Goal: Task Accomplishment & Management: Manage account settings

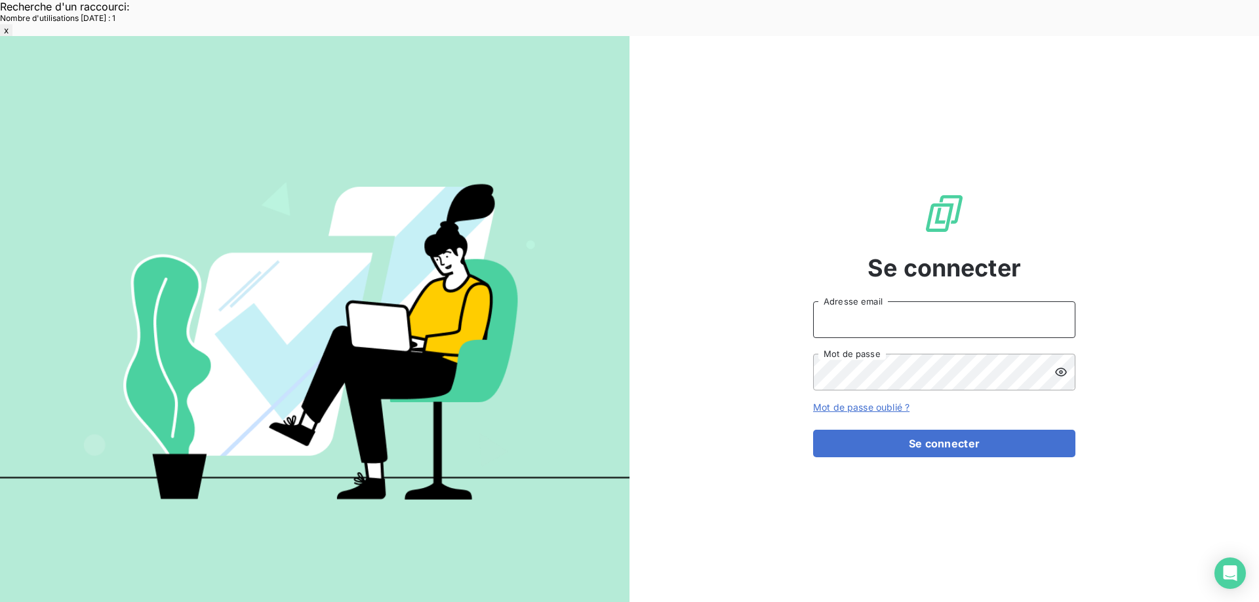
type input "[EMAIL_ADDRESS][DOMAIN_NAME]"
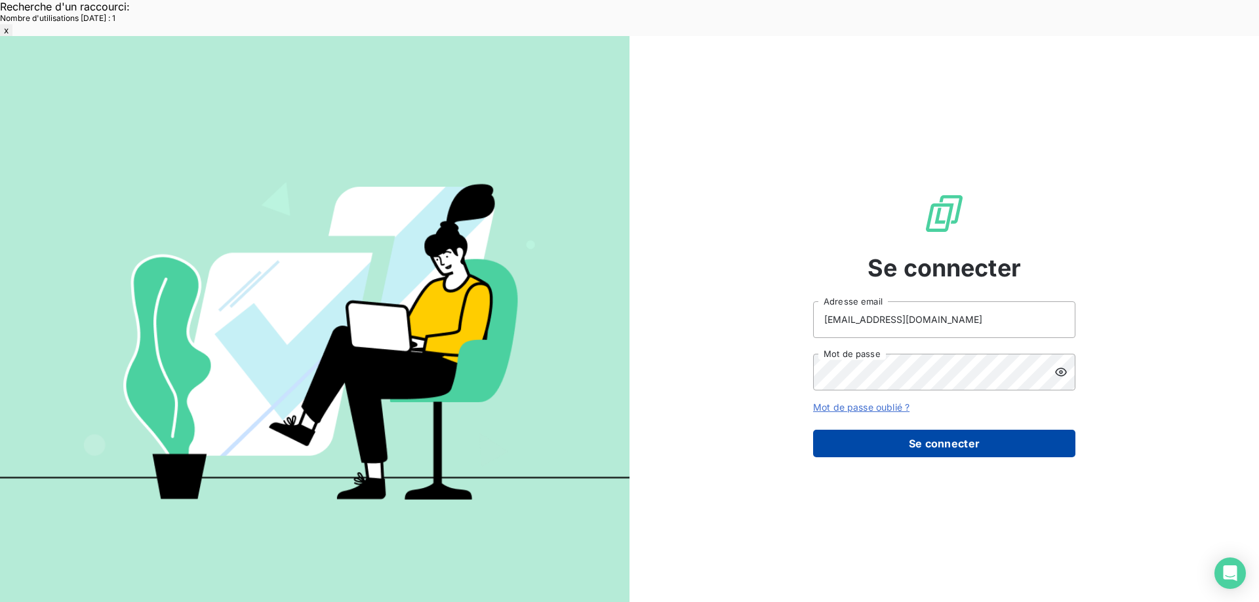
click at [943, 430] on button "Se connecter" at bounding box center [944, 444] width 262 height 28
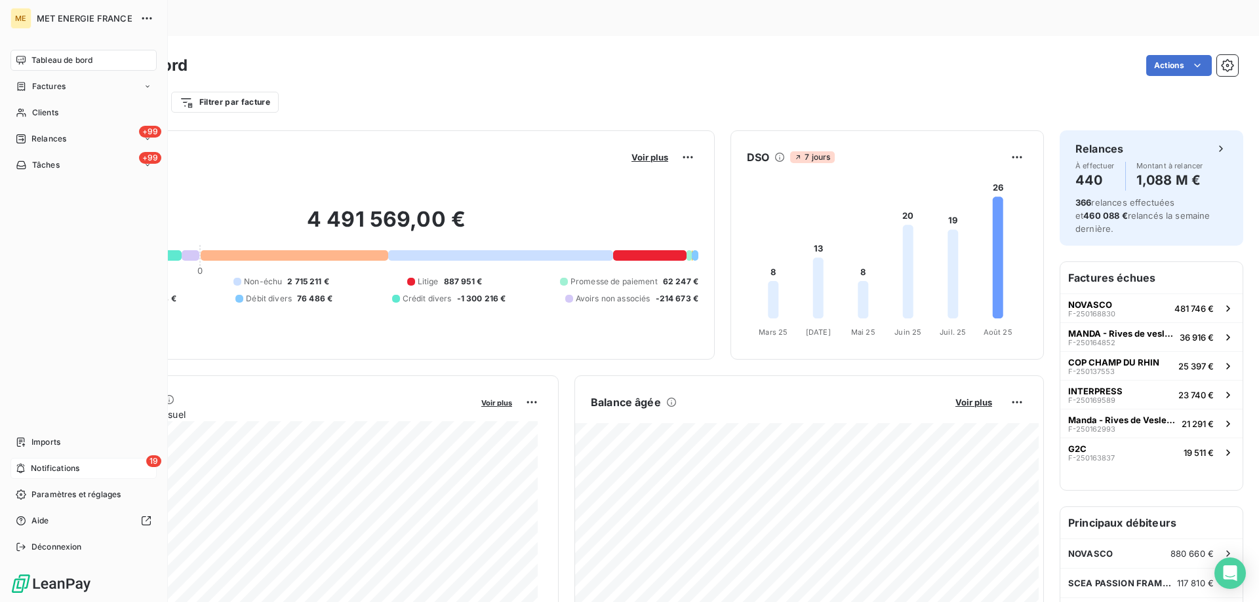
click at [88, 471] on div "19 Notifications" at bounding box center [83, 468] width 146 height 21
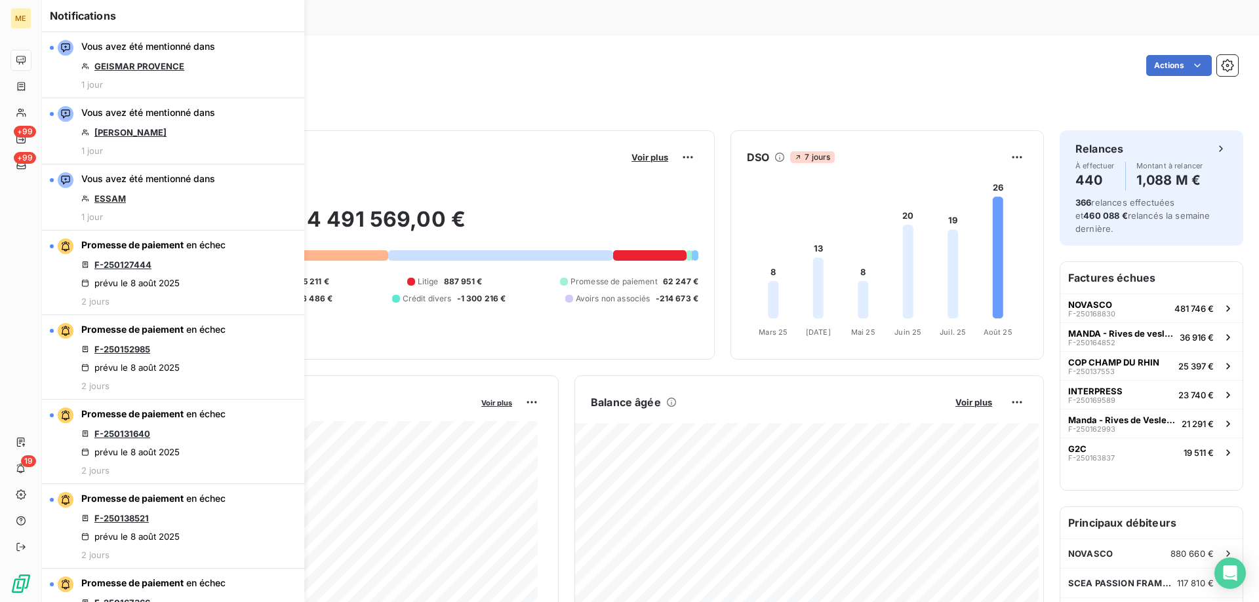
click at [432, 79] on div "Filtrer par client Filtrer par facture" at bounding box center [650, 96] width 1175 height 35
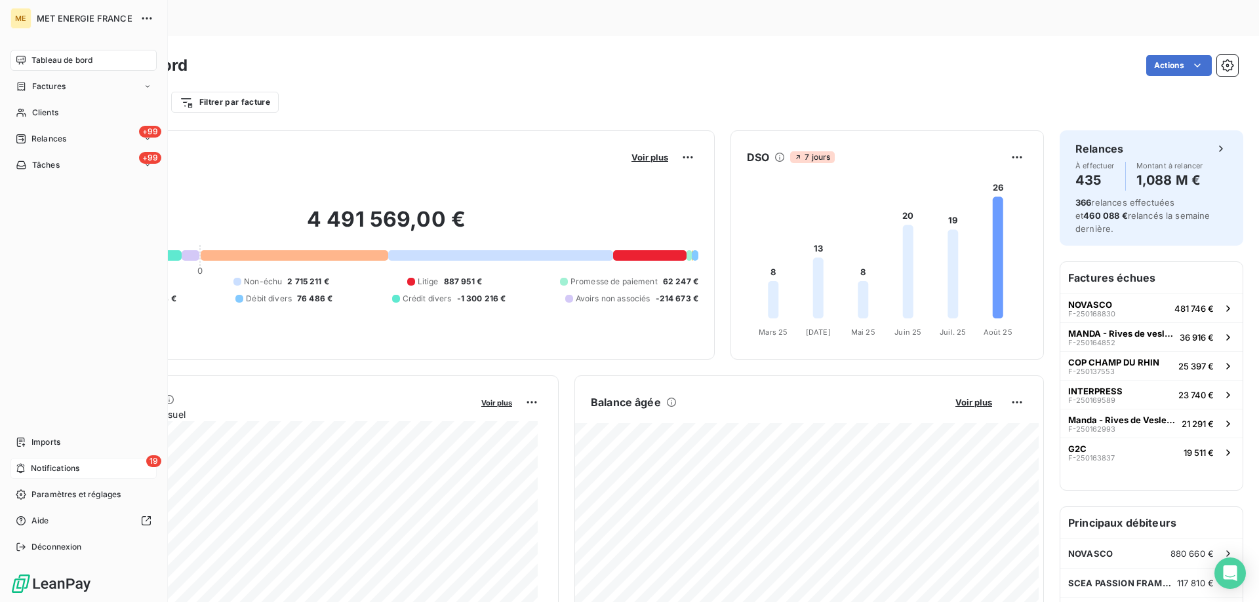
click at [108, 470] on div "19 Notifications" at bounding box center [83, 468] width 146 height 21
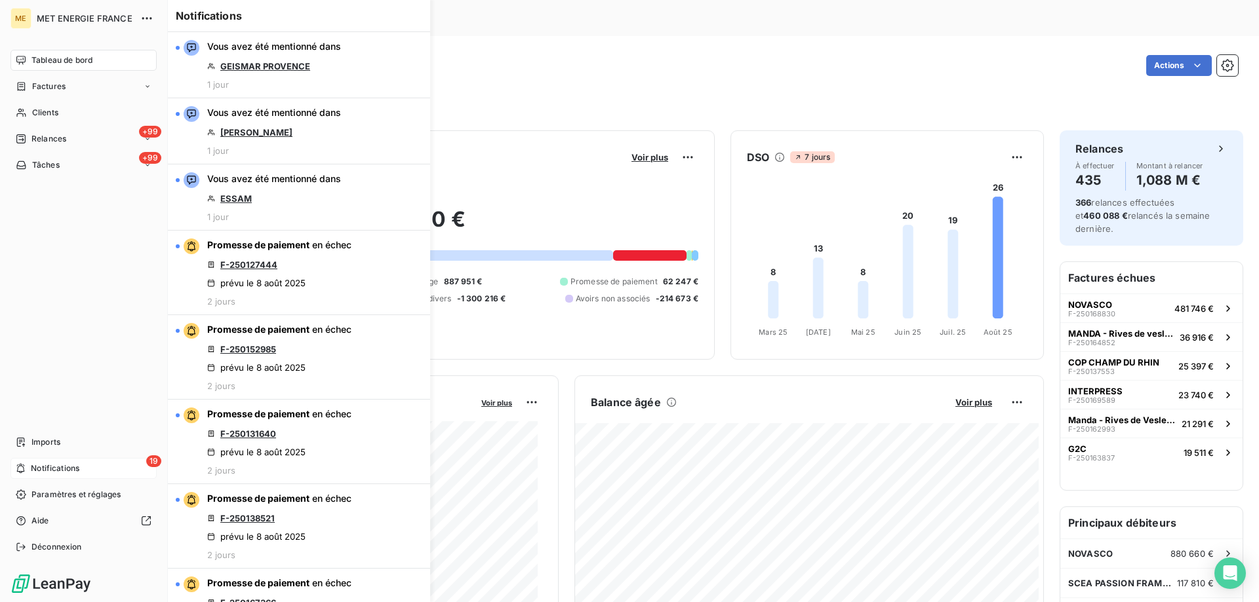
click at [128, 469] on div "19 Notifications" at bounding box center [83, 468] width 146 height 21
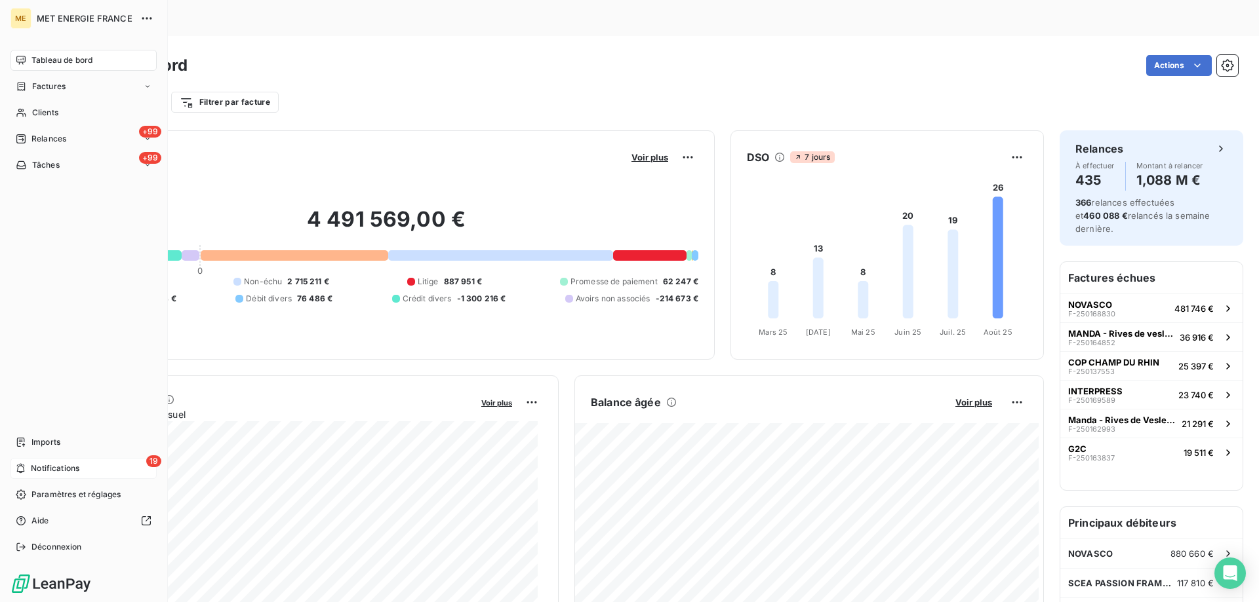
click at [128, 469] on div "19 Notifications" at bounding box center [83, 468] width 146 height 21
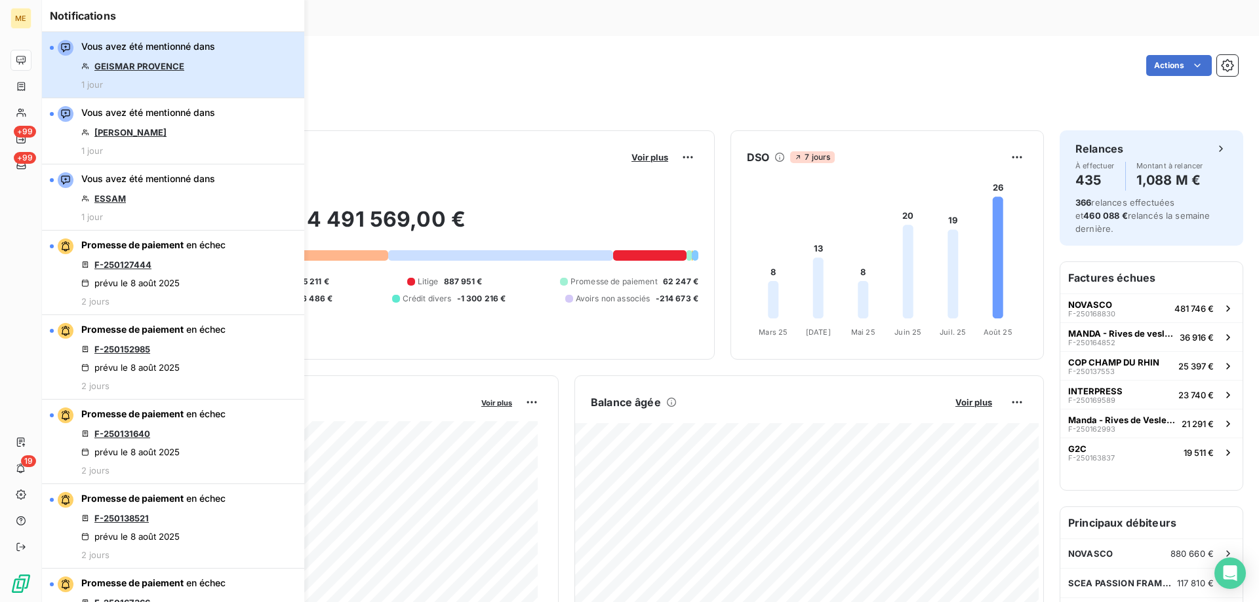
click at [236, 65] on button "Vous avez été mentionné dans GEISMAR PROVENCE 1 jour" at bounding box center [173, 65] width 262 height 66
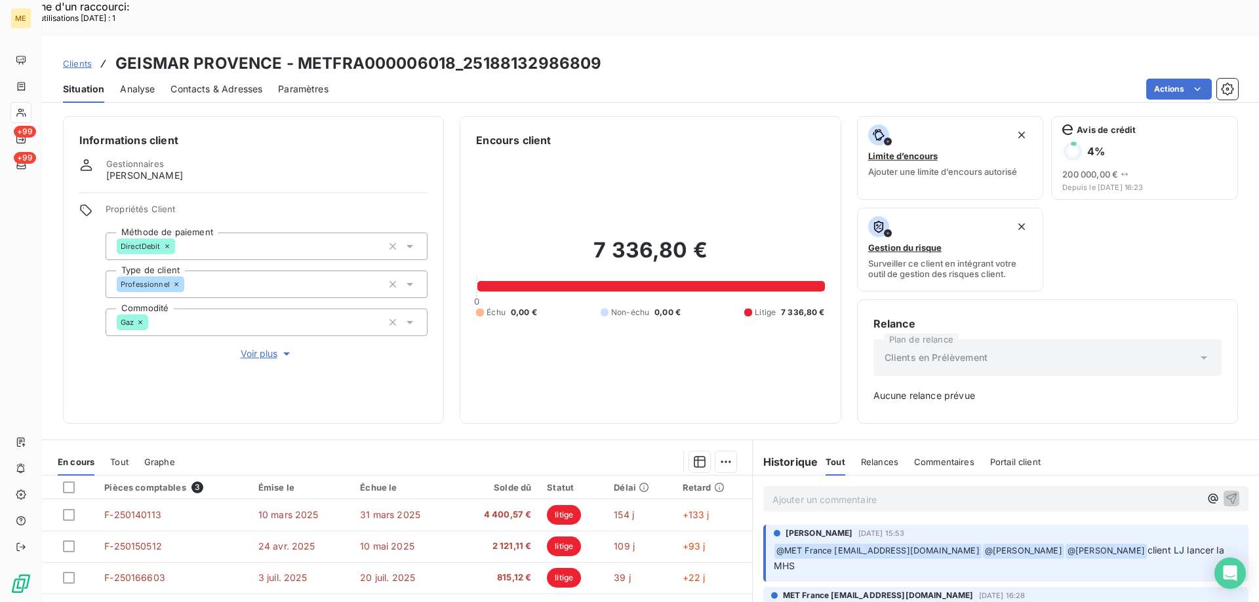
click at [246, 347] on span "Voir plus" at bounding box center [267, 353] width 52 height 13
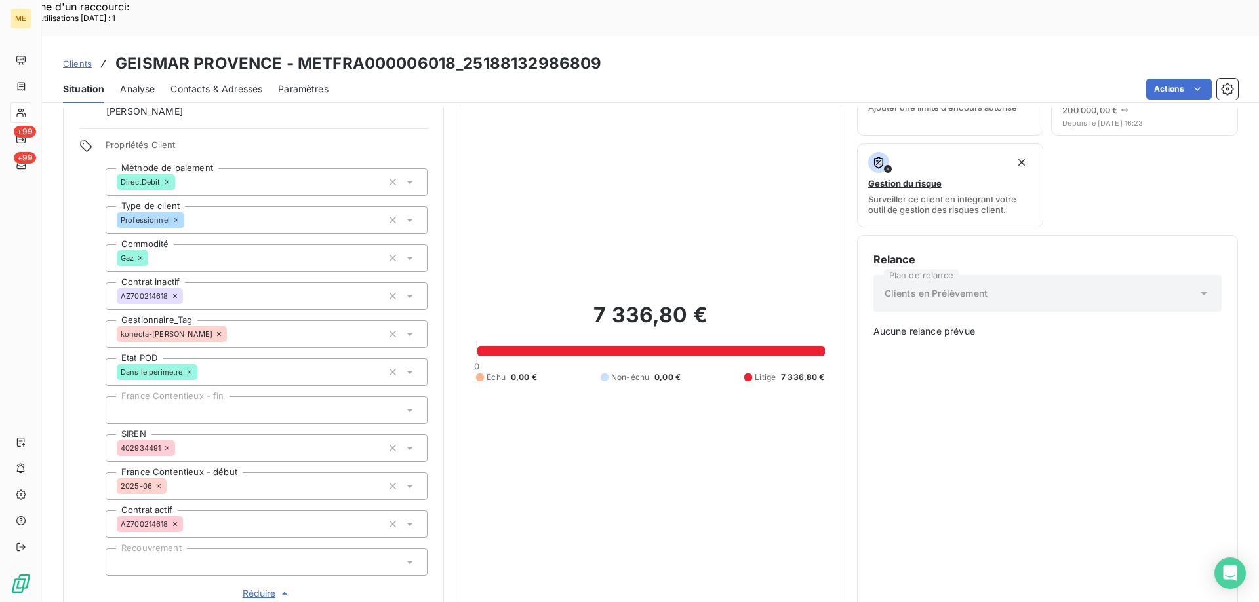
scroll to position [262, 0]
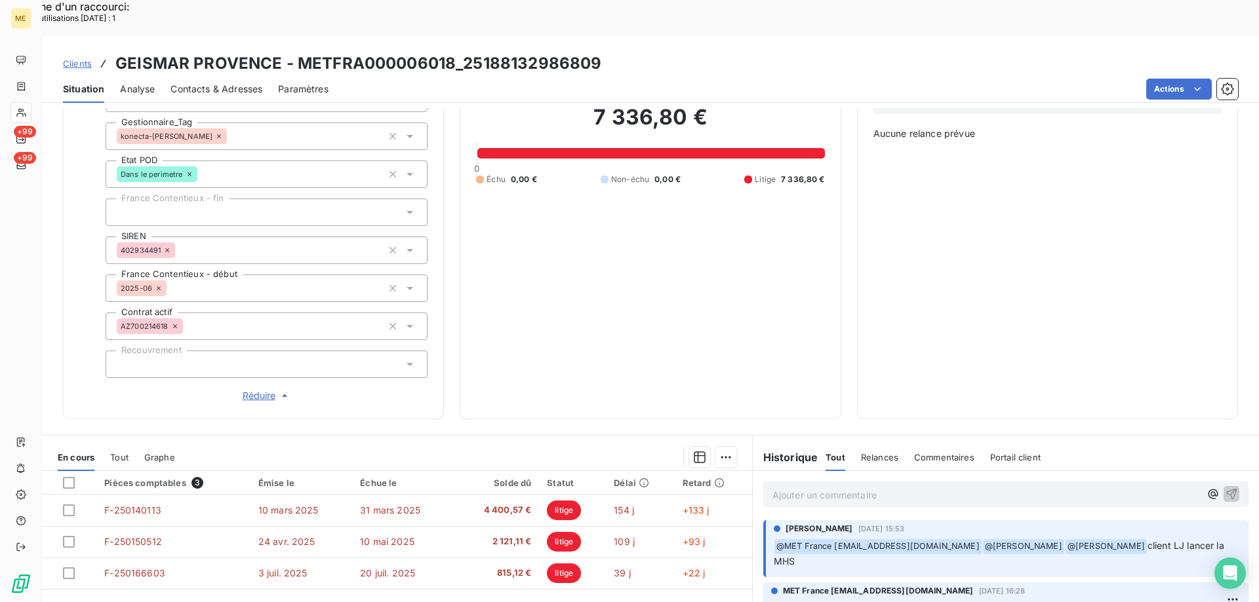
click at [249, 389] on span "Réduire" at bounding box center [267, 395] width 49 height 13
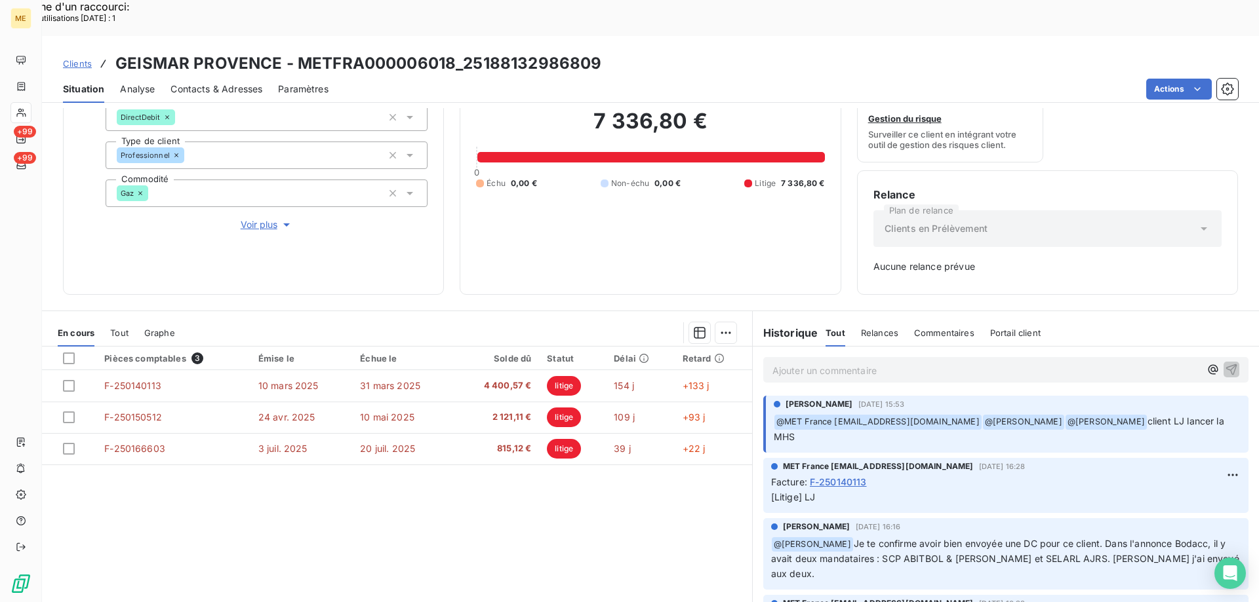
scroll to position [123, 0]
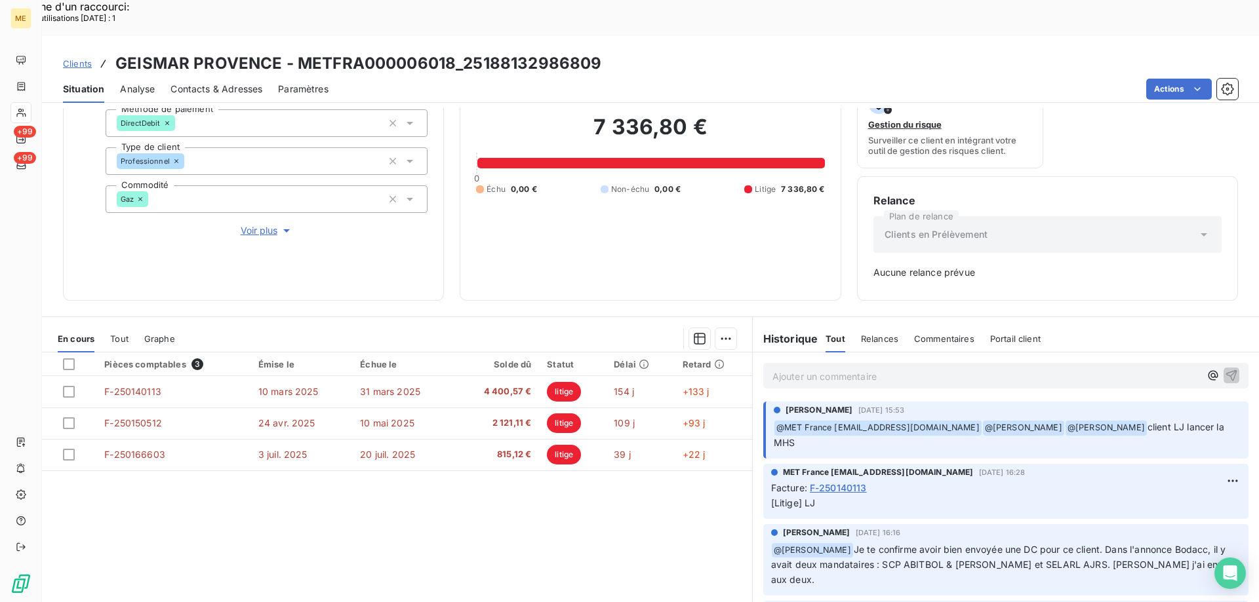
click at [845, 363] on div "Ajouter un commentaire ﻿" at bounding box center [1005, 376] width 485 height 26
click at [836, 368] on p "Ajouter un commentaire ﻿" at bounding box center [985, 376] width 427 height 16
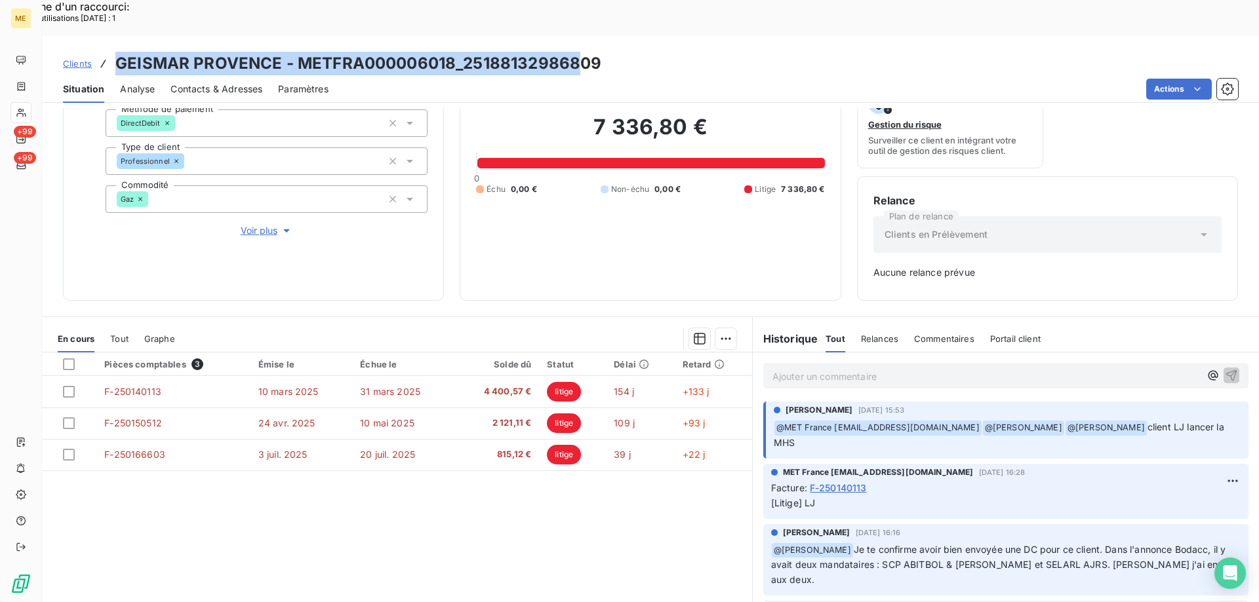
drag, startPoint x: 117, startPoint y: 24, endPoint x: 575, endPoint y: 28, distance: 457.5
click at [575, 52] on h3 "GEISMAR PROVENCE - METFRA000006018_25188132986809" at bounding box center [358, 64] width 486 height 24
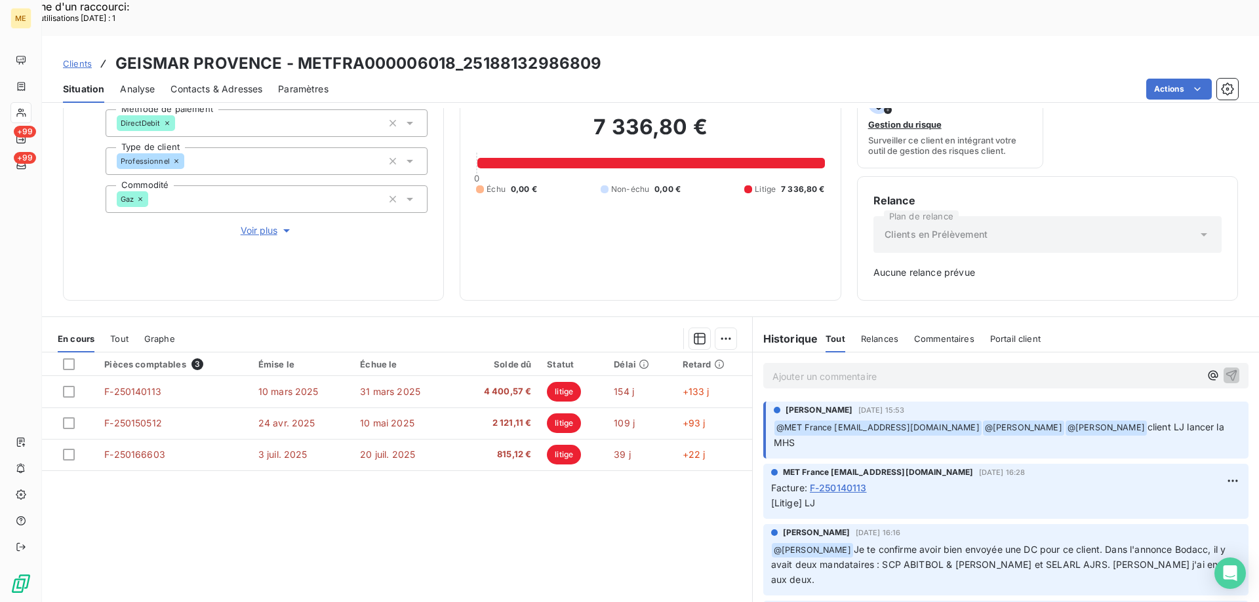
click at [629, 52] on div "Clients GEISMAR PROVENCE - METFRA000006018_25188132986809" at bounding box center [650, 64] width 1217 height 24
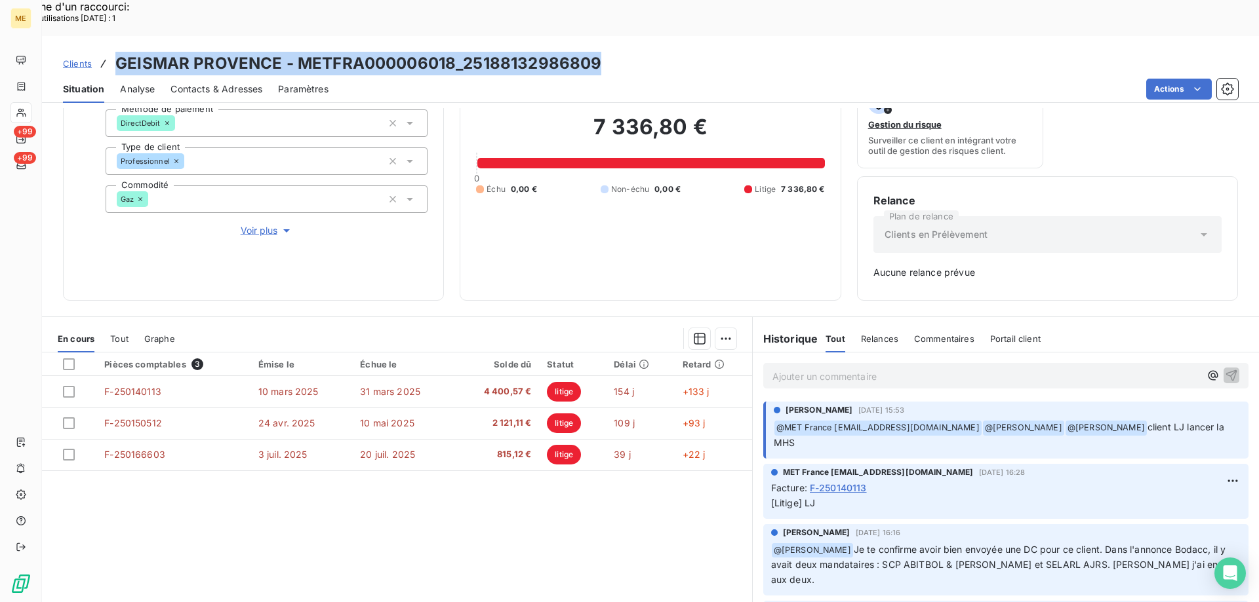
drag, startPoint x: 610, startPoint y: 27, endPoint x: 118, endPoint y: 24, distance: 492.3
click at [118, 52] on div "Clients GEISMAR PROVENCE - METFRA000006018_25188132986809" at bounding box center [650, 64] width 1217 height 24
copy h3 "GEISMAR PROVENCE - METFRA000006018_25188132986809"
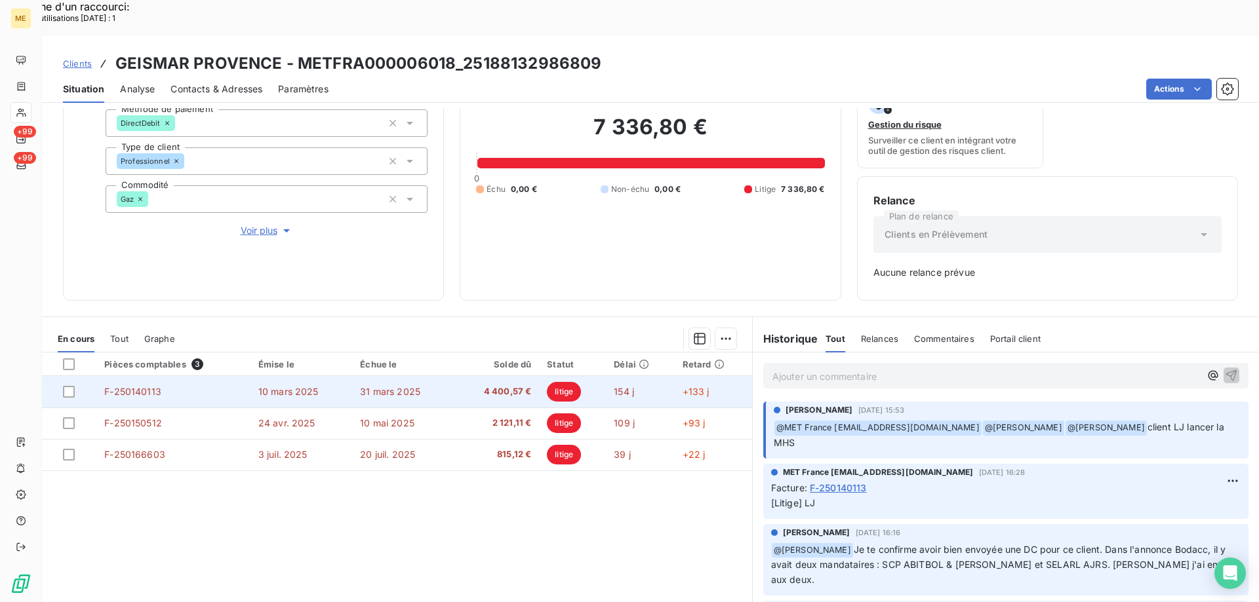
click at [137, 386] on span "F-250140113" at bounding box center [132, 391] width 57 height 11
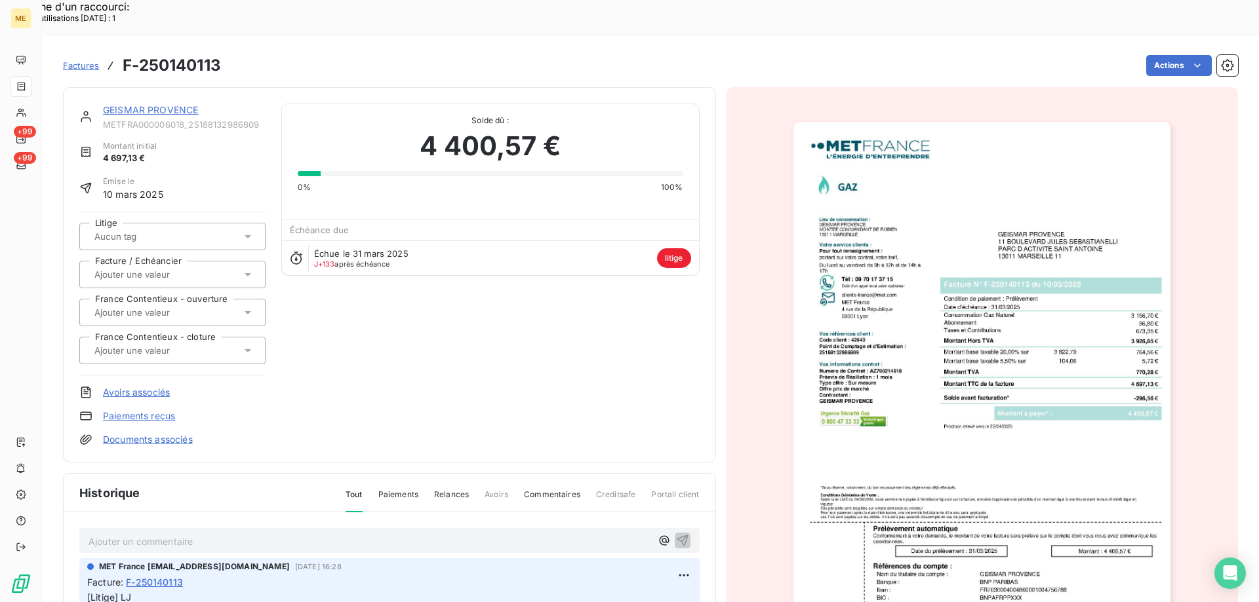
click at [889, 292] on img "button" at bounding box center [981, 389] width 377 height 534
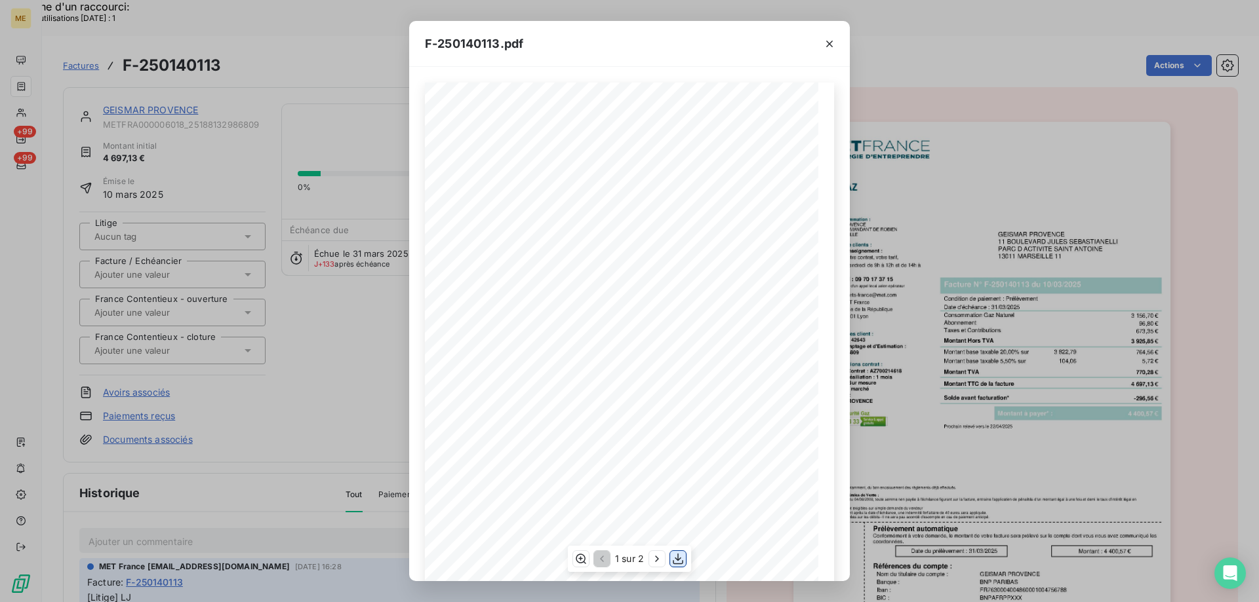
click at [679, 557] on icon "button" at bounding box center [677, 559] width 13 height 13
click at [830, 47] on icon "button" at bounding box center [829, 43] width 13 height 13
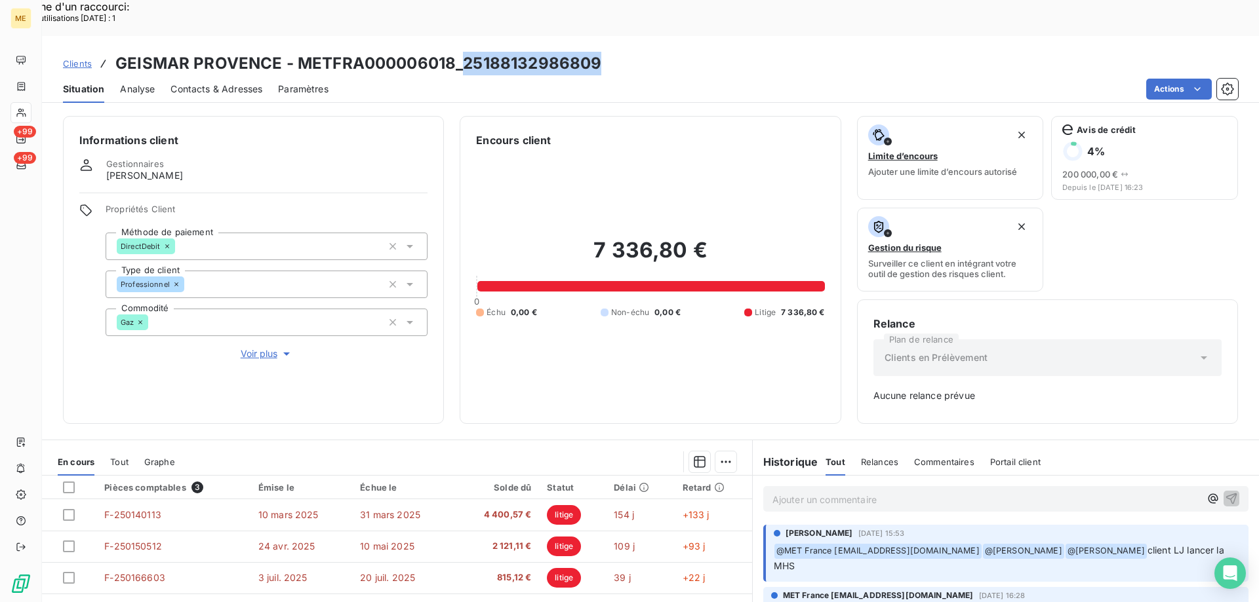
drag, startPoint x: 462, startPoint y: 26, endPoint x: 595, endPoint y: 28, distance: 133.1
click at [595, 52] on h3 "GEISMAR PROVENCE - METFRA000006018_25188132986809" at bounding box center [358, 64] width 486 height 24
copy h3 "25188132986809"
click at [246, 347] on span "Voir plus" at bounding box center [267, 353] width 52 height 13
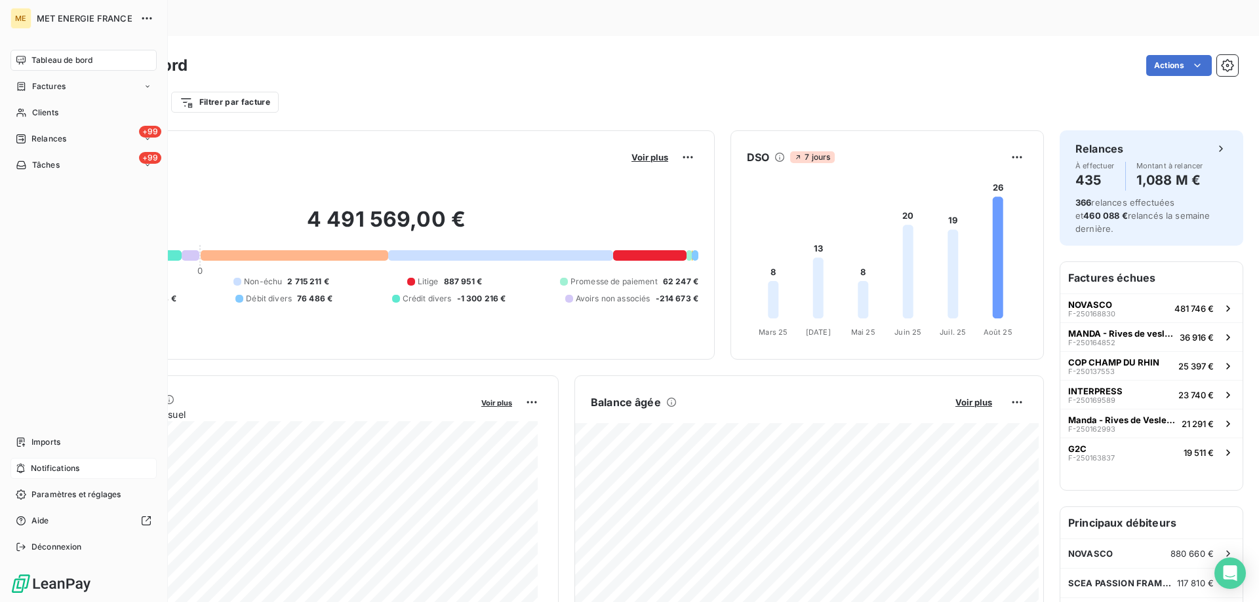
click at [79, 473] on span "Notifications" at bounding box center [55, 469] width 49 height 12
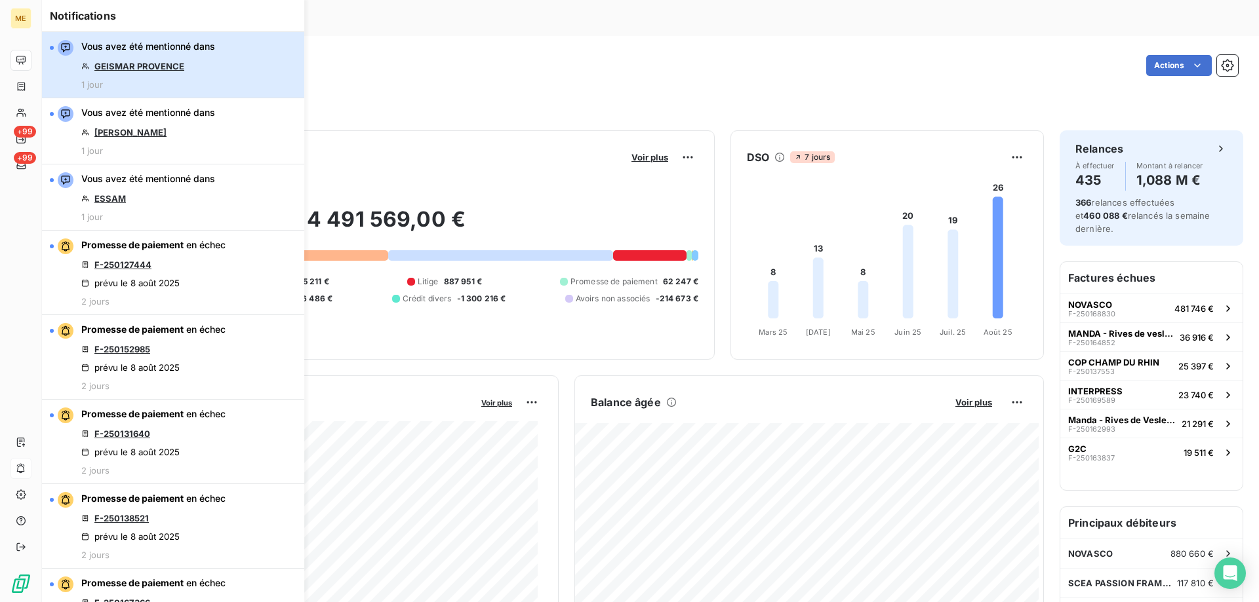
click at [196, 61] on div "Vous avez été mentionné dans GEISMAR PROVENCE 1 jour" at bounding box center [148, 65] width 134 height 50
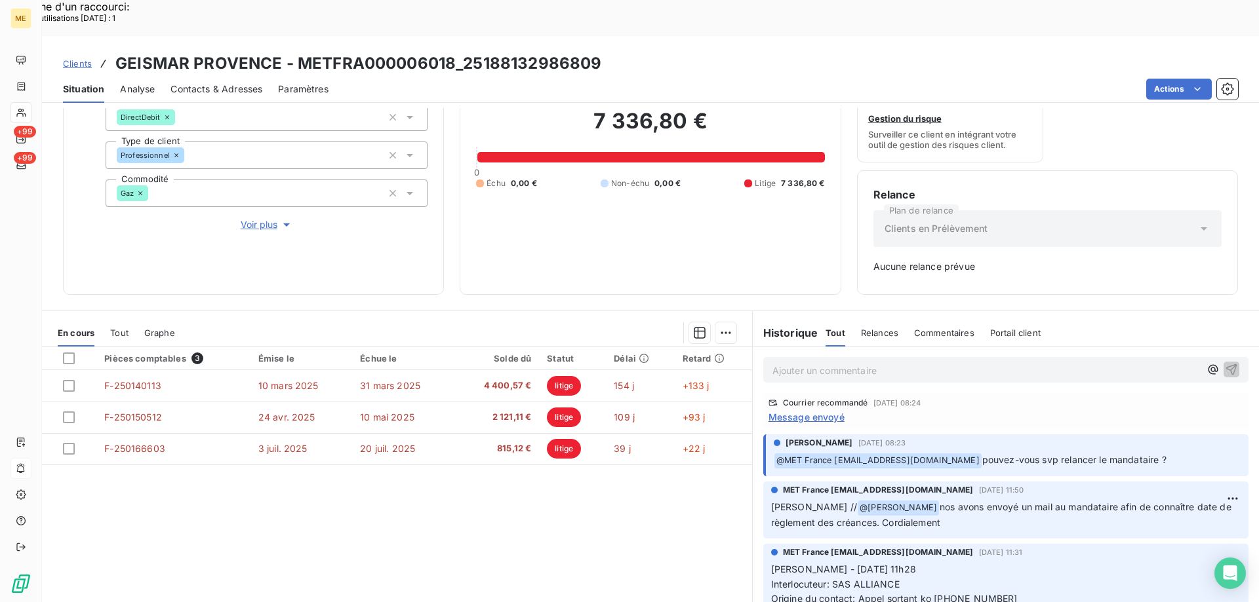
scroll to position [721, 0]
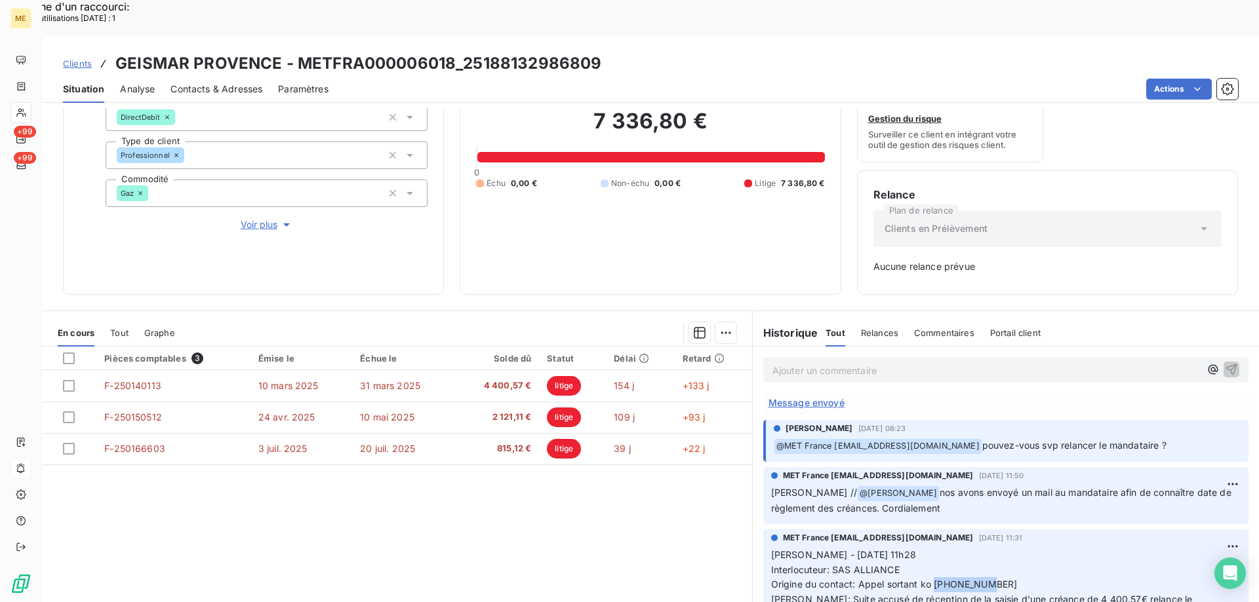
drag, startPoint x: 928, startPoint y: 532, endPoint x: 986, endPoint y: 537, distance: 58.6
click at [986, 548] on p "Sylvain - 01/07/2025 - 11h28 Interlocuteur: SAS ALLIANCE Origine du contact: Ap…" at bounding box center [1005, 593] width 469 height 90
copy span "0184781100"
drag, startPoint x: 117, startPoint y: 22, endPoint x: 278, endPoint y: 22, distance: 160.6
click at [278, 52] on h3 "GEISMAR PROVENCE - METFRA000006018_25188132986809" at bounding box center [358, 64] width 486 height 24
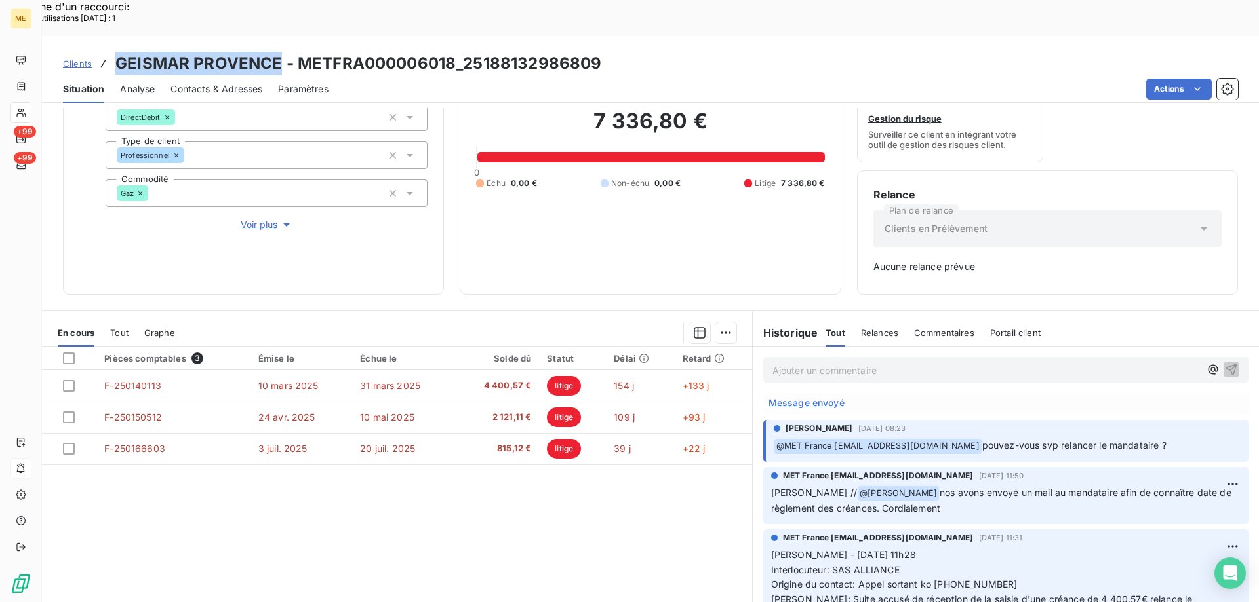
copy h3 "GEISMAR PROVENCE"
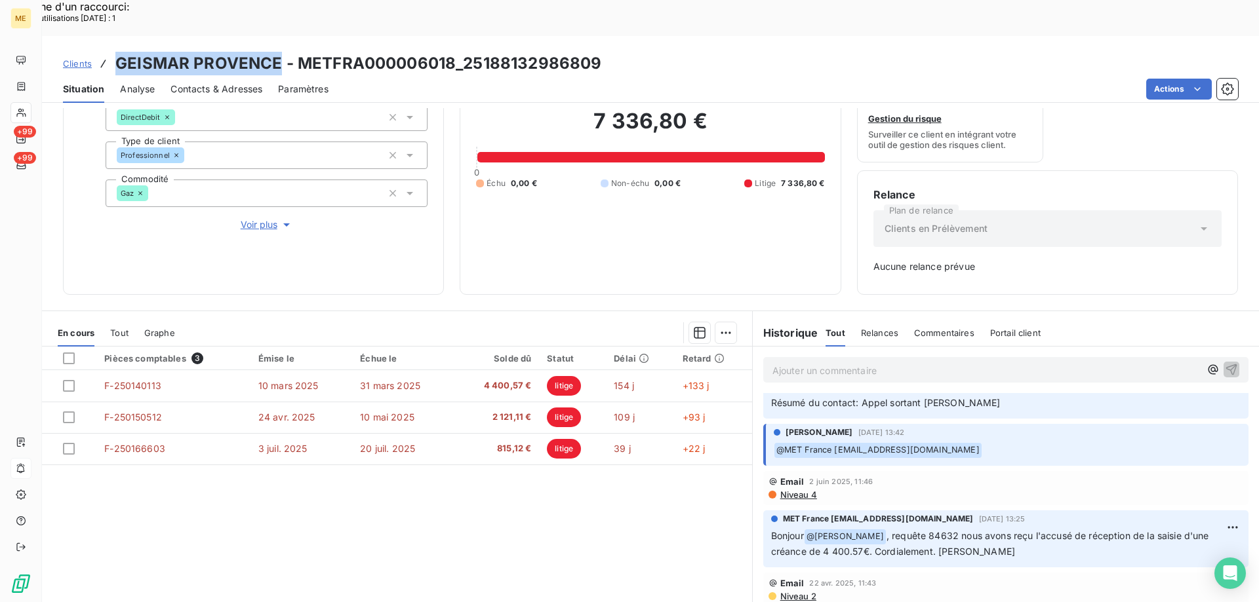
scroll to position [851, 0]
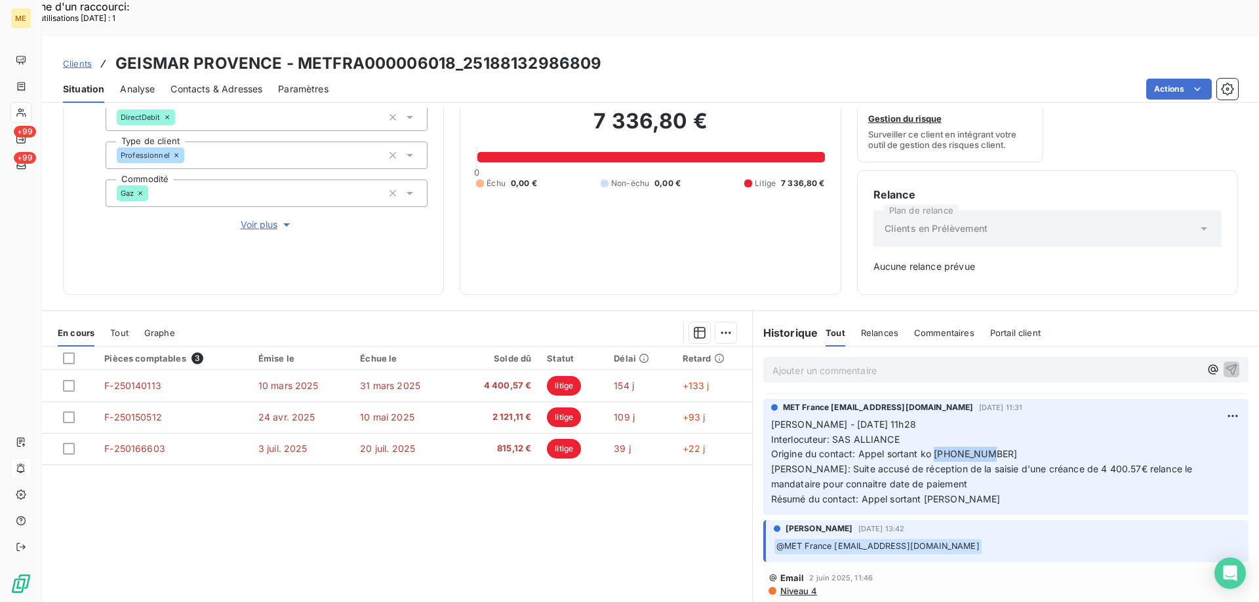
drag, startPoint x: 928, startPoint y: 404, endPoint x: 979, endPoint y: 402, distance: 50.5
click at [979, 448] on span "Origine du contact: Appel sortant ko 0184781100" at bounding box center [894, 453] width 246 height 11
copy span "0184781100"
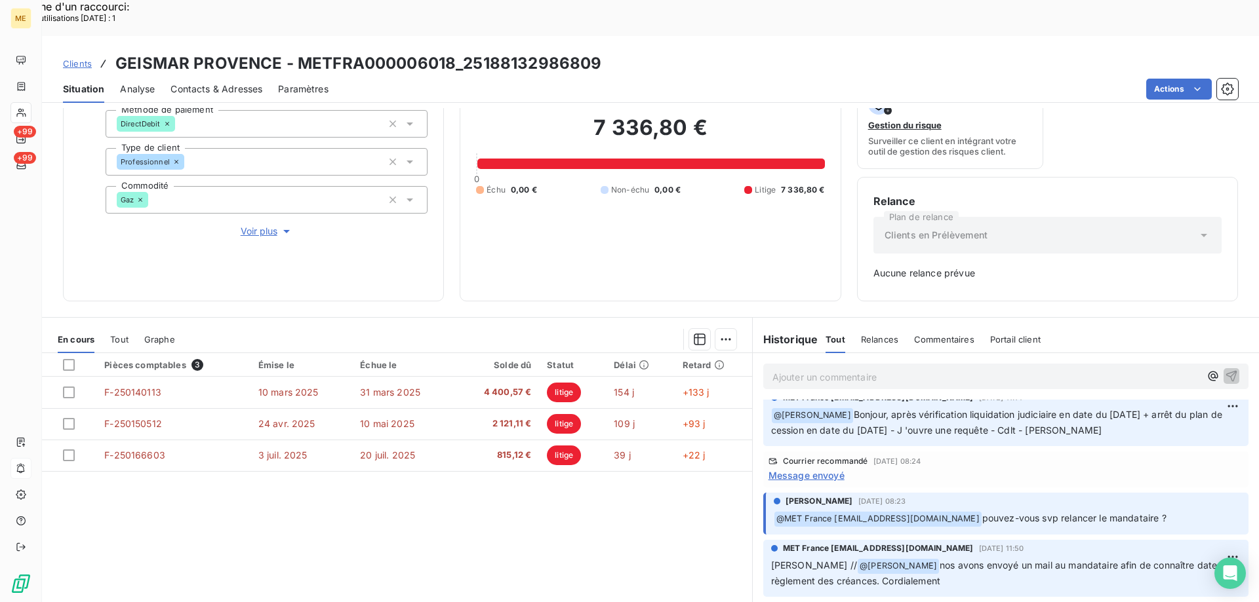
scroll to position [129, 0]
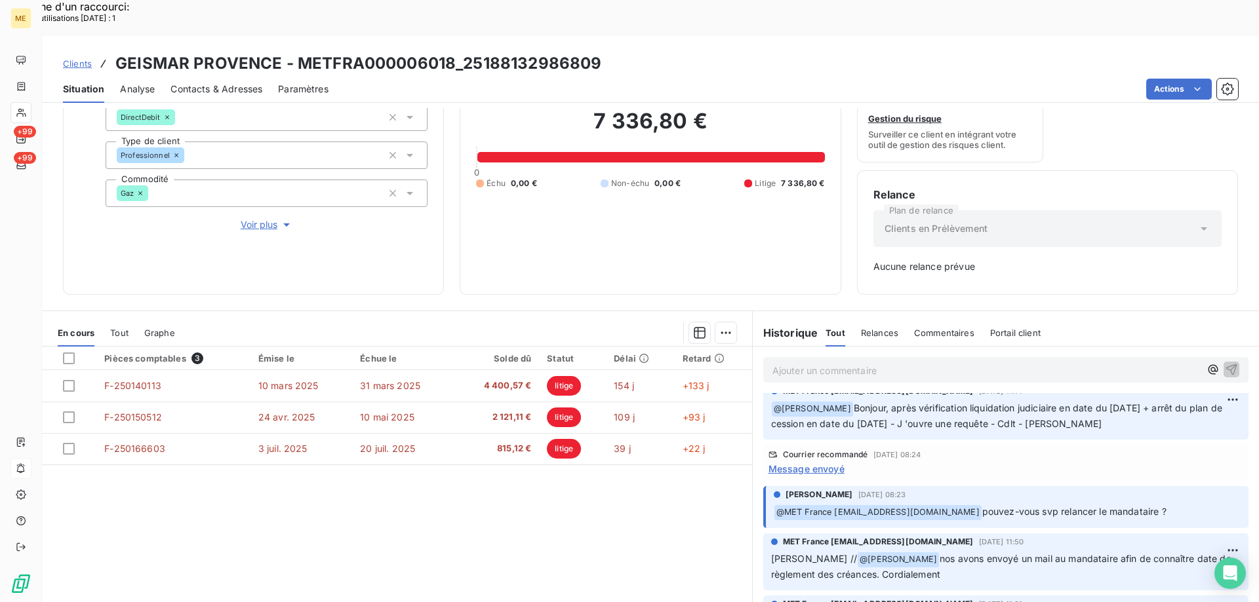
click at [802, 362] on p "Ajouter un commentaire ﻿" at bounding box center [985, 370] width 427 height 16
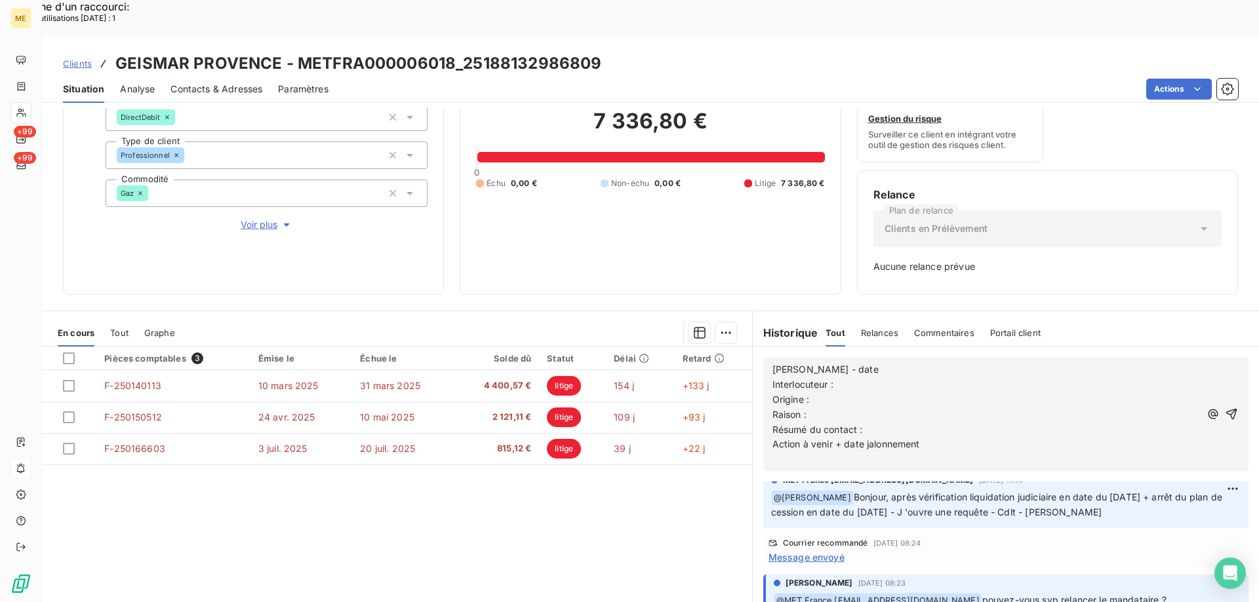
scroll to position [743, 0]
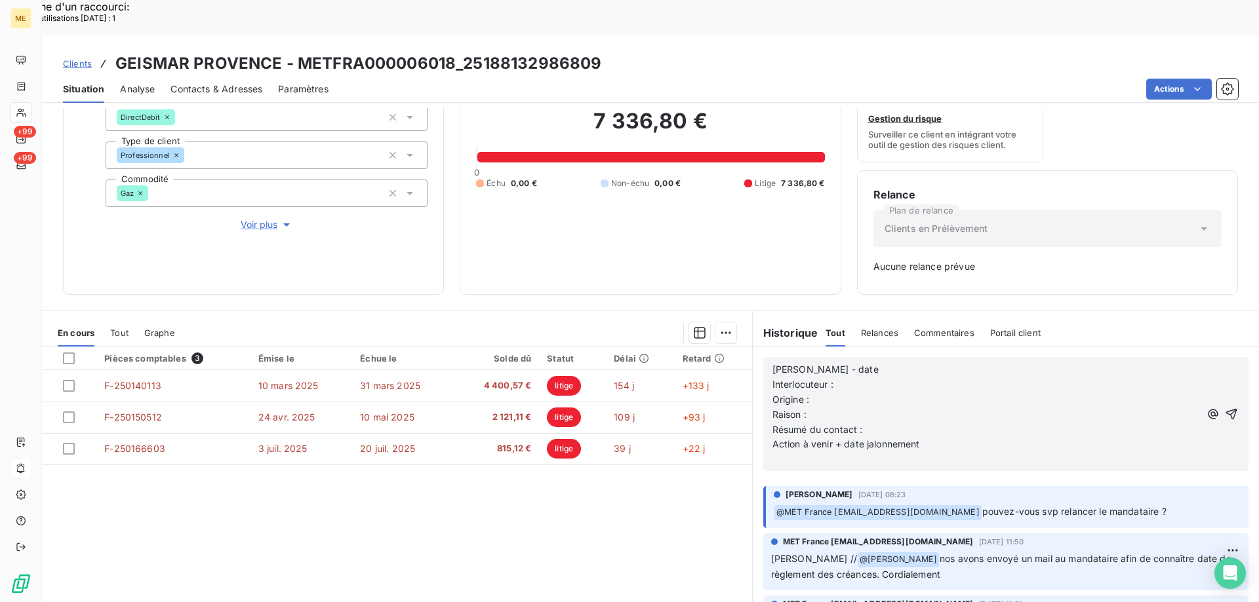
click at [846, 362] on p "[PERSON_NAME] - date" at bounding box center [985, 369] width 427 height 15
click at [908, 362] on p "[PERSON_NAME] - date [DATE]" at bounding box center [985, 369] width 427 height 15
drag, startPoint x: 882, startPoint y: 337, endPoint x: 936, endPoint y: 326, distance: 55.4
click at [936, 362] on p "Valérie - date 11/08/2025 11/08/2025" at bounding box center [985, 369] width 427 height 15
click at [862, 378] on p "Interlocuteur :" at bounding box center [985, 385] width 427 height 15
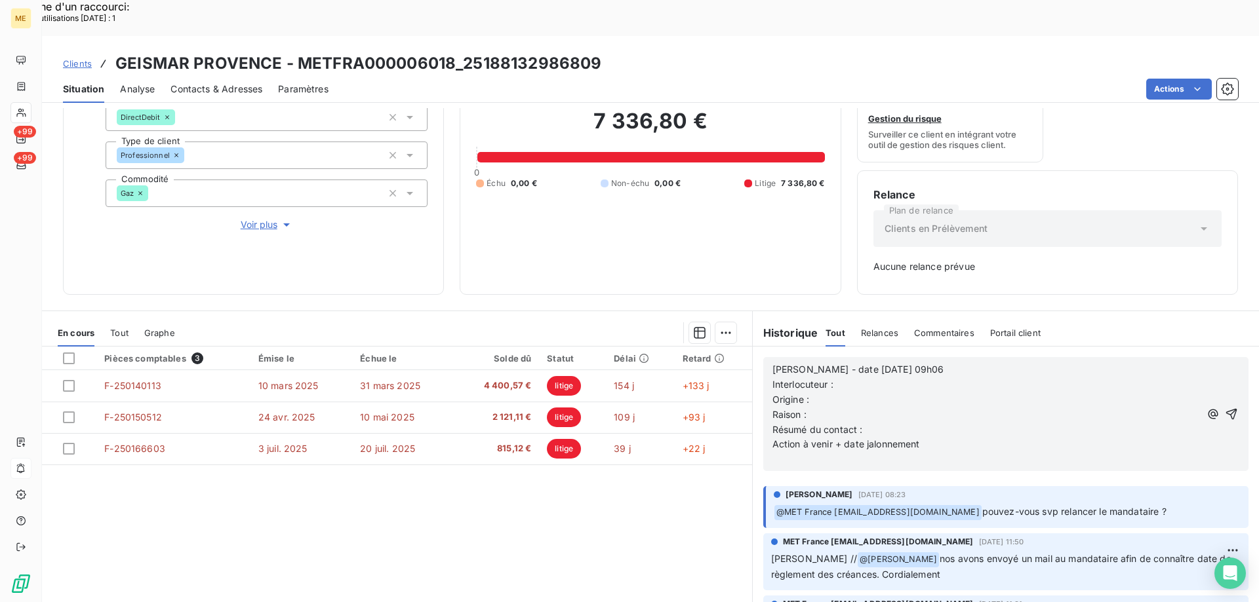
scroll to position [874, 0]
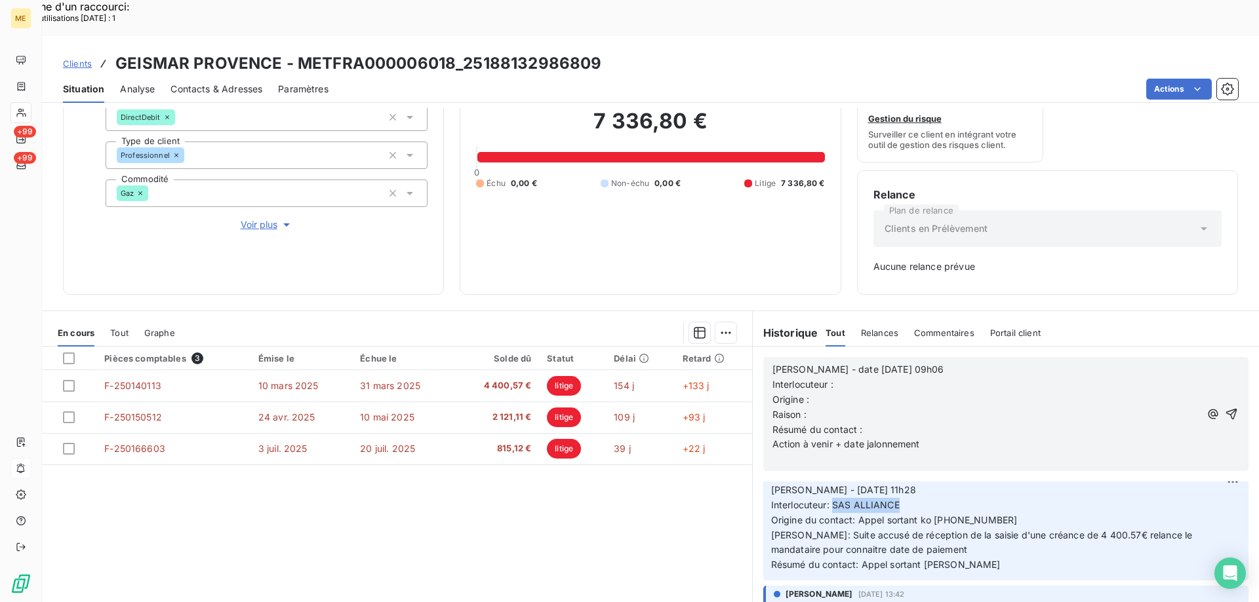
drag, startPoint x: 850, startPoint y: 454, endPoint x: 893, endPoint y: 456, distance: 44.0
click at [893, 483] on p "Sylvain - 01/07/2025 - 11h28 Interlocuteur: SAS ALLIANCE Origine du contact: Ap…" at bounding box center [1005, 528] width 469 height 90
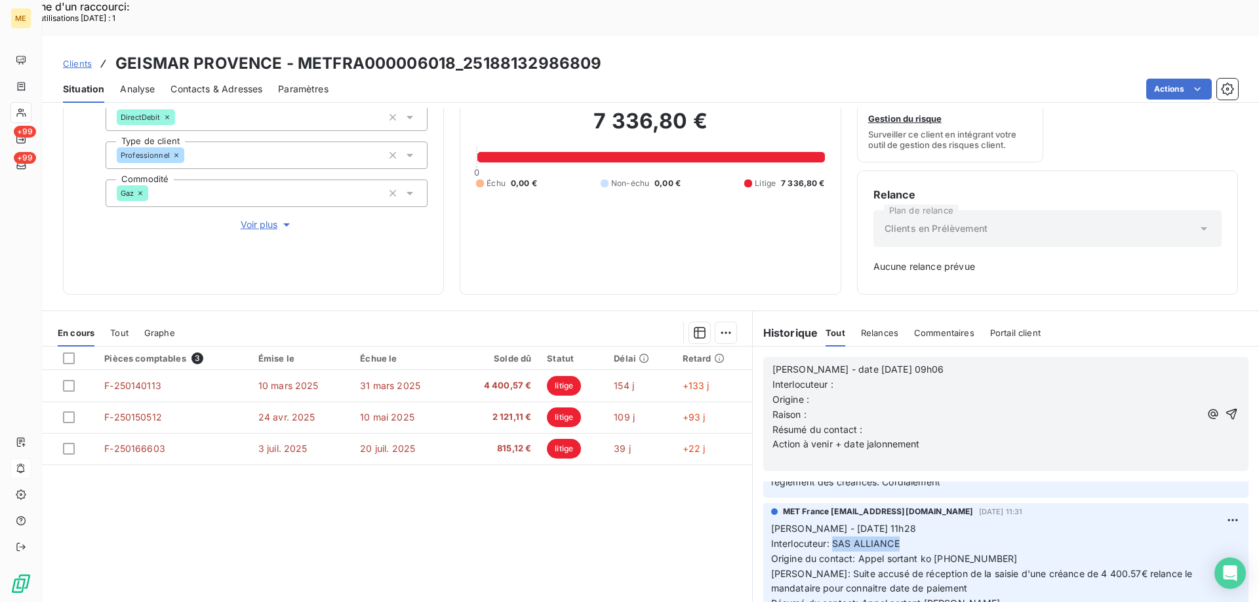
scroll to position [809, 0]
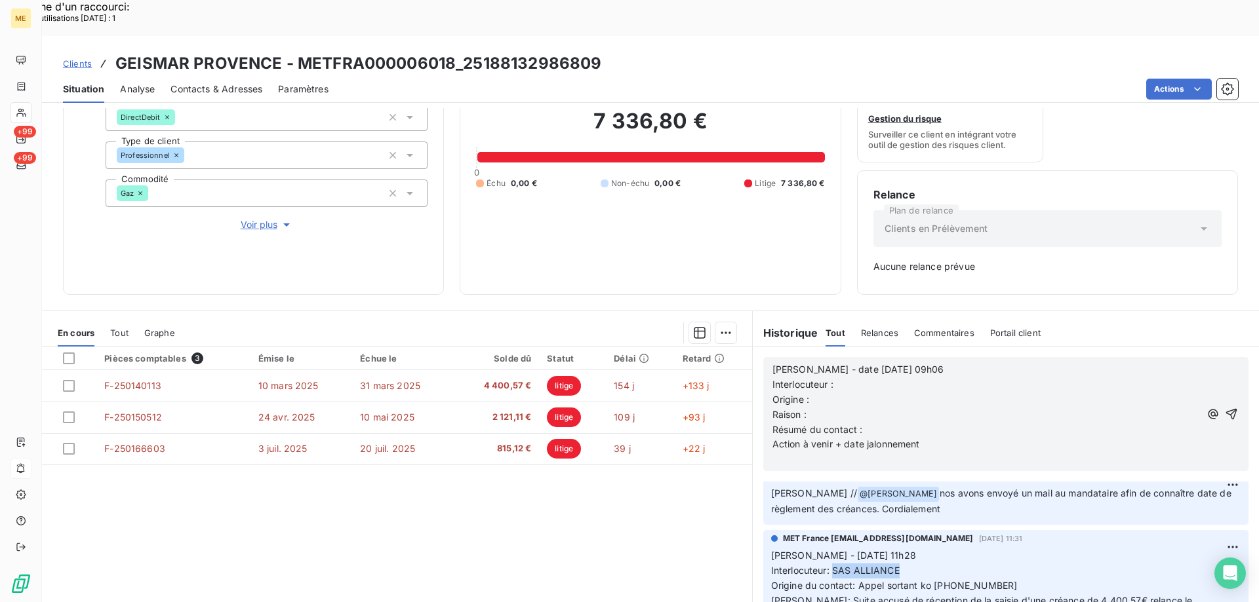
copy span "SAS ALLIANCE"
click at [846, 378] on p "Interlocuteur :" at bounding box center [985, 385] width 427 height 15
drag, startPoint x: 929, startPoint y: 534, endPoint x: 979, endPoint y: 528, distance: 50.2
click at [979, 549] on p "Sylvain - 01/07/2025 - 11h28 Interlocuteur: SAS ALLIANCE Origine du contact: Ap…" at bounding box center [1005, 594] width 469 height 90
copy span "0184781100"
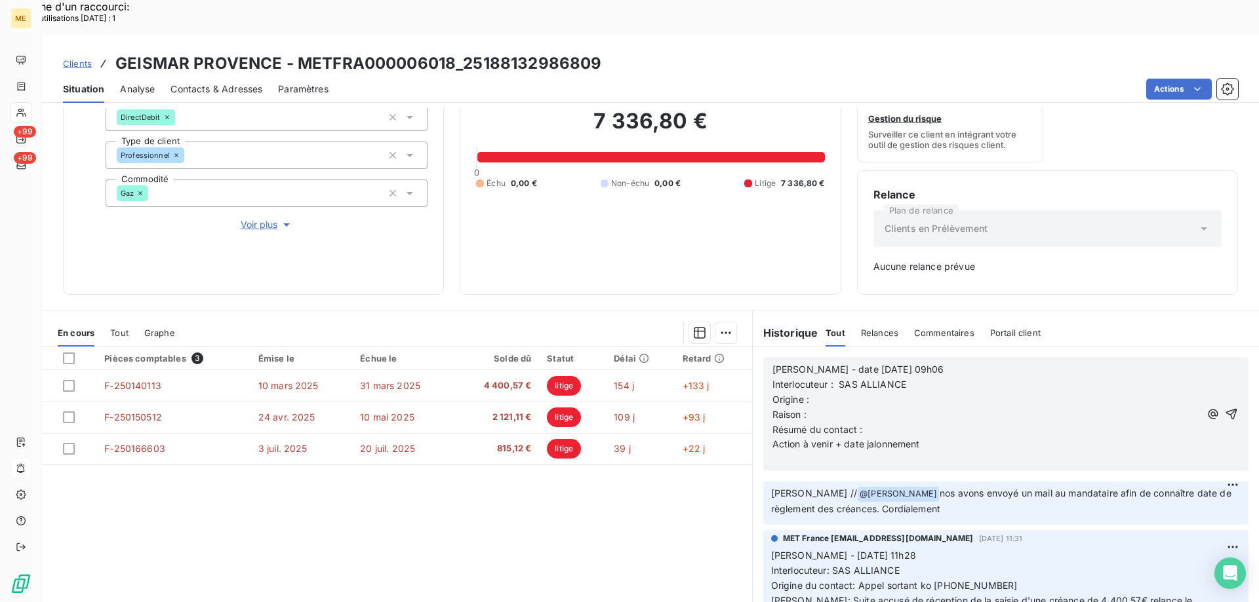
click at [947, 378] on p "Interlocuteur : SAS ALLIANCE" at bounding box center [985, 385] width 427 height 15
click at [822, 393] on p "Origine :" at bounding box center [985, 400] width 427 height 15
click at [829, 408] on p "Raison :" at bounding box center [985, 415] width 427 height 15
click at [901, 423] on p "Résumé du contact :" at bounding box center [985, 430] width 427 height 15
click at [996, 424] on span "Résumé du contact : MHS demandé le 11/08/2025 n) affaire" at bounding box center [894, 429] width 244 height 11
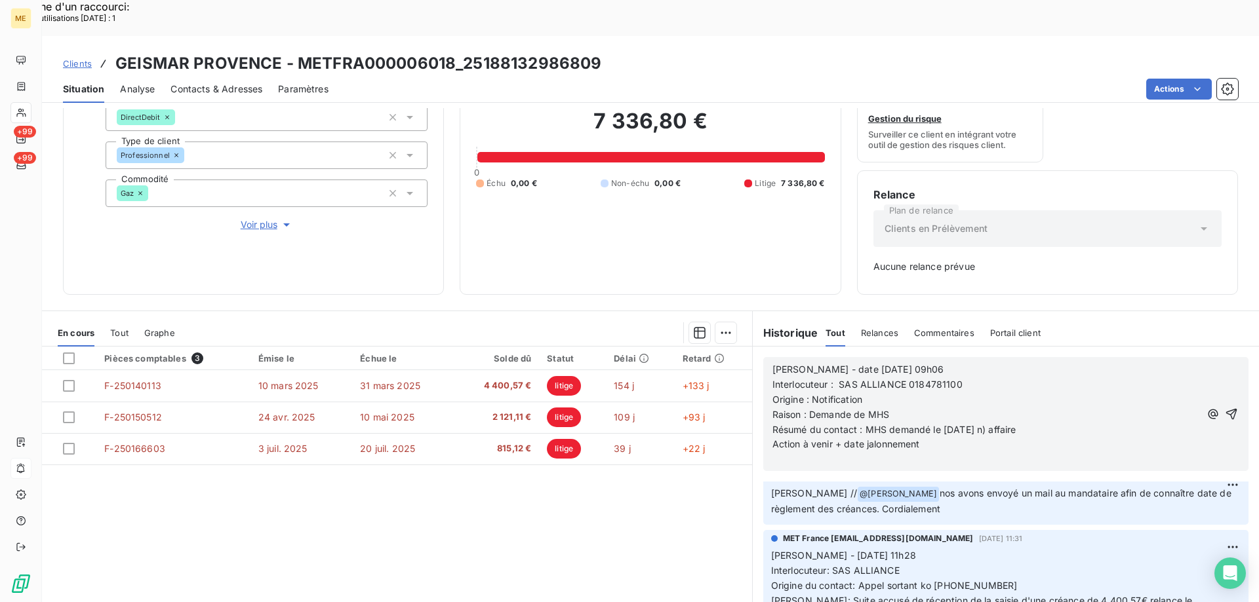
click at [998, 424] on span "Résumé du contact : MHS demandé le 11/08/2025 n) affaire" at bounding box center [894, 429] width 244 height 11
click at [1045, 437] on p "Action à venir + date jalonnement" at bounding box center [985, 444] width 427 height 15
click at [1044, 423] on p "Résumé du contact : MHS demandé le 11/08/2025 n° affaire" at bounding box center [985, 430] width 427 height 15
drag, startPoint x: 1000, startPoint y: 396, endPoint x: 1032, endPoint y: 394, distance: 32.2
click at [1032, 424] on span "Résumé du contact : MHS demandé le 11/08/2025 n° affaire UE0DFZN8" at bounding box center [920, 429] width 296 height 11
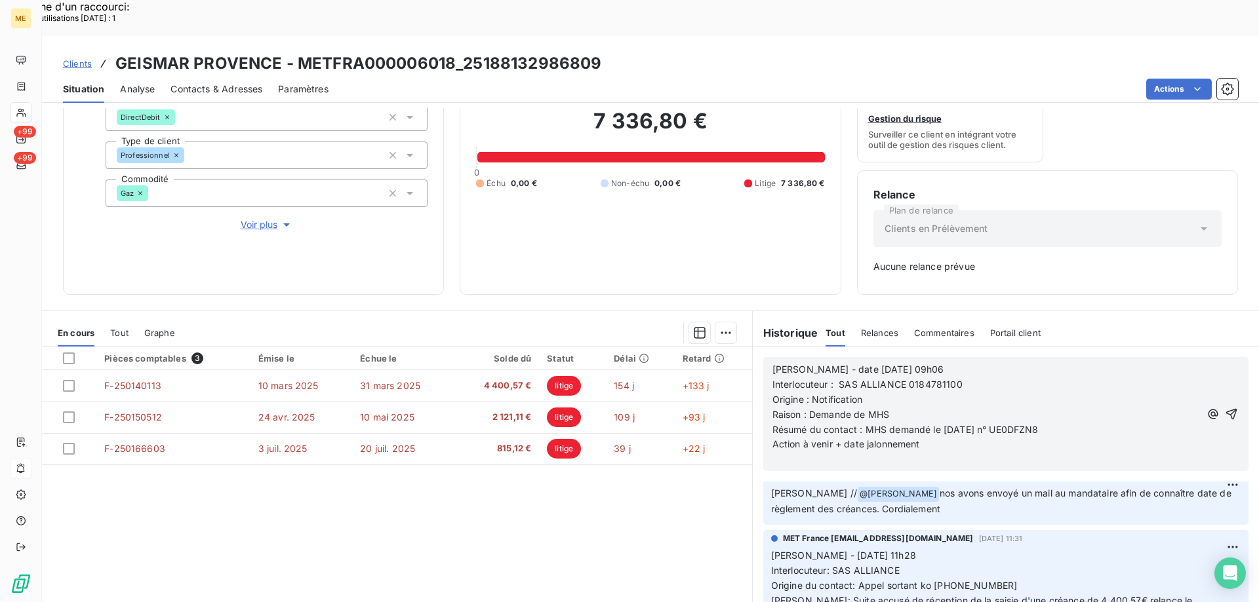
click at [1066, 423] on p "Résumé du contact : MHS demandé le 11/08/2025 n° UE0DFZN8" at bounding box center [985, 430] width 427 height 15
click at [998, 437] on p "Action à venir + date jalonnement" at bounding box center [985, 444] width 427 height 15
click at [1226, 409] on icon "button" at bounding box center [1231, 414] width 11 height 11
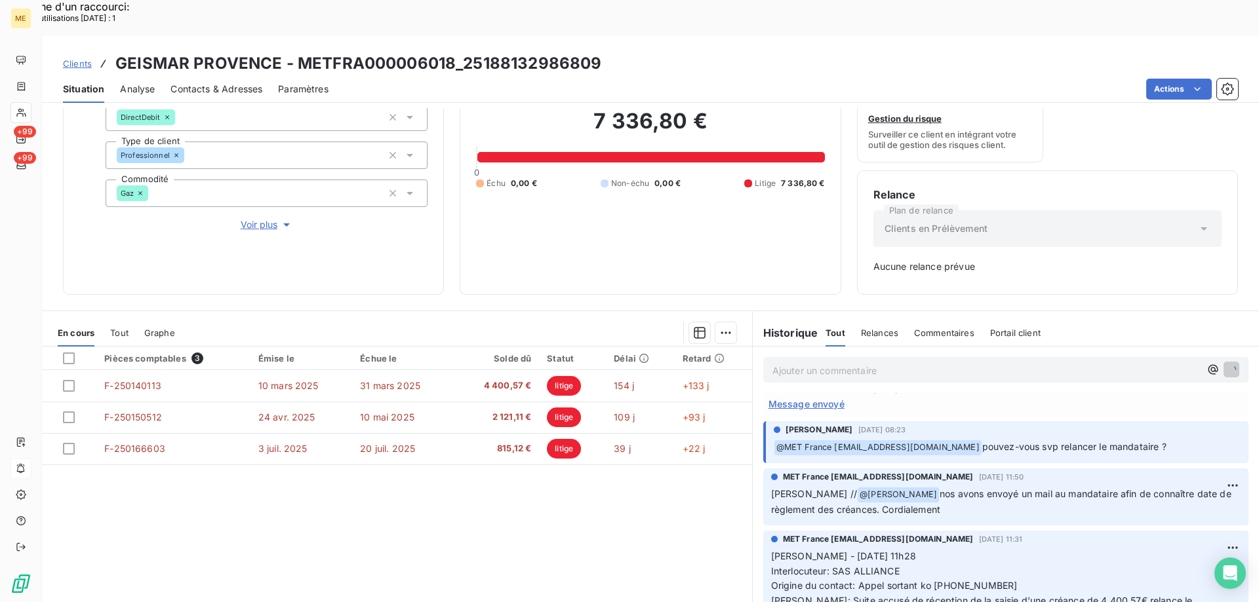
scroll to position [857, 0]
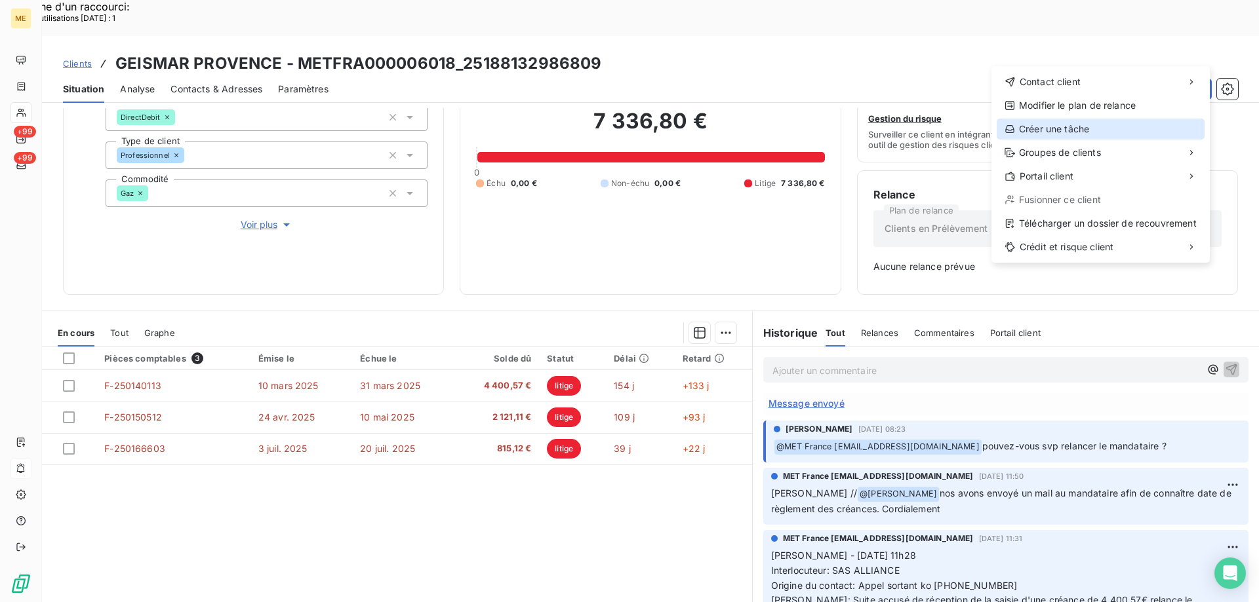
click at [1042, 125] on div "Créer une tâche" at bounding box center [1100, 129] width 208 height 21
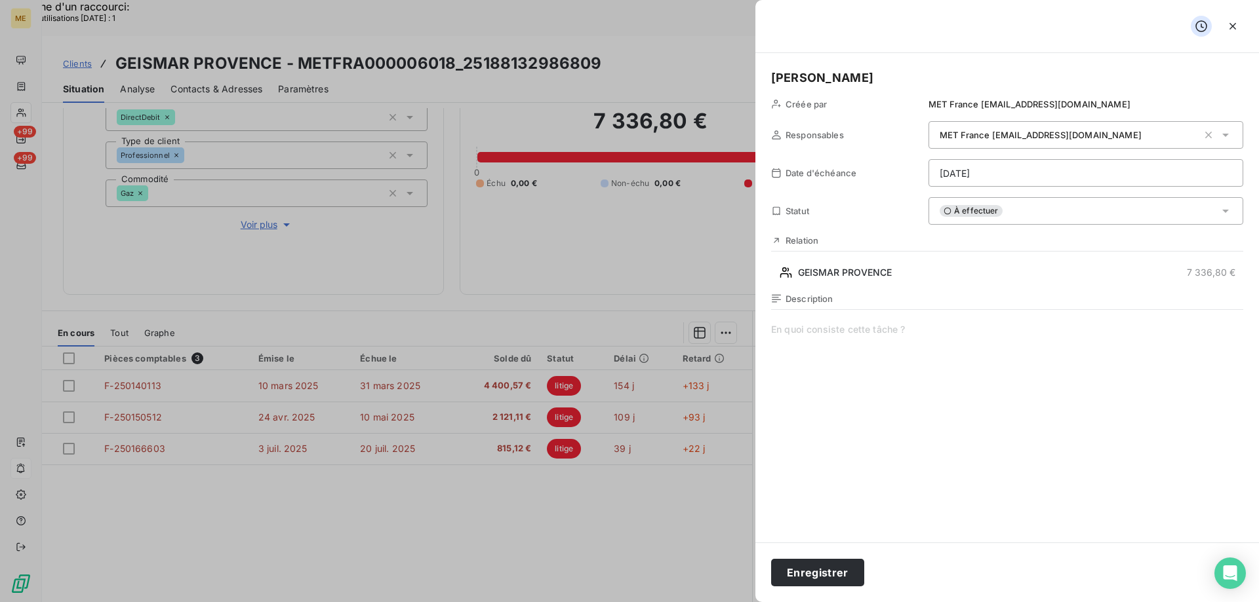
click at [797, 320] on div "Description" at bounding box center [1007, 434] width 472 height 281
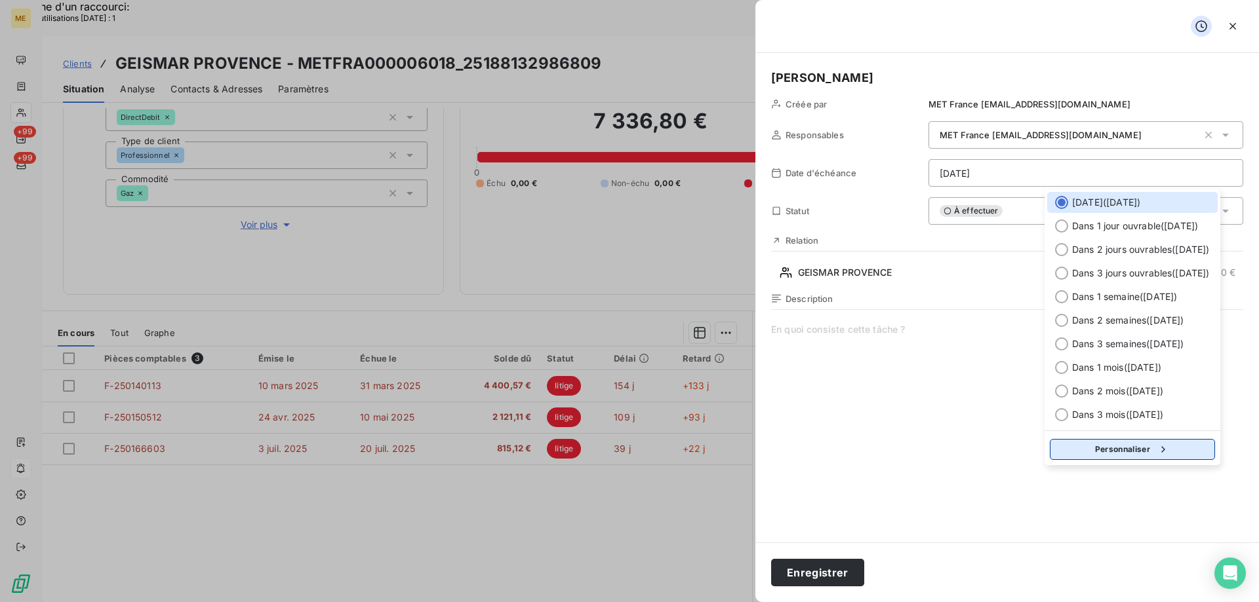
click at [1089, 451] on button "Personnaliser" at bounding box center [1131, 449] width 165 height 21
select select "7"
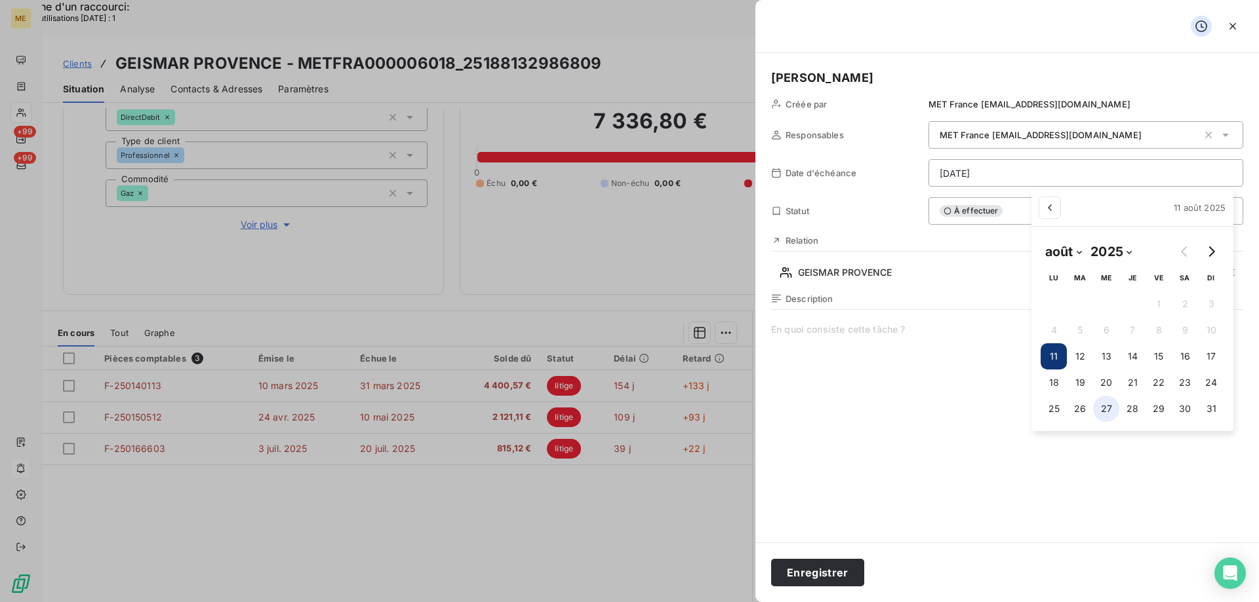
click at [1101, 408] on button "27" at bounding box center [1106, 409] width 26 height 26
type input "27/08/2025"
click at [810, 326] on span at bounding box center [1007, 449] width 472 height 252
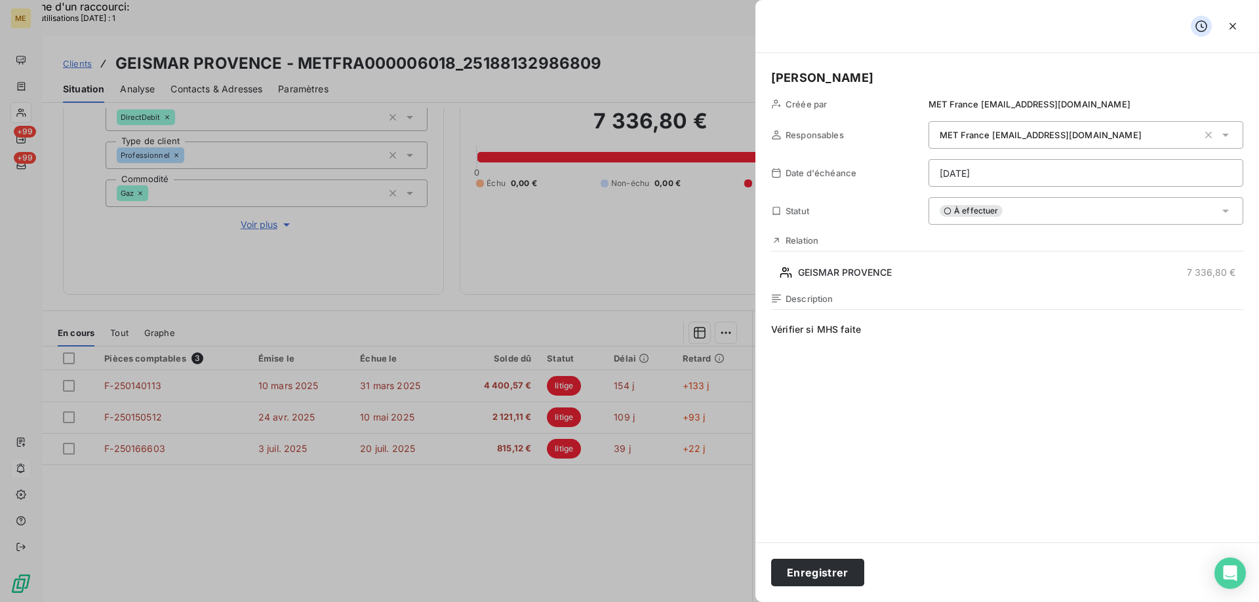
click at [889, 332] on span "Vérifier si MHS faite" at bounding box center [1007, 449] width 472 height 252
drag, startPoint x: 872, startPoint y: 332, endPoint x: 861, endPoint y: 361, distance: 30.9
click at [862, 360] on span "Vérifier si MHS faite gredf UE0DFZN8" at bounding box center [1007, 449] width 472 height 252
drag, startPoint x: 864, startPoint y: 332, endPoint x: 886, endPoint y: 330, distance: 22.4
click at [886, 330] on span "Vérifier si MHS faite gredf UE0DFZN8" at bounding box center [1007, 449] width 472 height 252
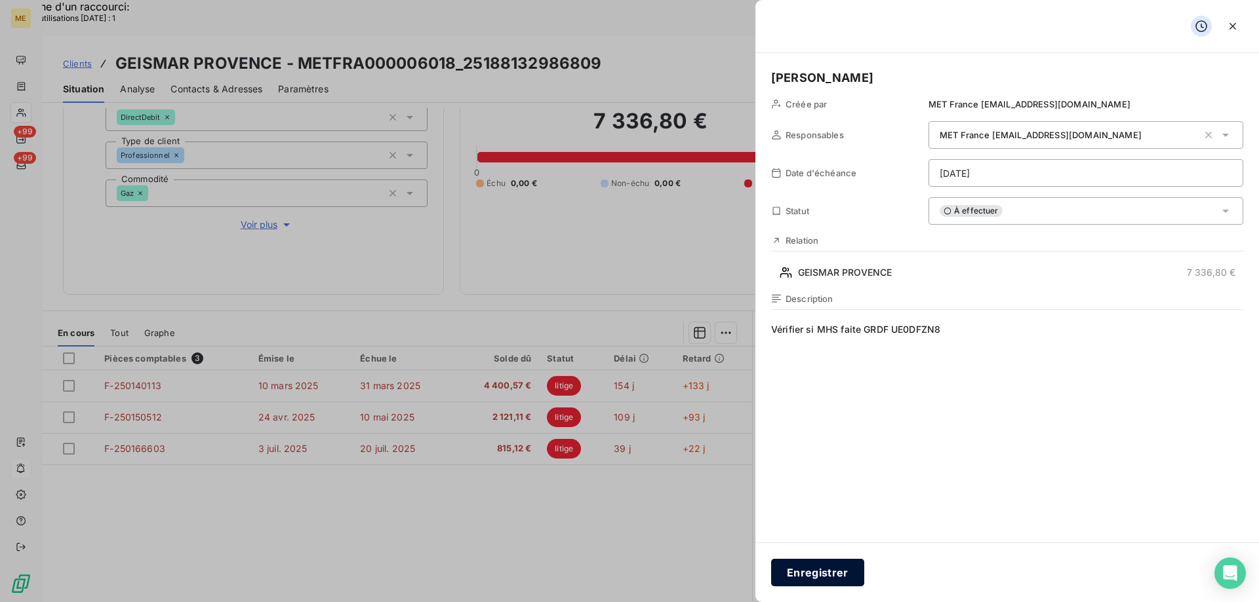
click at [816, 568] on button "Enregistrer" at bounding box center [817, 573] width 93 height 28
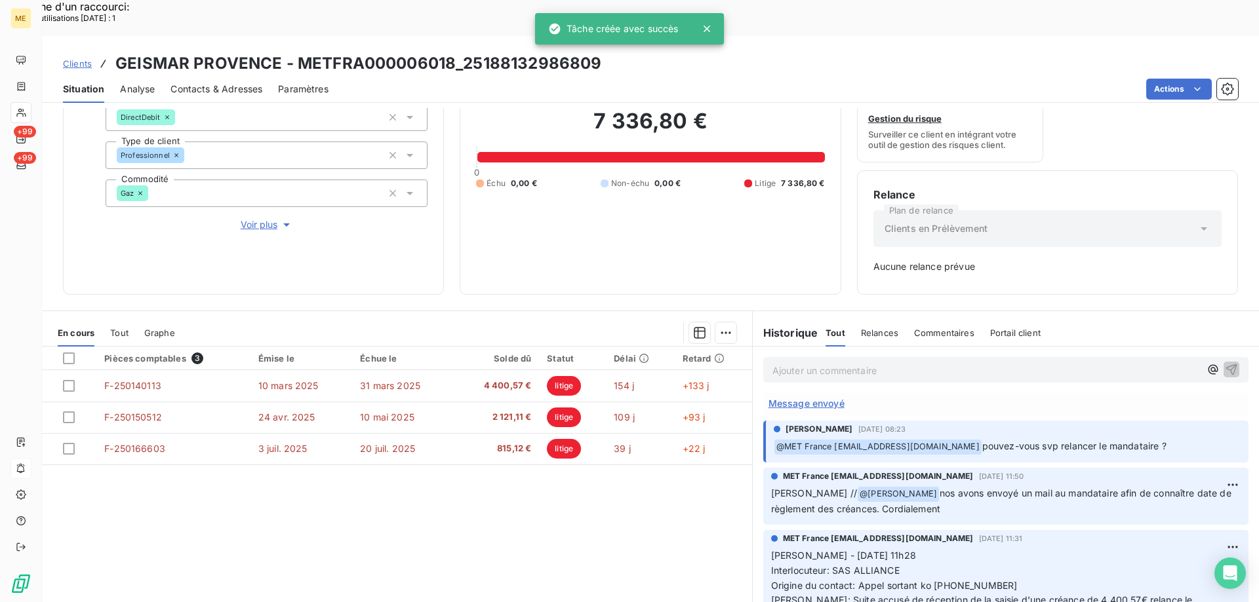
click at [837, 362] on p "Ajouter un commentaire ﻿" at bounding box center [985, 370] width 427 height 16
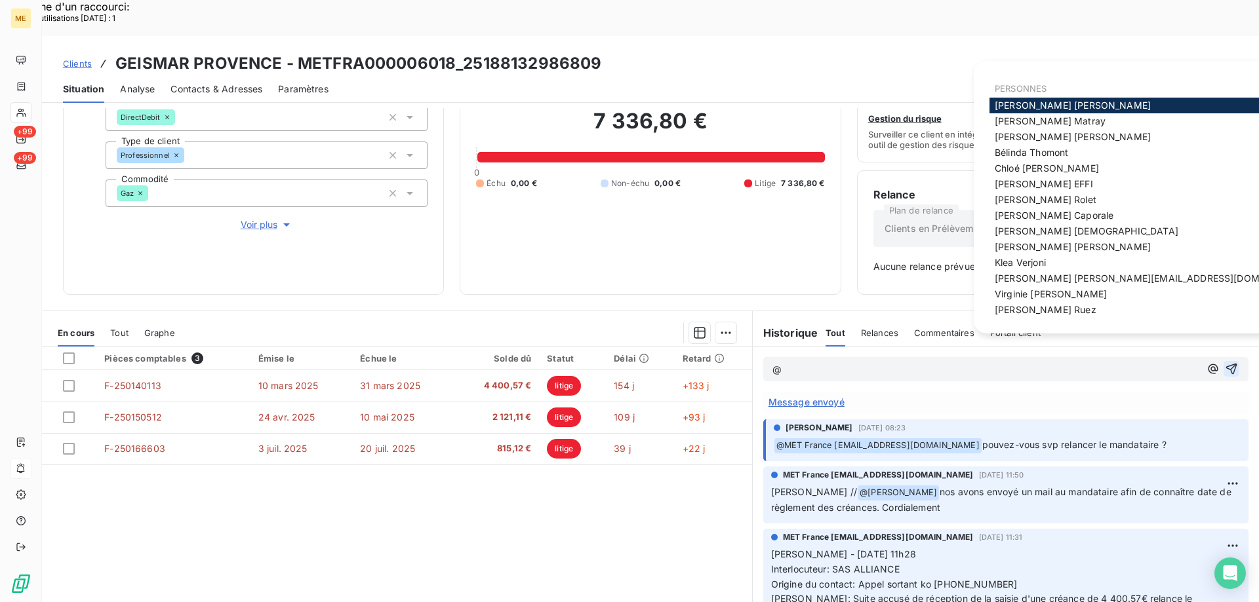
scroll to position [855, 0]
click at [1013, 311] on span "Xavier Ruez" at bounding box center [1045, 309] width 102 height 11
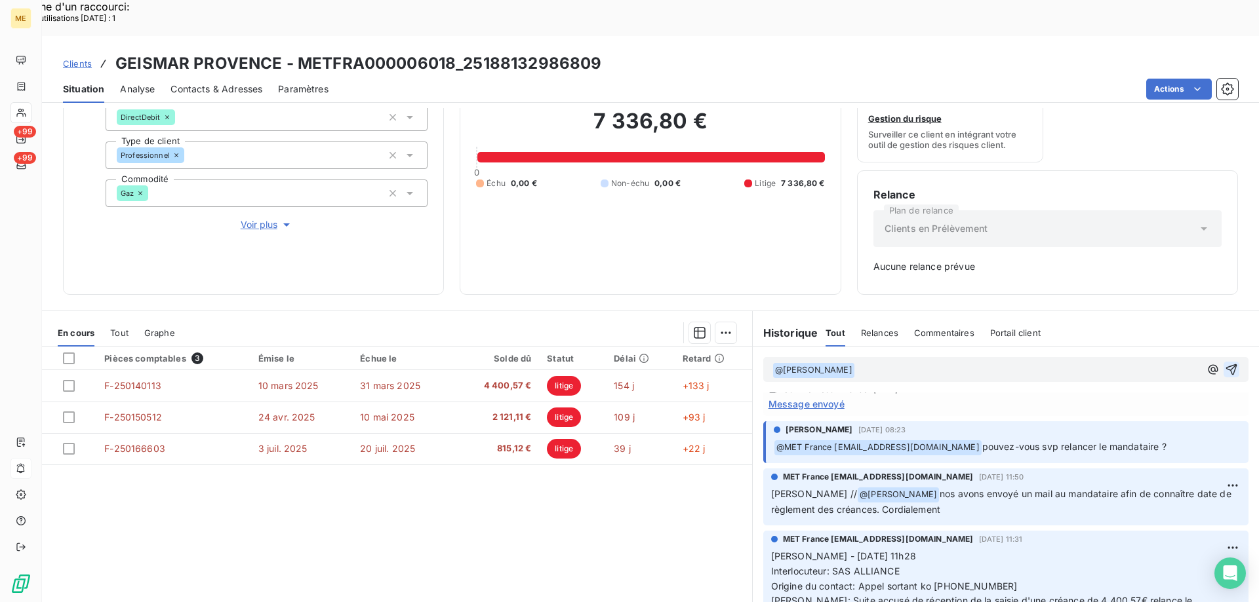
scroll to position [856, 0]
click at [934, 364] on span "Bonjour, MHS demandé UE0DFZN8" at bounding box center [932, 369] width 155 height 11
click at [1040, 362] on p "﻿ @ Xavier Ruez ﻿ Bonjour, MHS demandé sous UE0DFZN8" at bounding box center [985, 370] width 427 height 16
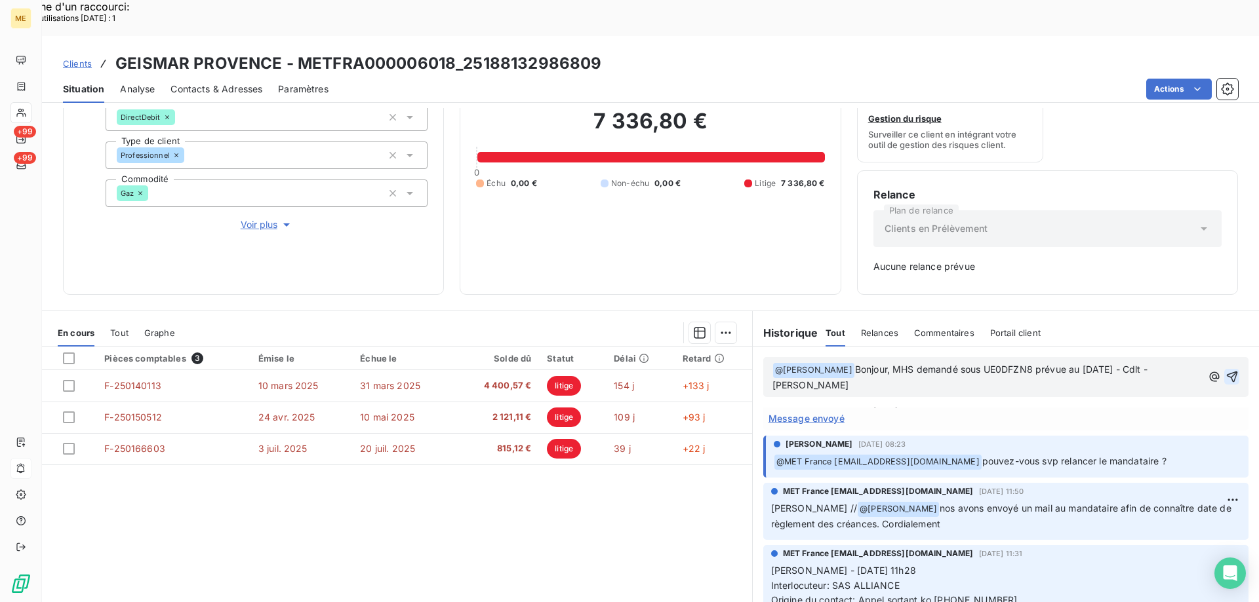
click at [1225, 370] on icon "button" at bounding box center [1231, 376] width 13 height 13
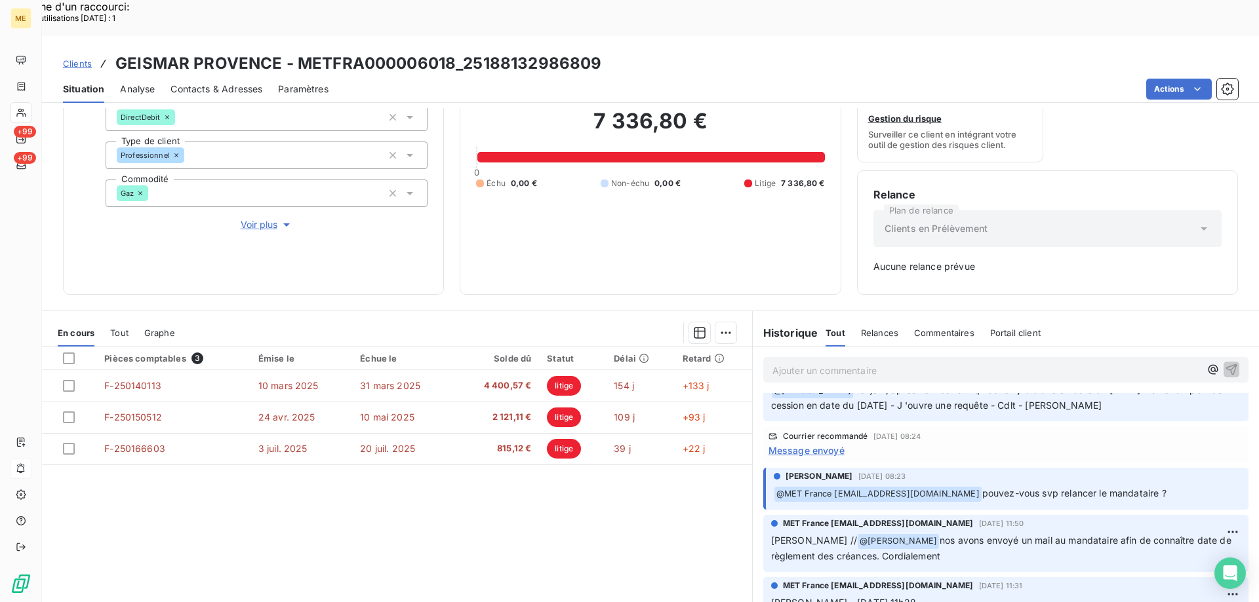
scroll to position [903, 0]
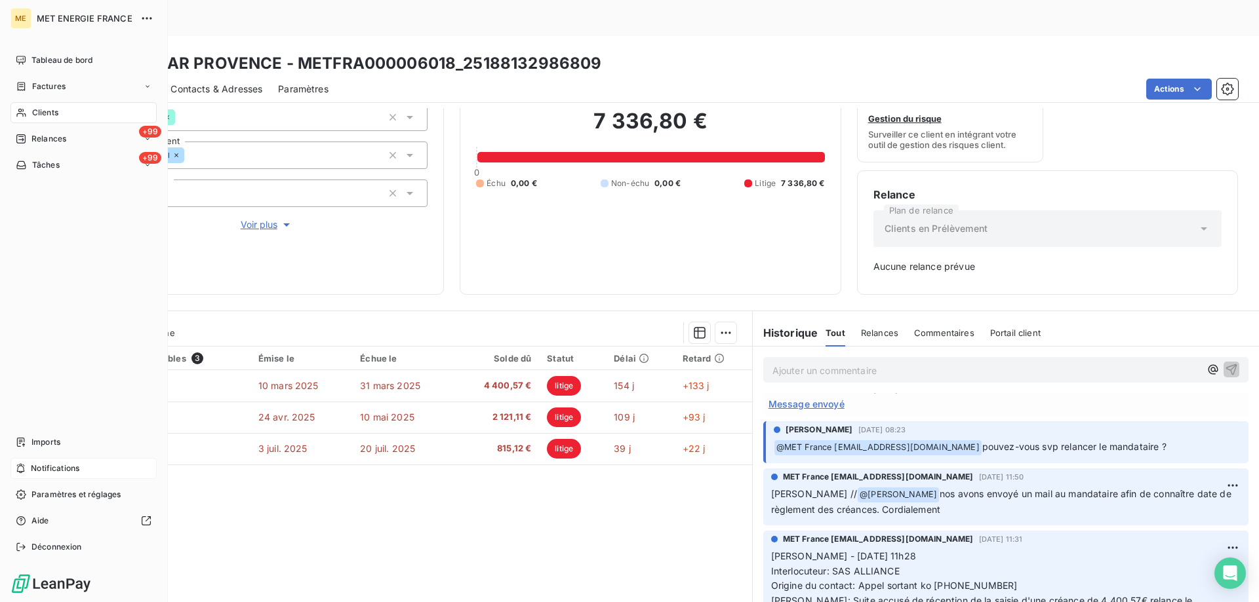
click at [116, 475] on div "Notifications" at bounding box center [83, 468] width 146 height 21
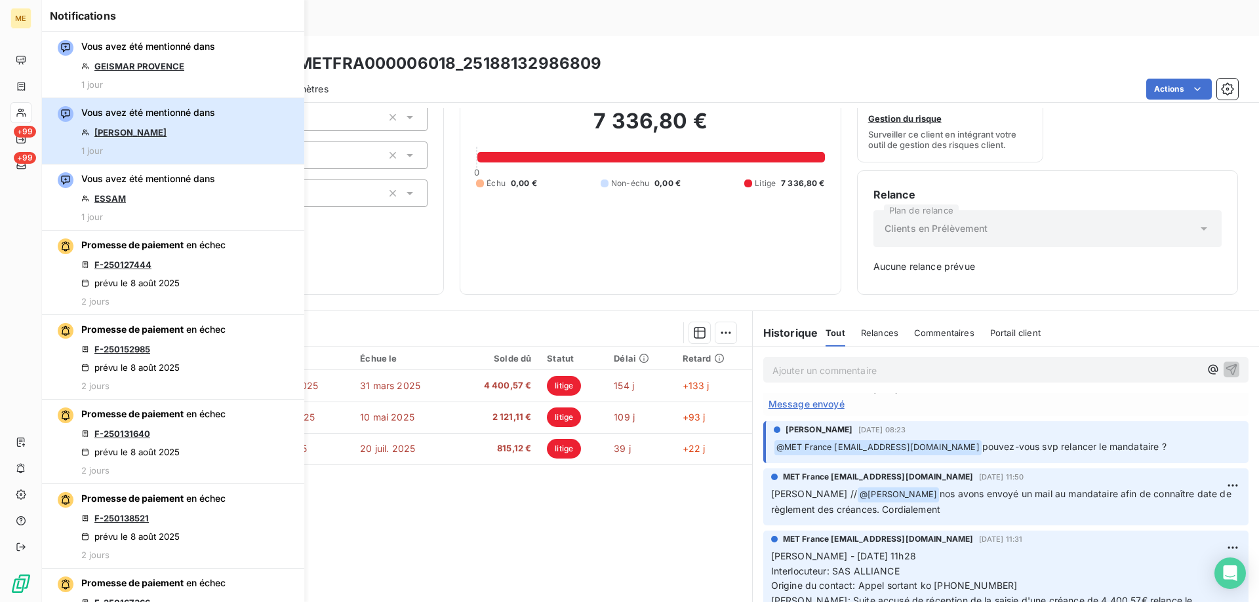
click at [203, 121] on div "Vous avez été mentionné dans SEMMAR Vanessa 1 jour" at bounding box center [148, 131] width 134 height 50
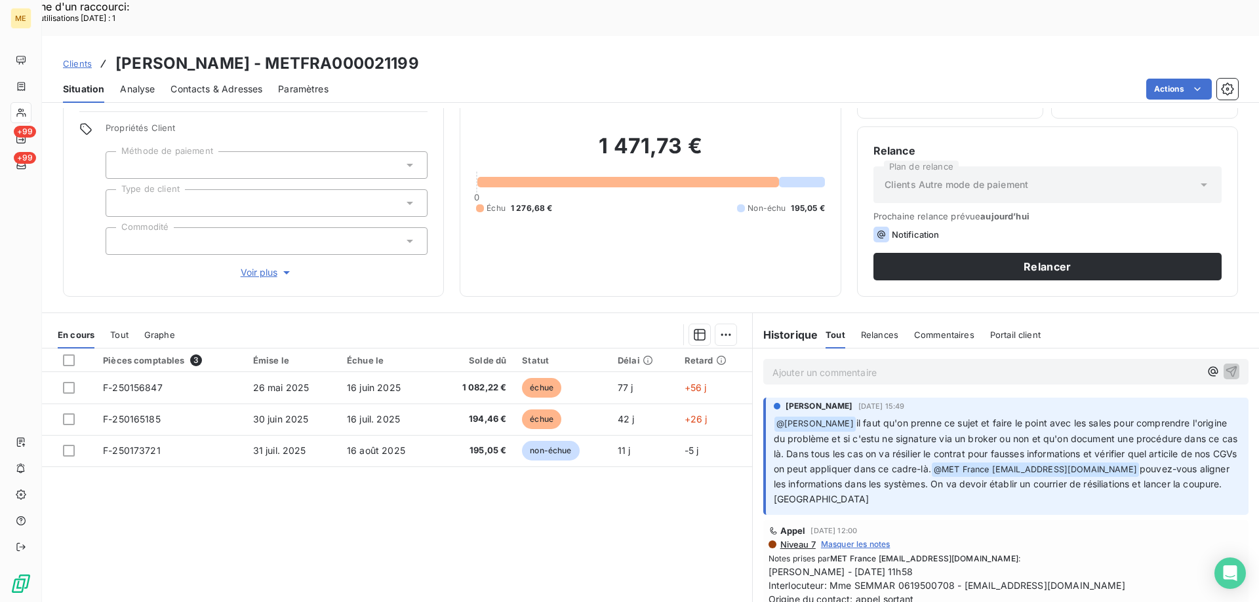
scroll to position [83, 0]
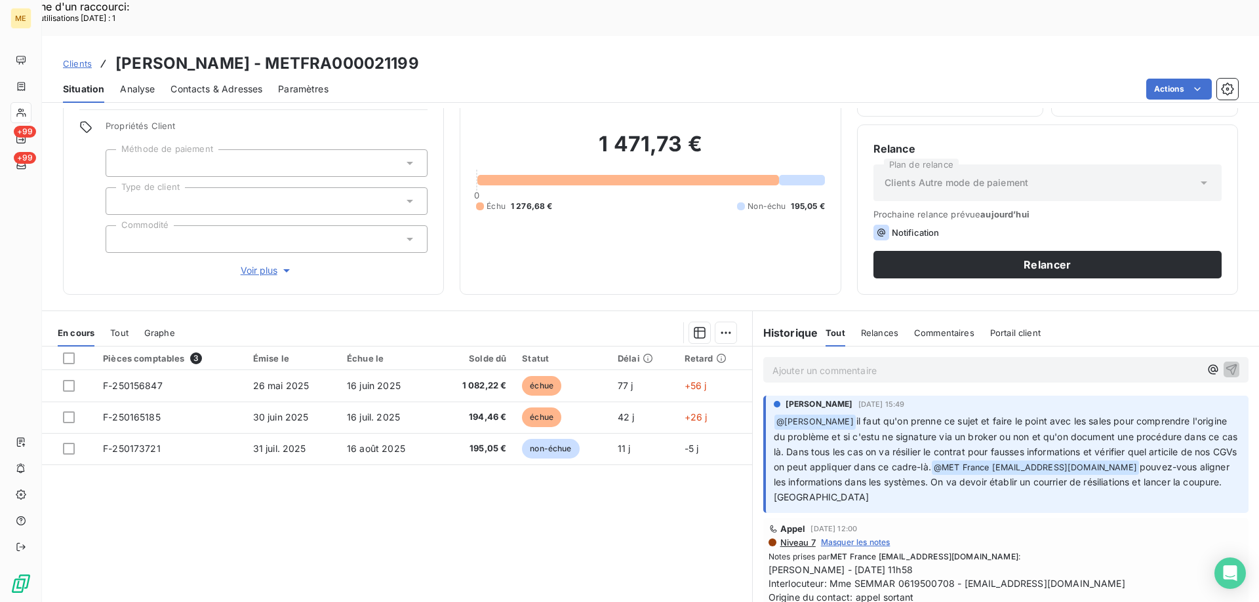
click at [254, 264] on span "Voir plus" at bounding box center [267, 270] width 52 height 13
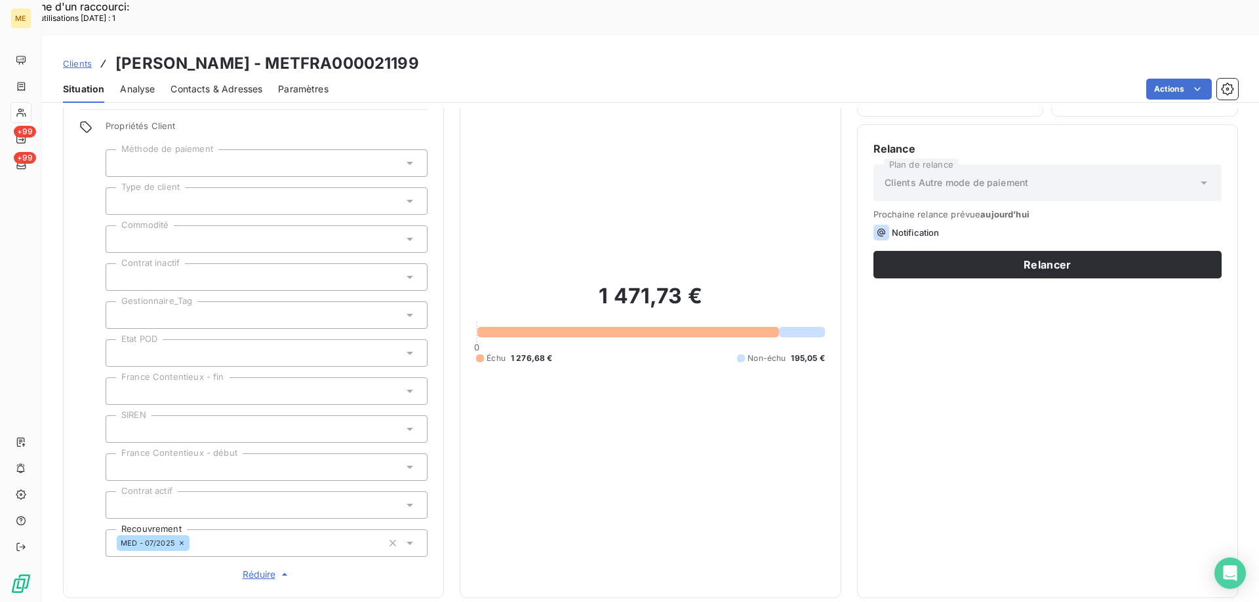
click at [256, 568] on span "Réduire" at bounding box center [267, 574] width 49 height 13
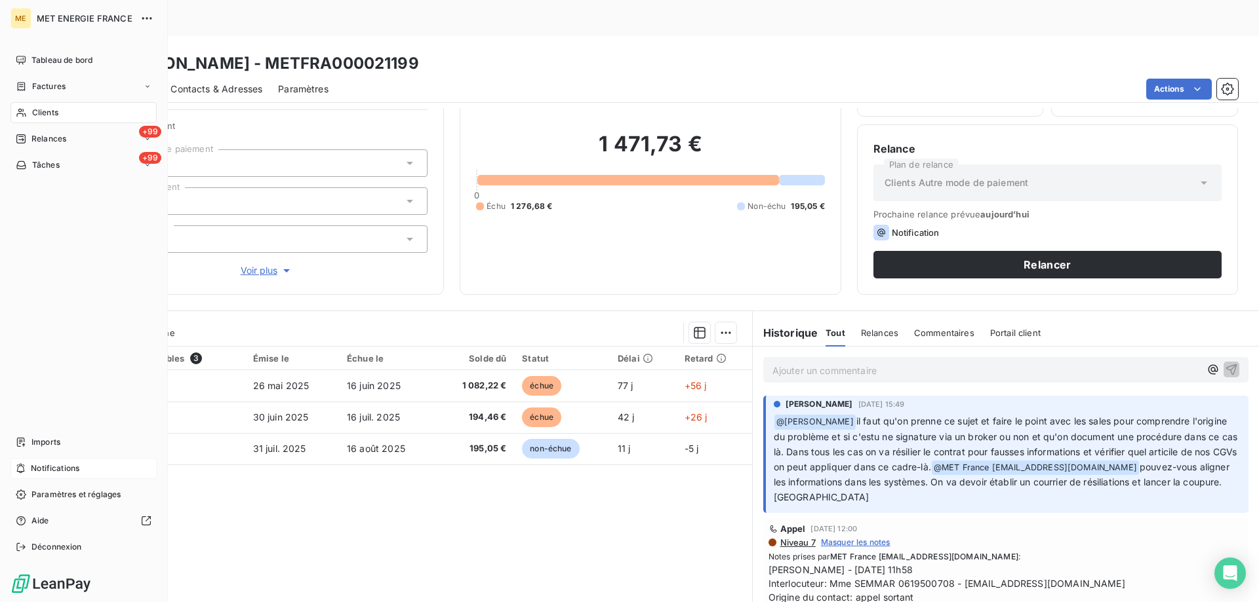
click at [104, 470] on div "Notifications" at bounding box center [83, 468] width 146 height 21
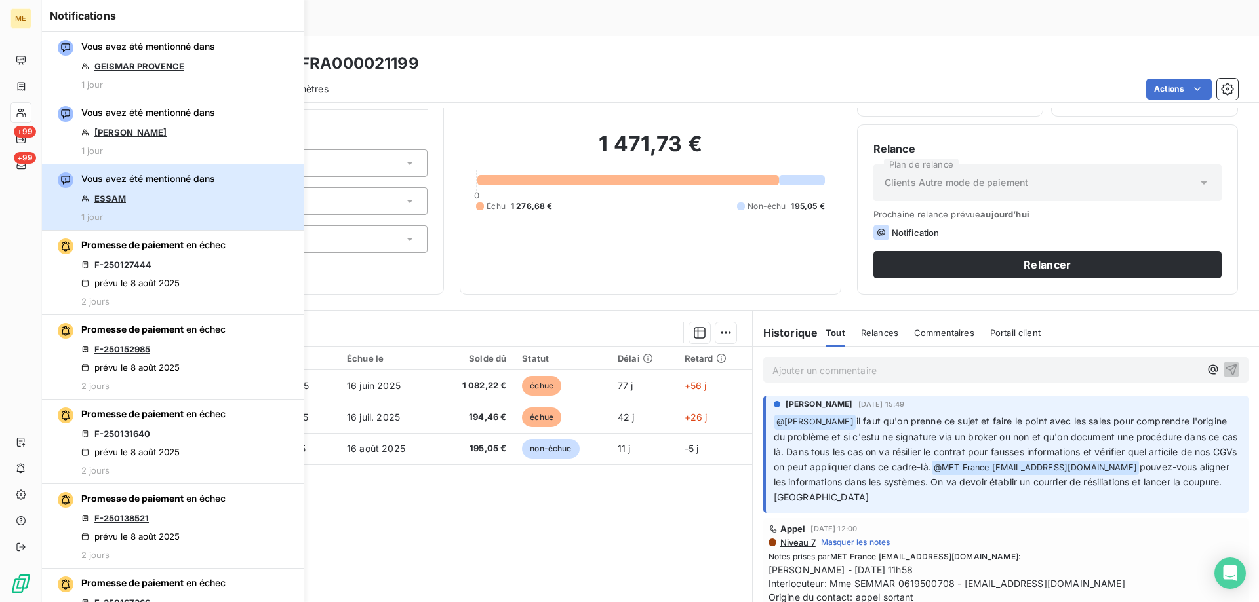
click at [176, 186] on div "Vous avez été mentionné dans ESSAM 1 jour" at bounding box center [148, 197] width 134 height 50
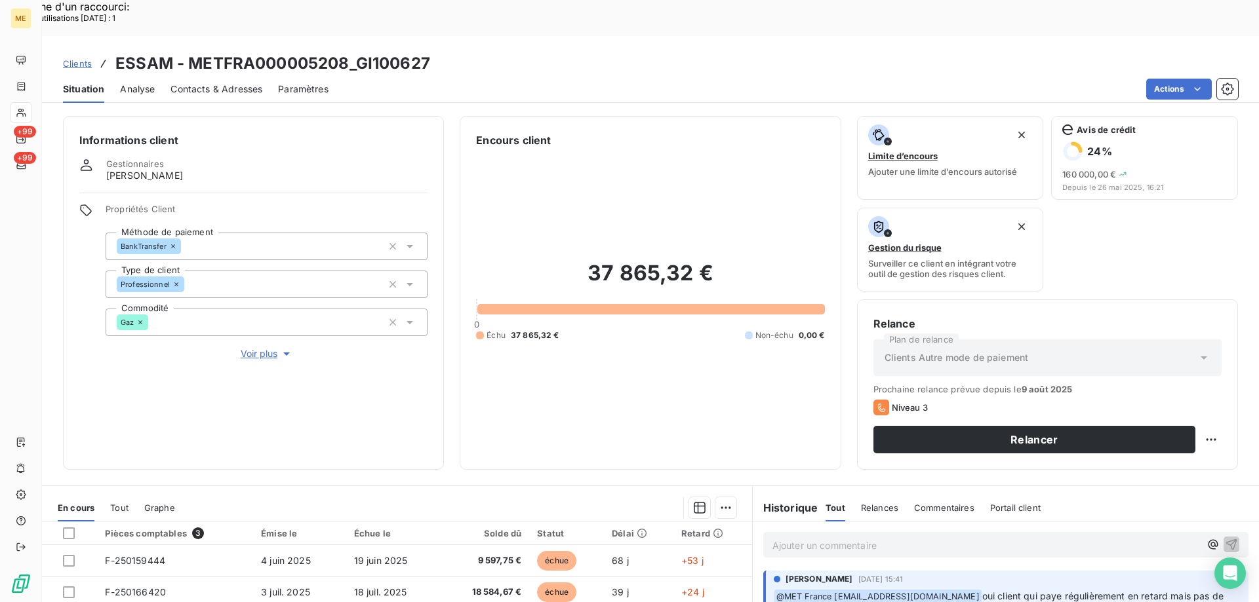
click at [250, 347] on span "Voir plus" at bounding box center [267, 353] width 52 height 13
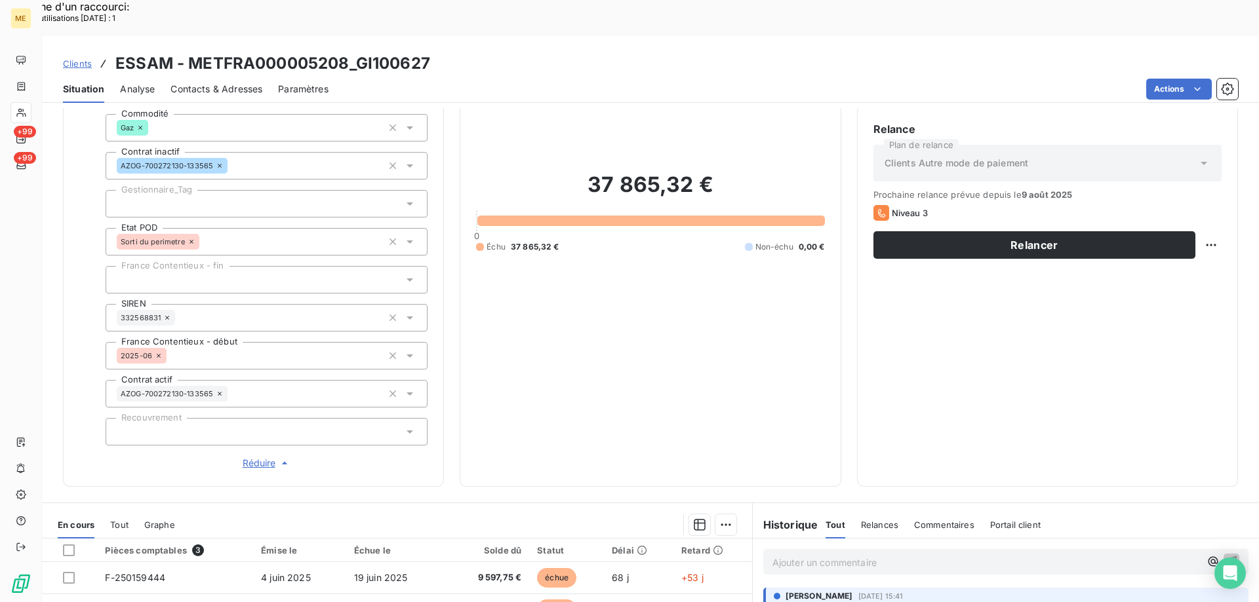
scroll to position [197, 0]
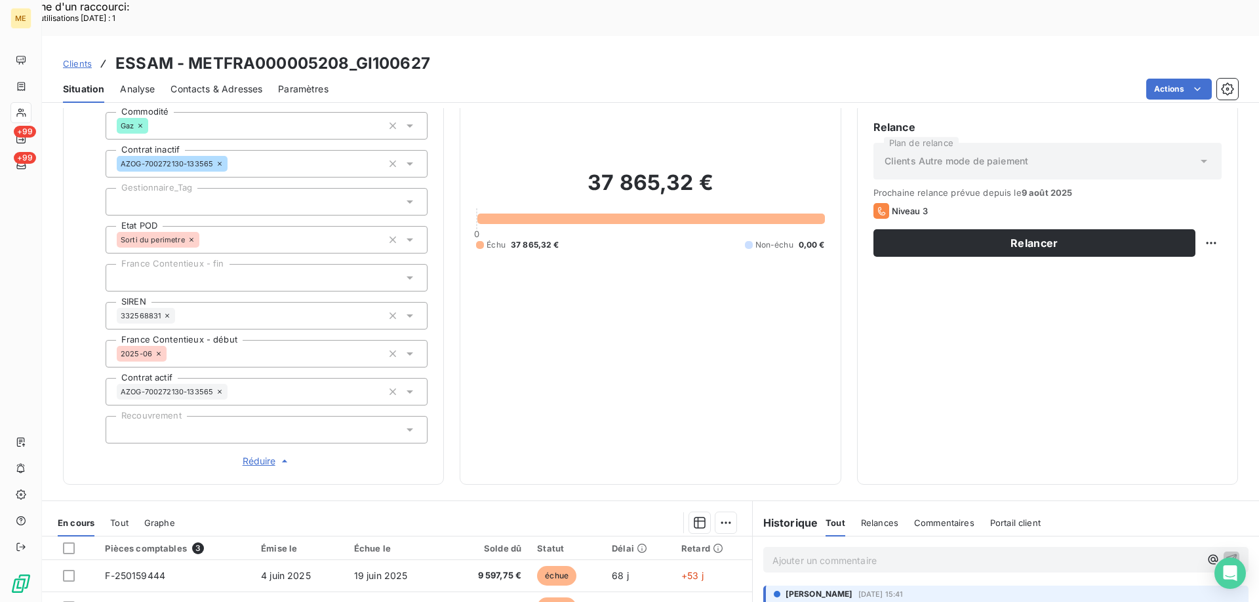
click at [253, 455] on span "Réduire" at bounding box center [267, 461] width 49 height 13
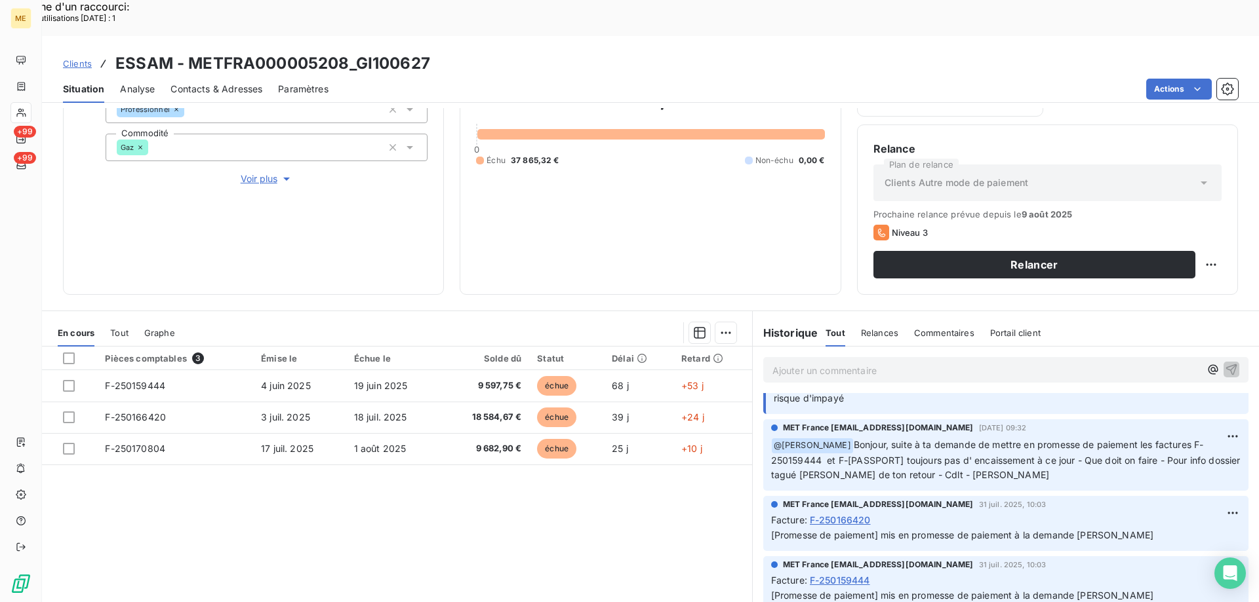
scroll to position [66, 0]
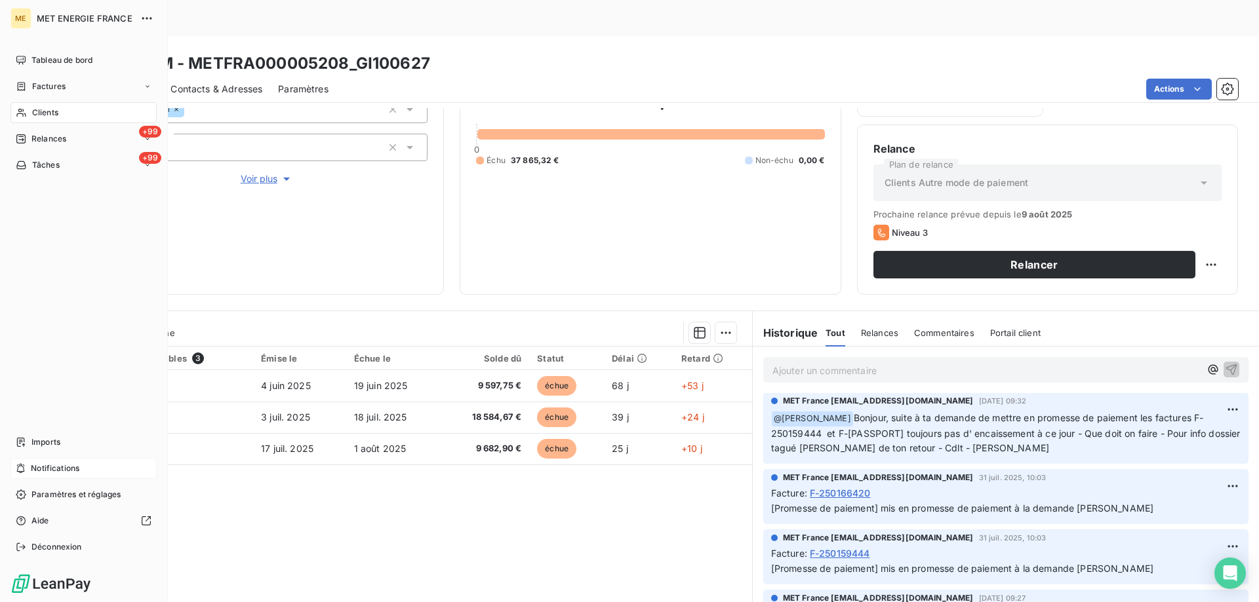
click at [88, 467] on div "Notifications" at bounding box center [83, 468] width 146 height 21
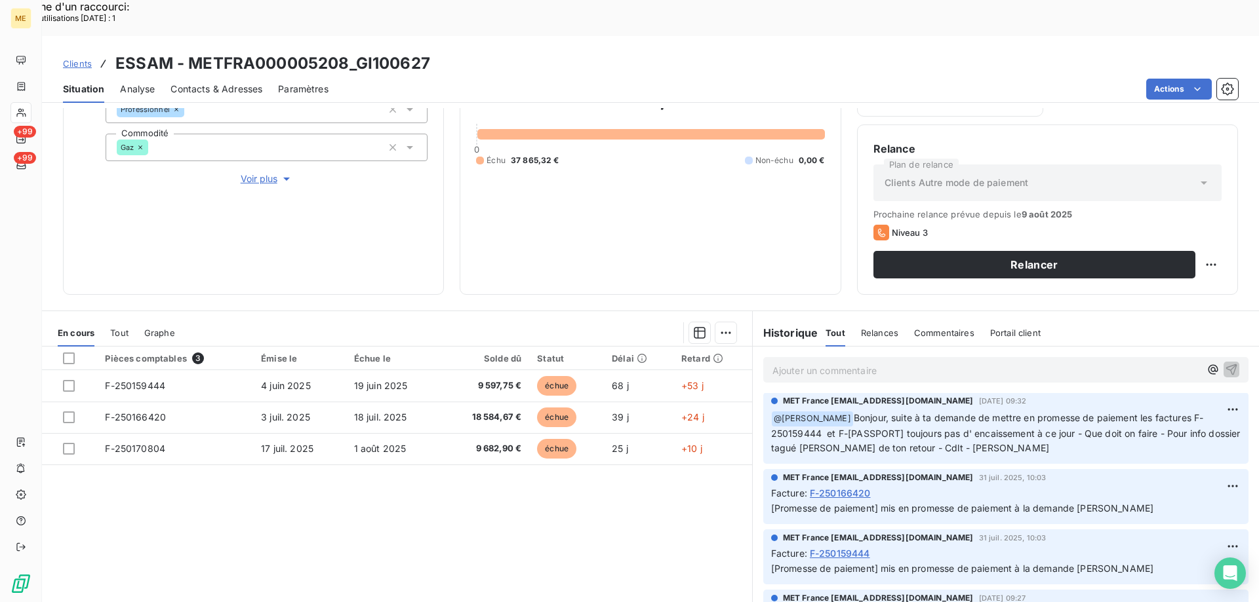
click at [416, 482] on div "Pièces comptables 3 Émise le Échue le Solde dû Statut Délai Retard F-250159444 …" at bounding box center [397, 473] width 710 height 252
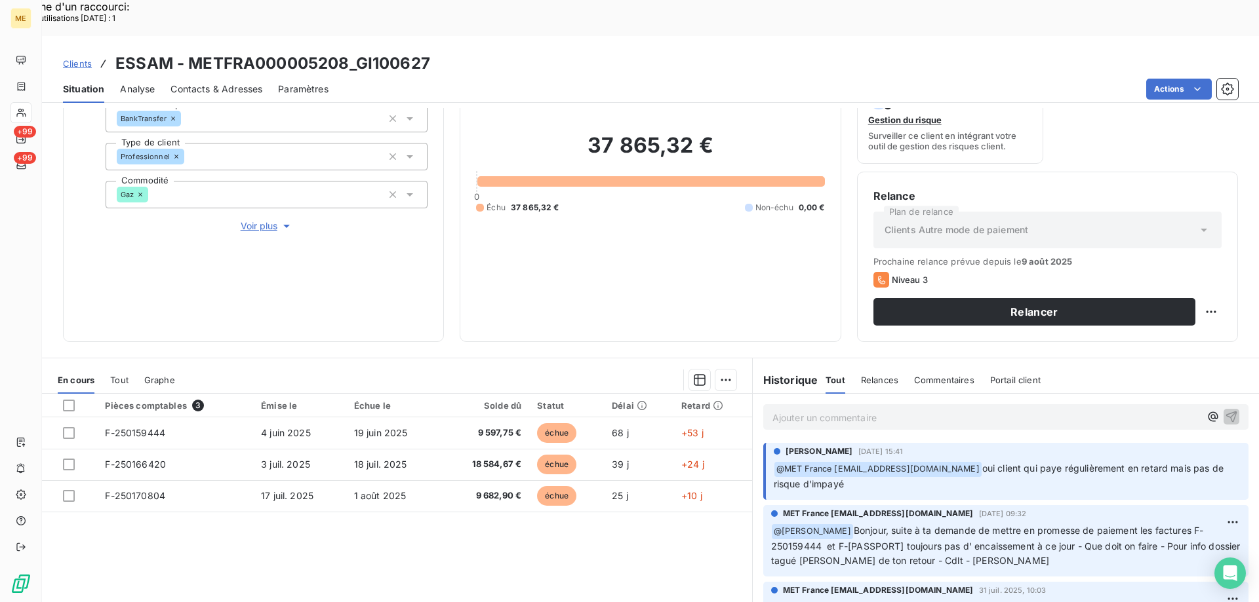
scroll to position [131, 0]
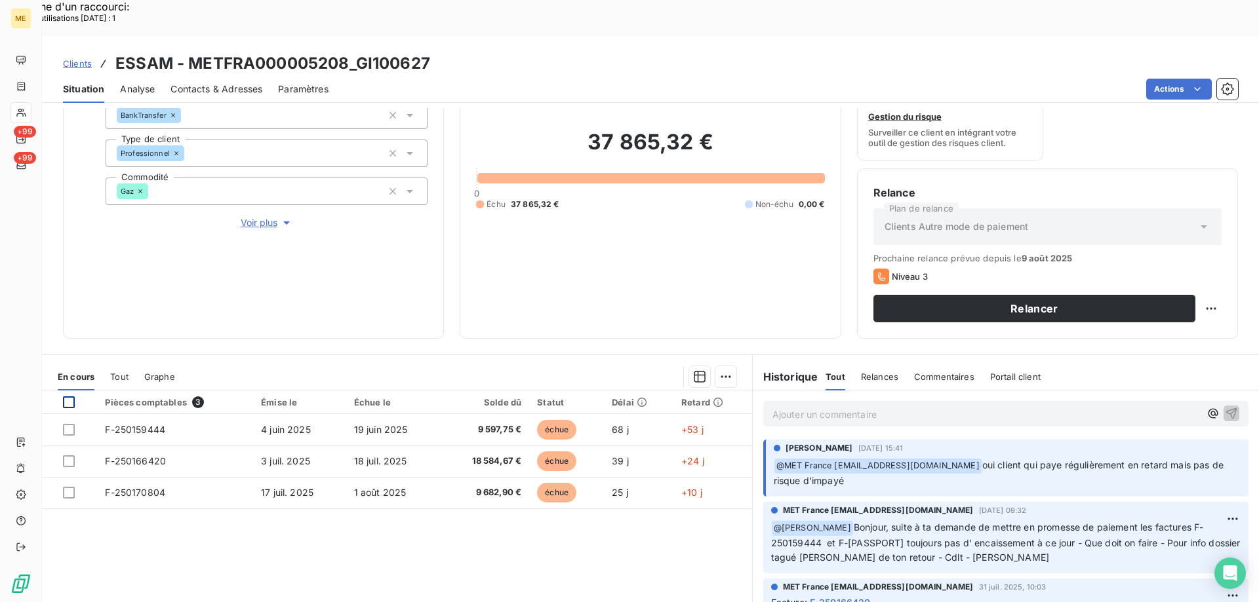
click at [68, 397] on div at bounding box center [69, 403] width 12 height 12
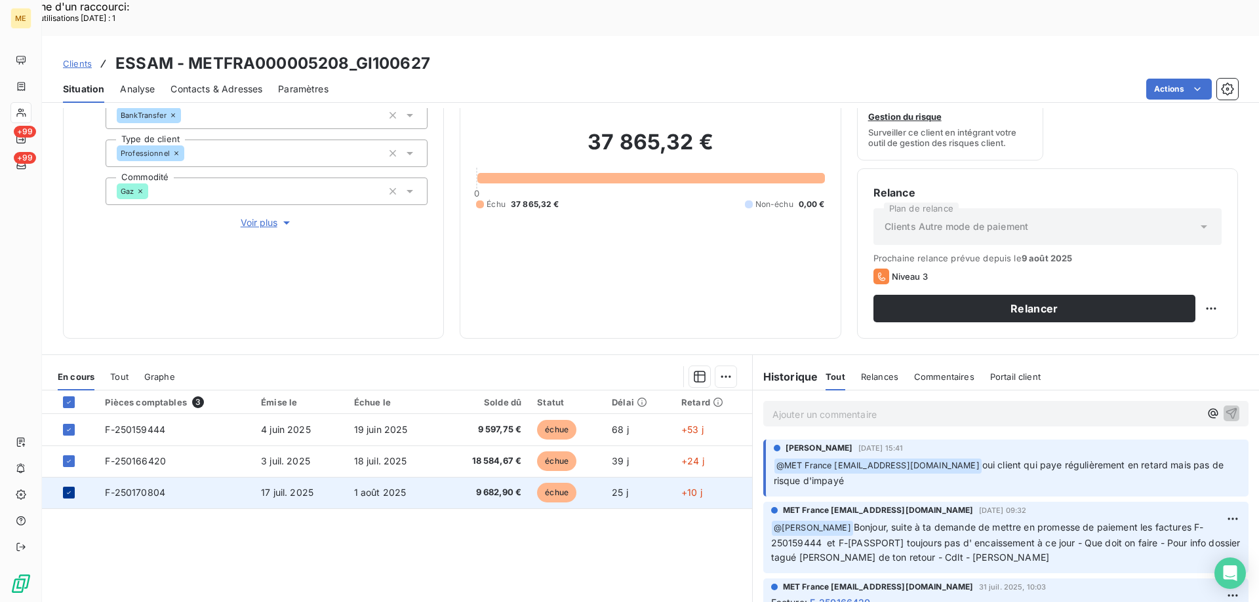
click at [66, 489] on icon at bounding box center [69, 493] width 8 height 8
click at [575, 392] on div "Ajouter une promesse de paiement (2 factures)" at bounding box center [605, 393] width 238 height 21
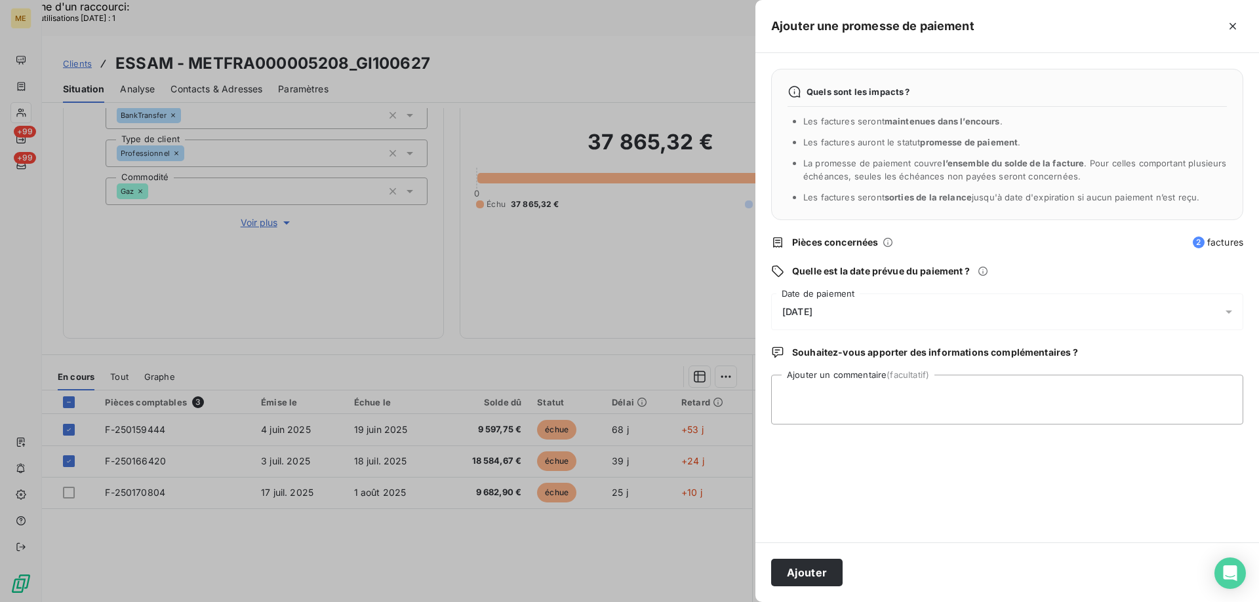
click at [889, 307] on div "12/08/2025" at bounding box center [1007, 312] width 472 height 37
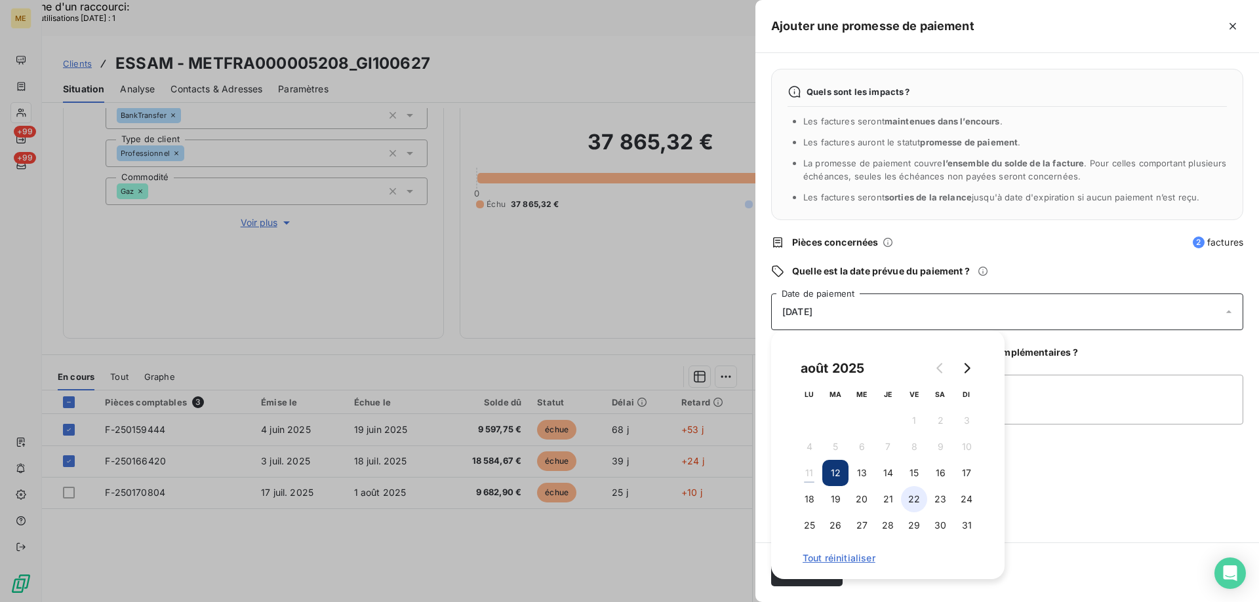
click at [911, 499] on button "22" at bounding box center [914, 499] width 26 height 26
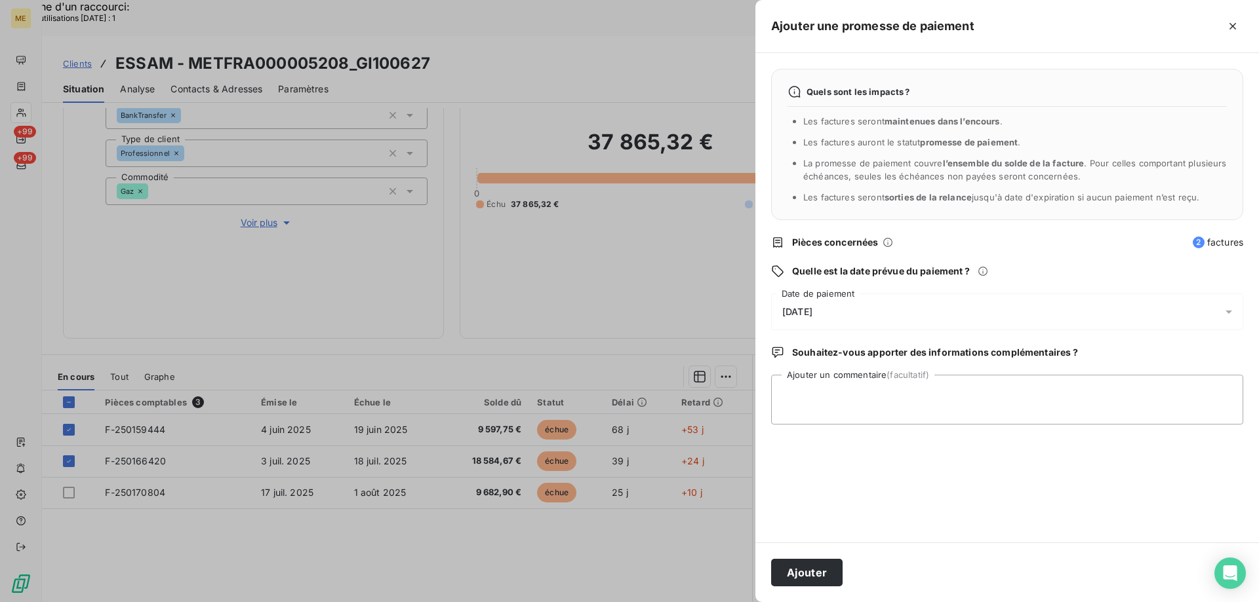
click at [644, 555] on div at bounding box center [629, 301] width 1259 height 602
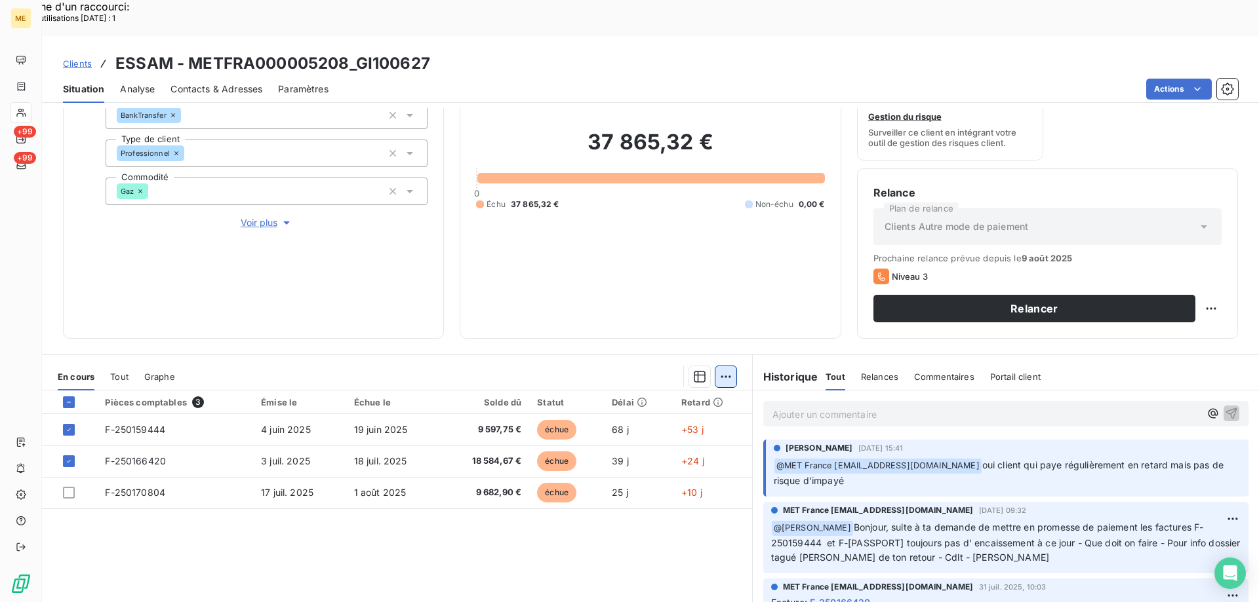
click at [581, 392] on div "Ajouter une promesse de paiement (2 factures)" at bounding box center [605, 393] width 238 height 21
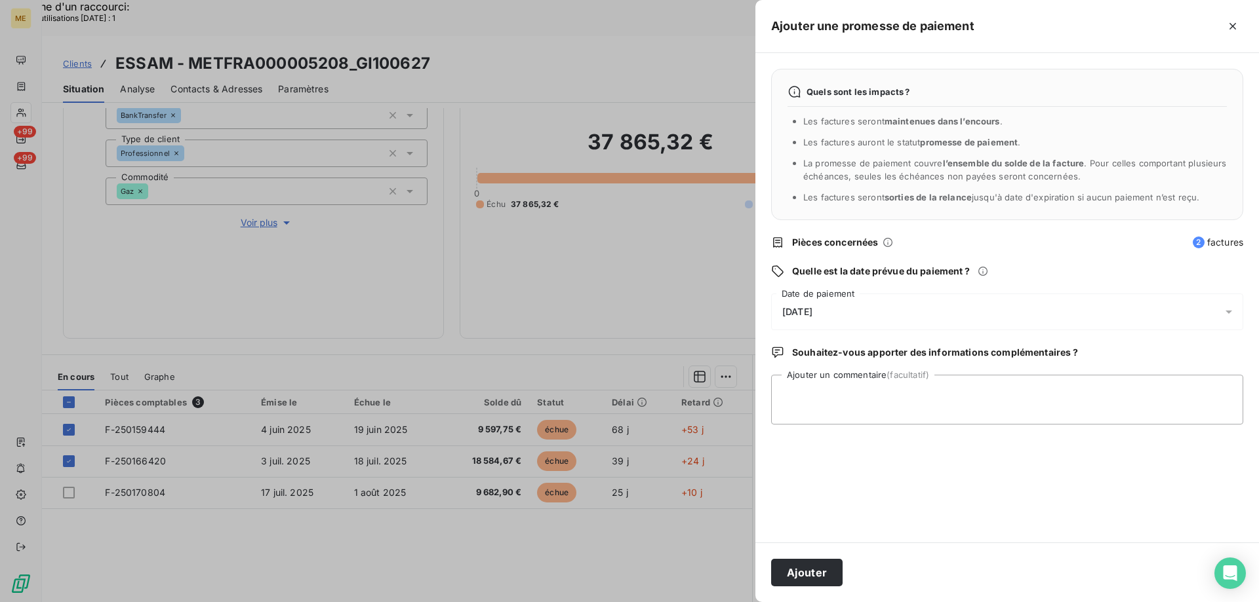
click at [940, 307] on div "12/08/2025" at bounding box center [1007, 312] width 472 height 37
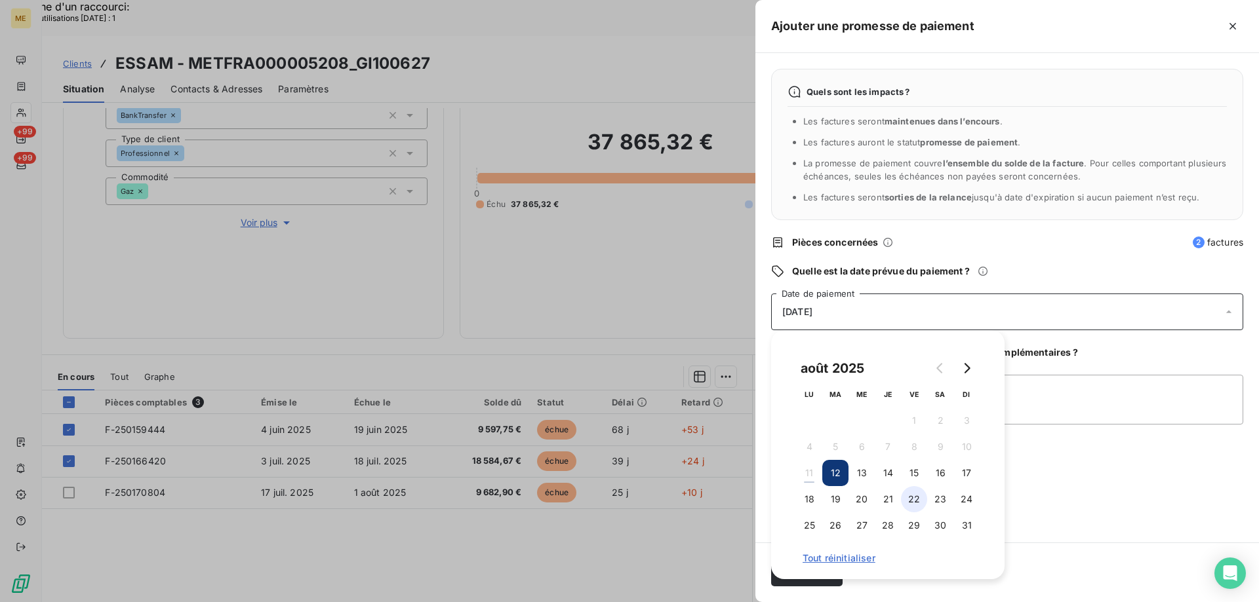
click at [916, 499] on button "22" at bounding box center [914, 499] width 26 height 26
click at [1033, 397] on textarea "Ajouter un commentaire (facultatif)" at bounding box center [1007, 400] width 472 height 50
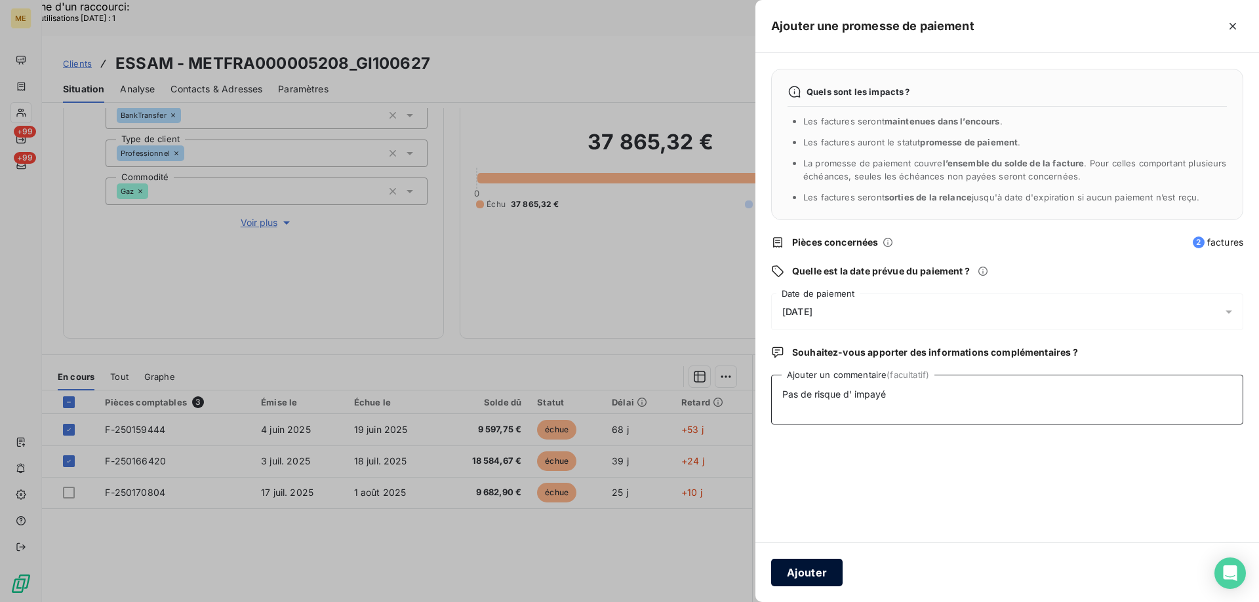
type textarea "Pas de risque d' impayé"
click at [798, 568] on button "Ajouter" at bounding box center [806, 573] width 71 height 28
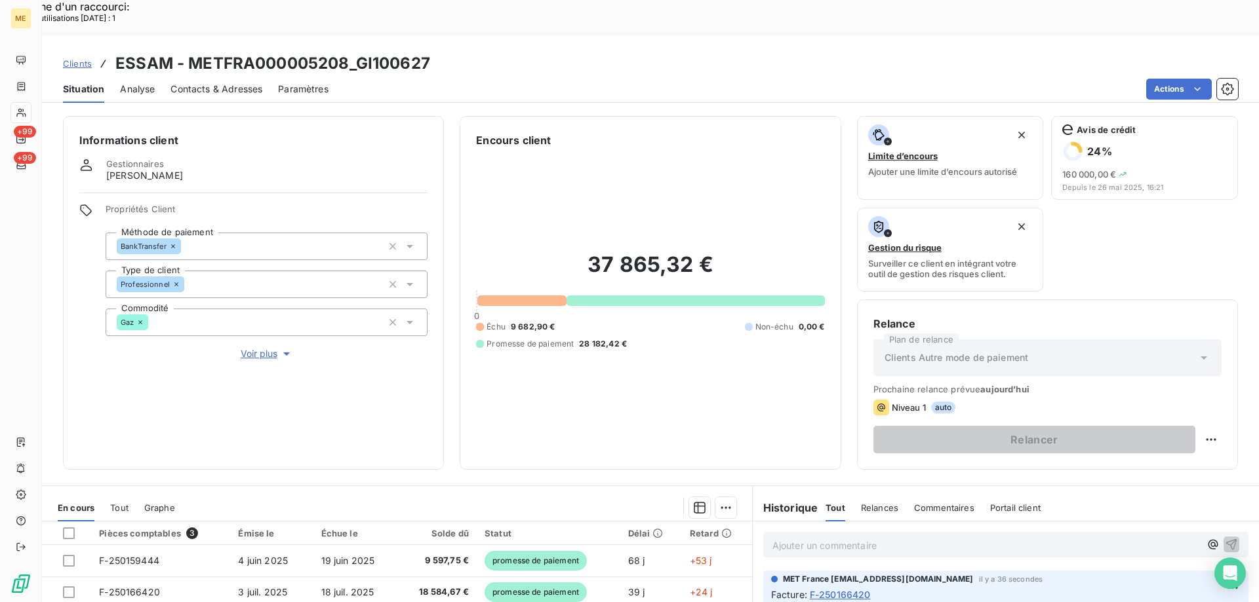
scroll to position [175, 0]
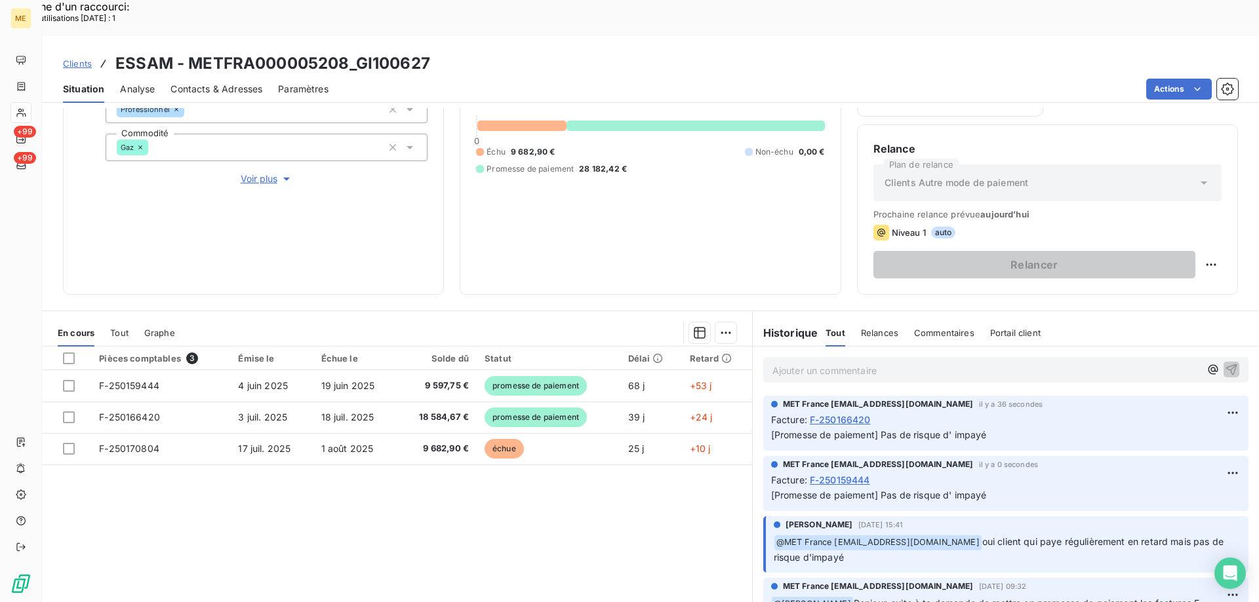
click at [857, 362] on p "Ajouter un commentaire ﻿" at bounding box center [985, 370] width 427 height 16
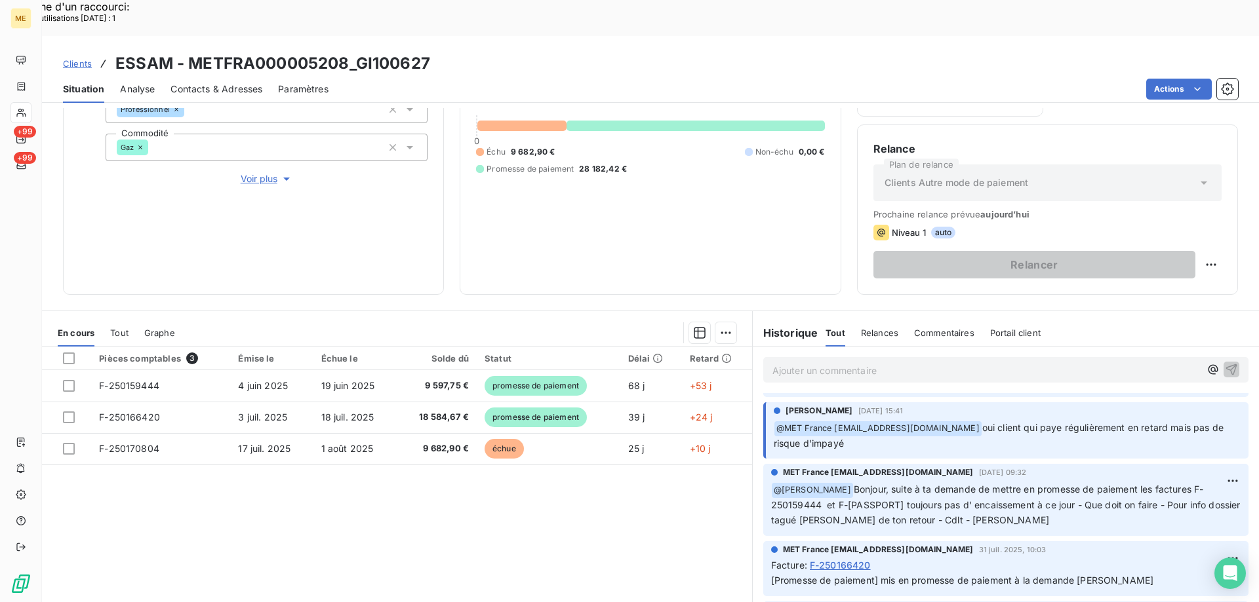
scroll to position [131, 0]
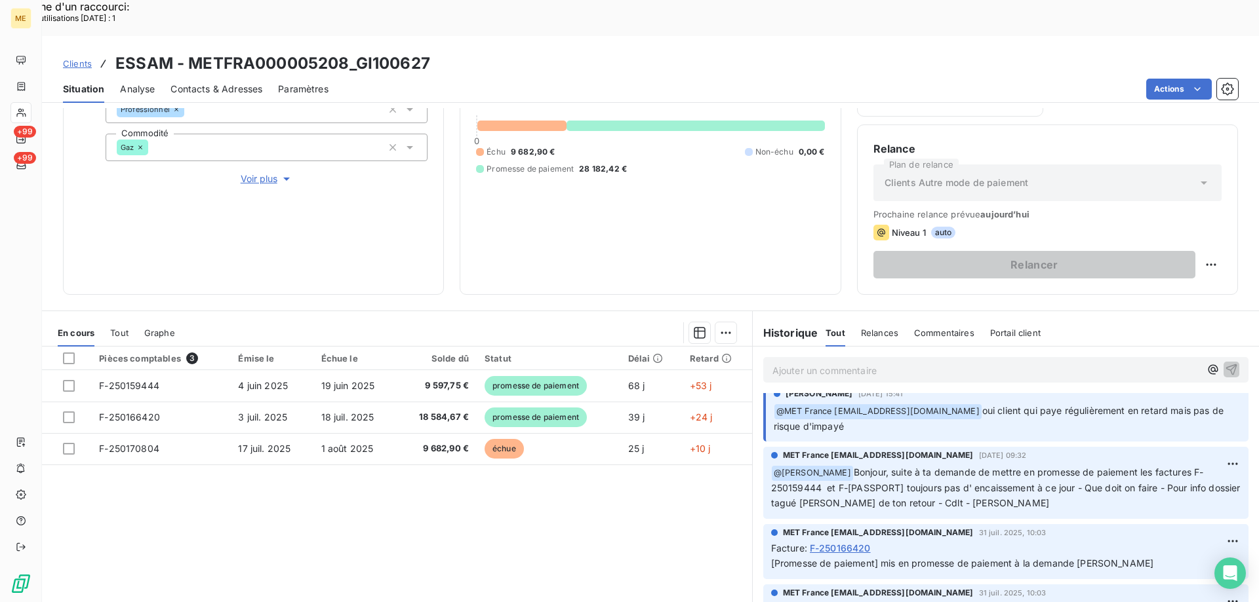
click at [250, 172] on span "Voir plus" at bounding box center [267, 178] width 52 height 13
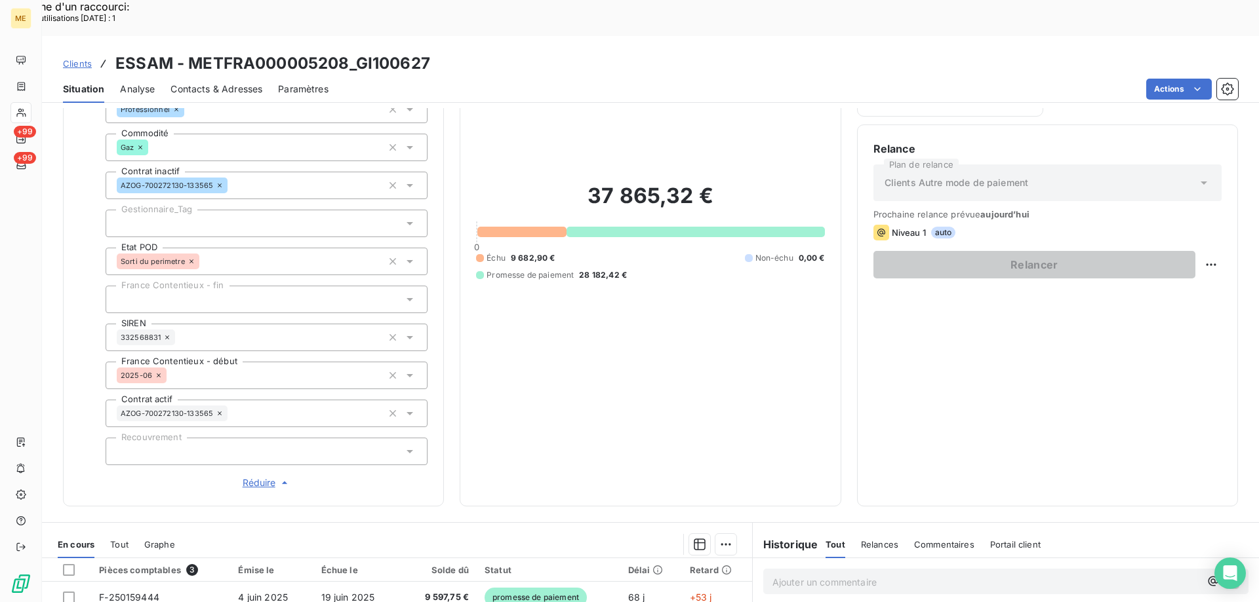
click at [219, 286] on div at bounding box center [267, 300] width 322 height 28
click at [226, 210] on div at bounding box center [267, 224] width 322 height 28
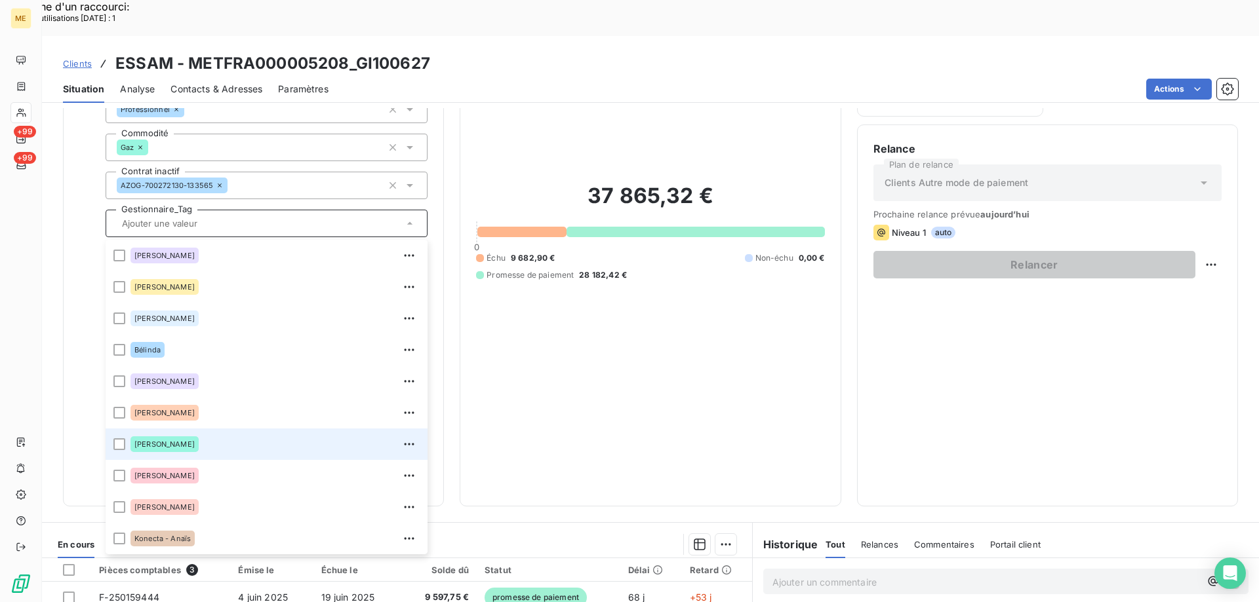
scroll to position [378, 0]
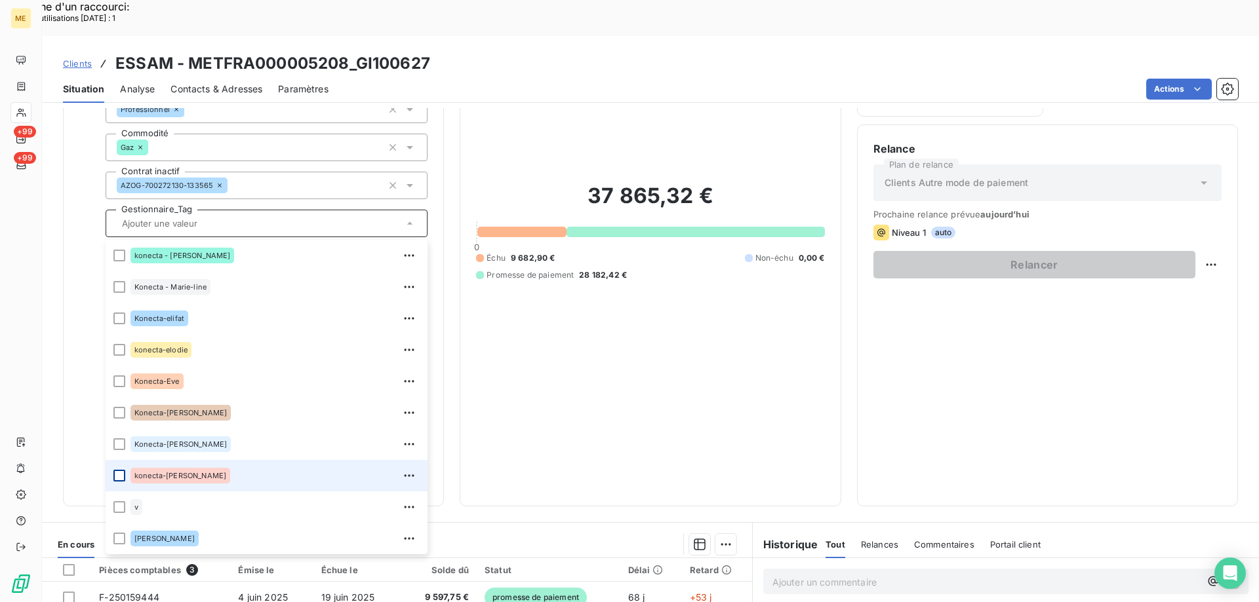
click at [121, 470] on div at bounding box center [119, 476] width 12 height 12
click at [494, 362] on div "37 865,32 € 0 Échu 9 682,90 € Non-échu 0,00 € Promesse de paiement 28 182,42 €" at bounding box center [650, 231] width 348 height 517
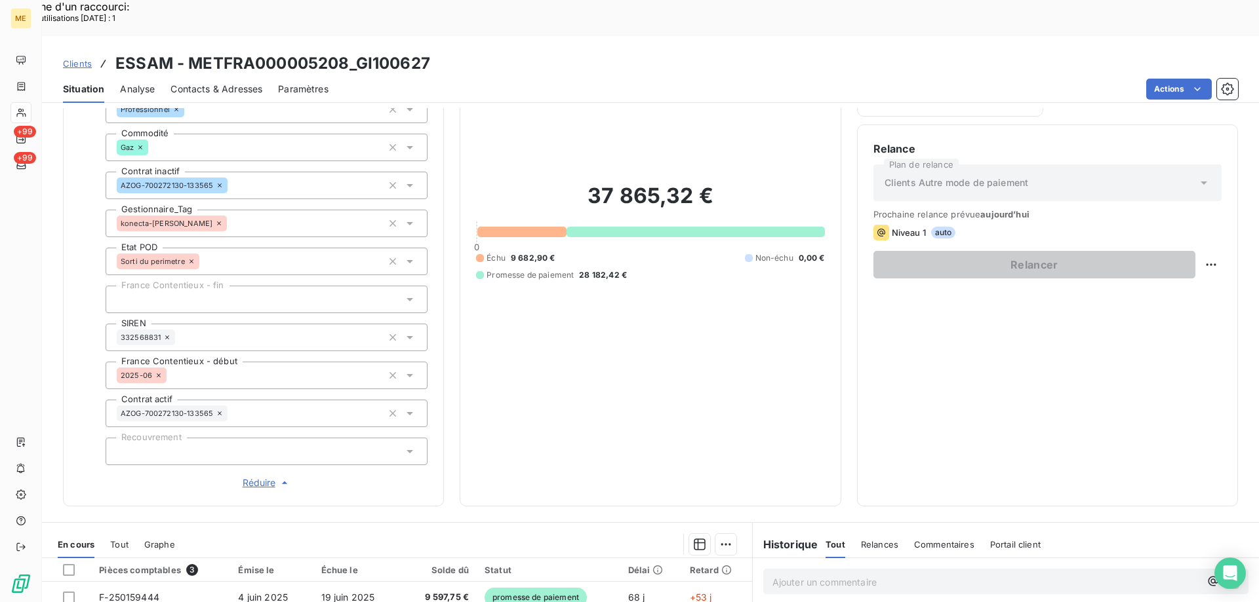
click at [246, 477] on span "Réduire" at bounding box center [267, 483] width 49 height 13
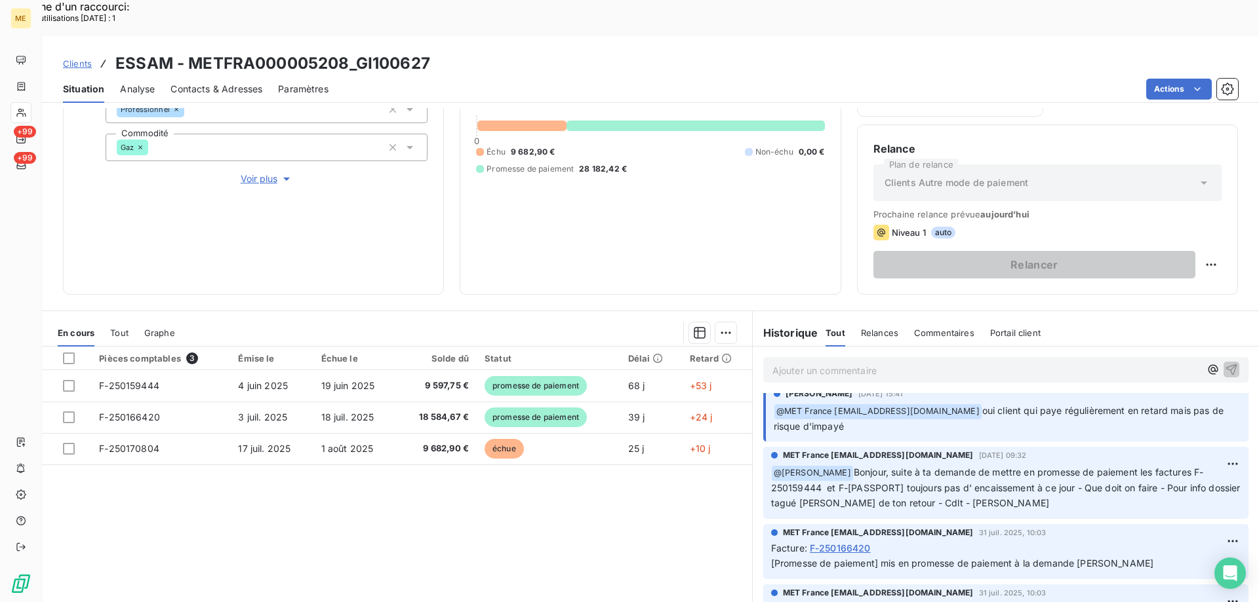
click at [803, 362] on p "Ajouter un commentaire ﻿" at bounding box center [985, 370] width 427 height 16
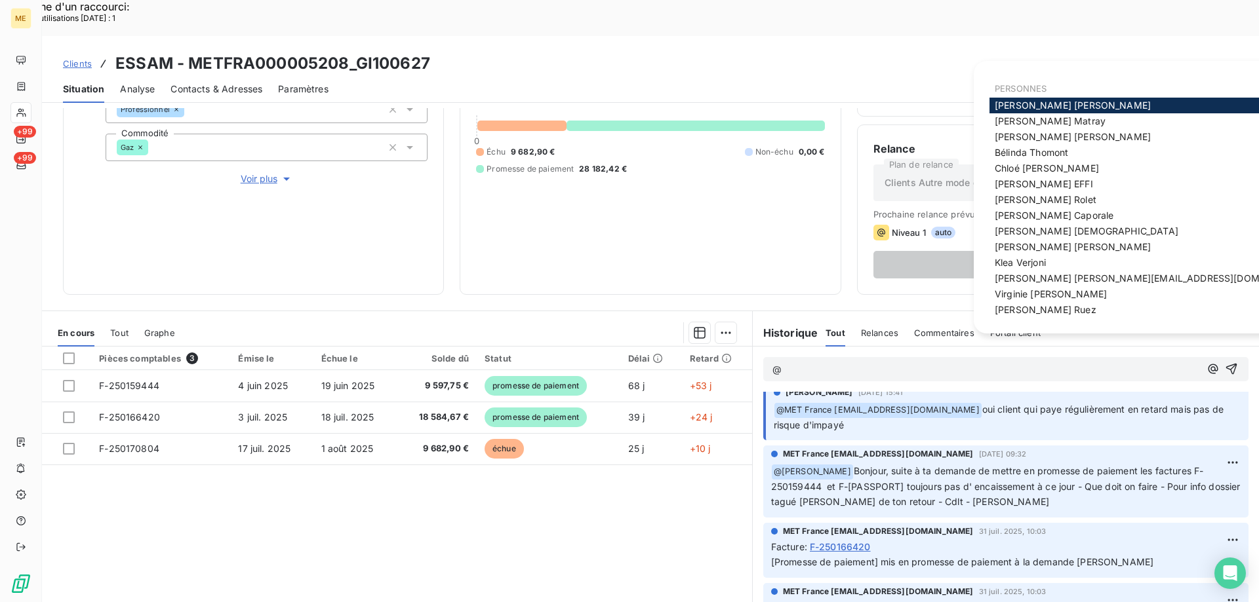
scroll to position [130, 0]
click at [1007, 308] on span "Xavier Ruez" at bounding box center [1045, 309] width 102 height 11
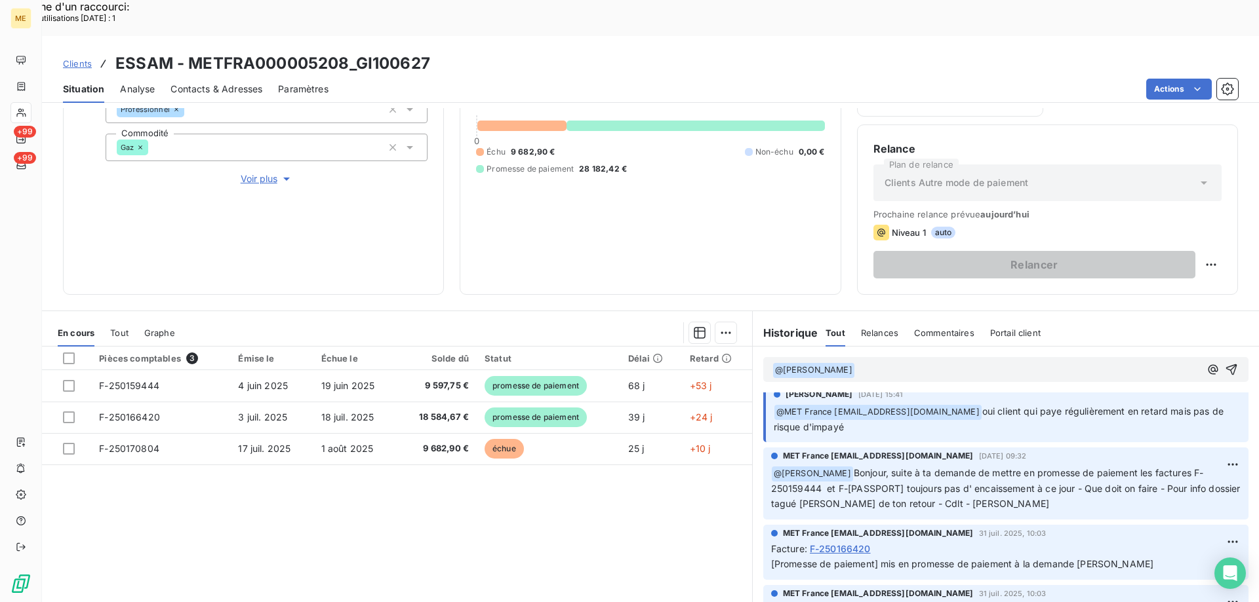
scroll to position [130, 0]
click at [1224, 363] on icon "button" at bounding box center [1230, 369] width 13 height 13
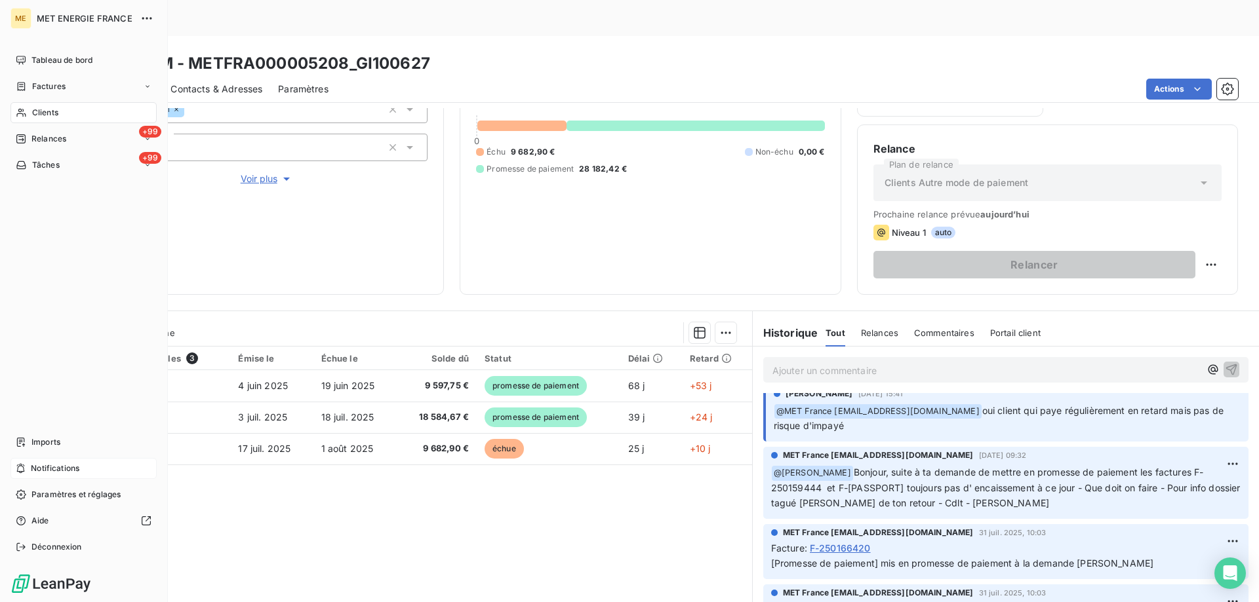
click at [110, 471] on div "Notifications" at bounding box center [83, 468] width 146 height 21
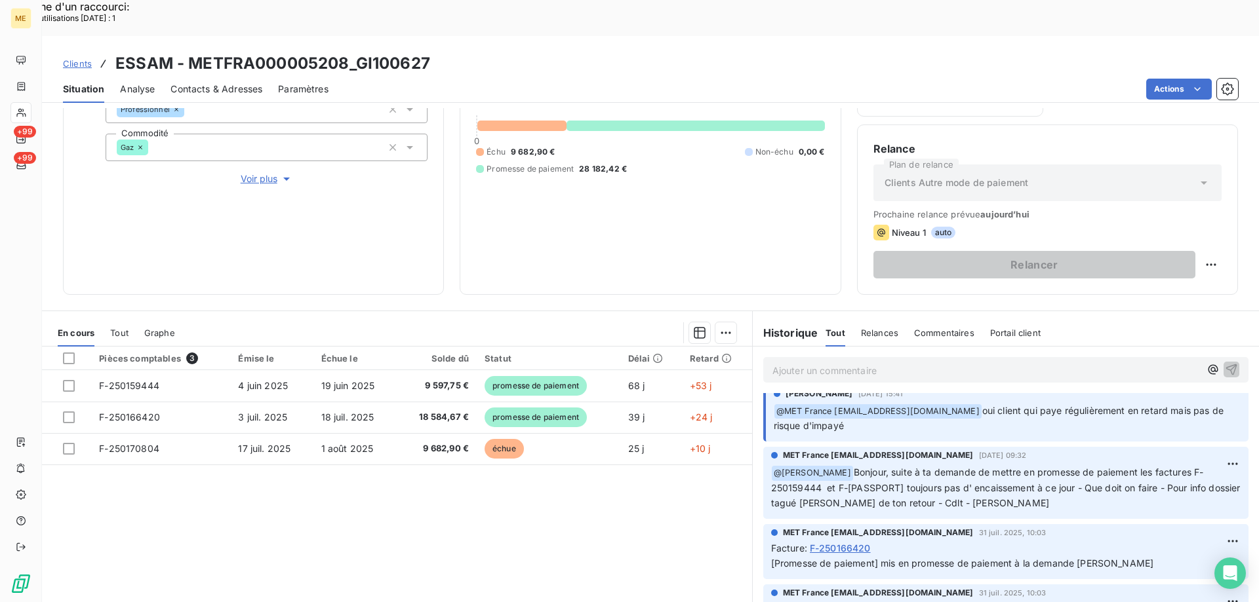
click at [482, 52] on div "Clients ESSAM - METFRA000005208_GI100627" at bounding box center [650, 64] width 1217 height 24
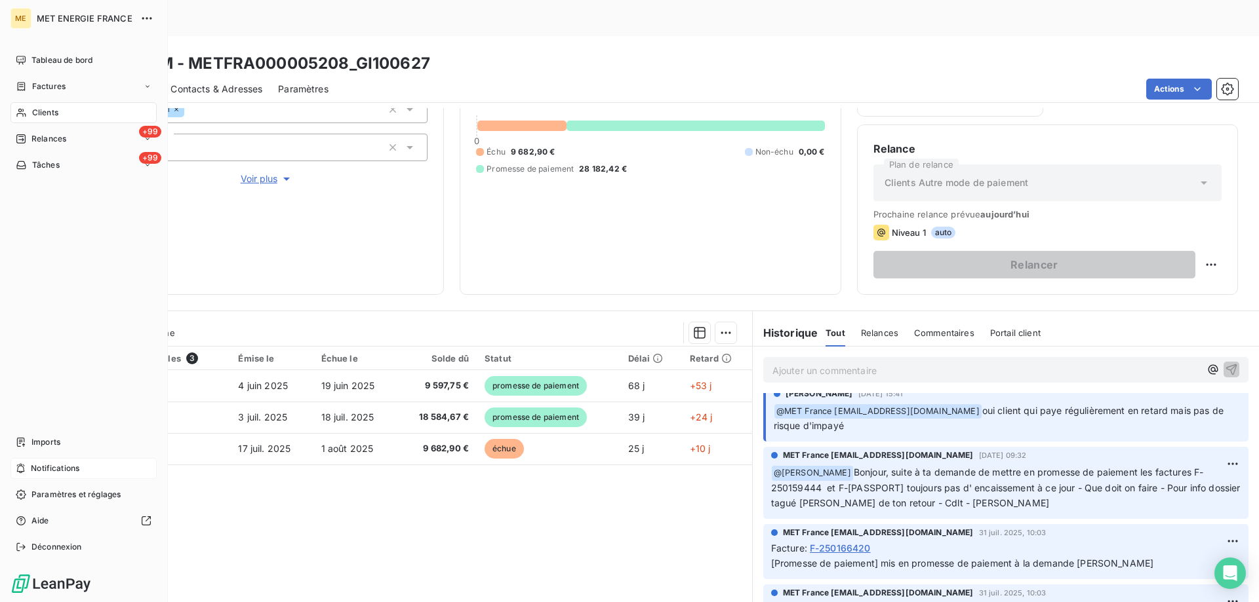
click at [125, 467] on div "Notifications" at bounding box center [83, 468] width 146 height 21
click at [118, 469] on div "Notifications" at bounding box center [83, 468] width 146 height 21
click at [96, 468] on div "Notifications" at bounding box center [83, 468] width 146 height 21
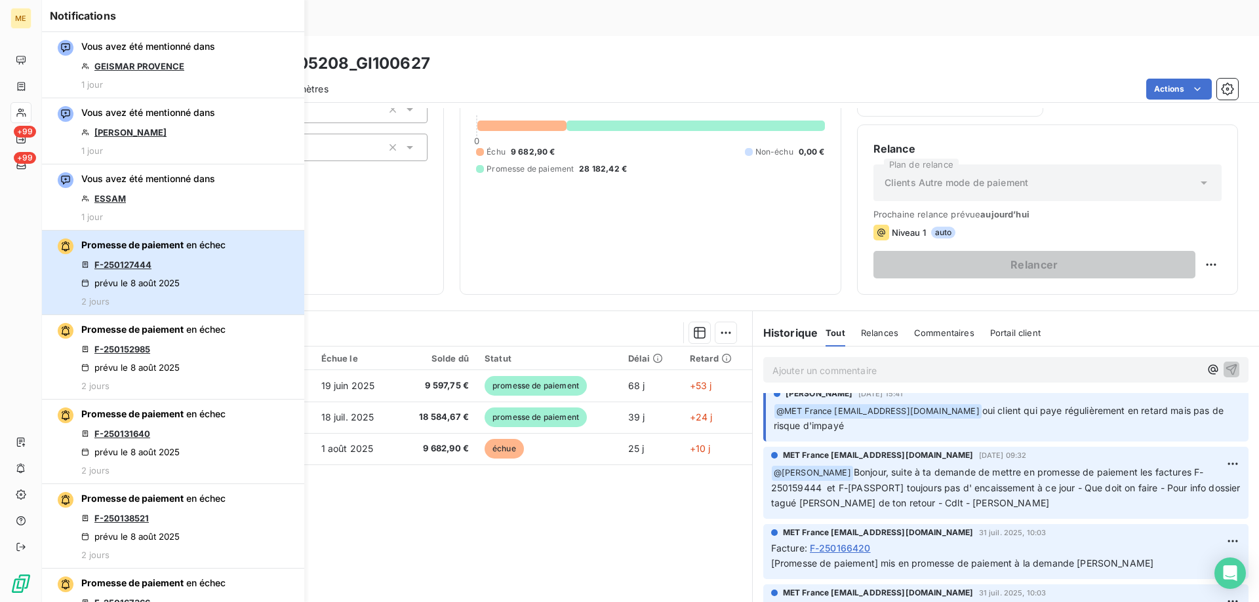
click at [229, 256] on button "Promesse de paiement en échec F-250127444 prévu le 8 août 2025 2 jours" at bounding box center [173, 273] width 262 height 85
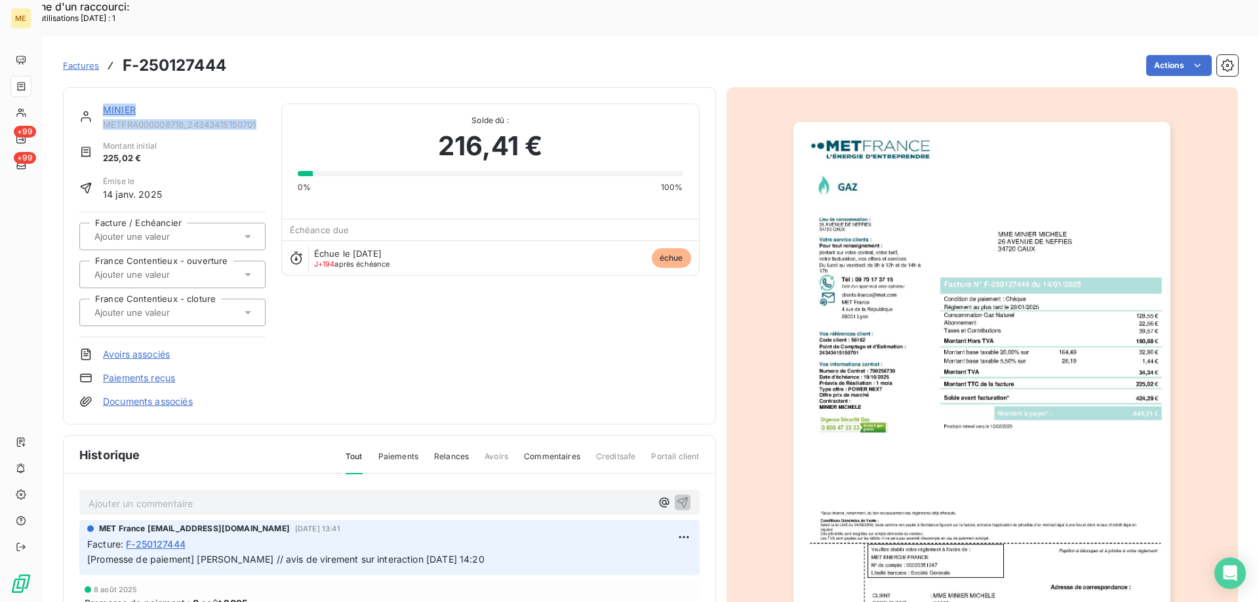
drag, startPoint x: 246, startPoint y: 90, endPoint x: 99, endPoint y: 67, distance: 149.3
click at [99, 87] on div "MINIER METFRA000008718_24343415150701 Montant initial 225,02 € Émise le 14 janv…" at bounding box center [389, 256] width 653 height 338
copy div "MINIER METFRA000008718_24343415150701"
click at [916, 321] on img "button" at bounding box center [981, 389] width 377 height 534
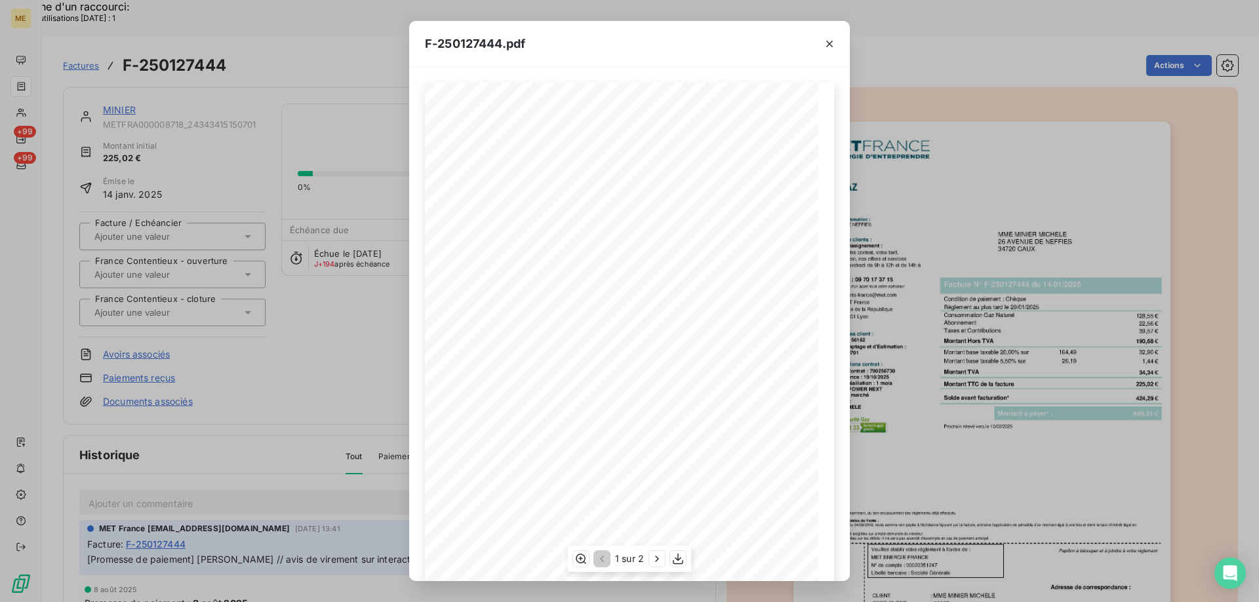
scroll to position [73, 0]
click at [678, 561] on icon "button" at bounding box center [678, 559] width 10 height 11
click at [832, 45] on icon "button" at bounding box center [829, 43] width 13 height 13
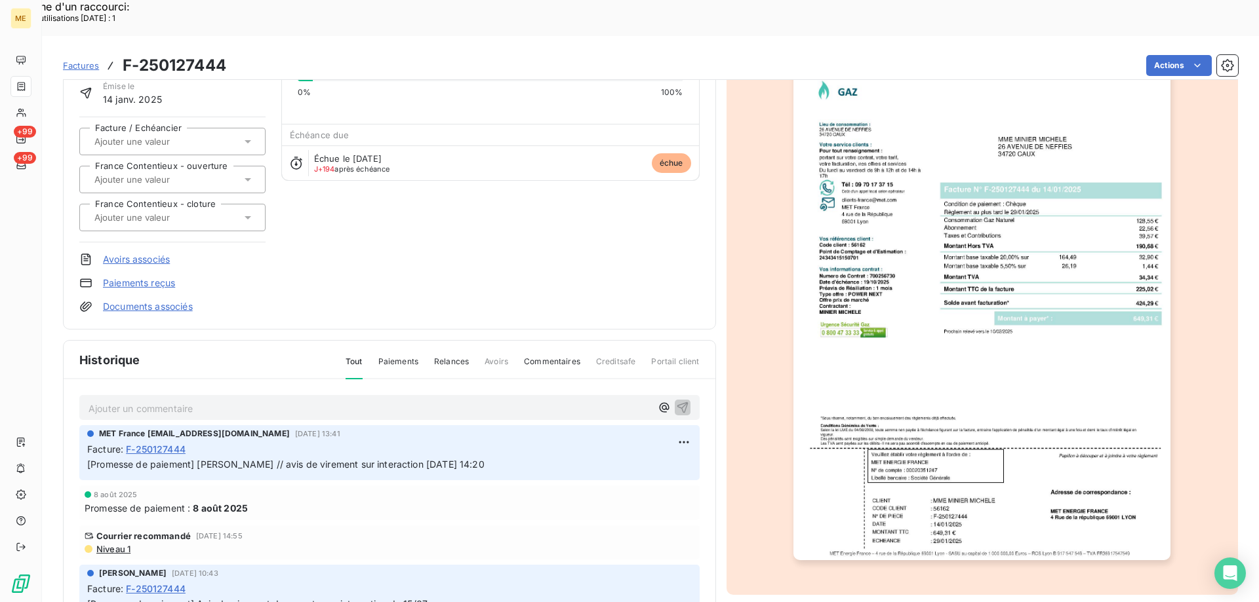
scroll to position [123, 0]
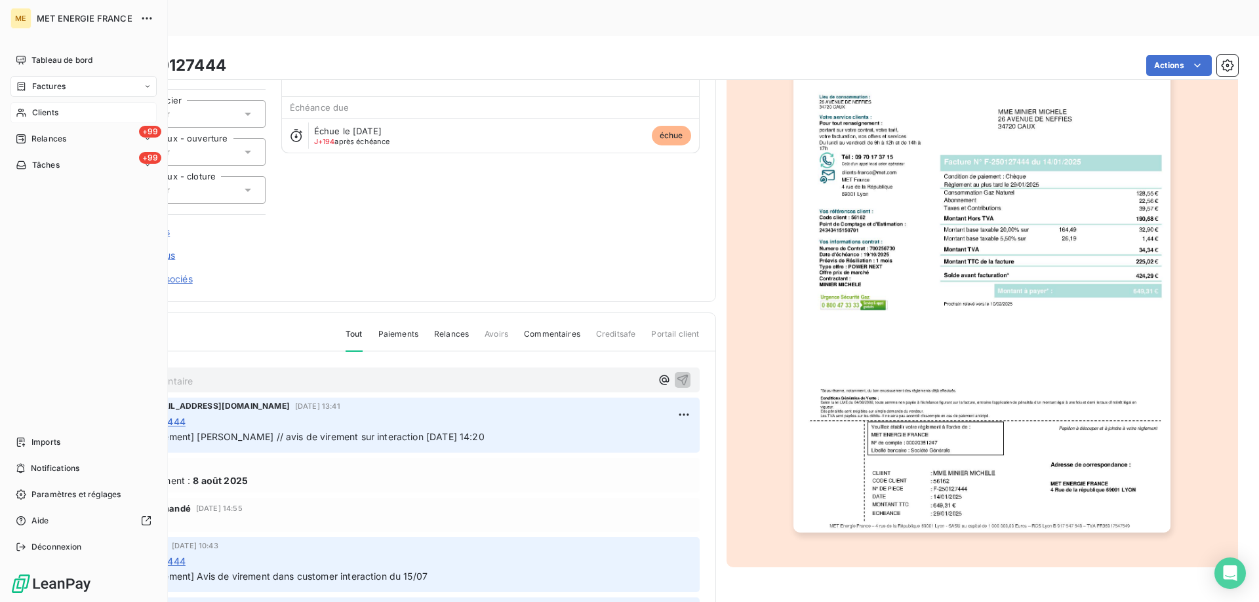
click at [77, 112] on div "Clients" at bounding box center [83, 112] width 146 height 21
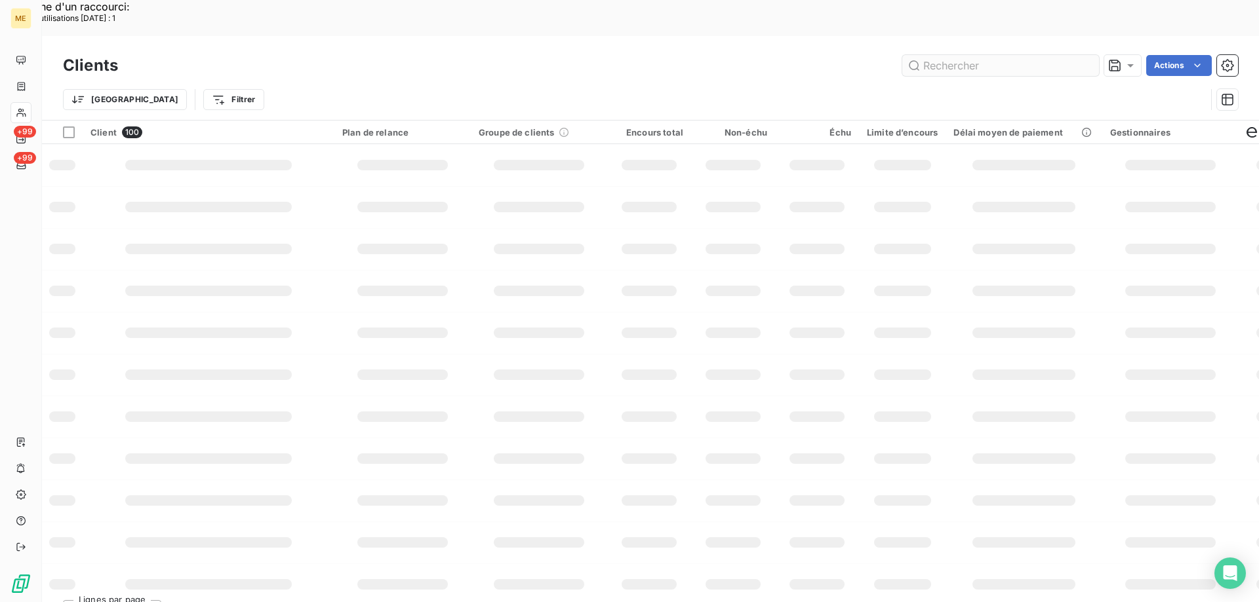
click at [956, 55] on input "text" at bounding box center [1000, 65] width 197 height 21
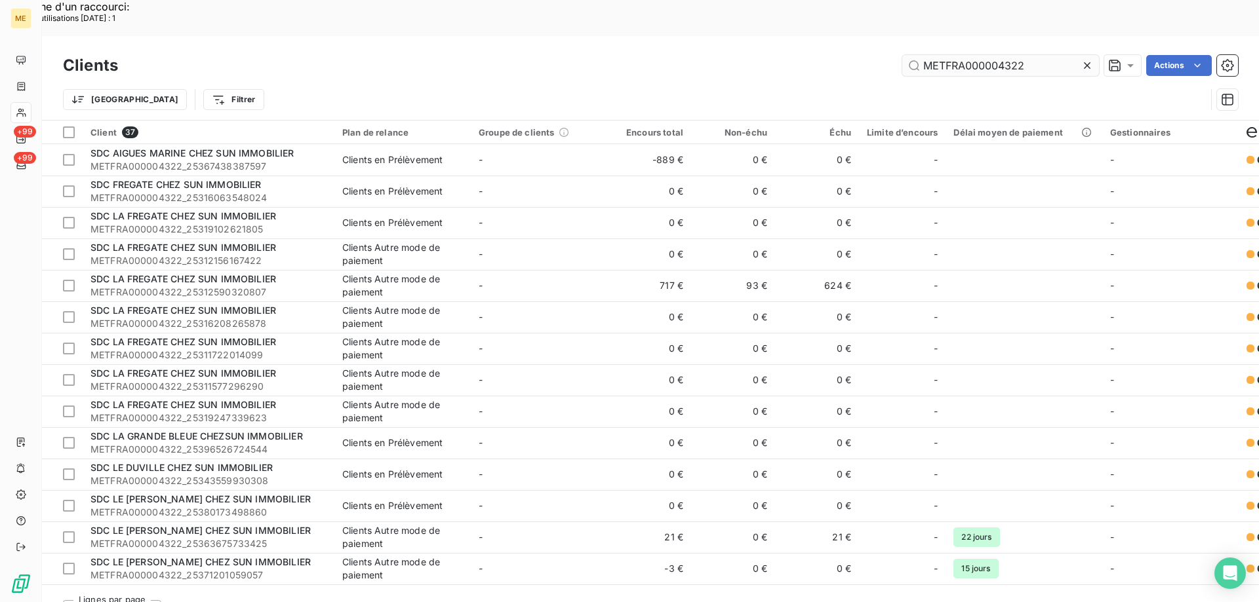
click at [1030, 55] on input "METFRA000004322" at bounding box center [1000, 65] width 197 height 21
click at [924, 55] on input "METFRA000004322" at bounding box center [1000, 65] width 197 height 21
click at [1032, 55] on input "METFRA000004322" at bounding box center [1000, 65] width 197 height 21
click at [1028, 55] on input "METFRA000004322" at bounding box center [1000, 65] width 197 height 21
paste input "_25340520929224"
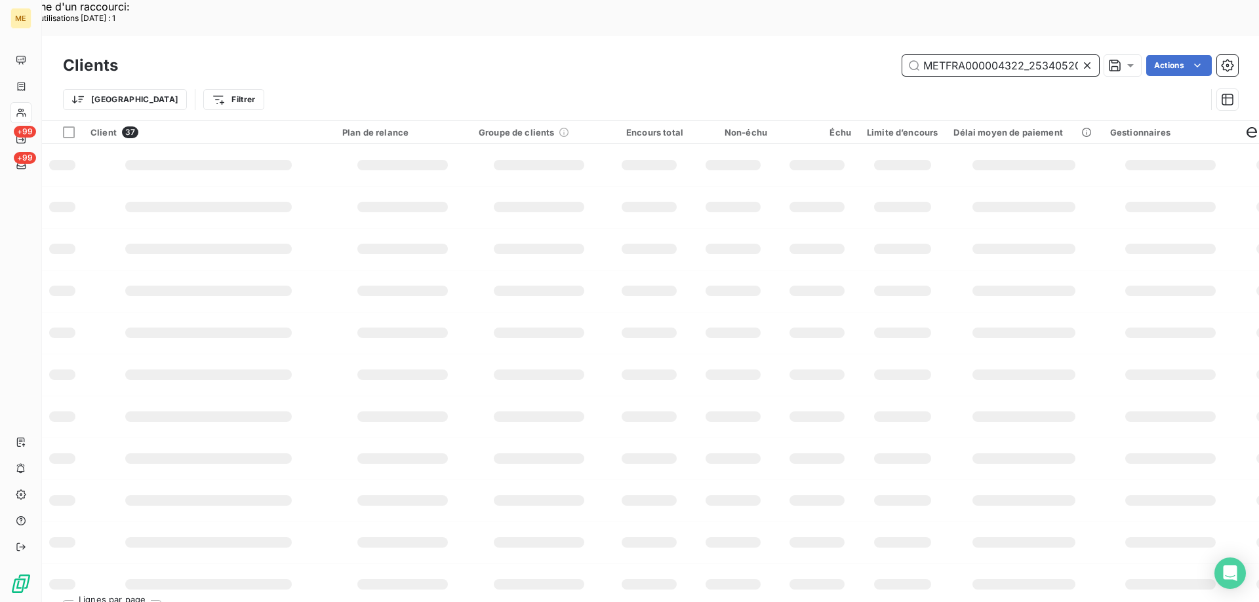
scroll to position [0, 45]
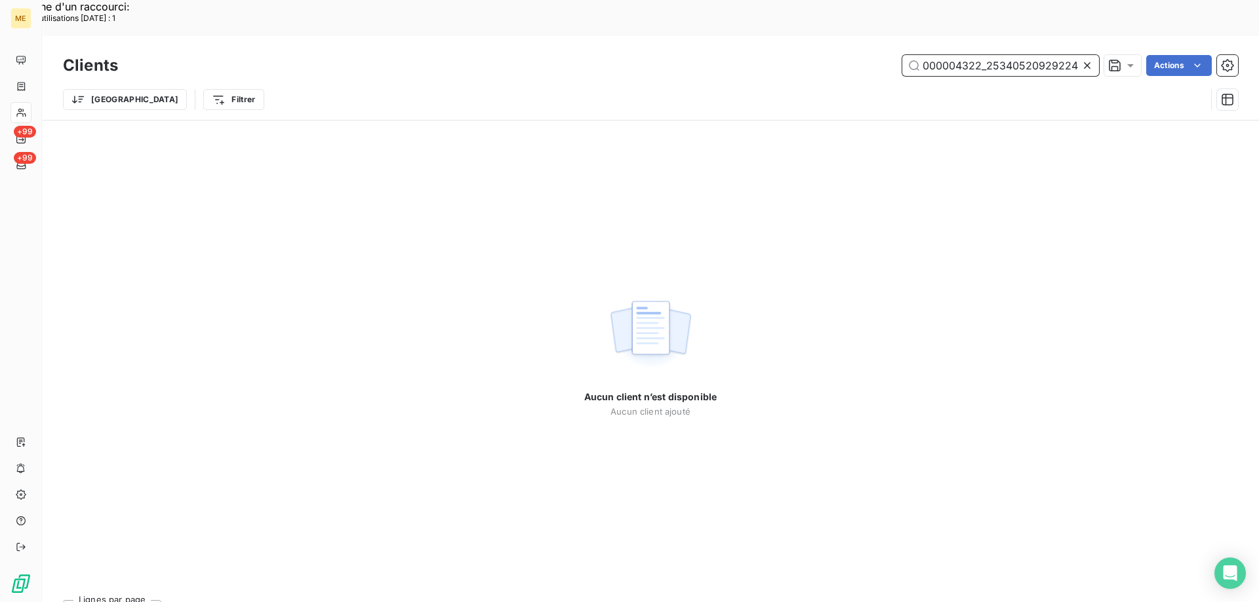
drag, startPoint x: 977, startPoint y: 28, endPoint x: 1099, endPoint y: 24, distance: 122.0
click at [1099, 55] on div "METFRA000004322_25340520929224 Actions" at bounding box center [686, 65] width 1104 height 21
type input "METFRA000004322"
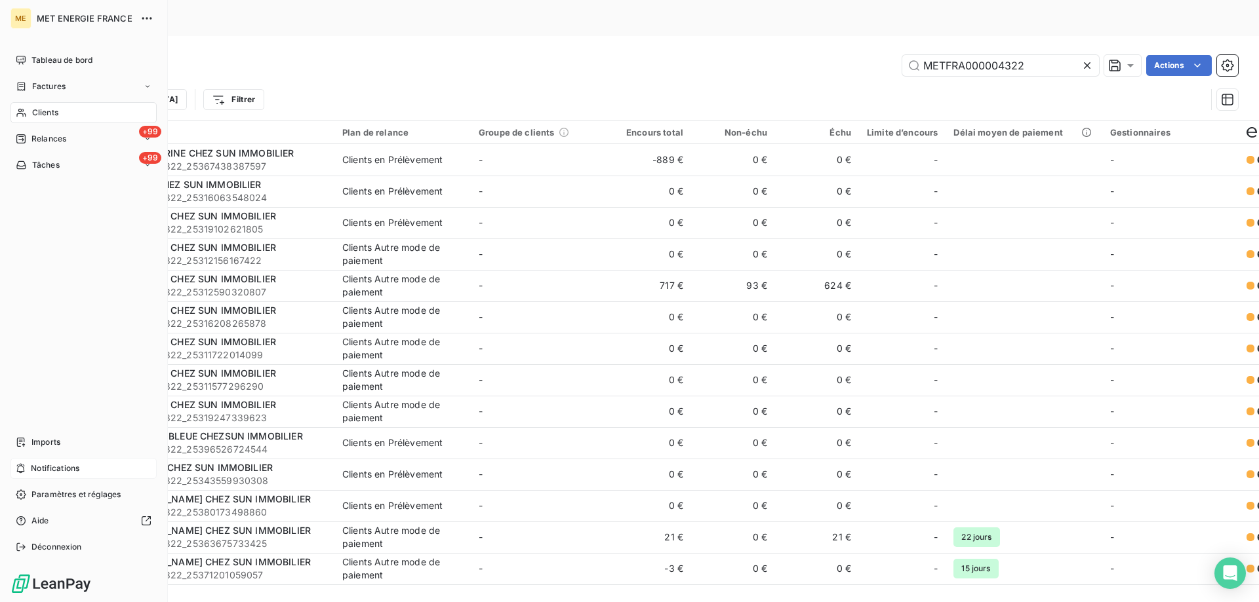
click at [58, 467] on span "Notifications" at bounding box center [55, 469] width 49 height 12
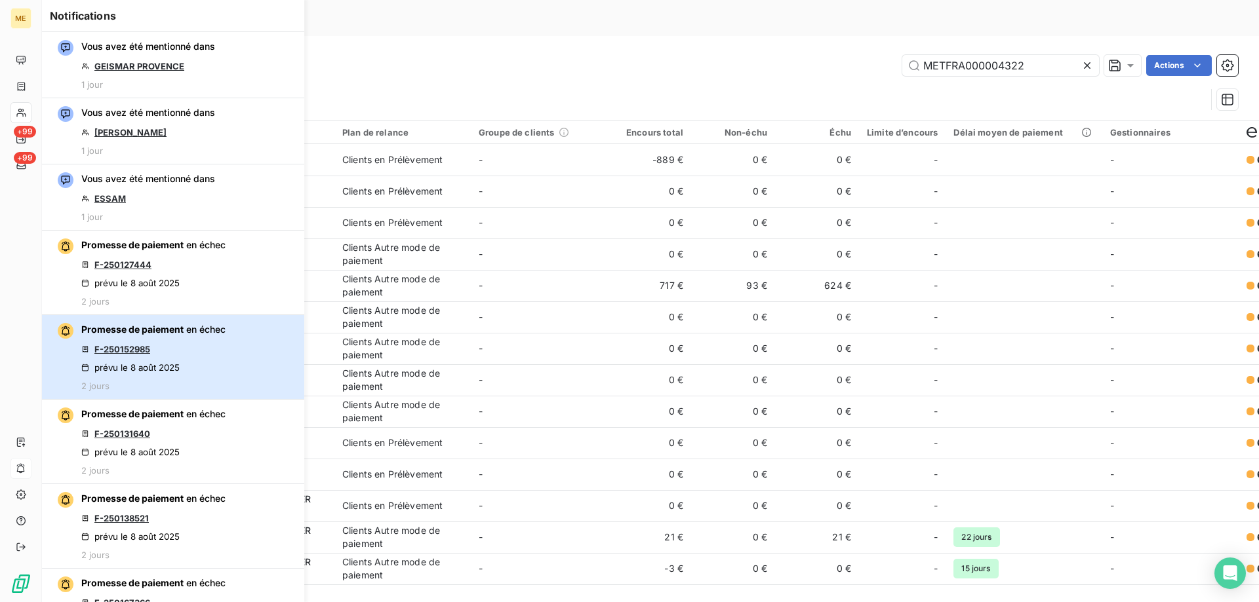
click at [221, 342] on div "Promesse de paiement en échec F-250152985 prévu le 8 août 2025 2 jours" at bounding box center [153, 357] width 144 height 68
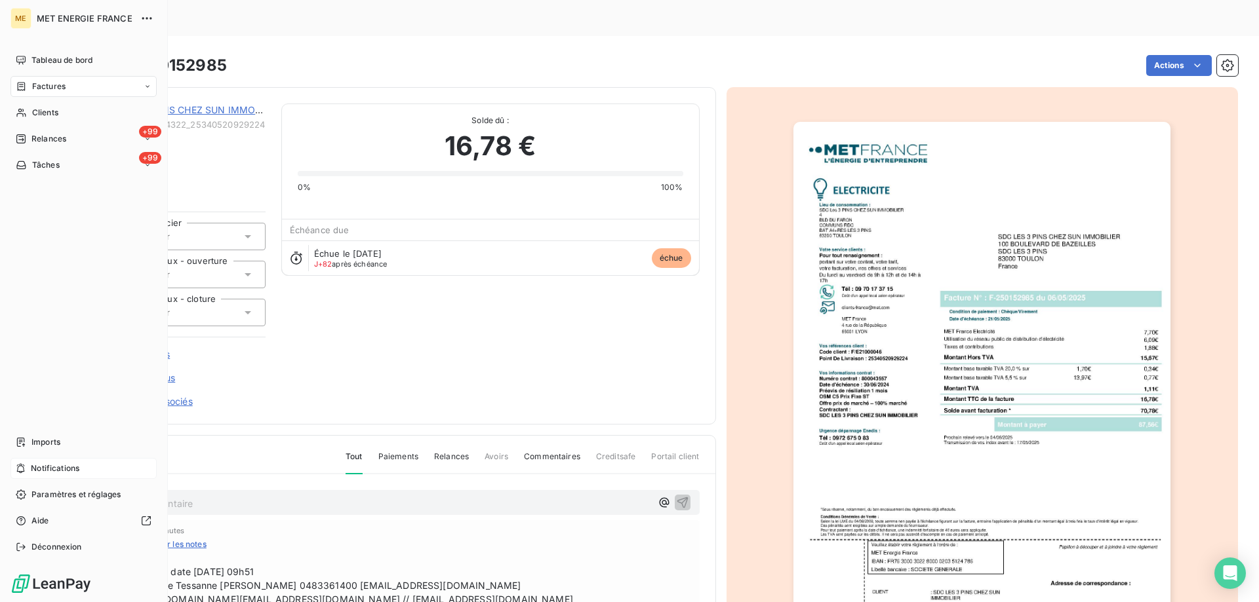
click at [92, 470] on div "Notifications" at bounding box center [83, 468] width 146 height 21
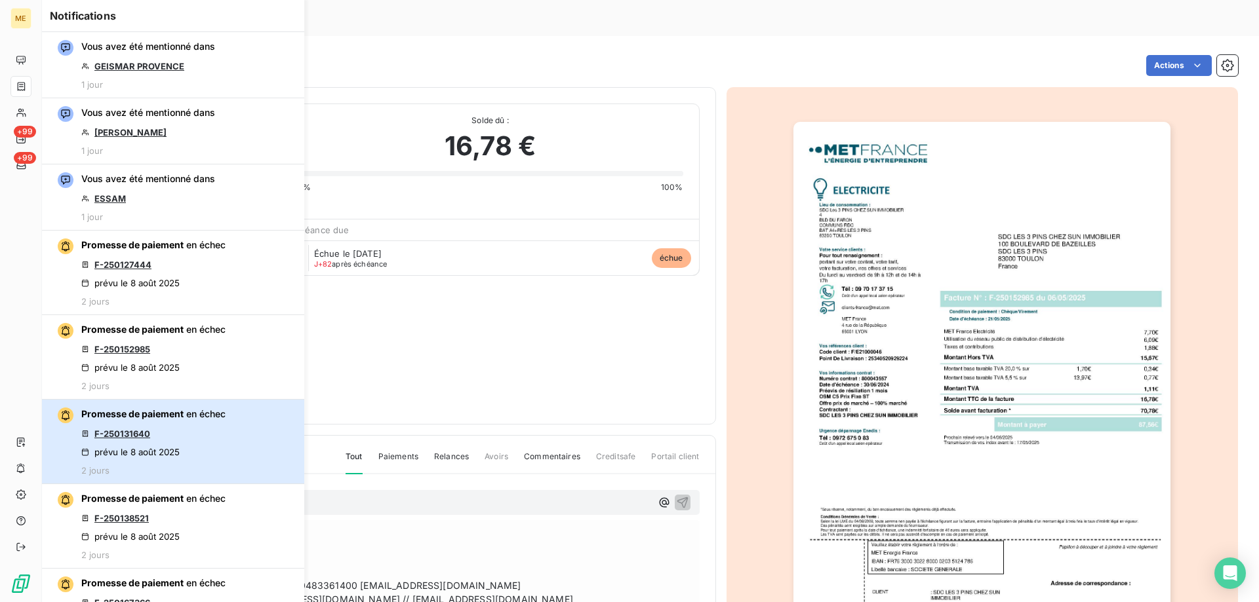
click at [199, 433] on div "Promesse de paiement en échec F-250131640 prévu le 8 août 2025 2 jours" at bounding box center [153, 442] width 144 height 68
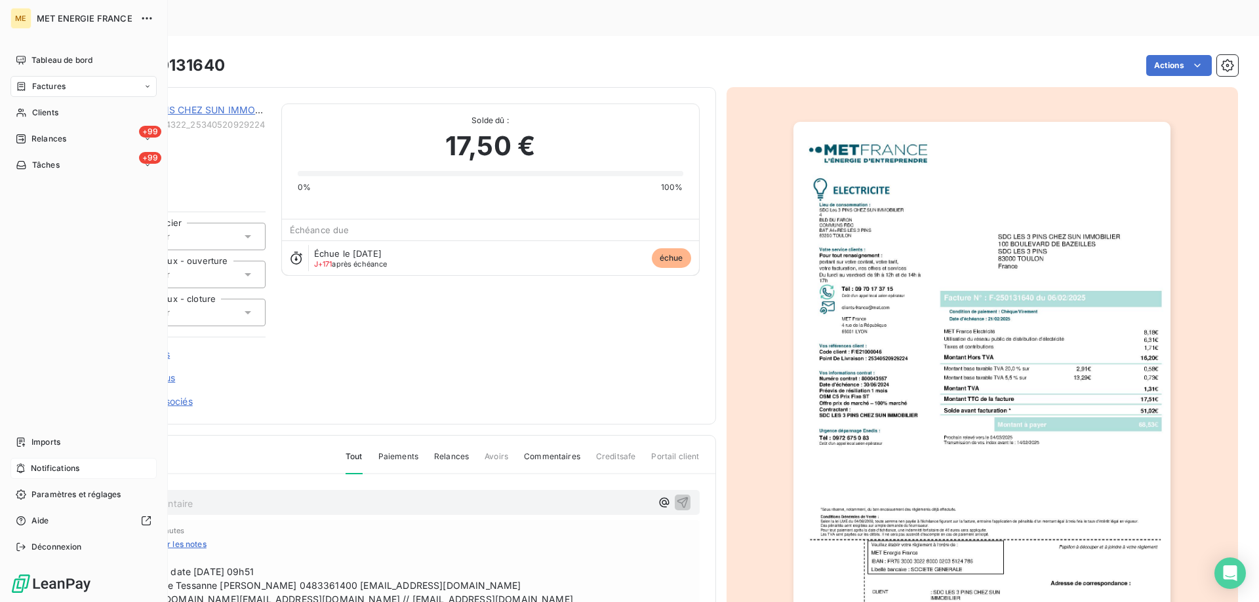
click at [81, 463] on div "Notifications" at bounding box center [83, 468] width 146 height 21
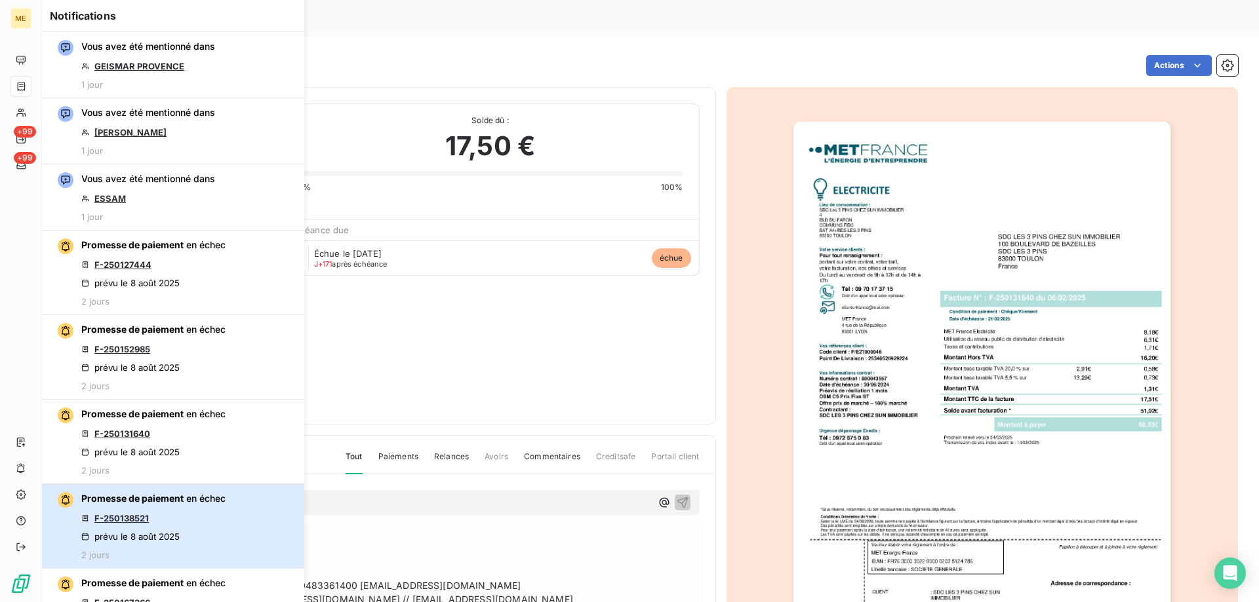
click at [195, 518] on div "Promesse de paiement en échec F-250138521 prévu le 8 août 2025 2 jours" at bounding box center [153, 526] width 144 height 68
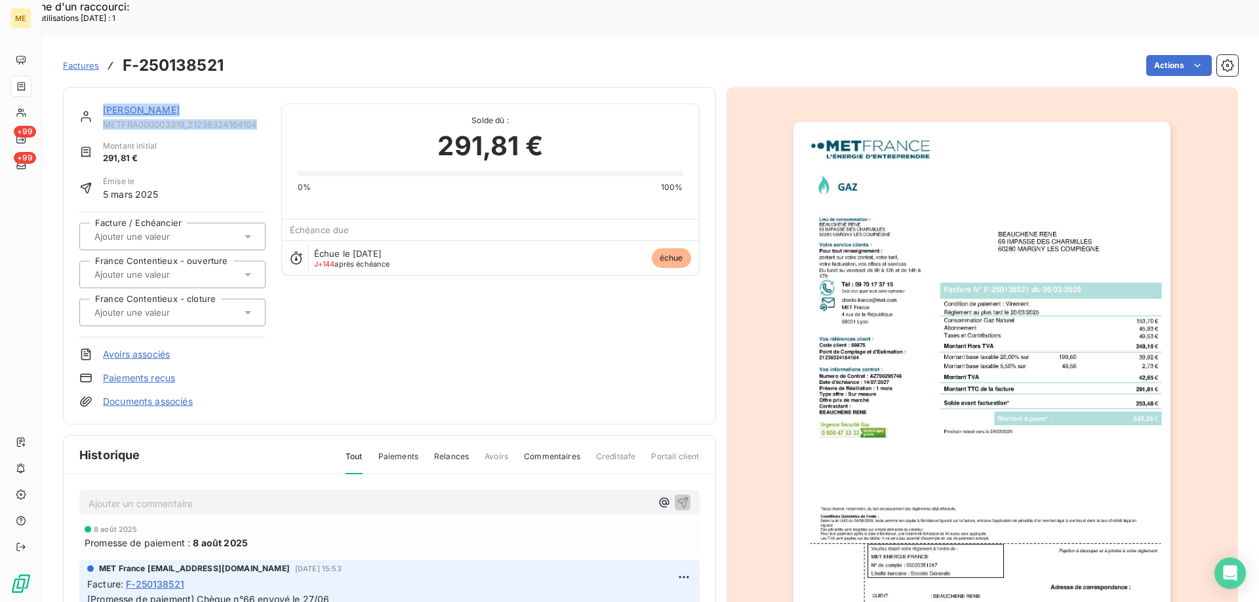
drag, startPoint x: 240, startPoint y: 90, endPoint x: 103, endPoint y: 69, distance: 138.5
click at [98, 104] on div "BEAUCHENE RENE METFRA000003319_21236324164104" at bounding box center [172, 117] width 186 height 26
copy div "BEAUCHENE RENE METFRA000003319_21236324164104"
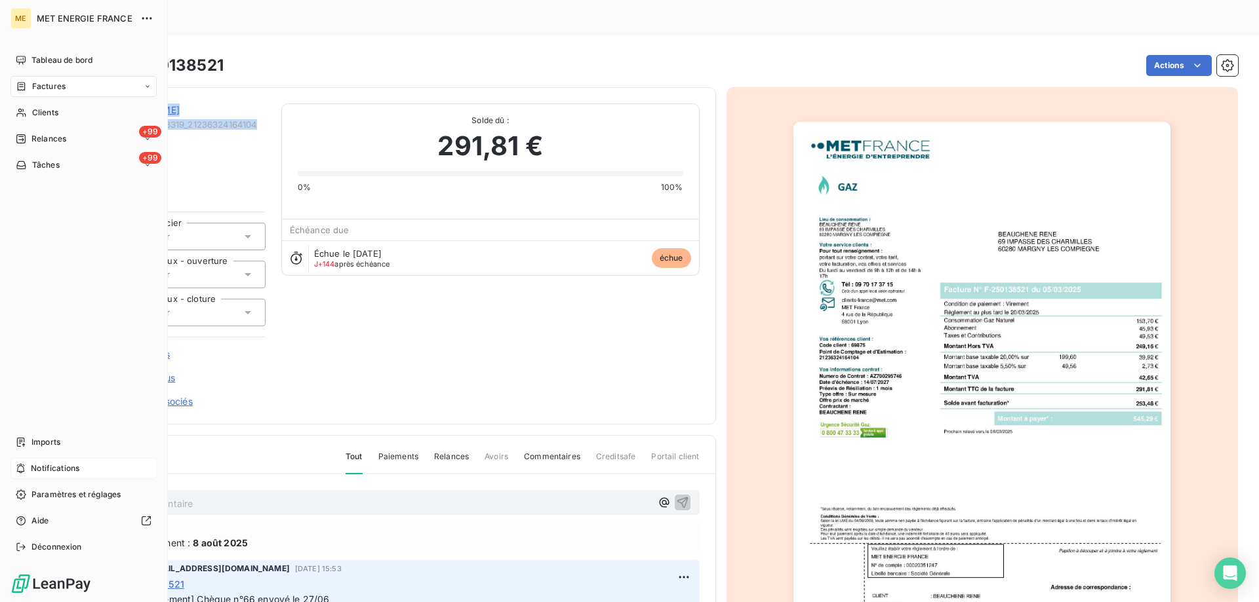
click at [98, 466] on div "Notifications" at bounding box center [83, 468] width 146 height 21
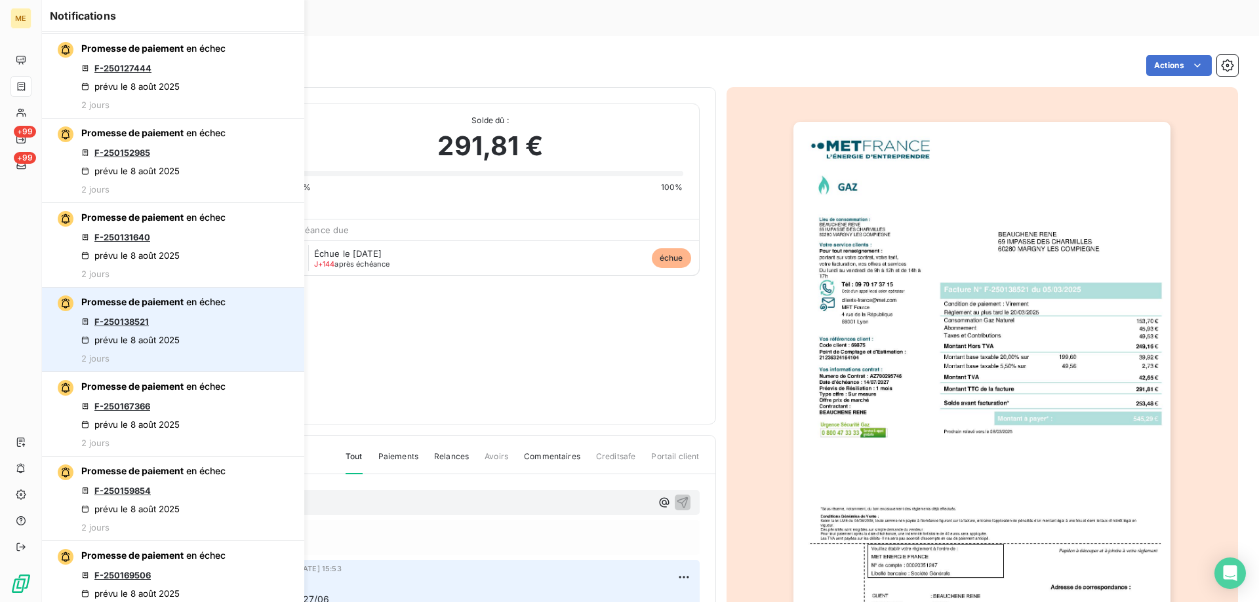
scroll to position [393, 0]
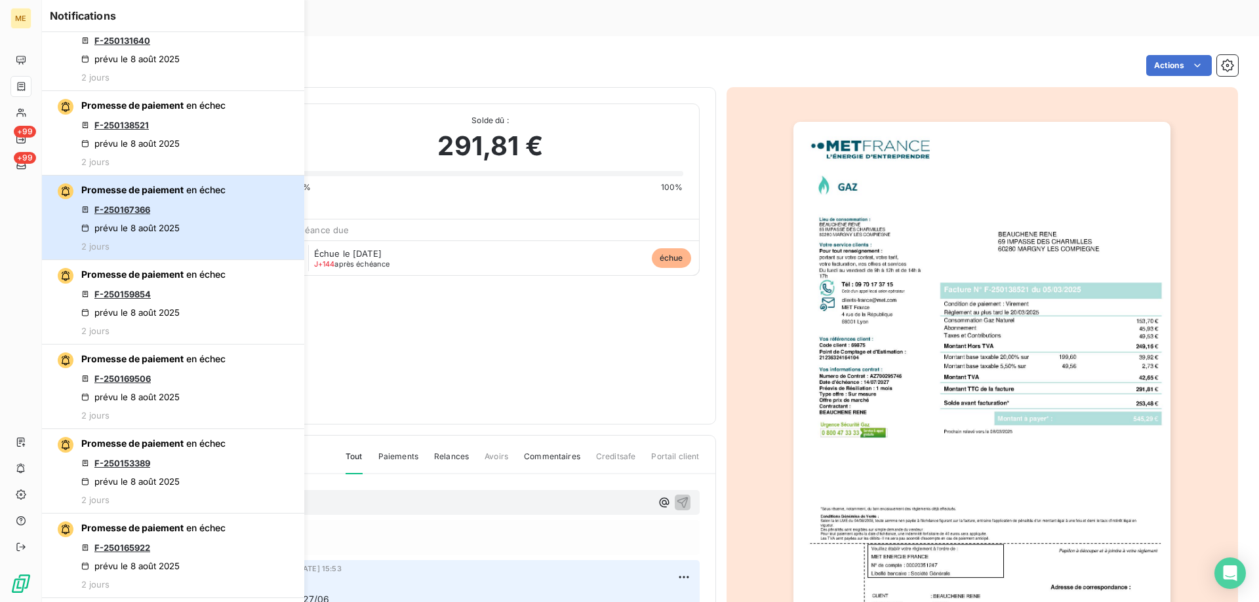
click at [195, 208] on div "Promesse de paiement en échec F-250167366 prévu le 8 août 2025 2 jours" at bounding box center [153, 218] width 144 height 68
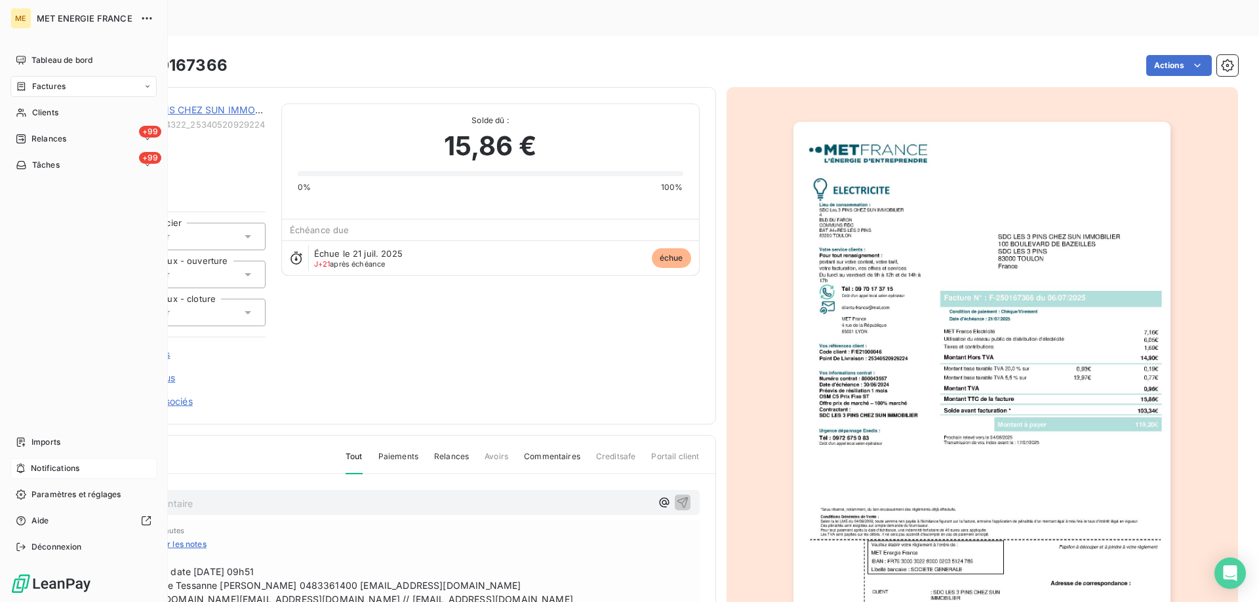
click at [76, 471] on span "Notifications" at bounding box center [55, 469] width 49 height 12
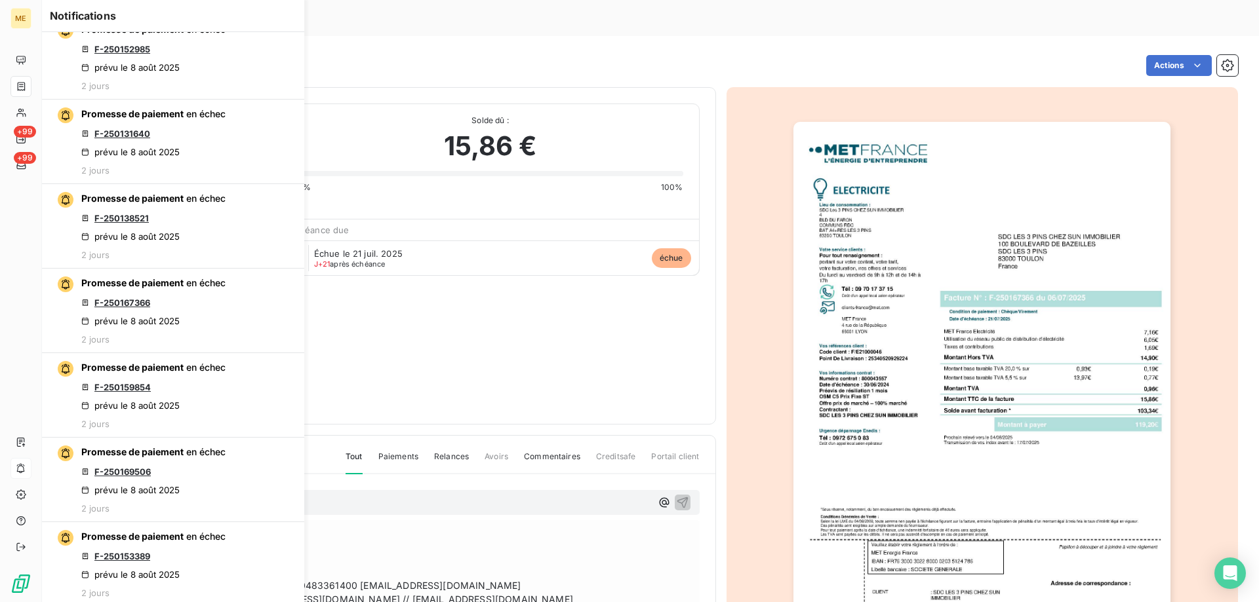
scroll to position [328, 0]
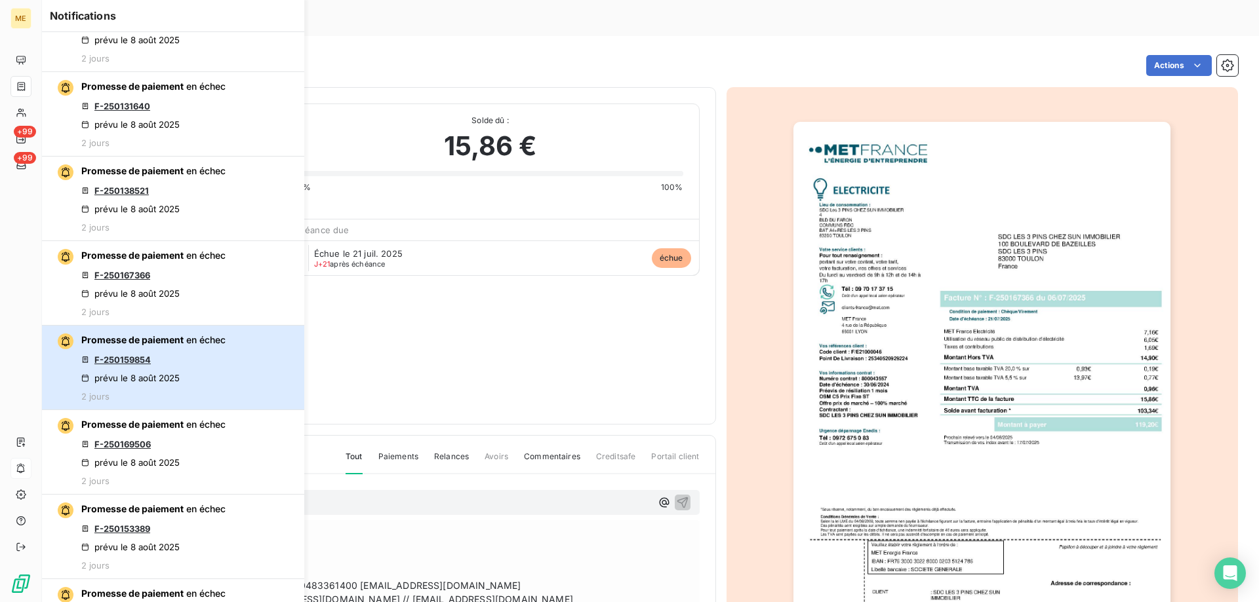
click at [185, 359] on div "Promesse de paiement en échec F-250159854 prévu le 8 août 2025 2 jours" at bounding box center [153, 368] width 144 height 68
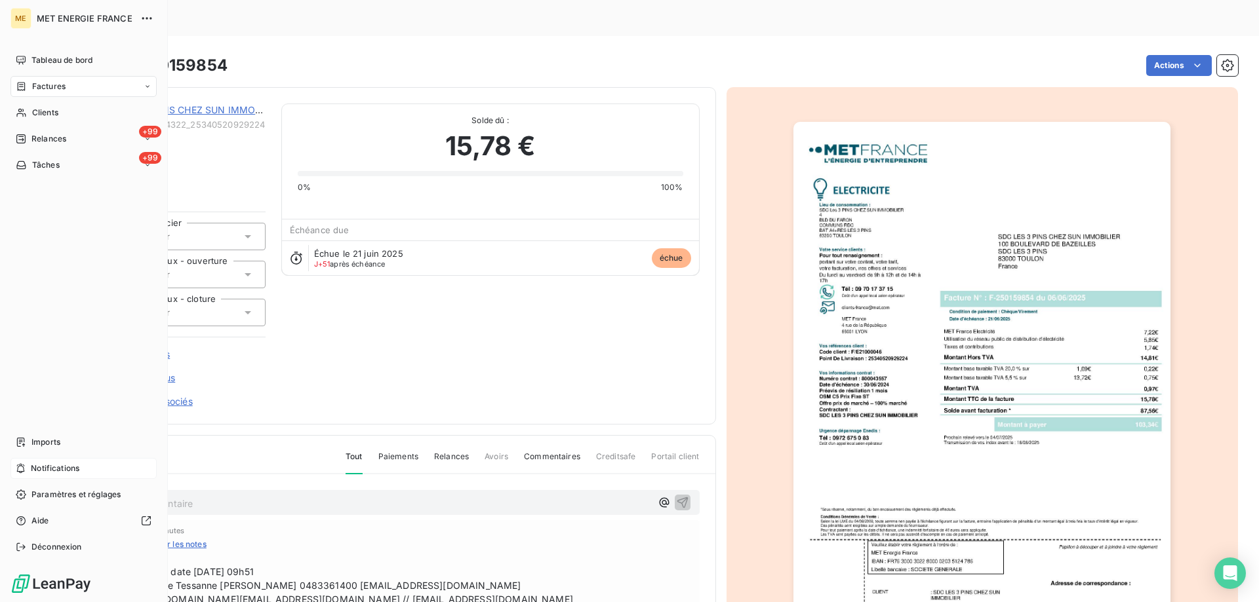
click at [54, 463] on span "Notifications" at bounding box center [55, 469] width 49 height 12
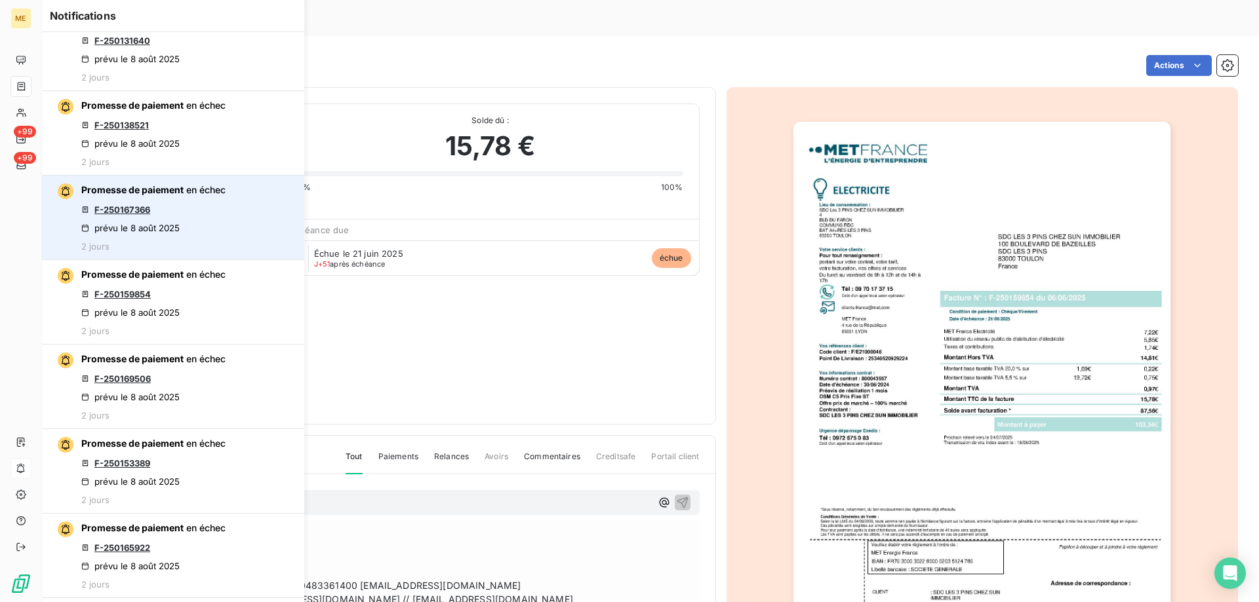
scroll to position [524, 0]
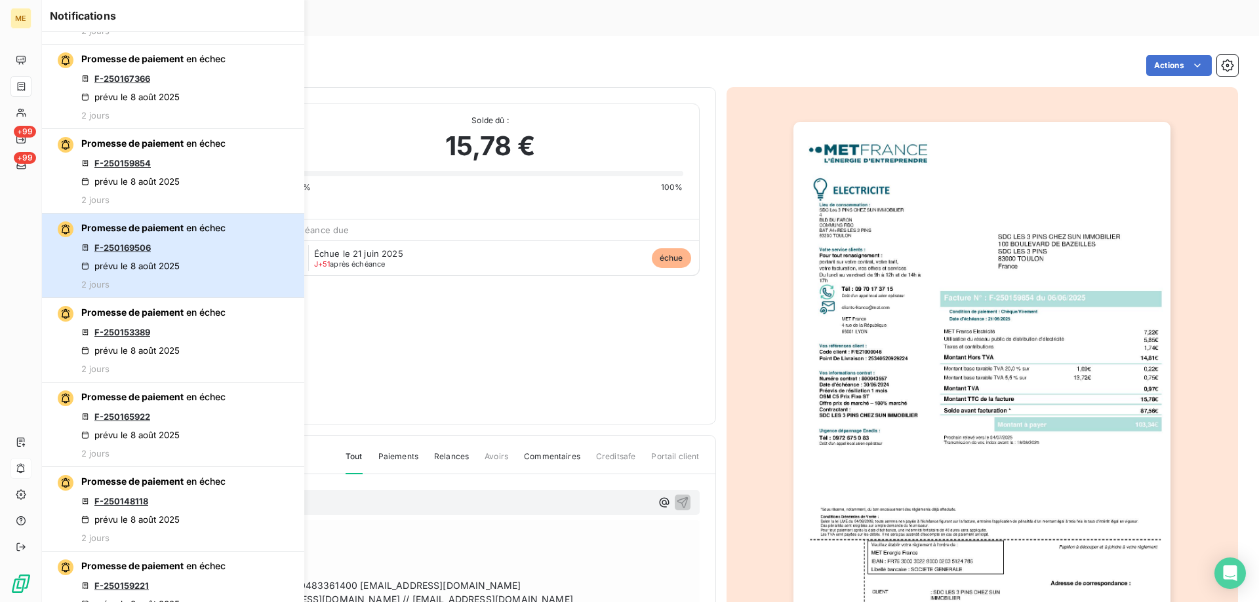
click at [201, 246] on div "Promesse de paiement en échec F-250169506 prévu le 8 août 2025 2 jours" at bounding box center [153, 256] width 144 height 68
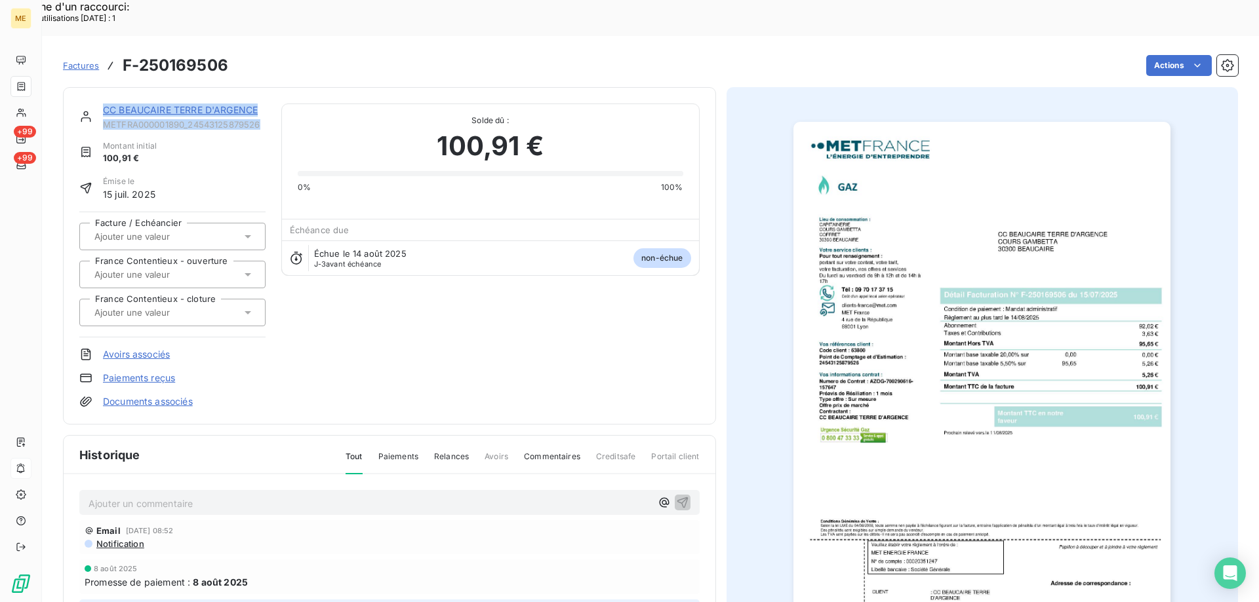
drag, startPoint x: 103, startPoint y: 68, endPoint x: 263, endPoint y: 92, distance: 161.8
click at [263, 104] on div "CC BEAUCAIRE TERRE D'ARGENCE METFRA000001890_24543125879526" at bounding box center [184, 117] width 163 height 26
copy div "CC BEAUCAIRE TERRE D'ARGENCE METFRA000001890_24543125879526"
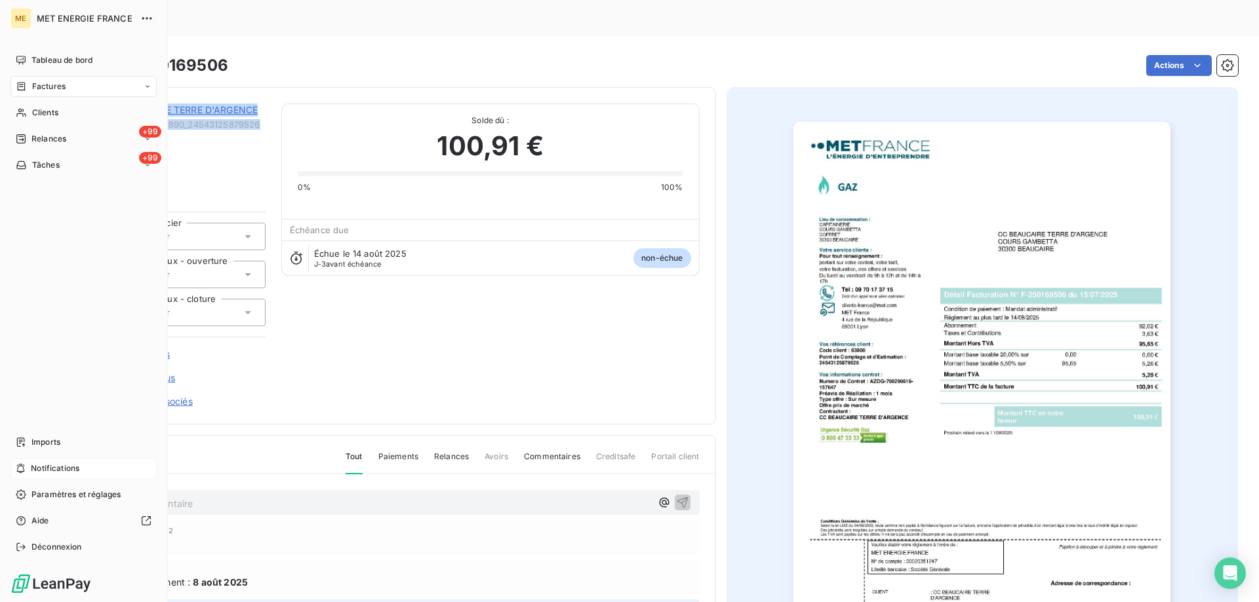
click at [79, 82] on div "Factures" at bounding box center [83, 86] width 146 height 21
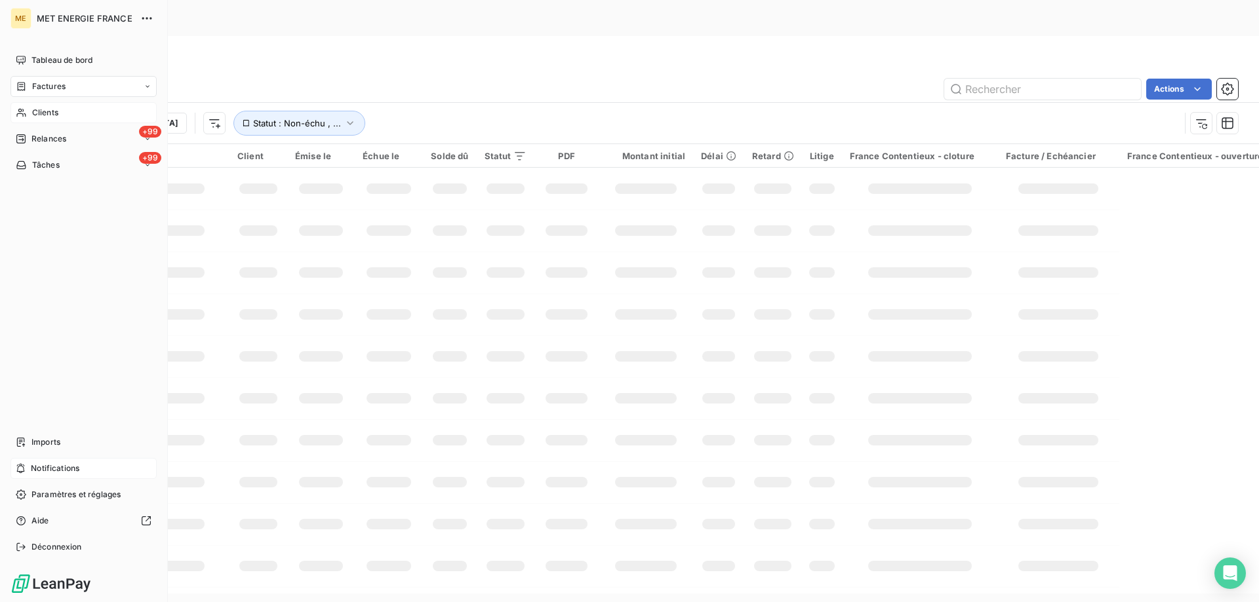
click at [76, 115] on div "Clients" at bounding box center [83, 112] width 146 height 21
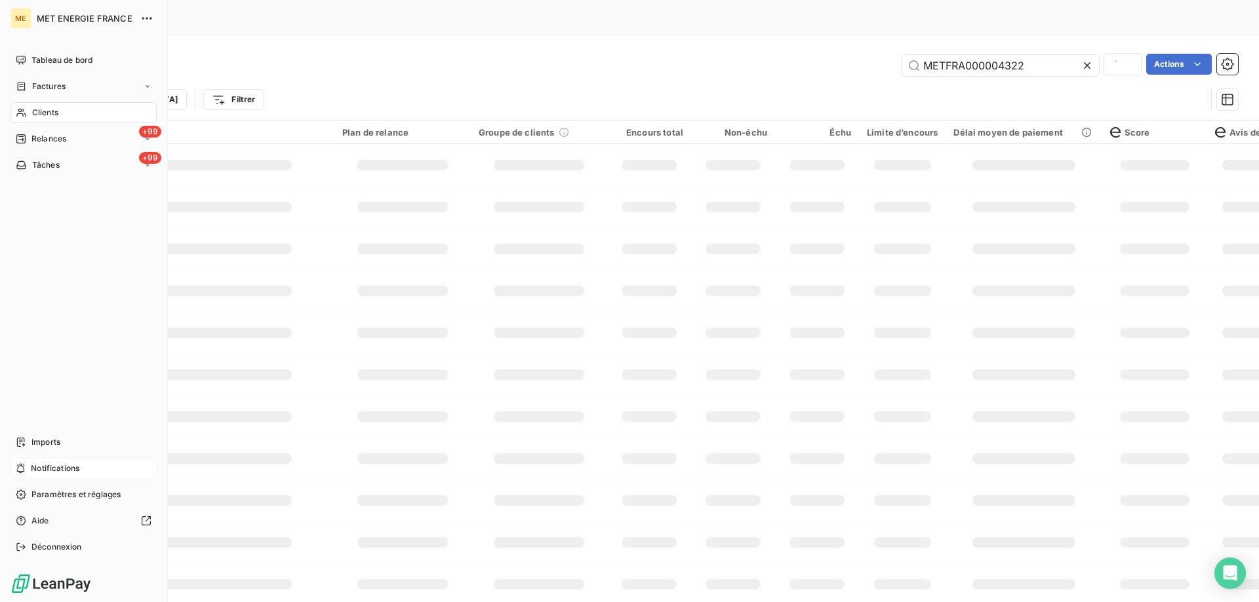
click at [88, 110] on div "Clients" at bounding box center [83, 112] width 146 height 21
click at [1082, 59] on icon at bounding box center [1086, 65] width 13 height 13
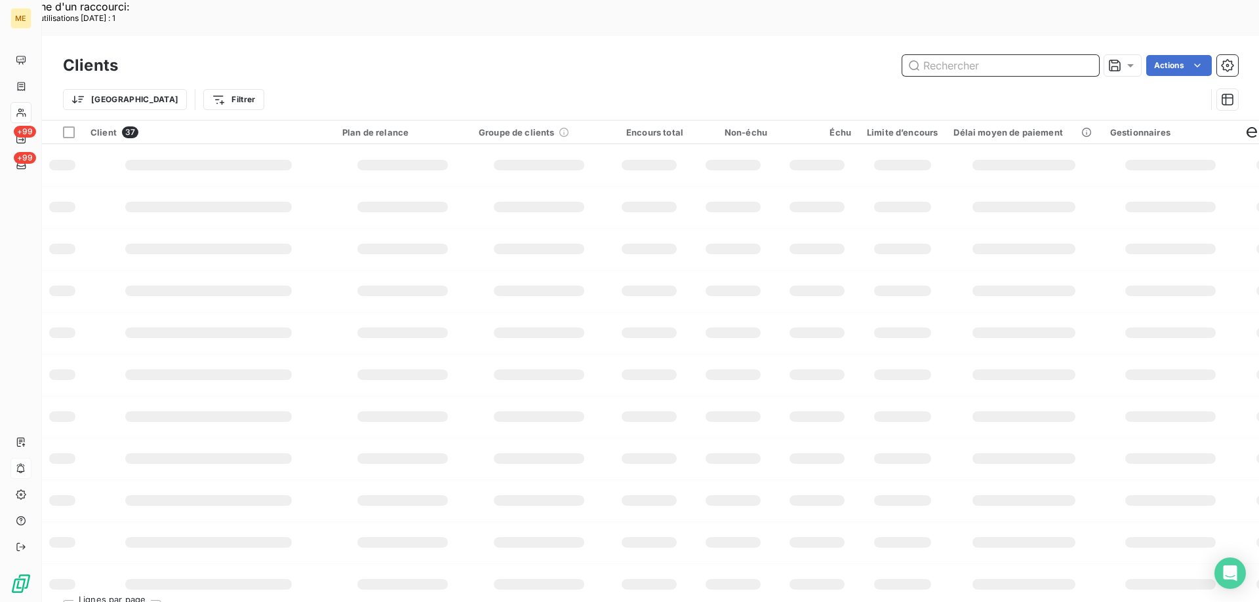
click at [986, 55] on input "text" at bounding box center [1000, 65] width 197 height 21
paste input "METFRA000001205"
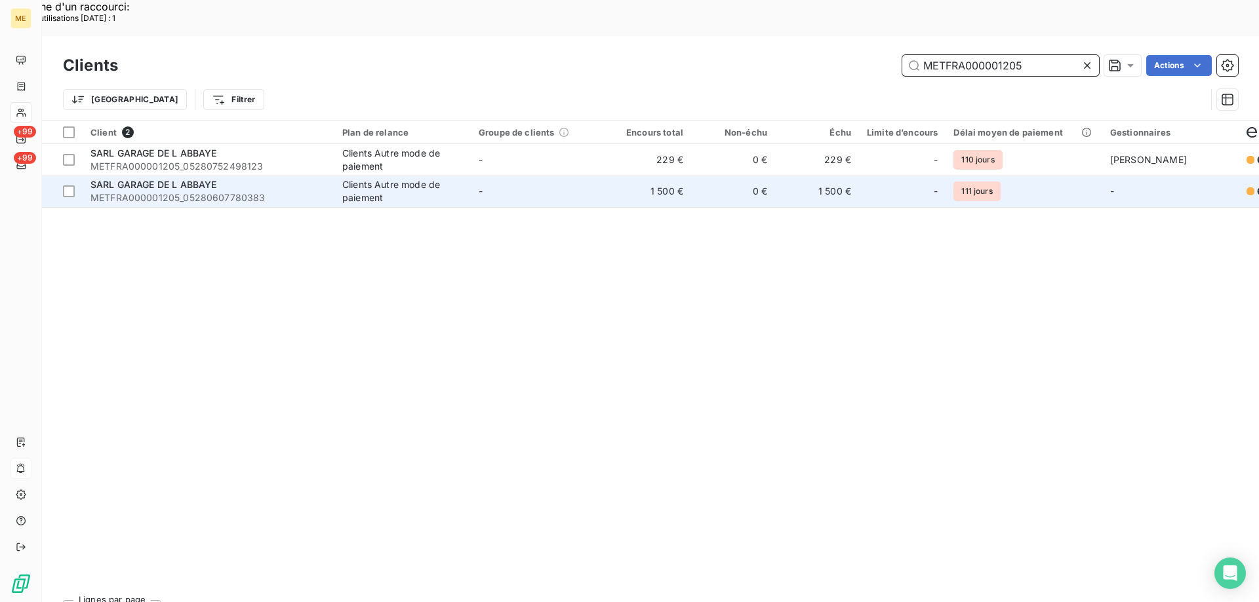
type input "METFRA000001205"
click at [187, 179] on span "SARL GARAGE DE L ABBAYE" at bounding box center [153, 184] width 126 height 11
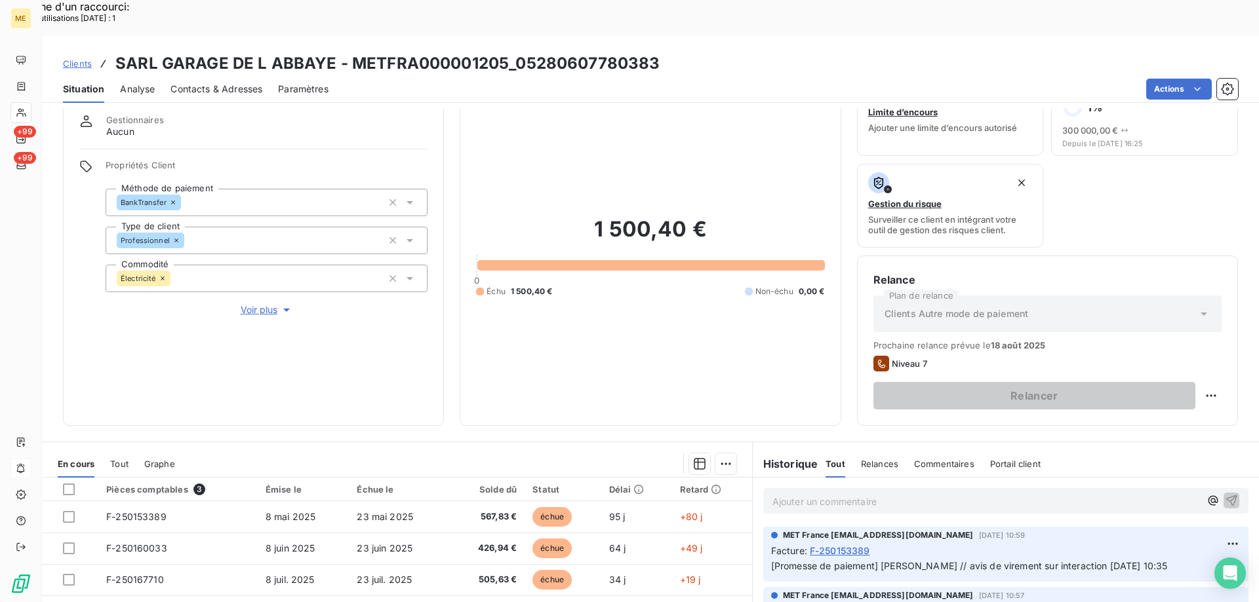
scroll to position [175, 0]
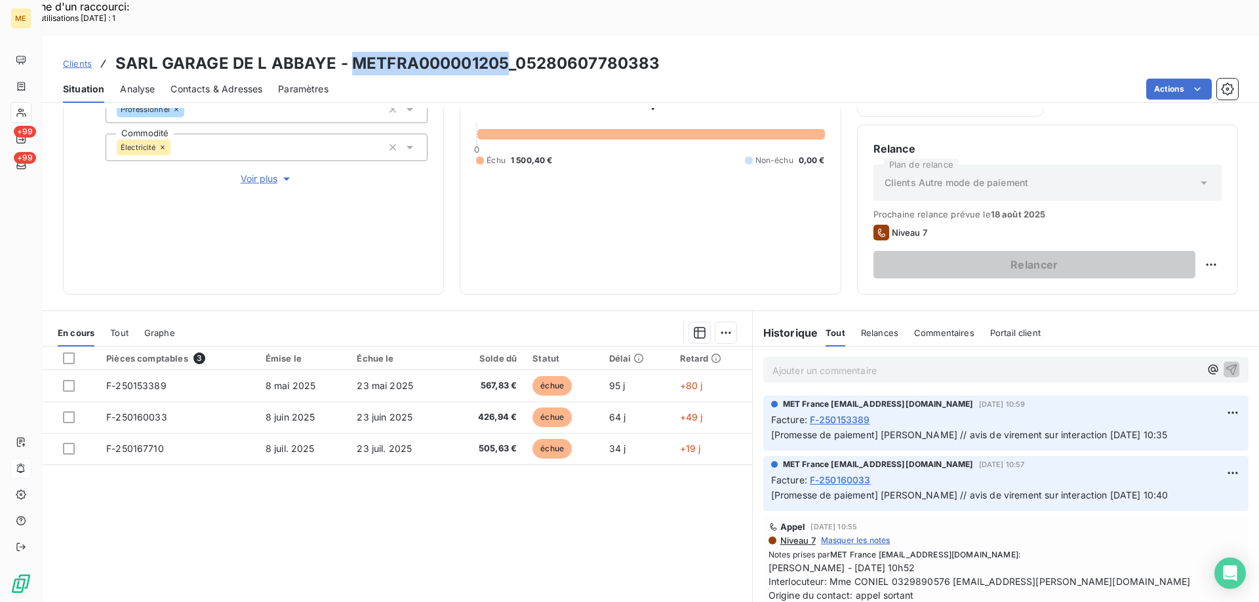
drag, startPoint x: 348, startPoint y: 24, endPoint x: 506, endPoint y: 16, distance: 158.2
click at [506, 52] on h3 "SARL GARAGE DE L ABBAYE - METFRA000001205_05280607780383" at bounding box center [387, 64] width 544 height 24
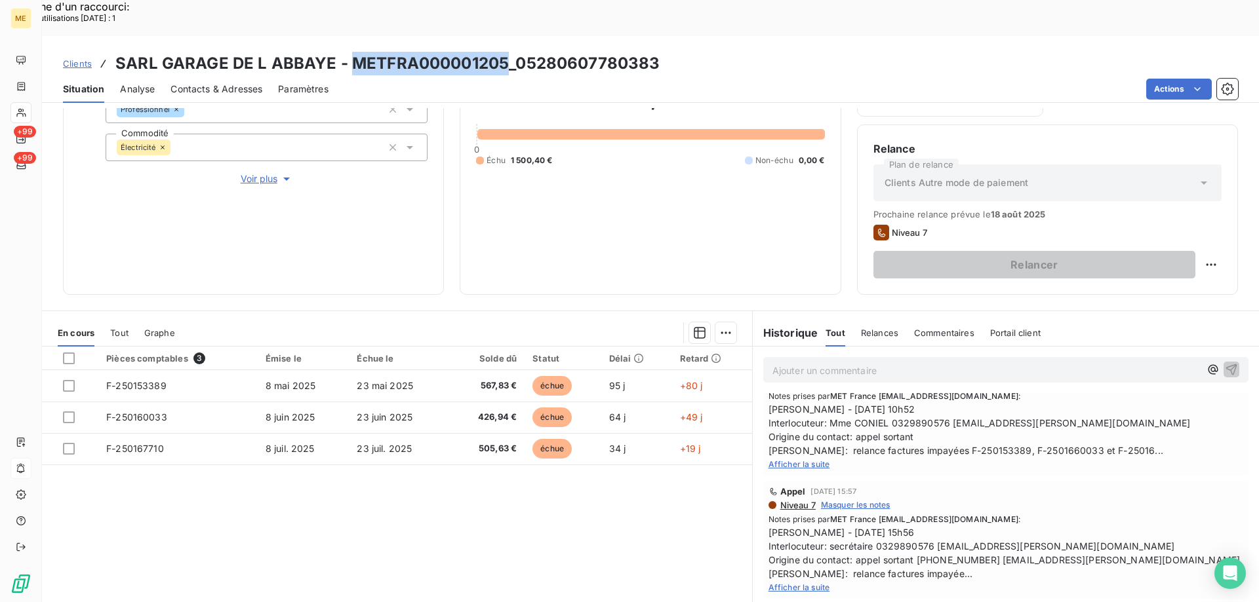
scroll to position [131, 0]
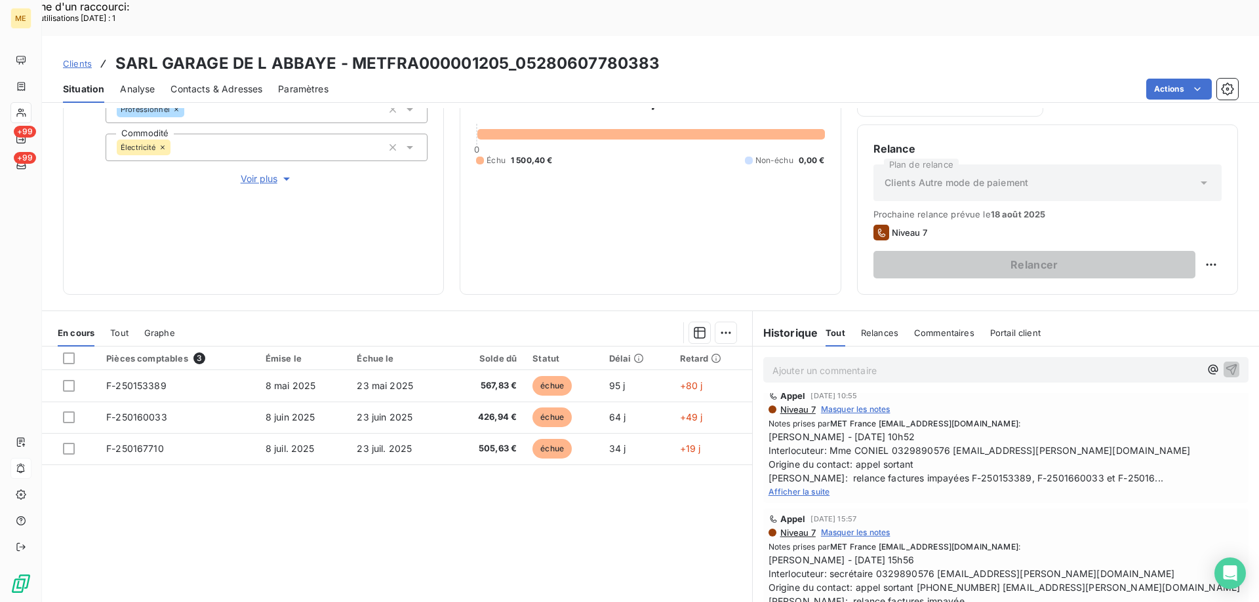
click at [788, 487] on span "Afficher la suite" at bounding box center [799, 492] width 62 height 10
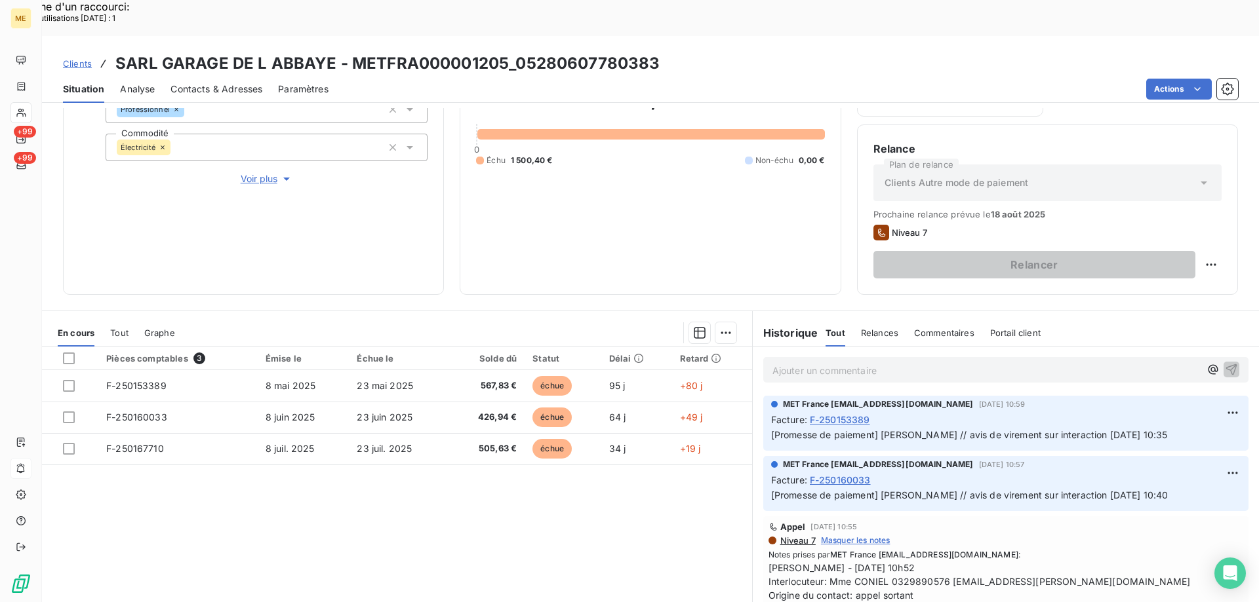
scroll to position [66, 0]
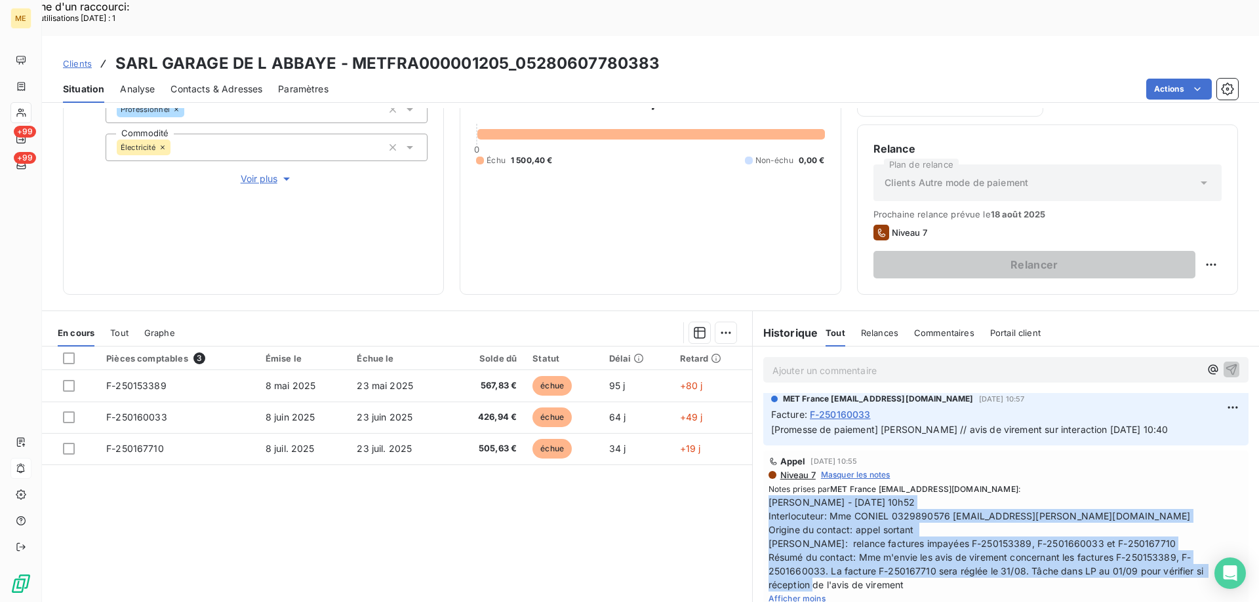
drag, startPoint x: 907, startPoint y: 547, endPoint x: 780, endPoint y: 464, distance: 152.0
click at [774, 496] on span "[PERSON_NAME] - [DATE] 10h52 Interlocuteur: Mme CONIEL 0329890576 [EMAIL_ADDRES…" at bounding box center [1005, 544] width 475 height 96
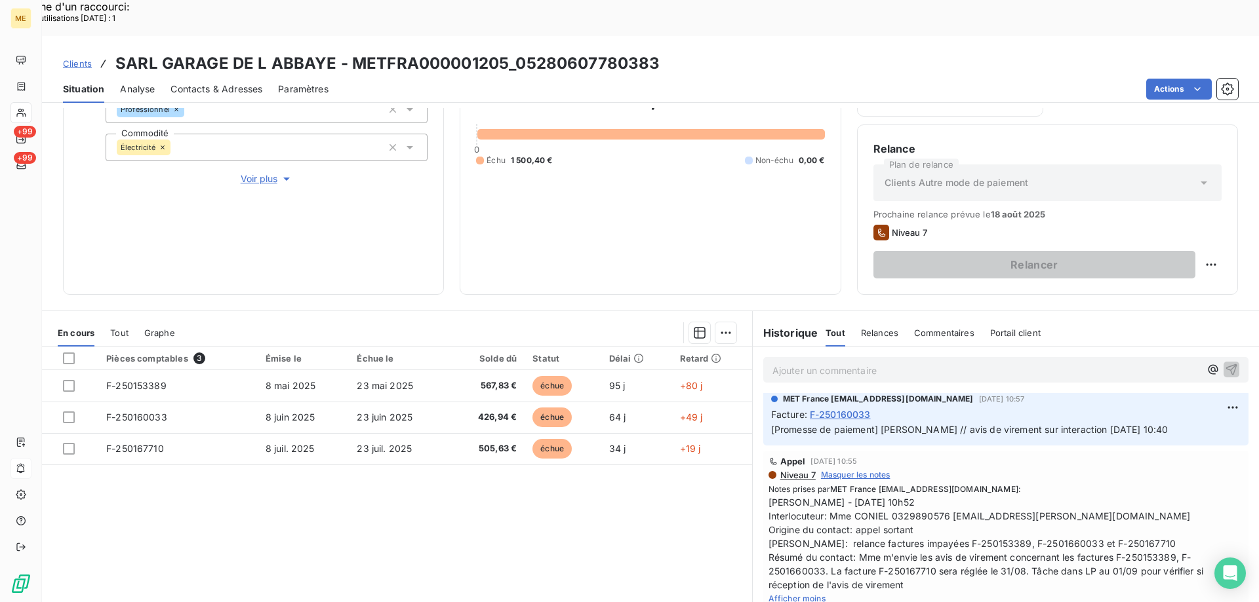
click at [955, 456] on div "Appel 8 août 2025, 10:55 Niveau 7 Masquer les notes Notes prises par MET France…" at bounding box center [1005, 530] width 475 height 149
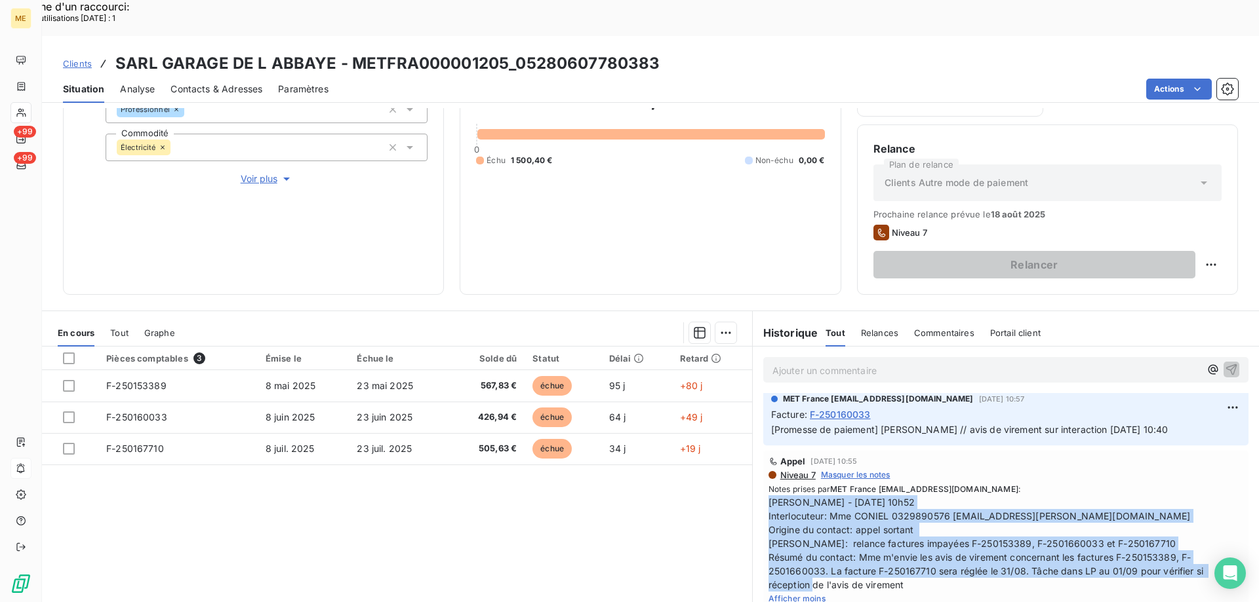
drag, startPoint x: 763, startPoint y: 467, endPoint x: 905, endPoint y: 545, distance: 162.5
click at [905, 545] on span "[PERSON_NAME] - [DATE] 10h52 Interlocuteur: Mme CONIEL 0329890576 [EMAIL_ADDRES…" at bounding box center [1005, 544] width 475 height 96
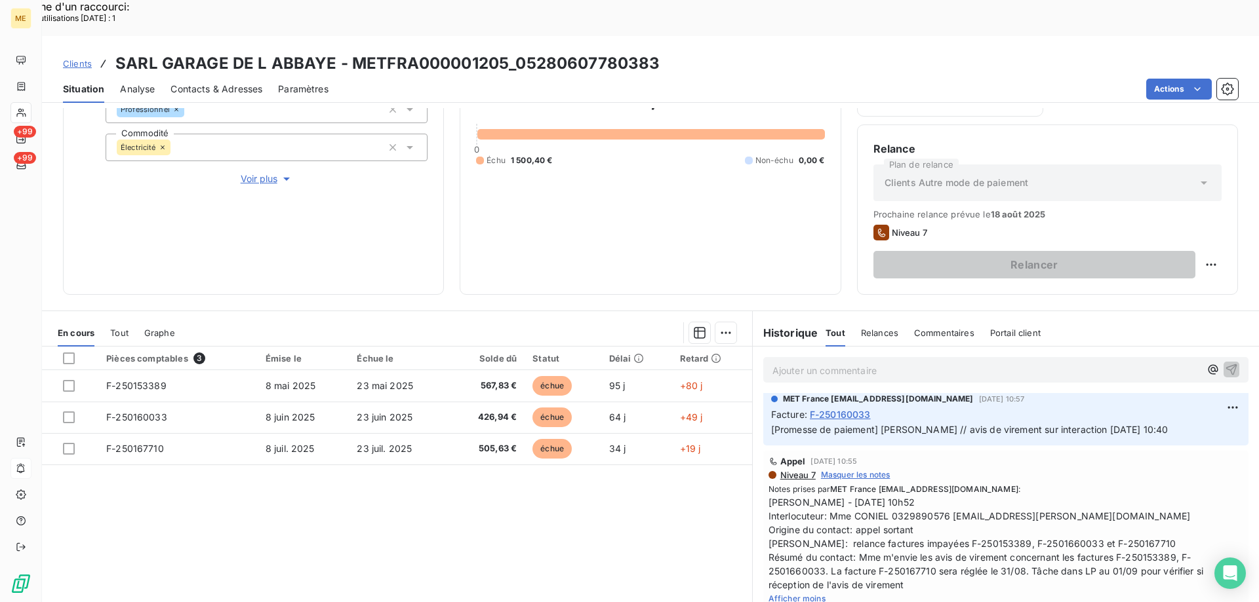
click at [846, 362] on p "Ajouter un commentaire ﻿" at bounding box center [985, 370] width 427 height 16
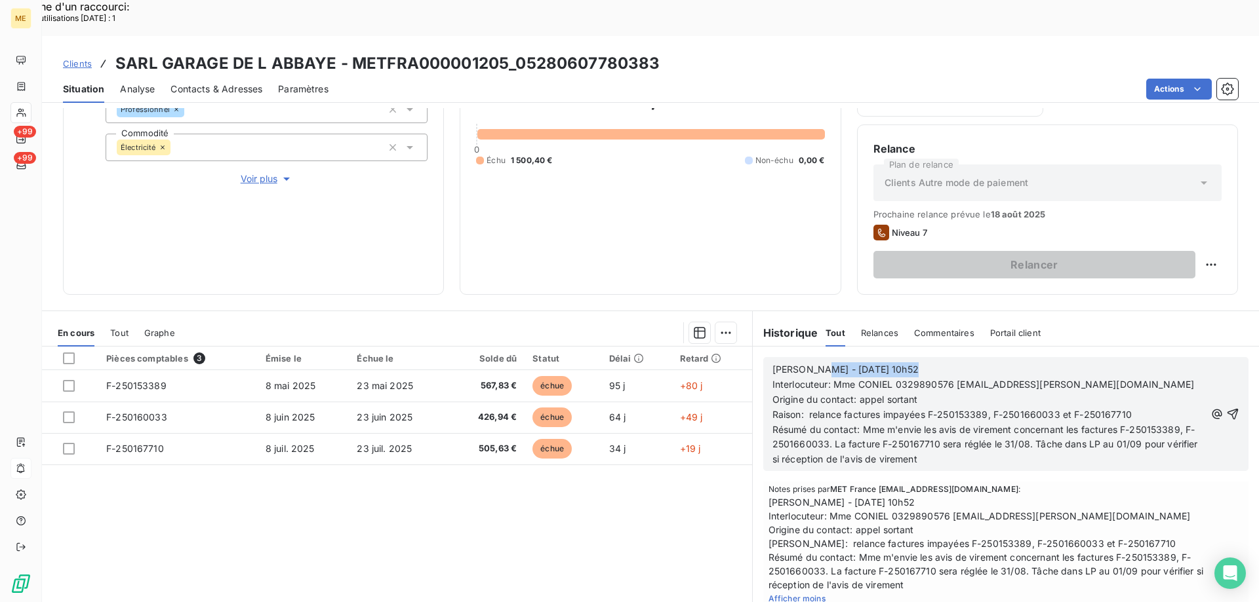
drag, startPoint x: 808, startPoint y: 334, endPoint x: 914, endPoint y: 335, distance: 106.2
click at [914, 362] on p "Sylvain - 08/08/2025 - 10h52" at bounding box center [988, 369] width 433 height 15
drag, startPoint x: 855, startPoint y: 366, endPoint x: 933, endPoint y: 361, distance: 78.2
click at [933, 393] on p "Origine du contact: appel sortant" at bounding box center [988, 400] width 433 height 15
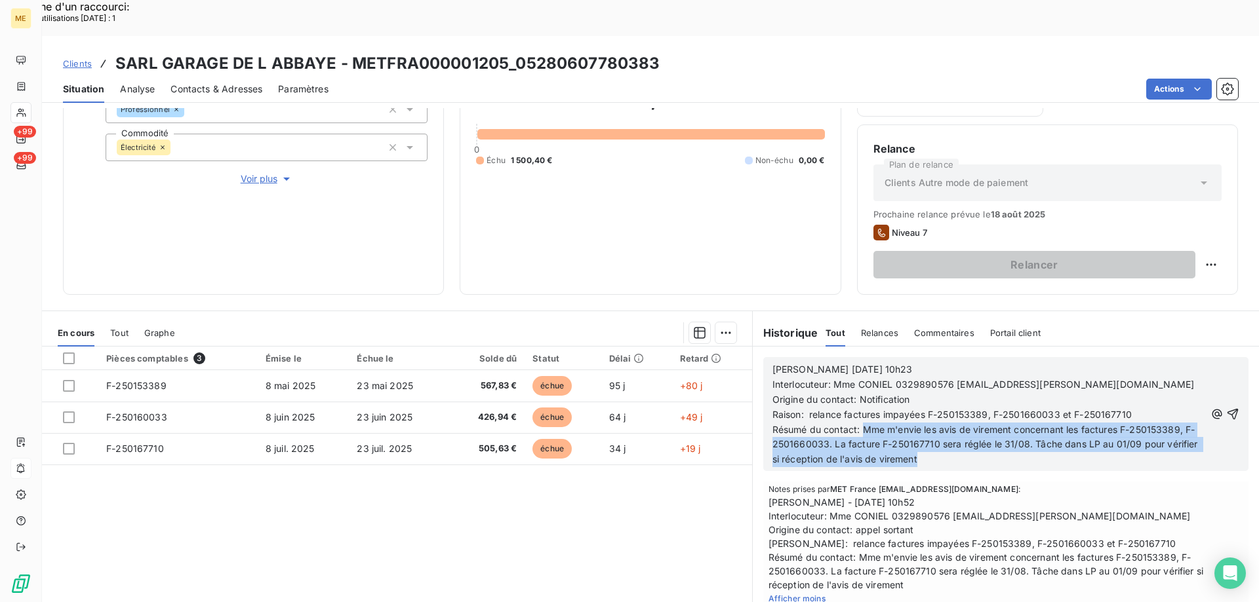
drag, startPoint x: 857, startPoint y: 392, endPoint x: 966, endPoint y: 429, distance: 115.0
click at [966, 429] on p "Résumé du contact: Mme m'envie les avis de virement concernant les factures F-2…" at bounding box center [988, 445] width 433 height 45
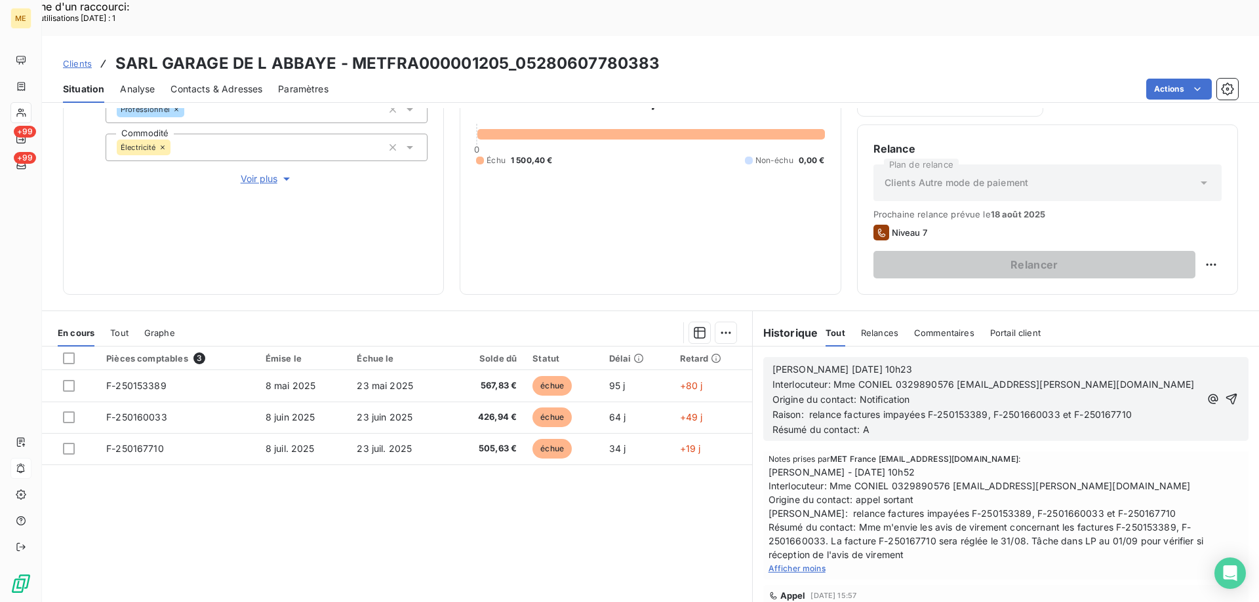
scroll to position [124, 0]
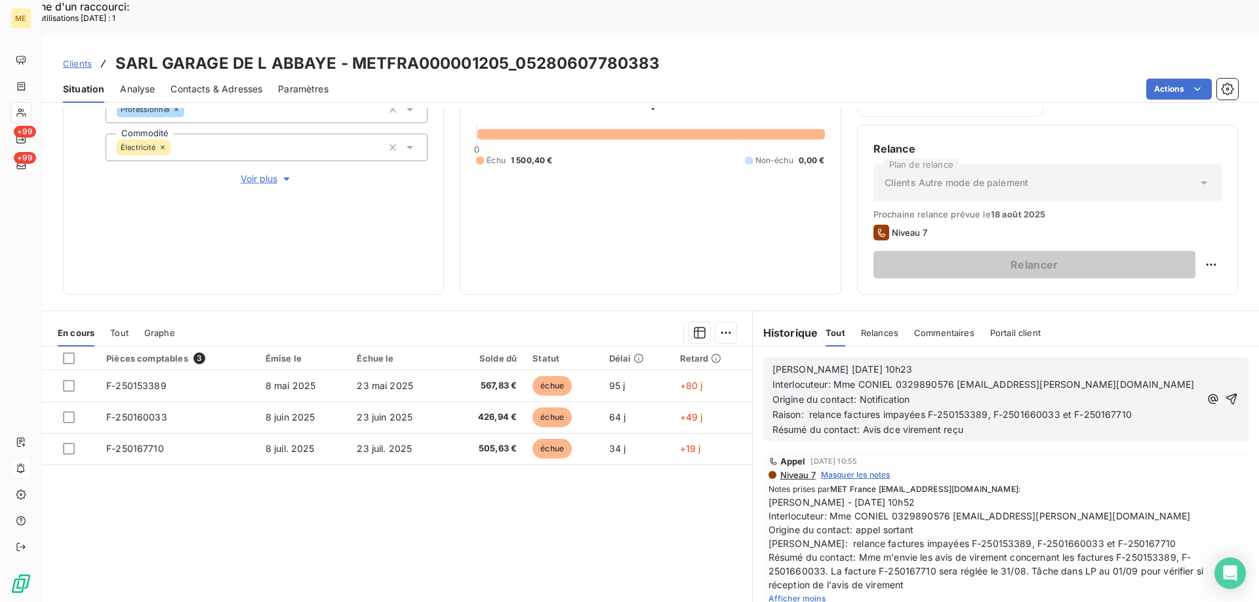
click at [886, 424] on span "Résumé du contact: Avis dce virement reçu" at bounding box center [867, 429] width 191 height 11
click at [890, 424] on span "Résumé du contact: Avis dce virement reçu" at bounding box center [867, 429] width 191 height 11
click at [966, 423] on p "Résumé du contact: Avis de virement reçu" at bounding box center [985, 430] width 427 height 15
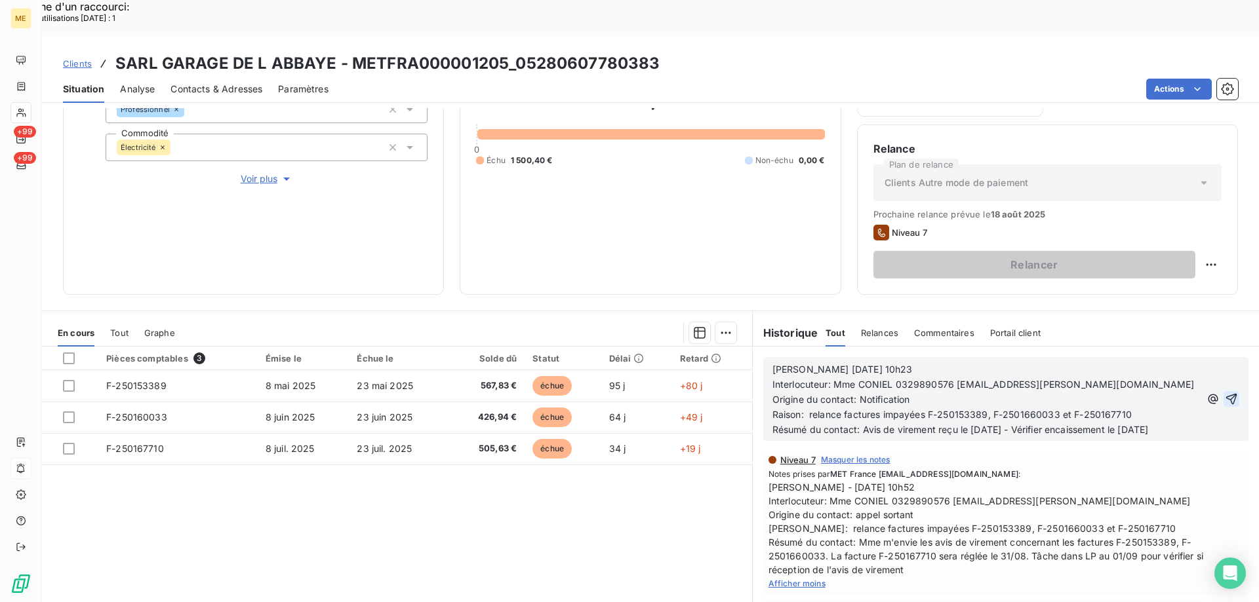
click at [1224, 393] on icon "button" at bounding box center [1230, 399] width 13 height 13
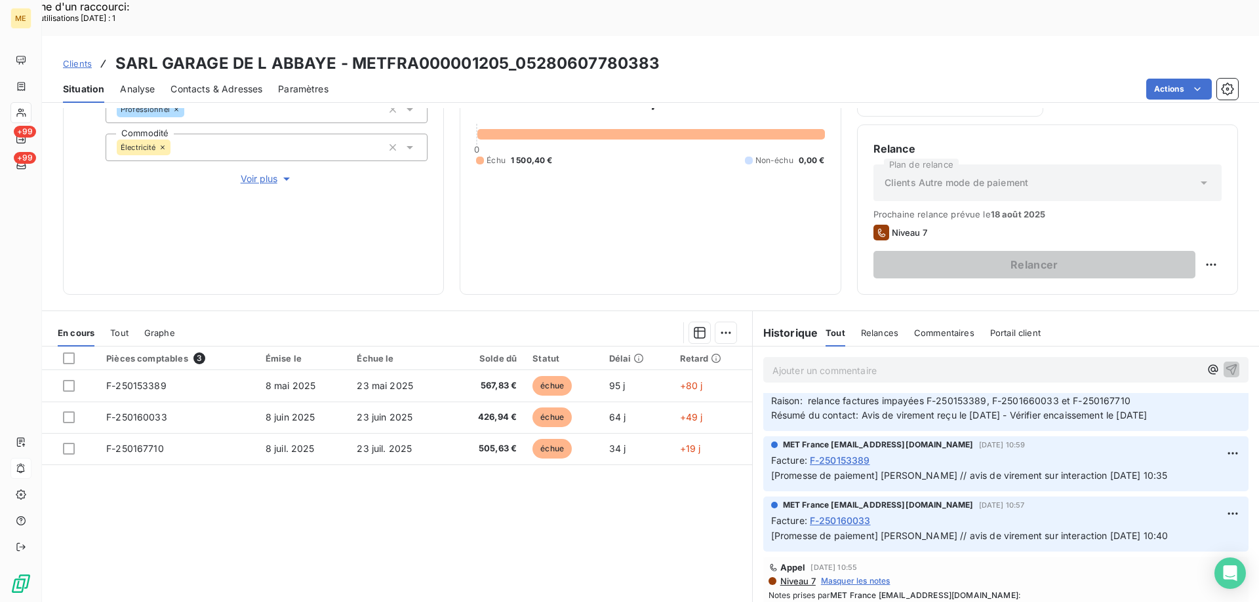
scroll to position [172, 0]
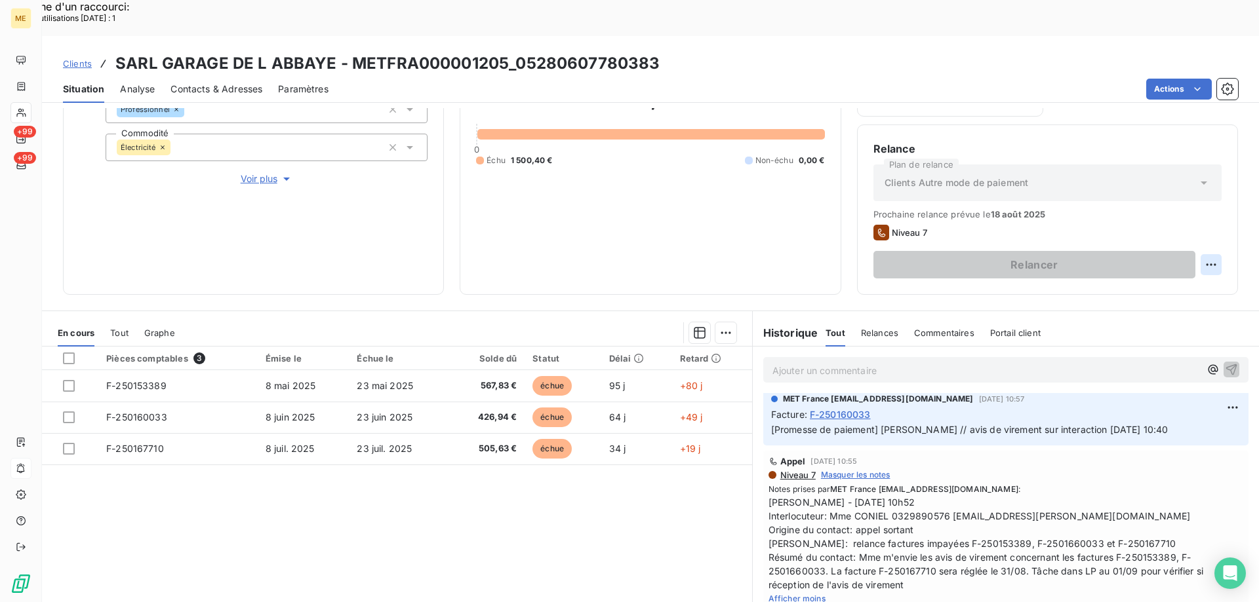
click at [200, 464] on div "Pièces comptables 3 Émise le Échue le Solde dû Statut Délai Retard F-250153389 …" at bounding box center [397, 473] width 710 height 252
click at [68, 353] on div at bounding box center [69, 359] width 12 height 12
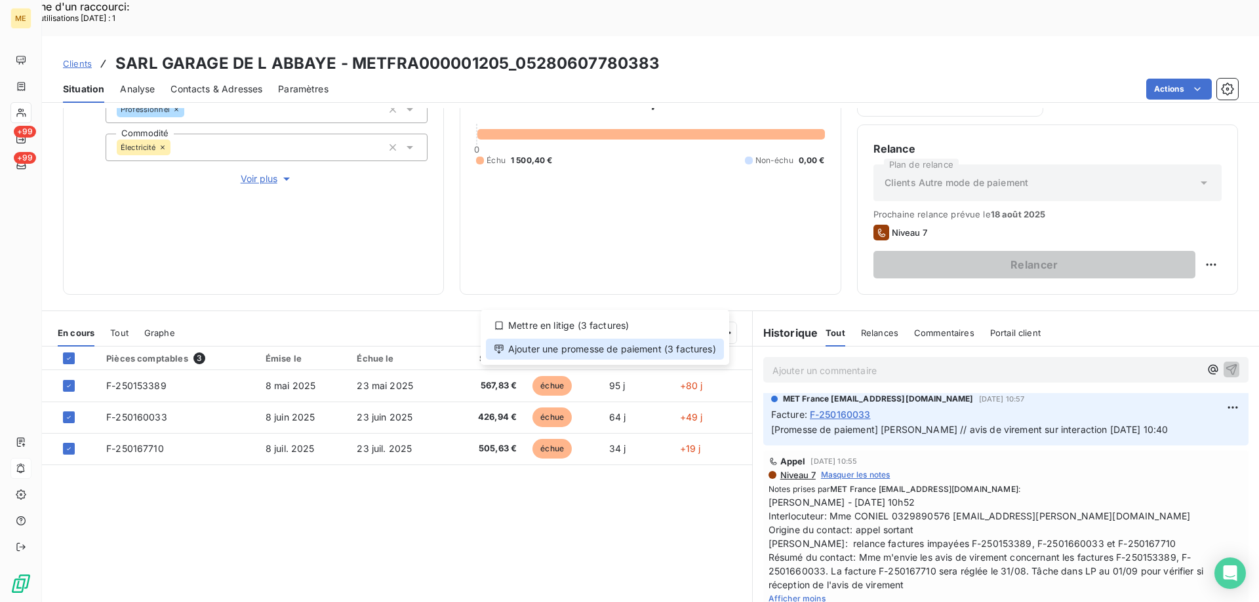
click at [576, 344] on div "Ajouter une promesse de paiement (3 factures)" at bounding box center [605, 349] width 238 height 21
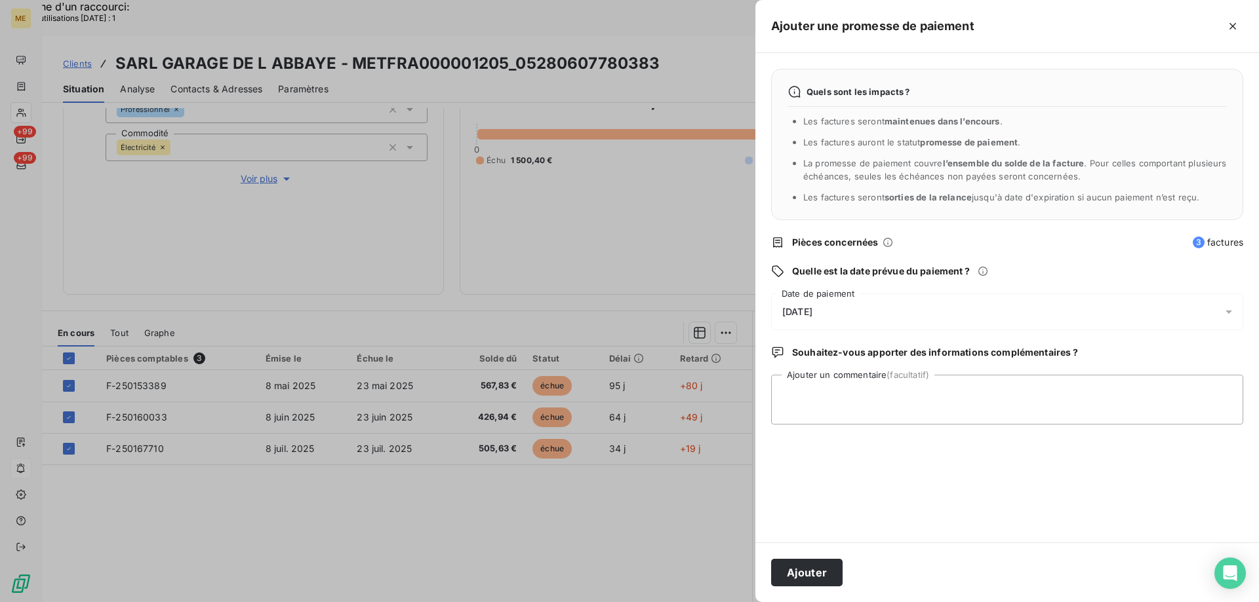
click at [872, 307] on div "12/08/2025" at bounding box center [1007, 312] width 472 height 37
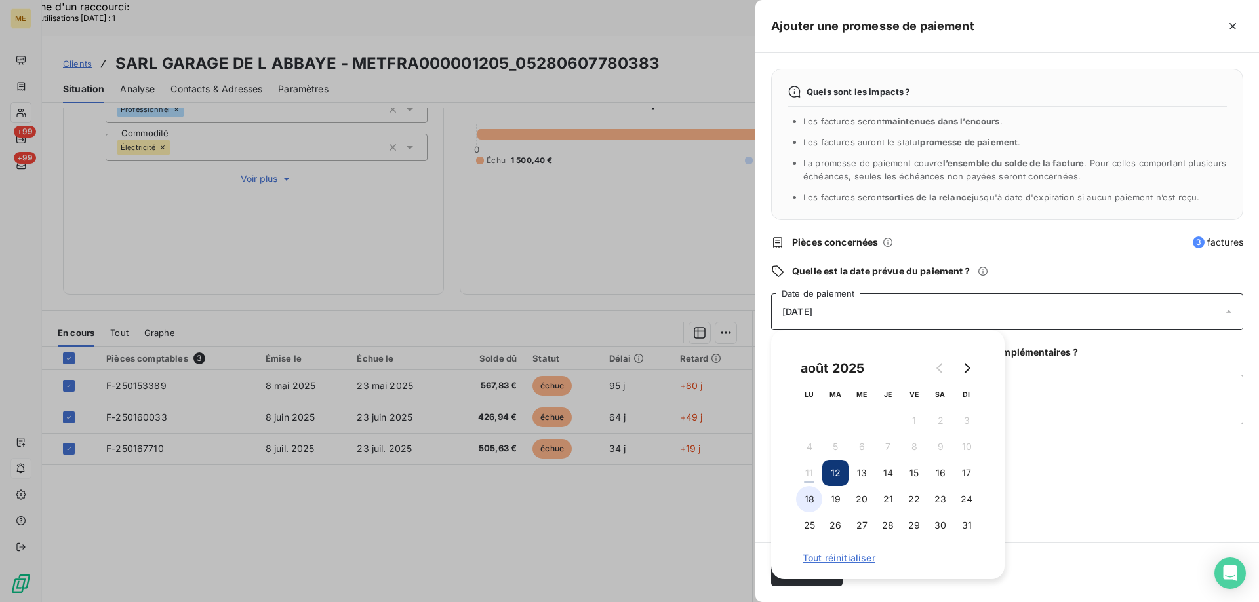
click at [806, 502] on button "18" at bounding box center [809, 499] width 26 height 26
click at [1062, 397] on textarea "Ajouter un commentaire (facultatif)" at bounding box center [1007, 400] width 472 height 50
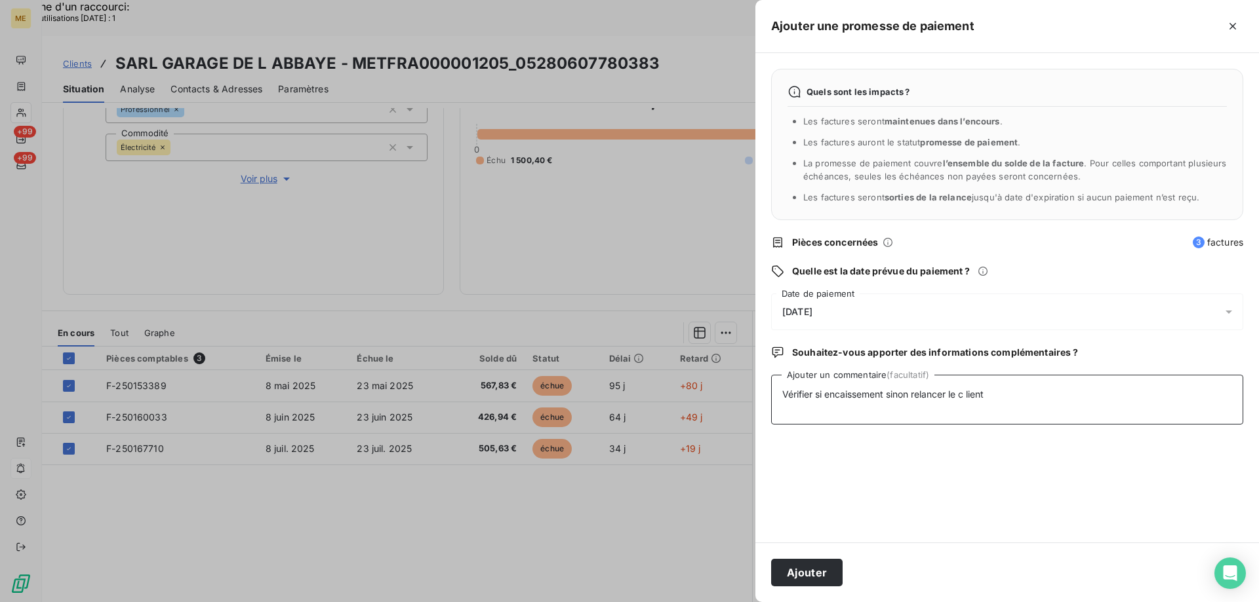
click at [971, 393] on textarea "Vérifier si encaissement sinon relancer le c lient" at bounding box center [1007, 400] width 472 height 50
type textarea "Vérifier si encaissement sinon relancer le client"
click at [809, 576] on button "Ajouter" at bounding box center [806, 573] width 71 height 28
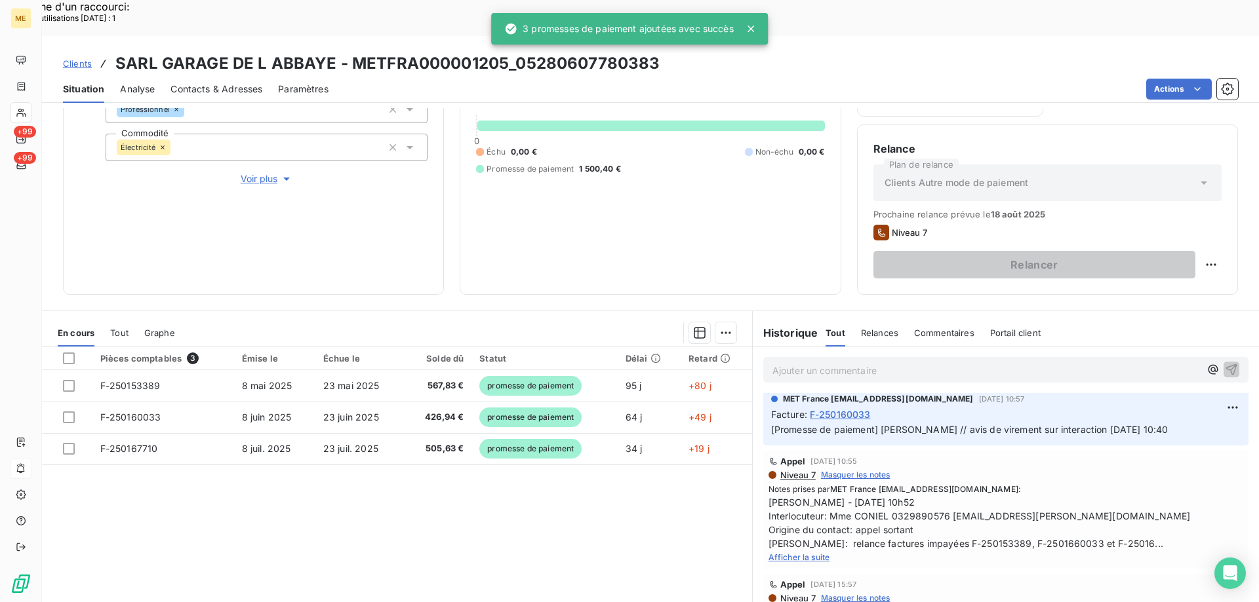
scroll to position [129, 0]
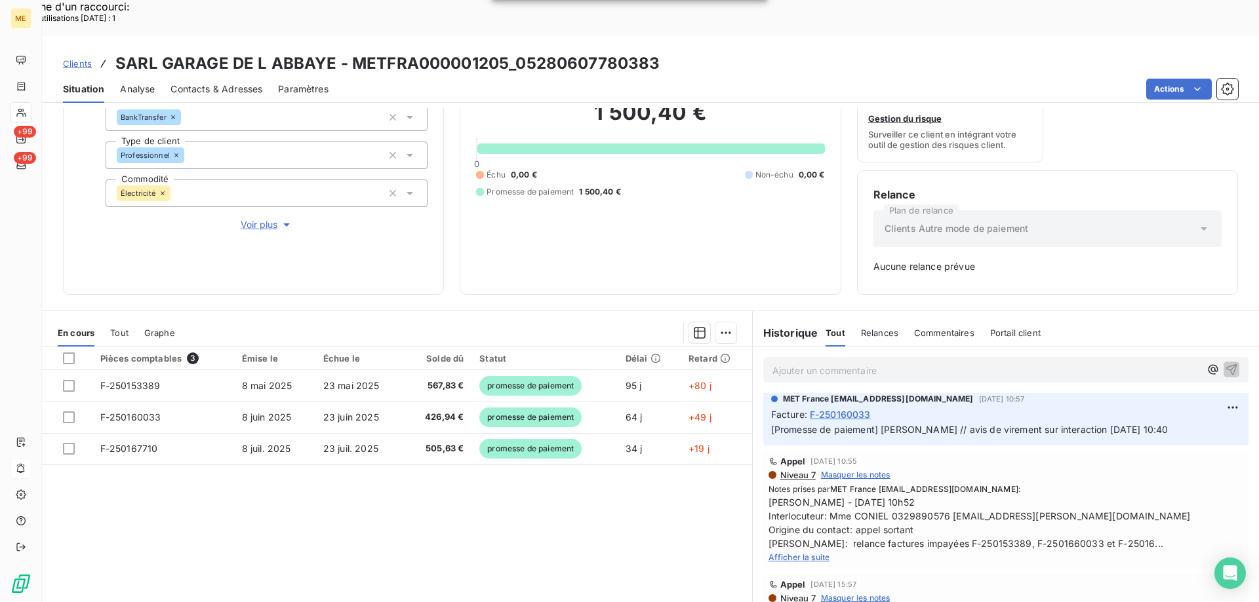
click at [248, 218] on span "Voir plus" at bounding box center [267, 224] width 52 height 13
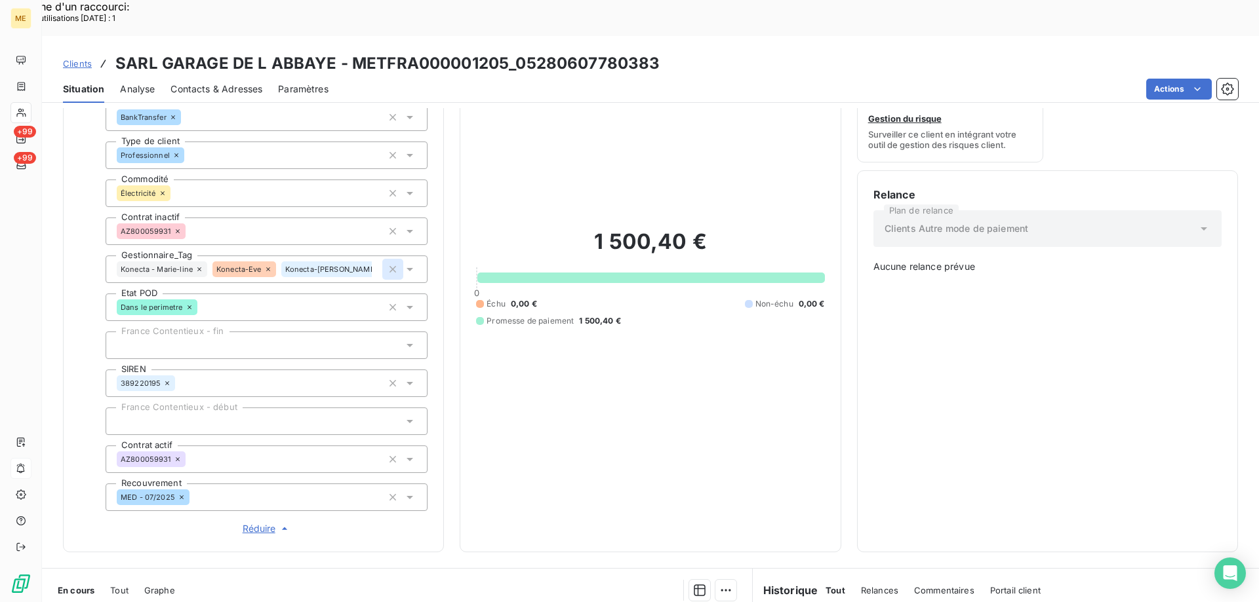
click at [388, 263] on icon "button" at bounding box center [392, 269] width 13 height 13
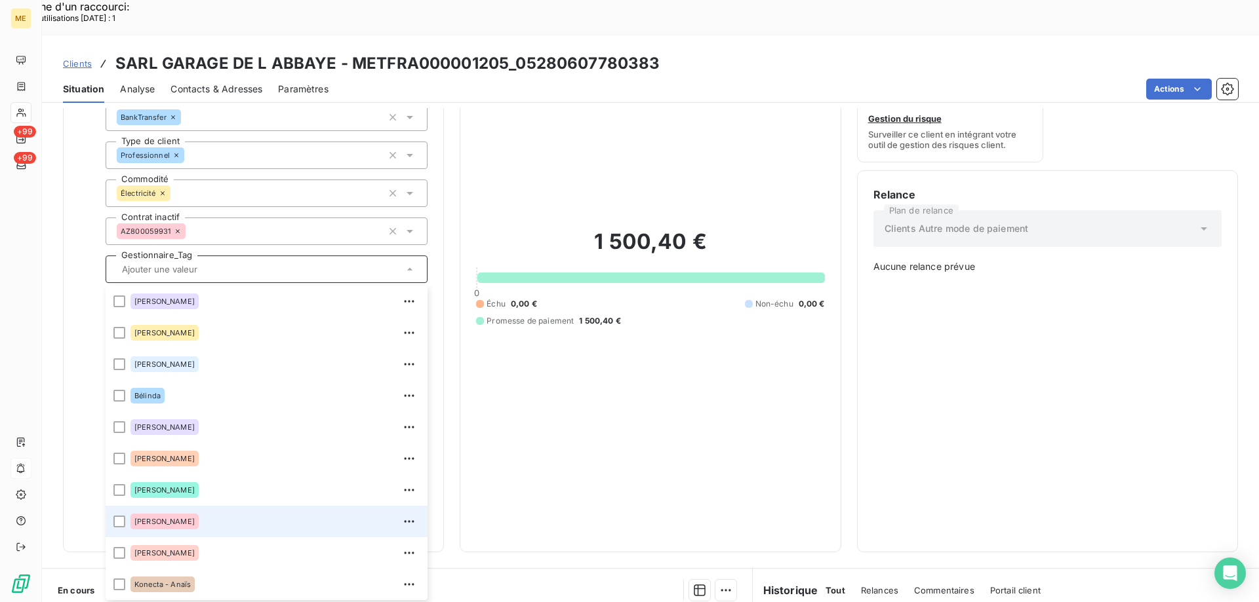
scroll to position [126, 0]
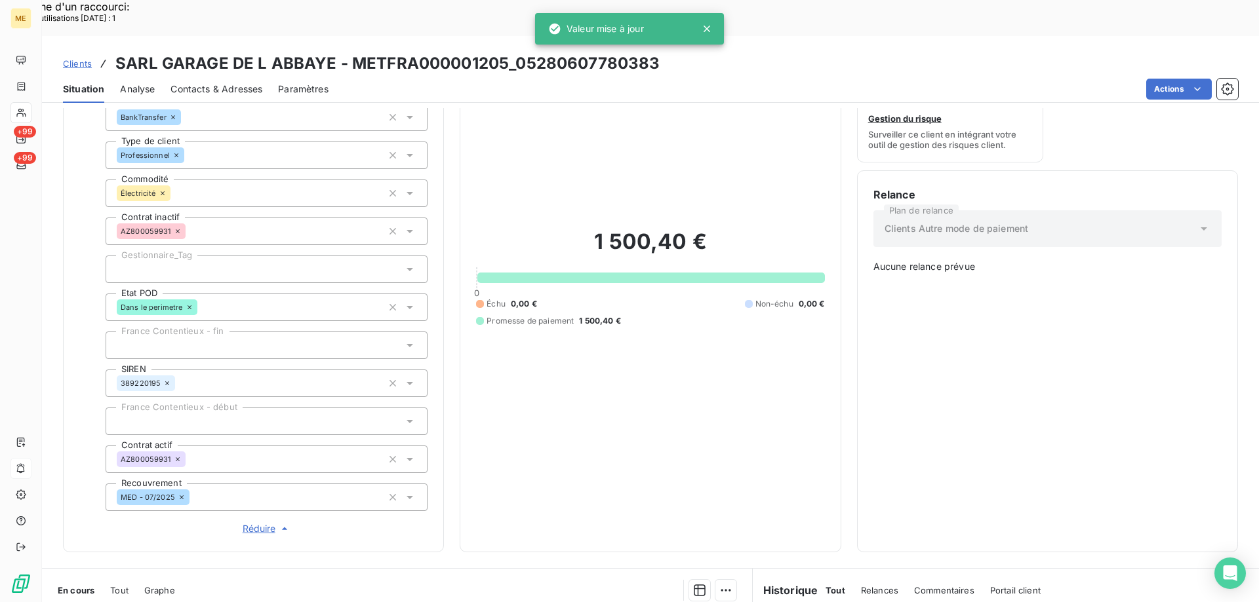
click at [587, 355] on div "1 500,40 € 0 Échu 0,00 € Non-échu 0,00 € Promesse de paiement 1 500,40 €" at bounding box center [650, 277] width 348 height 517
click at [220, 256] on div at bounding box center [267, 270] width 322 height 28
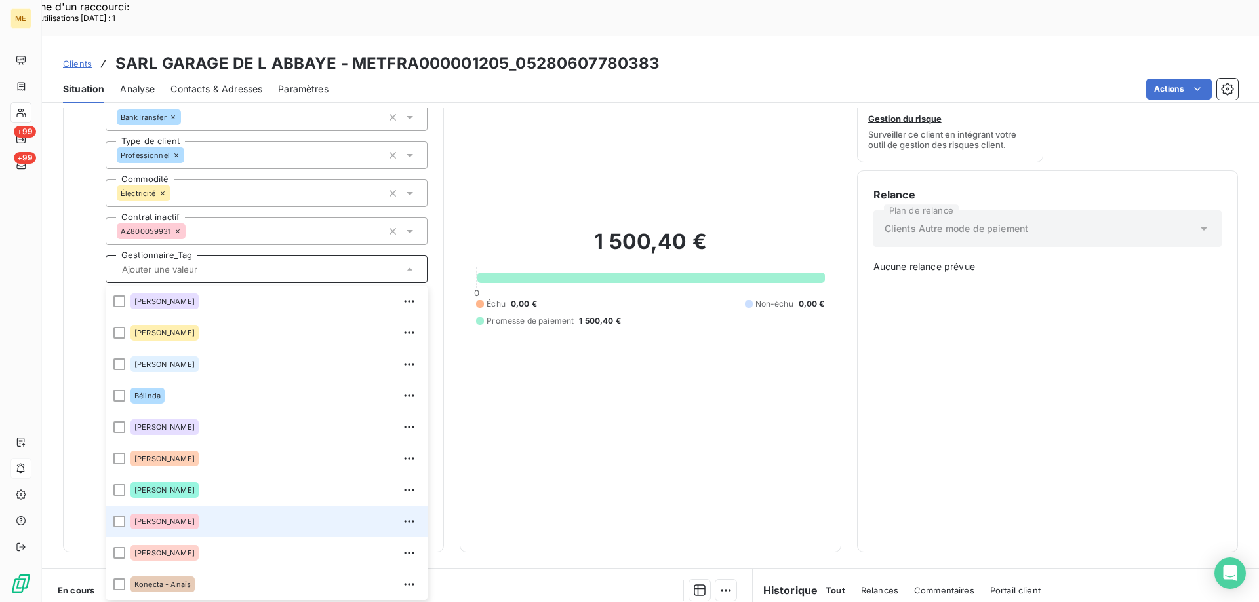
scroll to position [378, 0]
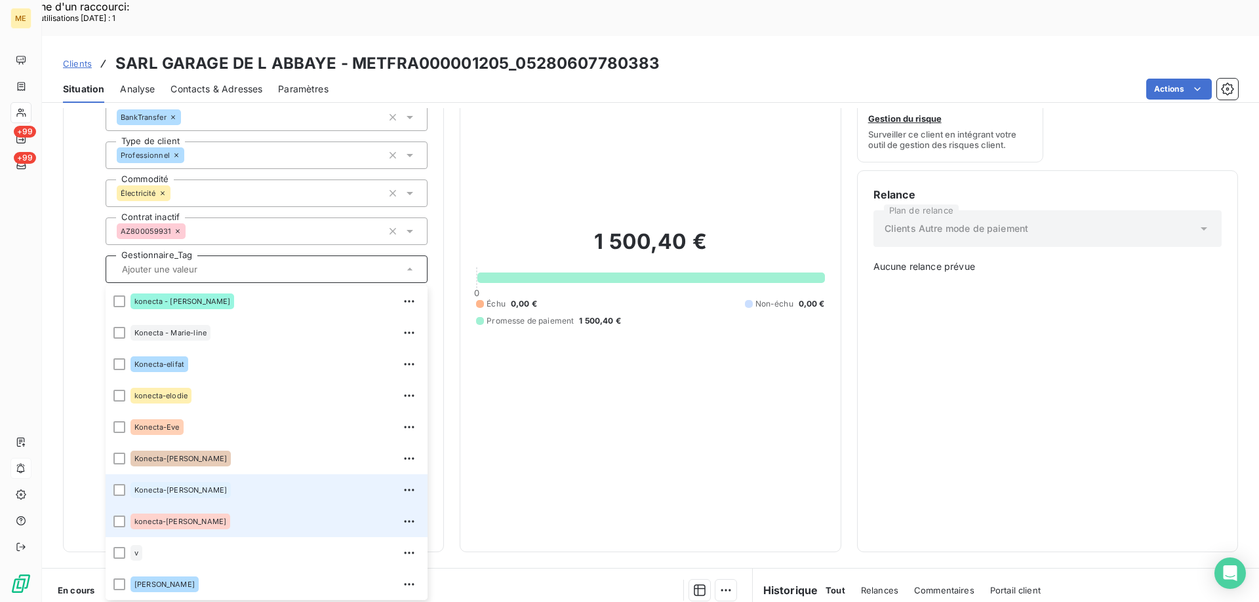
drag, startPoint x: 113, startPoint y: 480, endPoint x: 247, endPoint y: 450, distance: 137.7
click at [114, 506] on li "konecta-[PERSON_NAME]" at bounding box center [267, 521] width 322 height 31
click at [118, 484] on div at bounding box center [119, 490] width 12 height 12
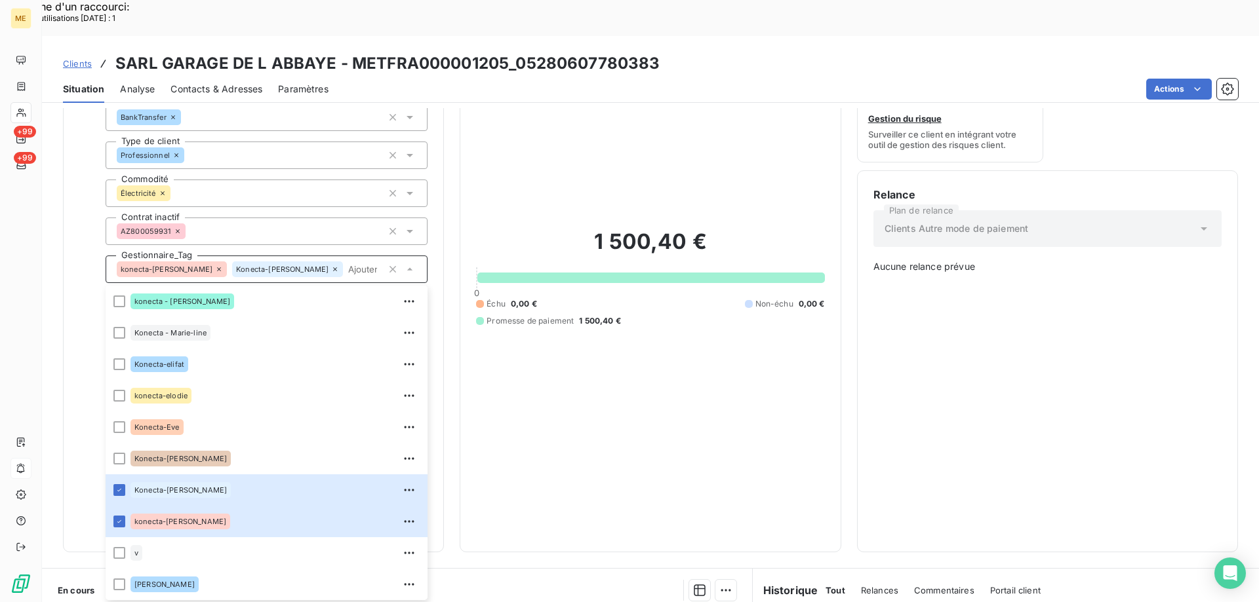
click at [644, 380] on div "1 500,40 € 0 Échu 0,00 € Non-échu 0,00 € Promesse de paiement 1 500,40 €" at bounding box center [650, 277] width 348 height 517
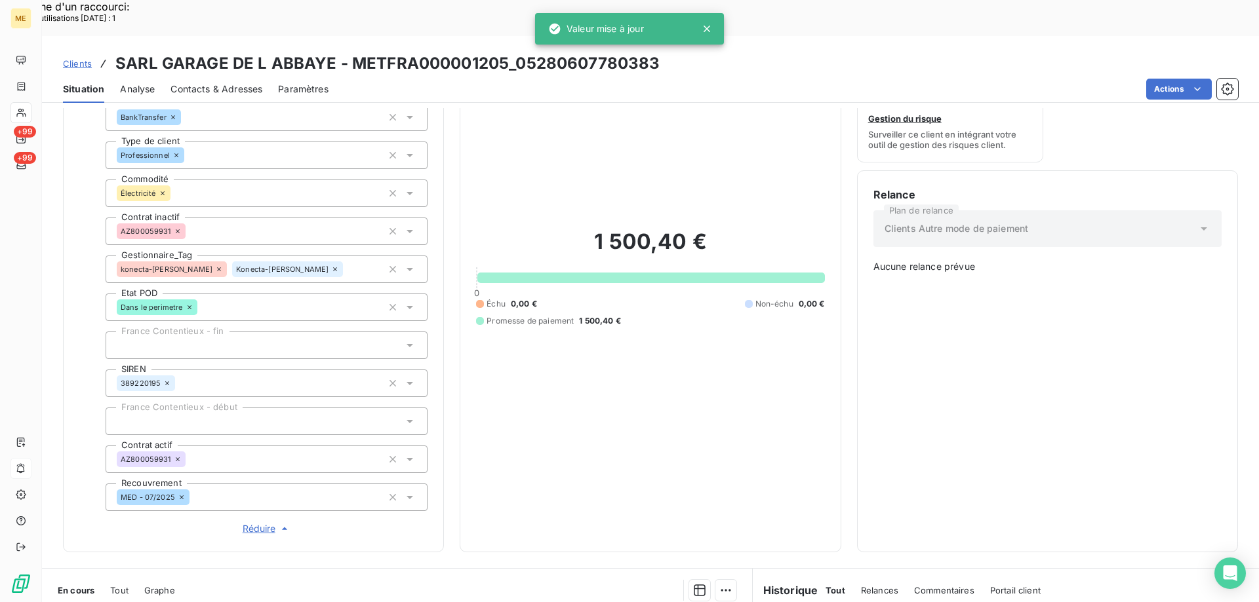
drag, startPoint x: 258, startPoint y: 486, endPoint x: 336, endPoint y: 462, distance: 80.9
click at [258, 522] on span "Réduire" at bounding box center [267, 528] width 49 height 13
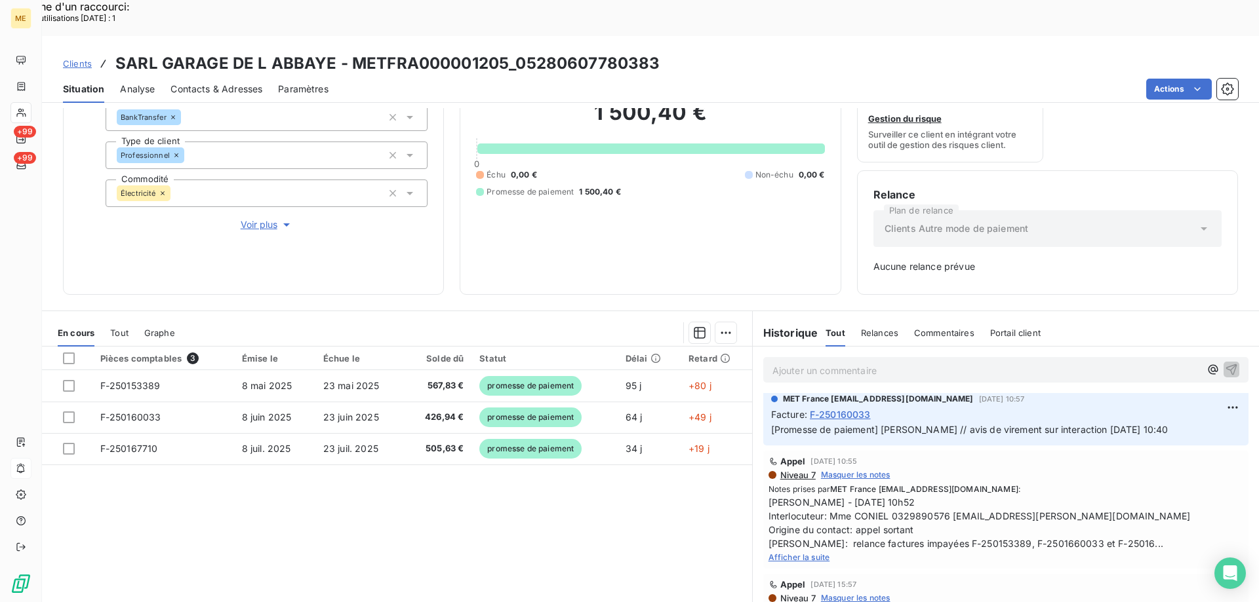
scroll to position [0, 0]
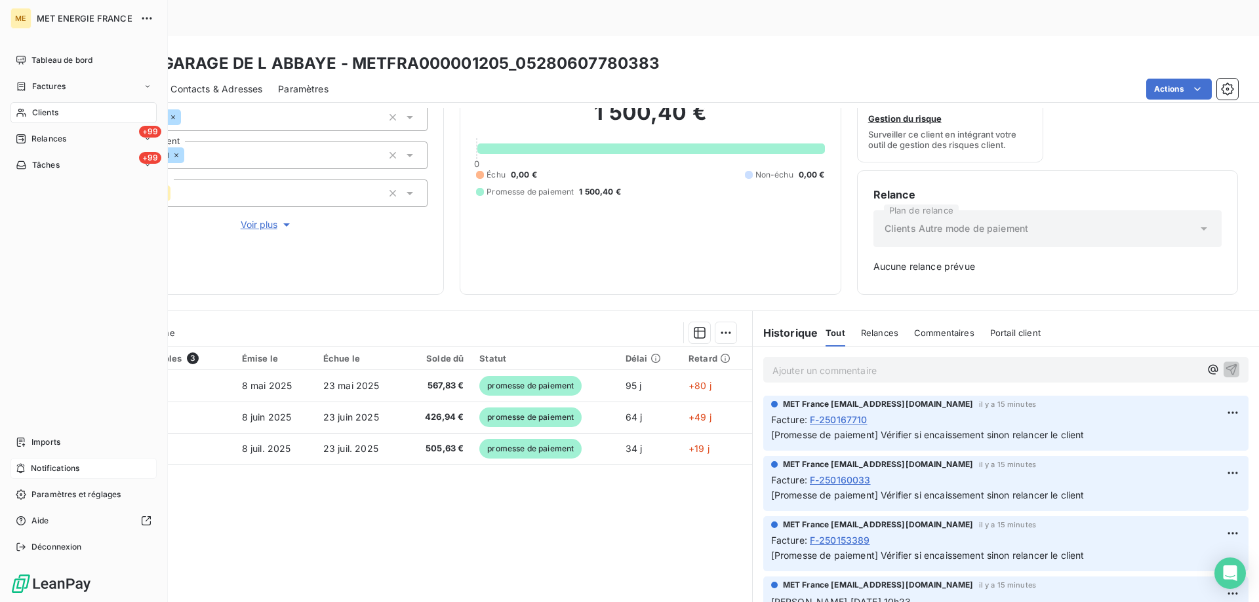
click at [100, 466] on div "Notifications" at bounding box center [83, 468] width 146 height 21
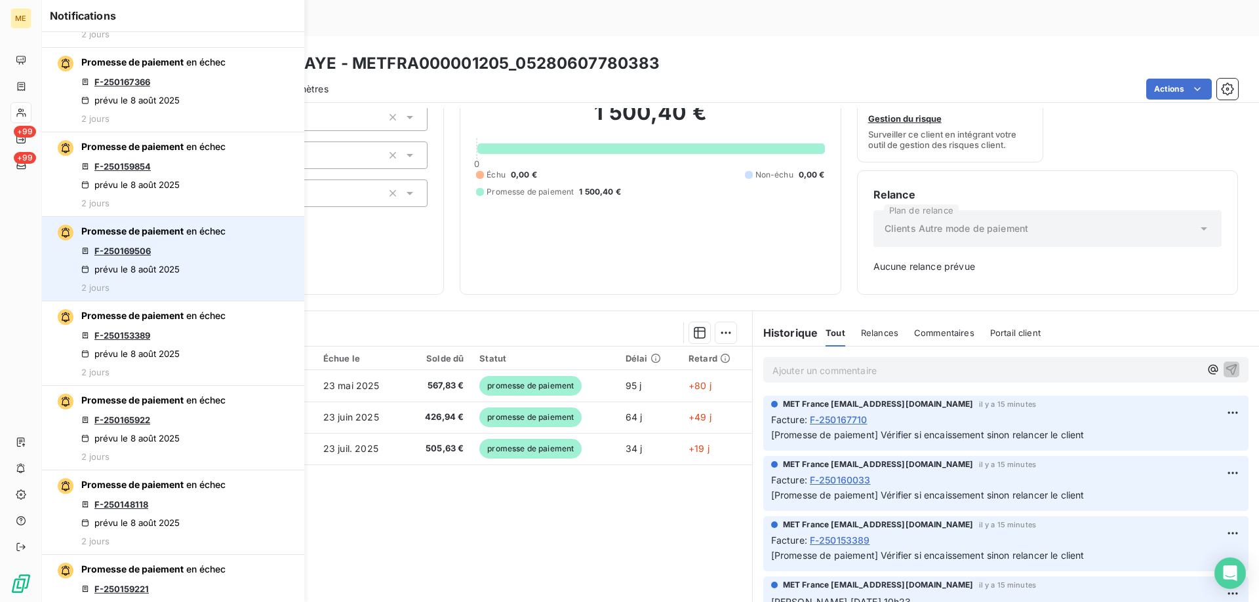
scroll to position [590, 0]
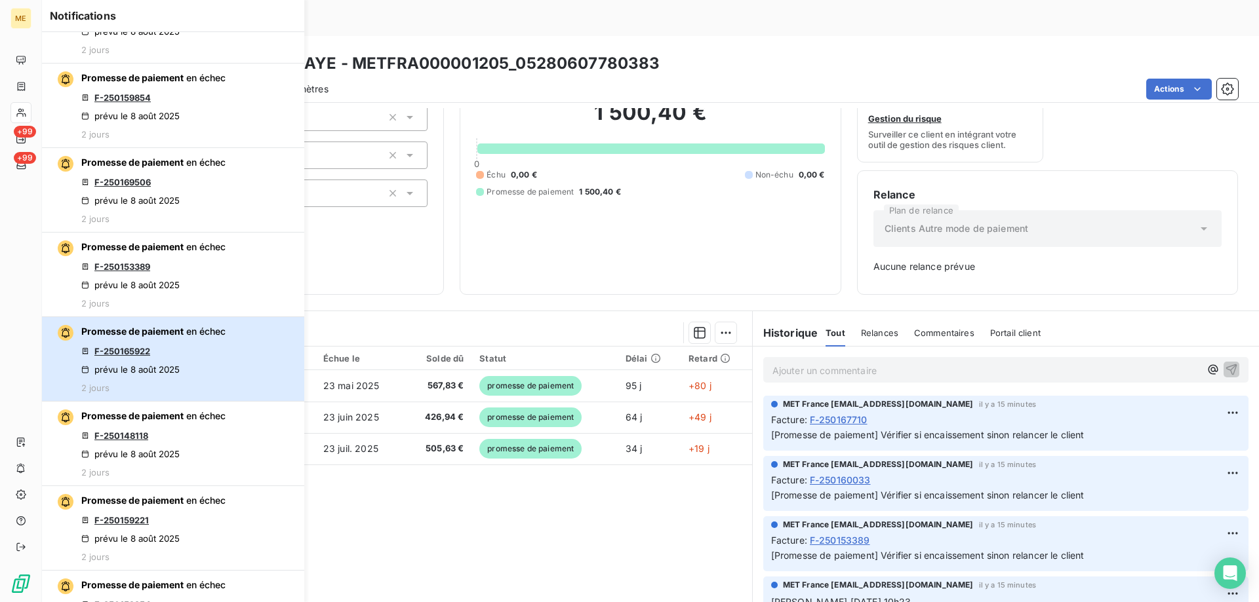
click at [210, 350] on div "Promesse de paiement en échec F-250165922 prévu le 8 août 2025 2 jours" at bounding box center [153, 359] width 144 height 68
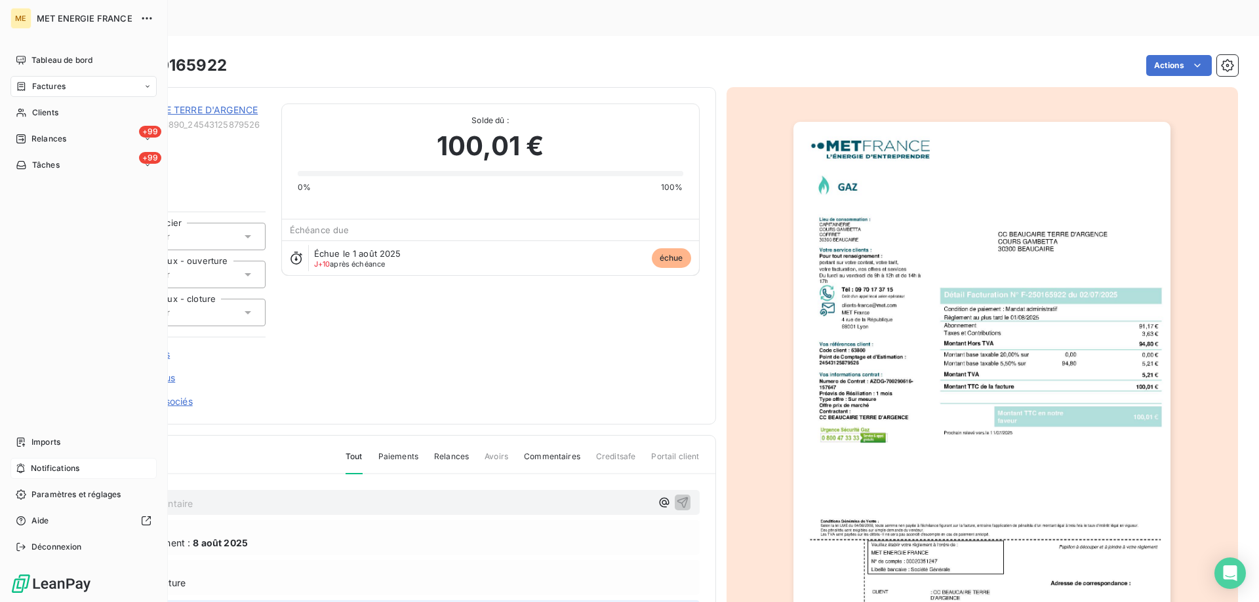
click at [79, 467] on span "Notifications" at bounding box center [55, 469] width 49 height 12
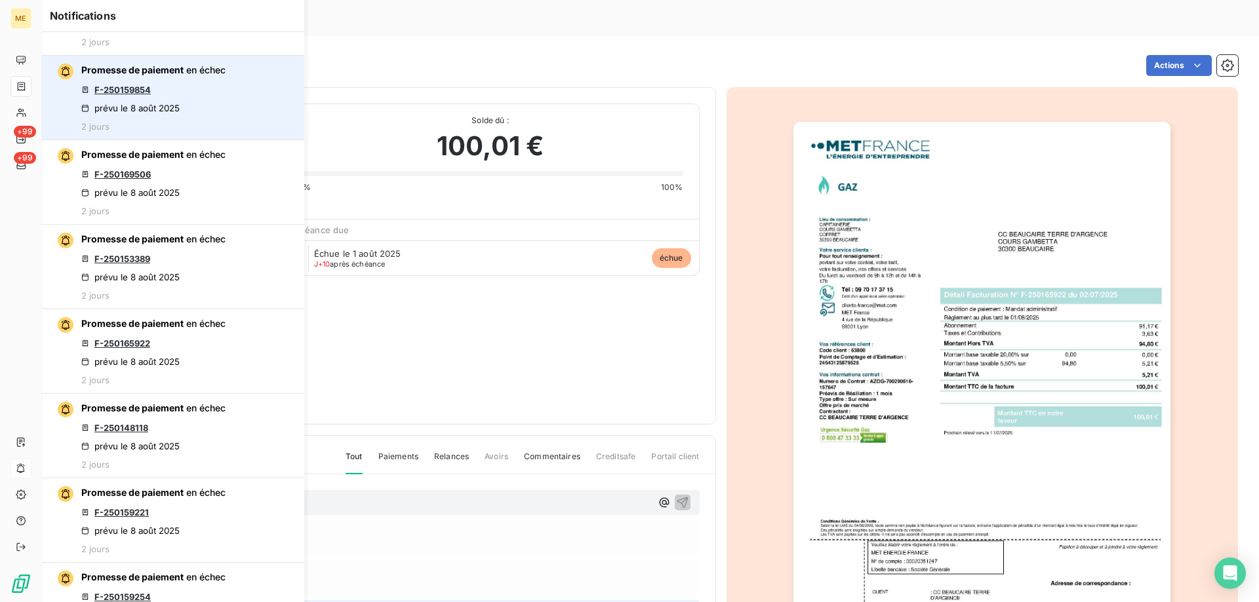
scroll to position [655, 0]
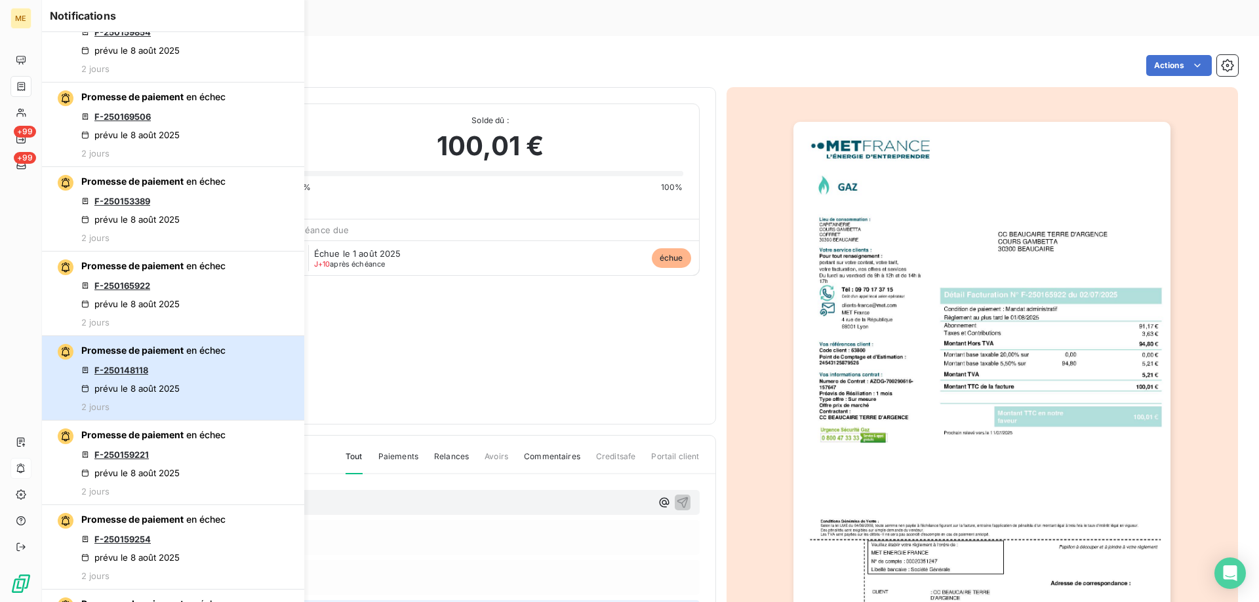
click at [208, 365] on div "Promesse de paiement en échec F-250148118 prévu le 8 août 2025 2 jours" at bounding box center [153, 378] width 144 height 68
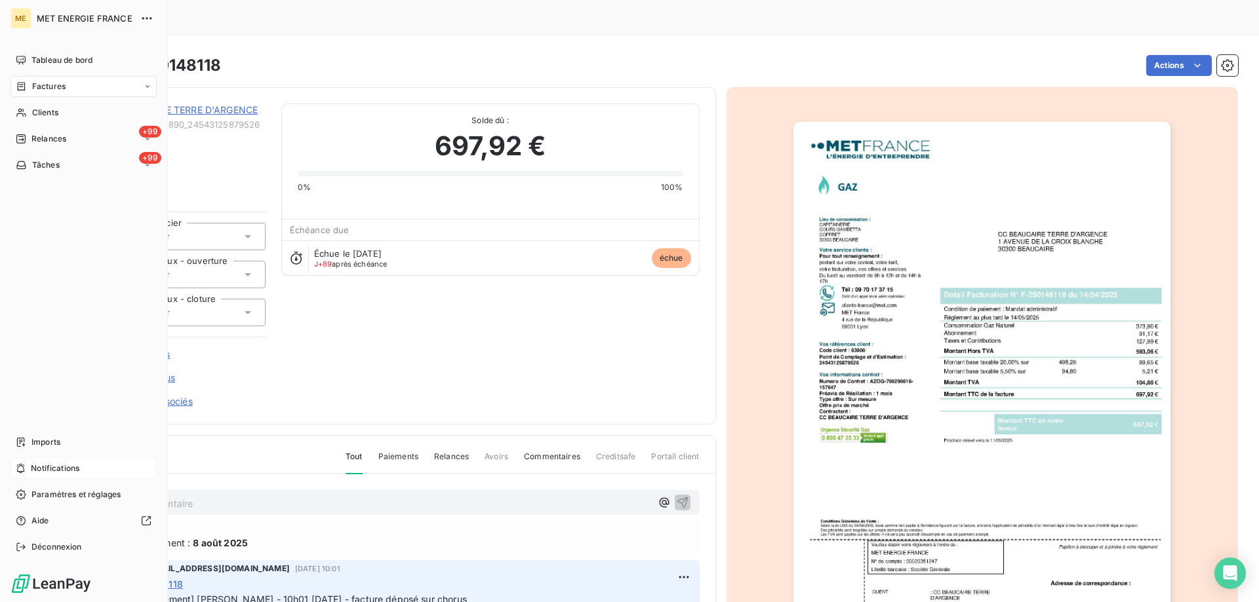
click at [86, 466] on div "Notifications" at bounding box center [83, 468] width 146 height 21
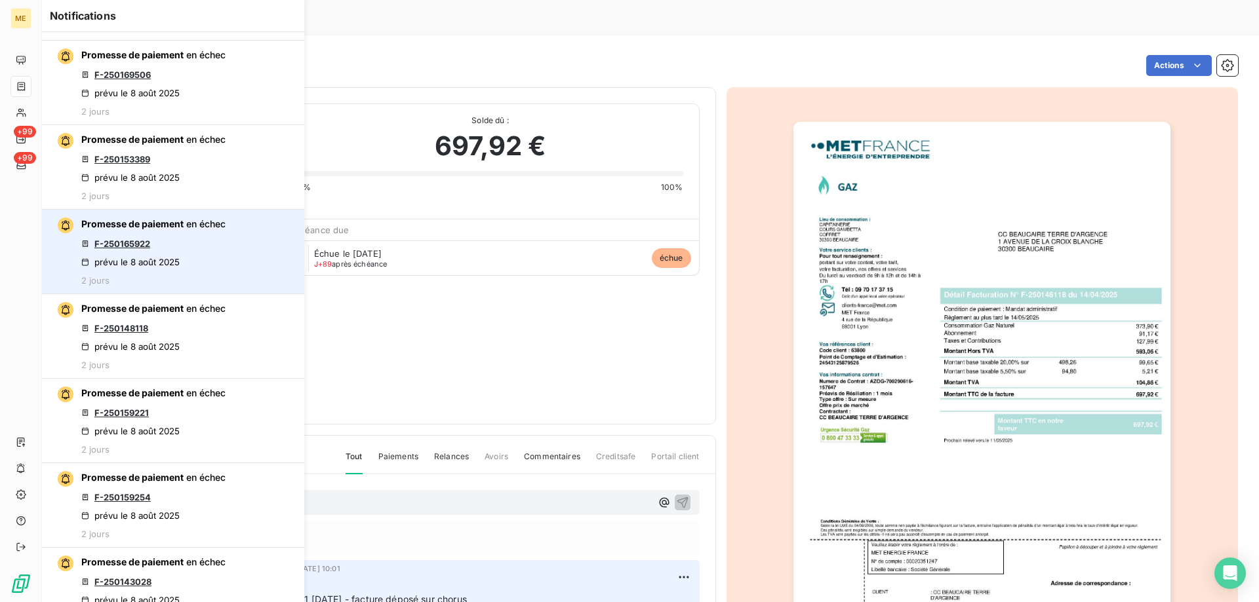
scroll to position [787, 0]
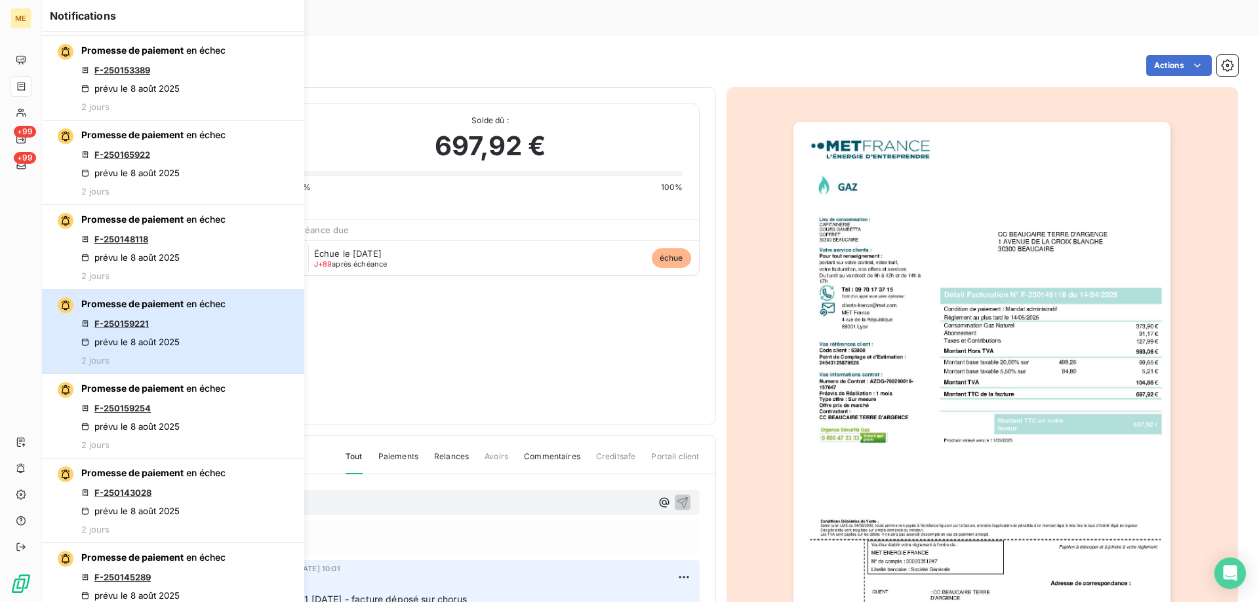
click at [225, 331] on div "Promesse de paiement en échec F-250159221 prévu le 8 août 2025 2 jours" at bounding box center [153, 332] width 144 height 68
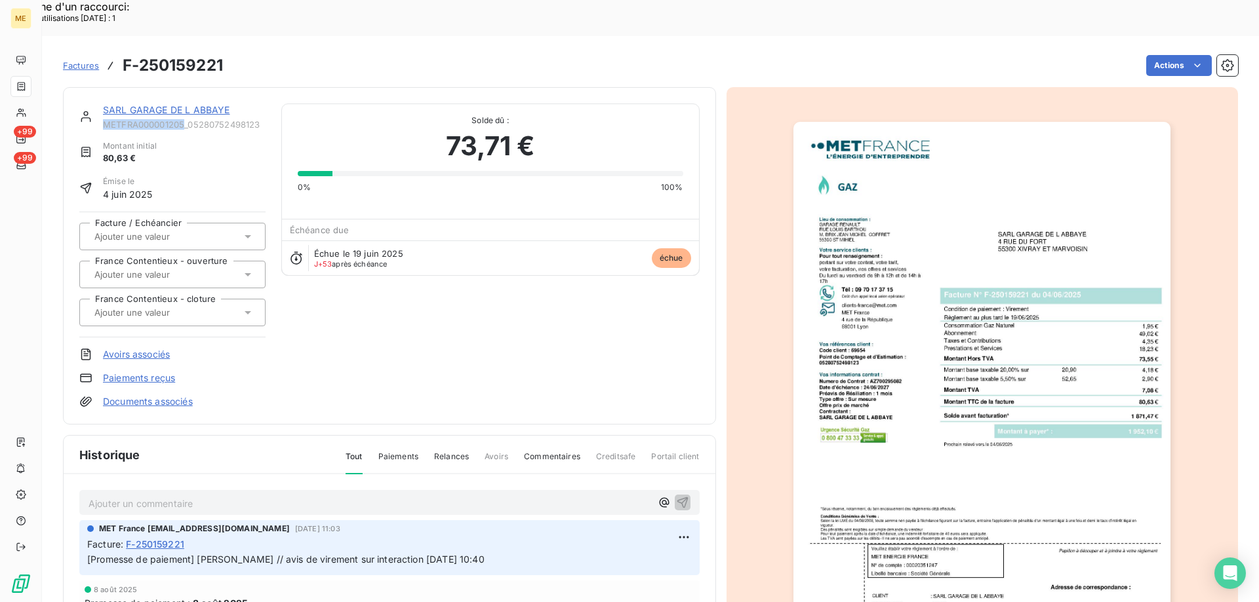
drag, startPoint x: 103, startPoint y: 85, endPoint x: 184, endPoint y: 90, distance: 81.4
click at [184, 119] on span "METFRA000001205_05280752498123" at bounding box center [184, 124] width 163 height 10
drag, startPoint x: 168, startPoint y: 94, endPoint x: 152, endPoint y: 88, distance: 17.0
click at [152, 119] on span "METFRA000001205_05280752498123" at bounding box center [184, 124] width 163 height 10
drag, startPoint x: 263, startPoint y: 90, endPoint x: 104, endPoint y: 85, distance: 158.7
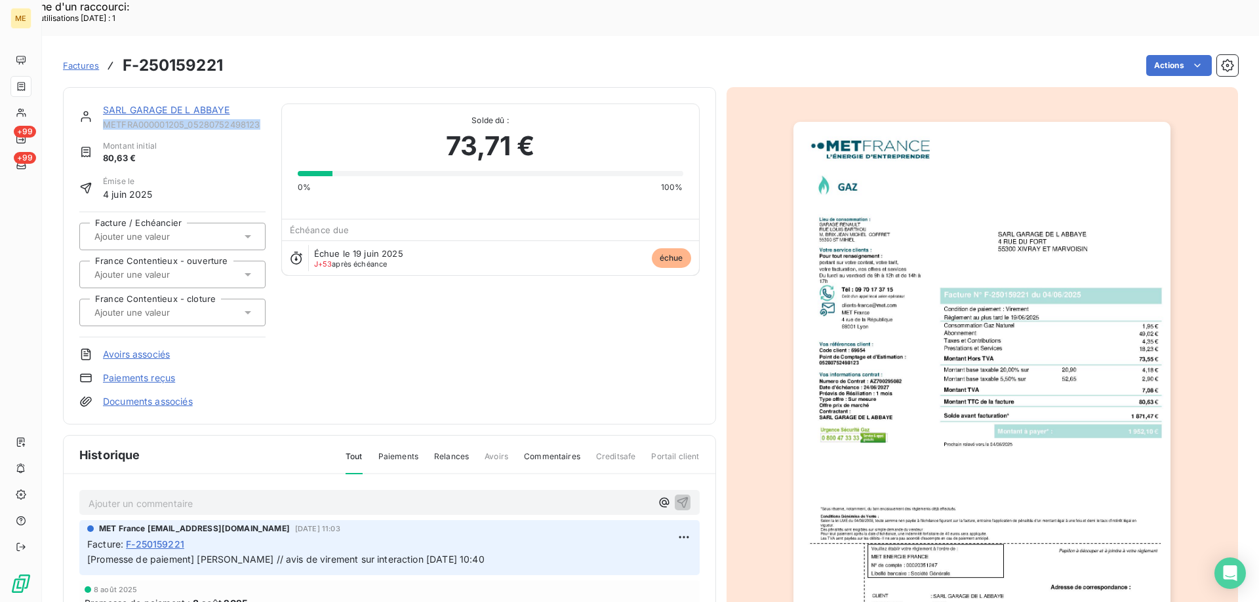
click at [104, 119] on span "METFRA000001205_05280752498123" at bounding box center [184, 124] width 163 height 10
click at [231, 140] on div "Montant initial 80,63 €" at bounding box center [172, 152] width 186 height 25
drag, startPoint x: 263, startPoint y: 88, endPoint x: 102, endPoint y: 88, distance: 160.6
click at [102, 104] on div "SARL GARAGE DE L ABBAYE METFRA000001205_05280752498123" at bounding box center [172, 117] width 186 height 26
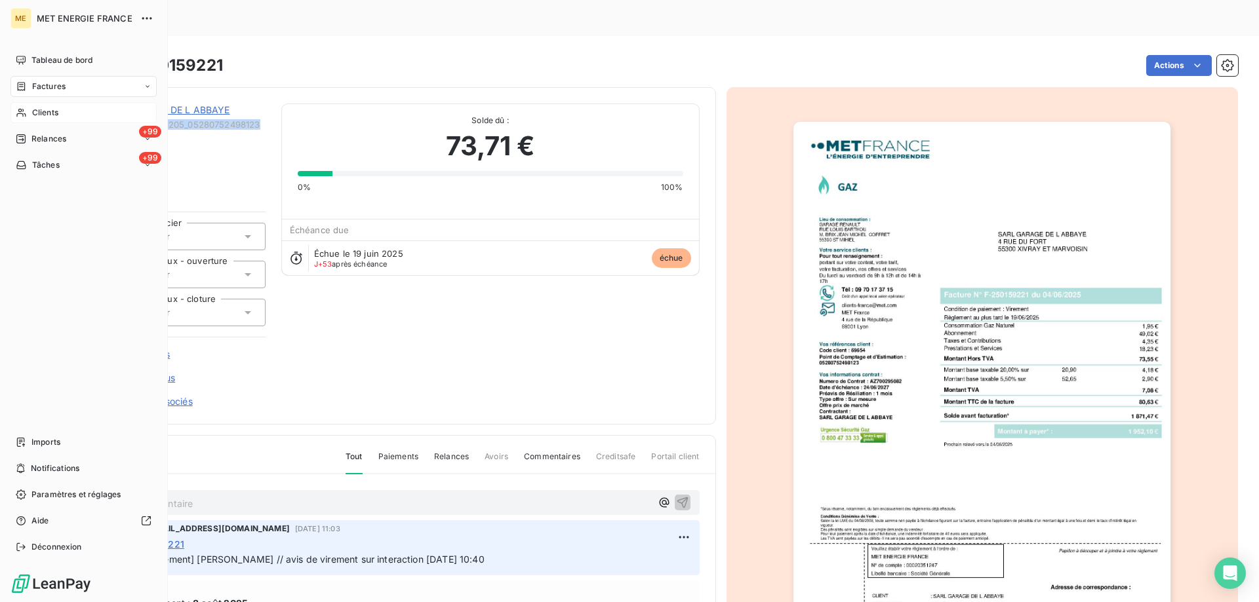
click at [75, 112] on div "Clients" at bounding box center [83, 112] width 146 height 21
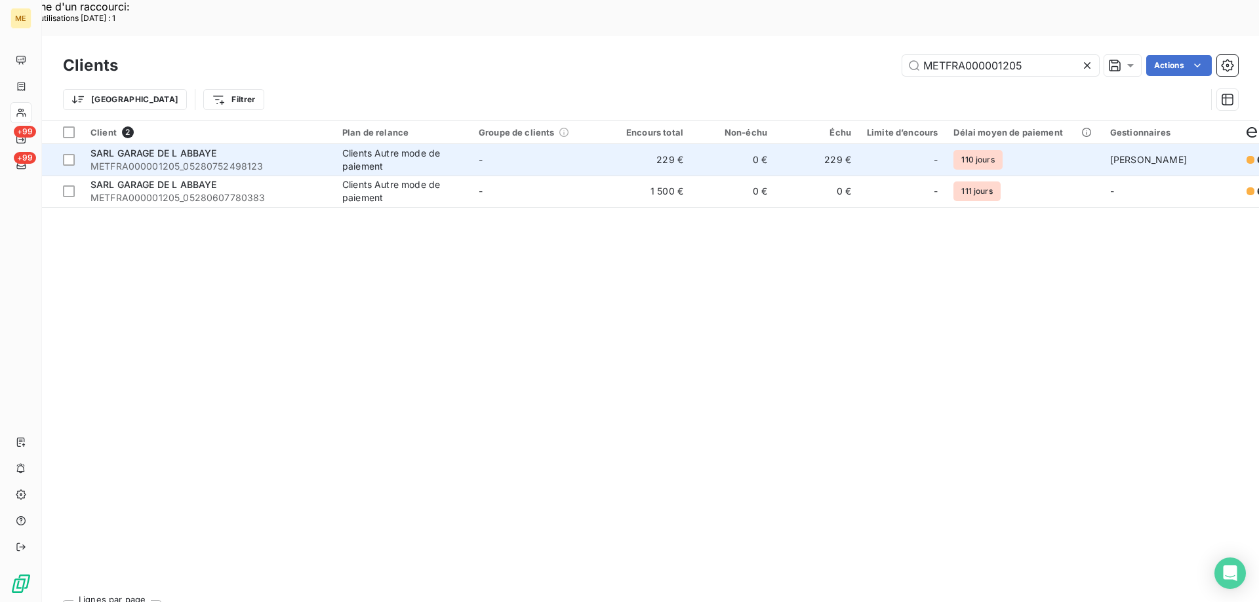
click at [172, 147] on span "SARL GARAGE DE L ABBAYE" at bounding box center [153, 152] width 126 height 11
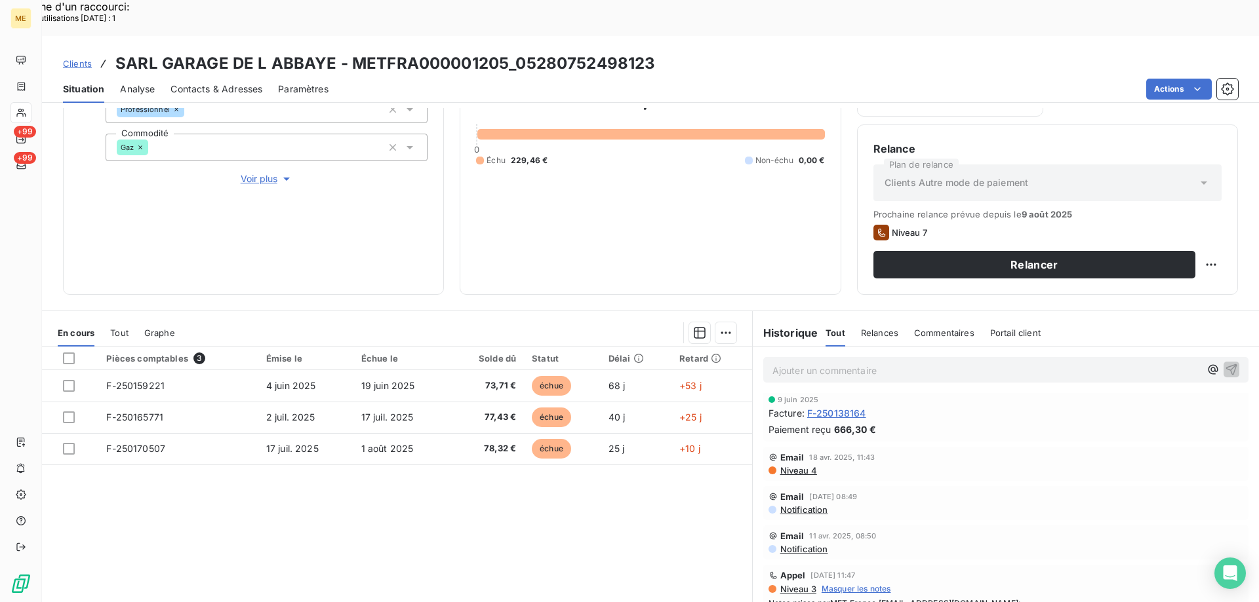
scroll to position [448, 0]
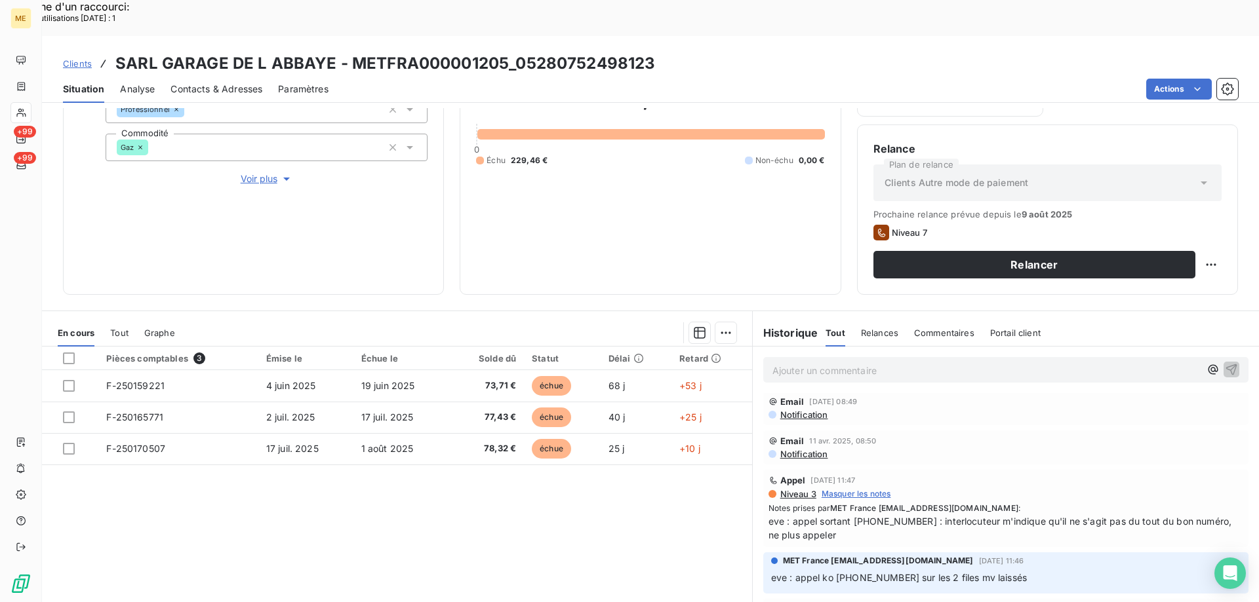
click at [871, 515] on span "eve : appel sortant 0638880531 : interlocuteur m'indique qu'il ne s'agit pas du…" at bounding box center [1005, 529] width 475 height 28
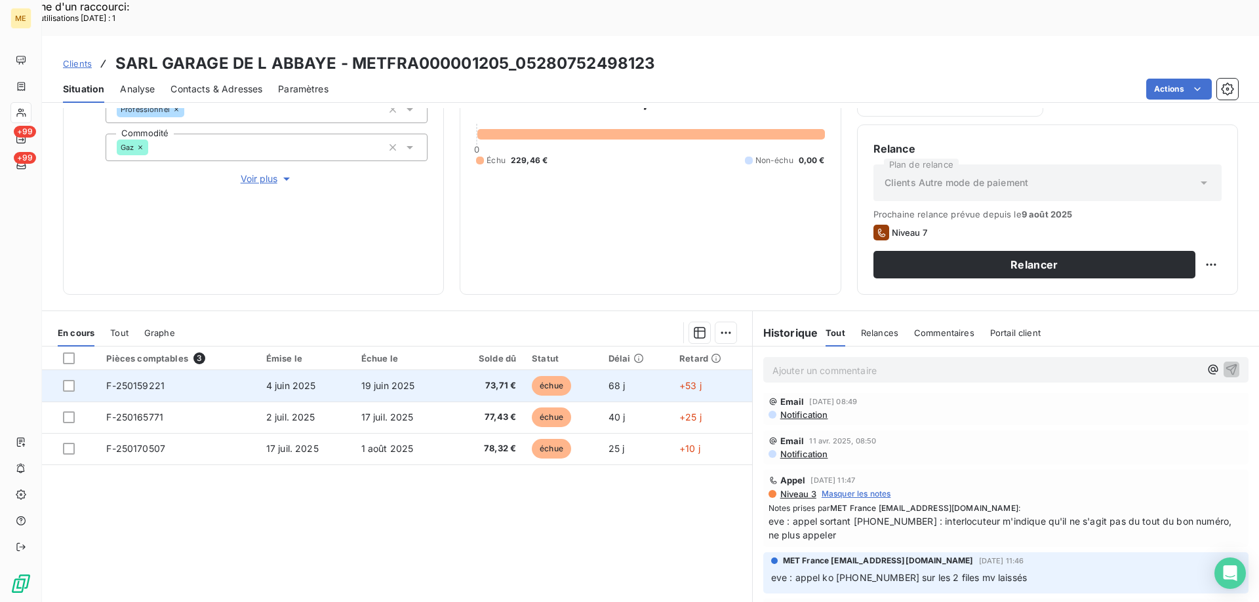
click at [130, 380] on span "F-250159221" at bounding box center [135, 385] width 58 height 11
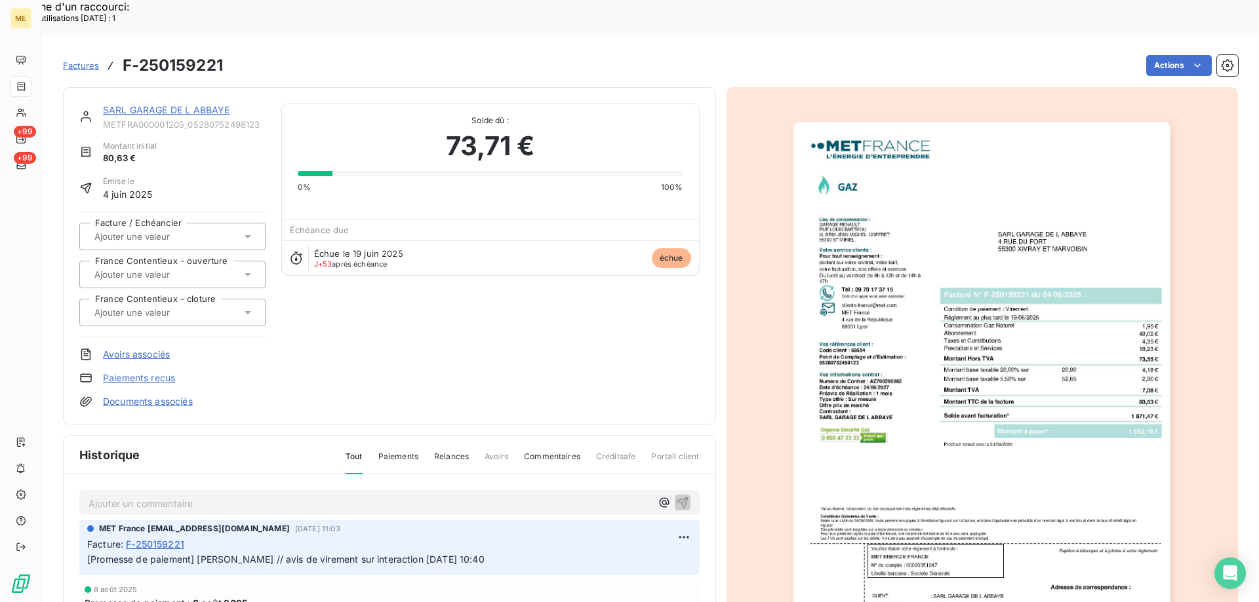
click at [856, 425] on img "button" at bounding box center [981, 389] width 377 height 534
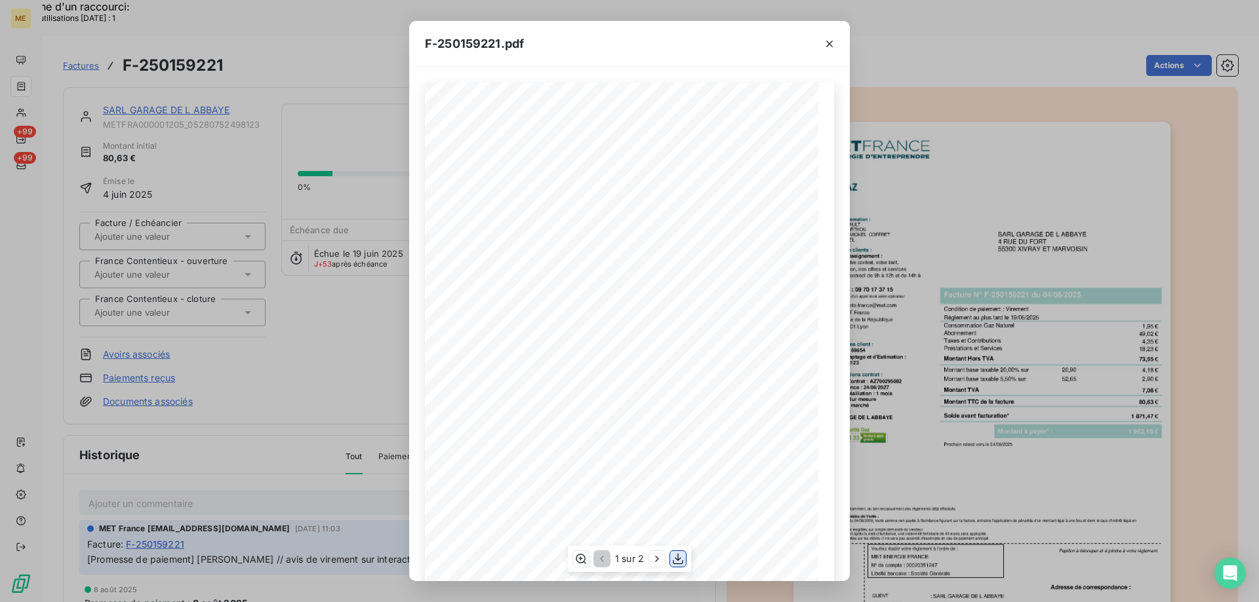
click at [680, 560] on icon "button" at bounding box center [677, 559] width 13 height 13
drag, startPoint x: 828, startPoint y: 45, endPoint x: 405, endPoint y: 22, distance: 423.4
click at [826, 43] on icon "button" at bounding box center [829, 43] width 13 height 13
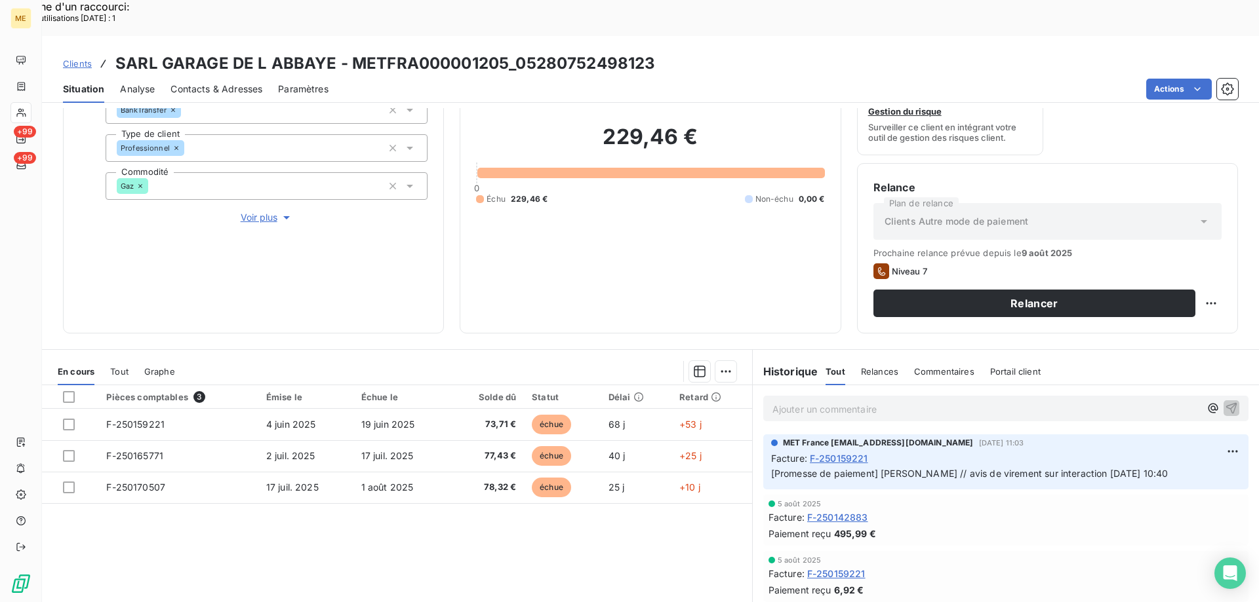
scroll to position [109, 0]
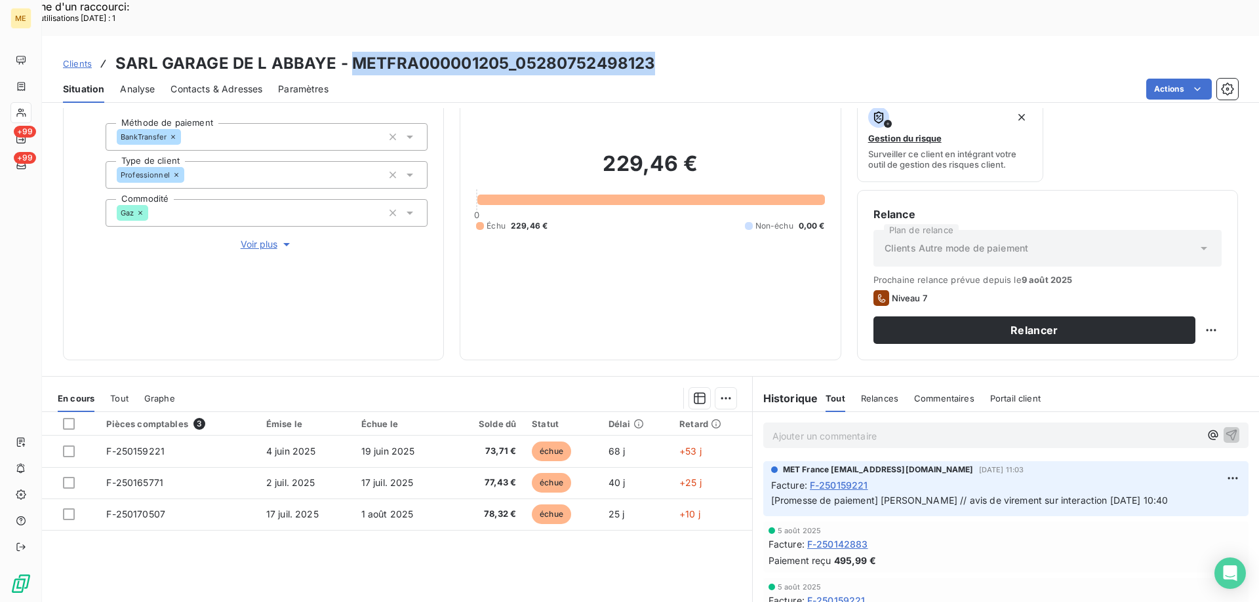
drag, startPoint x: 351, startPoint y: 27, endPoint x: 703, endPoint y: 31, distance: 351.4
click at [703, 52] on div "Clients SARL GARAGE DE L ABBAYE - METFRA000001205_05280752498123" at bounding box center [650, 64] width 1217 height 24
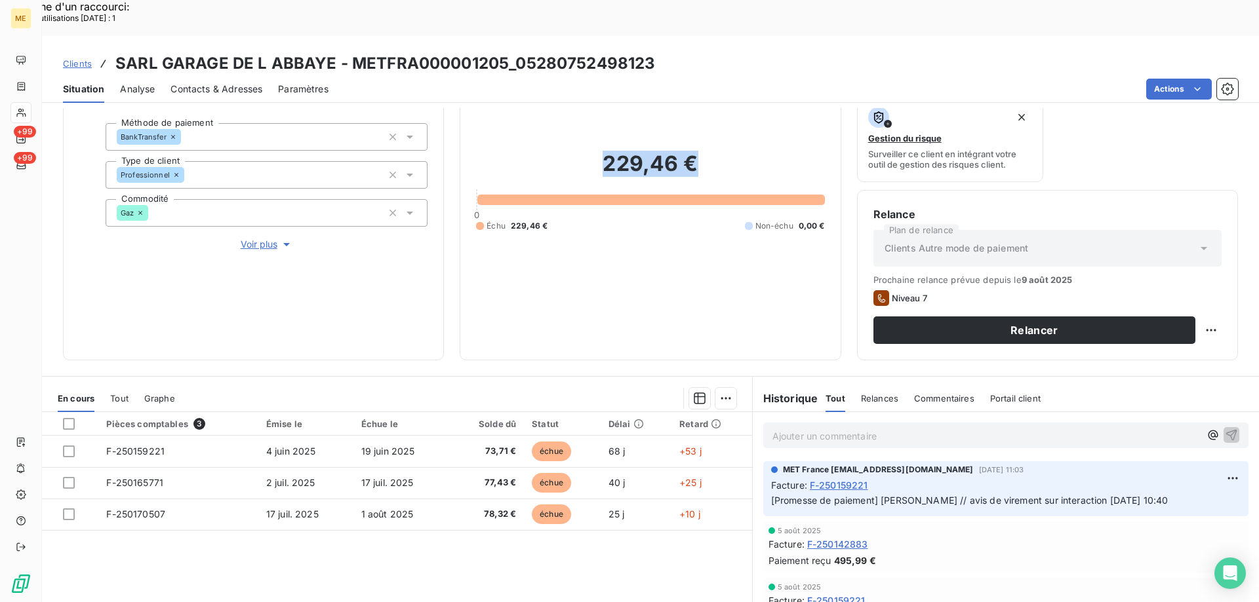
drag, startPoint x: 602, startPoint y: 133, endPoint x: 709, endPoint y: 116, distance: 108.2
click at [709, 116] on div "229,46 € 0 Échu 229,46 € Non-échu 0,00 €" at bounding box center [650, 191] width 348 height 305
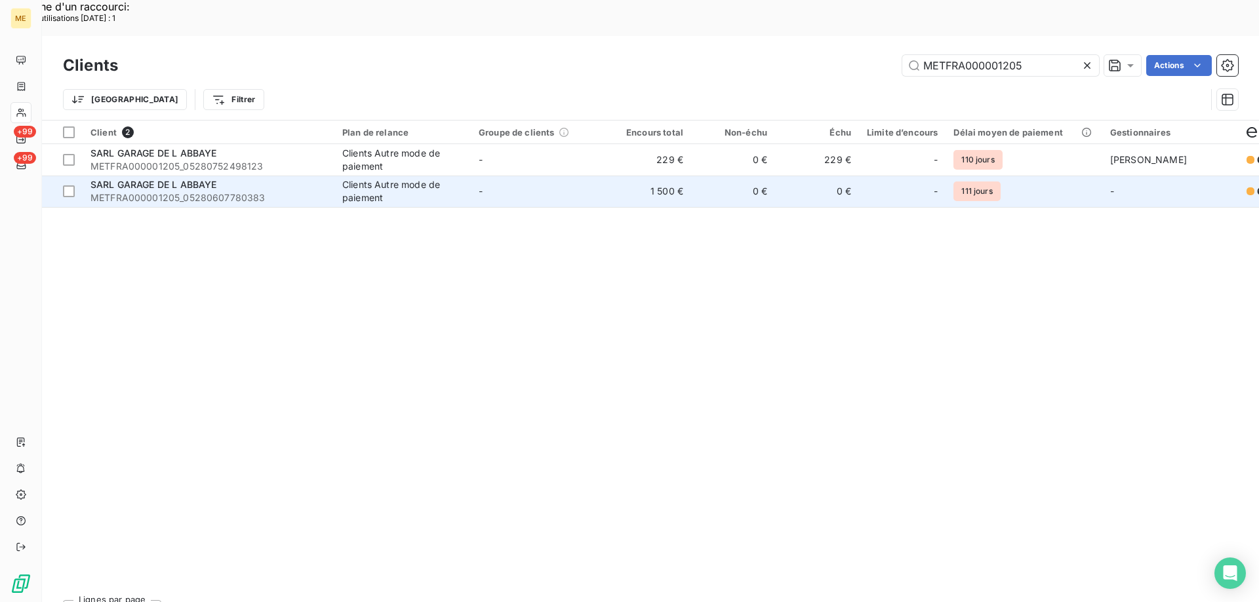
click at [188, 179] on span "SARL GARAGE DE L ABBAYE" at bounding box center [153, 184] width 126 height 11
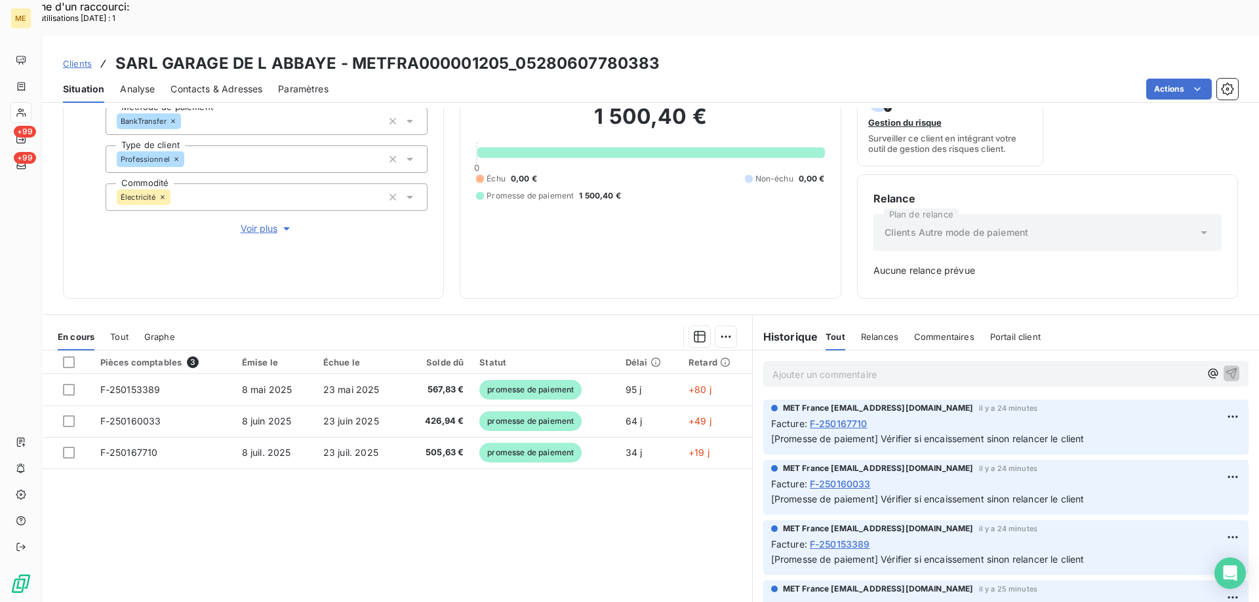
scroll to position [129, 0]
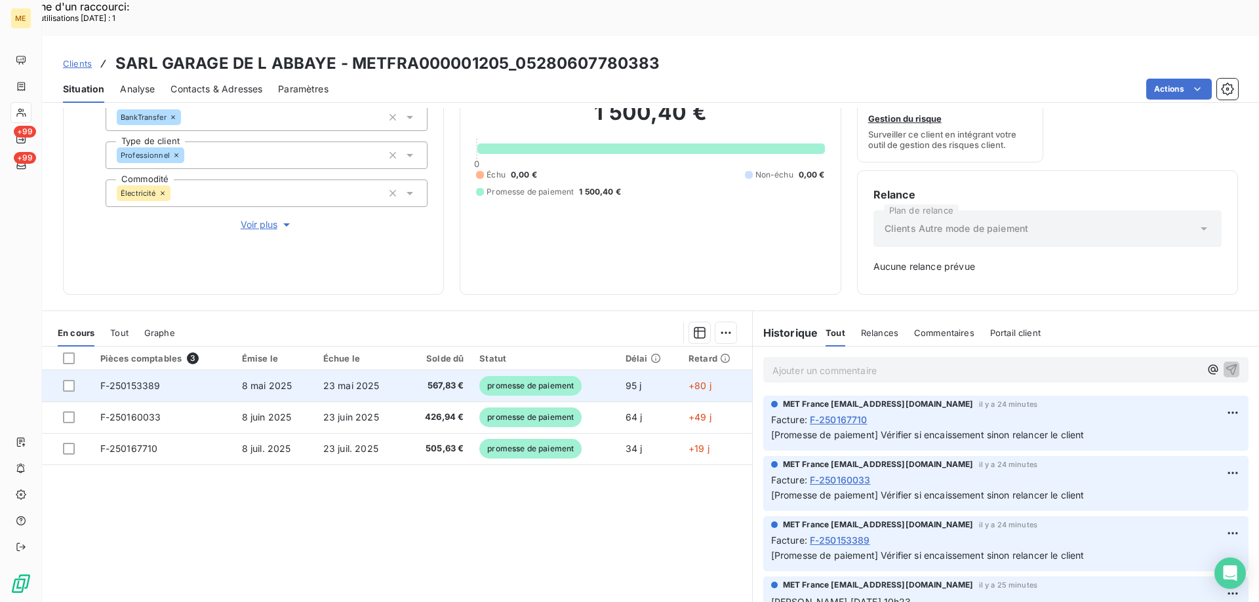
click at [142, 380] on span "F-250153389" at bounding box center [130, 385] width 60 height 11
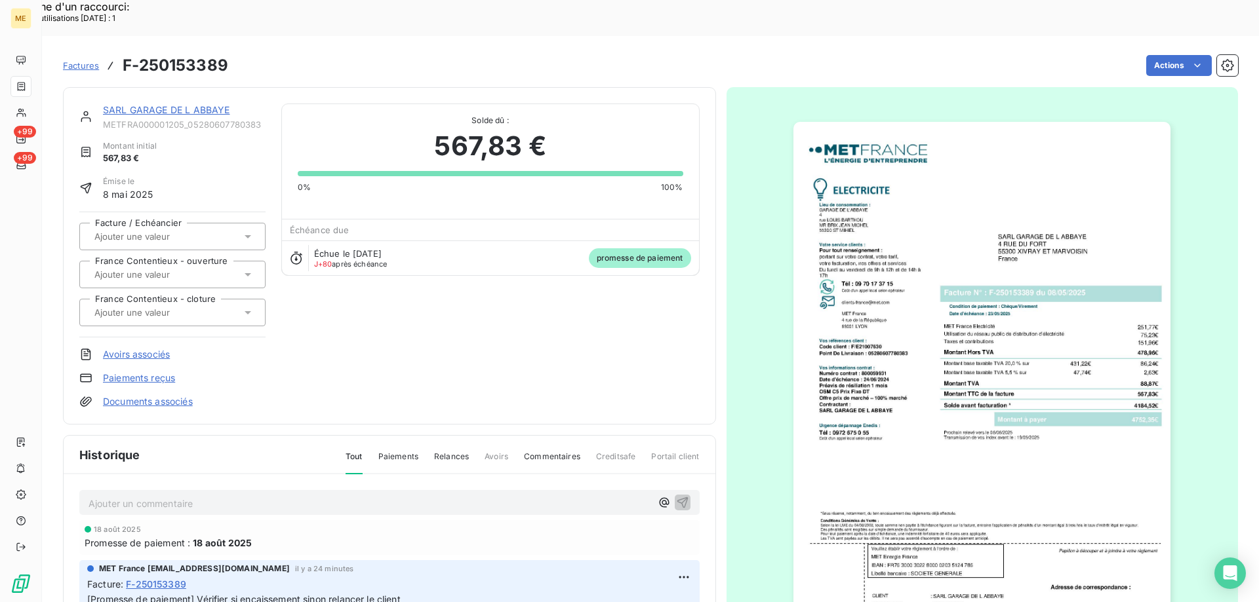
click at [885, 324] on img "button" at bounding box center [981, 389] width 377 height 534
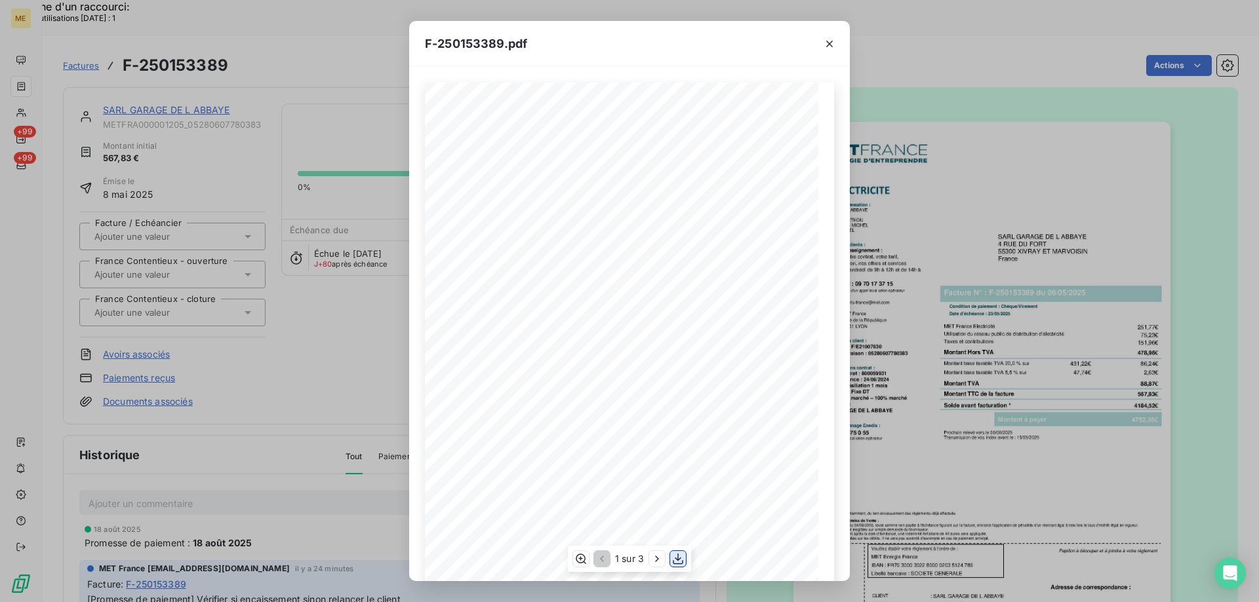
click at [683, 555] on icon "button" at bounding box center [677, 559] width 13 height 13
click at [825, 43] on icon "button" at bounding box center [829, 43] width 13 height 13
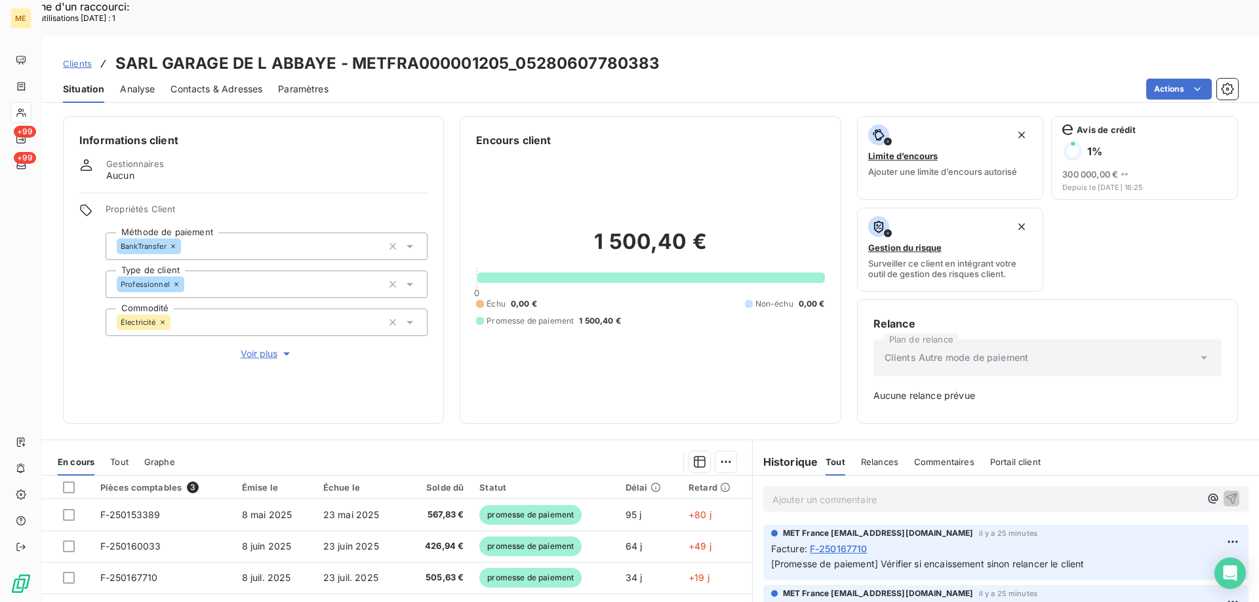
click at [261, 347] on span "Voir plus" at bounding box center [267, 353] width 52 height 13
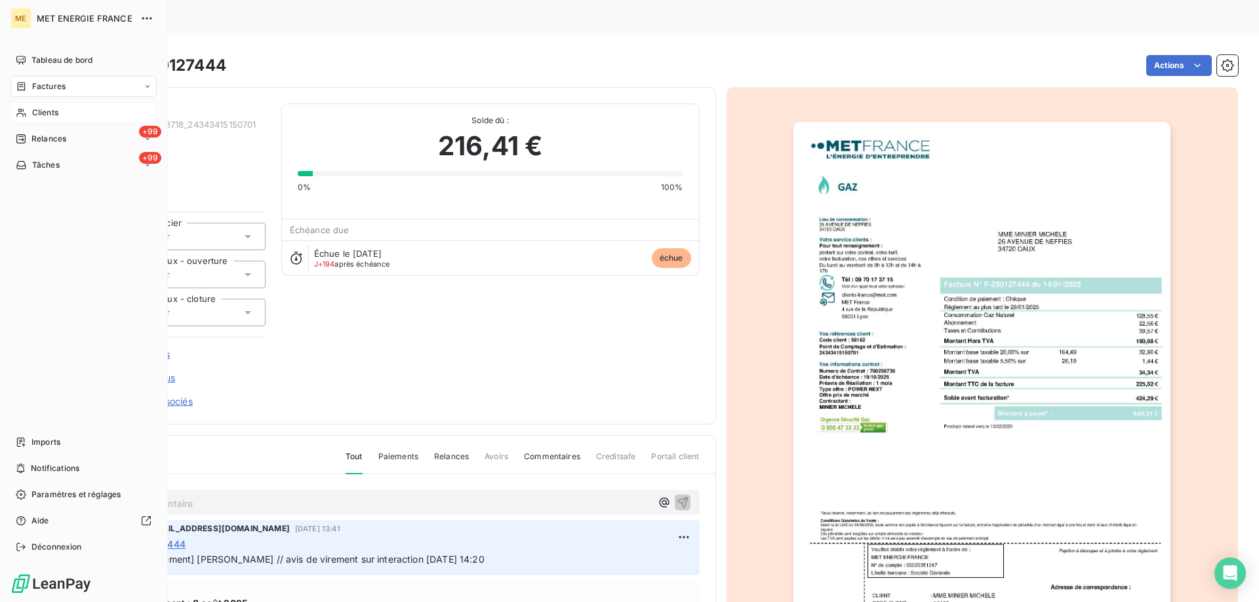
click at [84, 109] on div "Clients" at bounding box center [83, 112] width 146 height 21
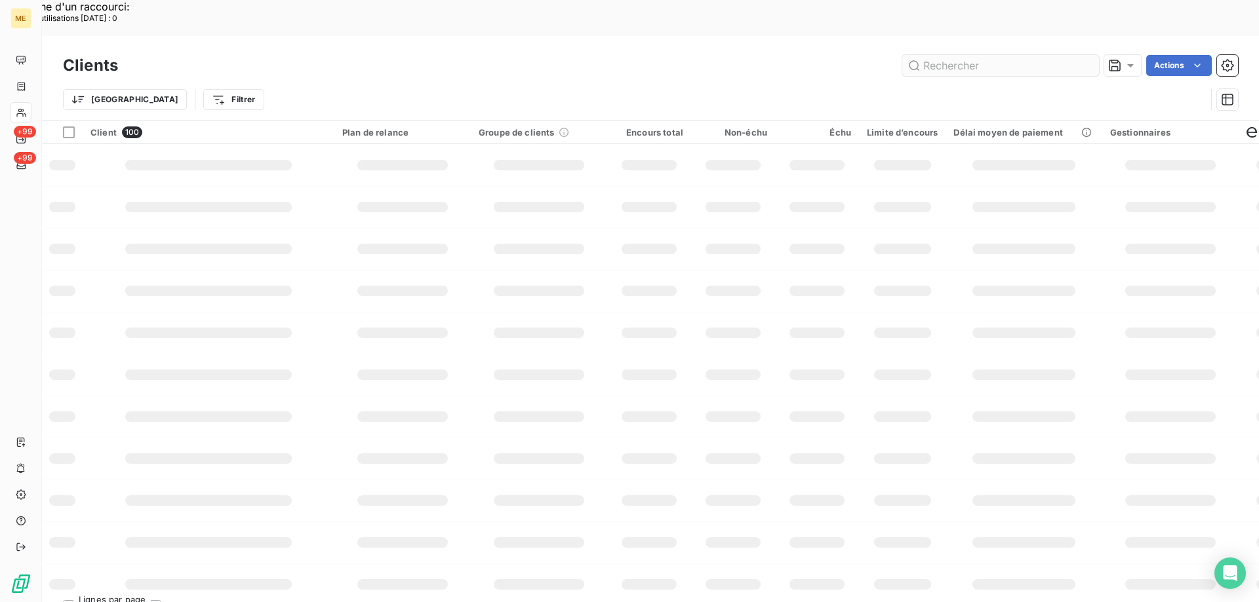
drag, startPoint x: 946, startPoint y: 36, endPoint x: 935, endPoint y: 29, distance: 12.7
click at [945, 55] on input "text" at bounding box center [1000, 65] width 197 height 21
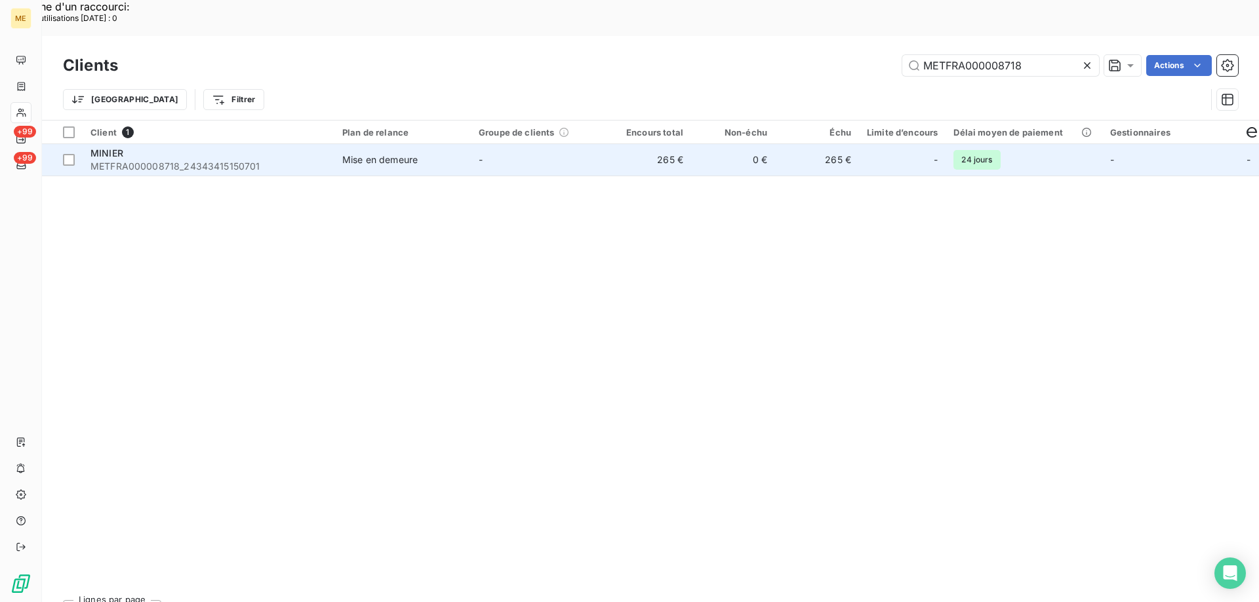
type input "METFRA000008718"
click at [116, 147] on span "MINIER" at bounding box center [106, 152] width 33 height 11
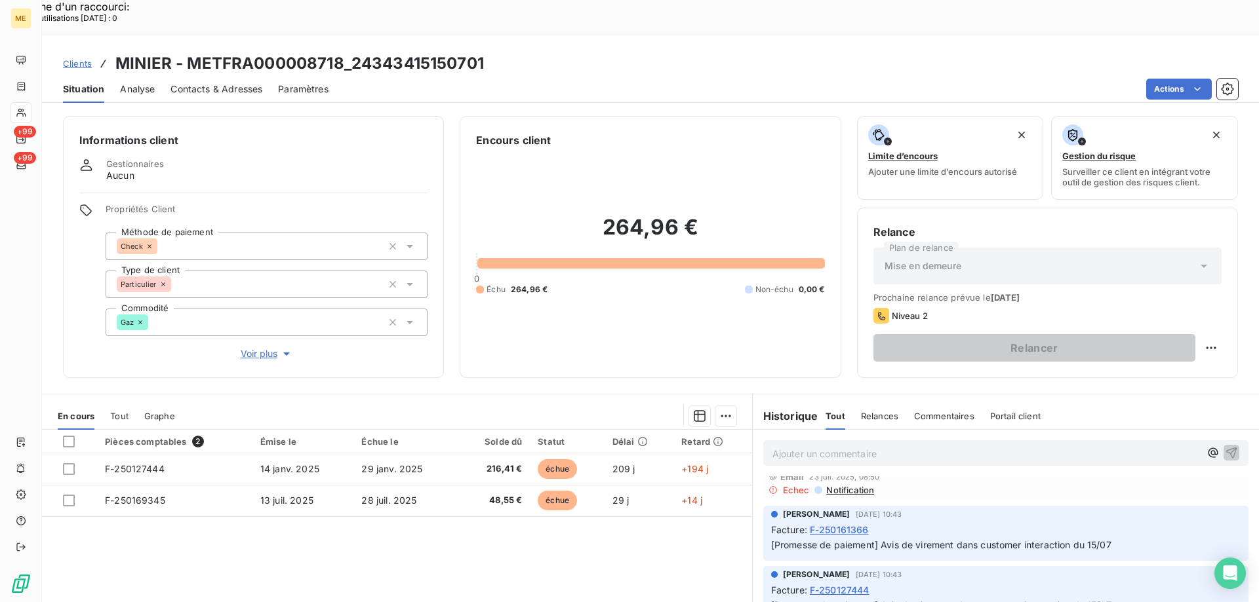
click at [253, 347] on span "Voir plus" at bounding box center [267, 353] width 52 height 13
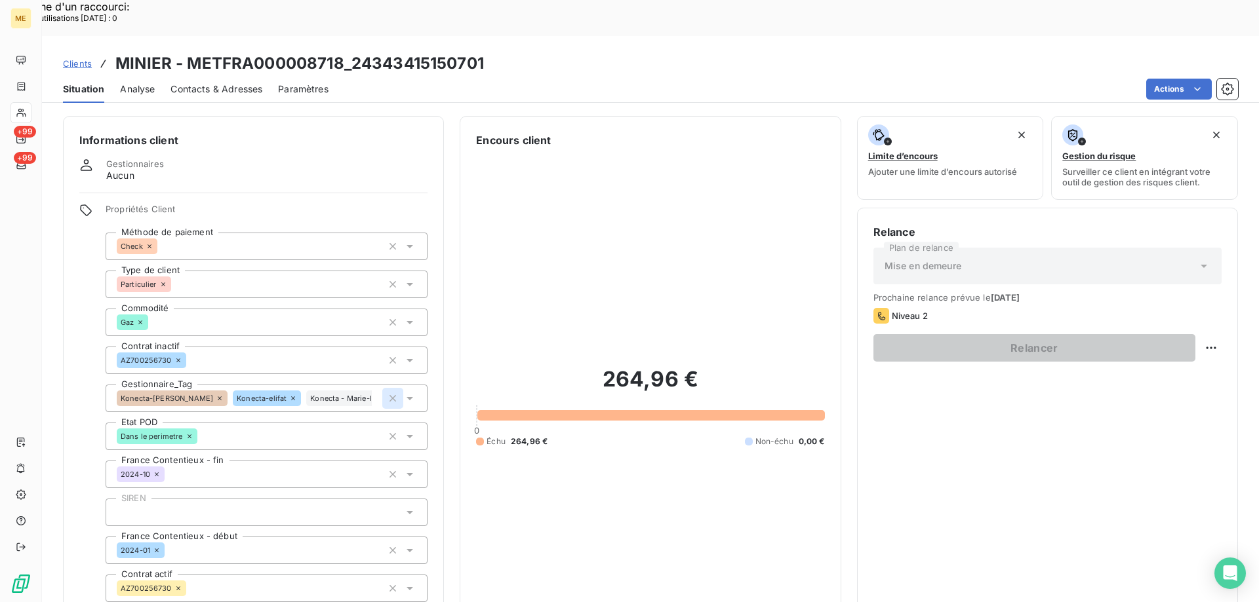
click at [387, 392] on icon "button" at bounding box center [392, 398] width 13 height 13
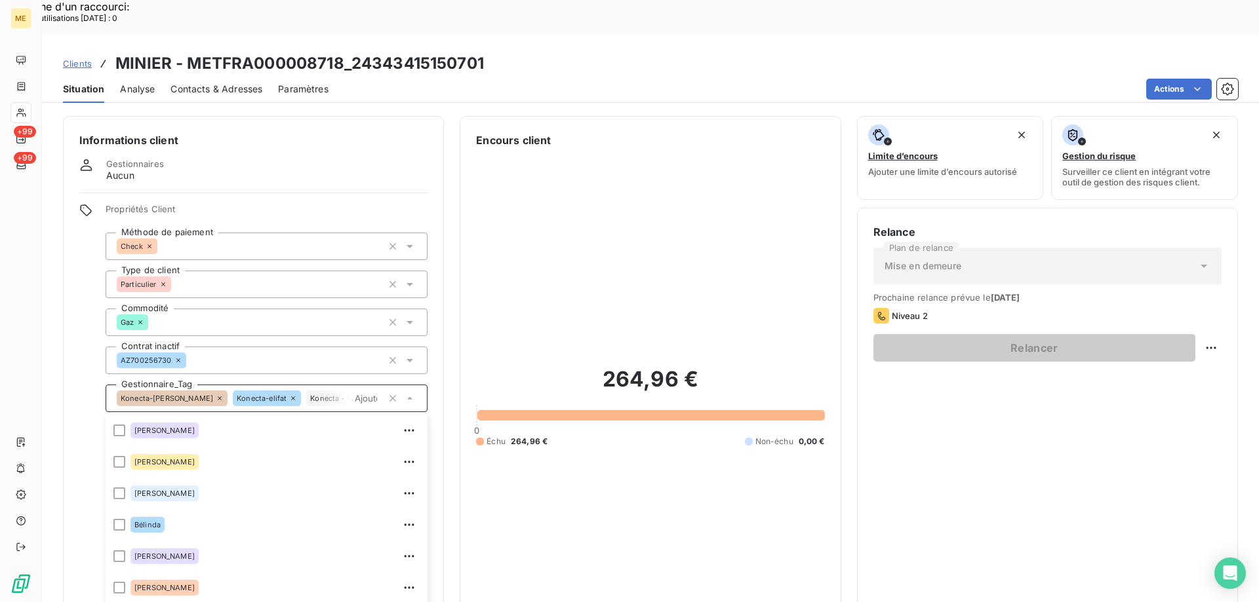
scroll to position [83, 0]
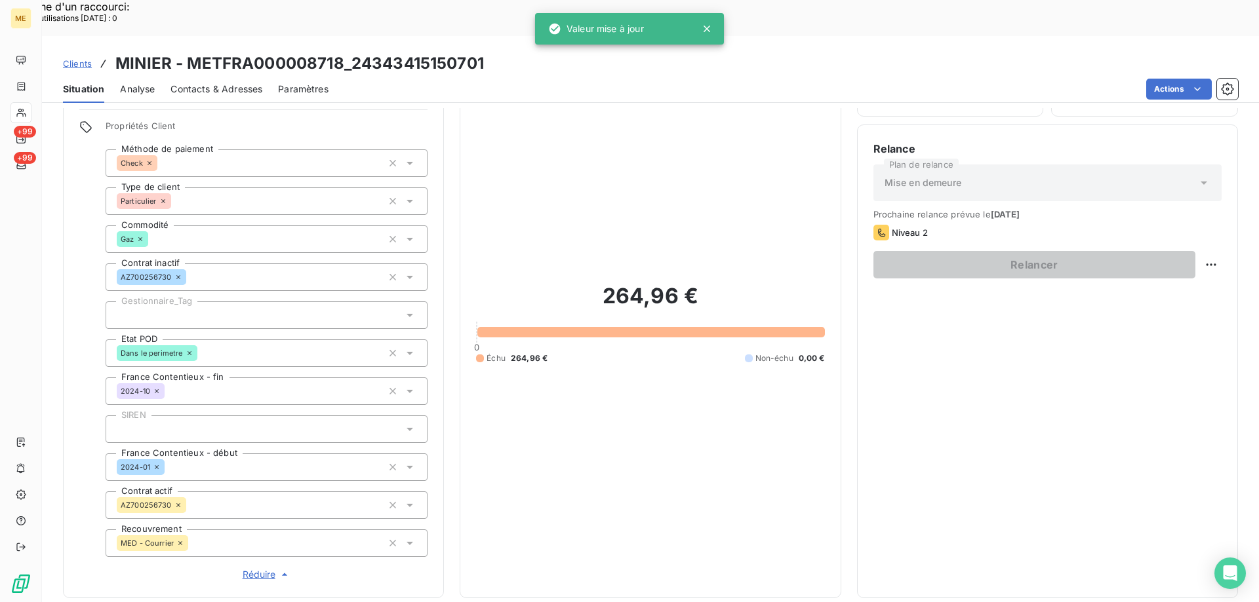
click at [265, 302] on div at bounding box center [267, 316] width 322 height 28
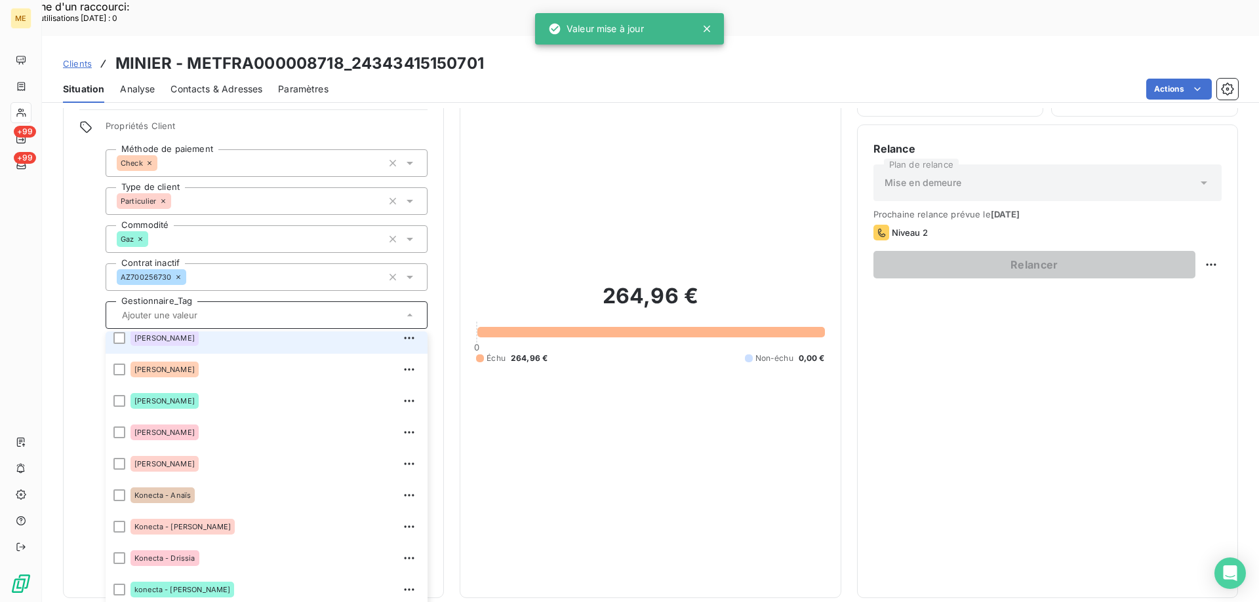
scroll to position [378, 0]
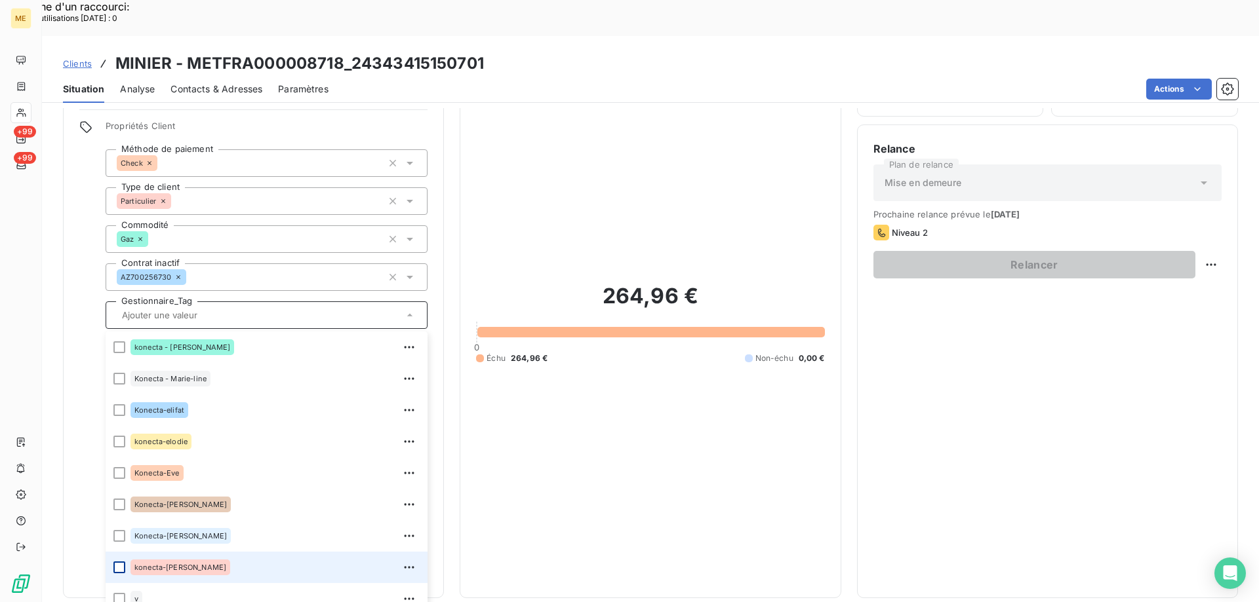
click at [118, 562] on div at bounding box center [119, 568] width 12 height 12
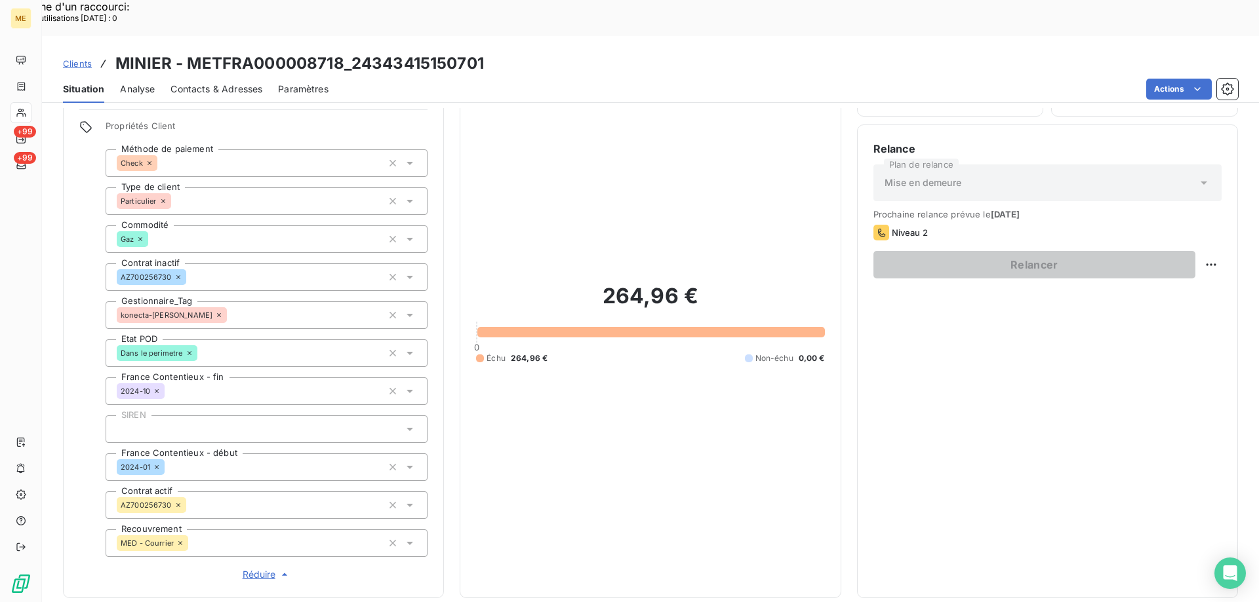
click at [618, 378] on div "264,96 € 0 Échu 264,96 € Non-échu 0,00 €" at bounding box center [650, 323] width 348 height 517
click at [254, 568] on span "Réduire" at bounding box center [267, 574] width 49 height 13
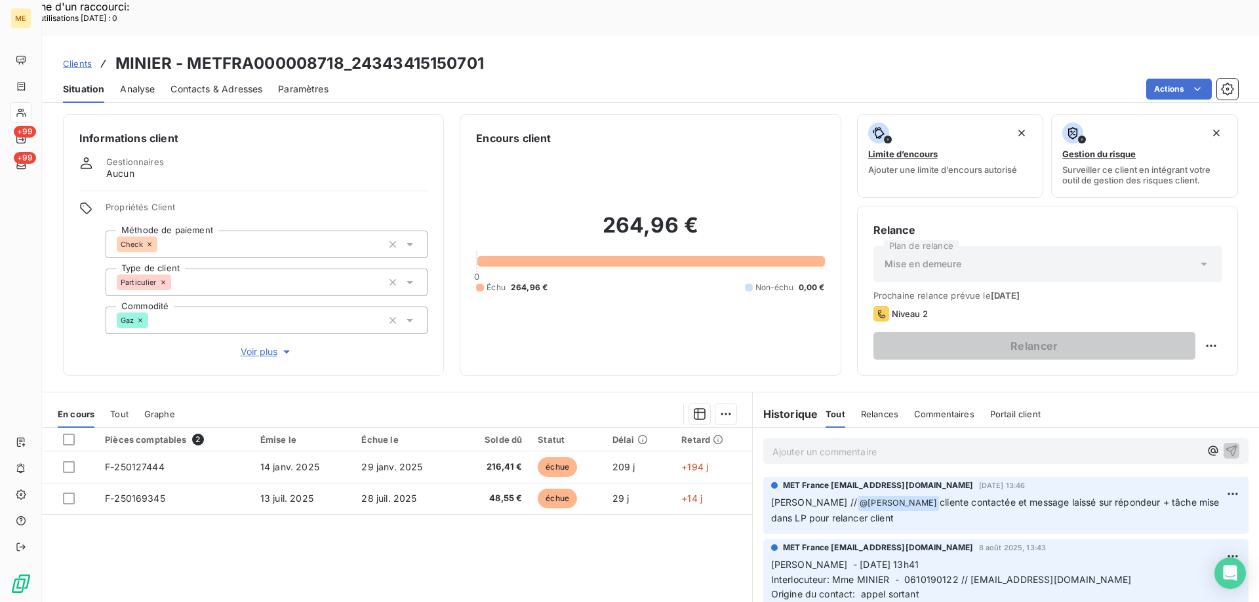
scroll to position [0, 0]
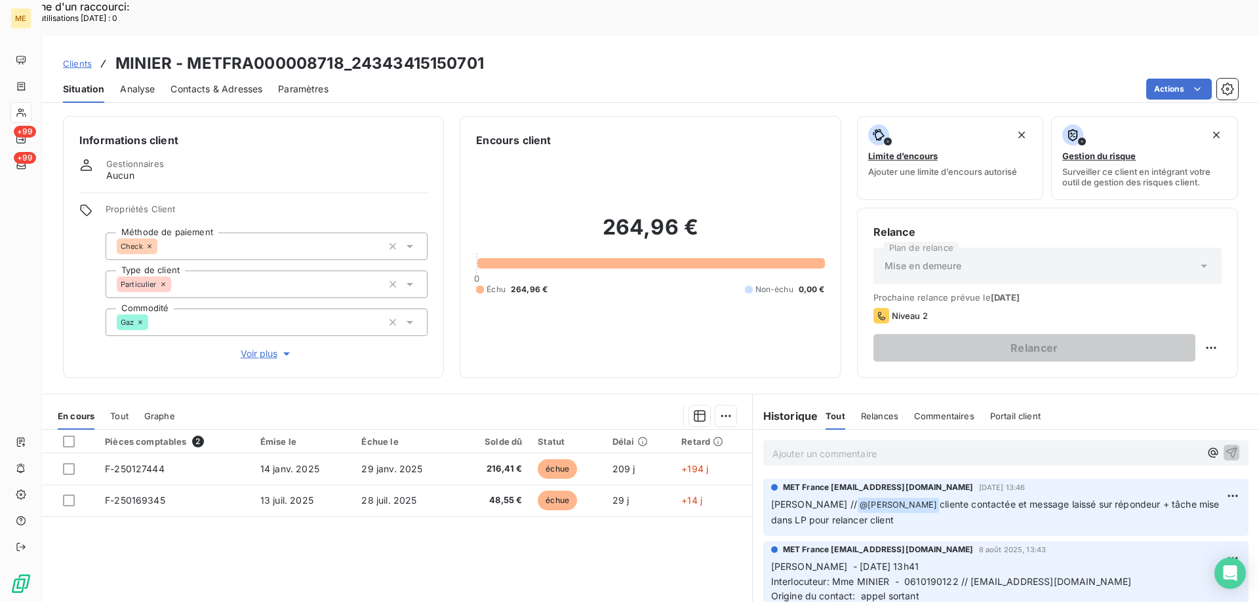
click at [823, 446] on p "Ajouter un commentaire ﻿" at bounding box center [985, 454] width 427 height 16
click at [810, 446] on p "Ajouter un commentaire ﻿" at bounding box center [985, 454] width 427 height 16
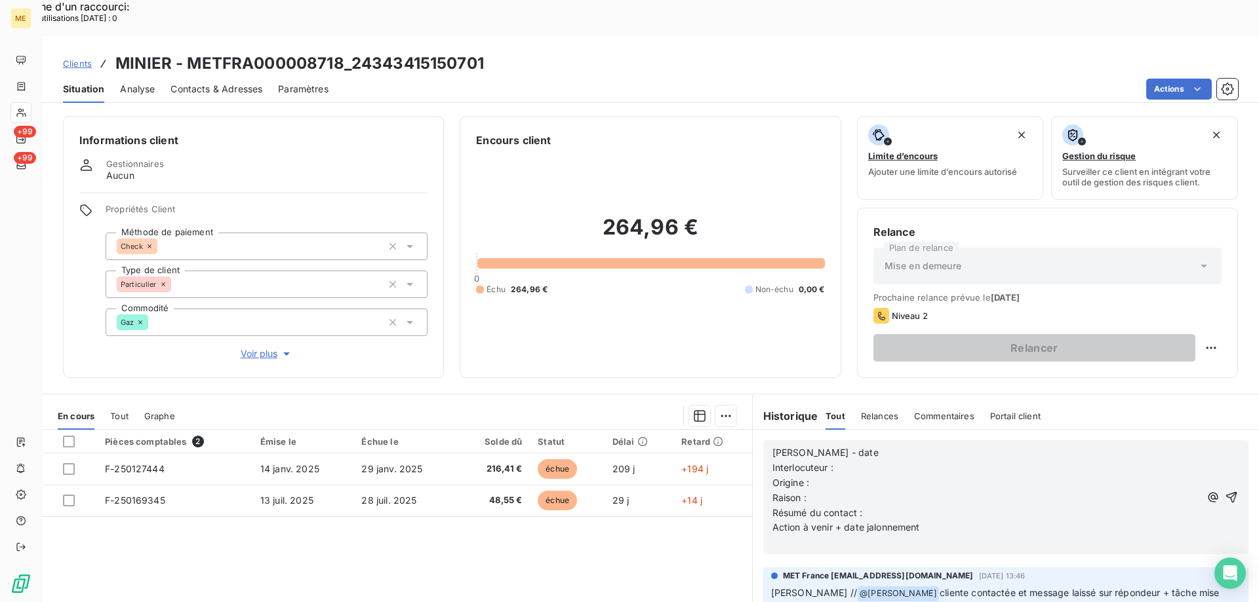
click at [246, 347] on span "Voir plus" at bounding box center [267, 353] width 52 height 13
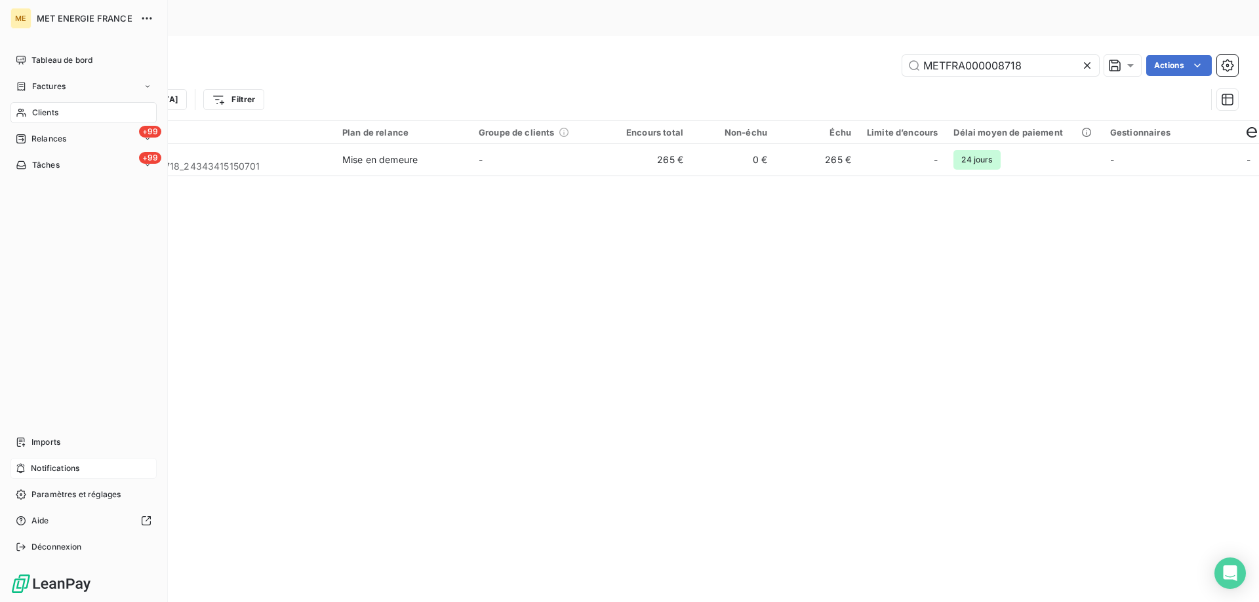
click at [88, 469] on div "Notifications" at bounding box center [83, 468] width 146 height 21
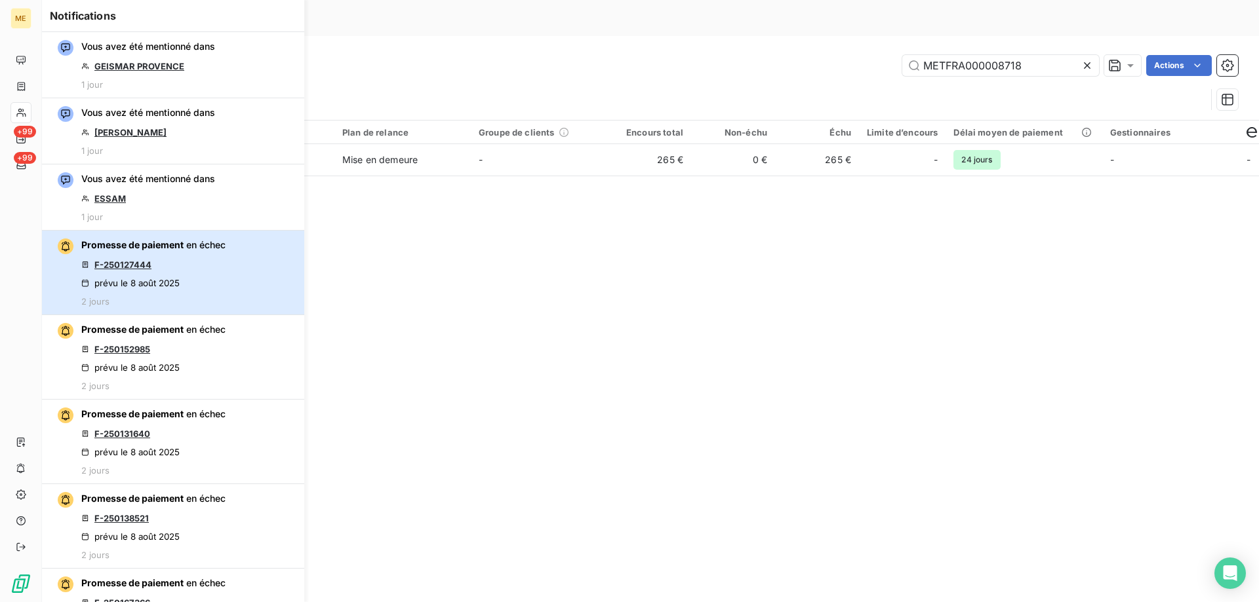
click at [214, 255] on div "Promesse de paiement en échec F-250127444 prévu le 8 août 2025 2 jours" at bounding box center [153, 273] width 144 height 68
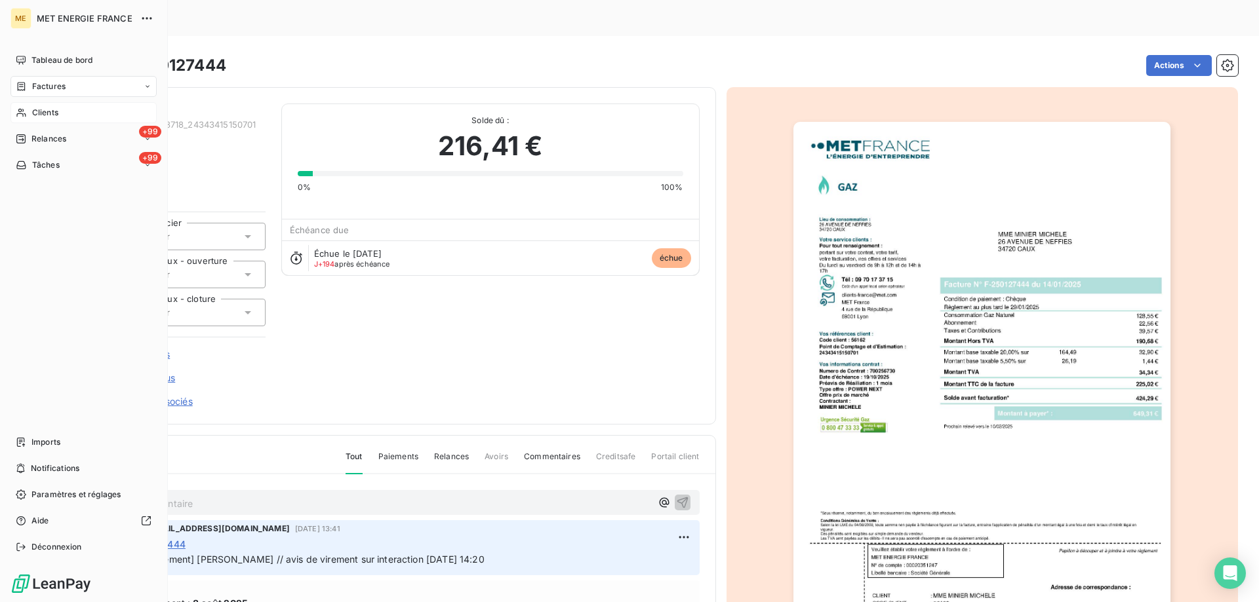
click at [74, 114] on div "Clients" at bounding box center [83, 112] width 146 height 21
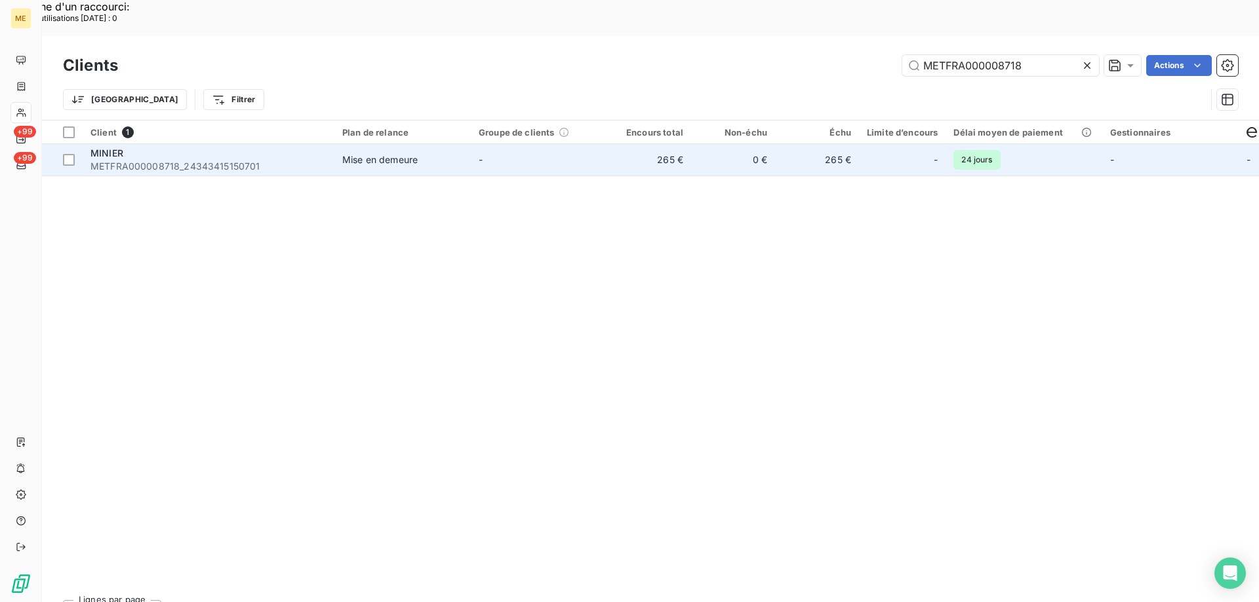
click at [184, 147] on div "MINIER" at bounding box center [208, 153] width 236 height 13
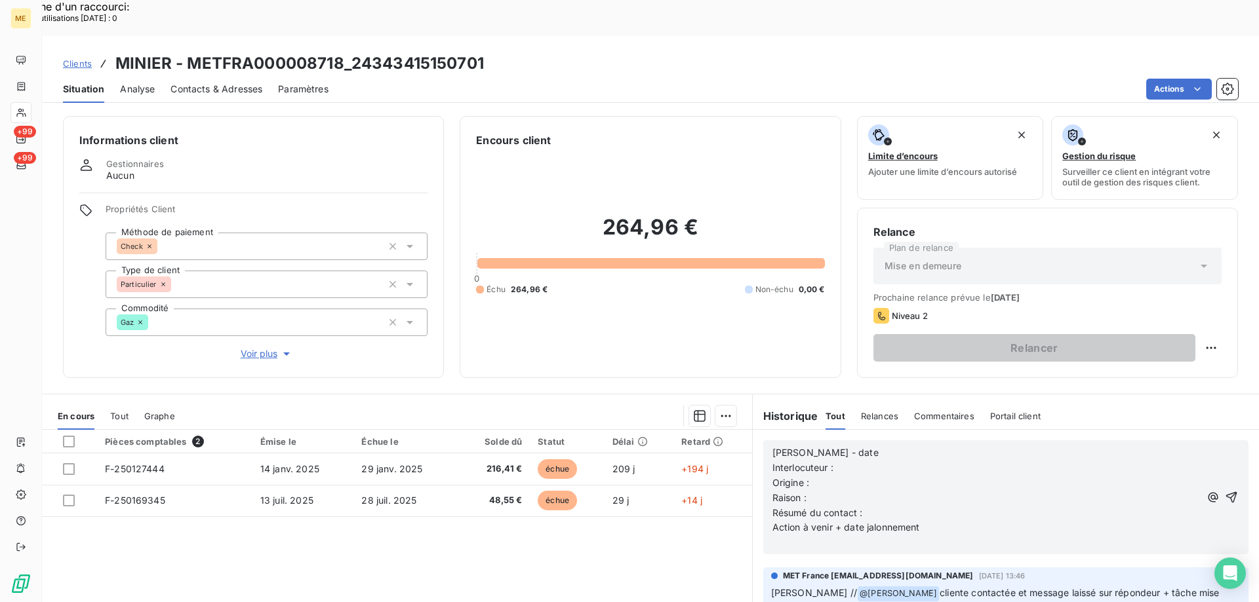
click at [848, 446] on p "Valérie - date" at bounding box center [985, 453] width 427 height 15
click at [847, 461] on p "Interlocuteur :" at bounding box center [985, 468] width 427 height 15
click at [845, 461] on p "Interlocuteur :" at bounding box center [985, 468] width 427 height 15
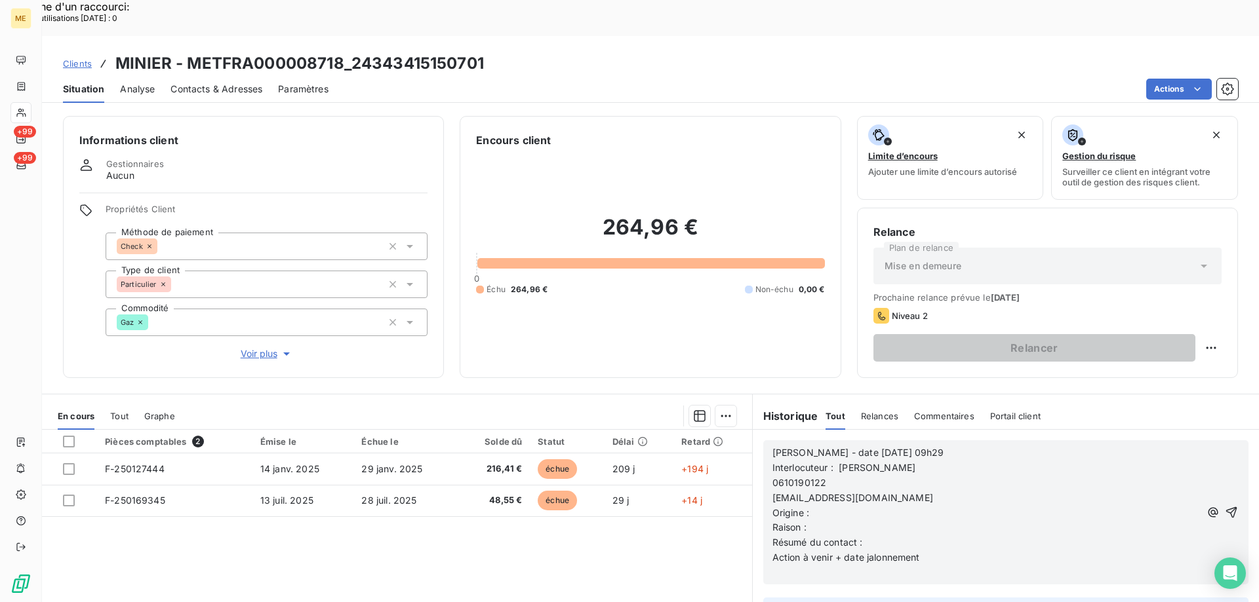
click at [772, 477] on span "0610190122" at bounding box center [799, 482] width 54 height 11
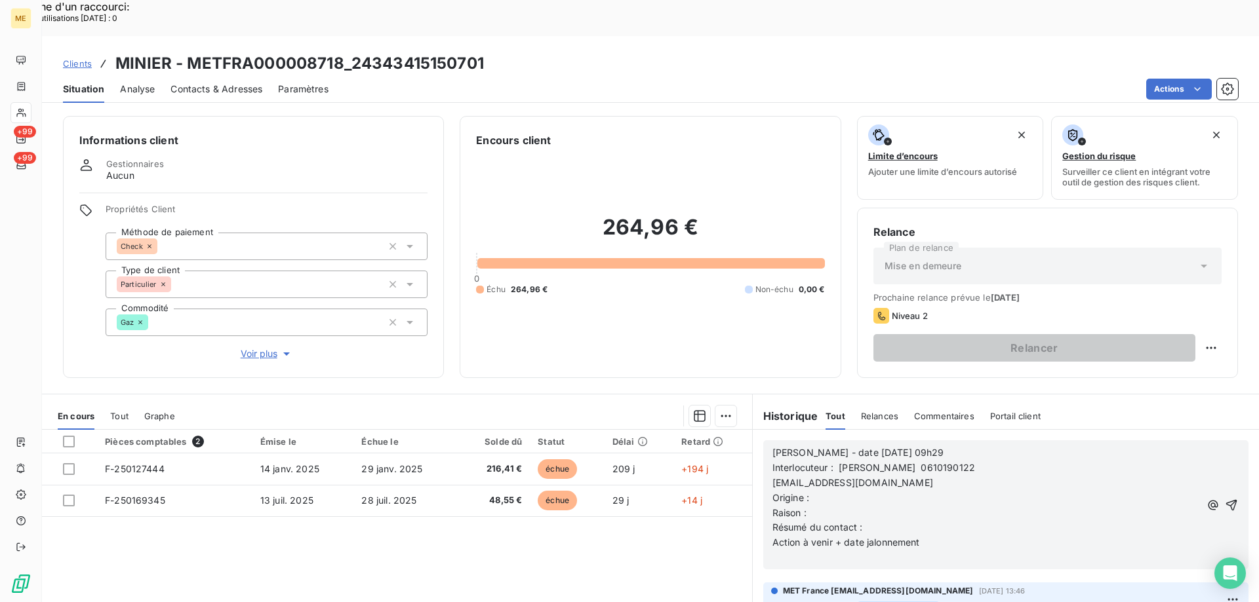
click at [772, 477] on span "[EMAIL_ADDRESS][DOMAIN_NAME]" at bounding box center [852, 482] width 161 height 11
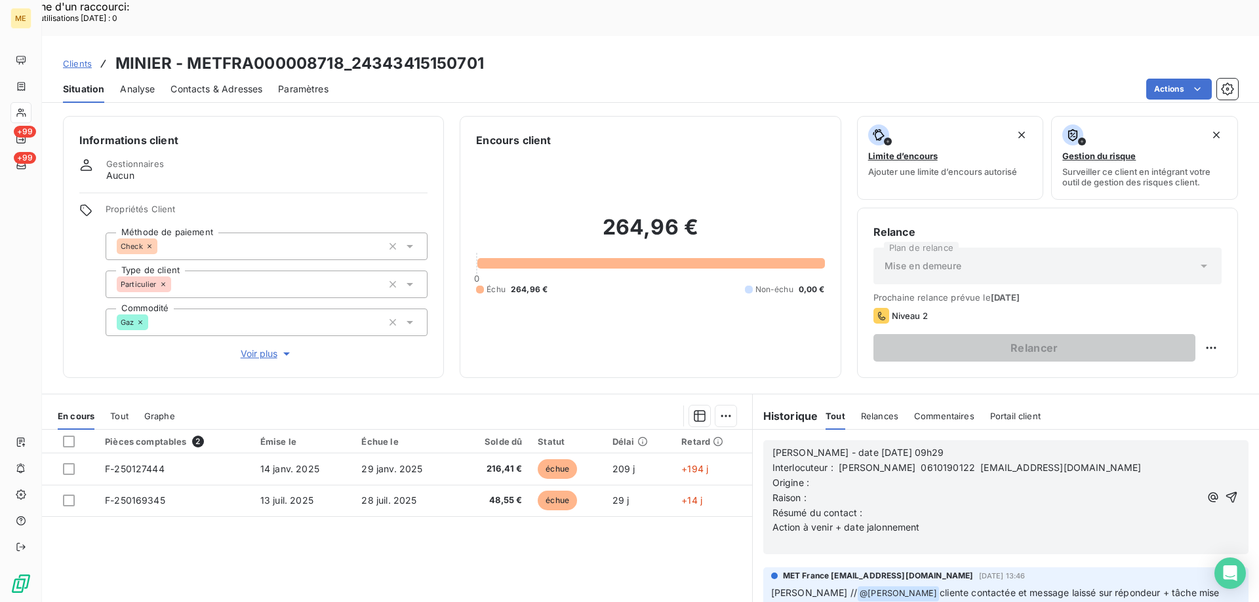
click at [815, 476] on p "Origine :" at bounding box center [985, 483] width 427 height 15
click at [811, 491] on p "Raison :" at bounding box center [985, 498] width 427 height 15
click at [882, 506] on p "Résumé du contact :" at bounding box center [985, 513] width 427 height 15
click at [939, 520] on p "Action à venir + date jalonnement" at bounding box center [985, 527] width 427 height 15
click at [1224, 491] on icon "button" at bounding box center [1230, 497] width 13 height 13
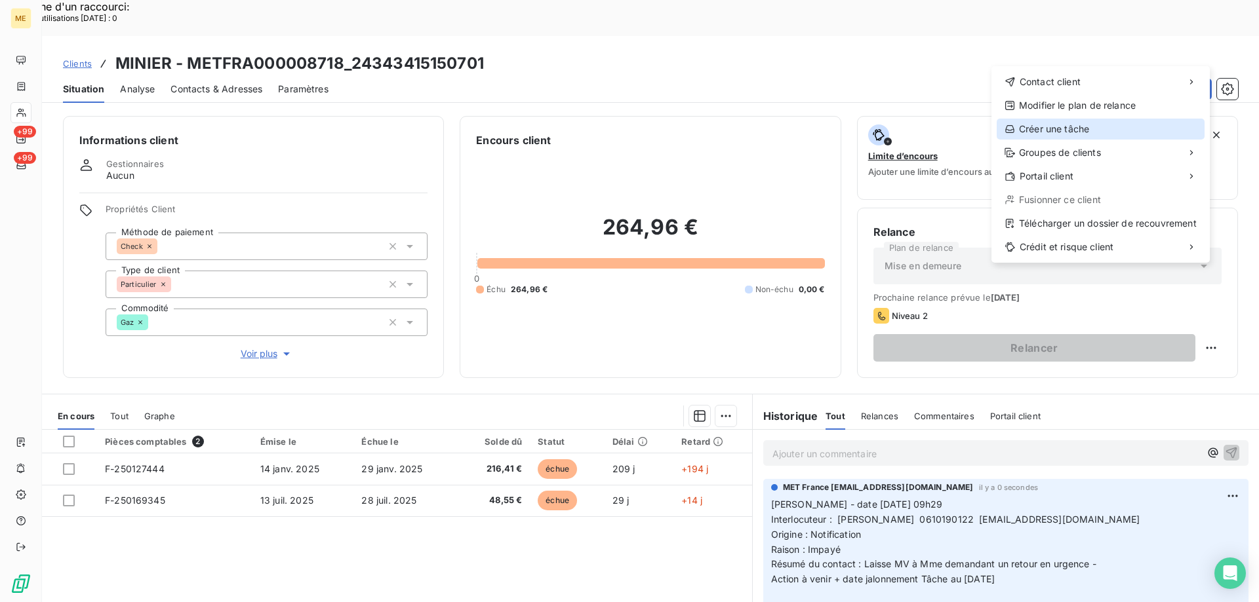
click at [1075, 130] on div "Créer une tâche" at bounding box center [1100, 129] width 208 height 21
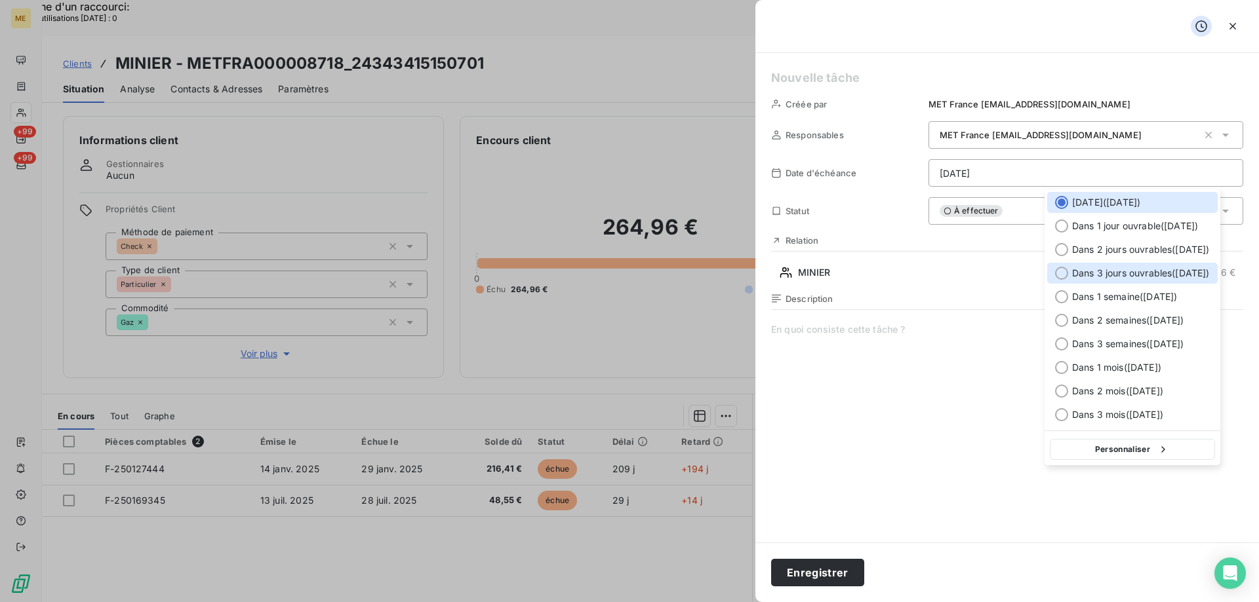
click at [1116, 266] on div "Dans 3 jours ouvrables ( [DATE] )" at bounding box center [1132, 273] width 170 height 21
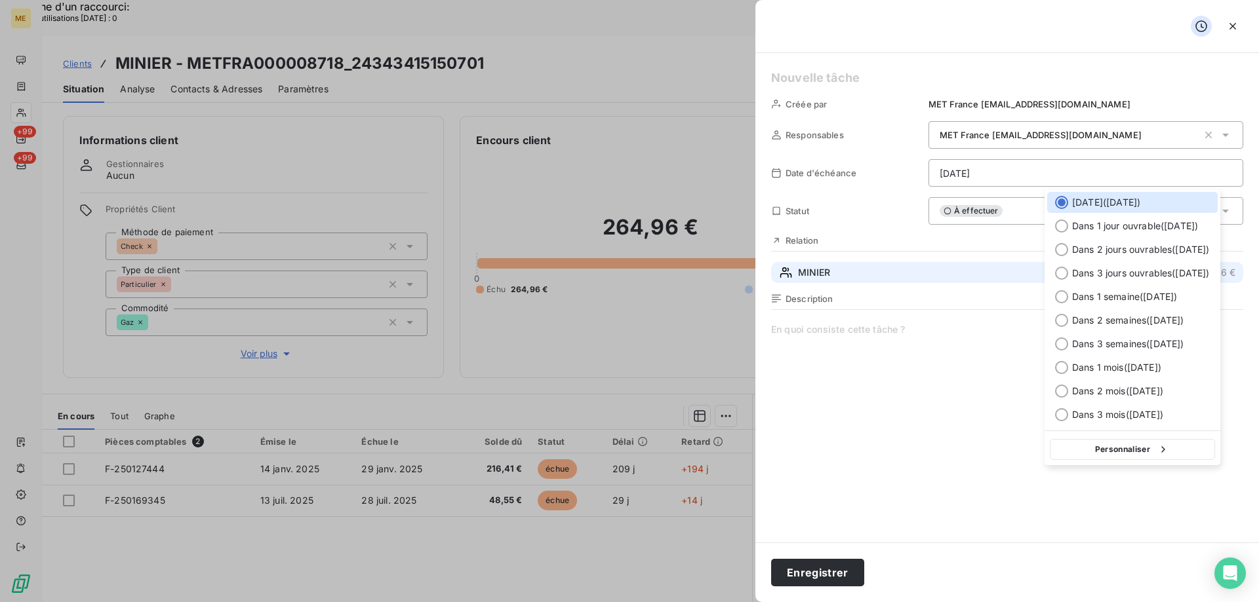
type input "14/08/2025"
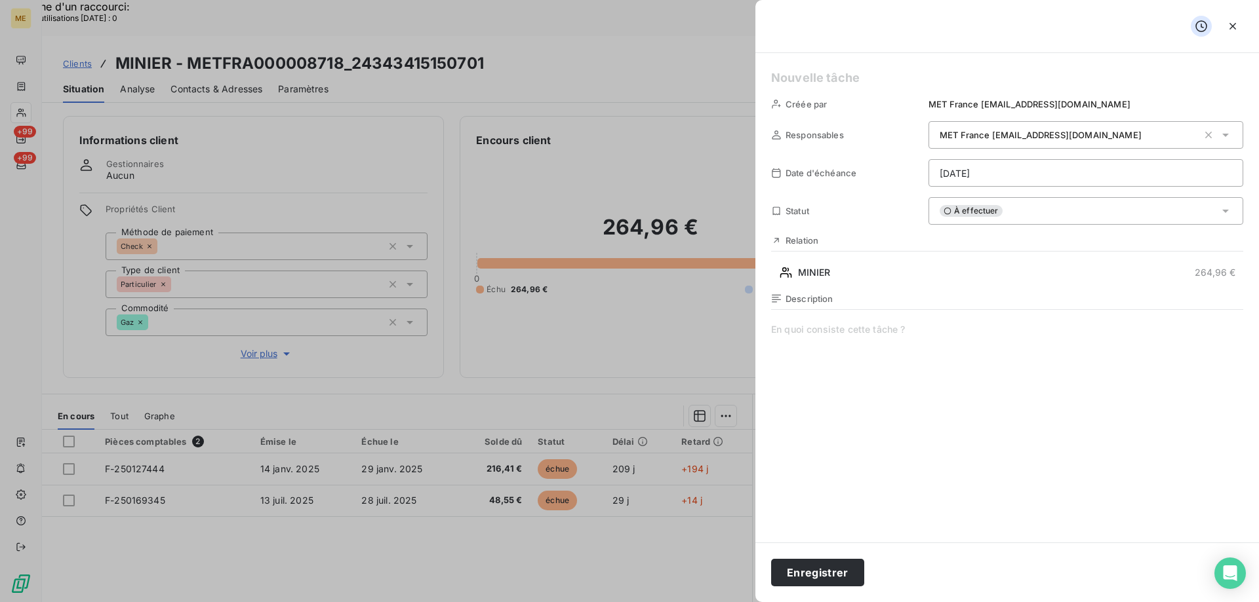
click at [807, 74] on h5 at bounding box center [1007, 78] width 472 height 18
click at [810, 334] on span at bounding box center [1007, 449] width 472 height 252
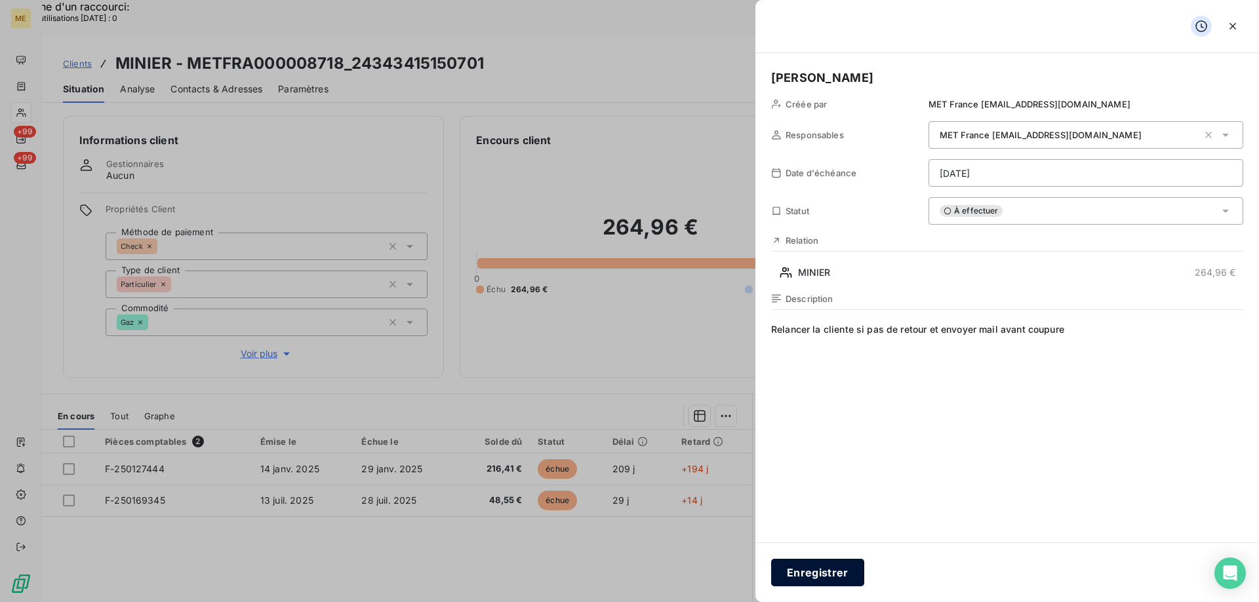
click at [816, 568] on button "Enregistrer" at bounding box center [817, 573] width 93 height 28
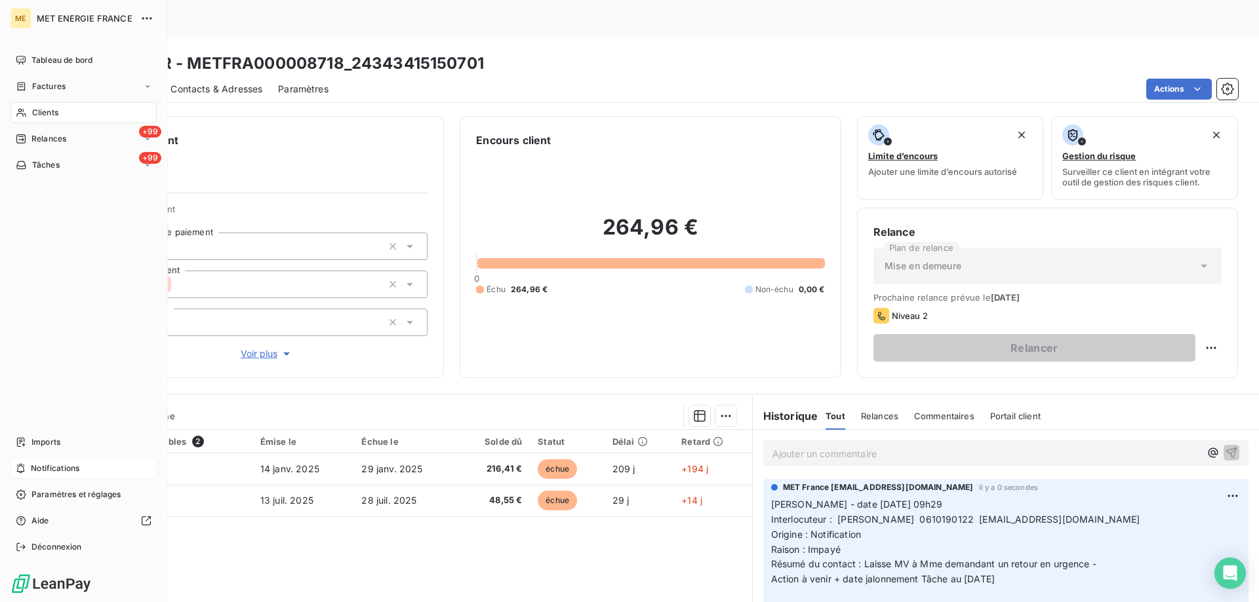
click at [98, 467] on div "Notifications" at bounding box center [83, 468] width 146 height 21
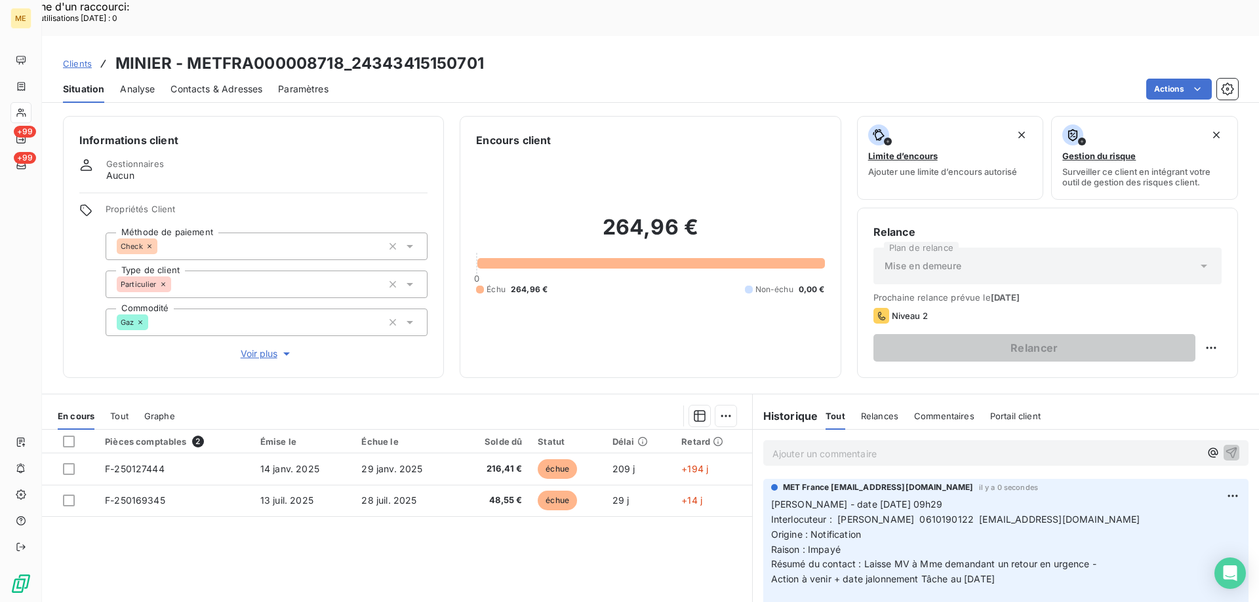
drag, startPoint x: 534, startPoint y: 596, endPoint x: 880, endPoint y: 484, distance: 364.0
click at [535, 592] on div "Pièces comptables 2 Émise le Échue le Solde dû Statut Délai Retard F-250127444 …" at bounding box center [397, 556] width 710 height 252
click at [1135, 341] on div "Replanifier cette action" at bounding box center [1146, 340] width 117 height 21
select select "7"
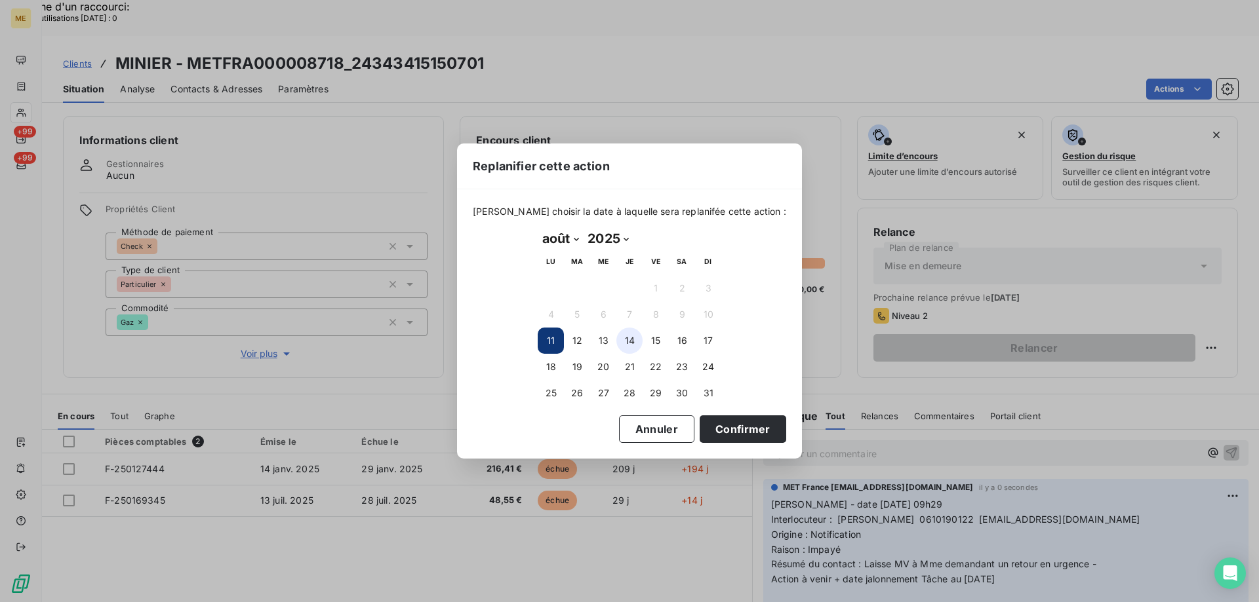
click at [629, 337] on button "14" at bounding box center [629, 341] width 26 height 26
click at [710, 433] on button "Confirmer" at bounding box center [742, 430] width 87 height 28
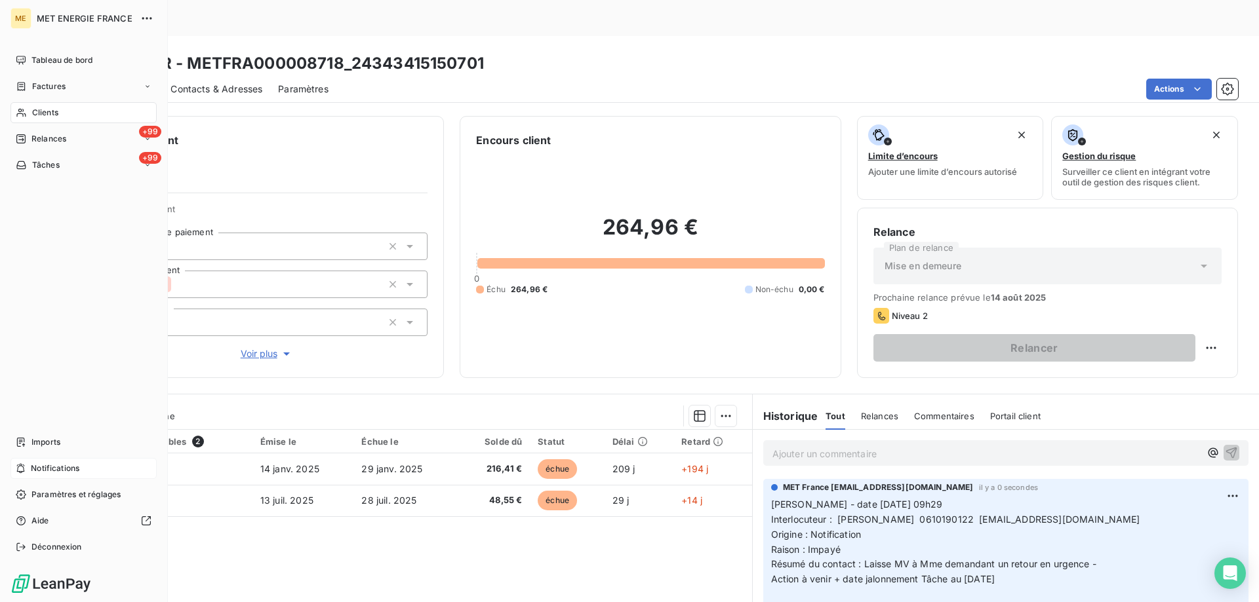
click at [112, 463] on div "Notifications" at bounding box center [83, 468] width 146 height 21
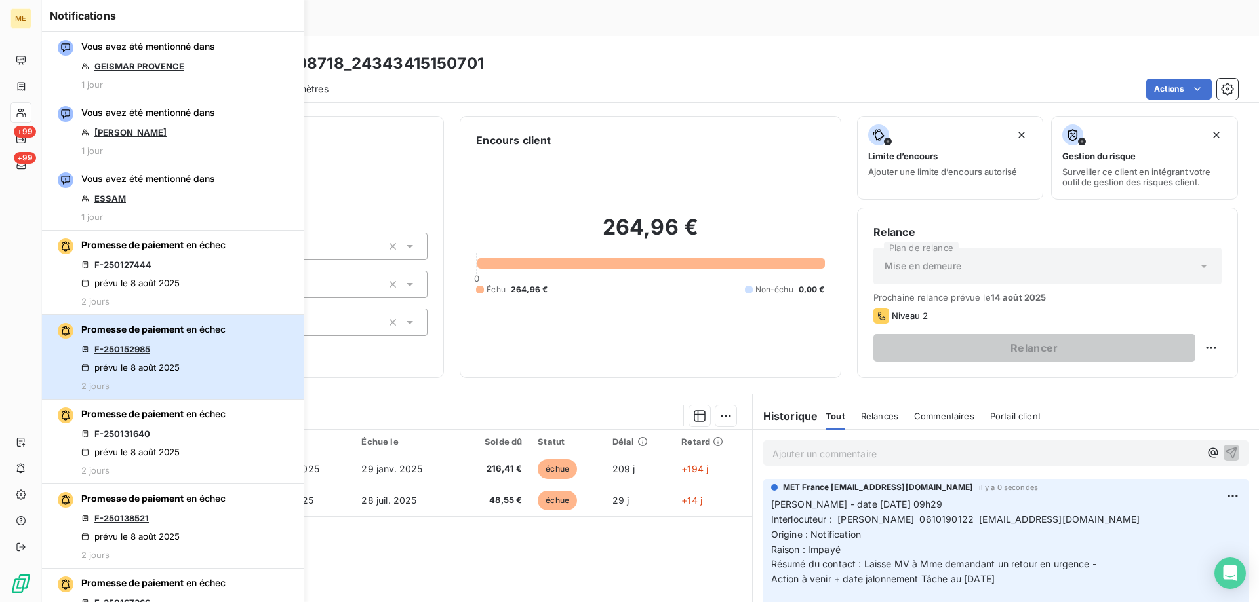
click at [190, 347] on div "Promesse de paiement en échec F-250152985 prévu le 8 août 2025 2 jours" at bounding box center [153, 357] width 144 height 68
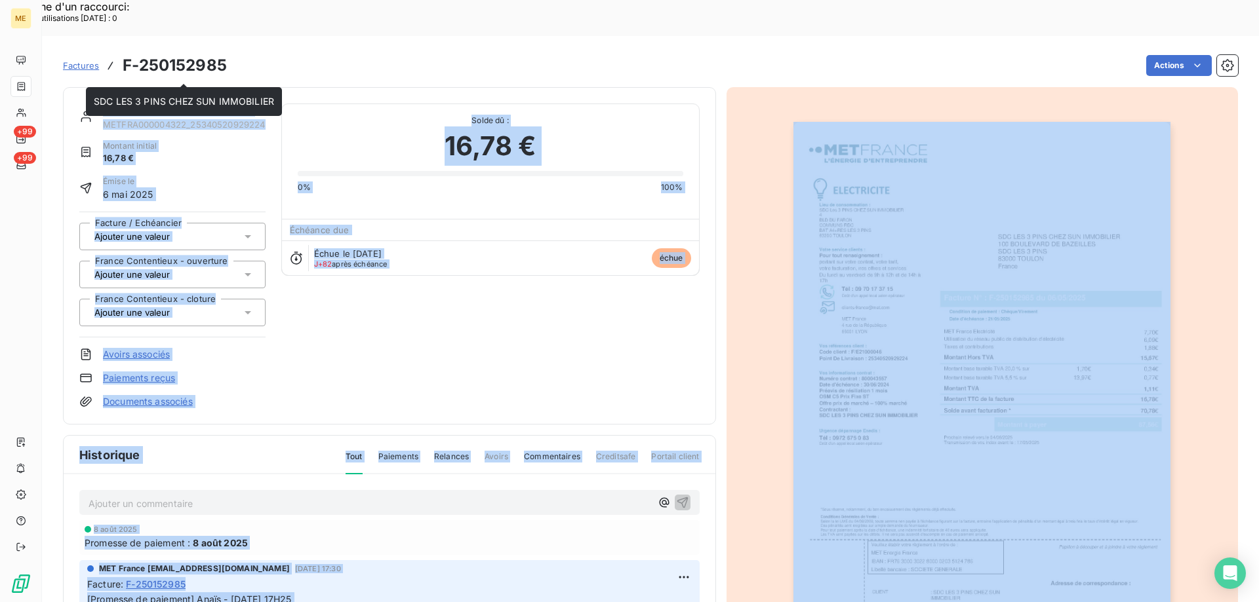
drag, startPoint x: 98, startPoint y: 71, endPoint x: 260, endPoint y: 88, distance: 162.8
click at [260, 88] on body "ME +99 +99 Factures F-250152985 Actions SDC LES 3 PINS CHEZ SUN IMMOBILIER METF…" at bounding box center [629, 402] width 1259 height 733
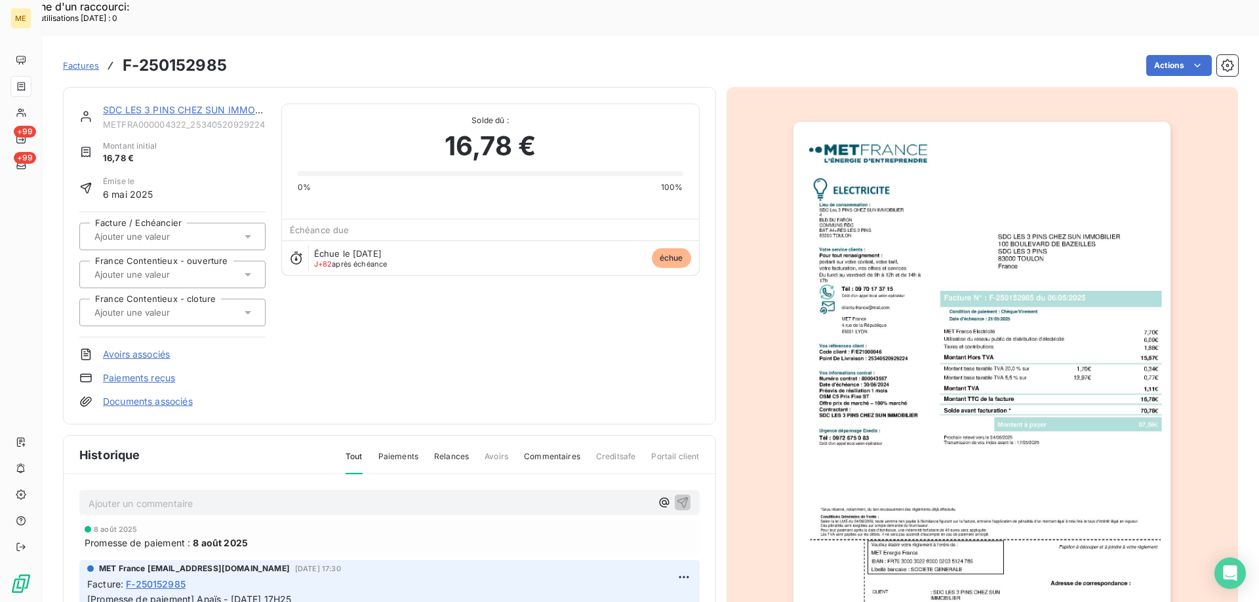
click at [295, 55] on div "Actions" at bounding box center [740, 65] width 995 height 21
drag, startPoint x: 99, startPoint y: 70, endPoint x: 264, endPoint y: 94, distance: 166.2
click at [264, 104] on div "SDC LES 3 PINS CHEZ SUN IMMOBILIER METFRA000004322_25340520929224" at bounding box center [172, 117] width 186 height 26
copy div "SDC LES 3 PINS CHEZ SUN IMMOBILIER METFRA000004322_25340520929224"
click at [918, 265] on img "button" at bounding box center [981, 389] width 377 height 534
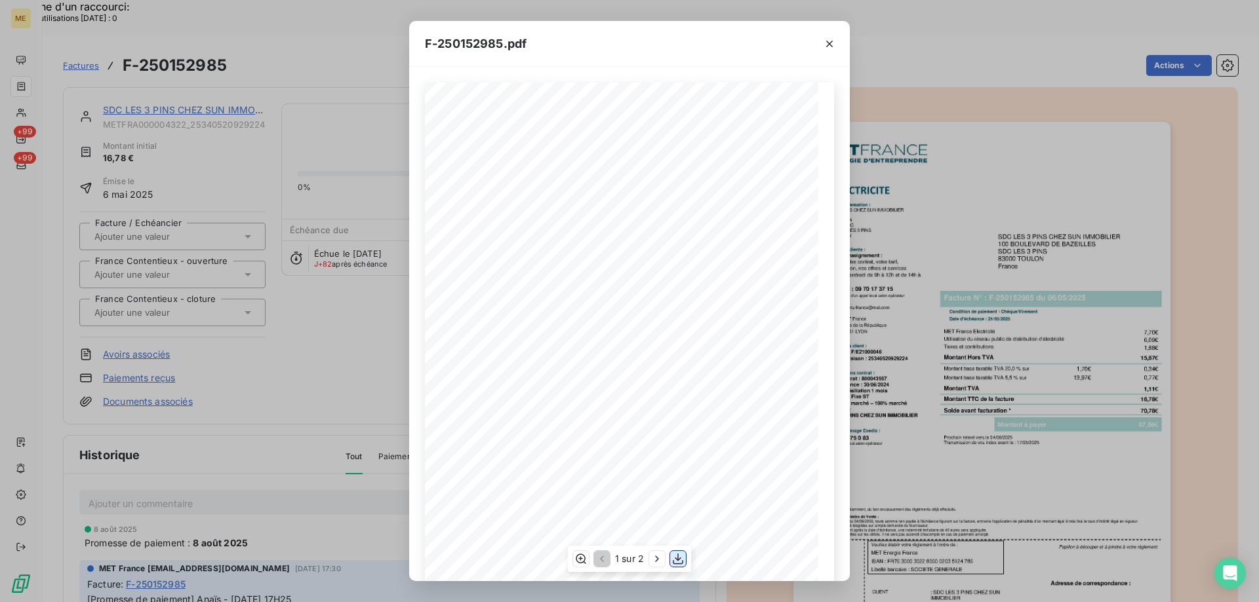
click at [678, 559] on icon "button" at bounding box center [677, 559] width 13 height 13
click at [830, 45] on icon "button" at bounding box center [829, 44] width 7 height 7
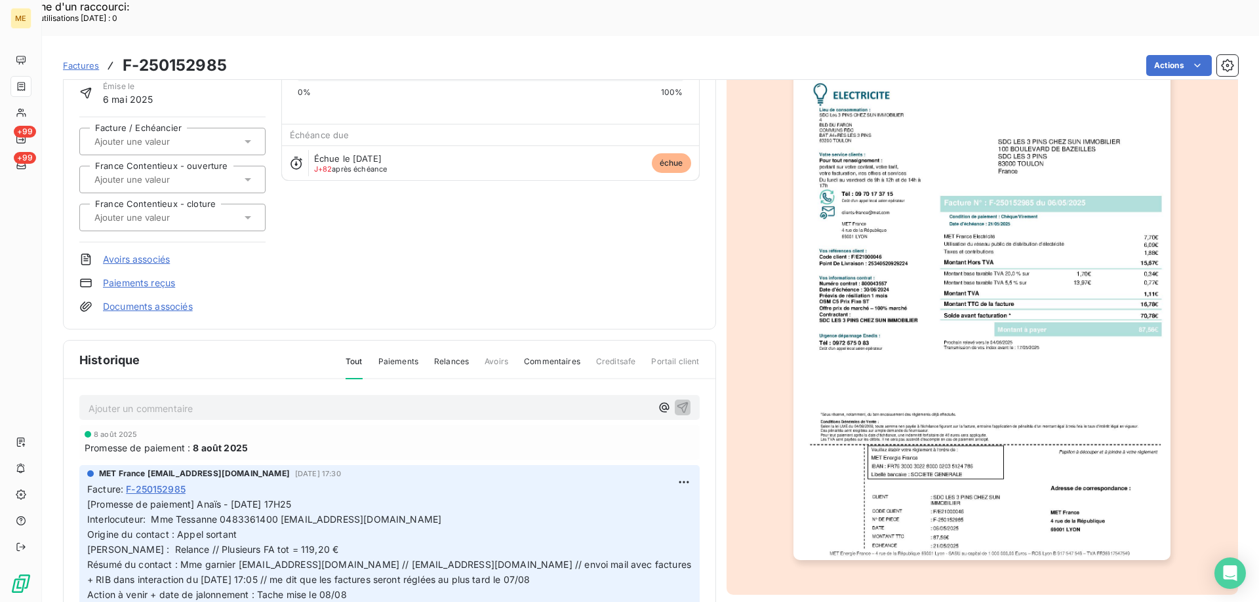
scroll to position [123, 0]
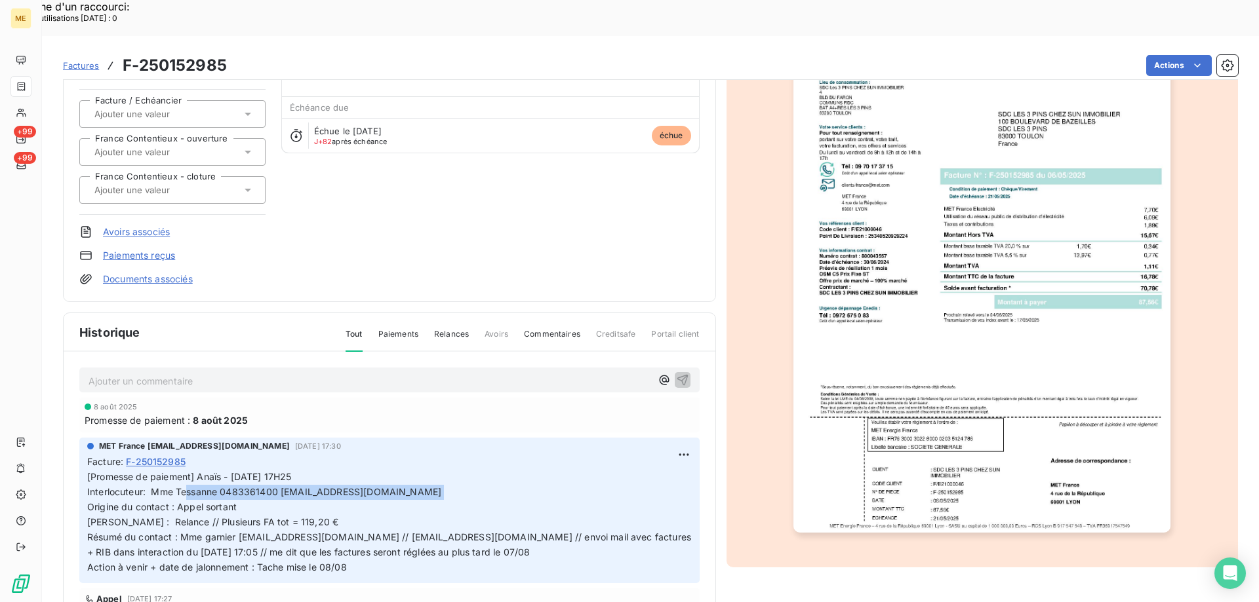
drag, startPoint x: 404, startPoint y: 458, endPoint x: 151, endPoint y: 455, distance: 253.0
click at [151, 470] on p "[Promesse de paiement] Anaïs - [DATE] 17H25 Interlocuteur: Mme Tessanne 0483361…" at bounding box center [389, 522] width 604 height 105
copy span "Mme Tessanne 0483361400 [EMAIL_ADDRESS][DOMAIN_NAME]"
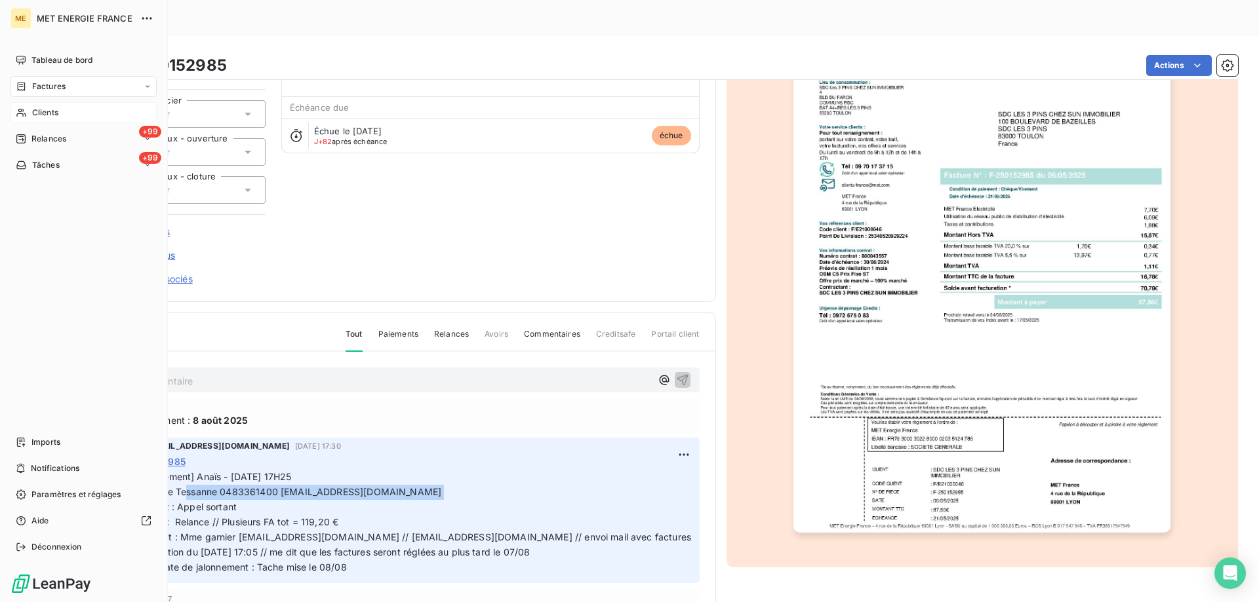
click at [70, 113] on div "Clients" at bounding box center [83, 112] width 146 height 21
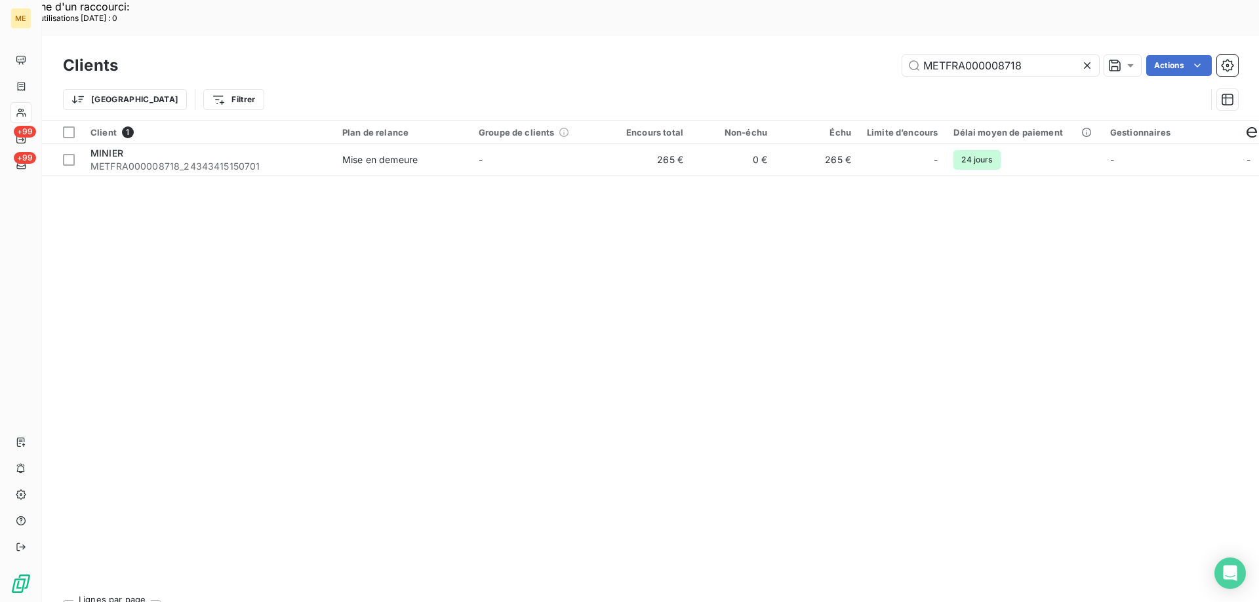
drag, startPoint x: 1026, startPoint y: 32, endPoint x: 898, endPoint y: 25, distance: 128.7
click at [898, 55] on div "METFRA000008718 Actions" at bounding box center [686, 65] width 1104 height 21
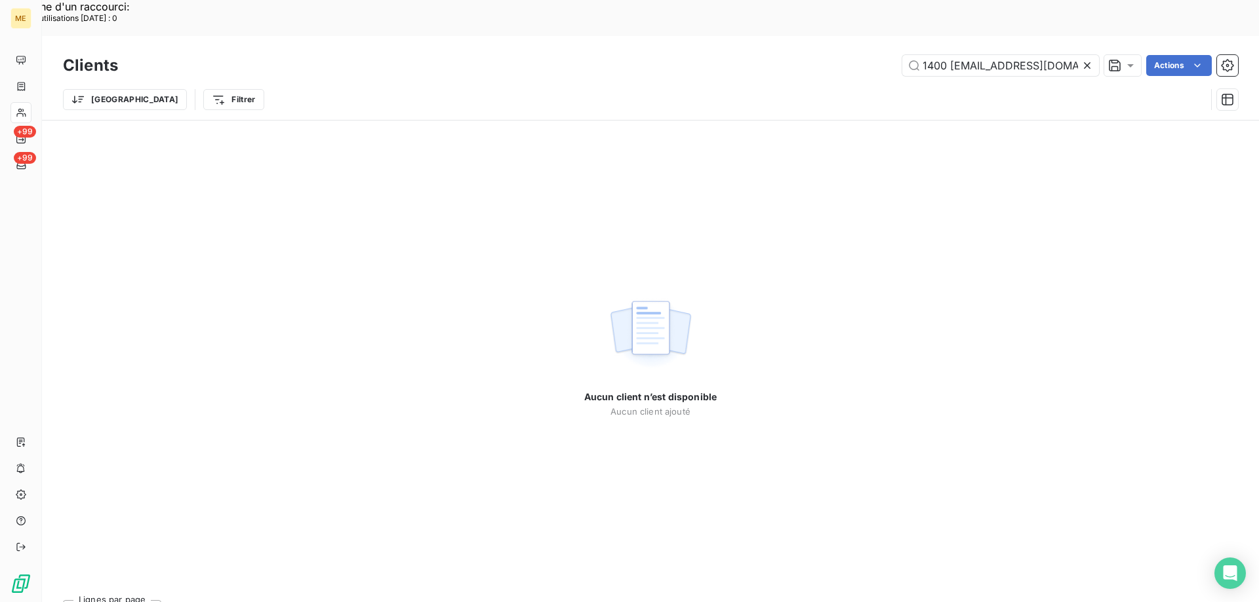
type input "Mme Tessanne 0483361400 [EMAIL_ADDRESS][DOMAIN_NAME]"
click at [1087, 59] on icon at bounding box center [1086, 65] width 13 height 13
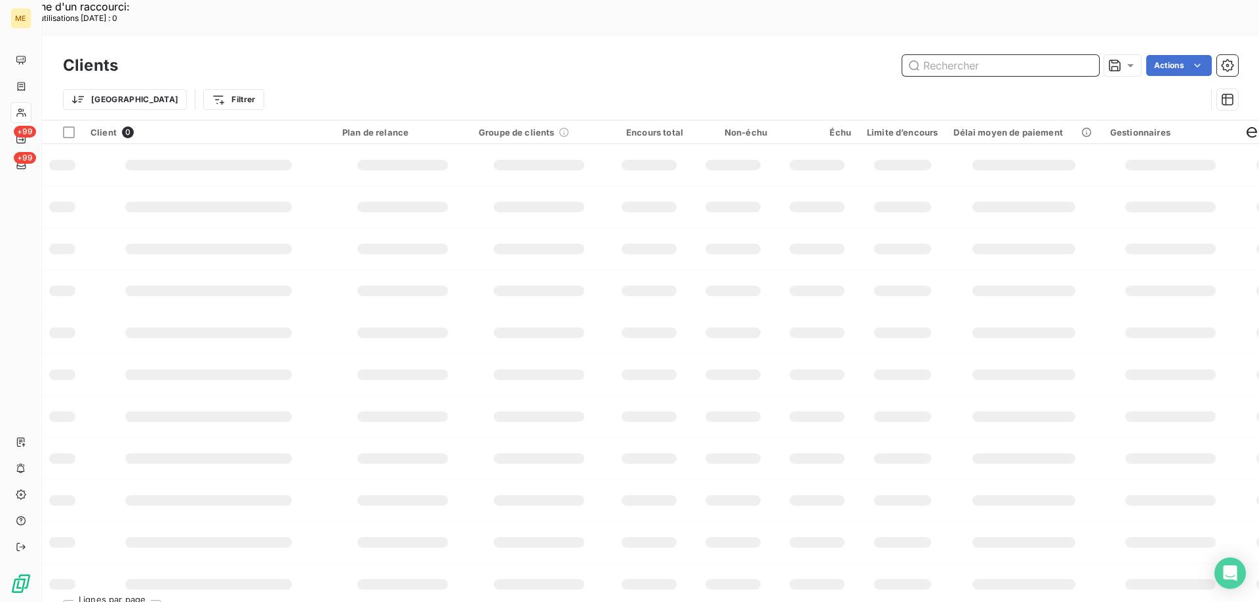
click at [955, 55] on input "text" at bounding box center [1000, 65] width 197 height 21
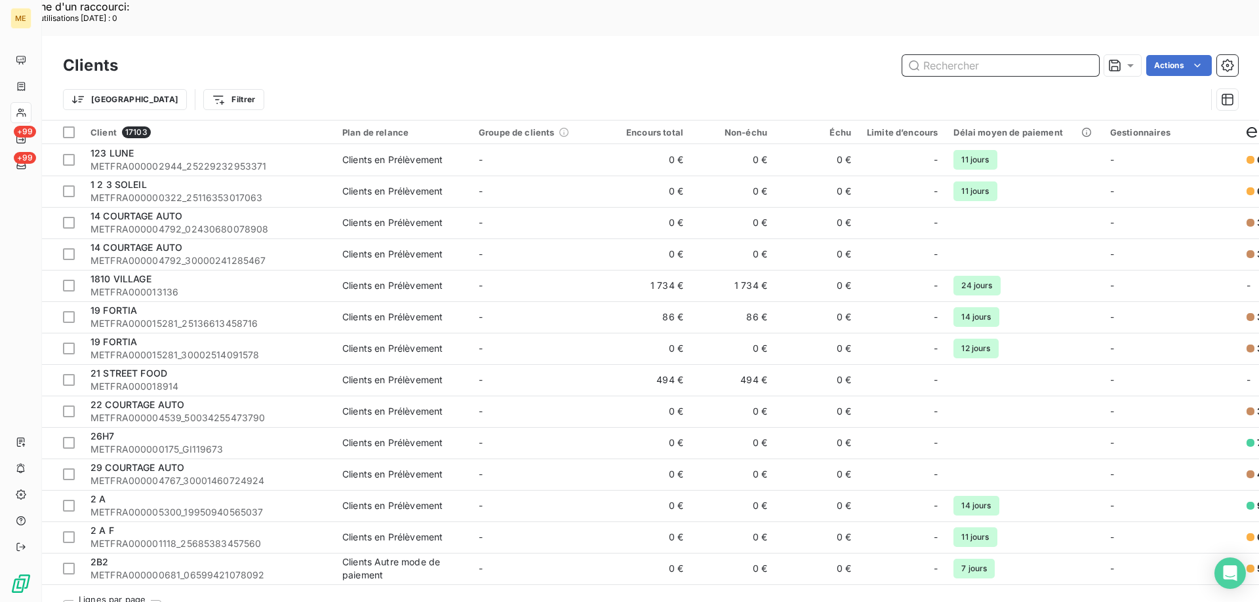
paste input "METFRA000004322_25340520929224"
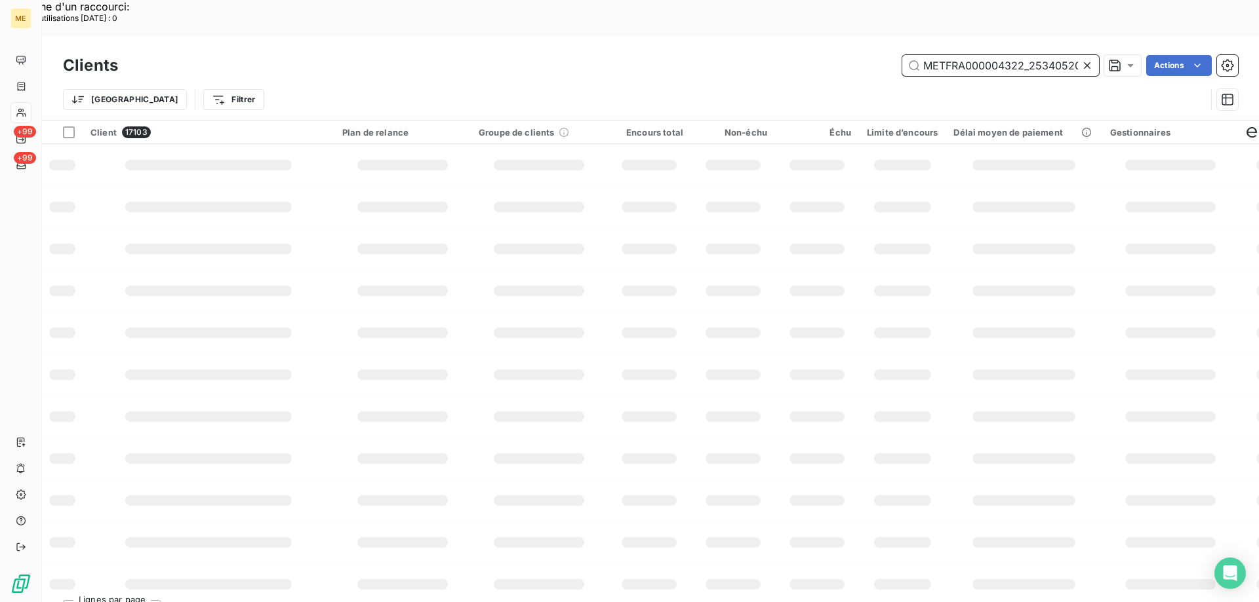
scroll to position [0, 42]
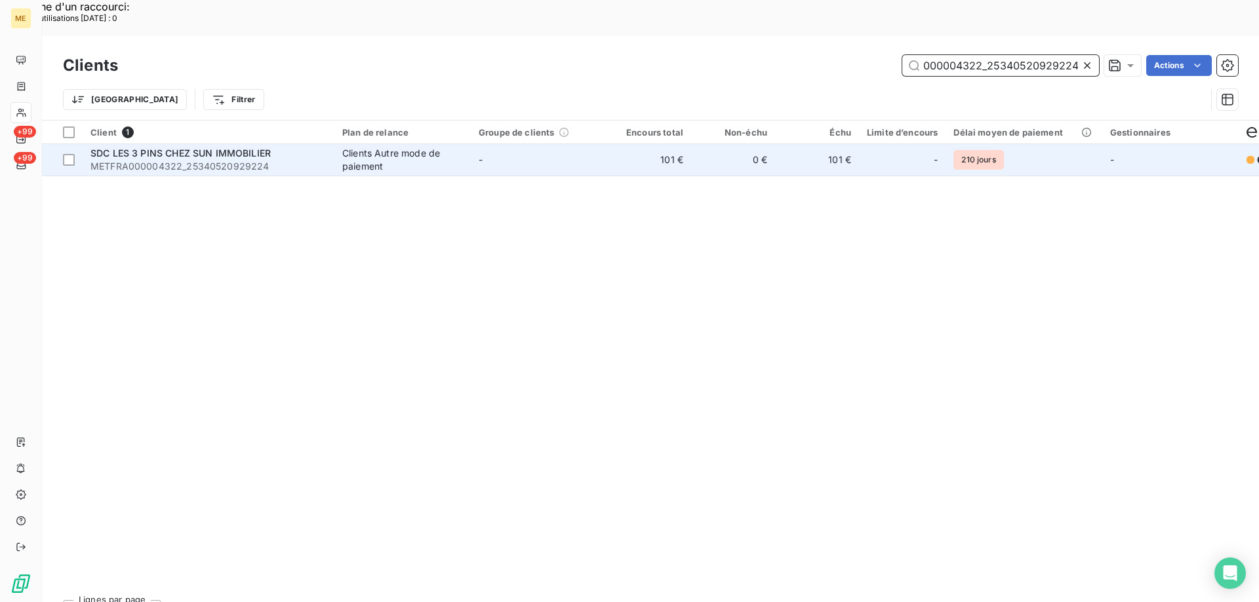
type input "METFRA000004322_25340520929224"
click at [177, 147] on span "SDC LES 3 PINS CHEZ SUN IMMOBILIER" at bounding box center [180, 152] width 180 height 11
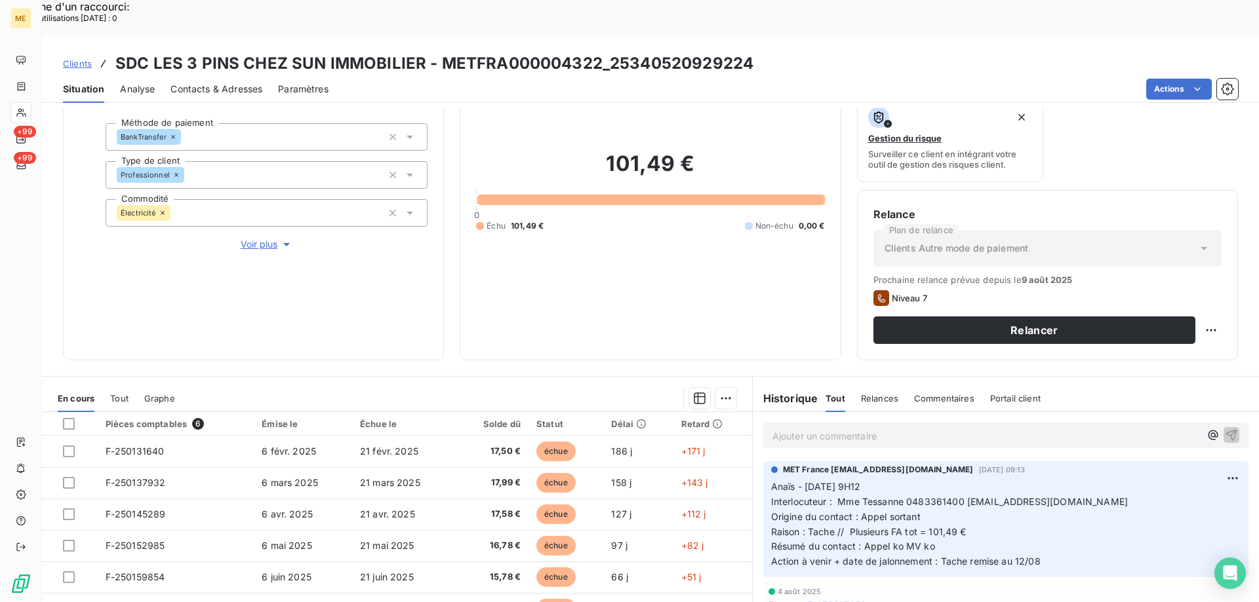
scroll to position [175, 0]
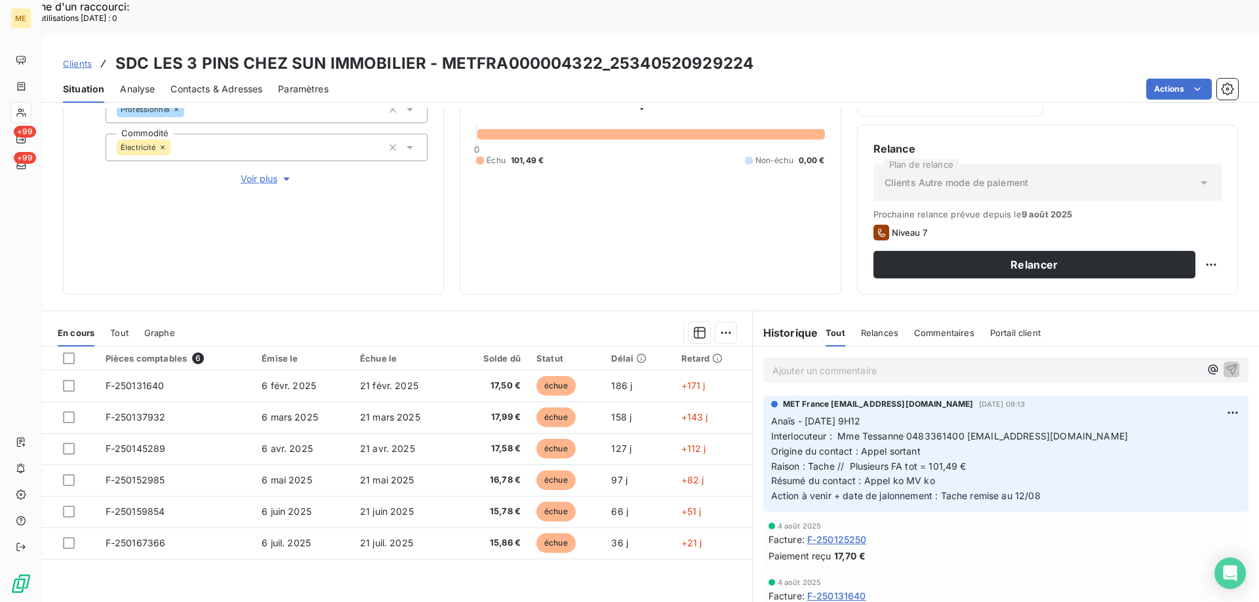
click at [255, 172] on span "Voir plus" at bounding box center [267, 178] width 52 height 13
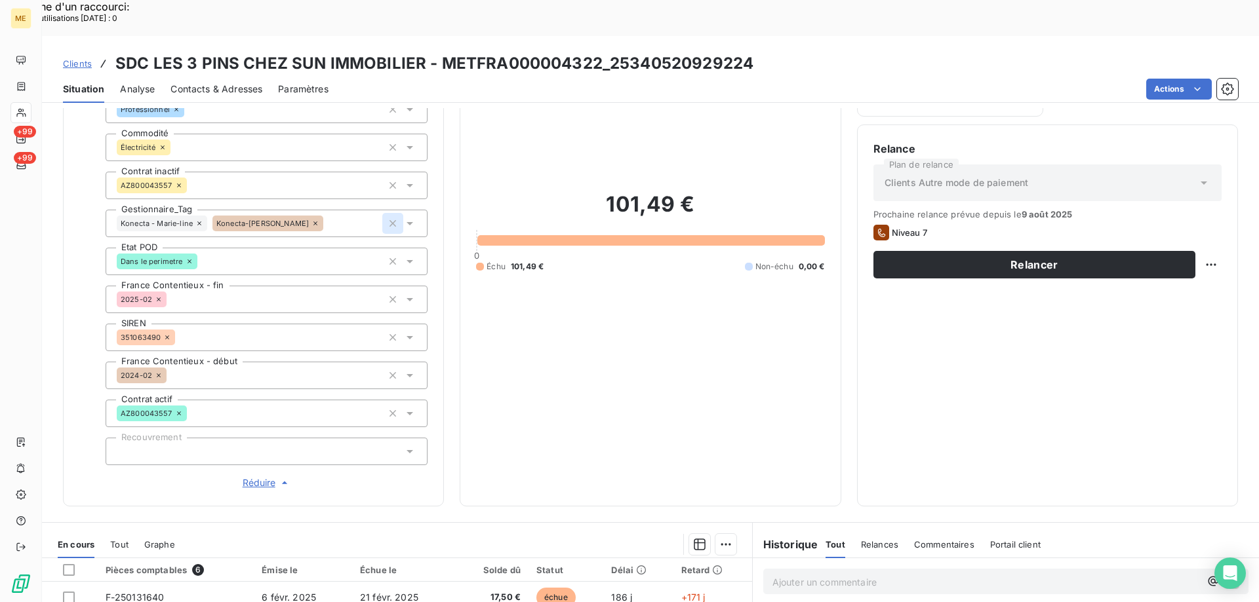
click at [391, 217] on icon "button" at bounding box center [392, 223] width 13 height 13
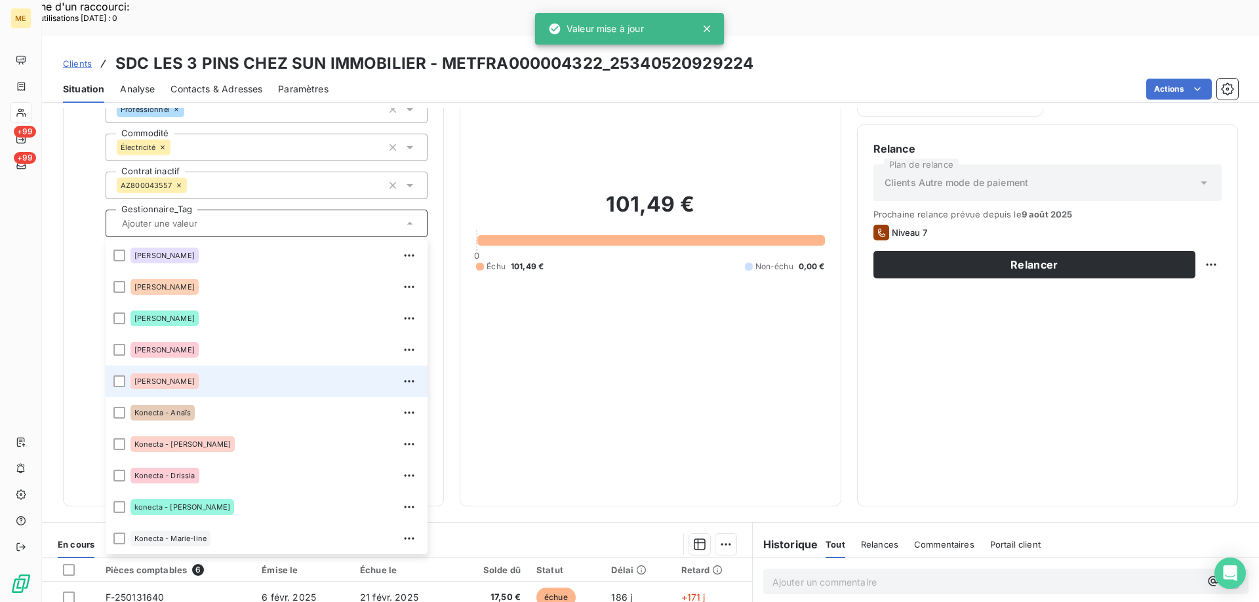
scroll to position [378, 0]
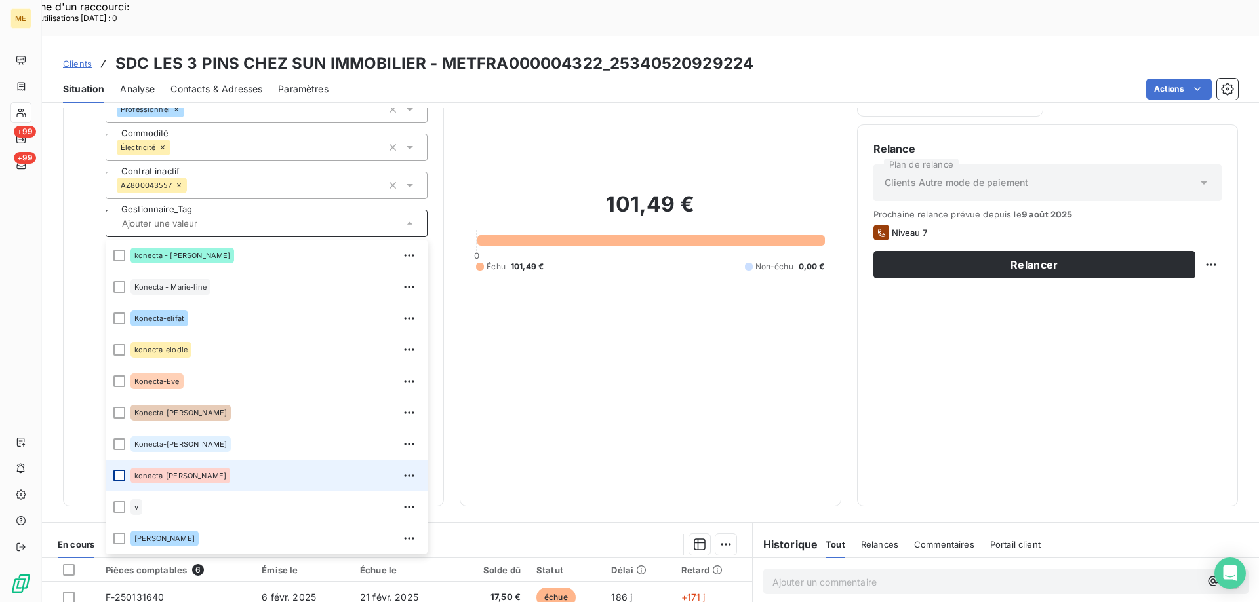
click at [117, 470] on div at bounding box center [119, 476] width 12 height 12
drag, startPoint x: 584, startPoint y: 326, endPoint x: 383, endPoint y: 427, distance: 224.8
click at [584, 326] on div "101,49 € 0 Échu 101,49 € Non-échu 0,00 €" at bounding box center [650, 231] width 348 height 517
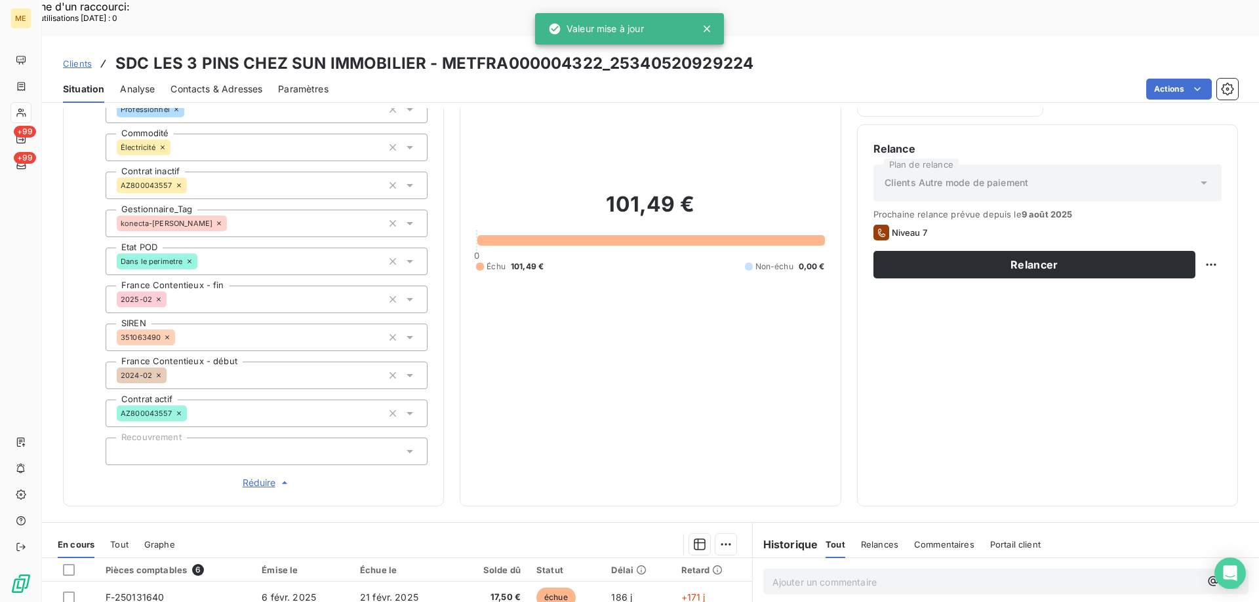
click at [256, 477] on span "Réduire" at bounding box center [267, 483] width 49 height 13
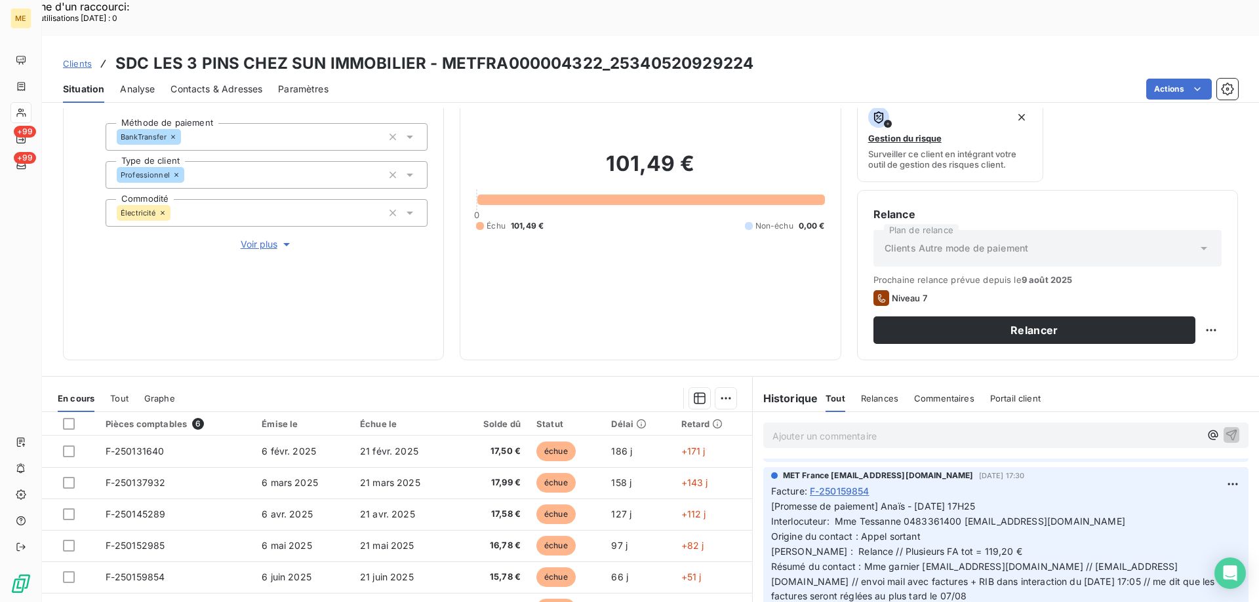
scroll to position [459, 0]
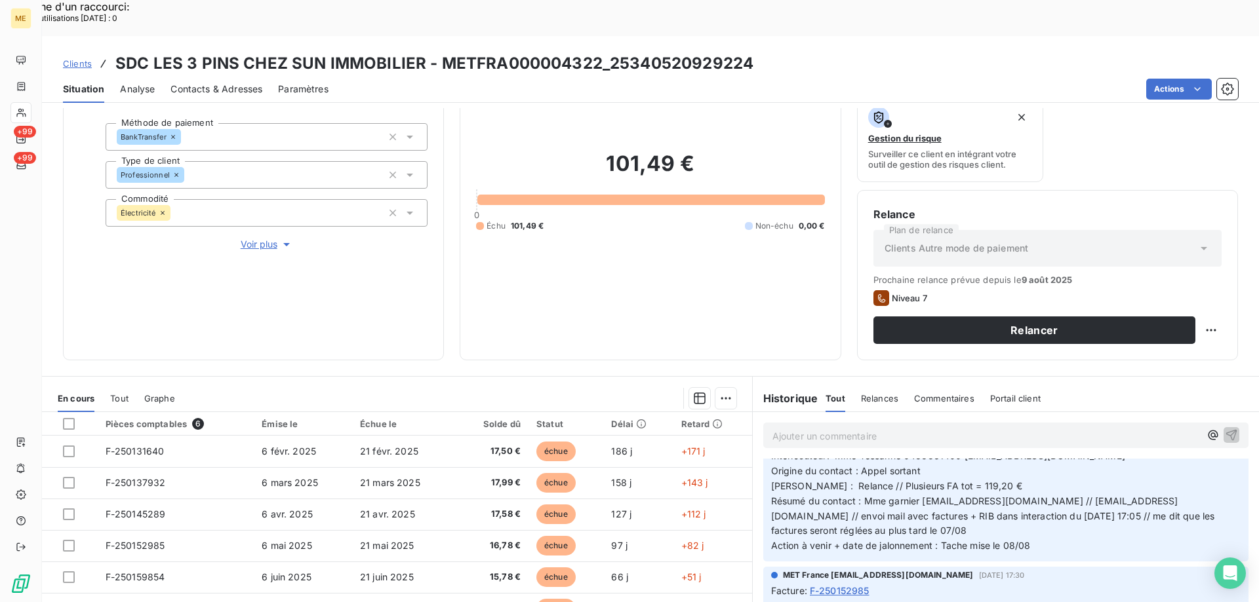
click at [246, 191] on div "Propriétés Client Méthode de paiement BankTransfer Type de client Professionnel…" at bounding box center [267, 172] width 322 height 157
click at [250, 238] on span "Voir plus" at bounding box center [267, 244] width 52 height 13
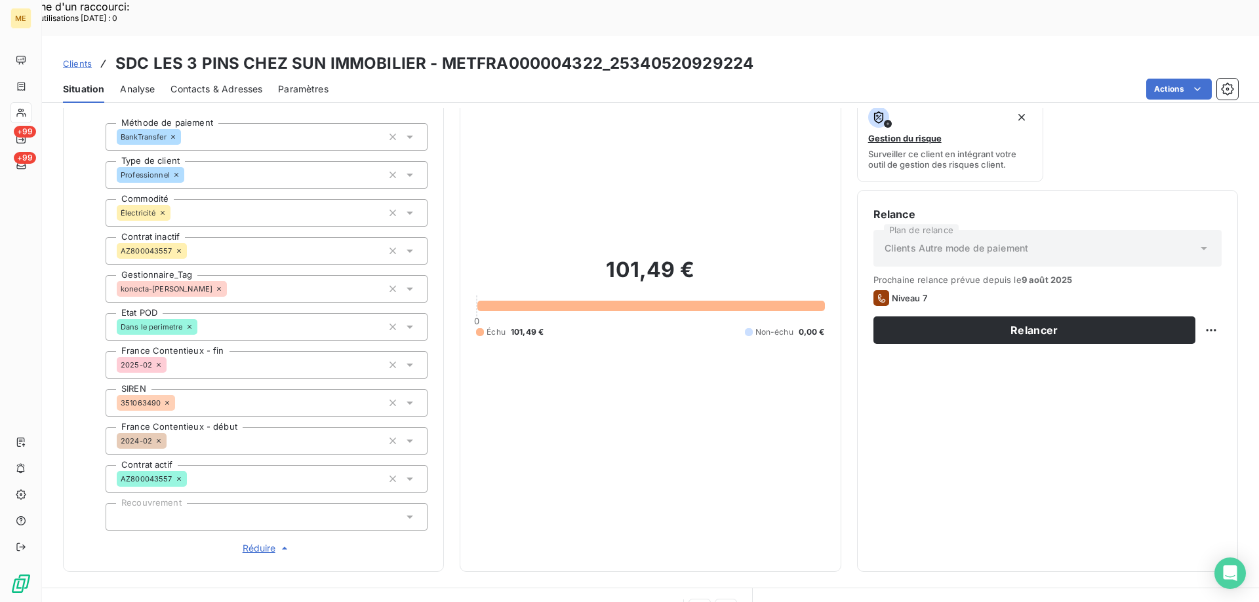
click at [248, 542] on span "Réduire" at bounding box center [267, 548] width 49 height 13
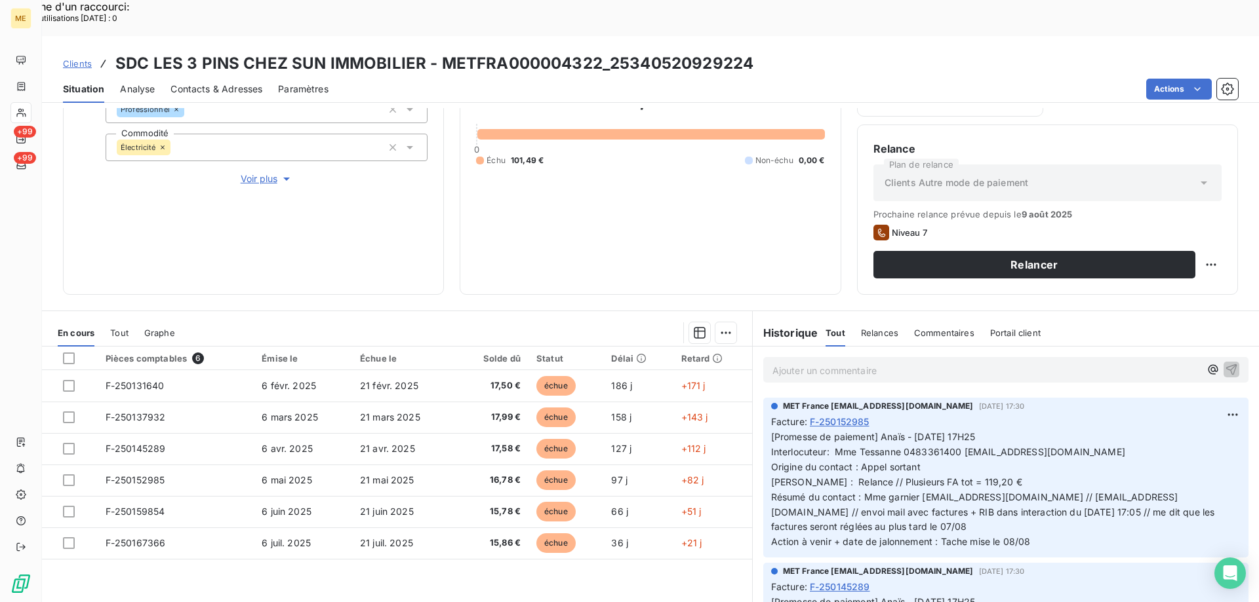
scroll to position [590, 0]
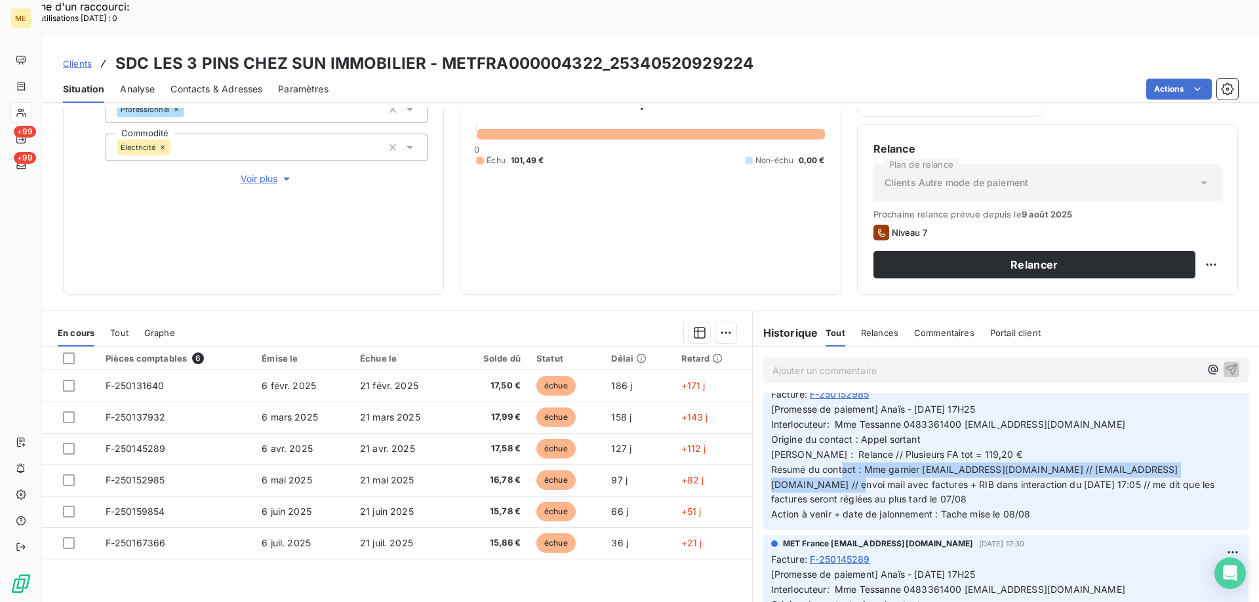
drag, startPoint x: 869, startPoint y: 439, endPoint x: 850, endPoint y: 445, distance: 20.1
click at [850, 445] on span "[Promesse de paiement] Anaïs - [DATE] 17H25 Interlocuteur: Mme Tessanne 0483361…" at bounding box center [994, 462] width 446 height 116
copy span "Mme garnier [EMAIL_ADDRESS][DOMAIN_NAME] // [EMAIL_ADDRESS][DOMAIN_NAME]"
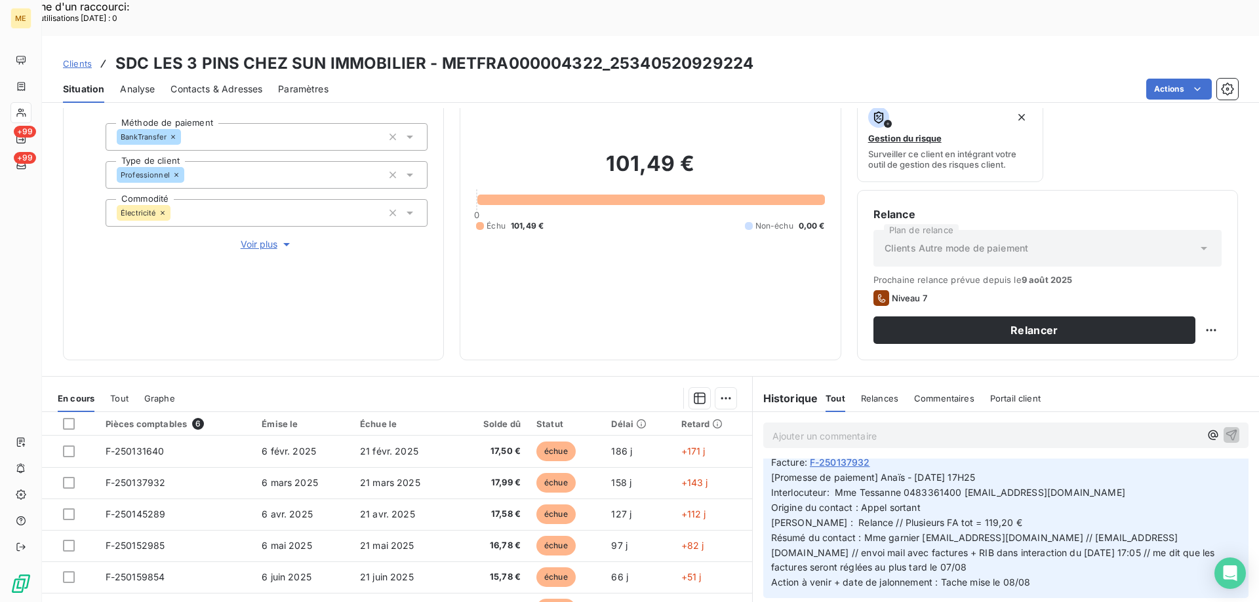
scroll to position [175, 0]
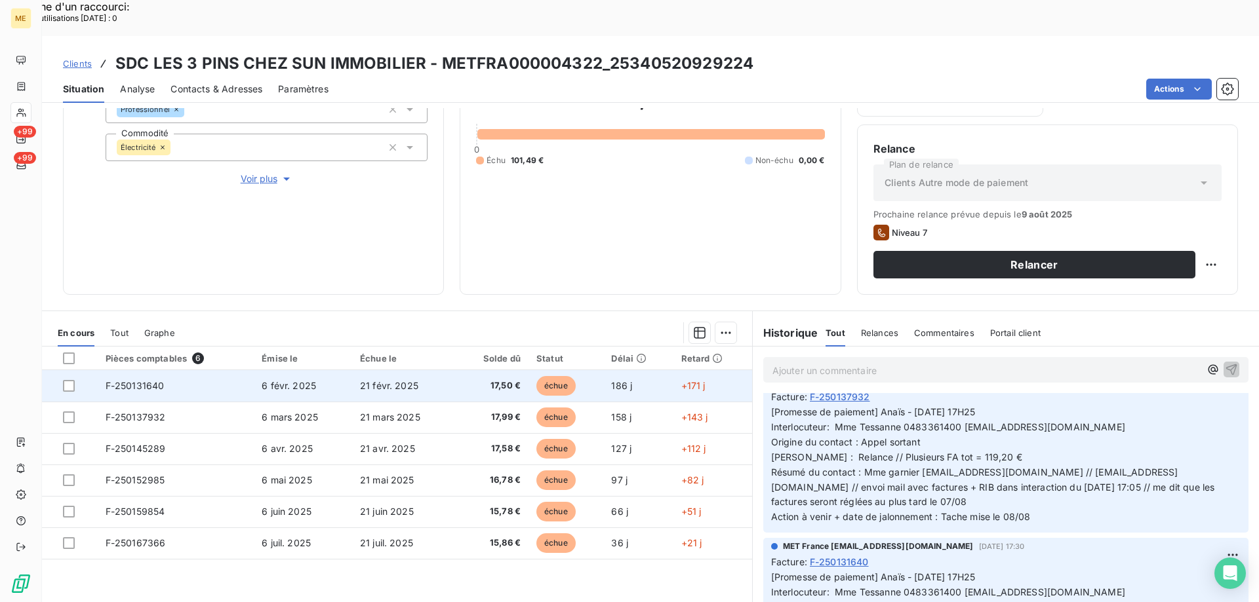
click at [140, 380] on span "F-250131640" at bounding box center [135, 385] width 59 height 11
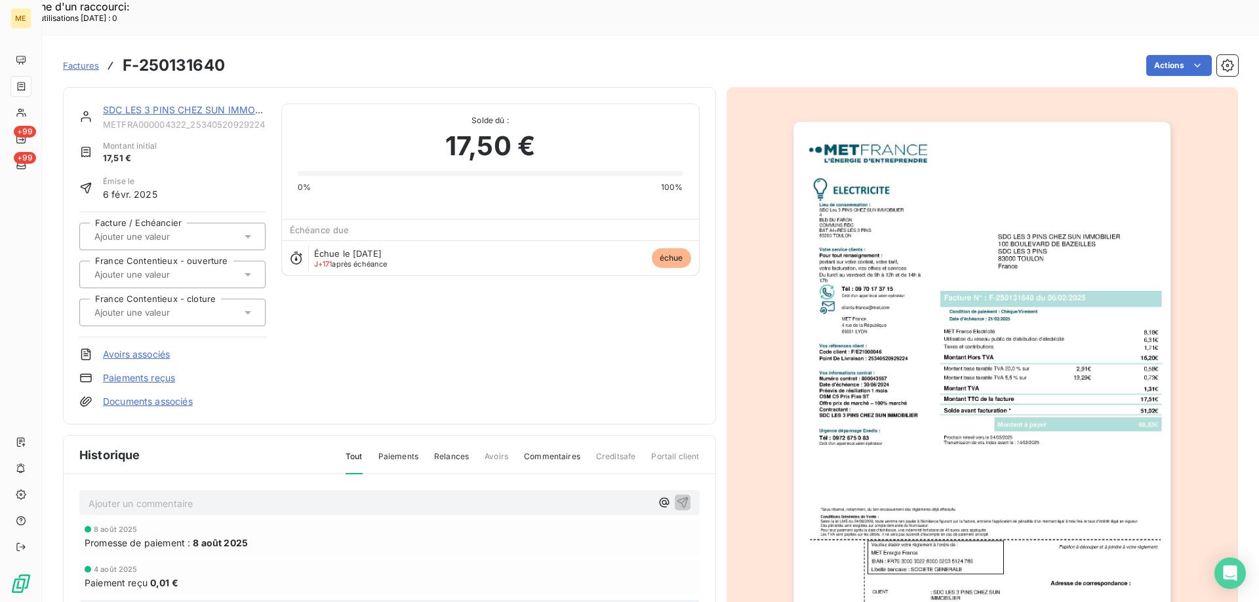
click at [964, 431] on img "button" at bounding box center [981, 389] width 377 height 534
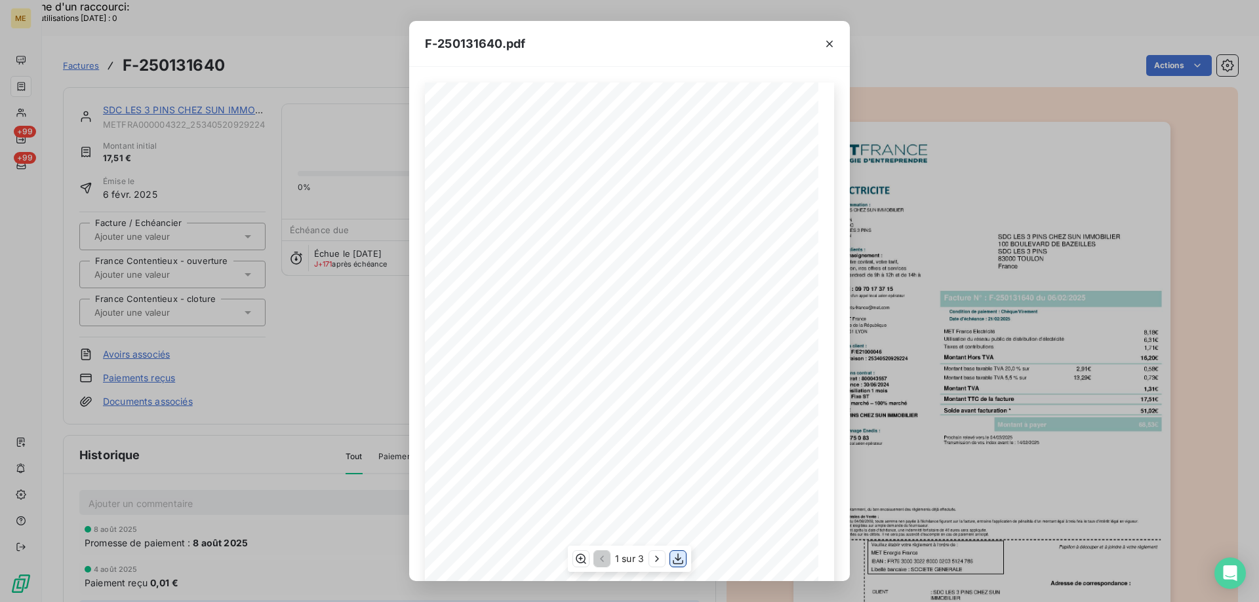
click at [676, 558] on icon "button" at bounding box center [677, 559] width 13 height 13
click at [826, 45] on icon "button" at bounding box center [829, 43] width 13 height 13
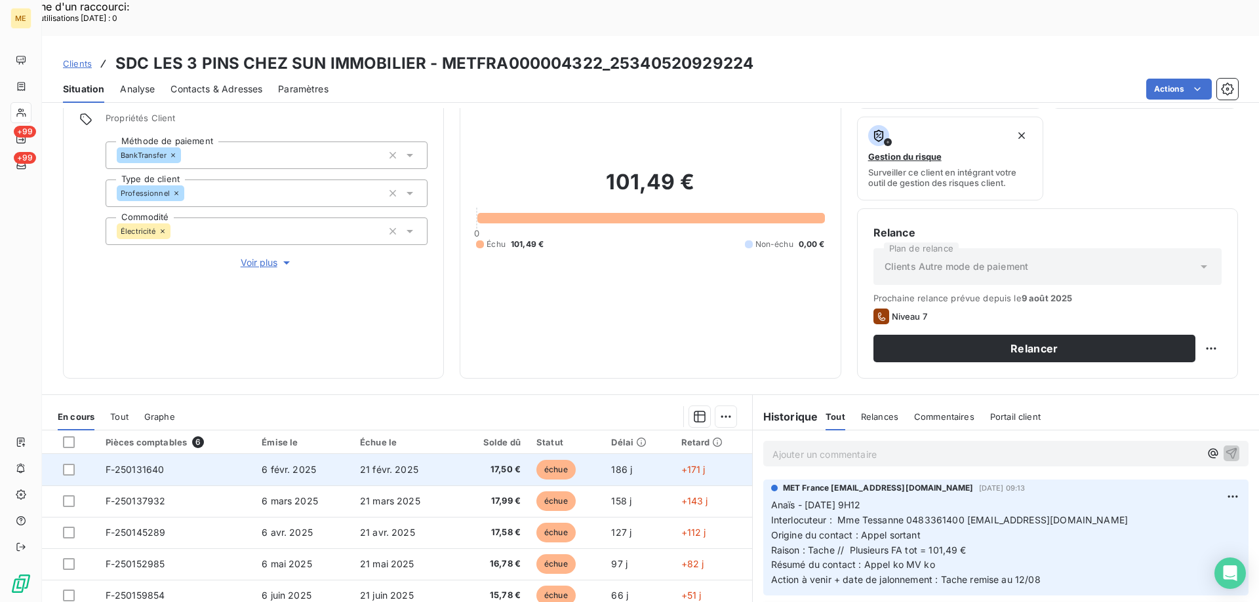
scroll to position [175, 0]
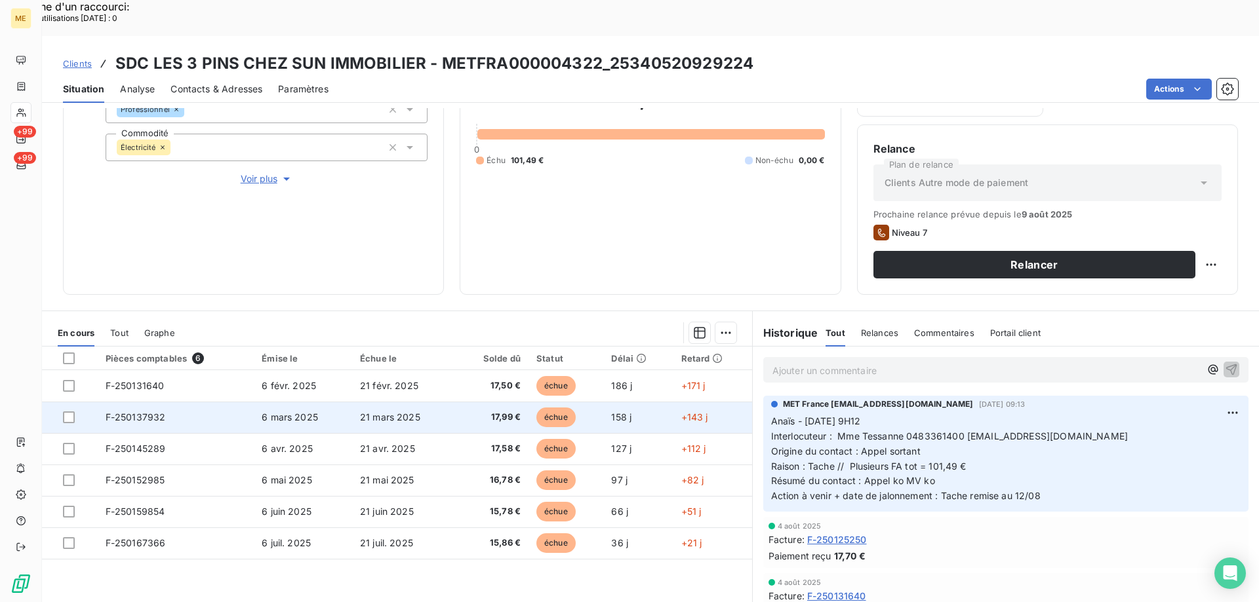
click at [127, 412] on span "F-250137932" at bounding box center [136, 417] width 60 height 11
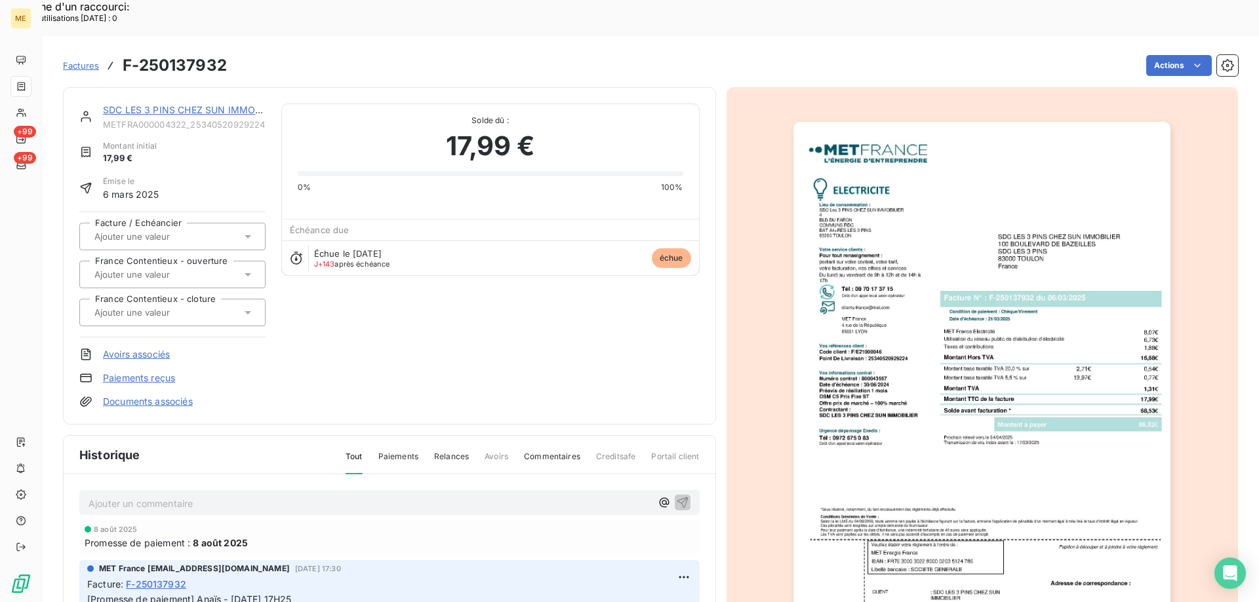
click at [923, 357] on img "button" at bounding box center [981, 389] width 377 height 534
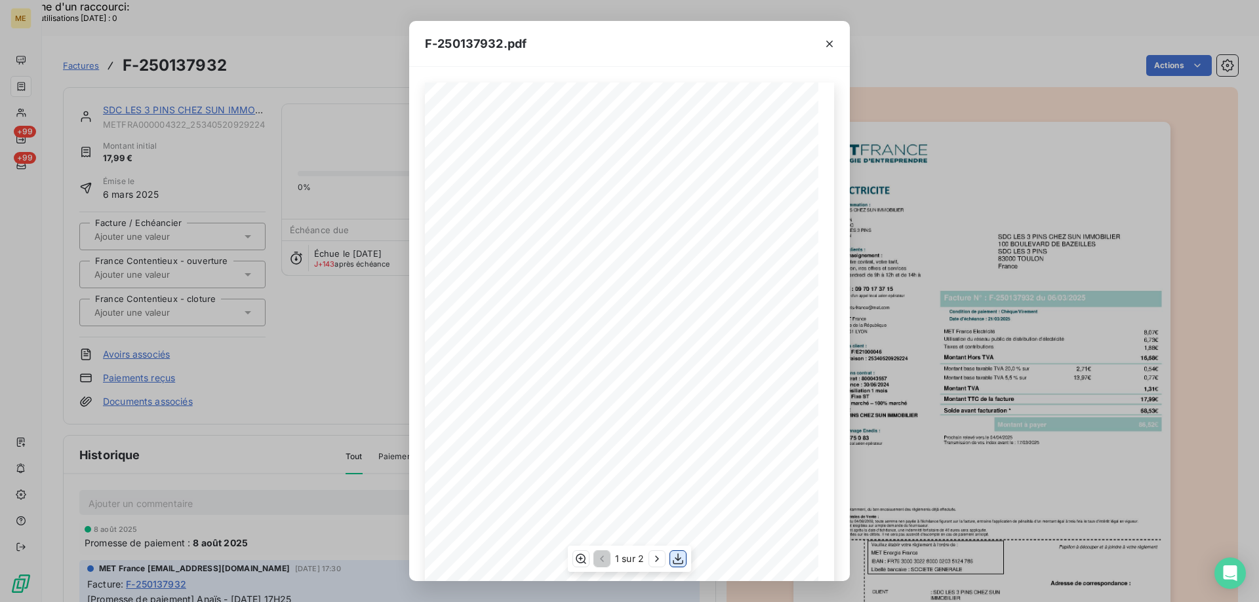
click at [678, 558] on icon "button" at bounding box center [677, 559] width 13 height 13
click at [826, 43] on icon "button" at bounding box center [829, 43] width 13 height 13
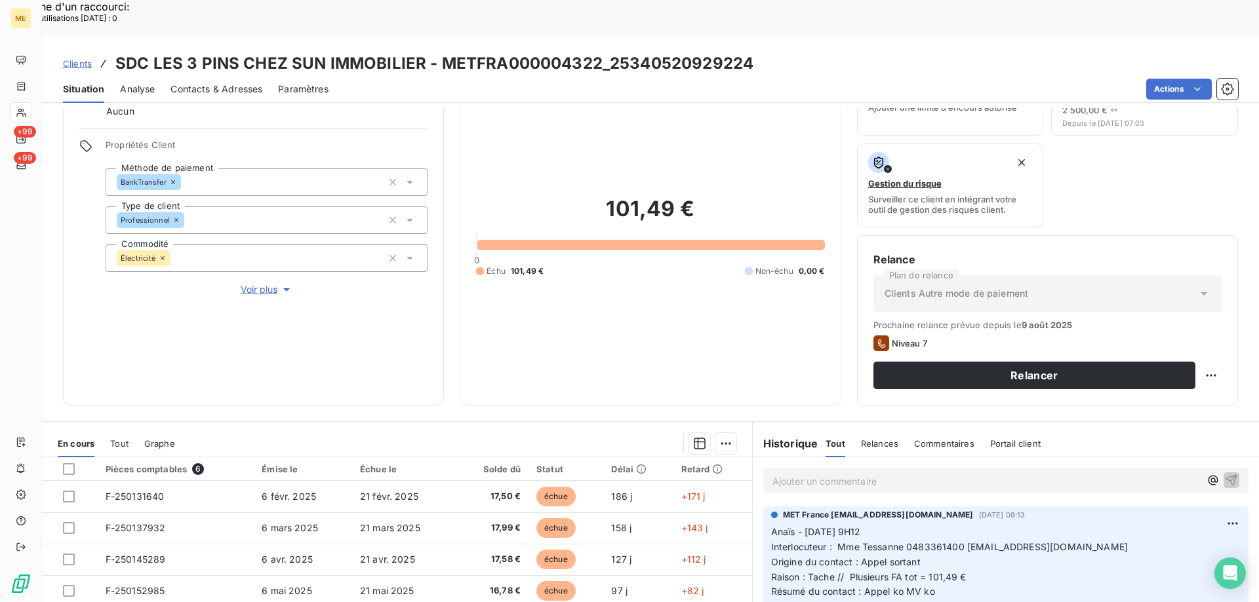
scroll to position [175, 0]
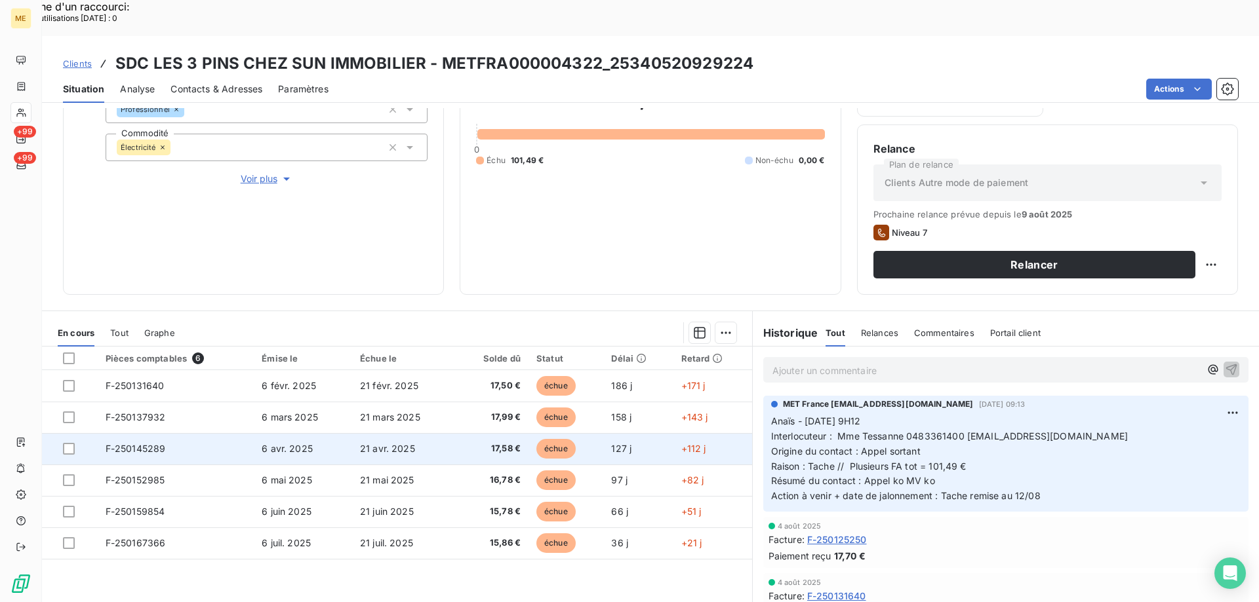
click at [137, 443] on span "F-250145289" at bounding box center [136, 448] width 60 height 11
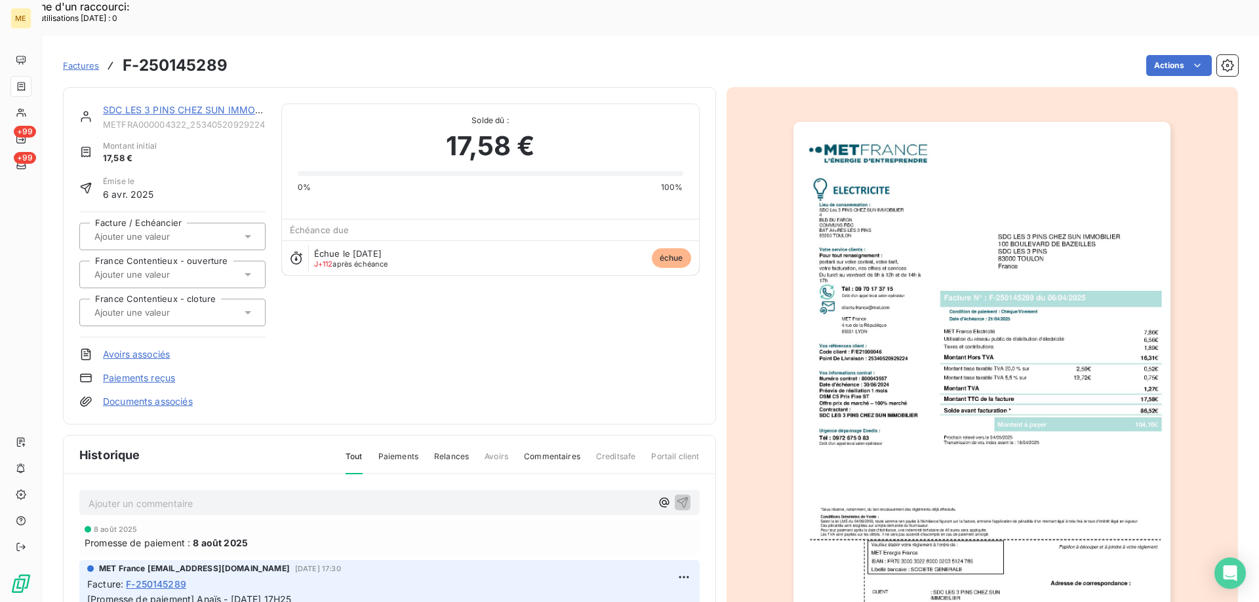
click at [932, 351] on img "button" at bounding box center [981, 389] width 377 height 534
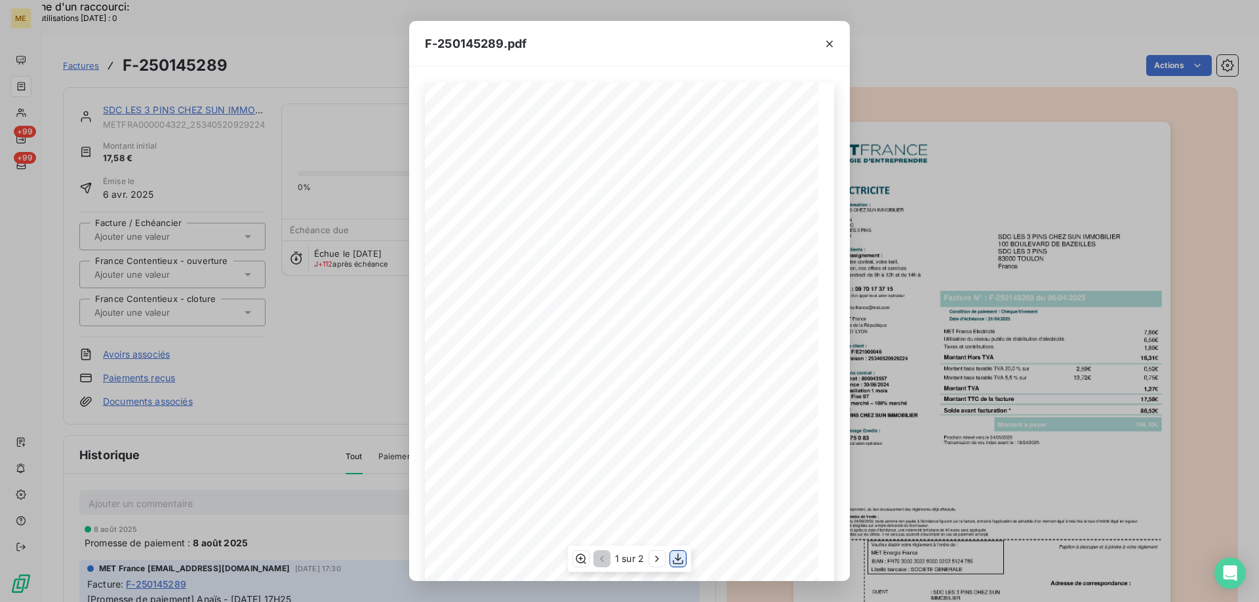
click at [677, 556] on icon "button" at bounding box center [677, 559] width 13 height 13
click at [827, 43] on icon "button" at bounding box center [829, 43] width 13 height 13
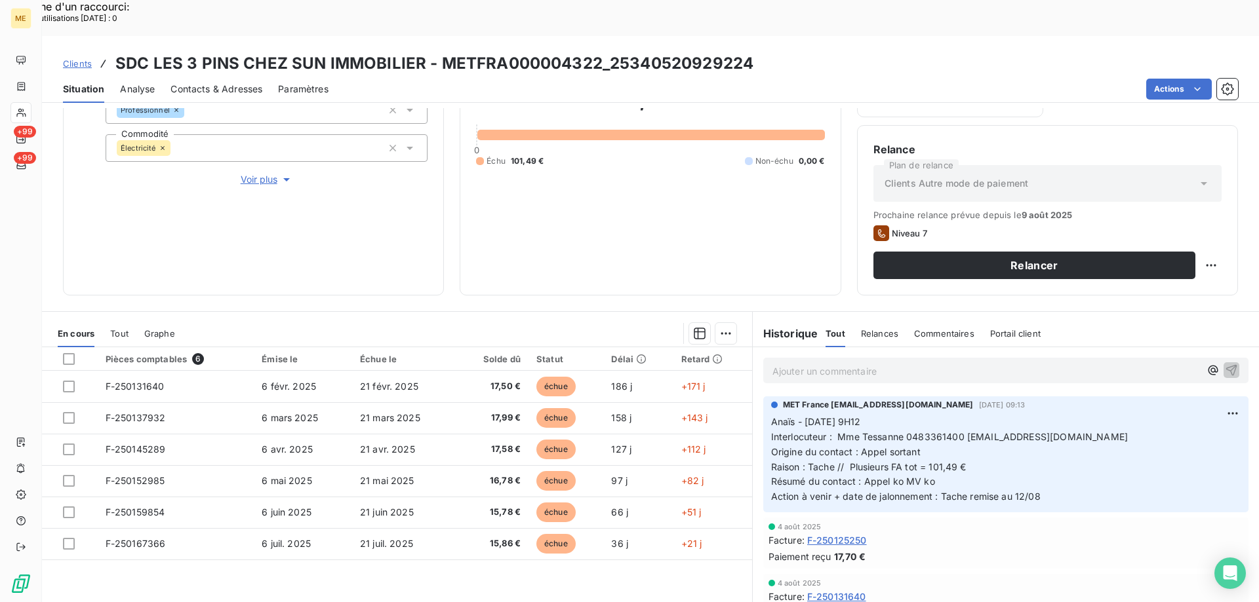
scroll to position [175, 0]
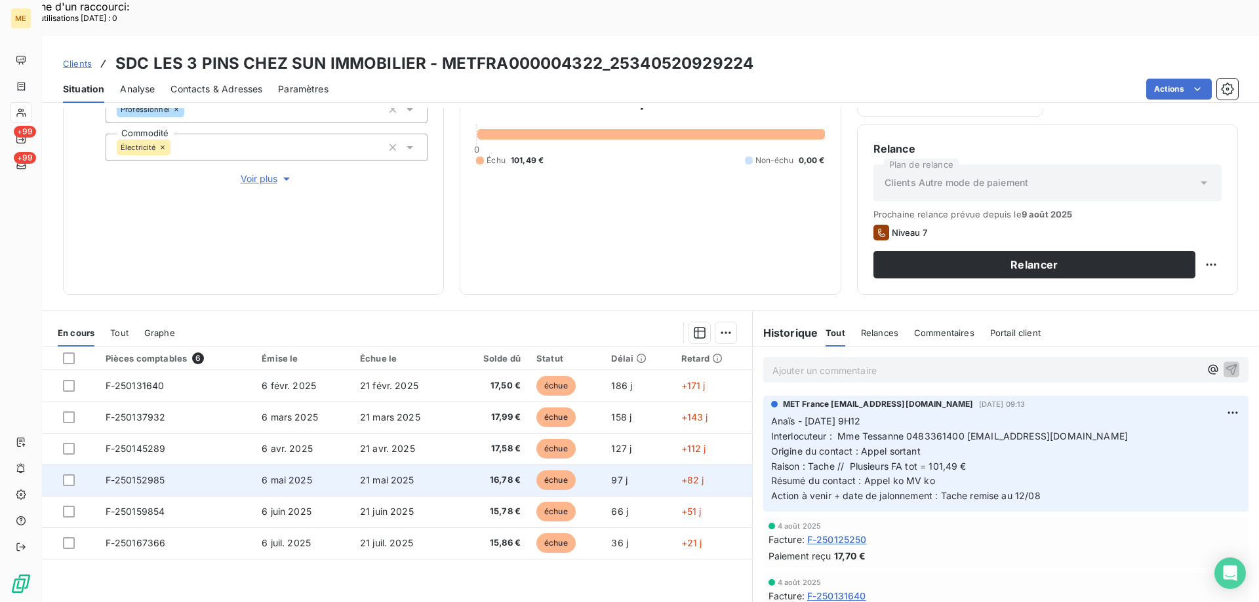
click at [128, 475] on span "F-250152985" at bounding box center [136, 480] width 60 height 11
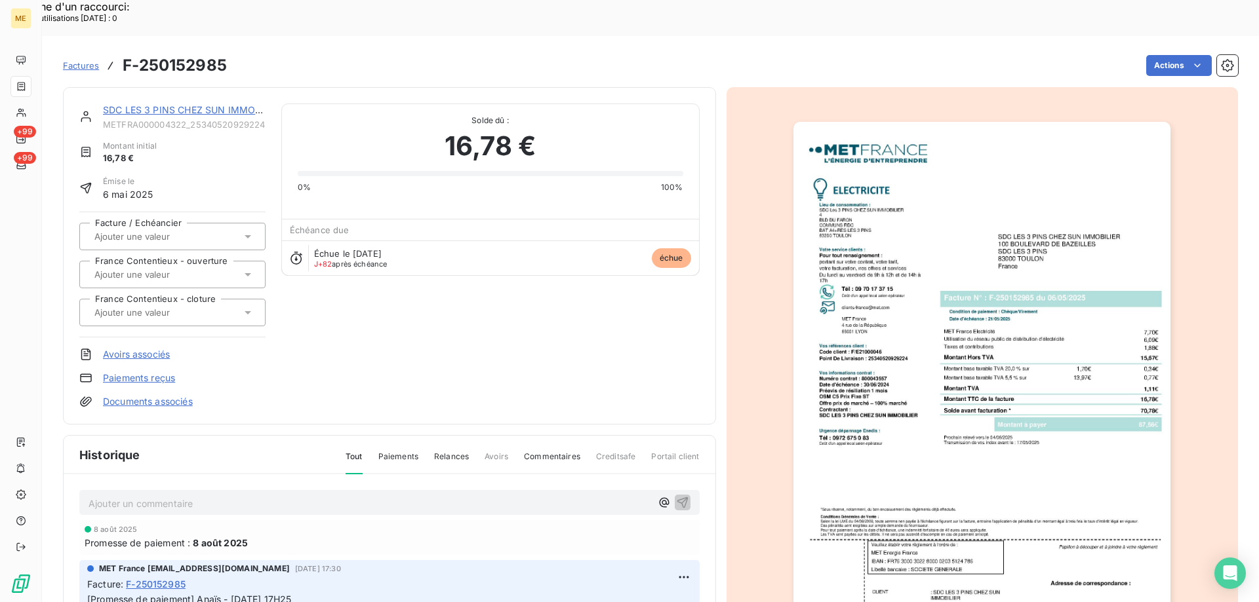
click at [939, 385] on img "button" at bounding box center [981, 389] width 377 height 534
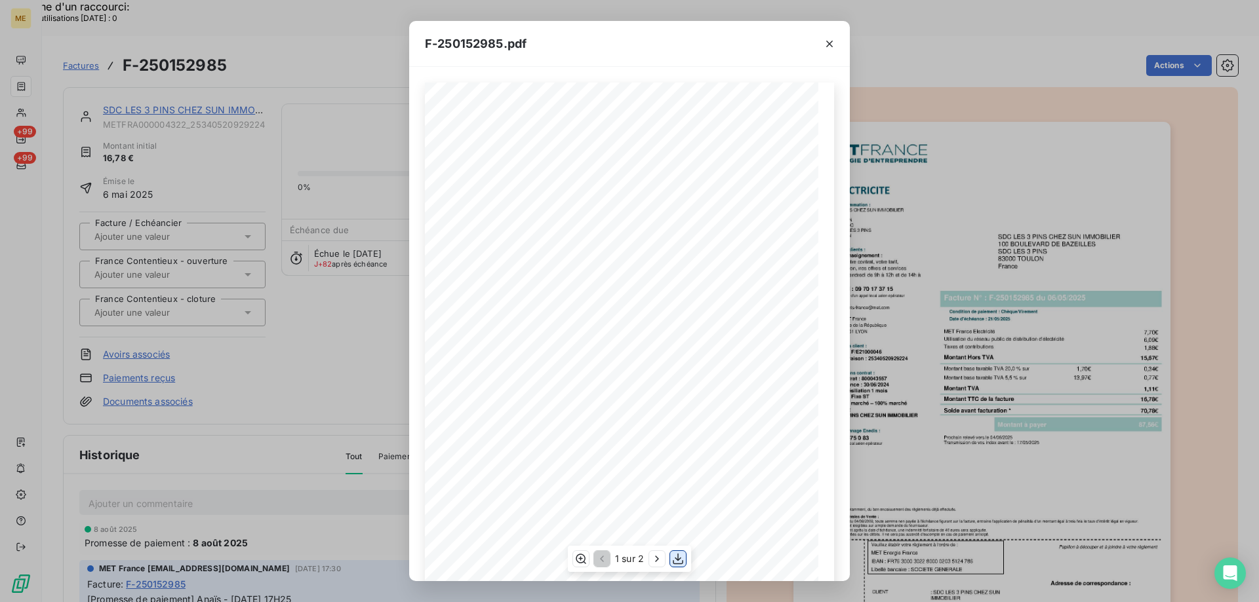
click at [682, 559] on icon "button" at bounding box center [677, 559] width 13 height 13
click at [832, 45] on icon "button" at bounding box center [829, 43] width 13 height 13
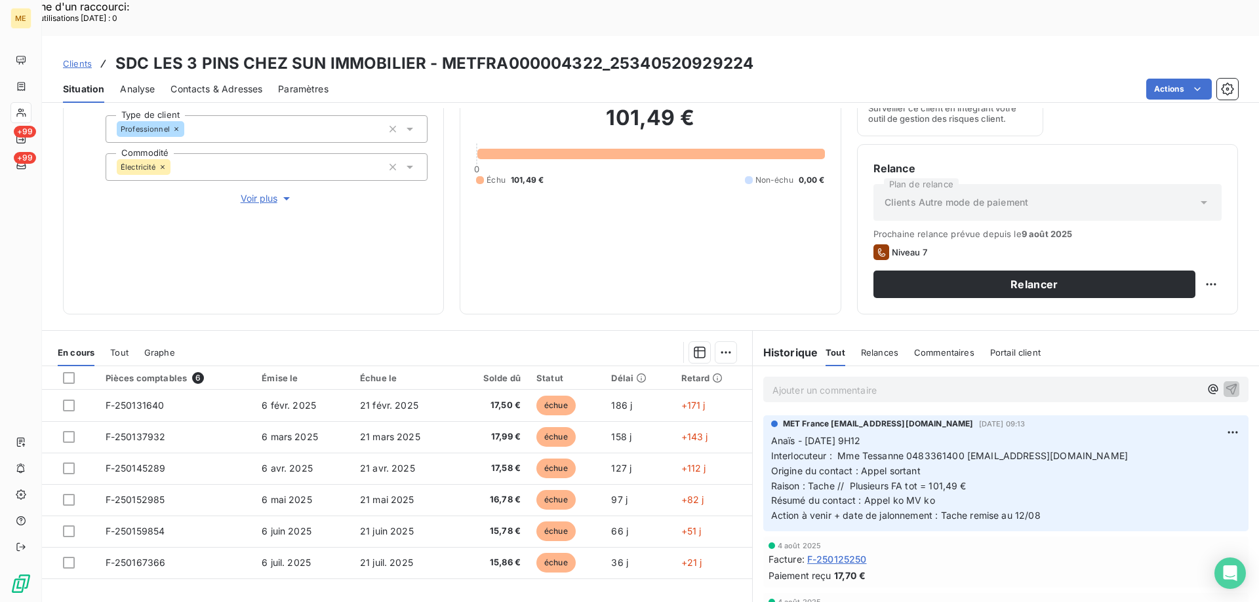
scroll to position [175, 0]
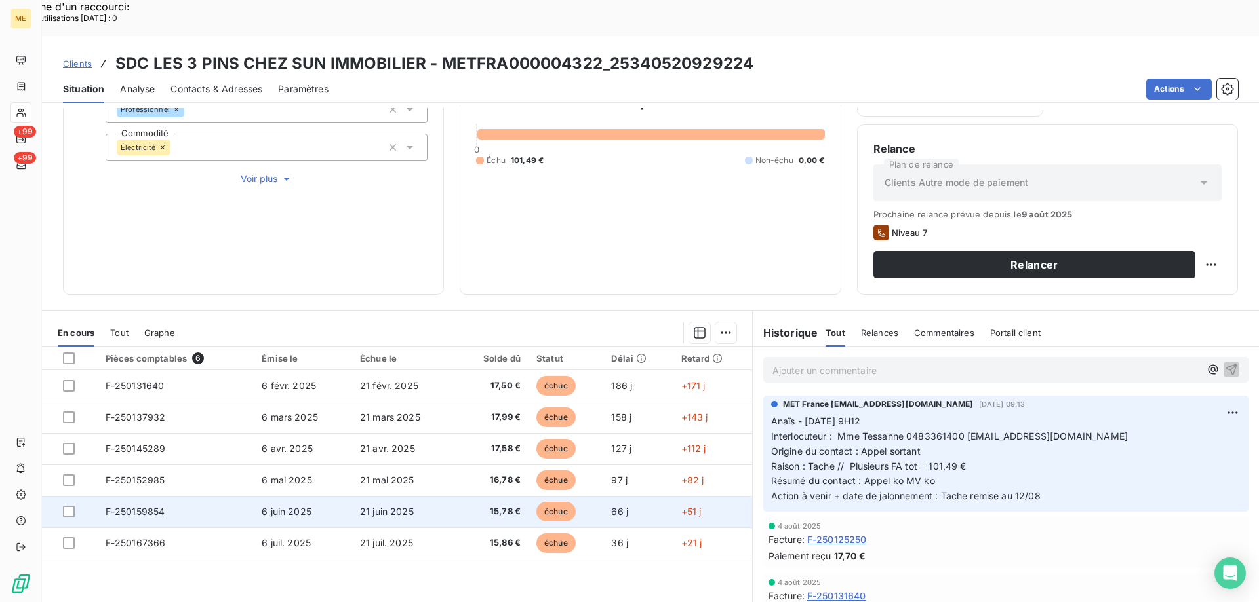
click at [135, 506] on span "F-250159854" at bounding box center [136, 511] width 60 height 11
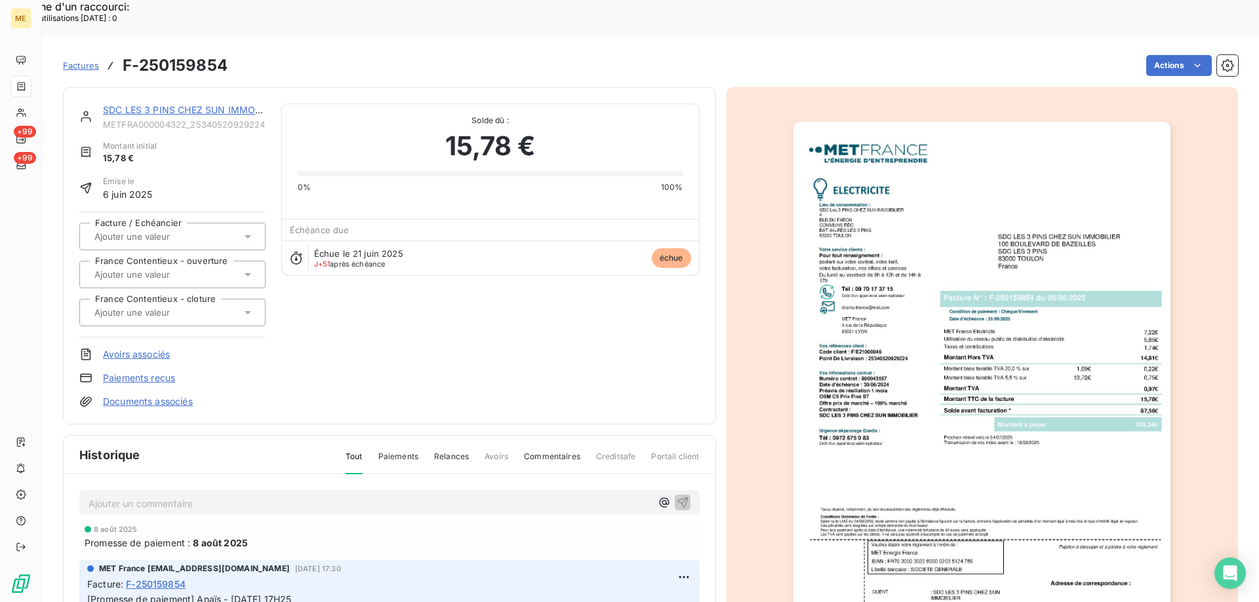
click at [908, 421] on img "button" at bounding box center [981, 389] width 377 height 534
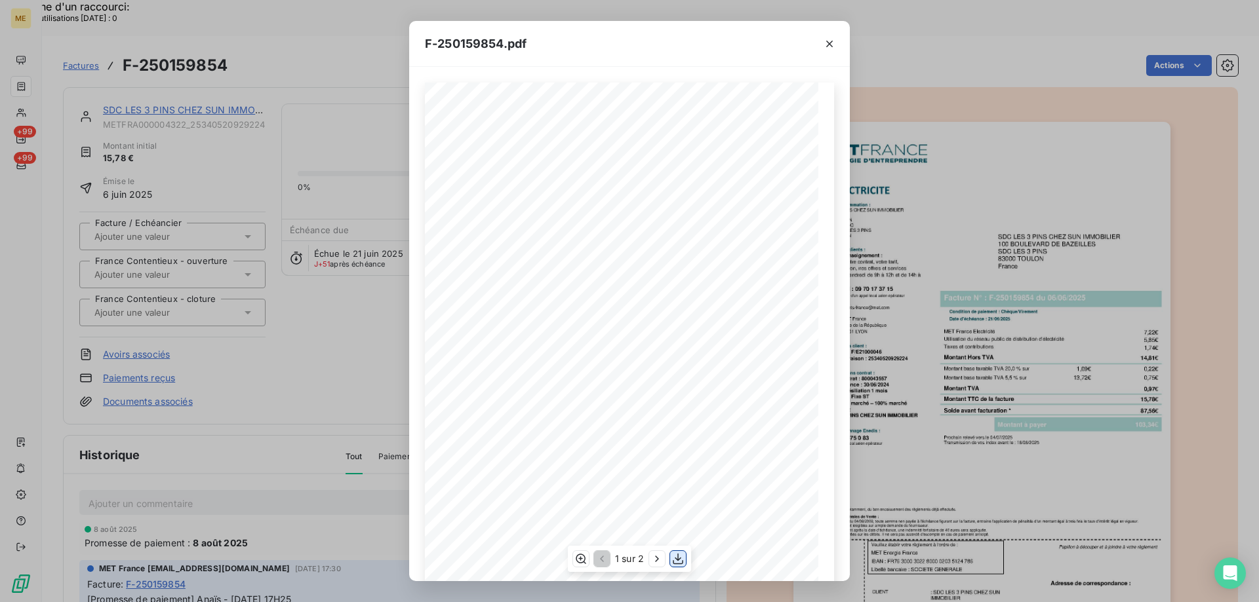
click at [678, 556] on icon "button" at bounding box center [677, 559] width 13 height 13
click at [829, 43] on icon "button" at bounding box center [829, 44] width 7 height 7
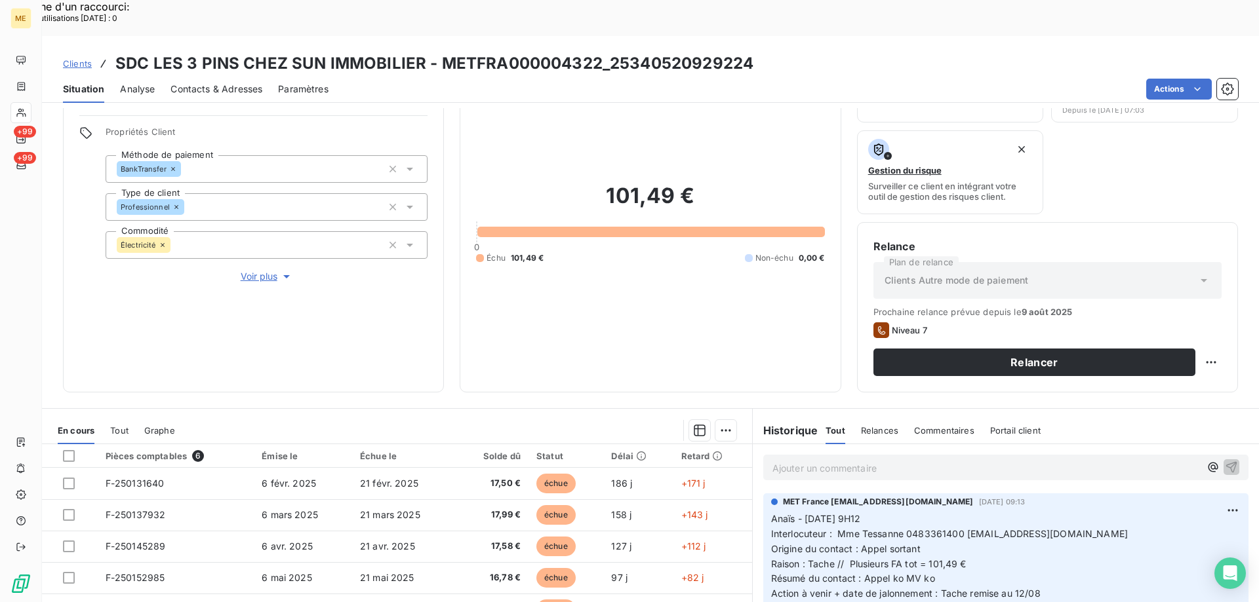
scroll to position [175, 0]
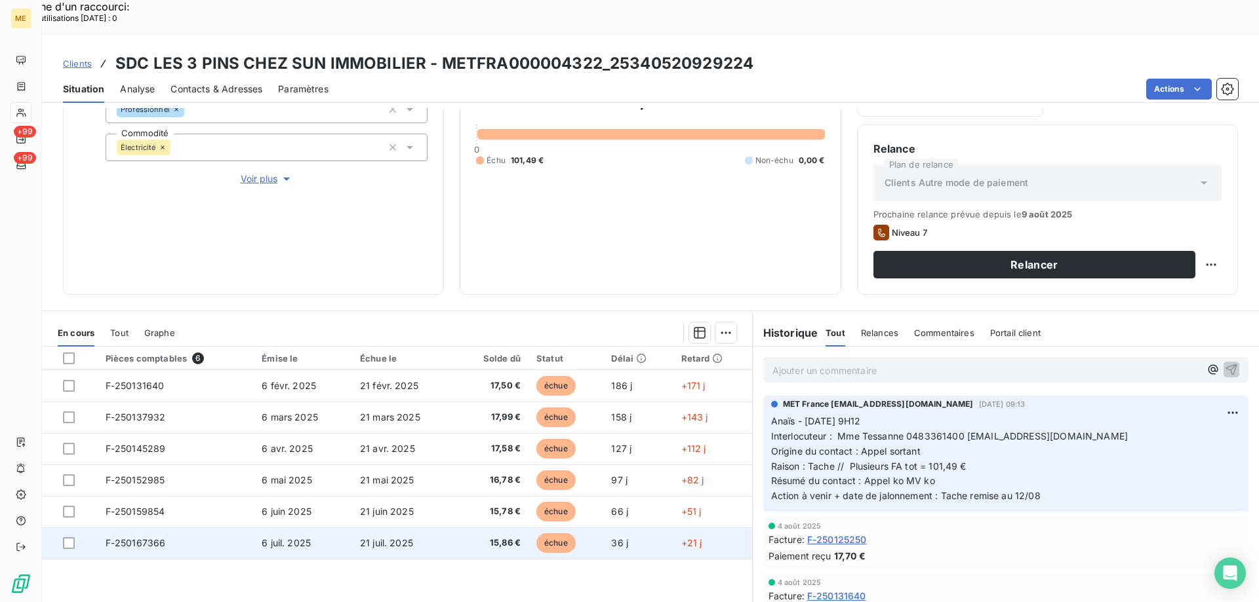
click at [132, 537] on span "F-250167366" at bounding box center [136, 542] width 60 height 11
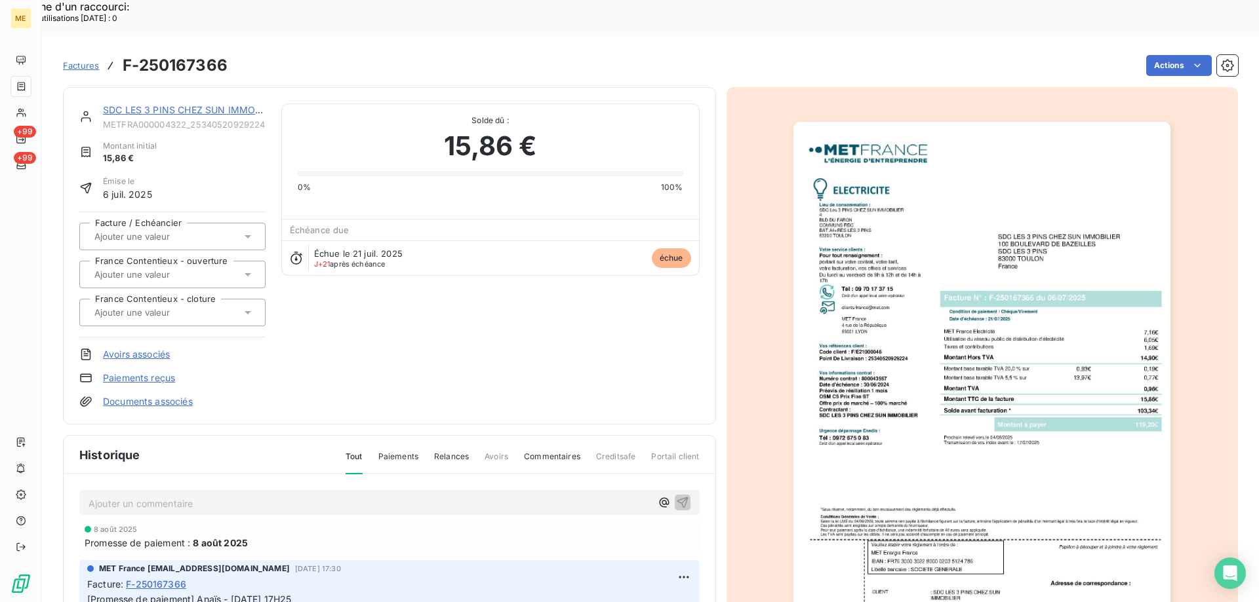
click at [836, 412] on img "button" at bounding box center [981, 389] width 377 height 534
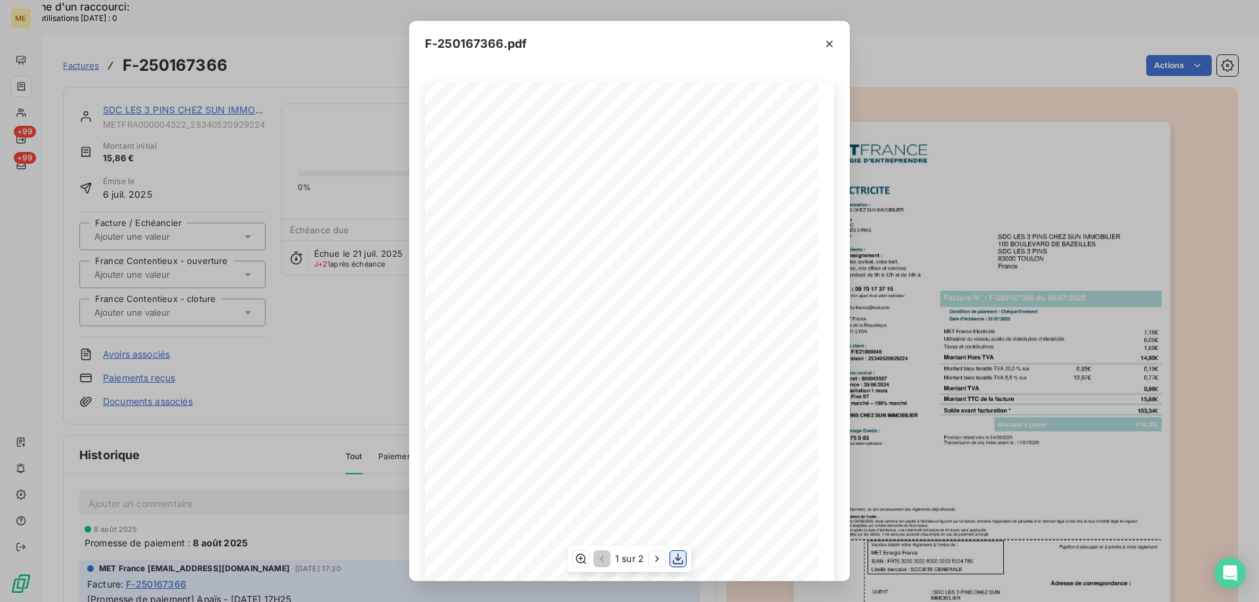
click at [680, 559] on icon "button" at bounding box center [677, 559] width 13 height 13
click at [832, 49] on icon "button" at bounding box center [829, 43] width 13 height 13
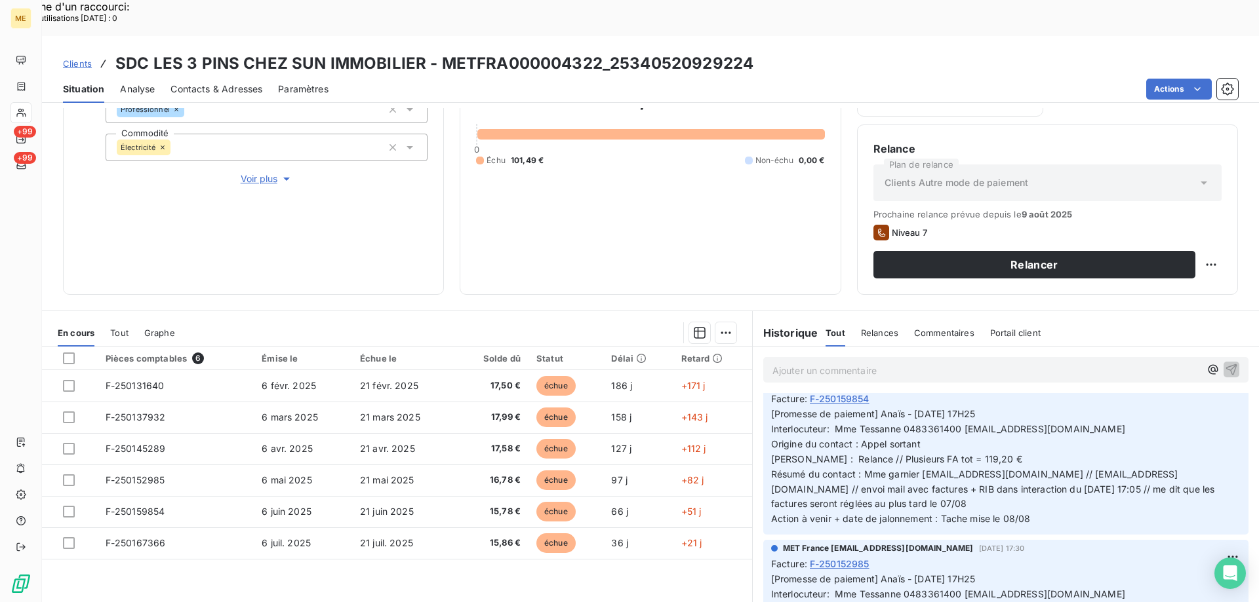
scroll to position [393, 0]
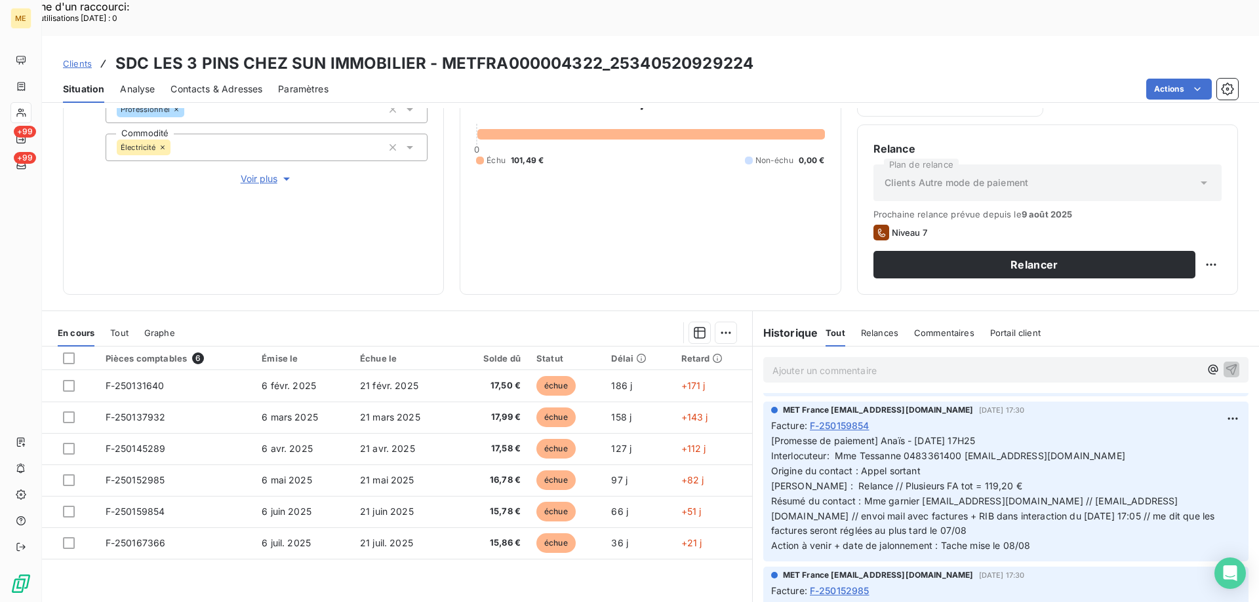
click at [797, 362] on p "Ajouter un commentaire ﻿" at bounding box center [985, 370] width 427 height 16
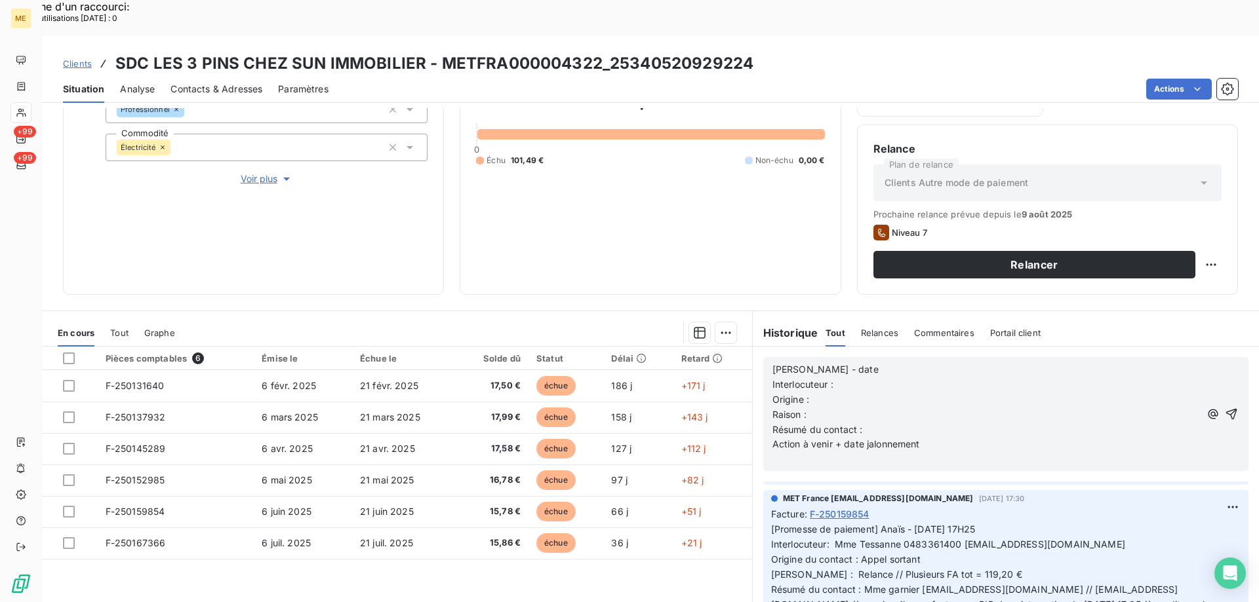
scroll to position [482, 0]
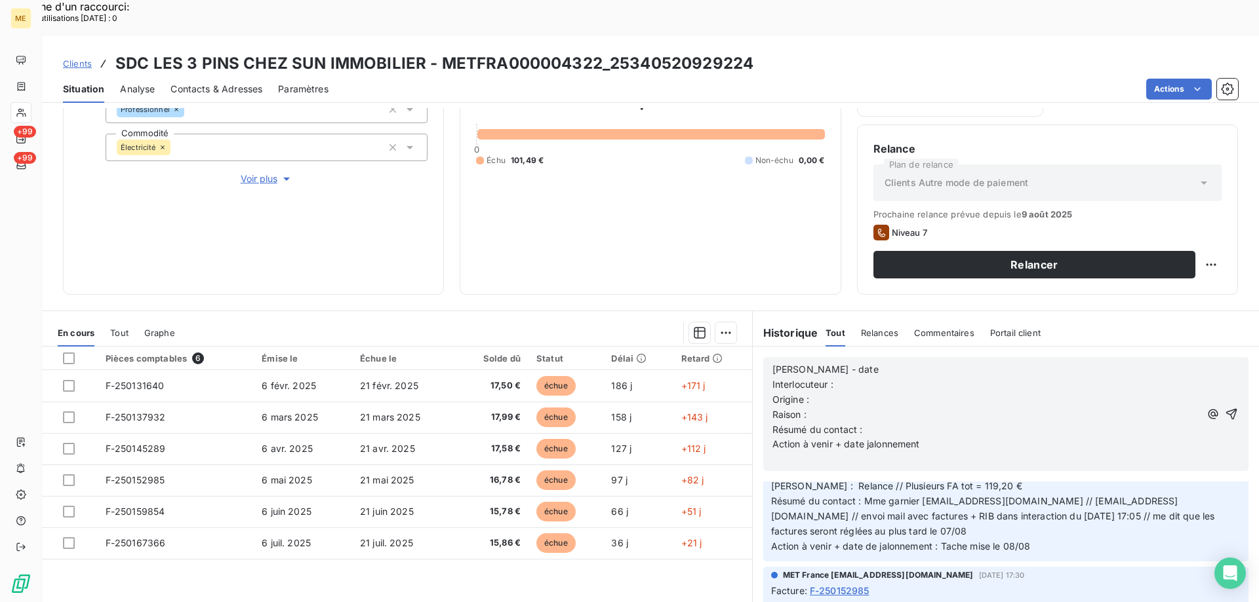
click at [848, 362] on p "Valérie - date" at bounding box center [985, 369] width 427 height 15
click at [855, 378] on p "Interlocuteur :" at bounding box center [985, 385] width 427 height 15
click at [856, 378] on p "Interlocuteur :" at bounding box center [985, 385] width 427 height 15
click at [904, 379] on span "Interlocuteur : Mme Tessanne 0483361400" at bounding box center [868, 384] width 193 height 11
click at [1043, 378] on p "Interlocuteur : Mme Tessanne Mme garnier 0483361400" at bounding box center [985, 385] width 427 height 15
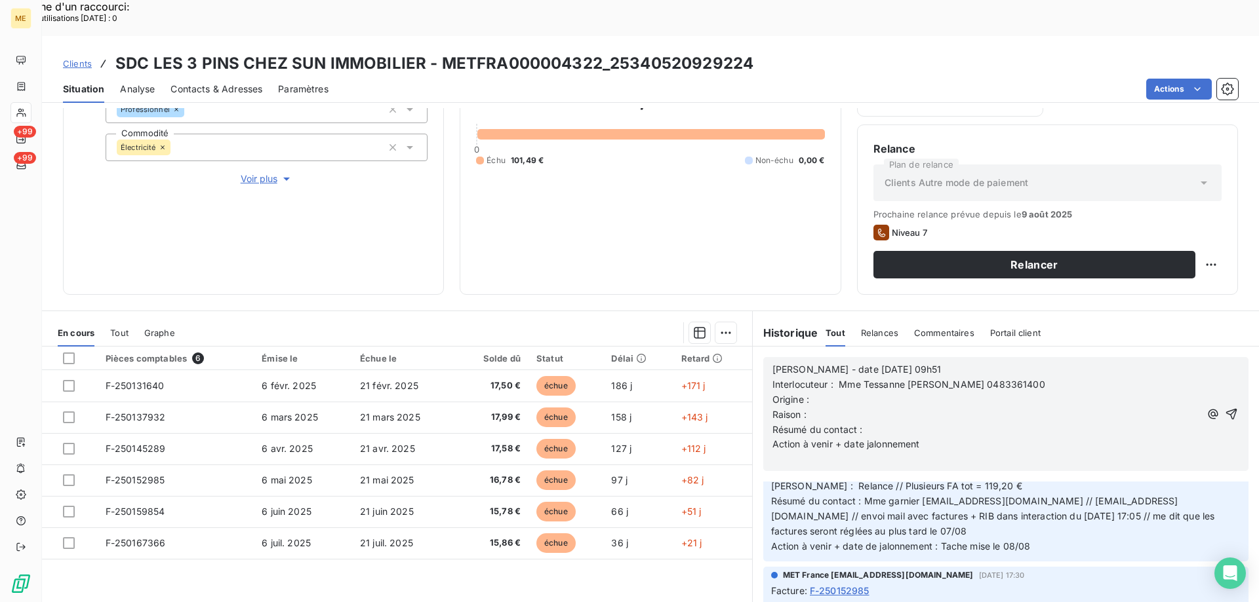
scroll to position [497, 0]
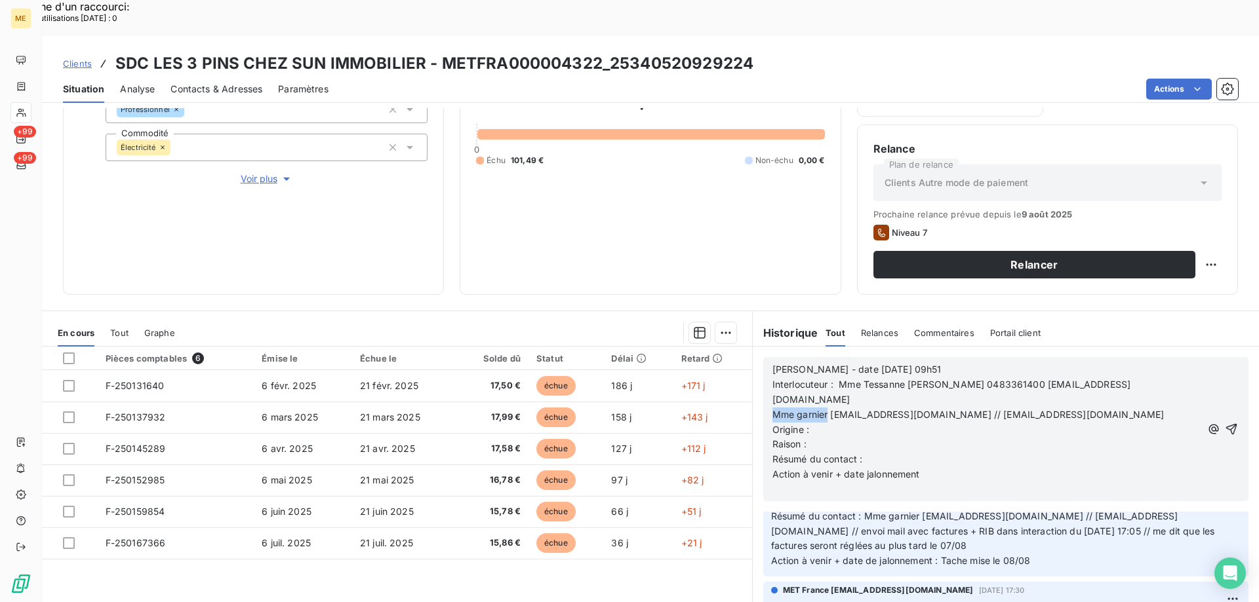
drag, startPoint x: 767, startPoint y: 360, endPoint x: 823, endPoint y: 365, distance: 56.0
click at [823, 409] on span "Mme garnier [EMAIL_ADDRESS][DOMAIN_NAME] // [EMAIL_ADDRESS][DOMAIN_NAME]" at bounding box center [968, 414] width 392 height 11
click at [772, 409] on span "francoise.garnier@foncia.com // factures-fournisseurs-toulon@foncia.com" at bounding box center [977, 414] width 410 height 11
click at [816, 437] on p "Raison :" at bounding box center [986, 444] width 428 height 15
click at [820, 423] on p "Origine :" at bounding box center [986, 430] width 428 height 15
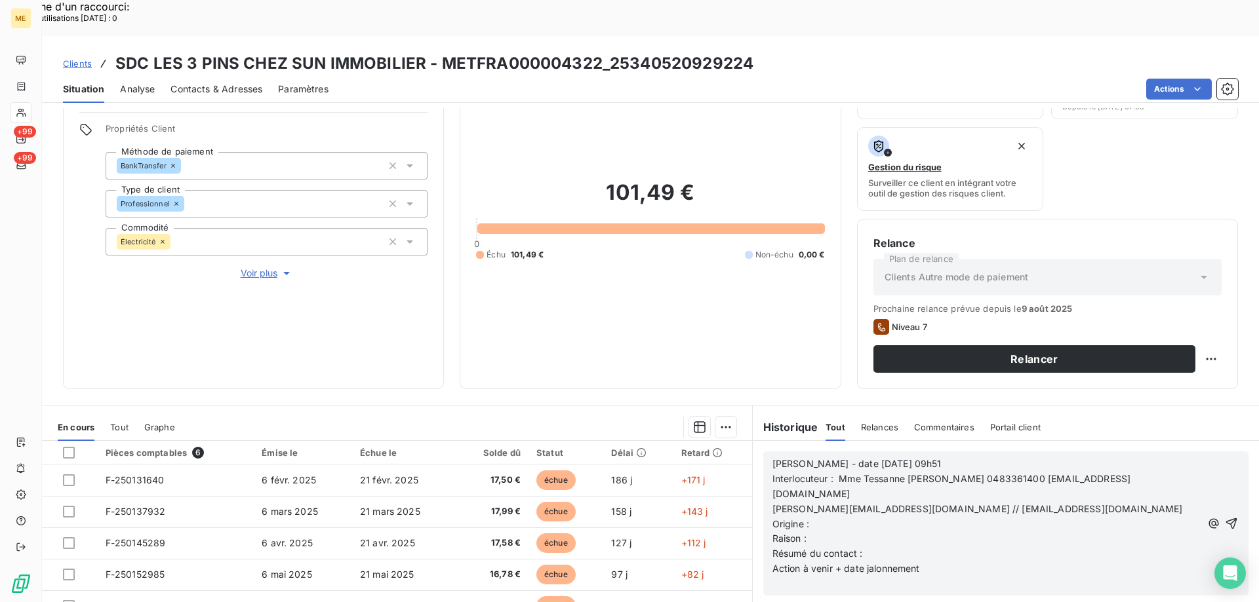
scroll to position [0, 0]
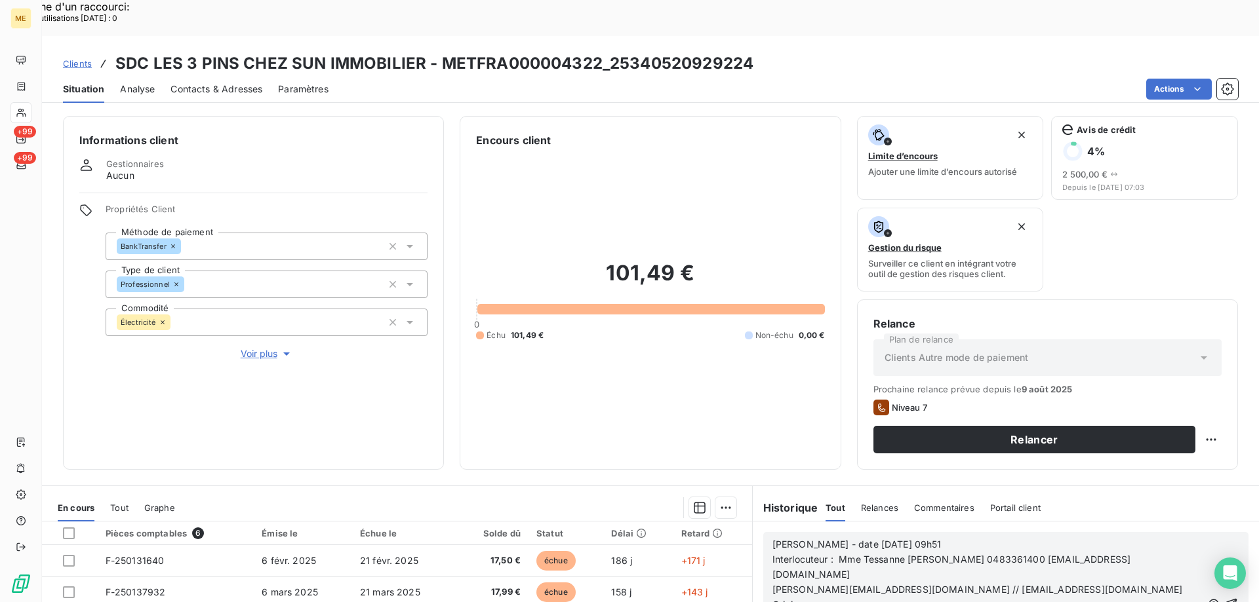
click at [257, 347] on span "Voir plus" at bounding box center [267, 353] width 52 height 13
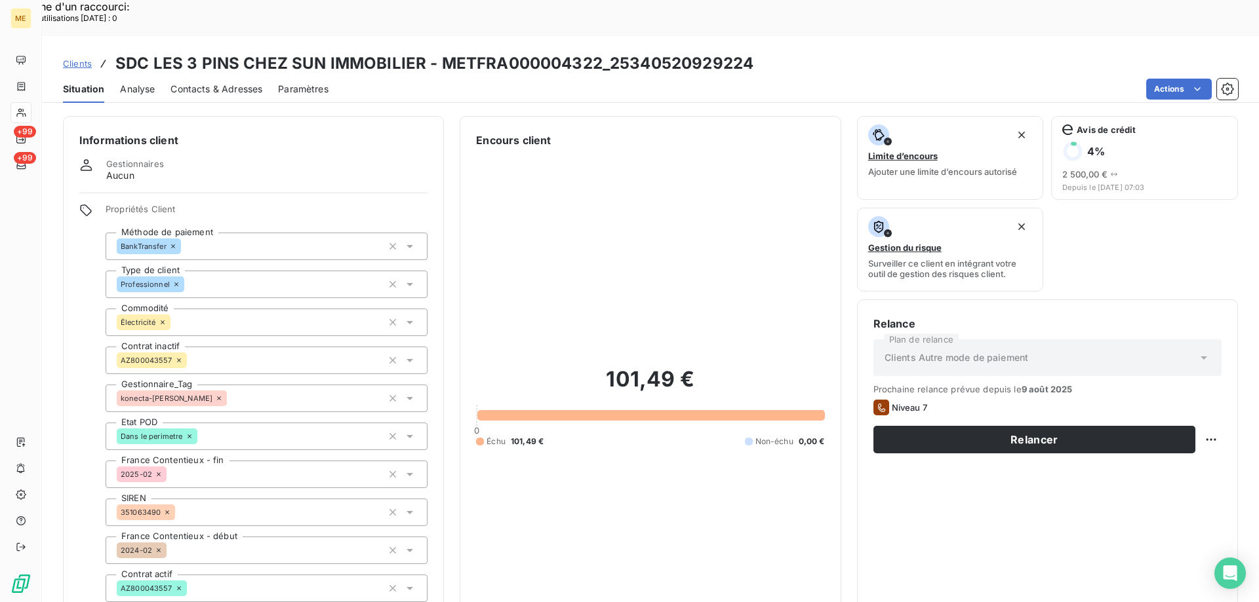
scroll to position [66, 0]
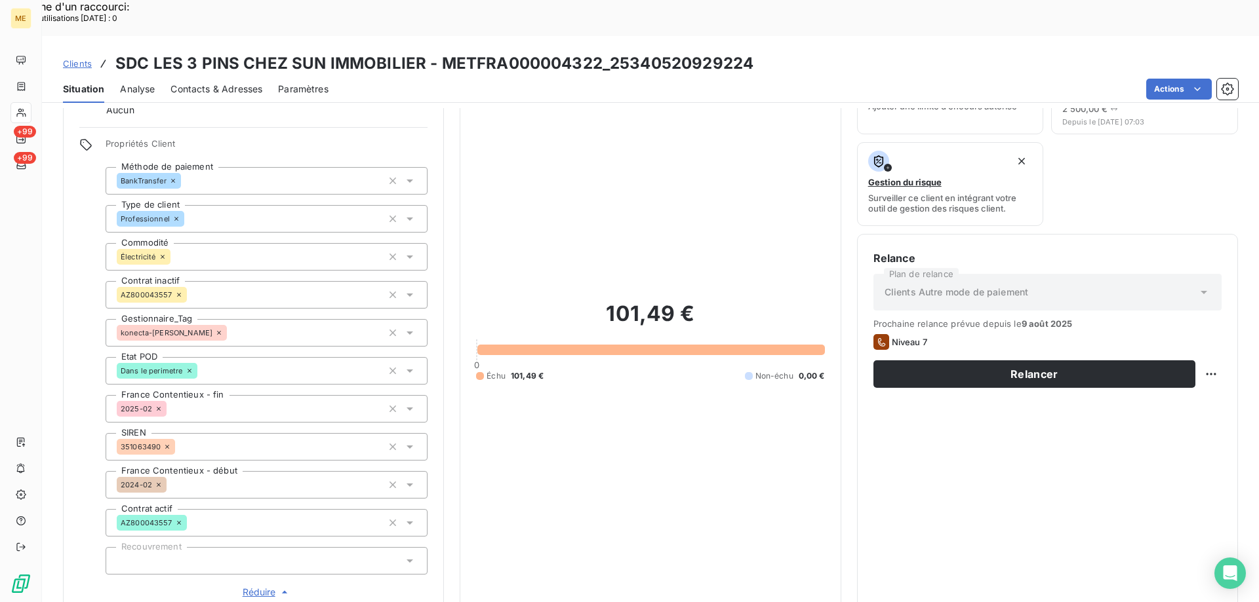
click at [258, 586] on span "Réduire" at bounding box center [267, 592] width 49 height 13
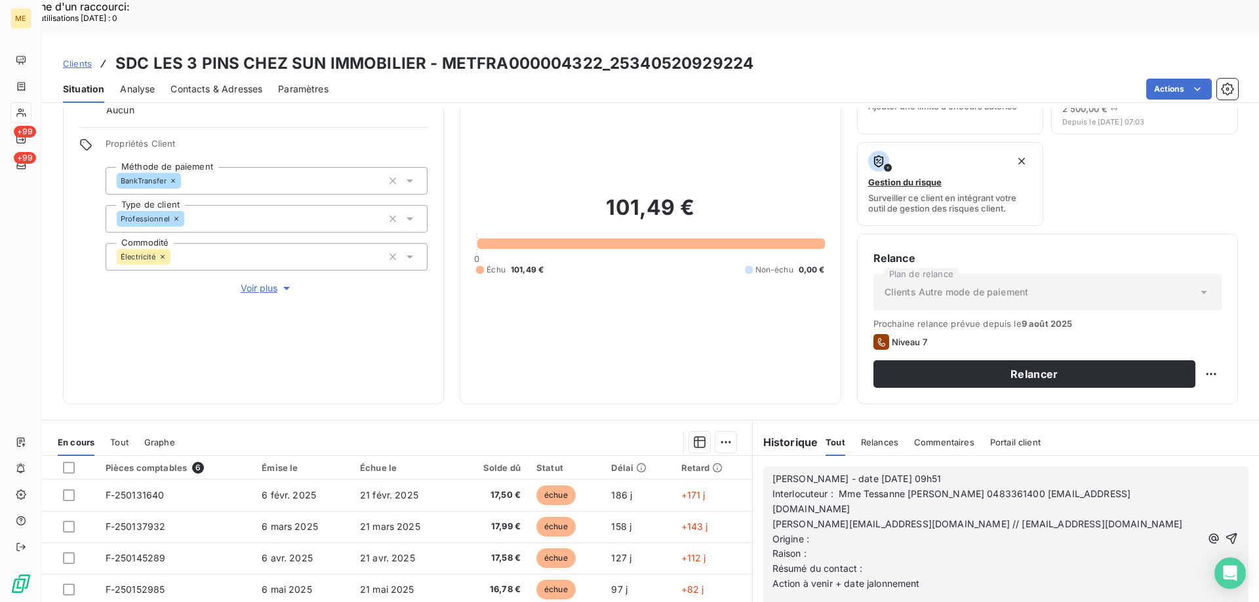
click at [832, 532] on p "Origine :" at bounding box center [986, 539] width 428 height 15
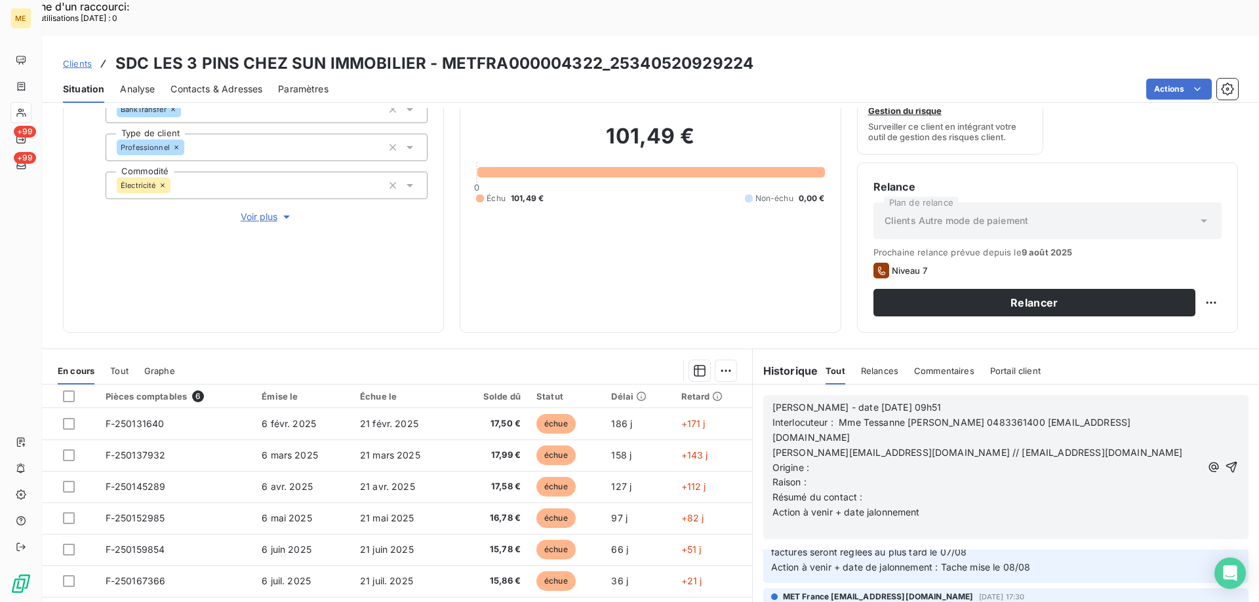
scroll to position [175, 0]
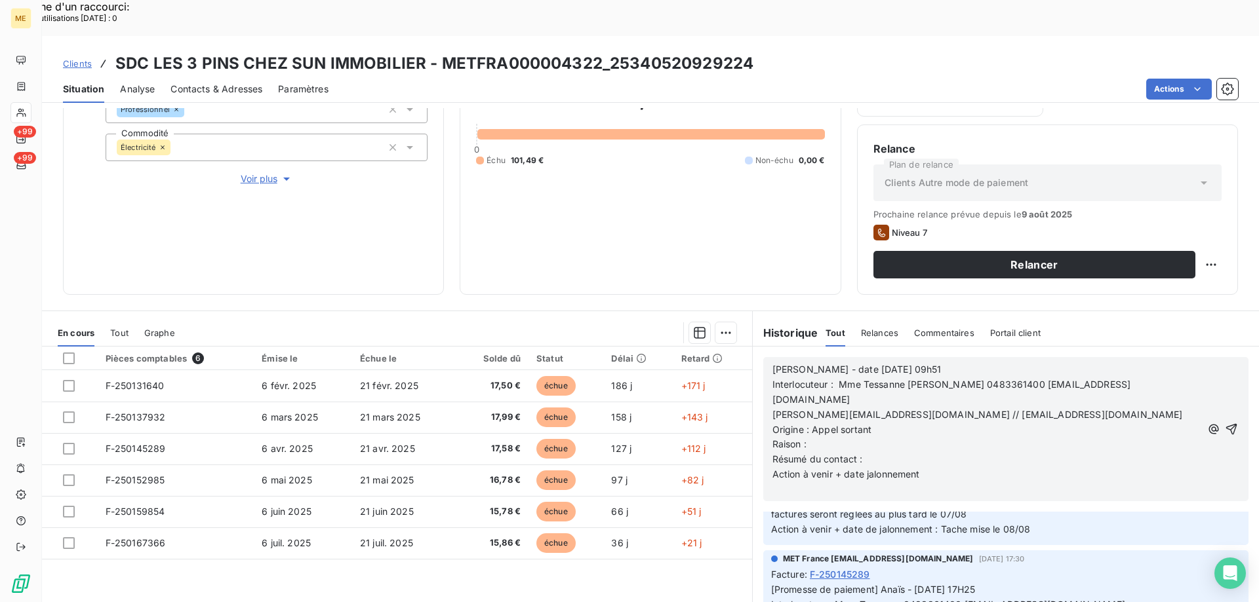
click at [813, 437] on p "Raison :" at bounding box center [986, 444] width 428 height 15
click at [891, 452] on p "Résumé du contact :" at bounding box center [986, 459] width 428 height 15
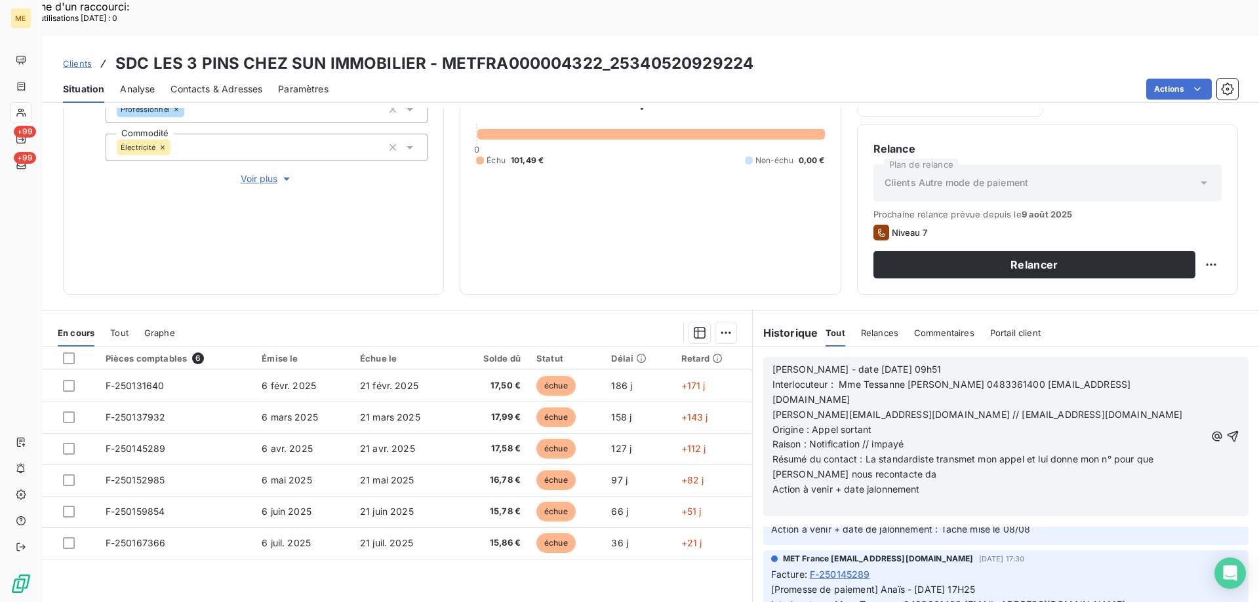
click at [1210, 429] on button "button" at bounding box center [1216, 437] width 13 height 16
click at [911, 452] on p "Résumé du contact : La standardiste transmet mon appel et lui donne mon n° pour…" at bounding box center [988, 467] width 433 height 30
click at [941, 482] on p "Action à venir + date jalonnement" at bounding box center [988, 489] width 433 height 15
click at [975, 484] on span "Action à venir + date jalonnement Tâche au 147/08/2025" at bounding box center [897, 489] width 250 height 11
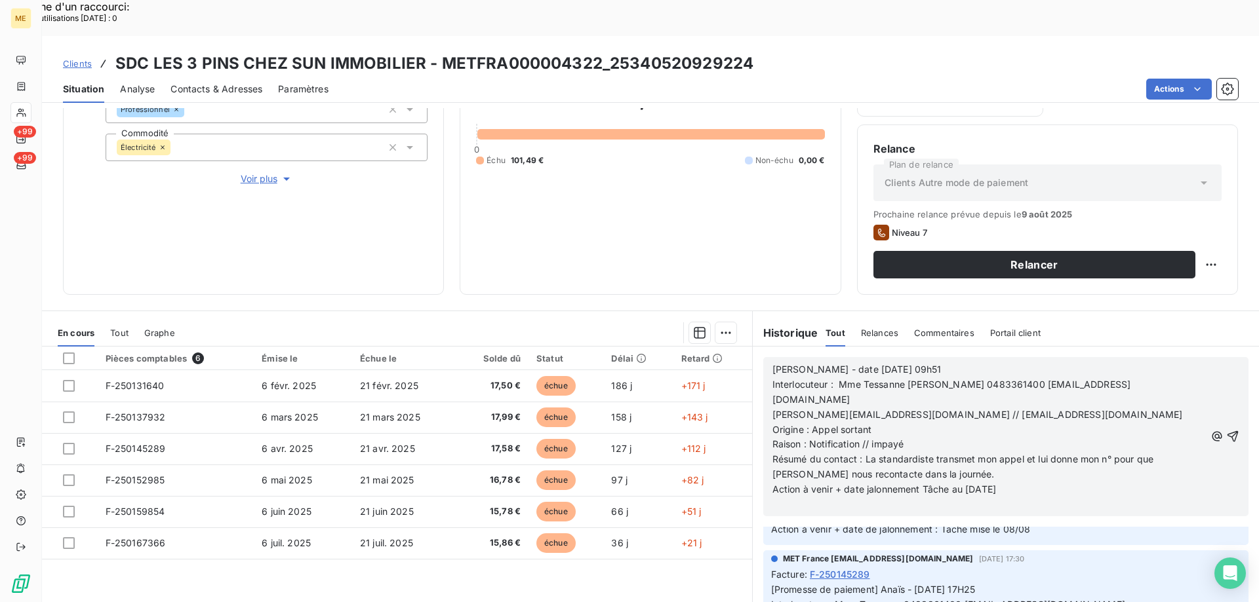
click at [1027, 482] on p "Action à venir + date jalonnement Tâche au 14/08/2025" at bounding box center [988, 489] width 433 height 15
click at [1226, 430] on icon "button" at bounding box center [1232, 436] width 13 height 13
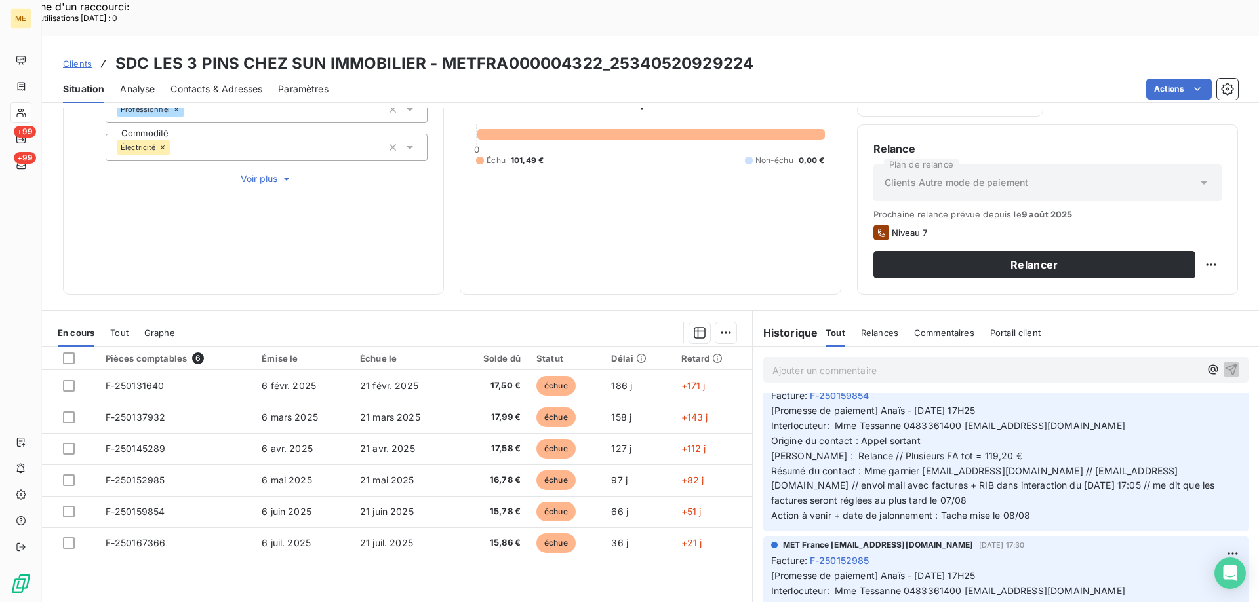
scroll to position [756, 0]
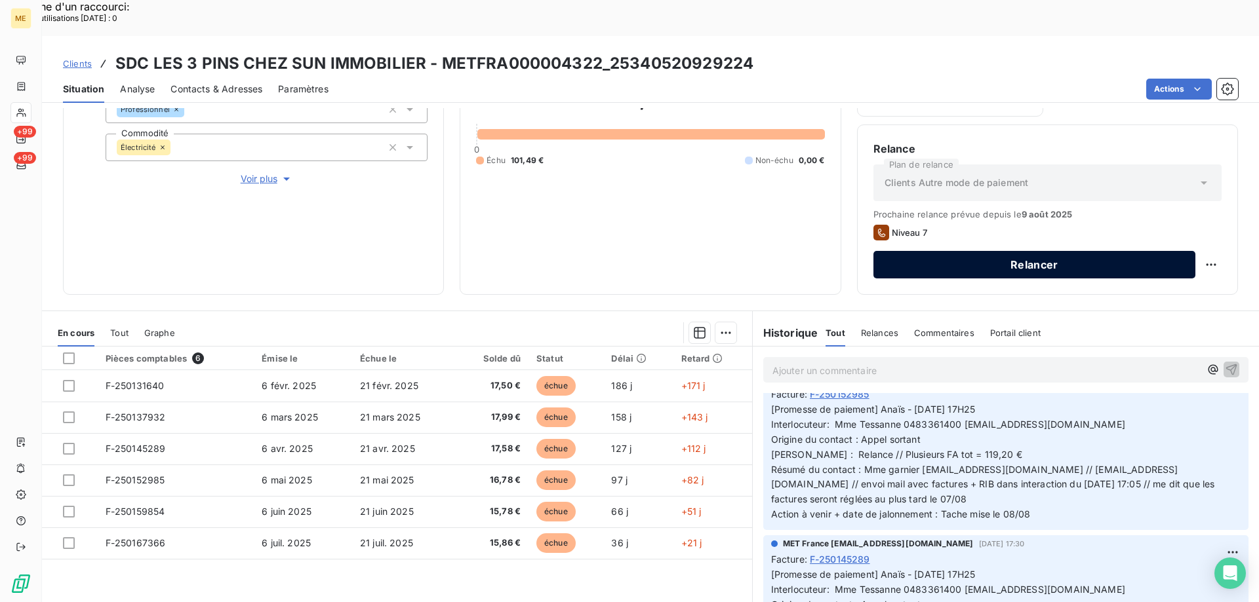
click at [1068, 251] on button "Relancer" at bounding box center [1034, 265] width 322 height 28
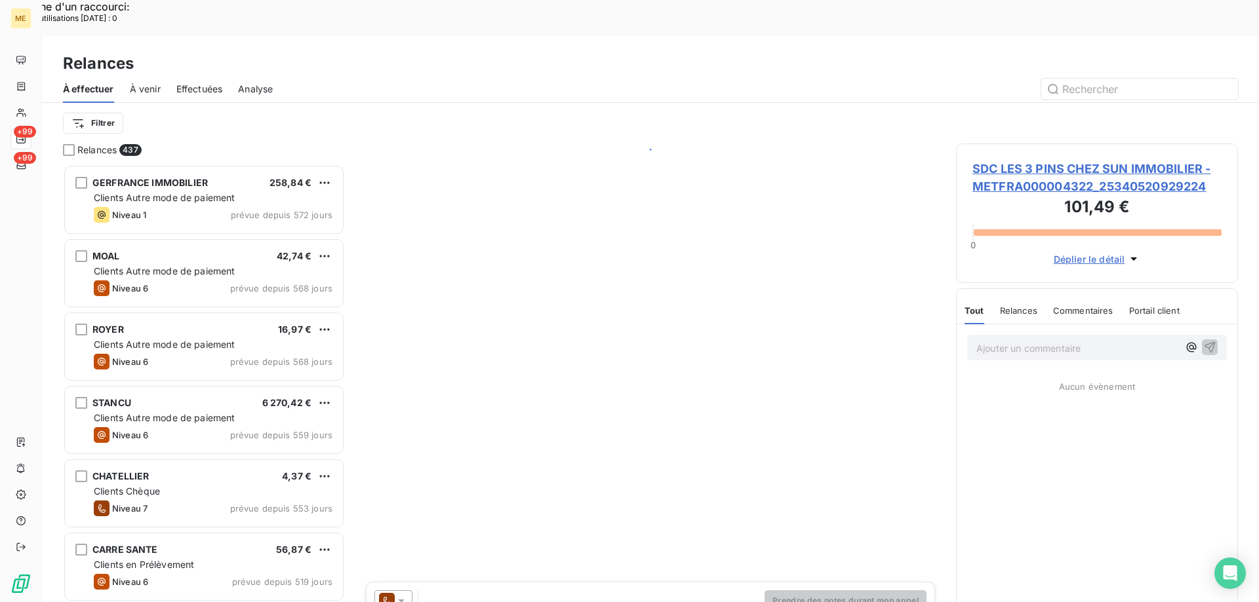
scroll to position [464, 272]
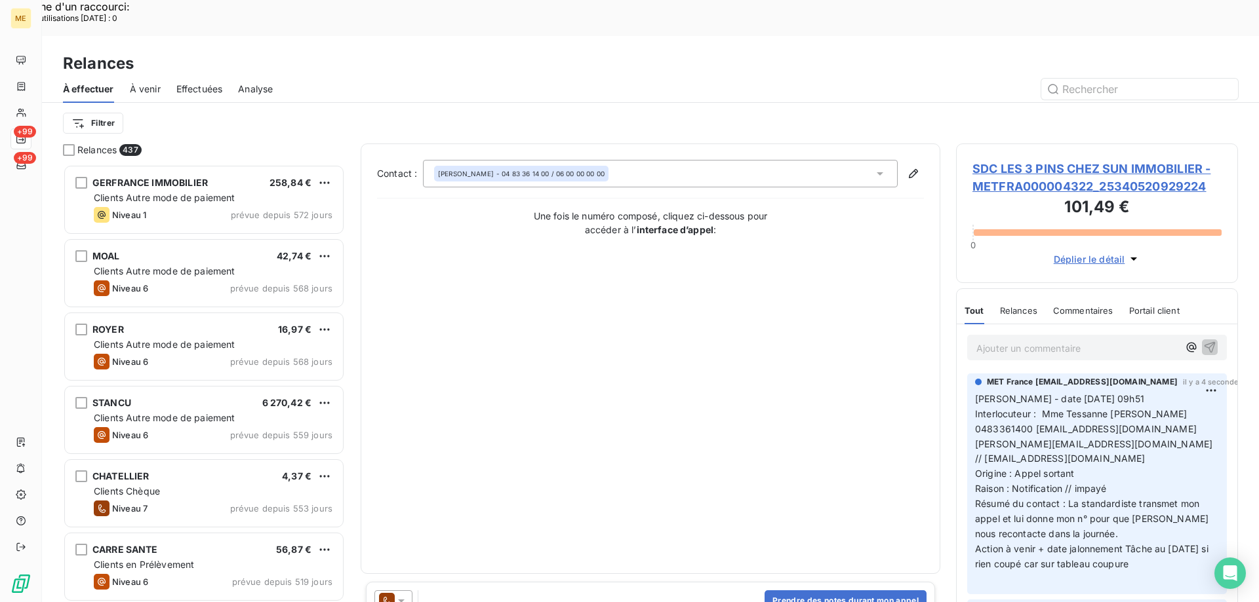
drag, startPoint x: 1196, startPoint y: 528, endPoint x: 978, endPoint y: 358, distance: 276.9
click at [977, 392] on p "Valérie - date 11/08/2025 09h51 Interlocuteur : Mme Tessanne Mme garnier 048336…" at bounding box center [1097, 489] width 244 height 195
copy p "Valérie - date 11/08/2025 09h51 Interlocuteur : Mme Tessanne Mme garnier 048336…"
click at [690, 160] on div "Veronique POGGIOLI - 04 83 36 14 00 / 06 00 00 00 00" at bounding box center [660, 174] width 475 height 28
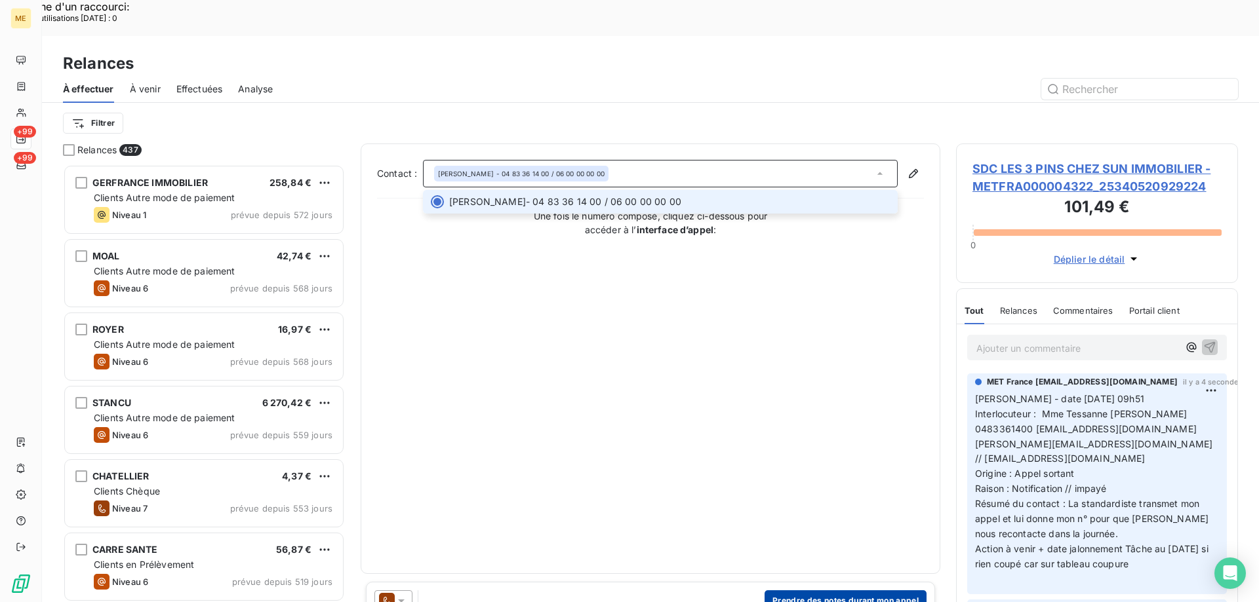
click at [819, 591] on button "Prendre des notes durant mon appel" at bounding box center [845, 601] width 162 height 21
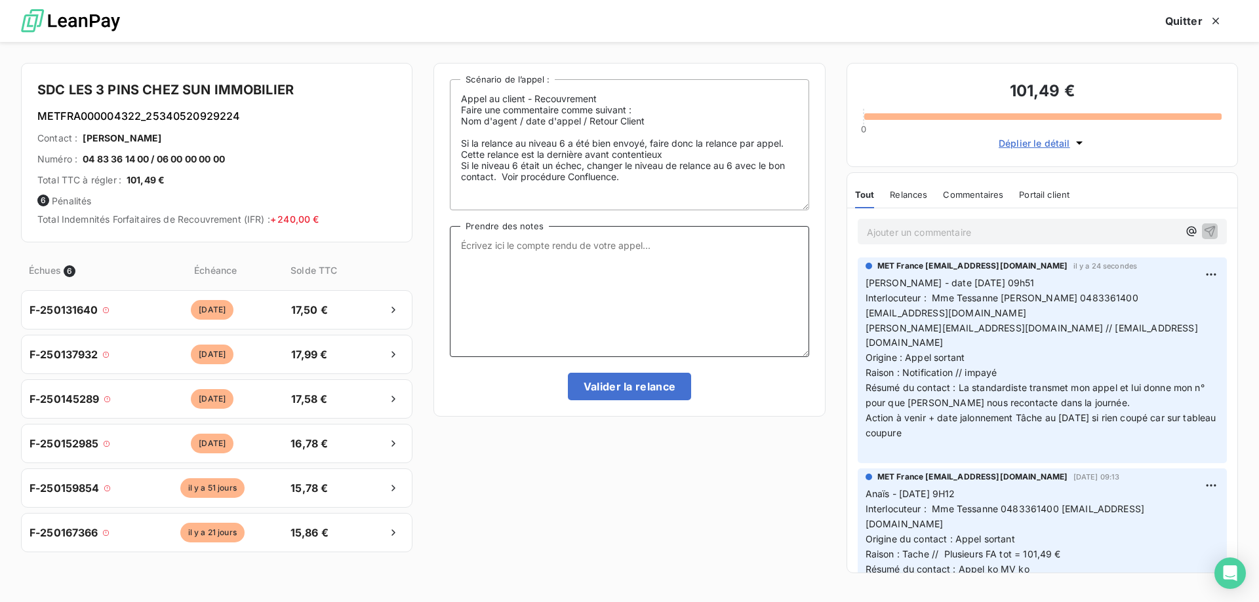
click at [659, 254] on textarea "Prendre des notes" at bounding box center [629, 291] width 359 height 131
paste textarea "[PERSON_NAME] - date [DATE] 09h51 Interlocuteur : Mme Tessanne [PERSON_NAME] 04…"
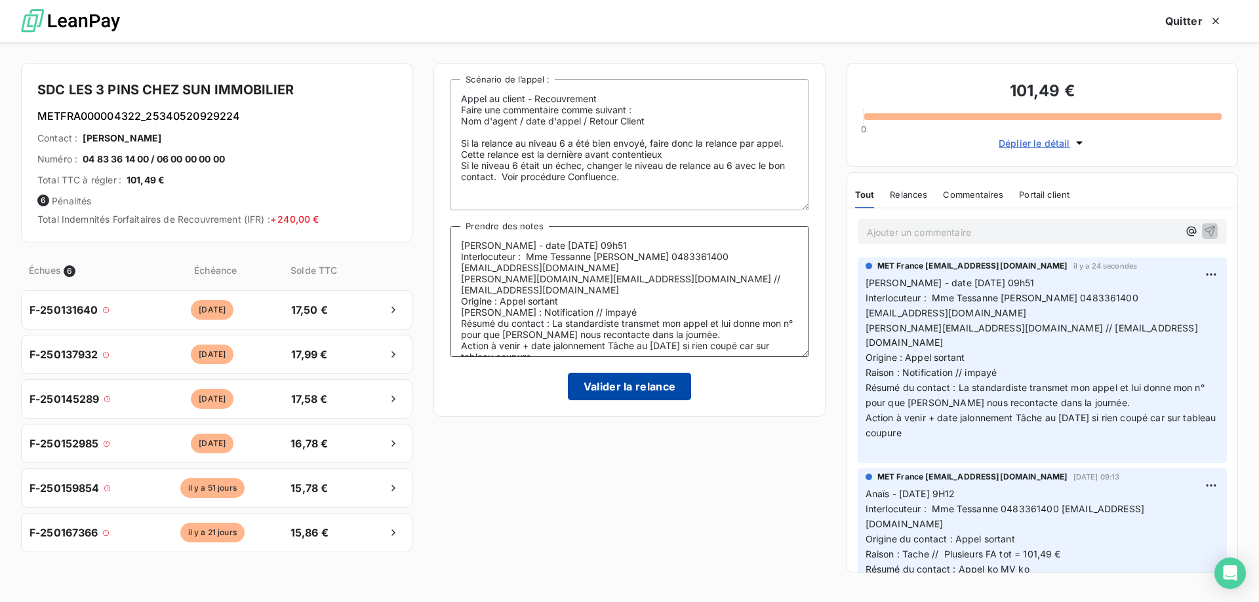
type textarea "[PERSON_NAME] - date [DATE] 09h51 Interlocuteur : Mme Tessanne [PERSON_NAME] 04…"
click at [630, 380] on button "Valider la relance" at bounding box center [630, 387] width 124 height 28
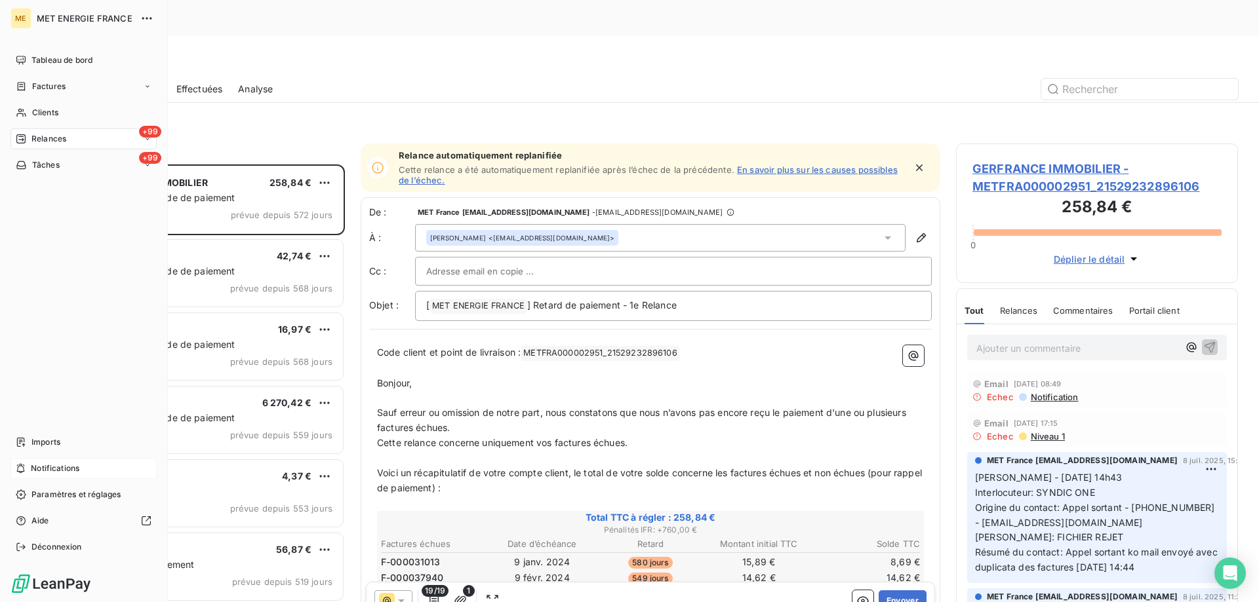
click at [107, 472] on div "Notifications" at bounding box center [83, 468] width 146 height 21
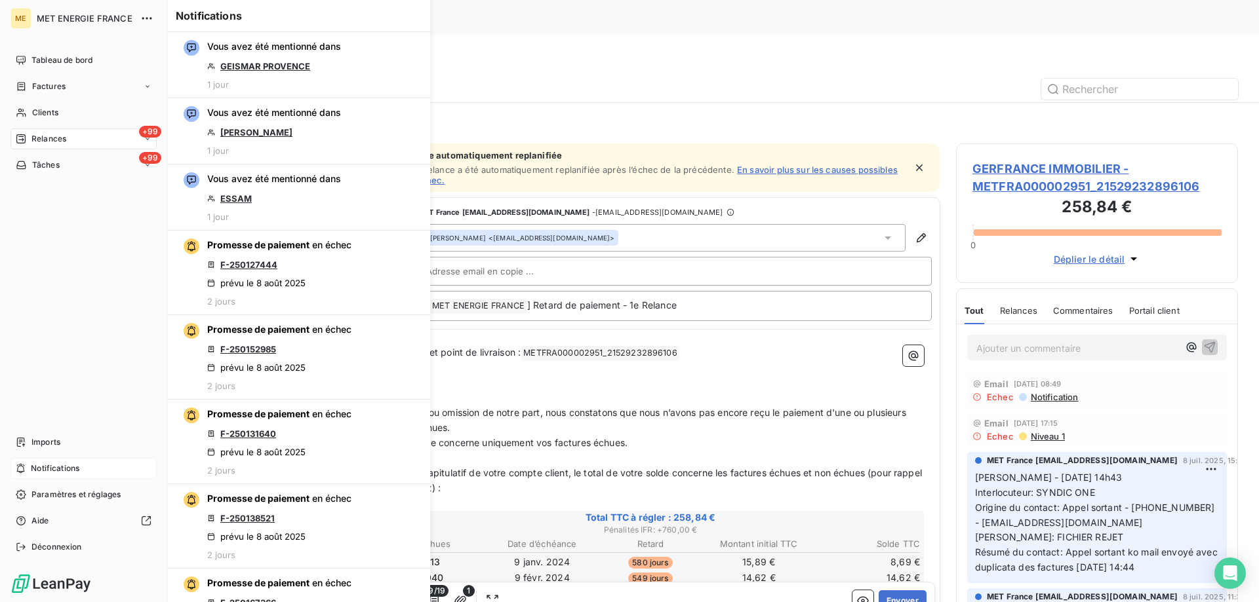
click at [106, 470] on div "Notifications" at bounding box center [83, 468] width 146 height 21
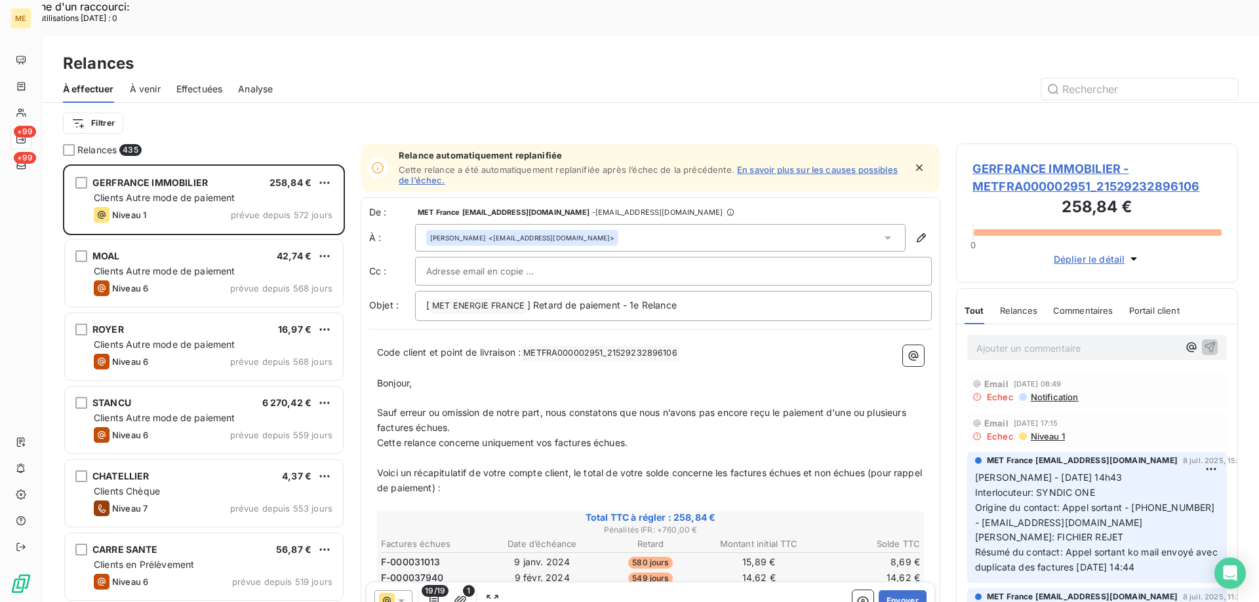
click at [507, 79] on div at bounding box center [762, 89] width 949 height 21
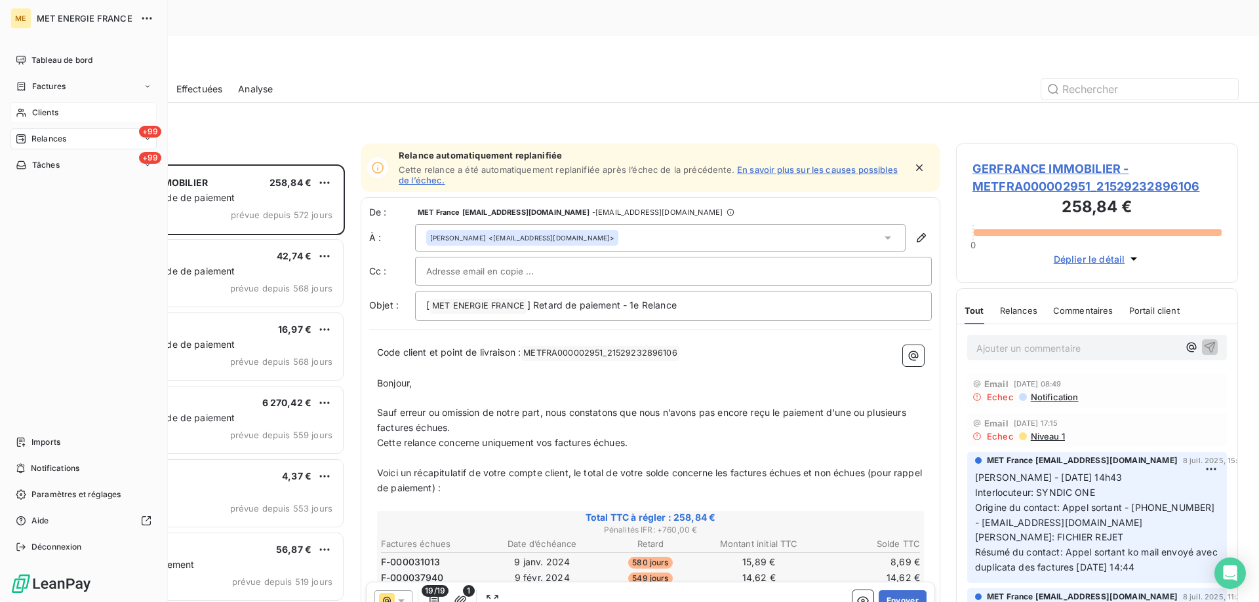
click at [71, 113] on div "Clients" at bounding box center [83, 112] width 146 height 21
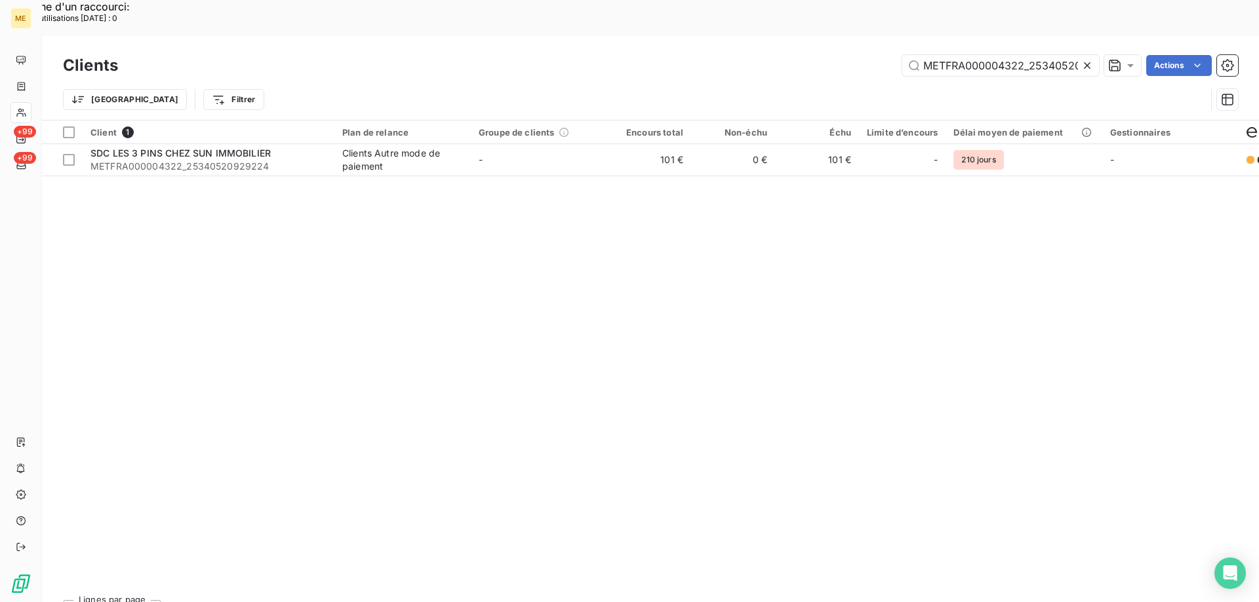
click at [1085, 62] on icon at bounding box center [1087, 65] width 7 height 7
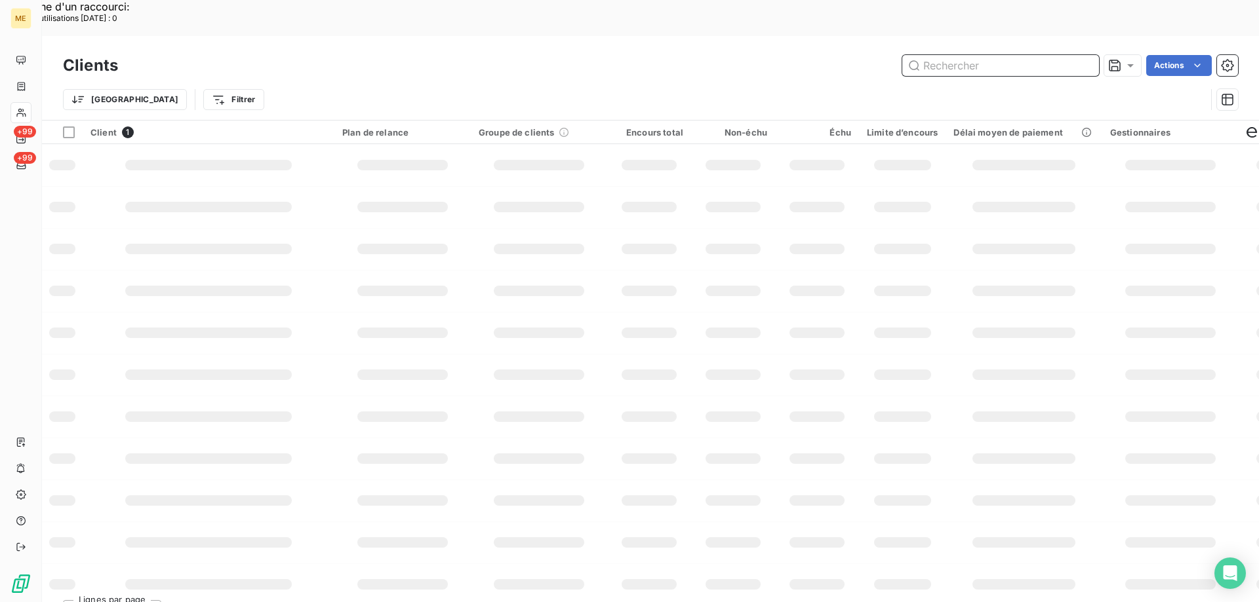
click at [937, 55] on input "text" at bounding box center [1000, 65] width 197 height 21
paste input "METFRA000001890"
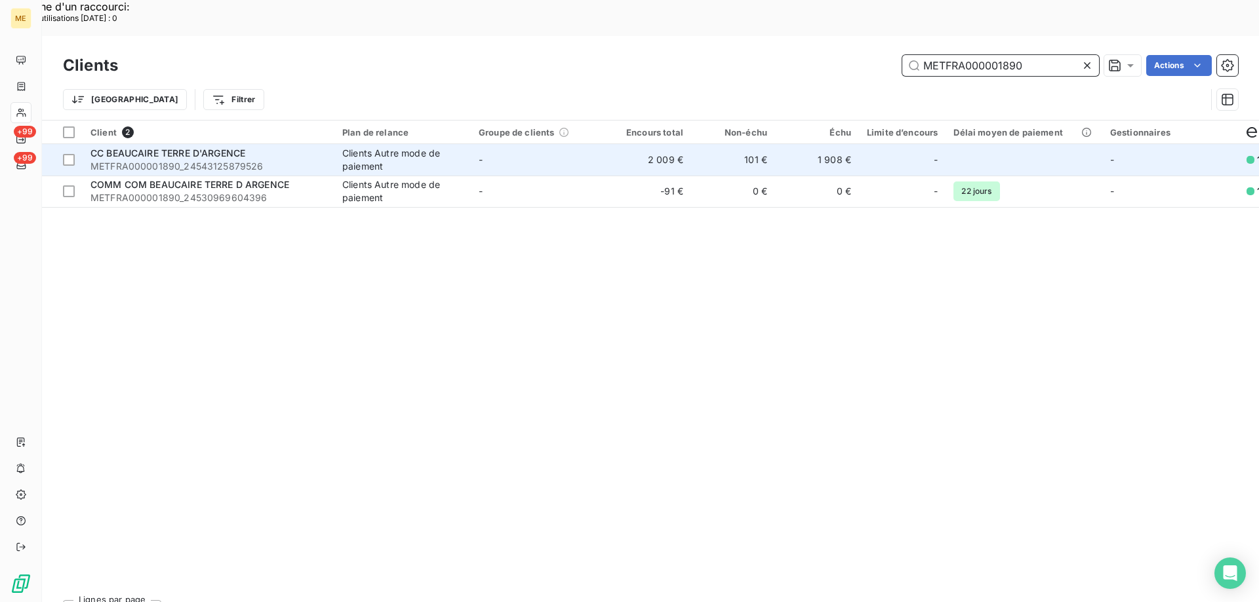
type input "METFRA000001890"
click at [198, 147] on span "CC BEAUCAIRE TERRE D'ARGENCE" at bounding box center [167, 152] width 155 height 11
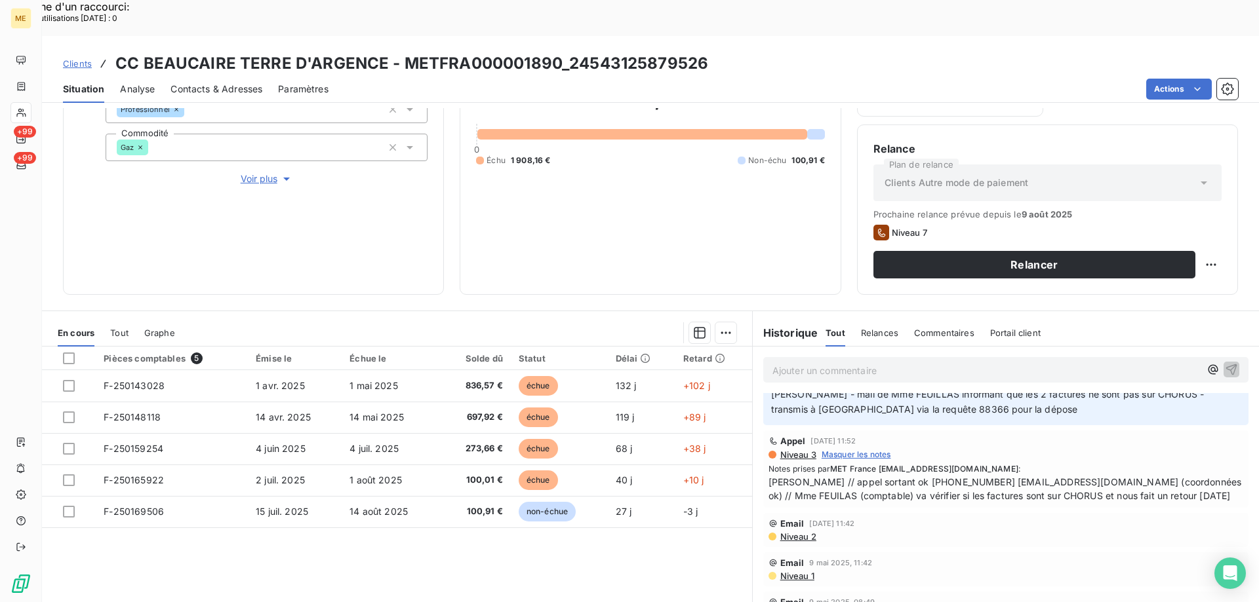
scroll to position [459, 0]
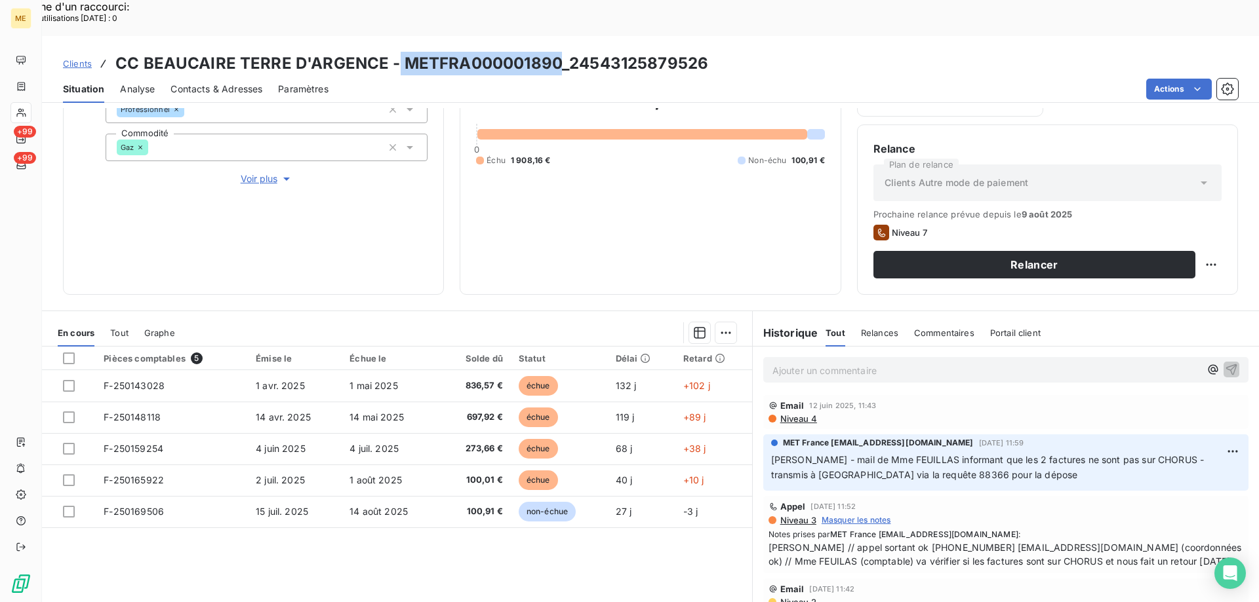
drag, startPoint x: 396, startPoint y: 26, endPoint x: 557, endPoint y: 12, distance: 161.2
click at [557, 36] on div "Clients CC BEAUCAIRE TERRE D'ARGENCE - METFRA000001890_24543125879526 Situation…" at bounding box center [650, 69] width 1217 height 67
copy h3 "METFRA000001890"
click at [405, 522] on div "Pièces comptables 5 Émise le Échue le Solde dû Statut Délai Retard F-250143028 …" at bounding box center [397, 473] width 710 height 252
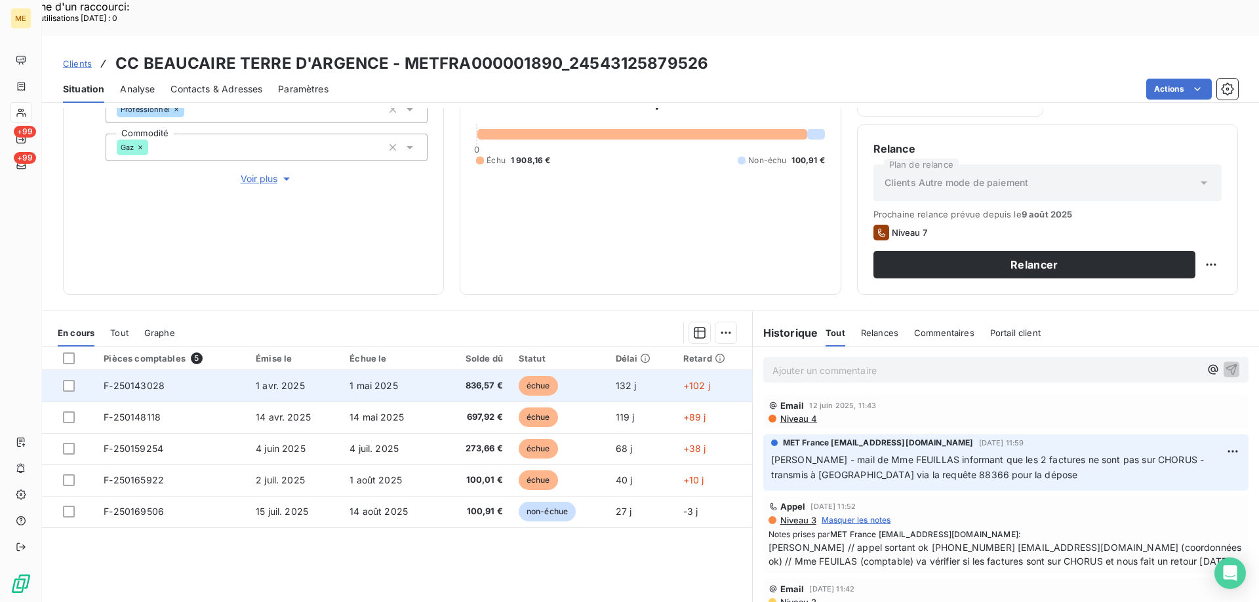
click at [134, 380] on span "F-250143028" at bounding box center [134, 385] width 61 height 11
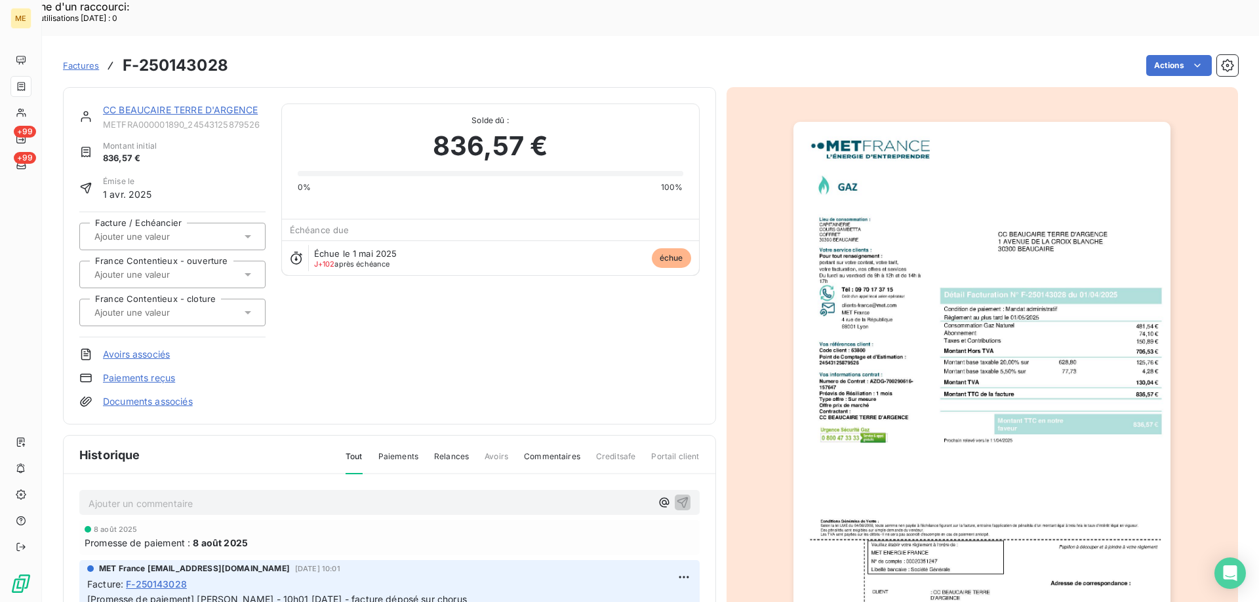
click at [955, 450] on img "button" at bounding box center [981, 389] width 377 height 534
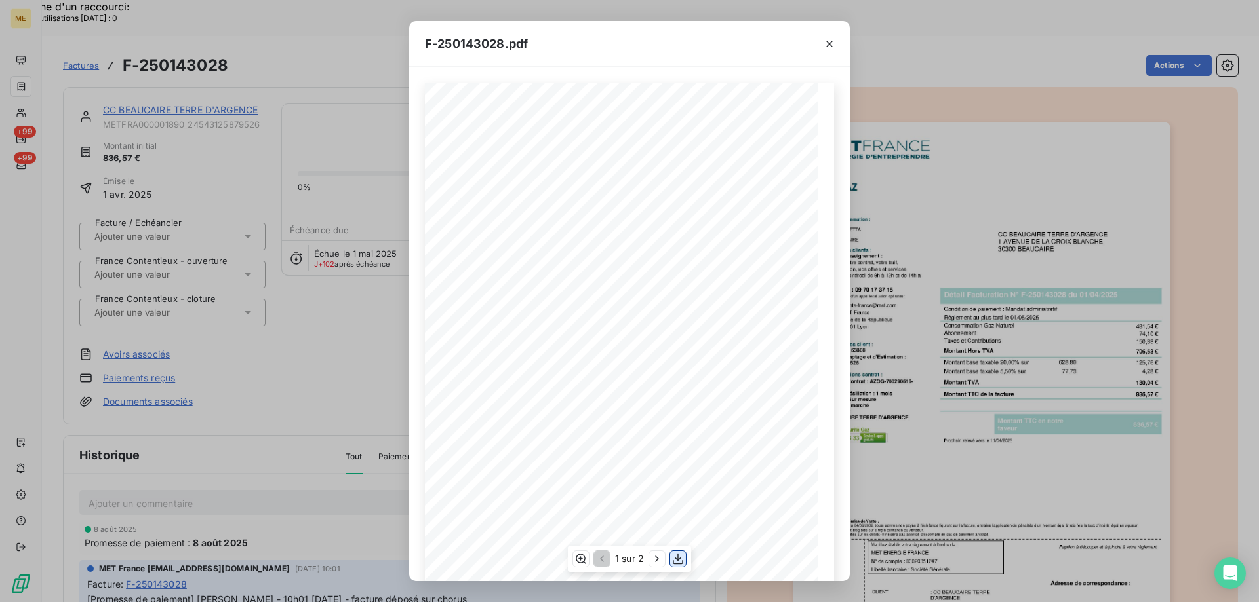
click at [678, 561] on icon "button" at bounding box center [677, 559] width 13 height 13
click at [827, 43] on icon "button" at bounding box center [829, 43] width 13 height 13
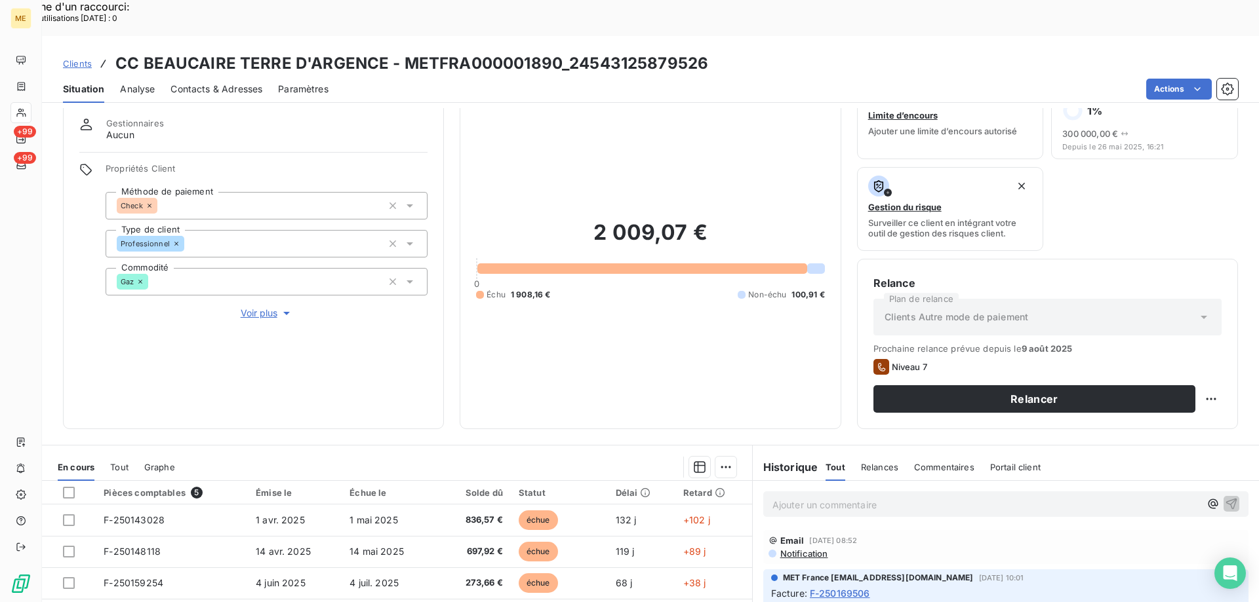
scroll to position [66, 0]
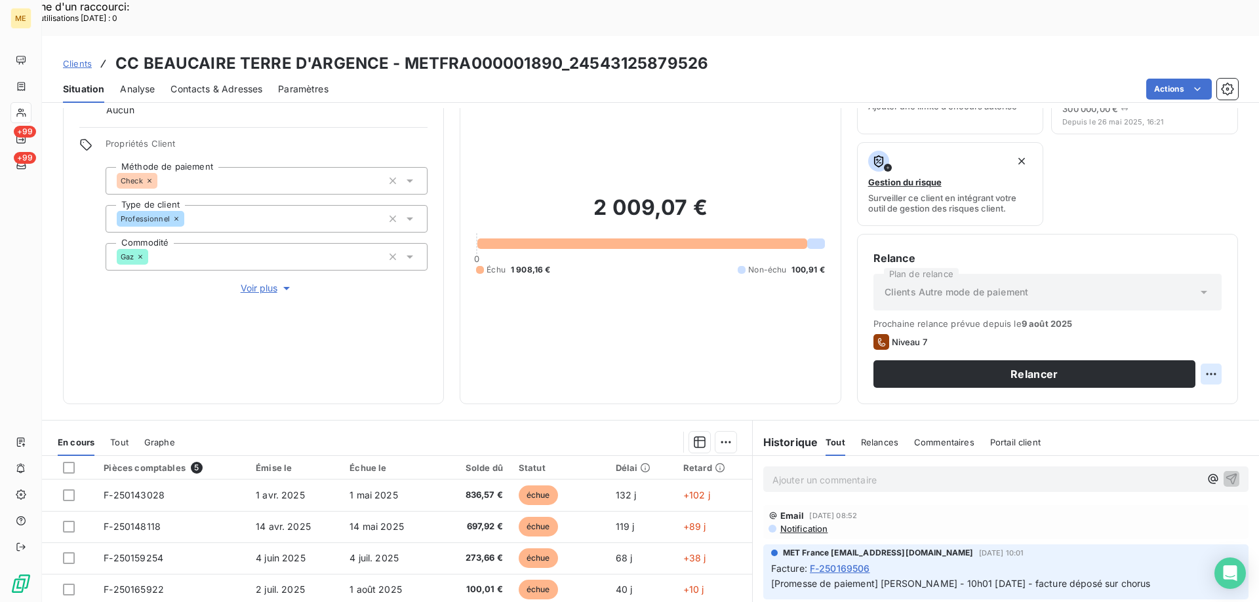
click at [1144, 363] on div "Replanifier cette action" at bounding box center [1146, 367] width 117 height 21
select select "7"
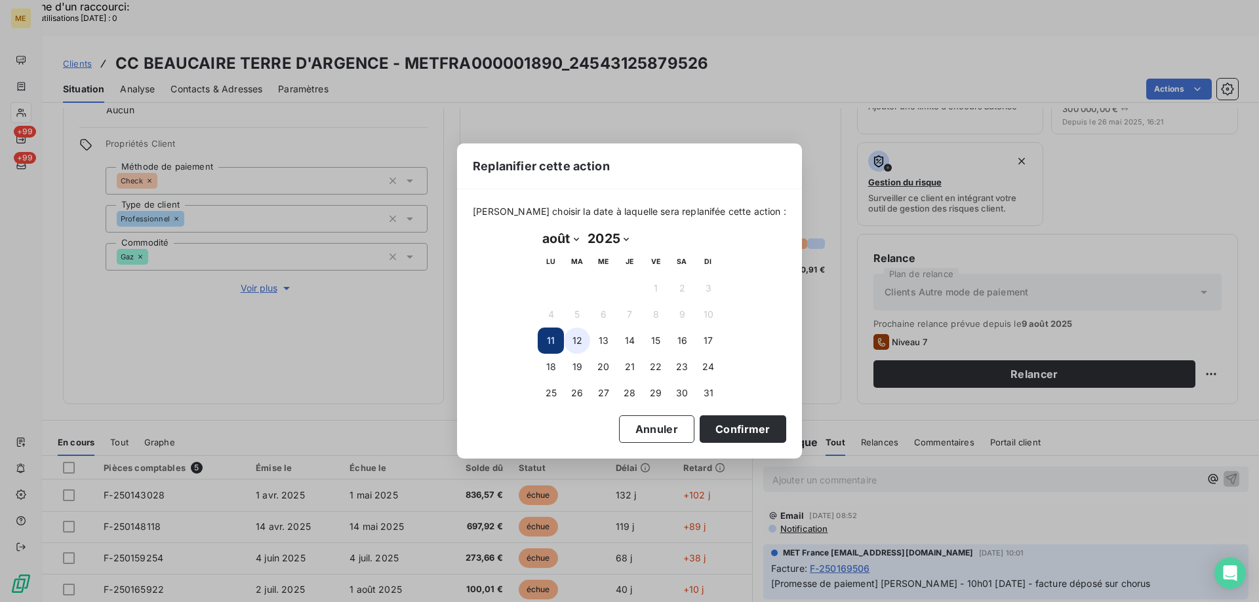
click at [576, 338] on button "12" at bounding box center [577, 341] width 26 height 26
click at [731, 425] on button "Confirmer" at bounding box center [742, 430] width 87 height 28
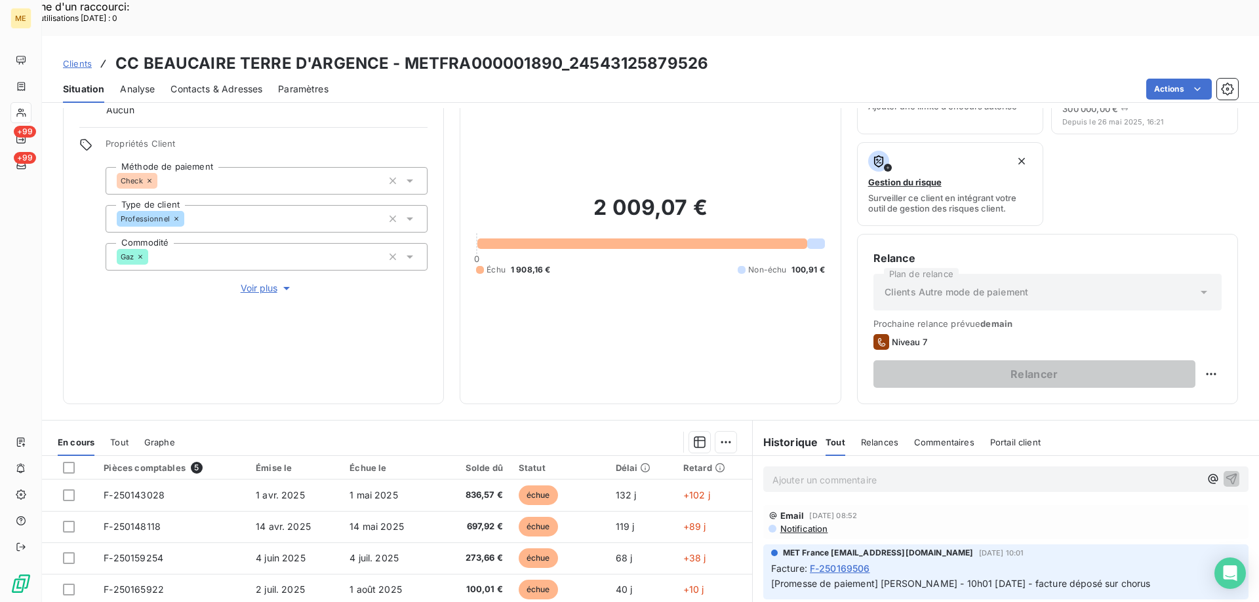
click at [832, 471] on div "Ajouter un commentaire ﻿" at bounding box center [985, 480] width 427 height 18
click at [821, 472] on p "Ajouter un commentaire ﻿" at bounding box center [985, 480] width 427 height 16
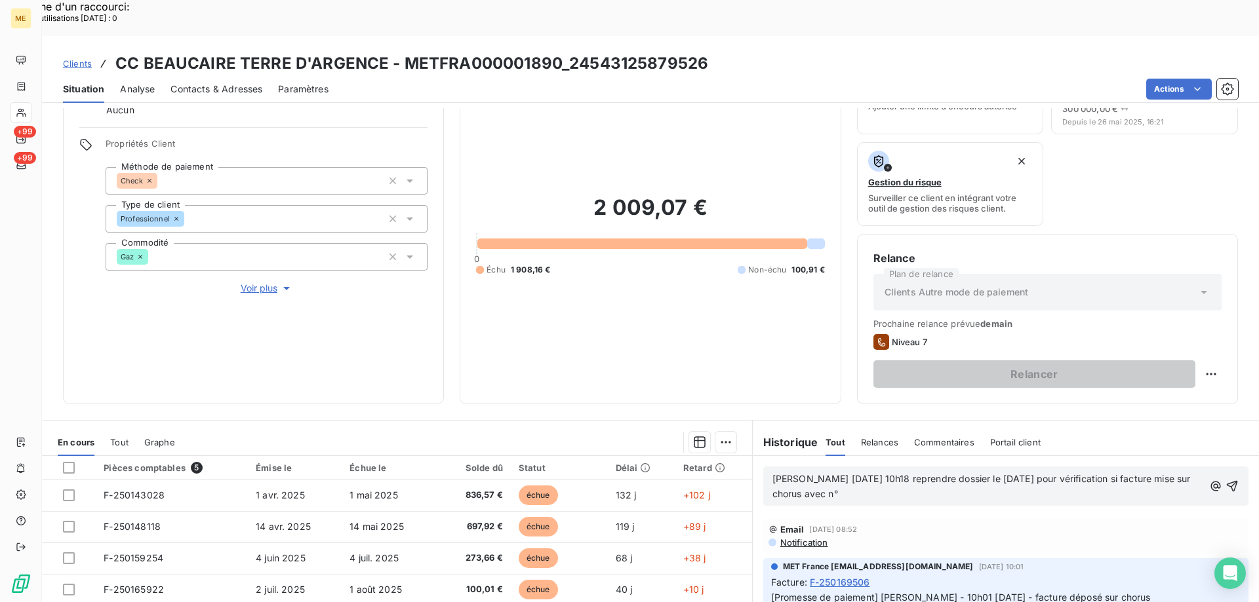
click at [869, 472] on p "Valérie 11/08/2025 10h18 reprendre dossier le 12/08/2025 pour vérification si f…" at bounding box center [987, 487] width 431 height 30
click at [1007, 472] on p "Valérie 11/08/2025 10h18 reprendre dossier le 12/08/2025 pour vérification si f…" at bounding box center [988, 487] width 433 height 30
click at [1227, 481] on icon "button" at bounding box center [1232, 486] width 11 height 11
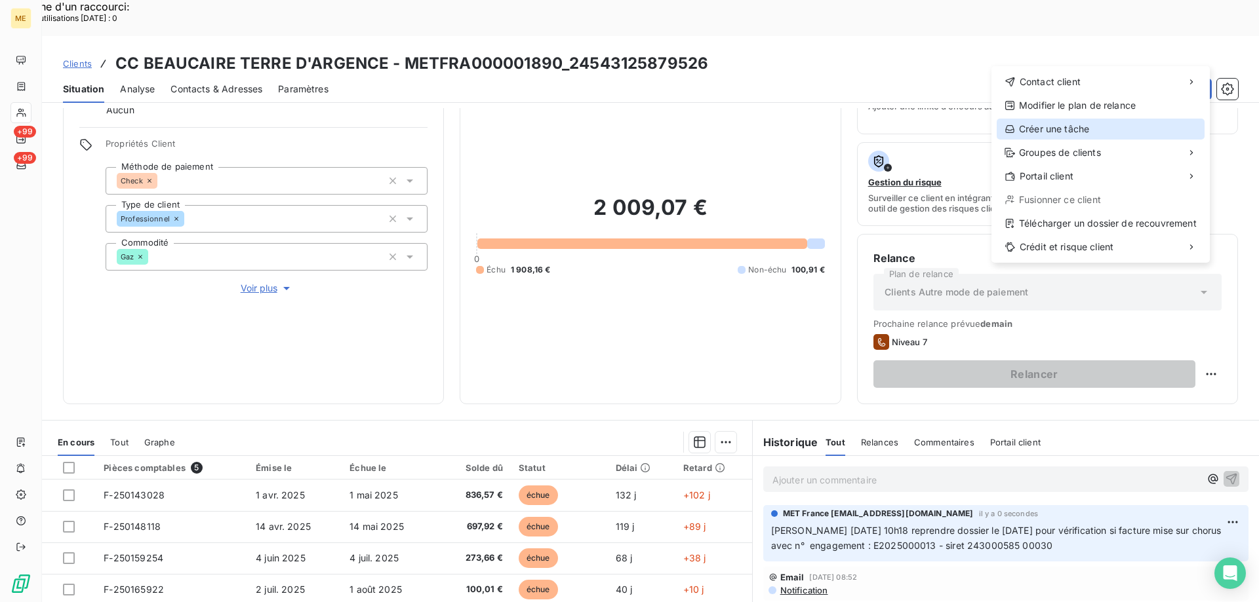
click at [1033, 123] on div "Créer une tâche" at bounding box center [1100, 129] width 208 height 21
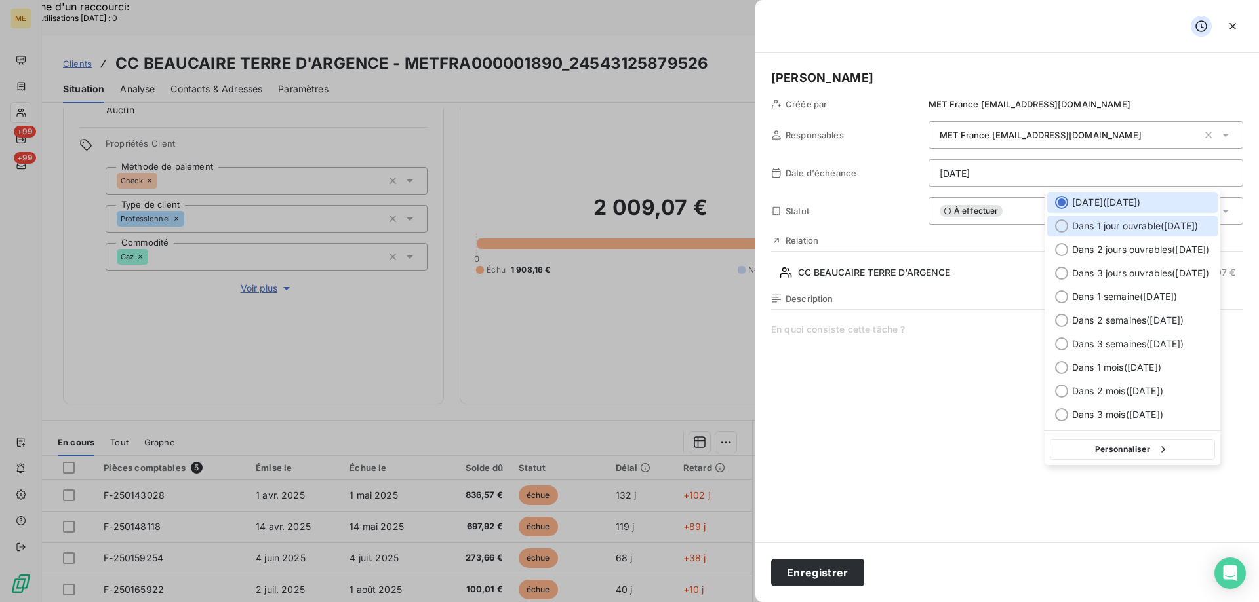
click at [1059, 227] on div at bounding box center [1061, 226] width 13 height 13
type input "[DATE]"
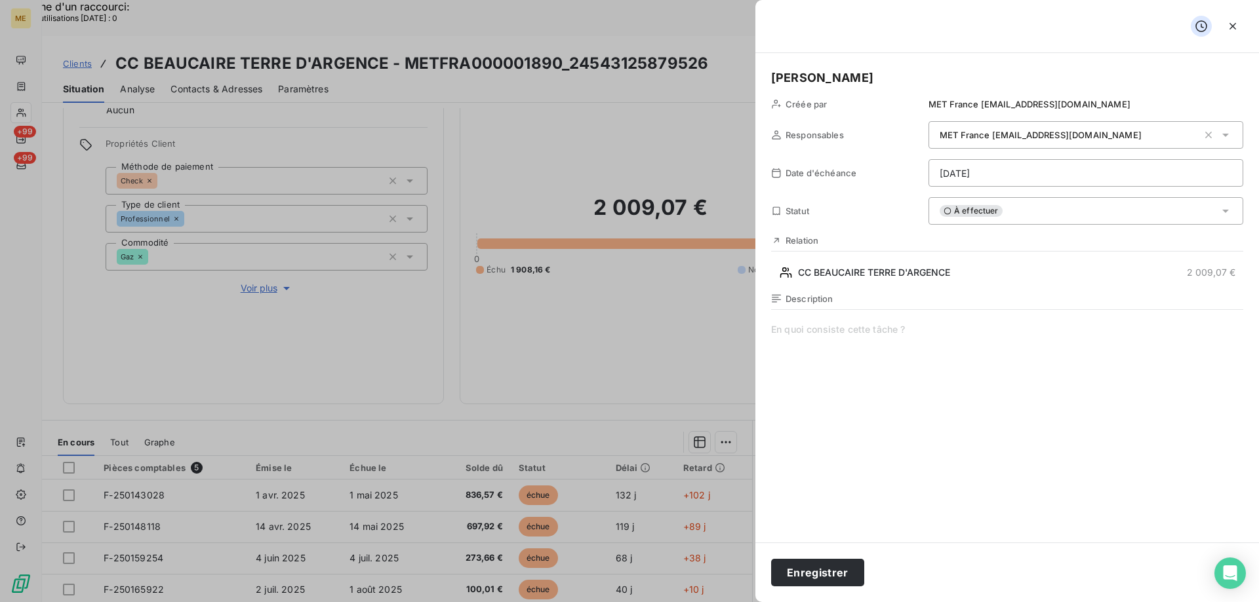
click at [808, 330] on span at bounding box center [1007, 449] width 472 height 252
click at [795, 570] on button "Enregistrer" at bounding box center [817, 573] width 93 height 28
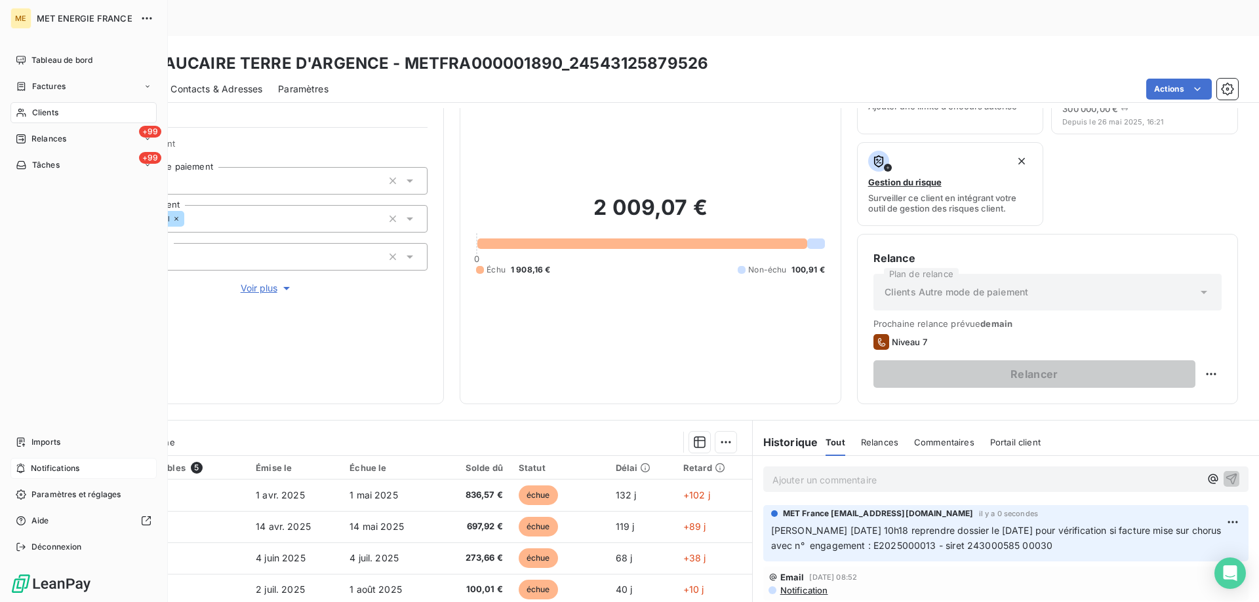
click at [88, 469] on div "Notifications" at bounding box center [83, 468] width 146 height 21
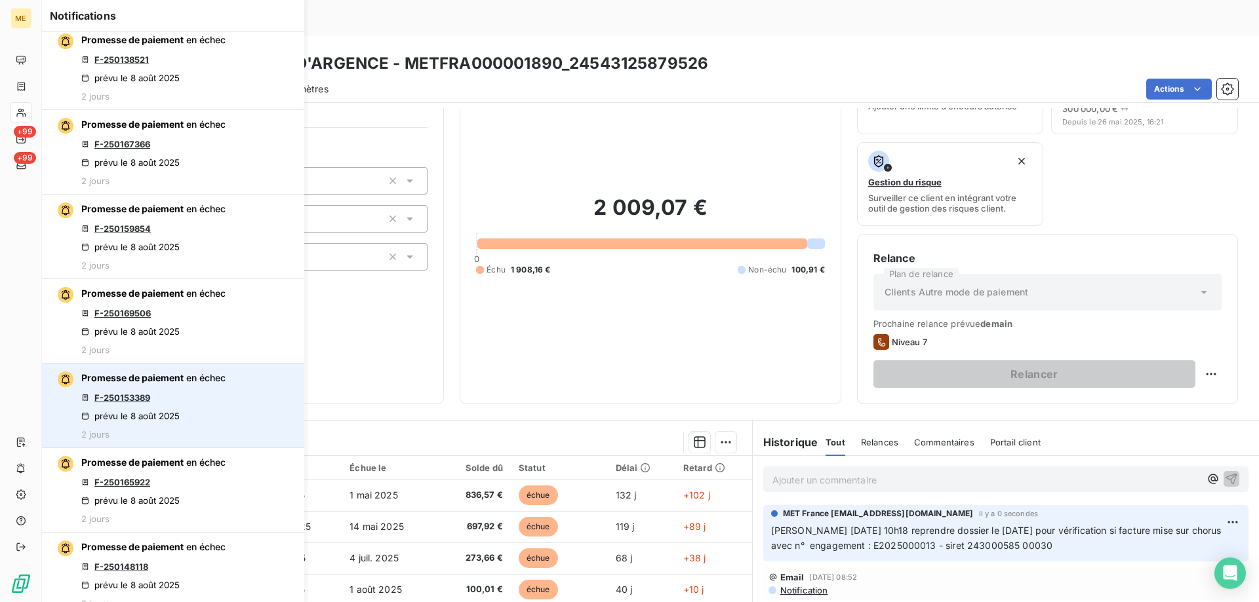
scroll to position [590, 0]
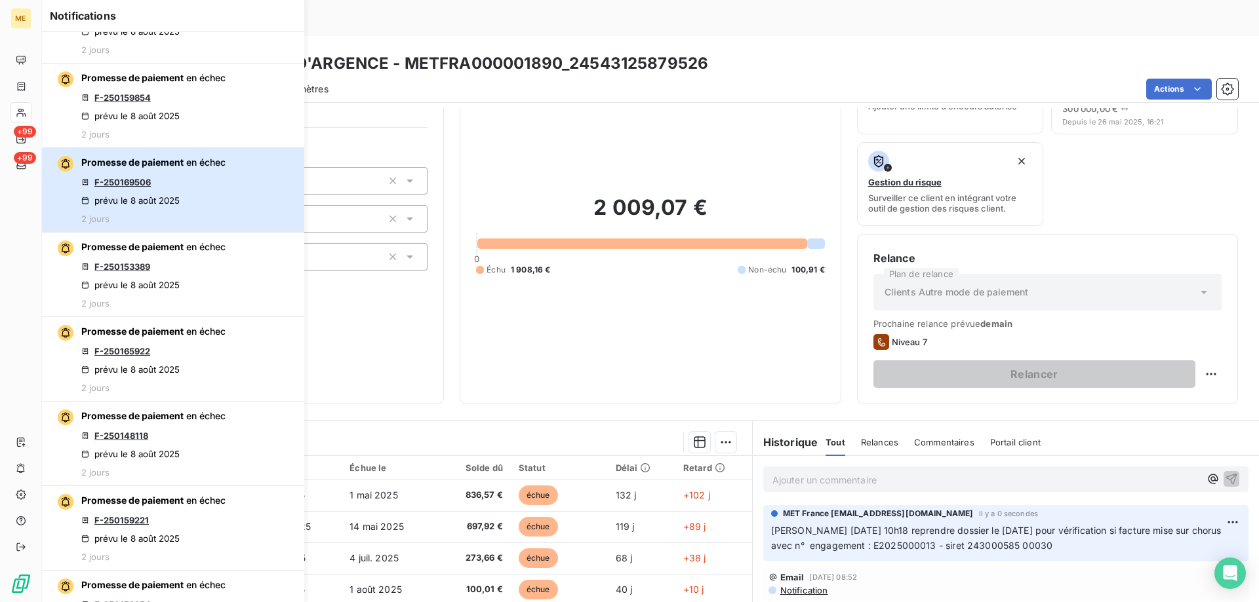
click at [205, 180] on div "Promesse de paiement en échec F-250169506 prévu le 8 août 2025 2 jours" at bounding box center [153, 190] width 144 height 68
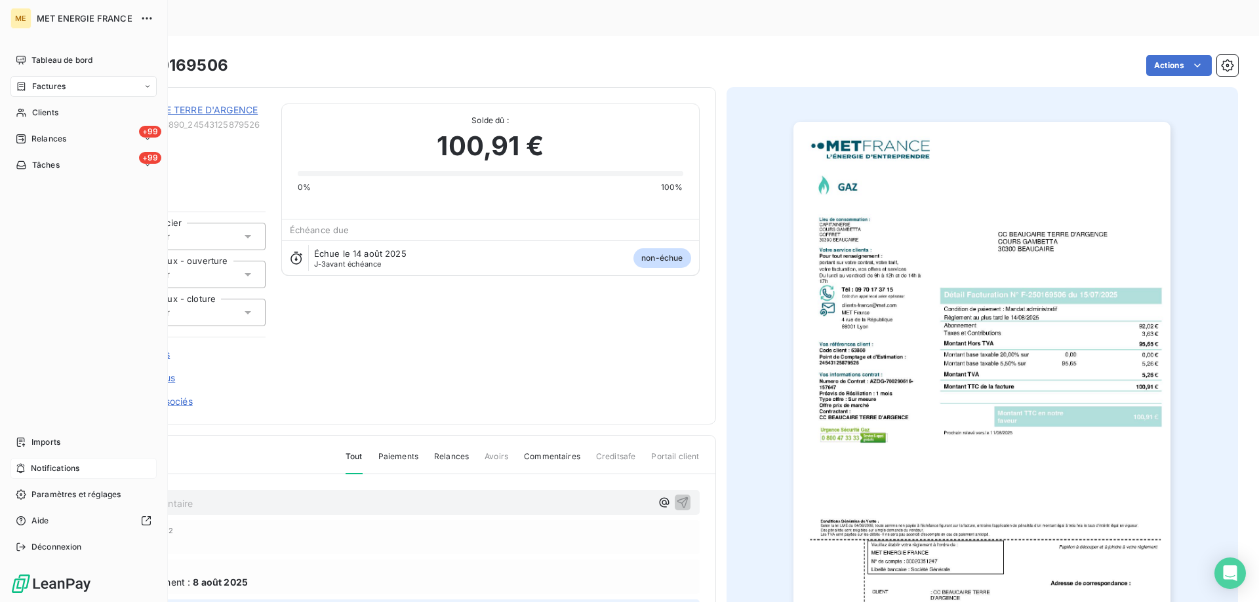
click at [69, 465] on span "Notifications" at bounding box center [55, 469] width 49 height 12
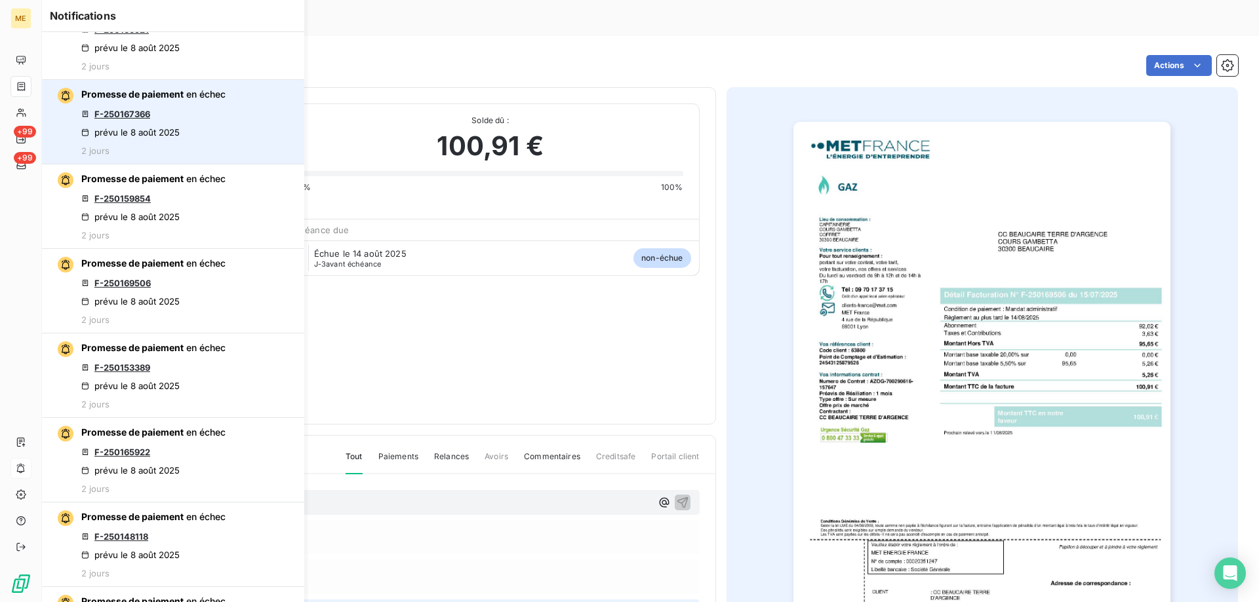
scroll to position [590, 0]
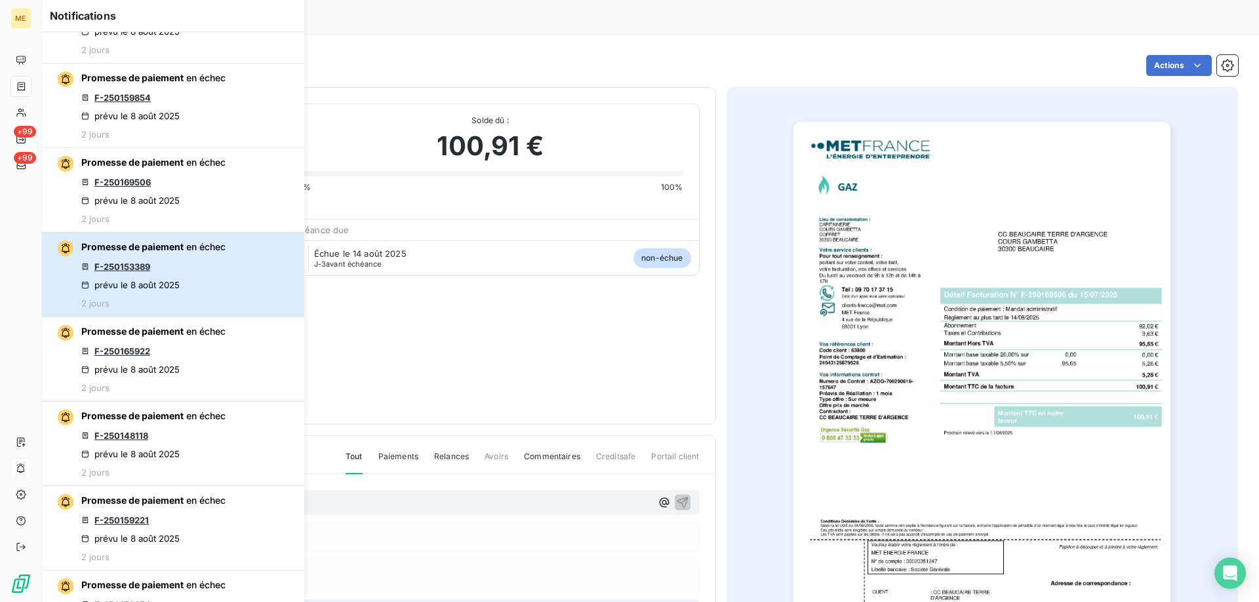
click at [197, 267] on div "Promesse de paiement en échec F-250153389 prévu le 8 août 2025 2 jours" at bounding box center [153, 275] width 144 height 68
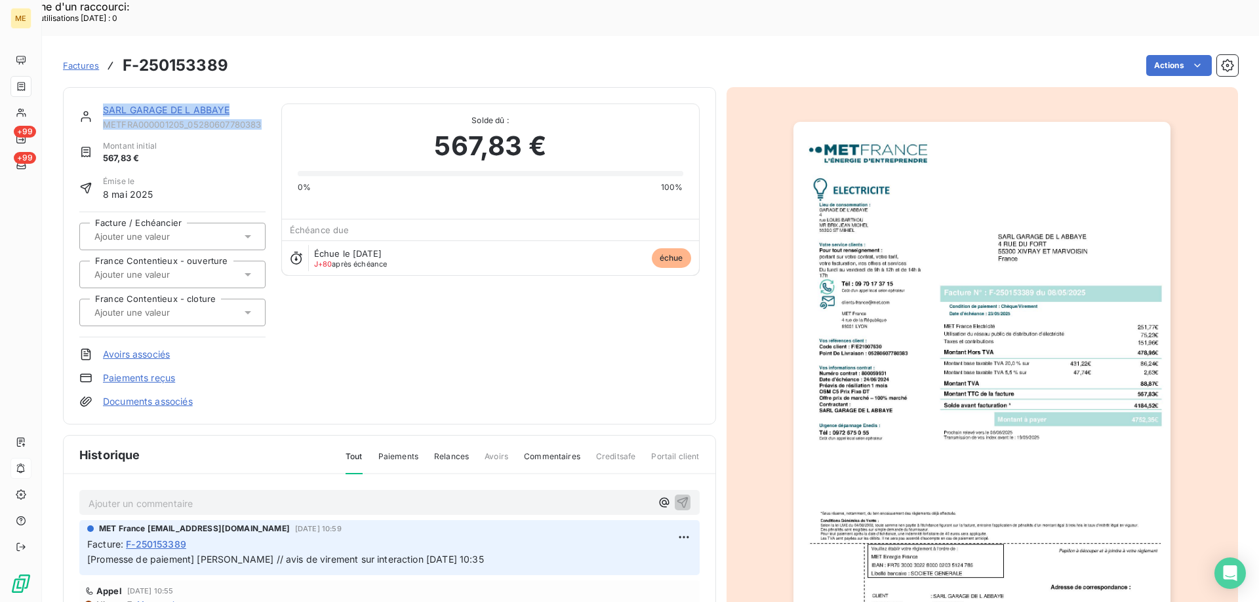
drag, startPoint x: 262, startPoint y: 86, endPoint x: 100, endPoint y: 74, distance: 163.0
click at [100, 104] on div "SARL GARAGE DE L ABBAYE METFRA000001205_05280607780383" at bounding box center [172, 117] width 186 height 26
copy div "SARL GARAGE DE L ABBAYE METFRA000001205_05280607780383"
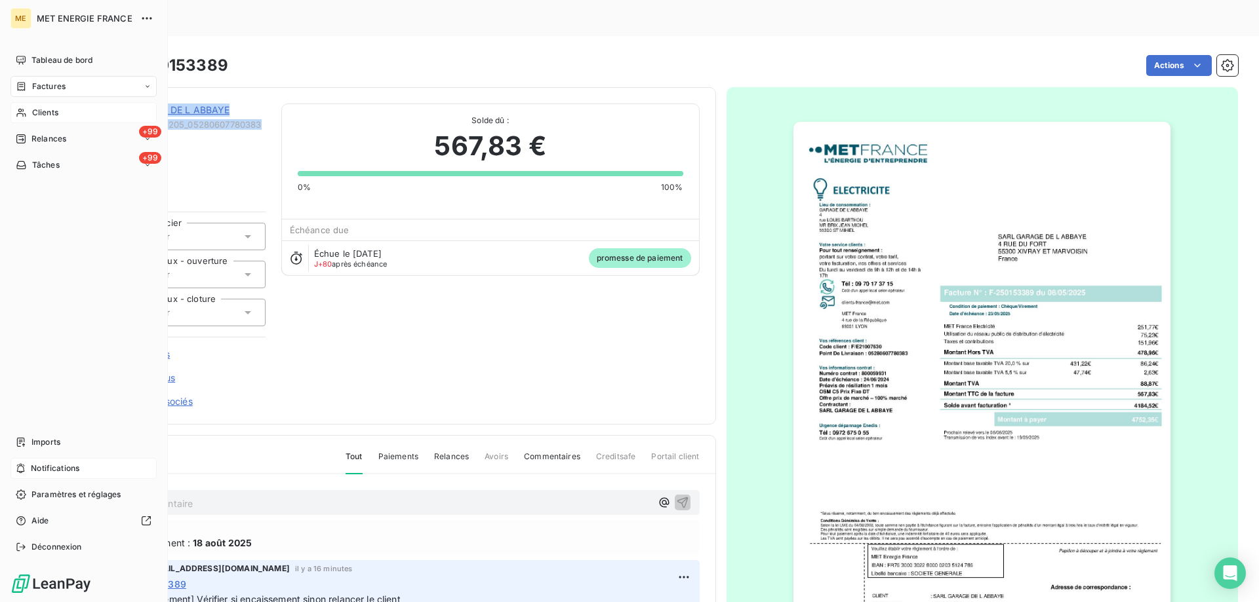
click at [88, 110] on div "Clients" at bounding box center [83, 112] width 146 height 21
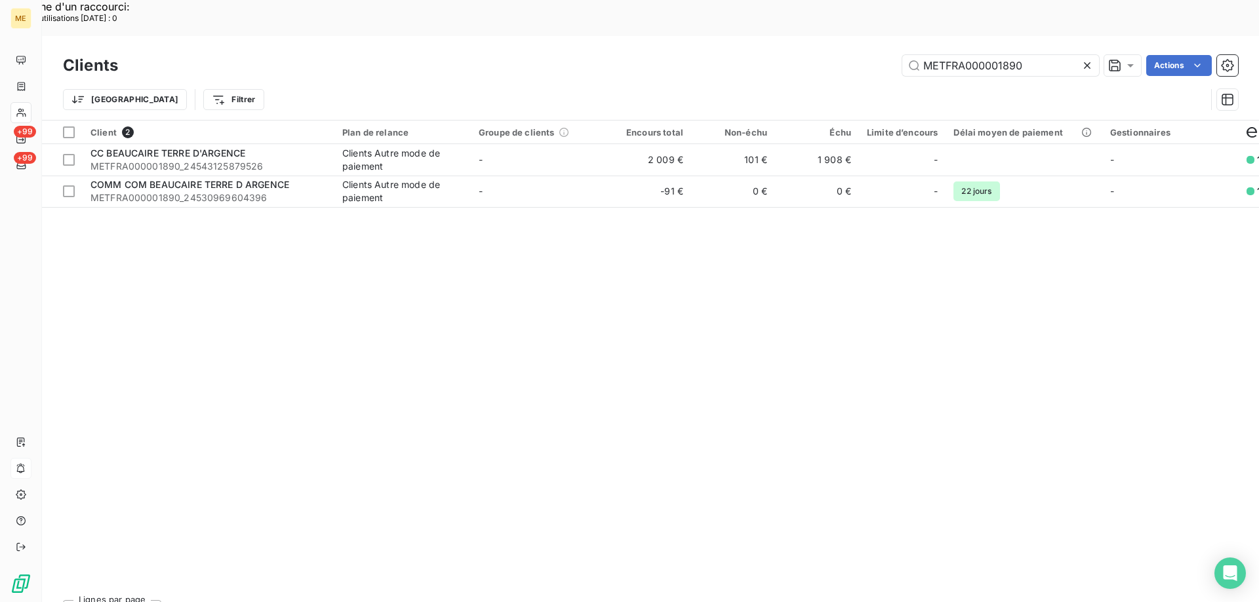
click at [1080, 59] on icon at bounding box center [1086, 65] width 13 height 13
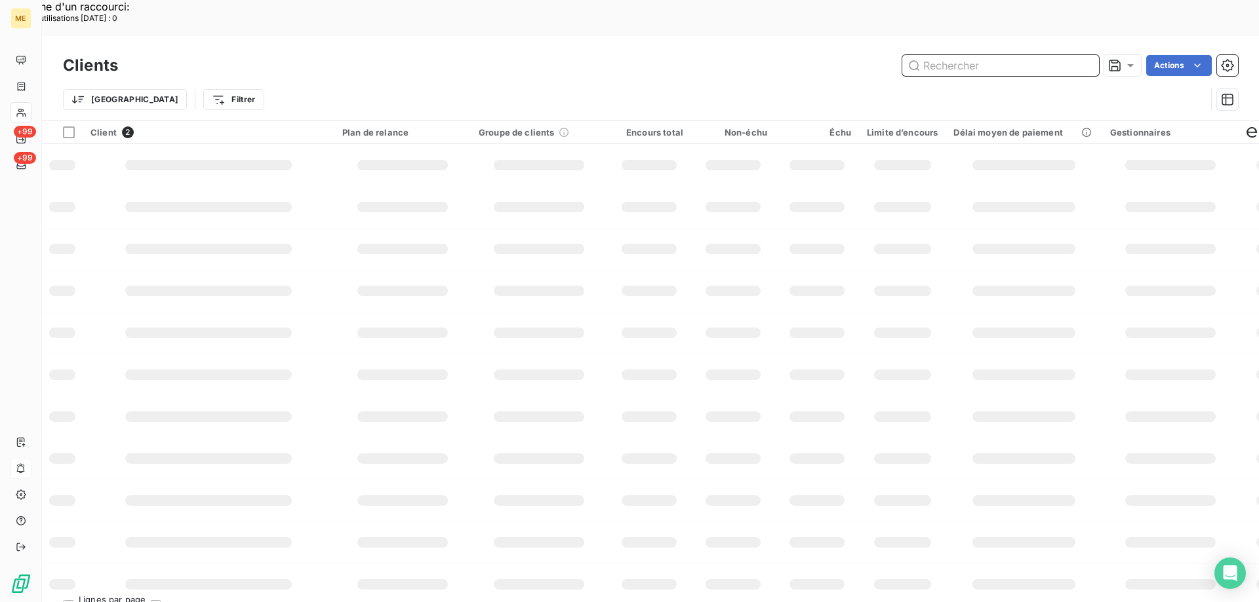
click at [941, 55] on input "text" at bounding box center [1000, 65] width 197 height 21
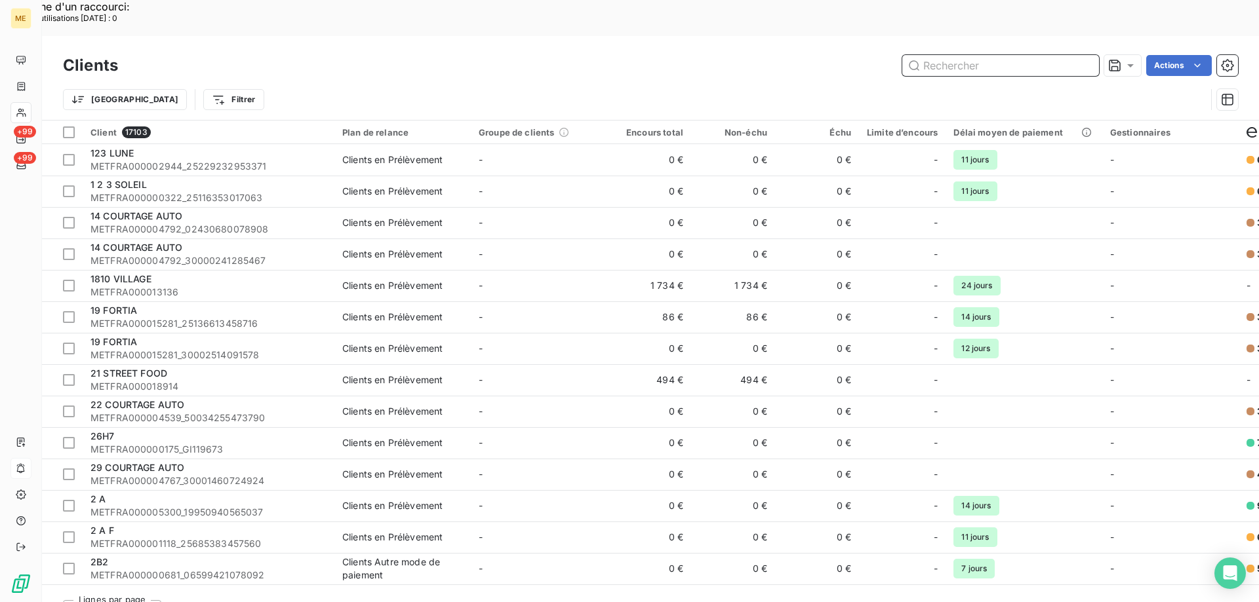
paste input "METFRA000001205"
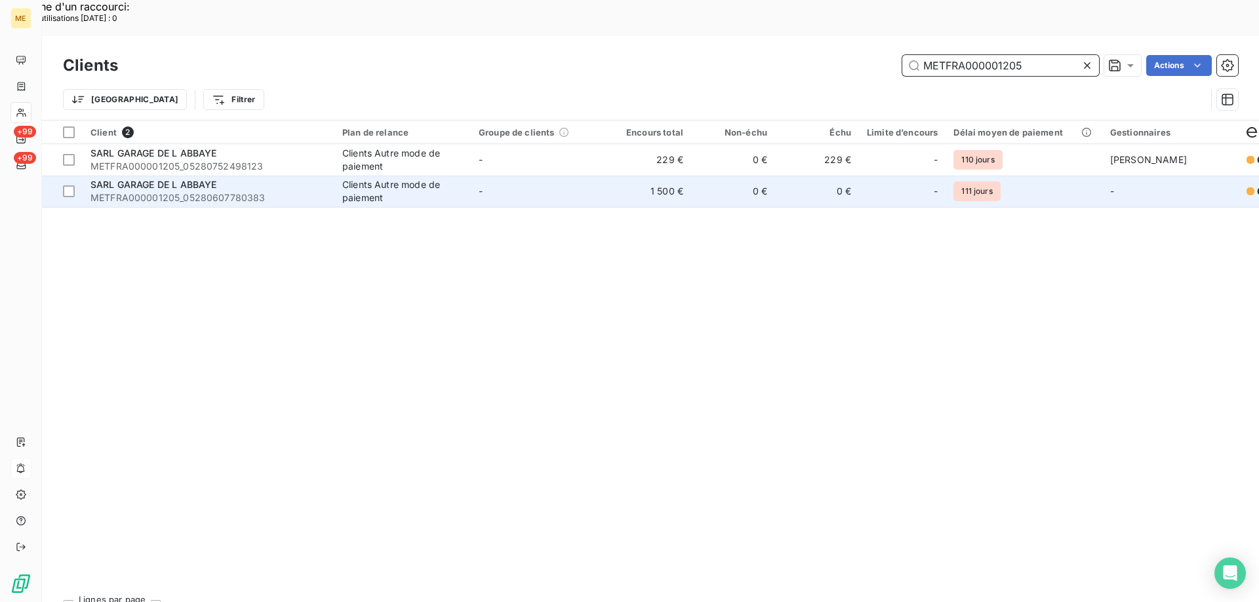
type input "METFRA000001205"
click at [183, 179] on span "SARL GARAGE DE L ABBAYE" at bounding box center [153, 184] width 126 height 11
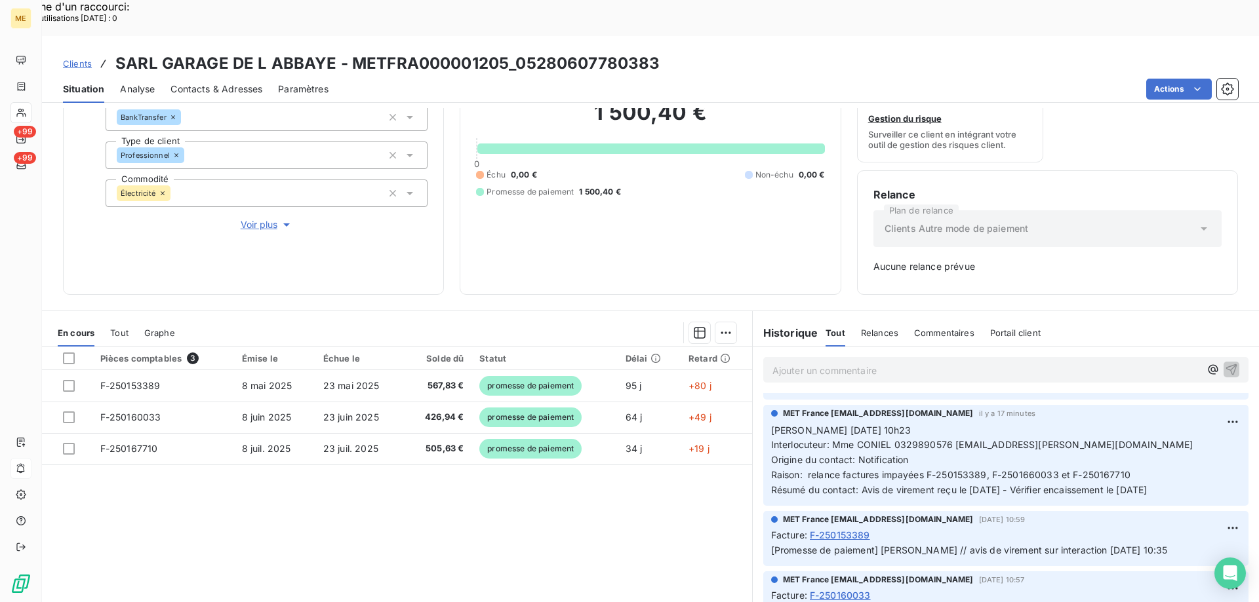
scroll to position [197, 0]
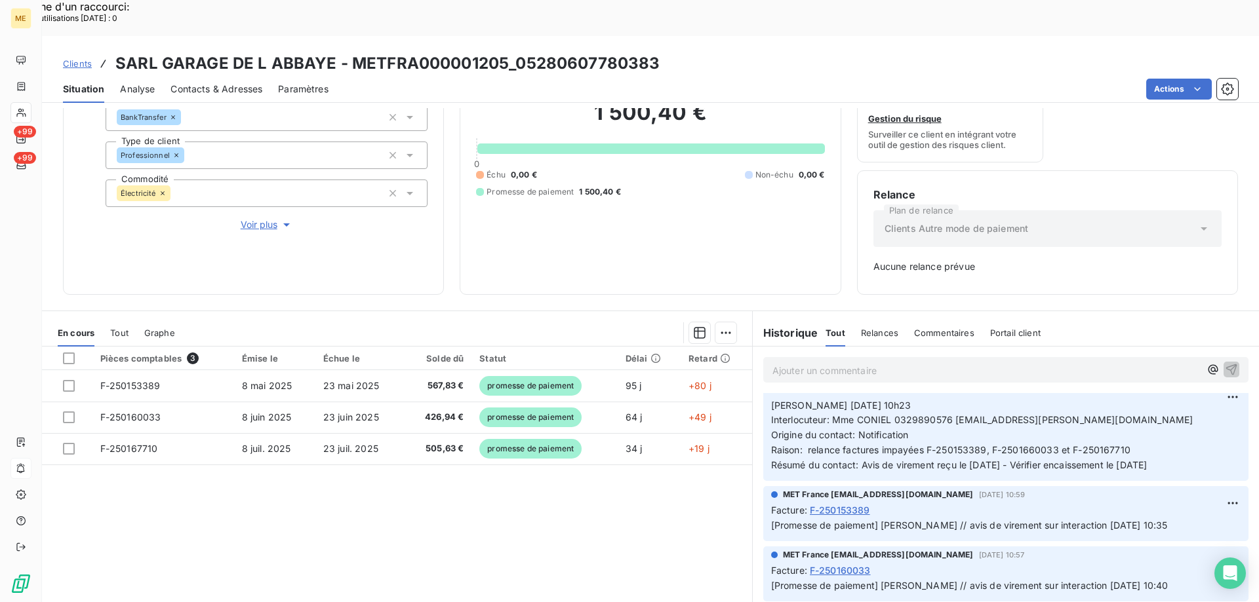
drag, startPoint x: 1192, startPoint y: 433, endPoint x: 767, endPoint y: 368, distance: 429.7
click at [771, 399] on p "Valérie 11/08/2025 10h23 Interlocuteur: Mme CONIEL 0329890576 garage.brix.linda…" at bounding box center [1005, 436] width 469 height 75
copy p "Valérie 11/08/2025 10h23 Interlocuteur: Mme CONIEL 0329890576 garage.brix.linda…"
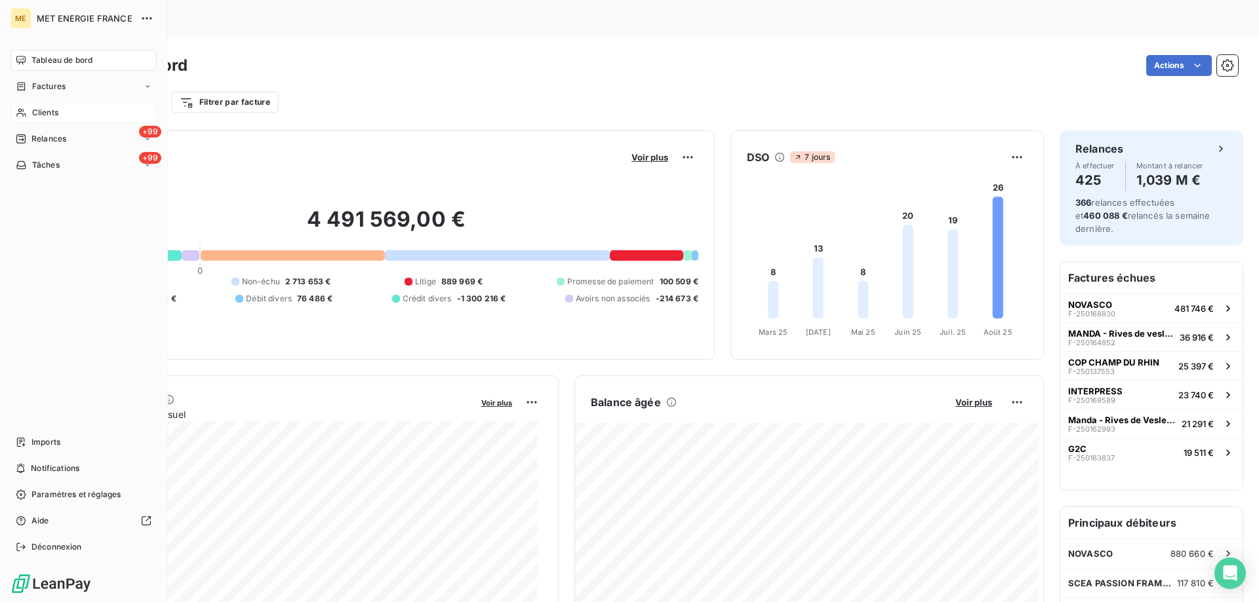
click at [49, 107] on span "Clients" at bounding box center [45, 113] width 26 height 12
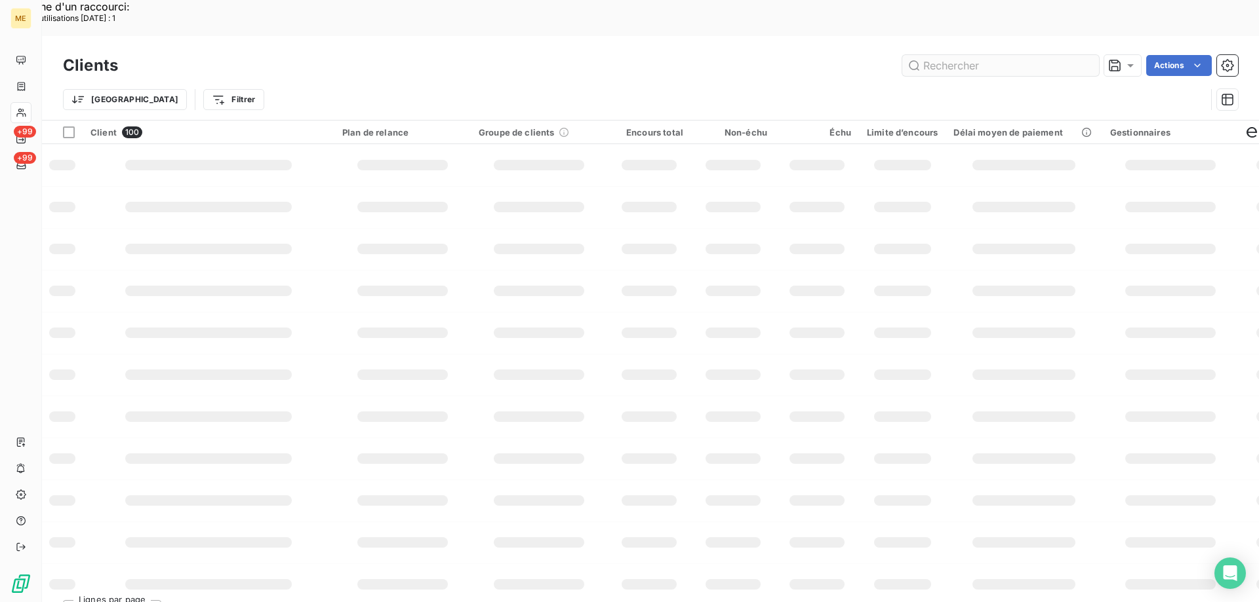
click at [930, 55] on input "text" at bounding box center [1000, 65] width 197 height 21
type input "229,46 €"
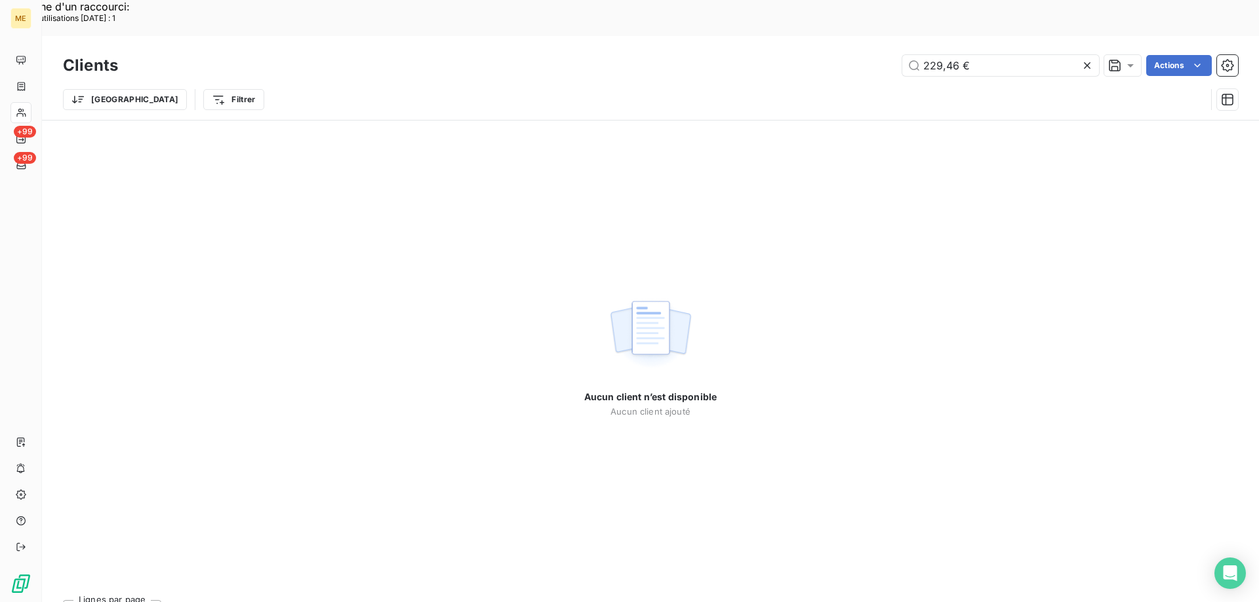
drag, startPoint x: 948, startPoint y: 34, endPoint x: 847, endPoint y: 34, distance: 101.6
click at [847, 55] on div "229,46 € Actions" at bounding box center [686, 65] width 1104 height 21
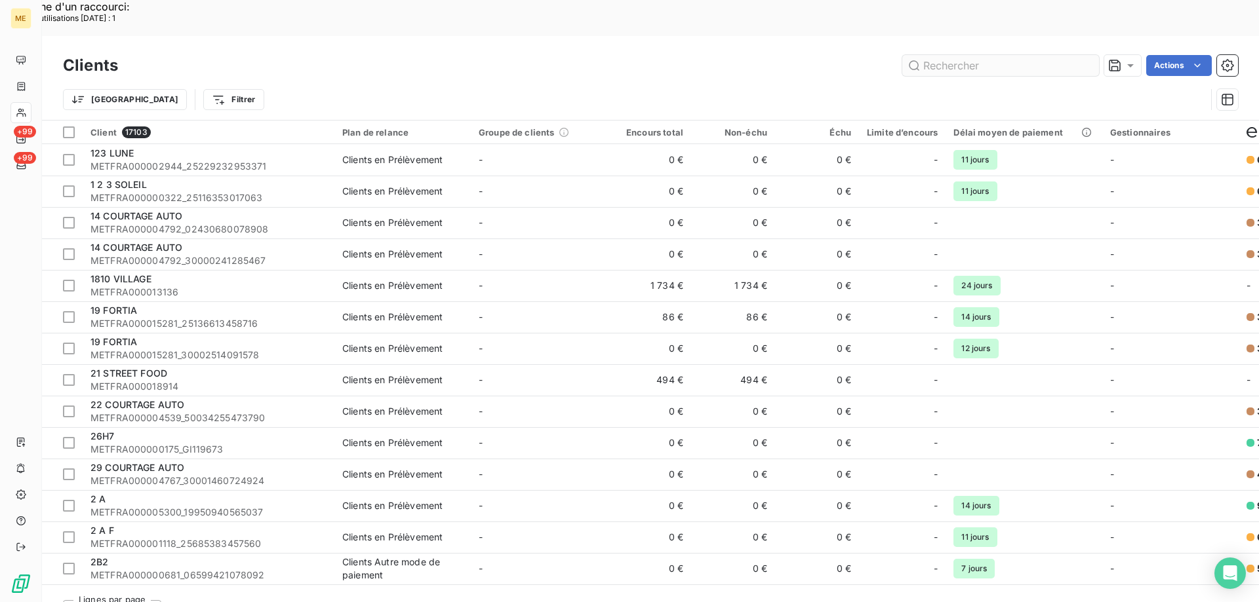
drag, startPoint x: 926, startPoint y: 18, endPoint x: 928, endPoint y: 28, distance: 10.0
click at [926, 52] on div "Clients Actions" at bounding box center [650, 66] width 1175 height 28
click at [928, 55] on input "text" at bounding box center [1000, 65] width 197 height 21
paste input "METFRA000001205_05280752498123"
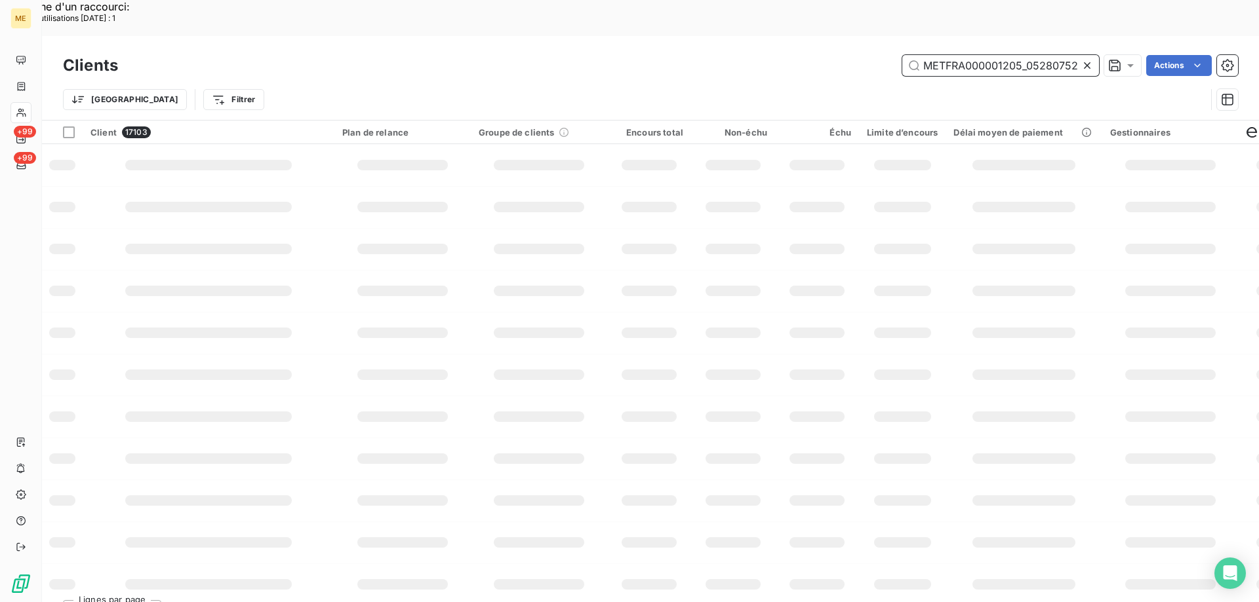
scroll to position [0, 36]
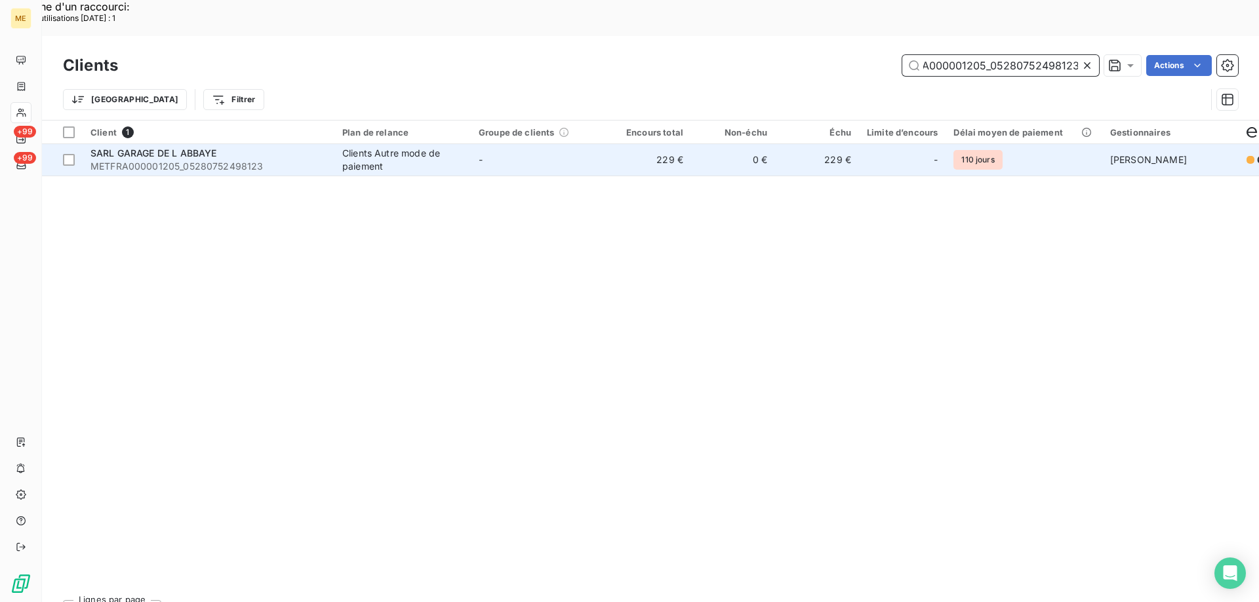
type input "METFRA000001205_05280752498123"
click at [163, 147] on span "SARL GARAGE DE L ABBAYE" at bounding box center [153, 152] width 126 height 11
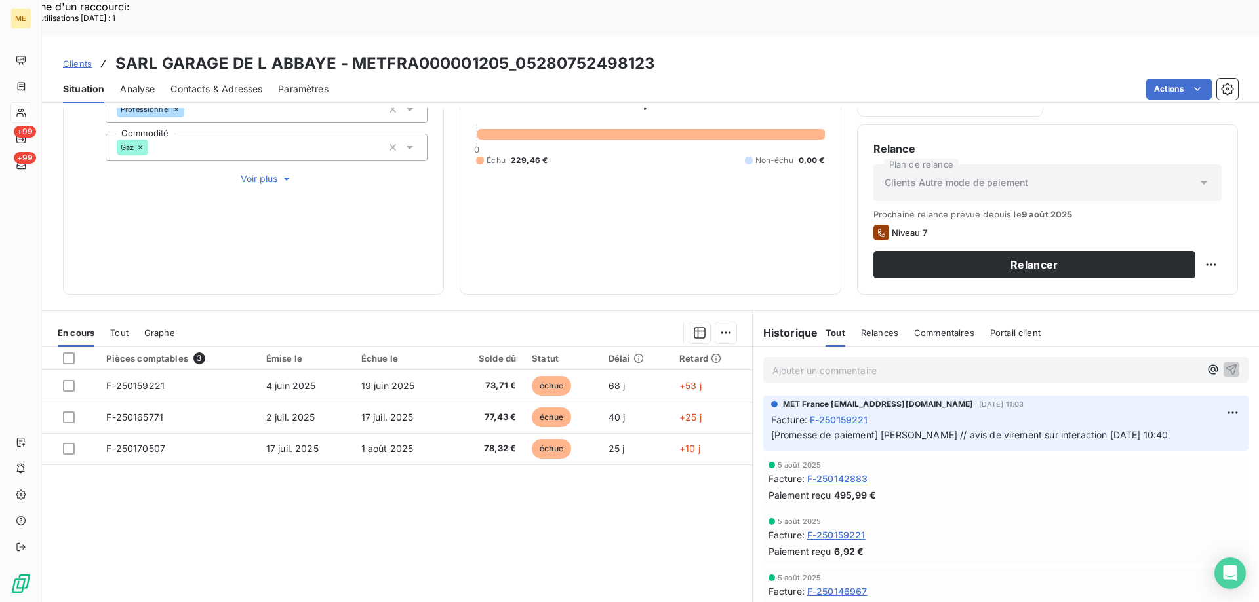
click at [820, 362] on p "Ajouter un commentaire ﻿" at bounding box center [985, 370] width 427 height 16
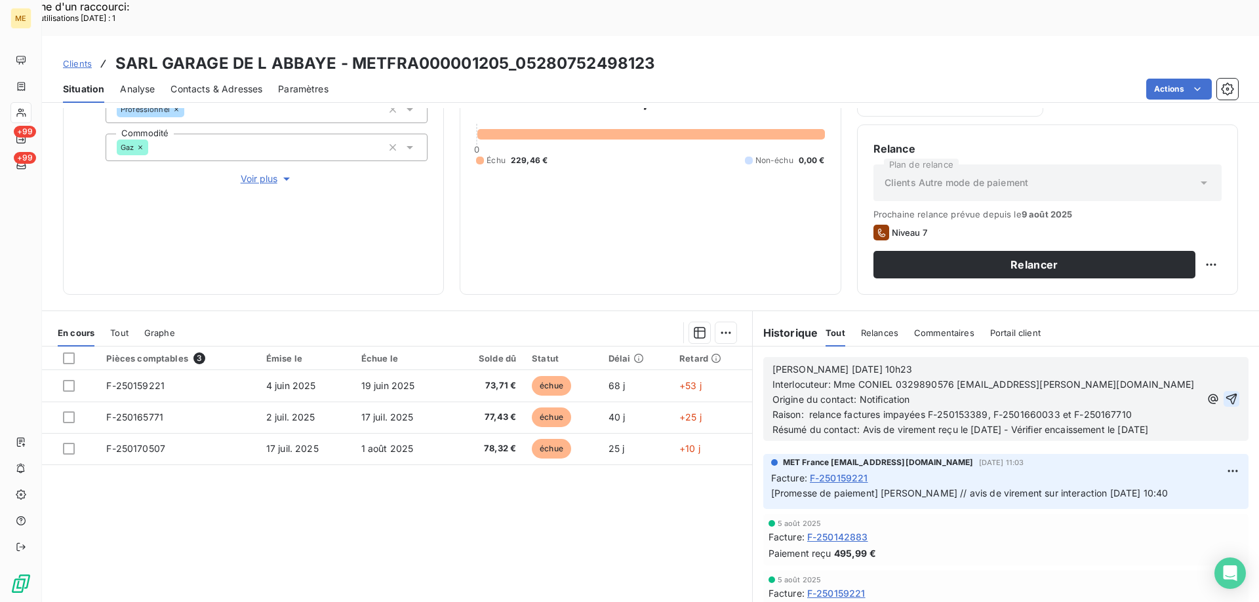
click at [1224, 393] on icon "button" at bounding box center [1230, 399] width 13 height 13
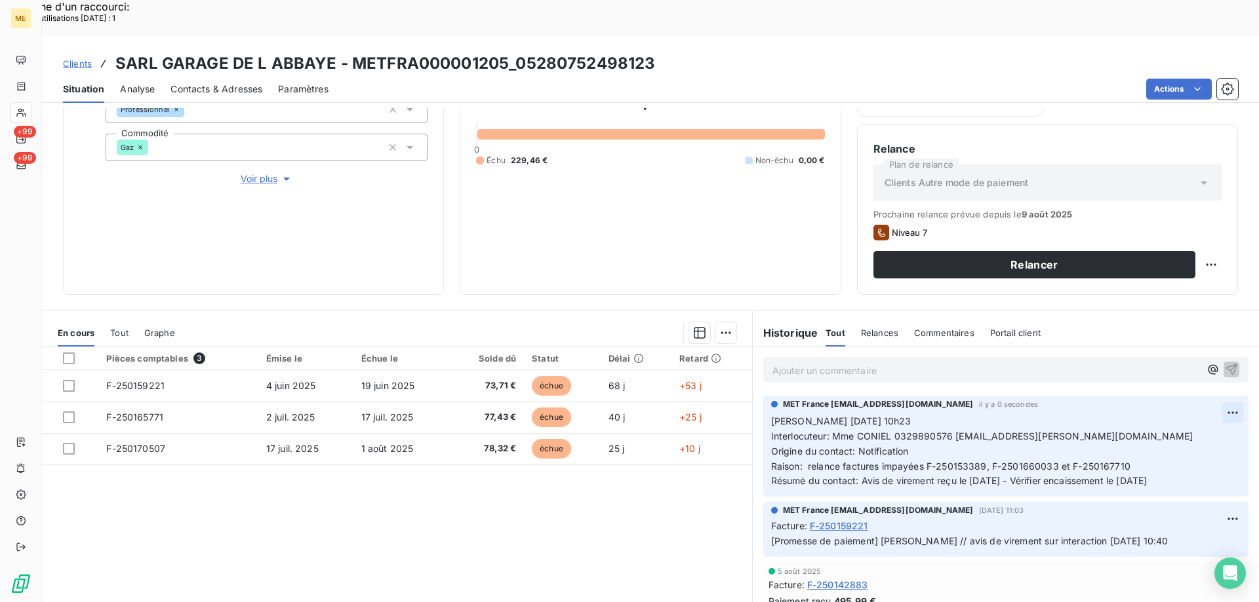
click at [1182, 427] on div "Supprimer" at bounding box center [1180, 429] width 73 height 21
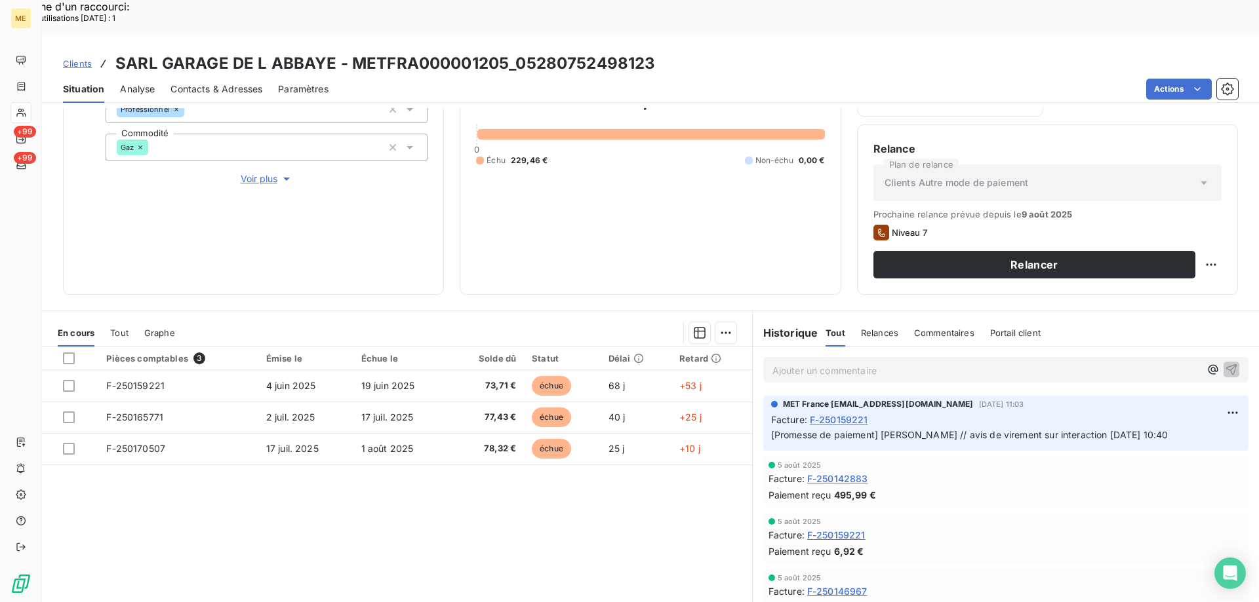
click at [947, 362] on p "Ajouter un commentaire ﻿" at bounding box center [985, 370] width 427 height 16
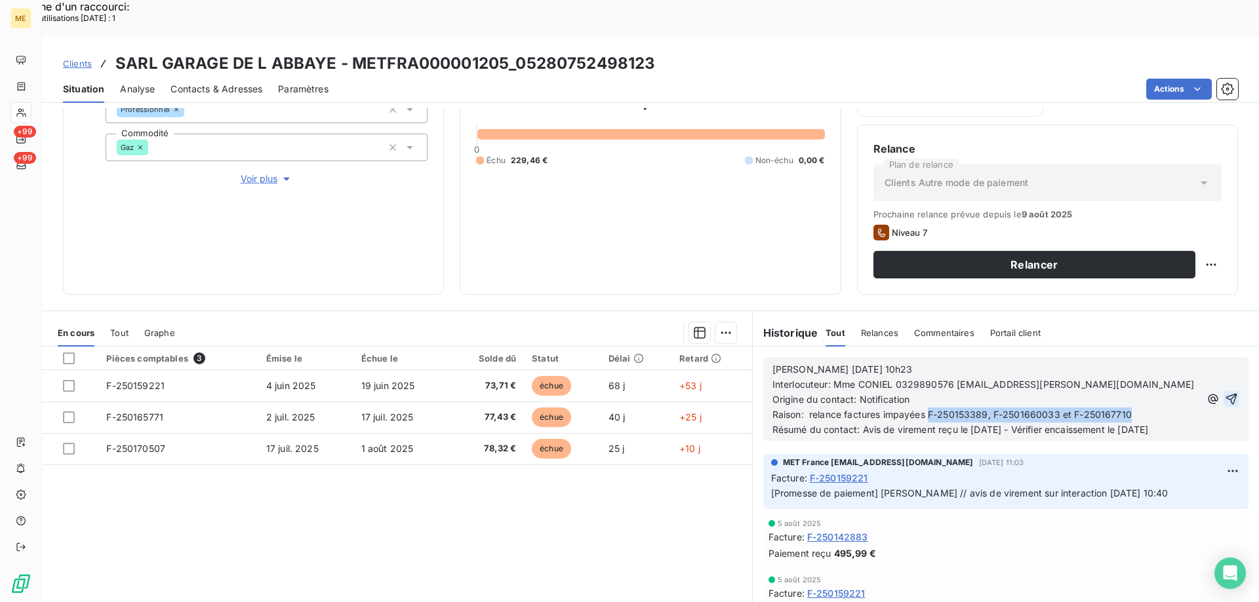
drag, startPoint x: 924, startPoint y: 377, endPoint x: 1129, endPoint y: 382, distance: 205.9
click at [1129, 408] on p "Raison: relance factures impayées F-250153389, F-2501660033 et F-250167710" at bounding box center [985, 415] width 427 height 15
drag, startPoint x: 857, startPoint y: 396, endPoint x: 1146, endPoint y: 414, distance: 289.6
click at [1146, 423] on p "Résumé du contact: Avis de virement reçu le [DATE] - Vérifier encaissement le […" at bounding box center [985, 430] width 427 height 15
click at [1224, 393] on icon "button" at bounding box center [1230, 399] width 13 height 13
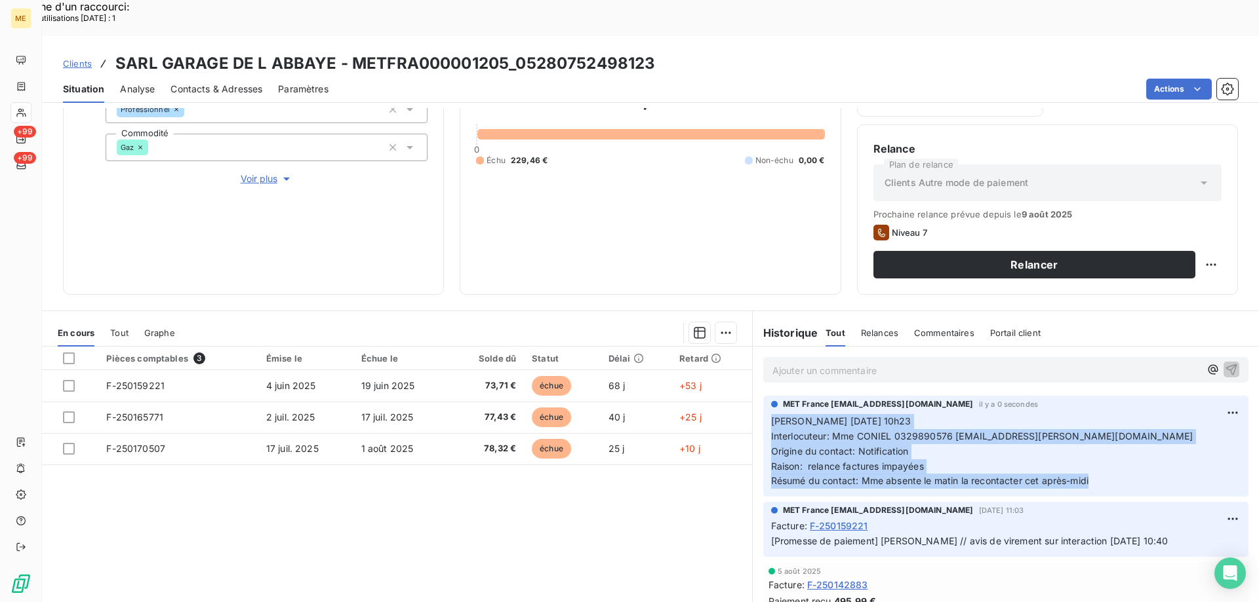
drag, startPoint x: 1094, startPoint y: 446, endPoint x: 757, endPoint y: 388, distance: 341.9
click at [763, 396] on div "MET France met-france@recouvrement.met.com il y a 0 secondes Valérie 11/08/2025…" at bounding box center [1005, 446] width 485 height 101
copy p "Valérie 11/08/2025 10h23 Interlocuteur: Mme CONIEL 0329890576 garage.brix.linda…"
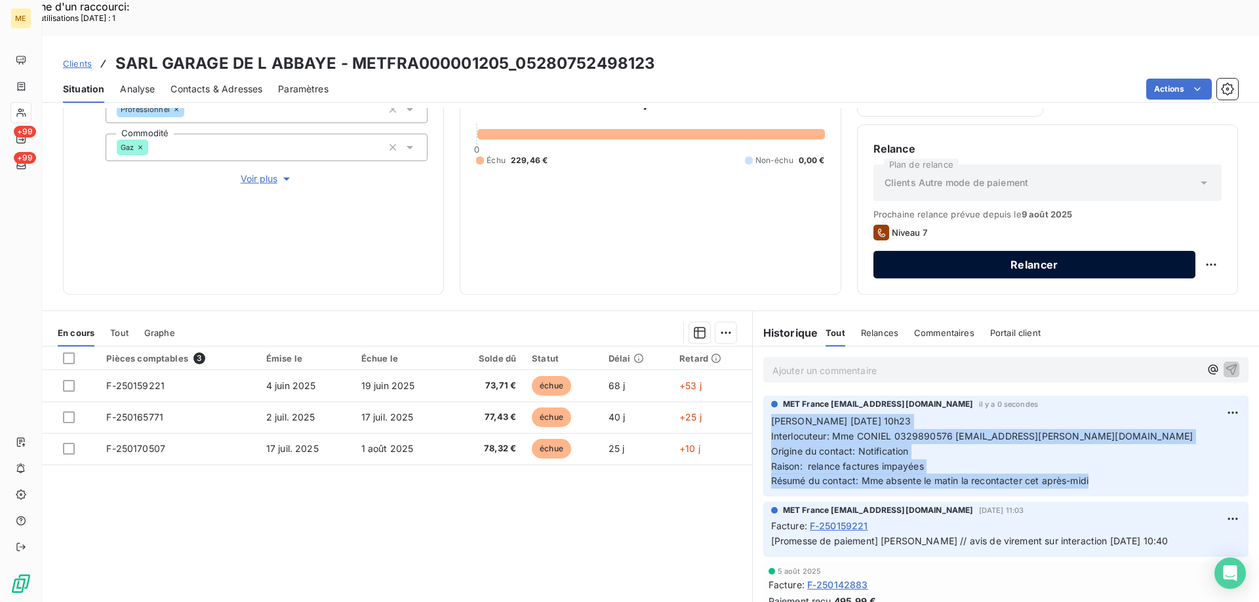
click at [958, 251] on button "Relancer" at bounding box center [1034, 265] width 322 height 28
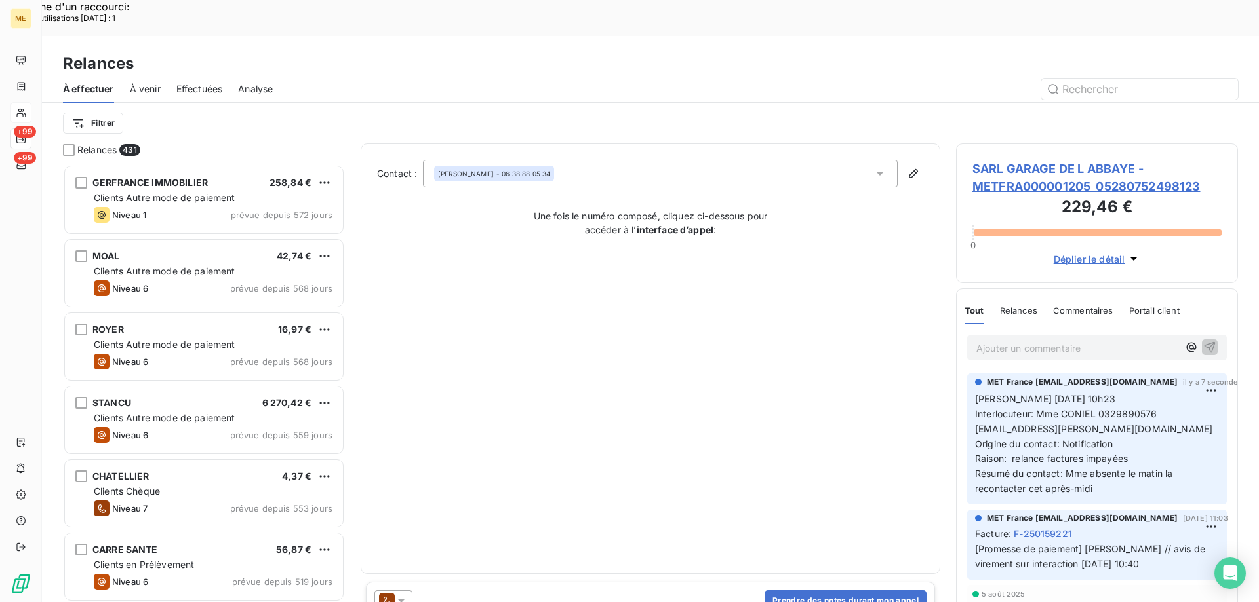
scroll to position [464, 272]
click at [591, 160] on div "BENOIT BRIX - 06 38 88 05 34" at bounding box center [660, 174] width 475 height 28
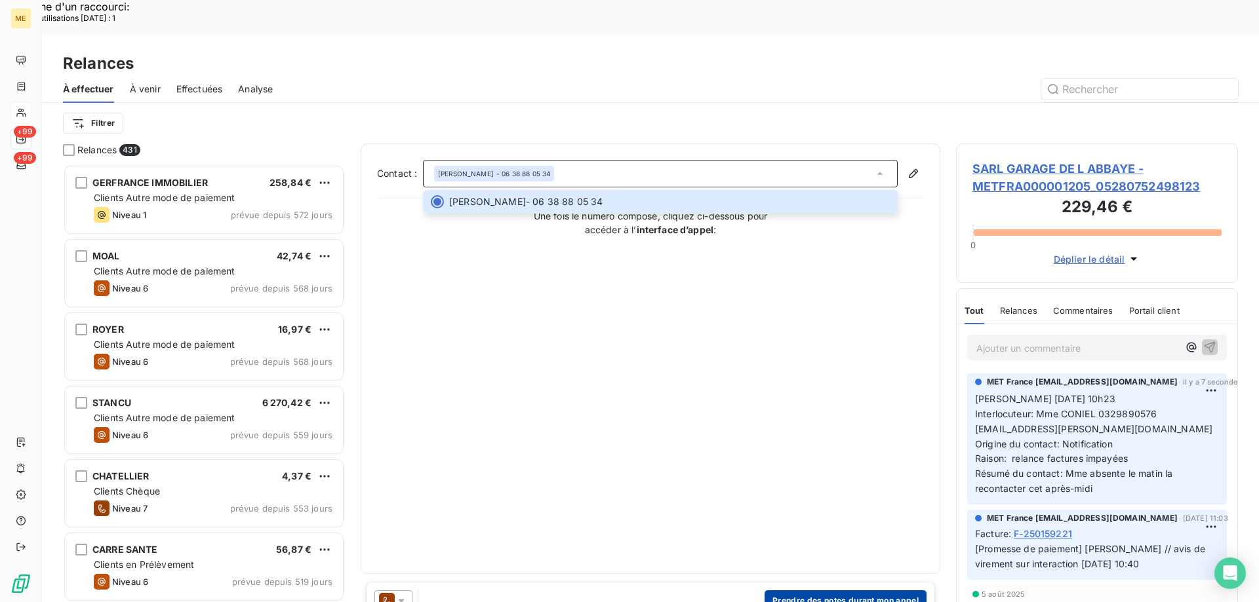
click at [831, 591] on button "Prendre des notes durant mon appel" at bounding box center [845, 601] width 162 height 21
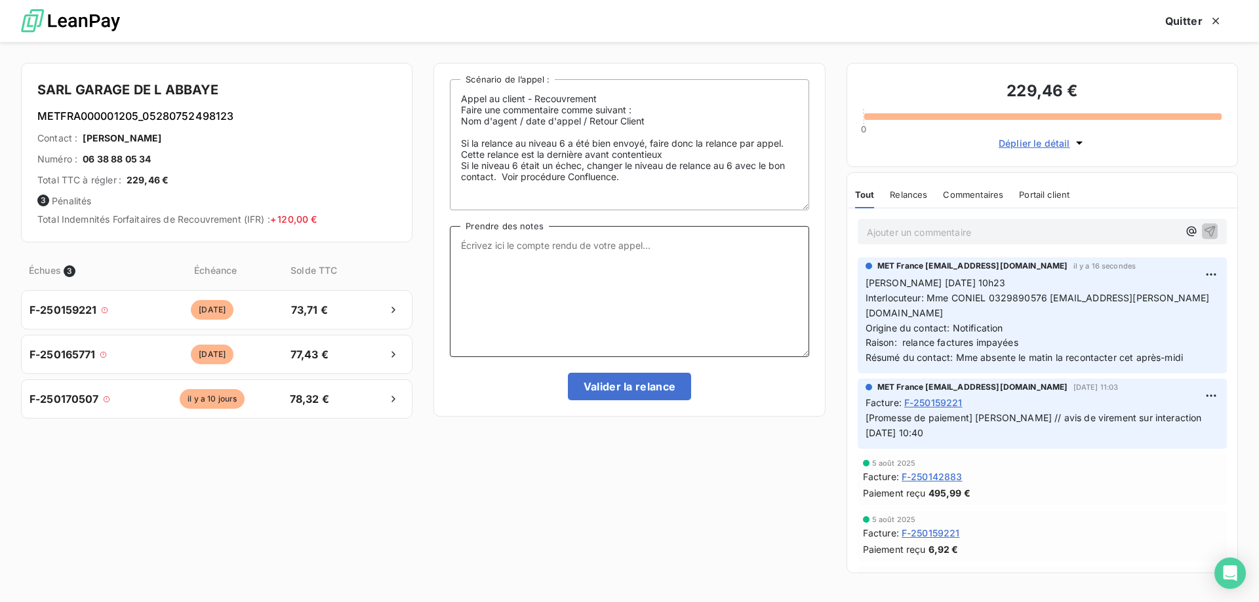
click at [619, 257] on textarea "Prendre des notes" at bounding box center [629, 291] width 359 height 131
paste textarea "[PERSON_NAME] [DATE] 10h23 Interlocuteur: Mme CONIEL 0329890576 [EMAIL_ADDRESS]…"
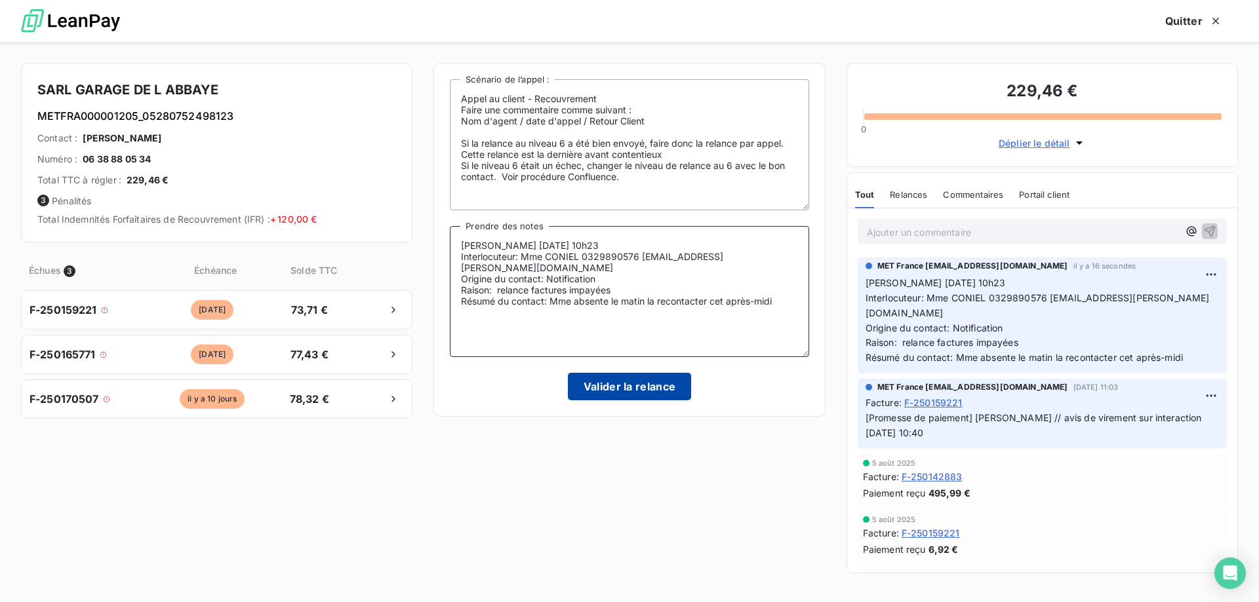
type textarea "[PERSON_NAME] [DATE] 10h23 Interlocuteur: Mme CONIEL 0329890576 [EMAIL_ADDRESS]…"
click at [620, 381] on button "Valider la relance" at bounding box center [630, 387] width 124 height 28
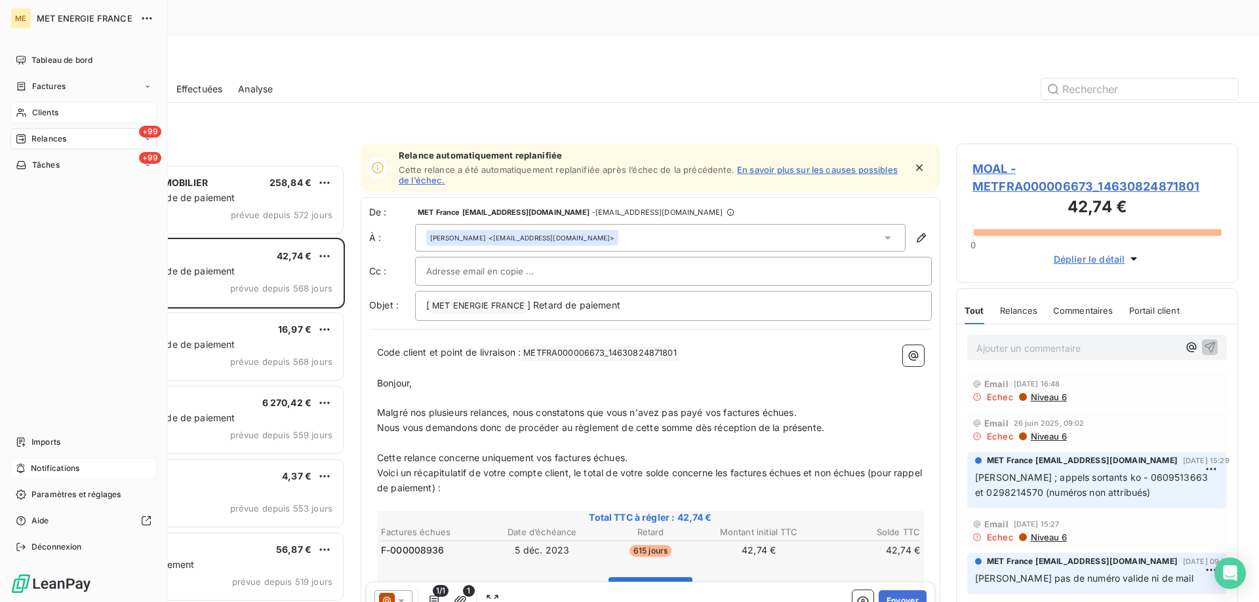
click at [79, 469] on span "Notifications" at bounding box center [55, 469] width 49 height 12
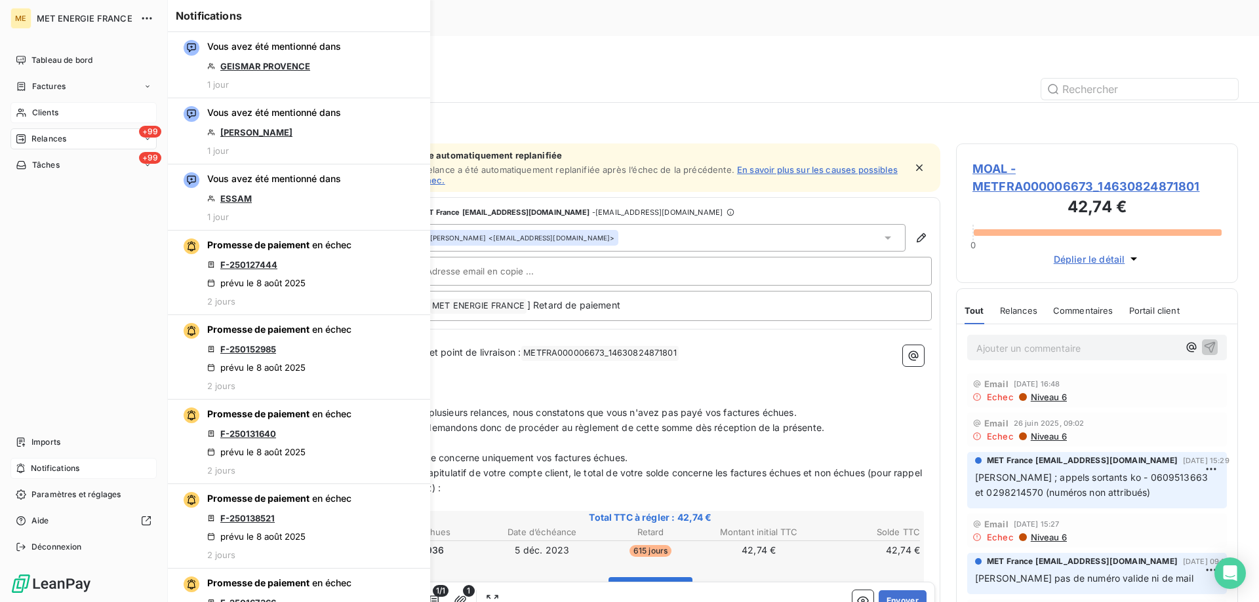
click at [62, 108] on div "Clients" at bounding box center [83, 112] width 146 height 21
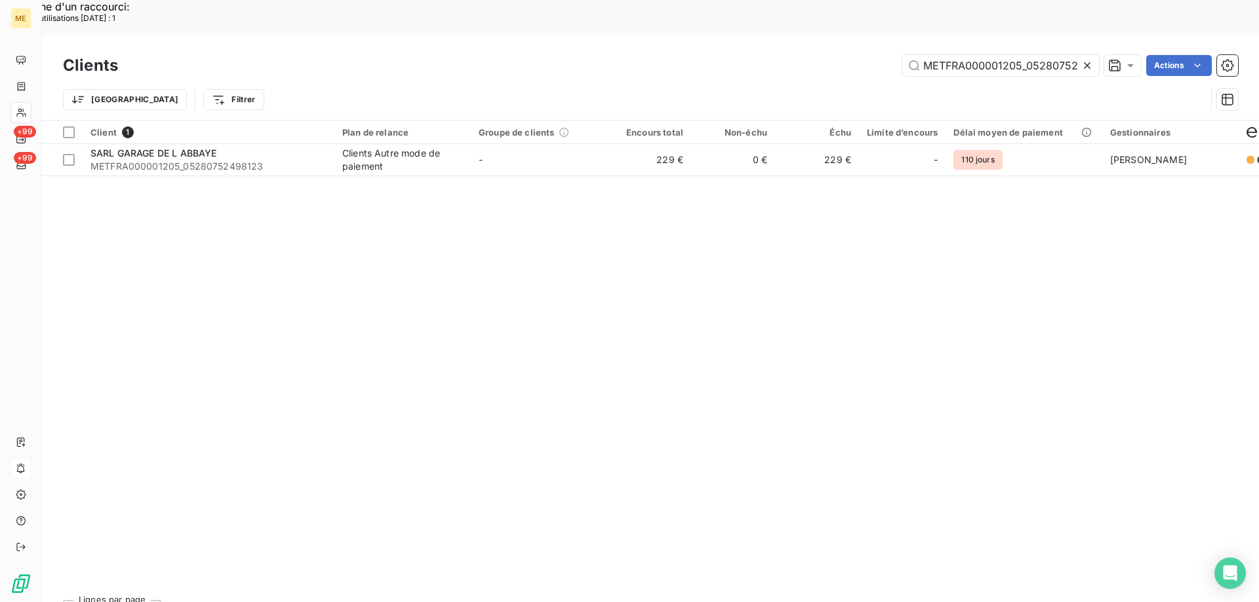
click at [1087, 62] on icon at bounding box center [1087, 65] width 7 height 7
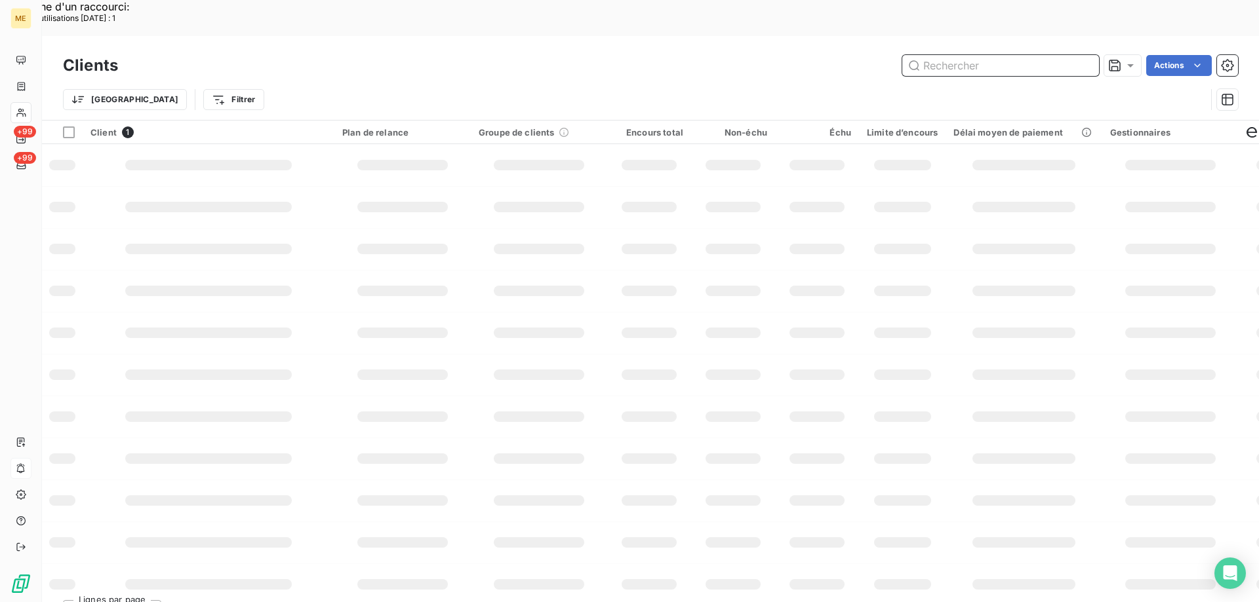
click at [957, 55] on input "text" at bounding box center [1000, 65] width 197 height 21
paste input "METFRA000008584_05581910262866"
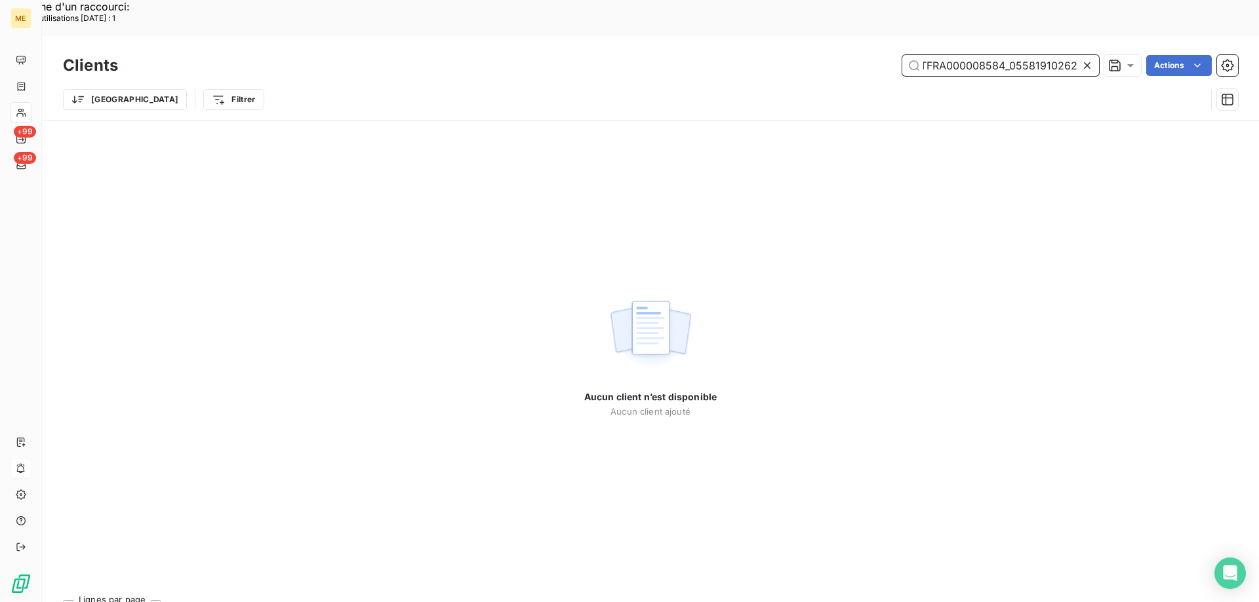
scroll to position [0, 41]
drag, startPoint x: 1023, startPoint y: 30, endPoint x: 1076, endPoint y: 25, distance: 53.4
click at [1076, 55] on input "METFRA000008584_05581910262866" at bounding box center [1000, 65] width 197 height 21
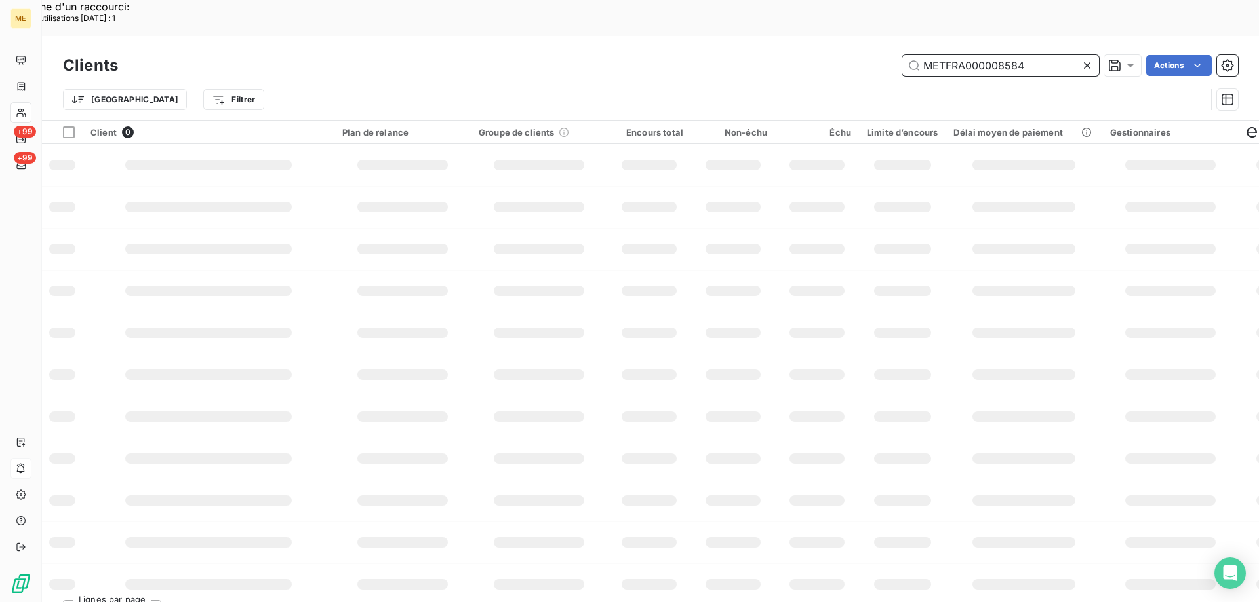
scroll to position [0, 0]
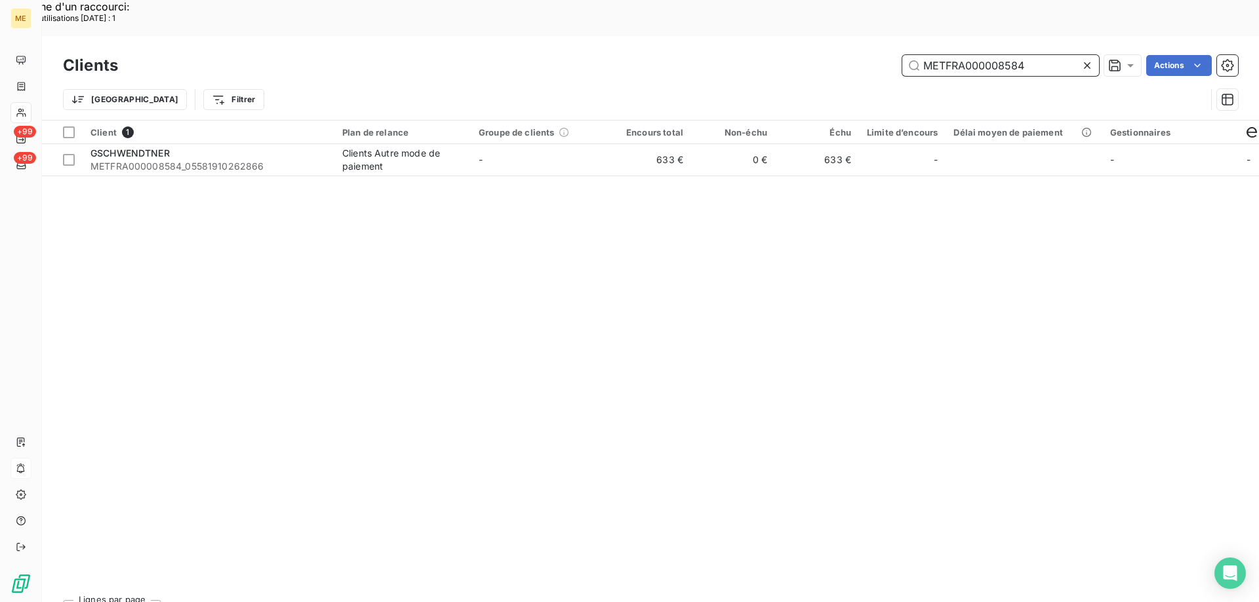
type input "METFRA000008584"
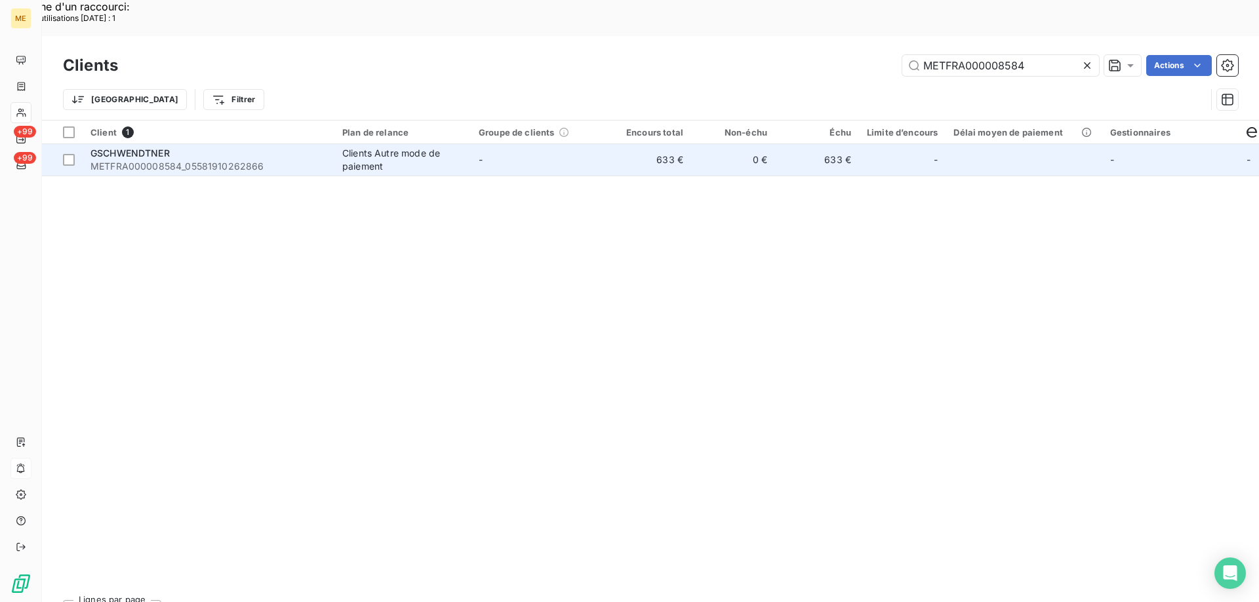
click at [141, 147] on span "GSCHWENDTNER" at bounding box center [129, 152] width 79 height 11
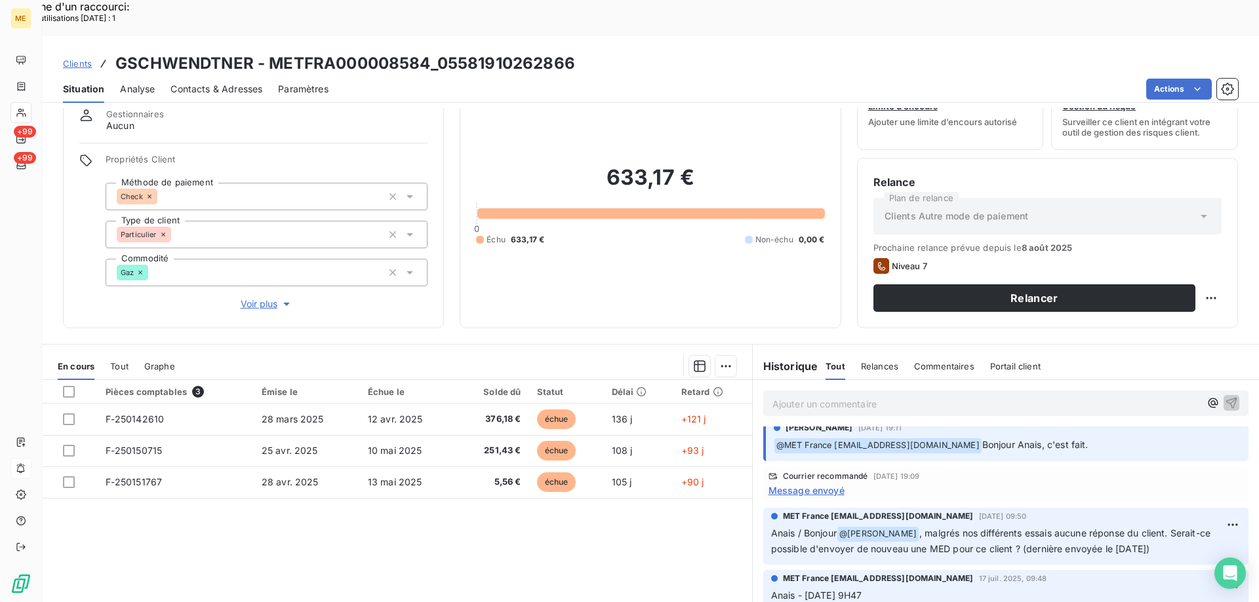
scroll to position [83, 0]
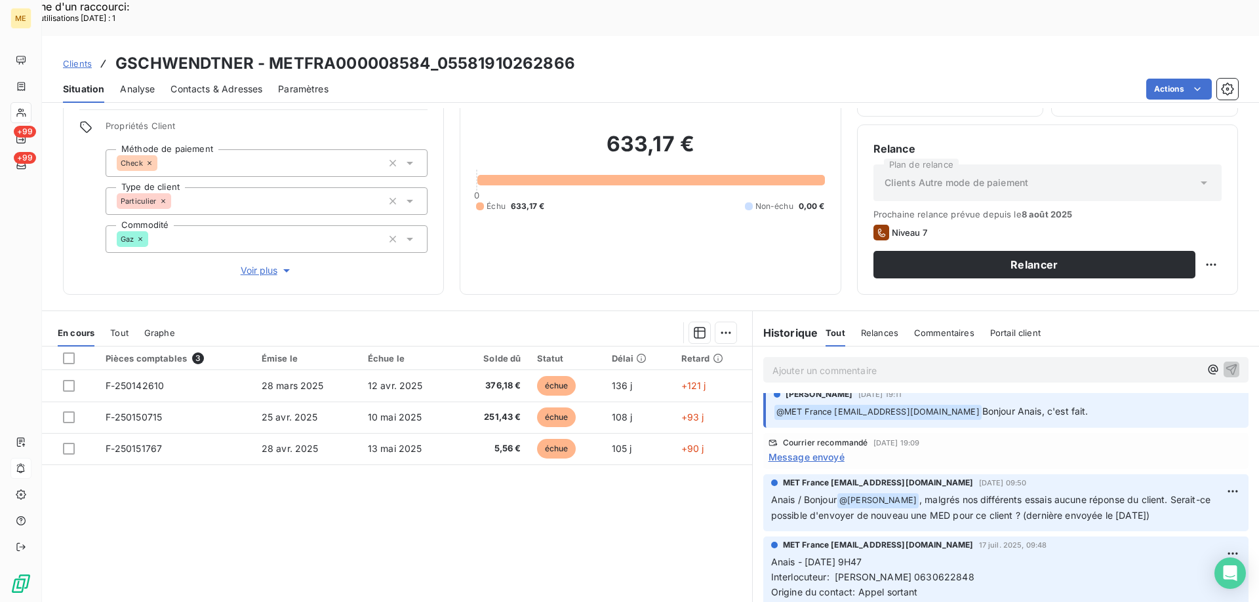
click at [249, 264] on span "Voir plus" at bounding box center [267, 270] width 52 height 13
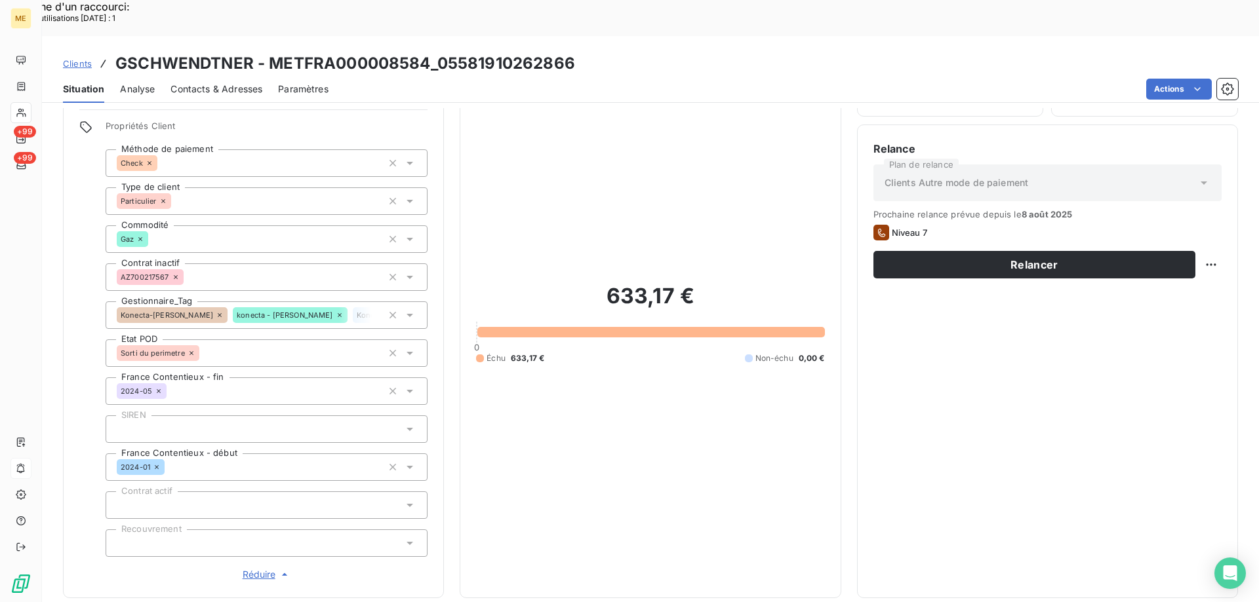
click at [257, 568] on span "Réduire" at bounding box center [267, 574] width 49 height 13
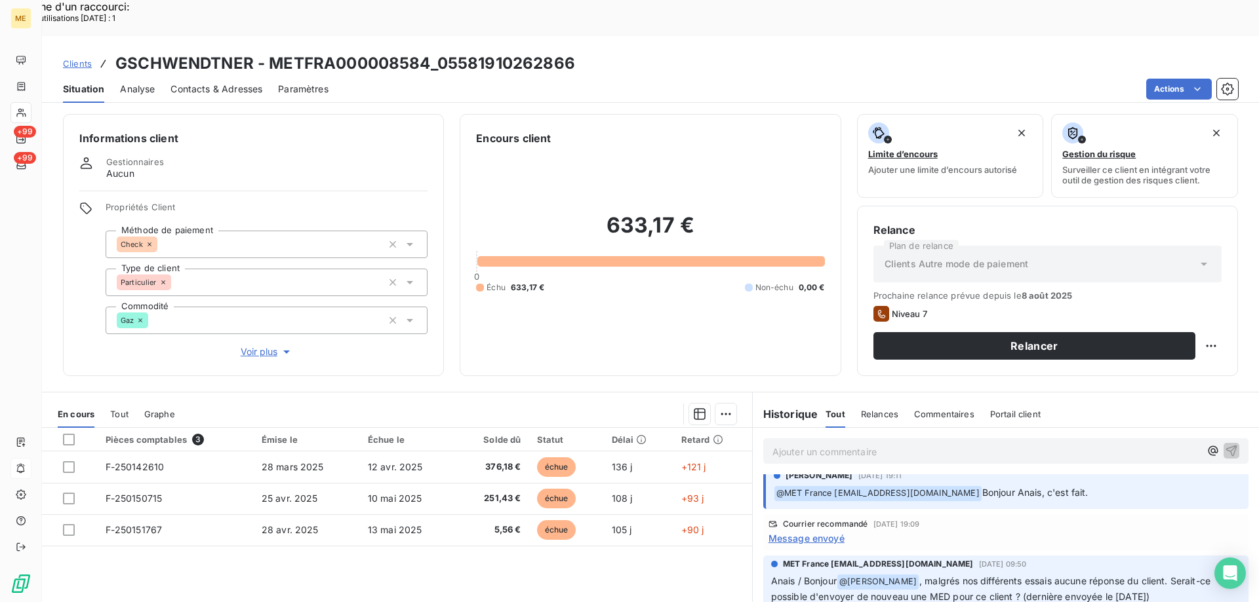
scroll to position [0, 0]
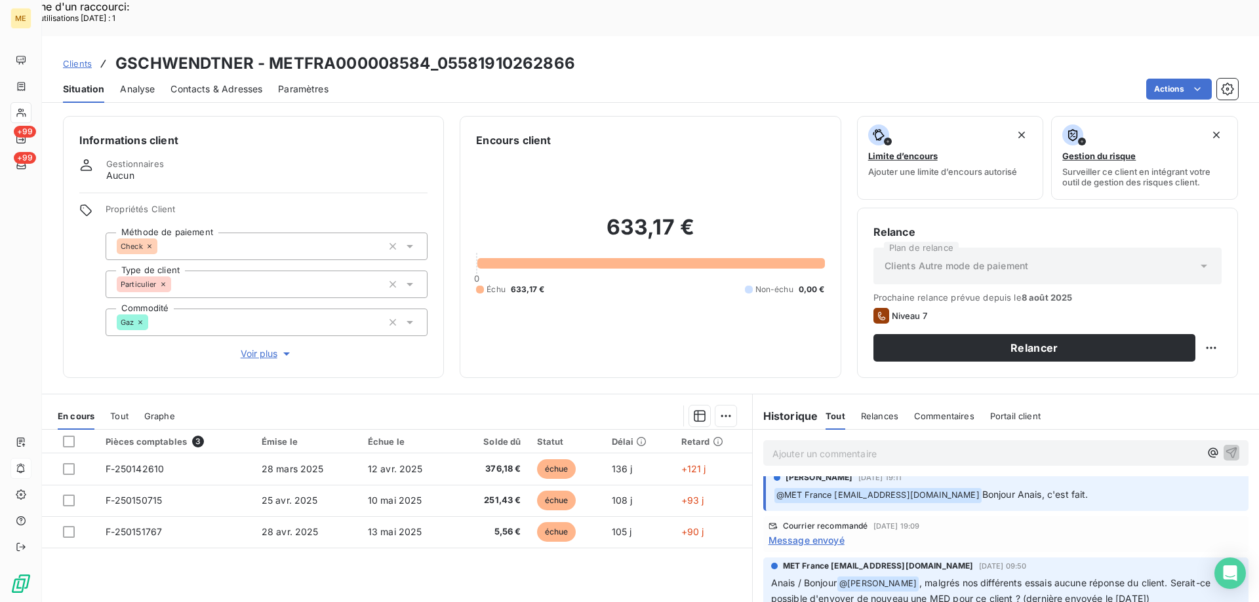
click at [254, 347] on span "Voir plus" at bounding box center [267, 353] width 52 height 13
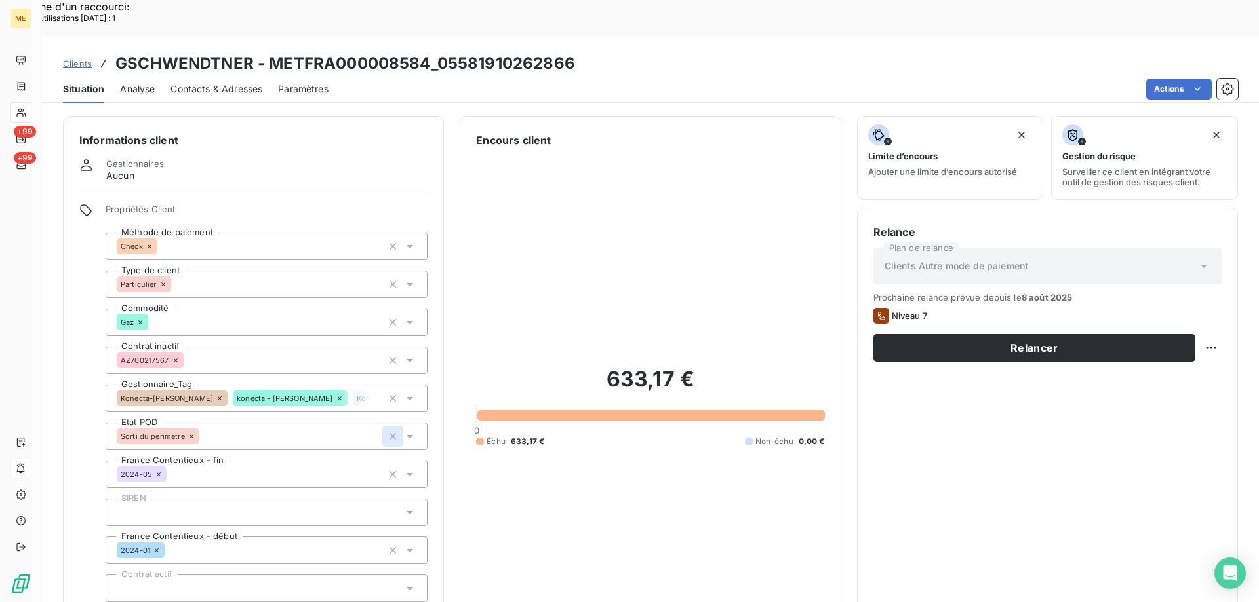
click at [391, 433] on icon "button" at bounding box center [392, 436] width 7 height 7
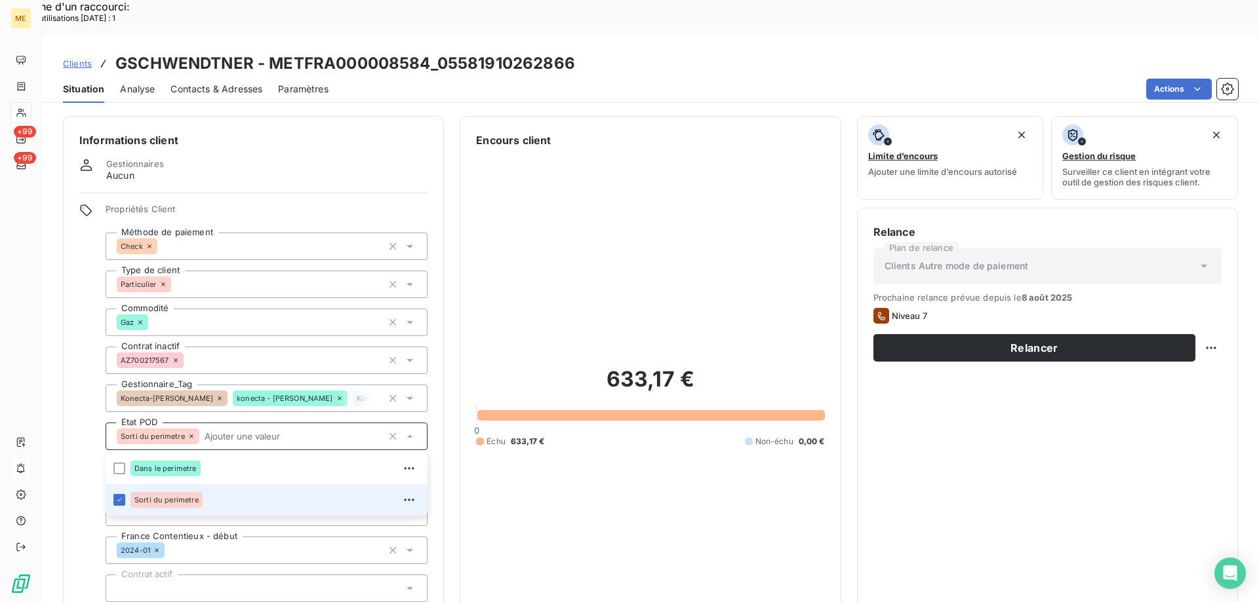
click at [551, 475] on div "633,17 € 0 Échu 633,17 € Non-échu 0,00 €" at bounding box center [650, 406] width 348 height 517
click at [684, 75] on div "Situation Analyse Contacts & Adresses Paramètres Actions" at bounding box center [650, 89] width 1217 height 28
click at [996, 450] on div "Relance Plan de relance Clients Autre mode de paiement Prochaine relance prévue…" at bounding box center [1047, 444] width 348 height 441
click at [958, 431] on div "Relance Plan de relance Clients Autre mode de paiement Prochaine relance prévue…" at bounding box center [1047, 444] width 348 height 441
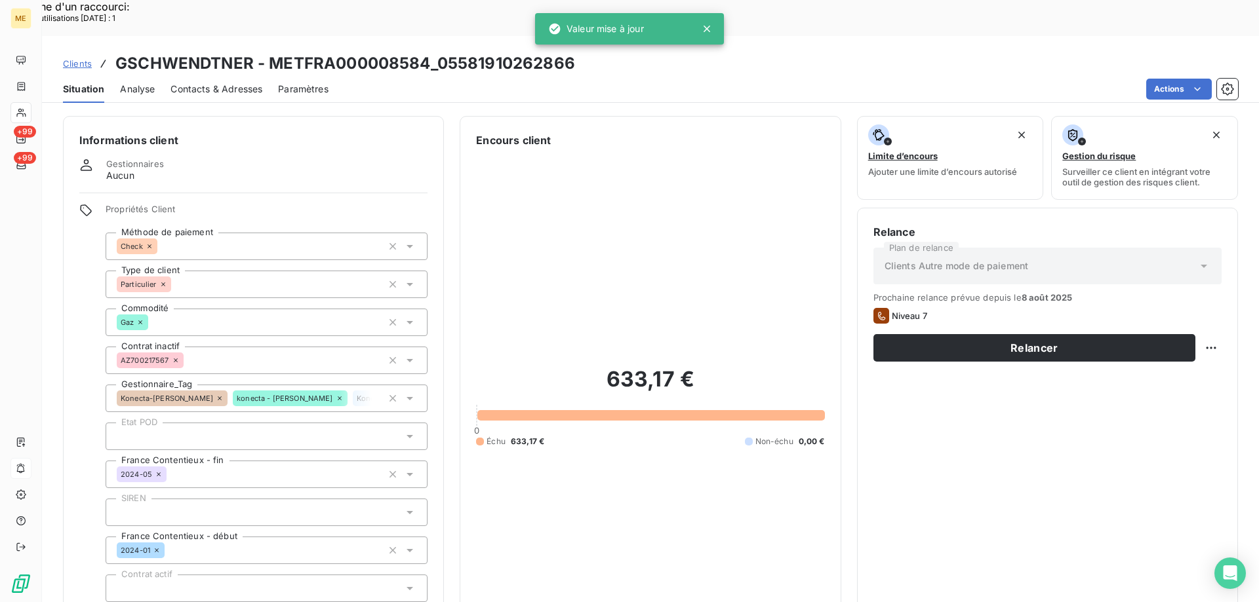
scroll to position [197, 0]
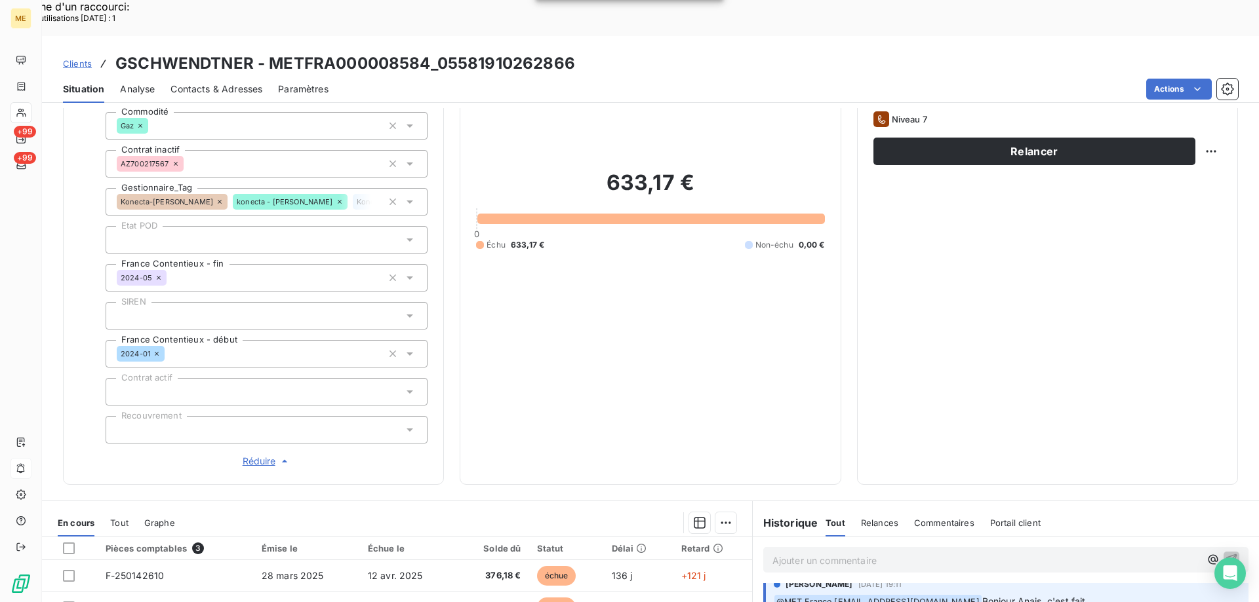
click at [254, 455] on span "Réduire" at bounding box center [267, 461] width 49 height 13
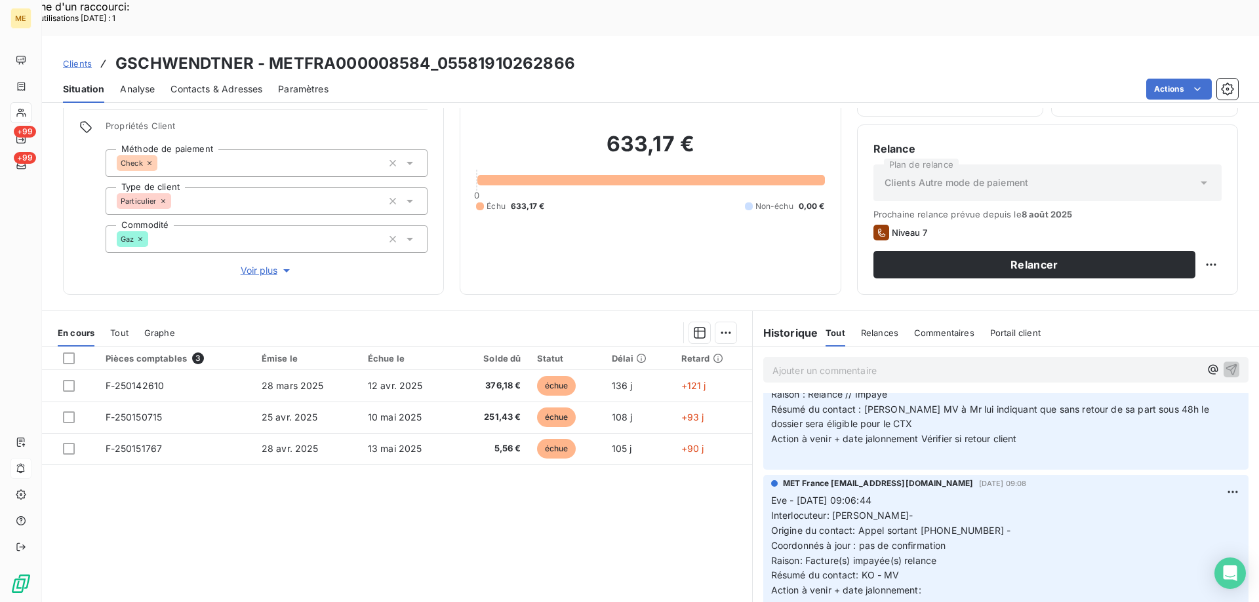
scroll to position [524, 0]
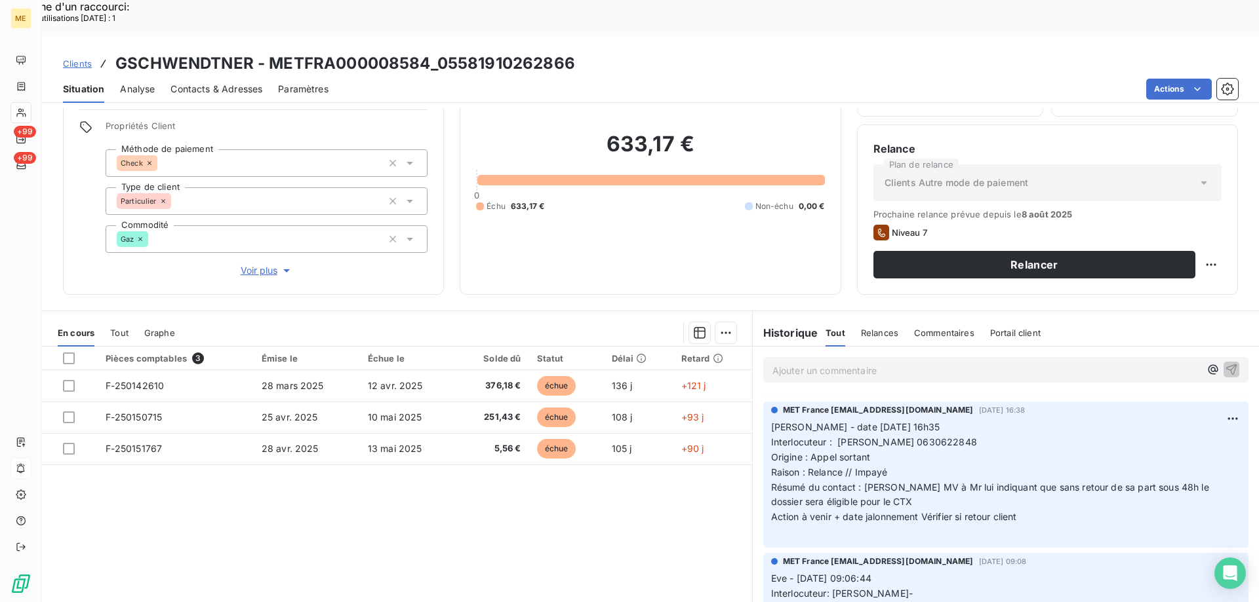
click at [623, 490] on div "Pièces comptables 3 Émise le Échue le Solde dû Statut Délai Retard F-250142610 …" at bounding box center [397, 473] width 710 height 252
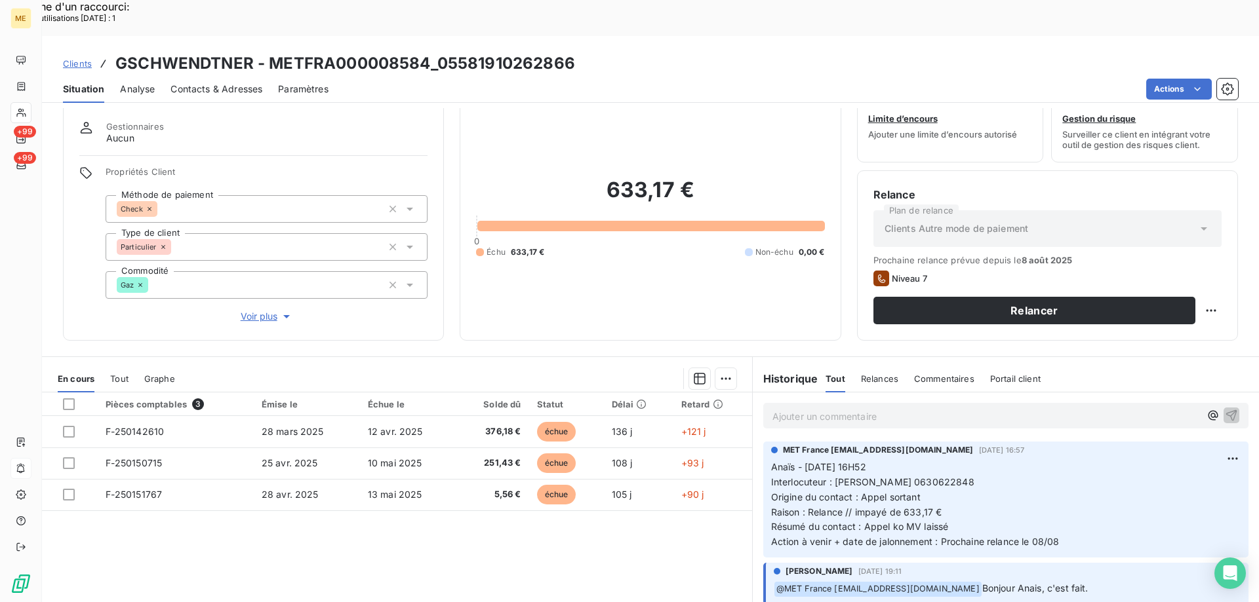
scroll to position [83, 0]
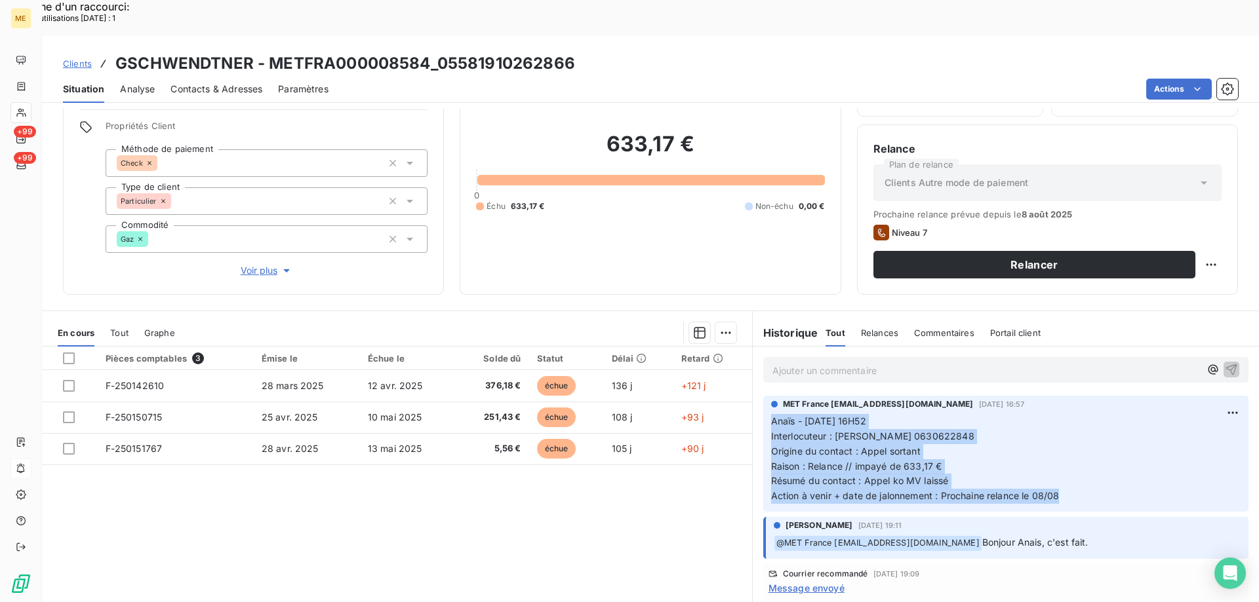
drag, startPoint x: 1069, startPoint y: 461, endPoint x: 760, endPoint y: 389, distance: 316.9
click at [763, 396] on div "MET France met-france@recouvrement.met.com 1 août 2025, 16:57 Anaïs - 01/08/202…" at bounding box center [1005, 454] width 485 height 116
copy p "Anaïs - 01/08/2025 - 16H52 Interlocuteur : CLAUDE GSCHWENDTNER 0630622848 Origi…"
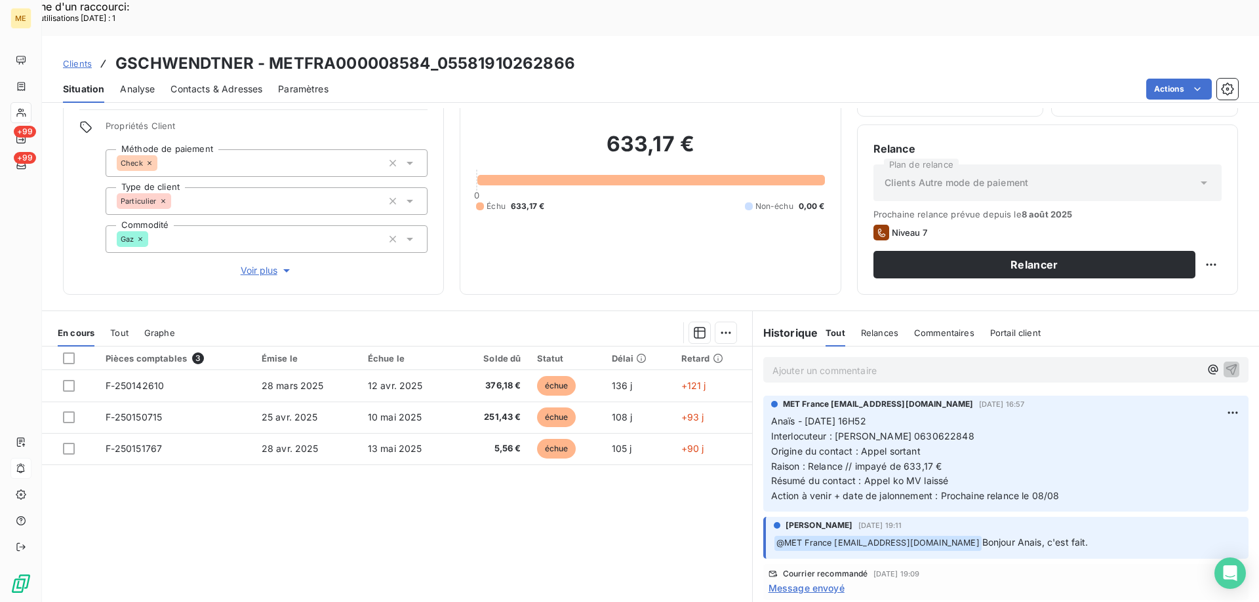
click at [815, 362] on p "Ajouter un commentaire ﻿" at bounding box center [985, 370] width 427 height 16
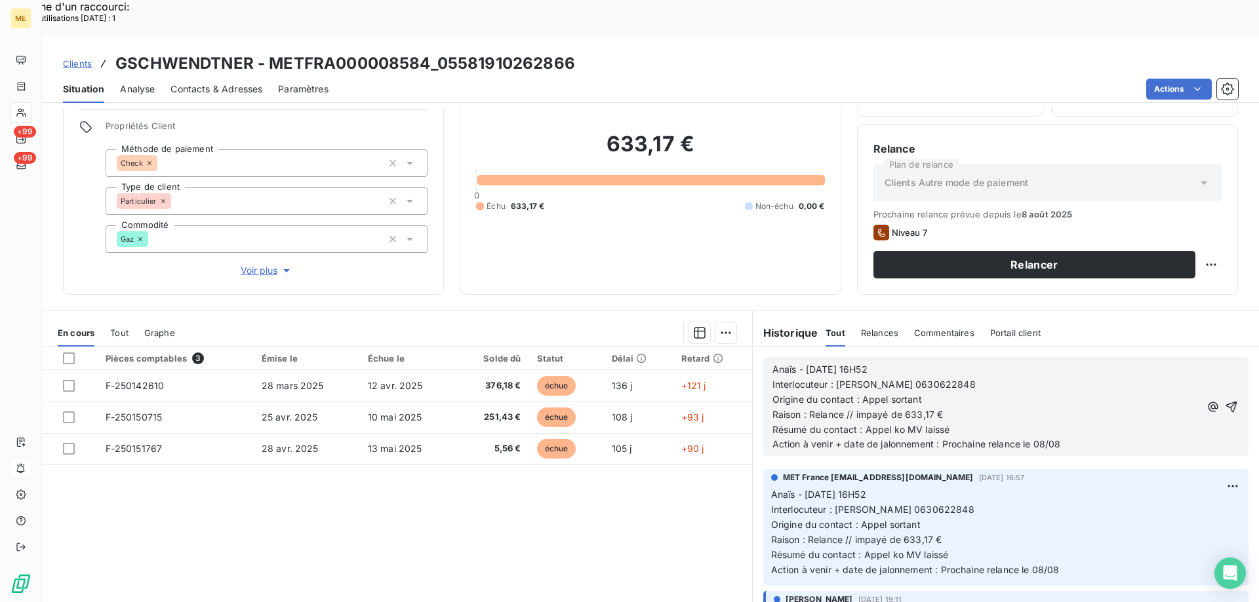
drag, startPoint x: 802, startPoint y: 334, endPoint x: 908, endPoint y: 332, distance: 106.2
click at [906, 362] on p "Anaïs - 01/08/2025 - 16H52" at bounding box center [985, 369] width 427 height 15
drag, startPoint x: 956, startPoint y: 348, endPoint x: 1019, endPoint y: 349, distance: 62.9
click at [1019, 378] on p "Interlocuteur : CLAUDE GSCHWENDTNER 0630622848" at bounding box center [985, 385] width 427 height 15
drag, startPoint x: 887, startPoint y: 363, endPoint x: 928, endPoint y: 364, distance: 41.3
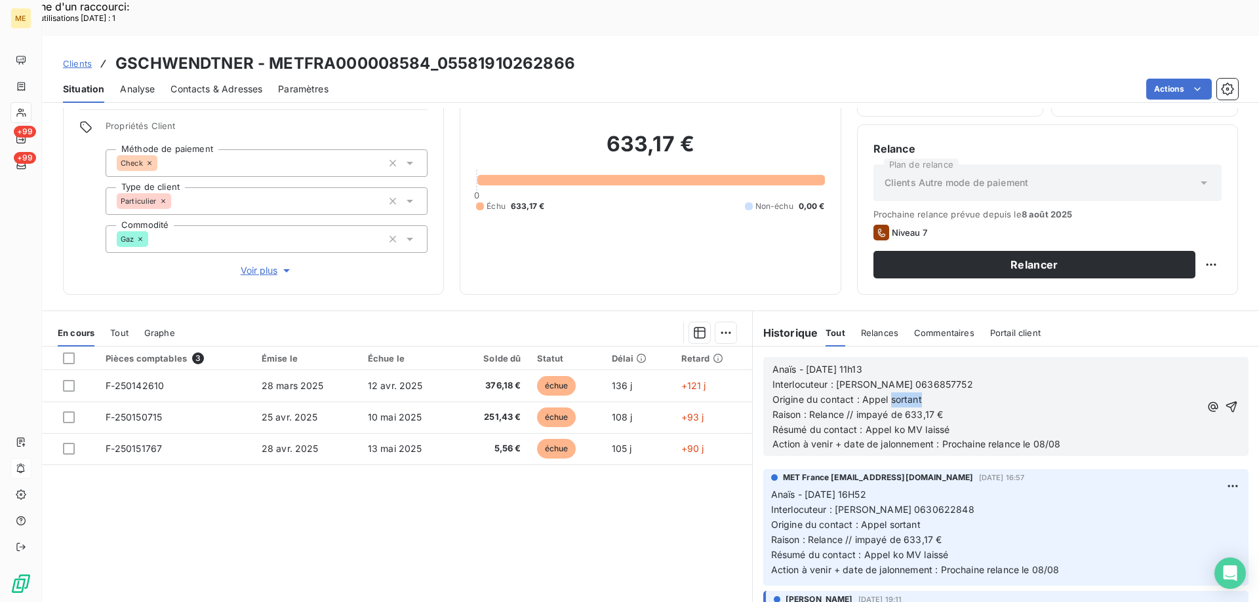
click at [928, 393] on p "Origine du contact : Appel sortant" at bounding box center [985, 400] width 427 height 15
drag, startPoint x: 859, startPoint y: 395, endPoint x: 962, endPoint y: 389, distance: 103.1
click at [962, 423] on p "Résumé du contact : Appel ko MV laissé" at bounding box center [985, 430] width 427 height 15
click at [1109, 423] on p "Résumé du contact : Mme nous informe avoir fait règlement par chèque n°" at bounding box center [985, 430] width 427 height 15
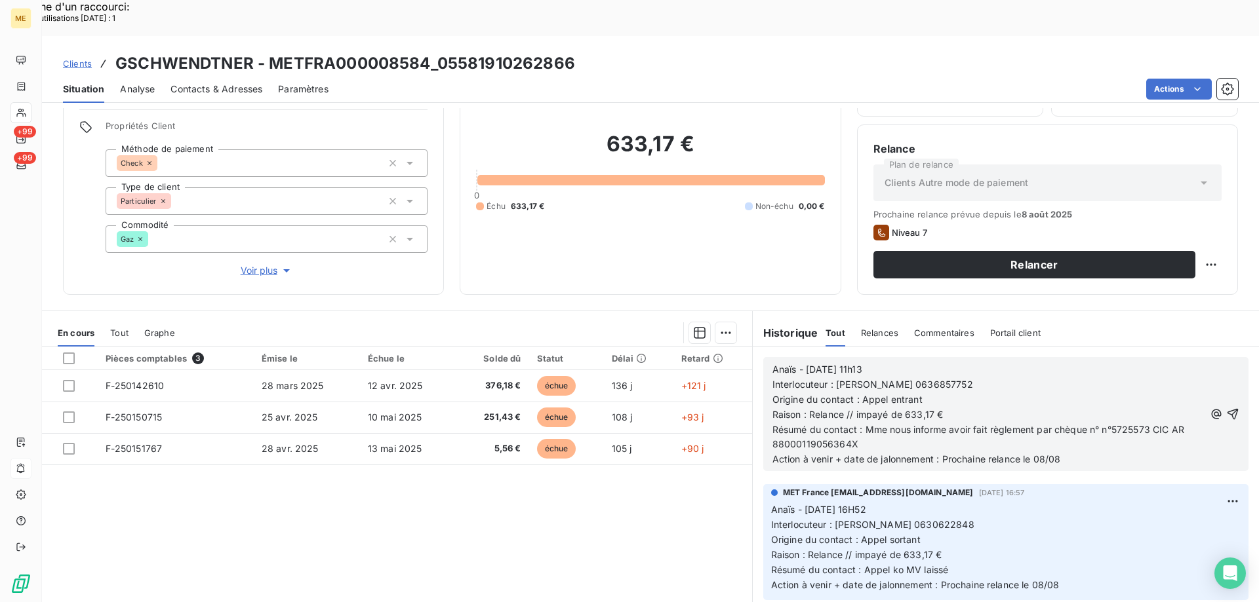
click at [1167, 424] on span "Résumé du contact : Mme nous informe avoir fait règlement par chèque n° n°57255…" at bounding box center [979, 437] width 414 height 26
click at [836, 424] on span "Résumé du contact : Mme nous informe avoir fait règlement par chèque n° n°57255…" at bounding box center [976, 437] width 409 height 26
click at [837, 424] on span "Résumé du contact : Mme nous informe avoir fait règlement par chèque n° n°57255…" at bounding box center [976, 437] width 409 height 26
click at [821, 424] on span "Résumé du contact : Mme nous informe avoir fait règlement par chèque n° n°57255…" at bounding box center [976, 437] width 409 height 26
click at [1058, 423] on p "Résumé du contact : Mme nous informe avoir fait règlement par chèque n° n°57255…" at bounding box center [988, 438] width 433 height 30
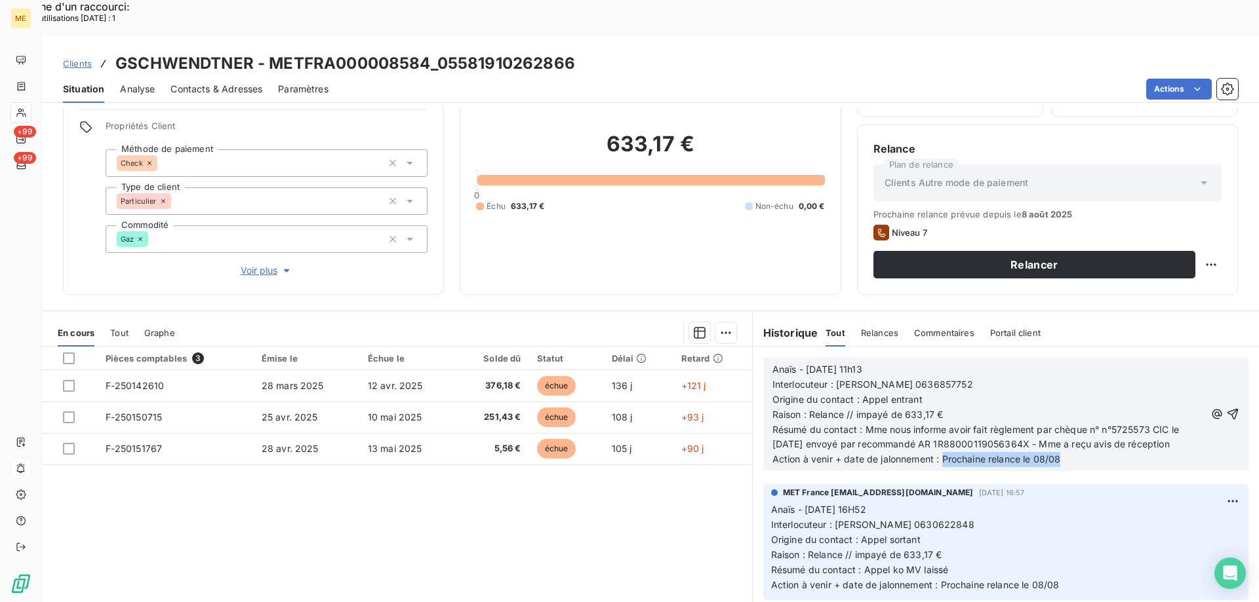
drag, startPoint x: 937, startPoint y: 423, endPoint x: 1063, endPoint y: 421, distance: 126.5
click at [1063, 452] on p "Action à venir + date de jalonnement : Prochaine relance le 08/08" at bounding box center [988, 459] width 433 height 15
click at [989, 454] on span "Action à venir + date de jalonnement : Tâche au 01/09/2025" at bounding box center [893, 459] width 243 height 11
click at [1005, 454] on span "Action à venir + date de jalonnement : Tâche au 01/09/2025" at bounding box center [893, 459] width 243 height 11
click at [1055, 452] on p "Action à venir + date de jalonnement : Tâche au 28/08/2025" at bounding box center [988, 459] width 433 height 15
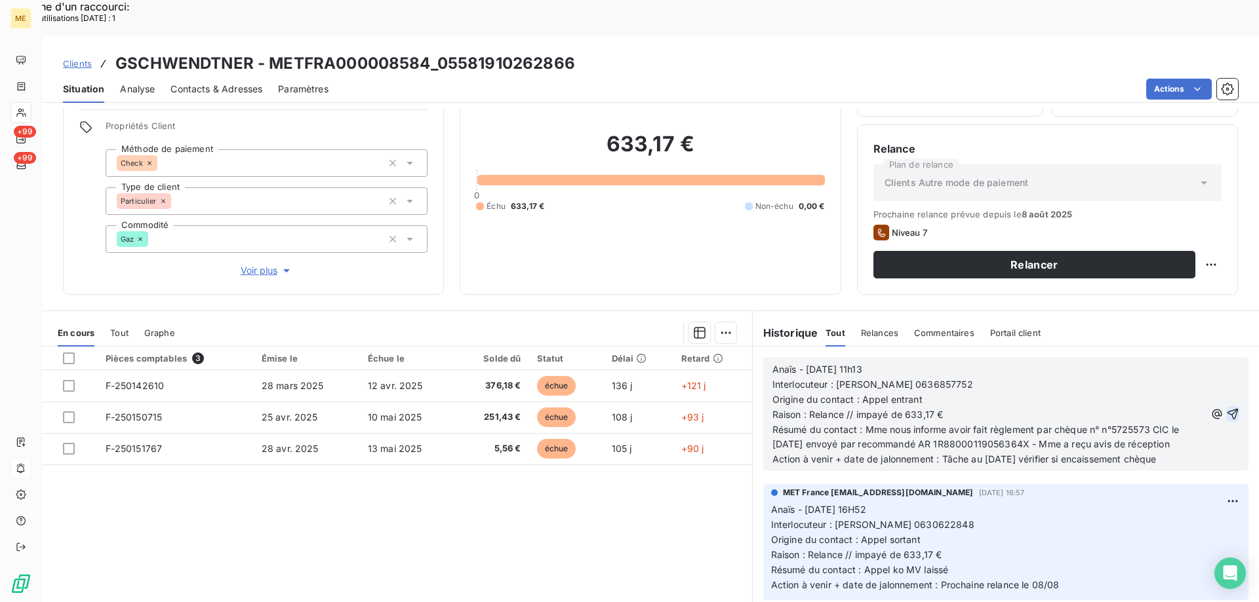
click at [1226, 408] on icon "button" at bounding box center [1232, 414] width 13 height 13
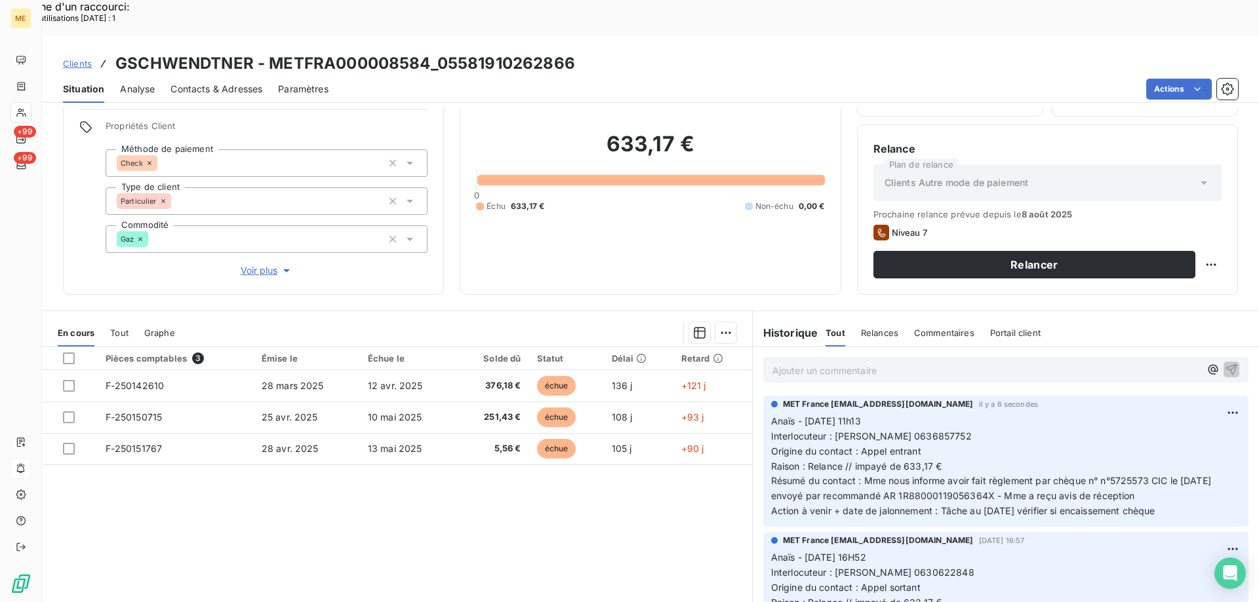
drag, startPoint x: 1182, startPoint y: 478, endPoint x: 766, endPoint y: 386, distance: 426.4
click at [771, 414] on p "Anaïs - 11/08/2025 11h13 Interlocuteur : CLAUDE GSCHWENDTNER 0636857752 Origine…" at bounding box center [1005, 466] width 469 height 105
copy p "Anaïs - 11/08/2025 11h13 Interlocuteur : CLAUDE GSCHWENDTNER 0636857752 Origine…"
click at [1172, 428] on div "Supprimer" at bounding box center [1180, 429] width 73 height 21
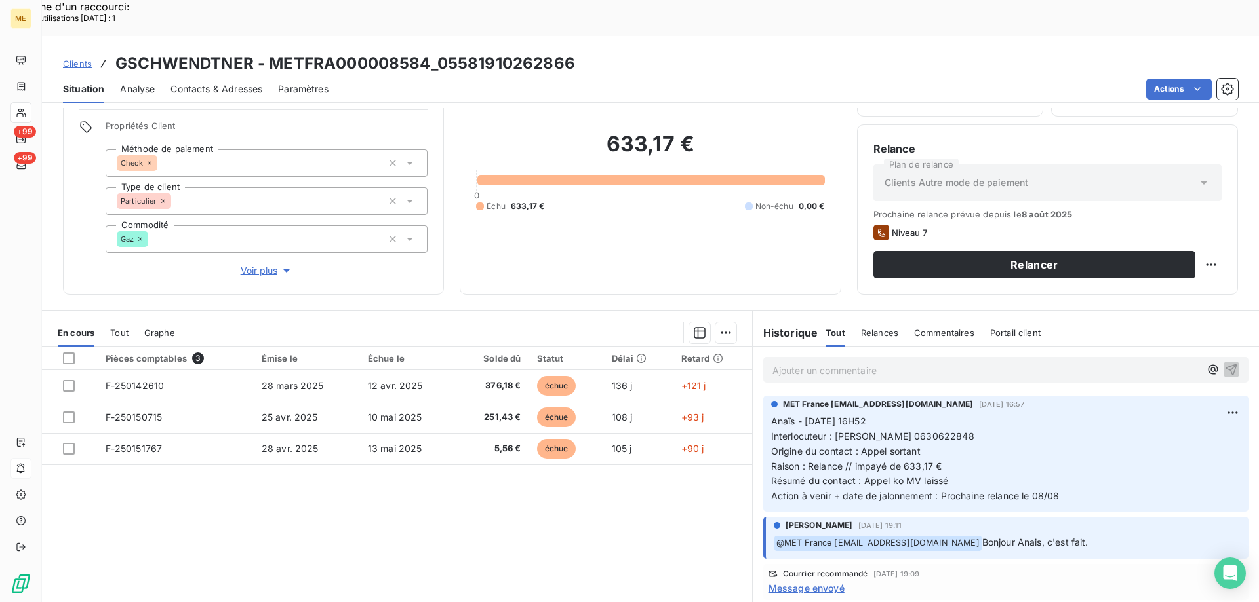
click at [959, 362] on p "Ajouter un commentaire ﻿" at bounding box center [985, 370] width 427 height 16
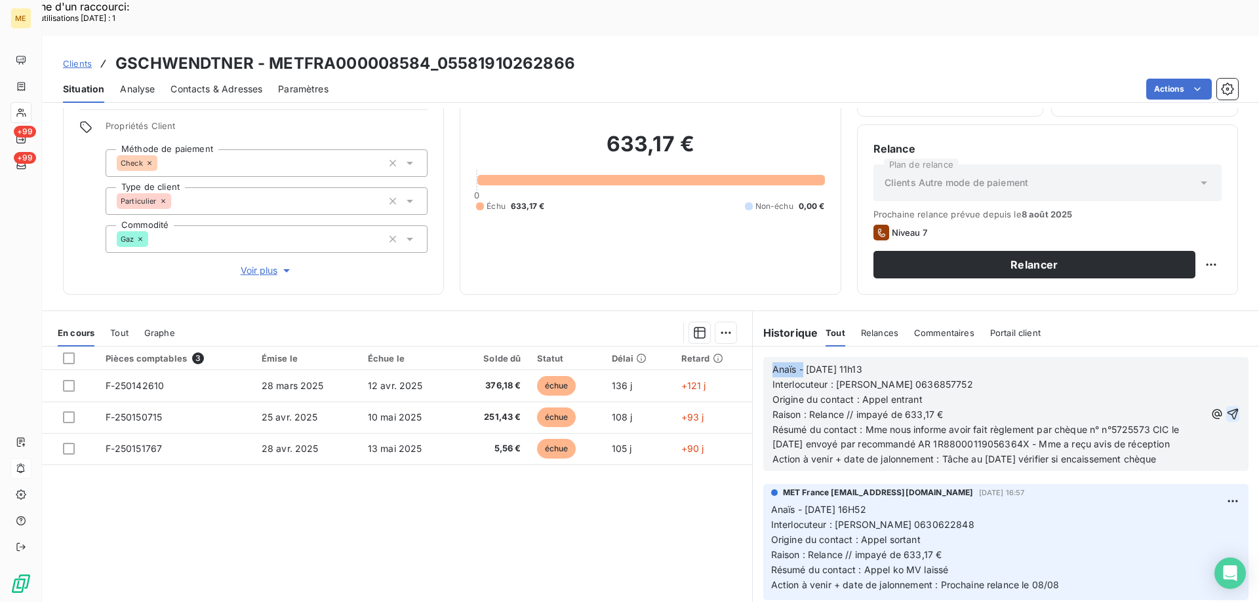
drag, startPoint x: 796, startPoint y: 335, endPoint x: 764, endPoint y: 339, distance: 32.4
click at [764, 357] on div "Anaïs - 11/08/2025 11h13 Interlocuteur : CLAUDE GSCHWENDTNER 0636857752 Origine…" at bounding box center [1005, 414] width 485 height 114
click at [1226, 408] on icon "button" at bounding box center [1232, 414] width 13 height 13
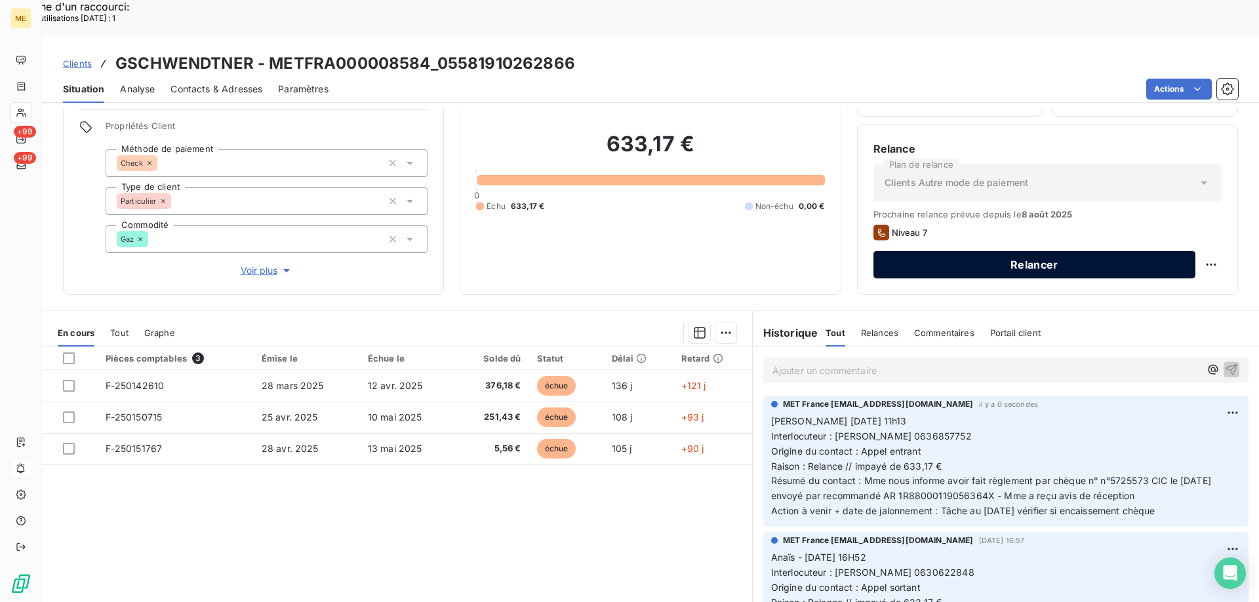
click at [1072, 251] on button "Relancer" at bounding box center [1034, 265] width 322 height 28
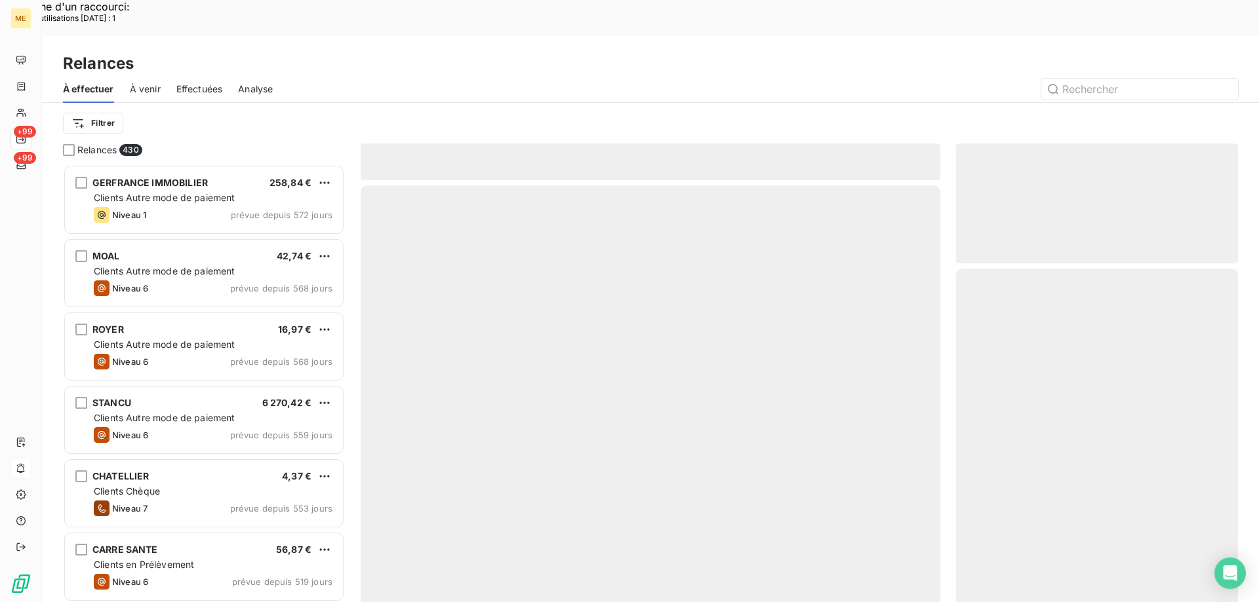
scroll to position [464, 272]
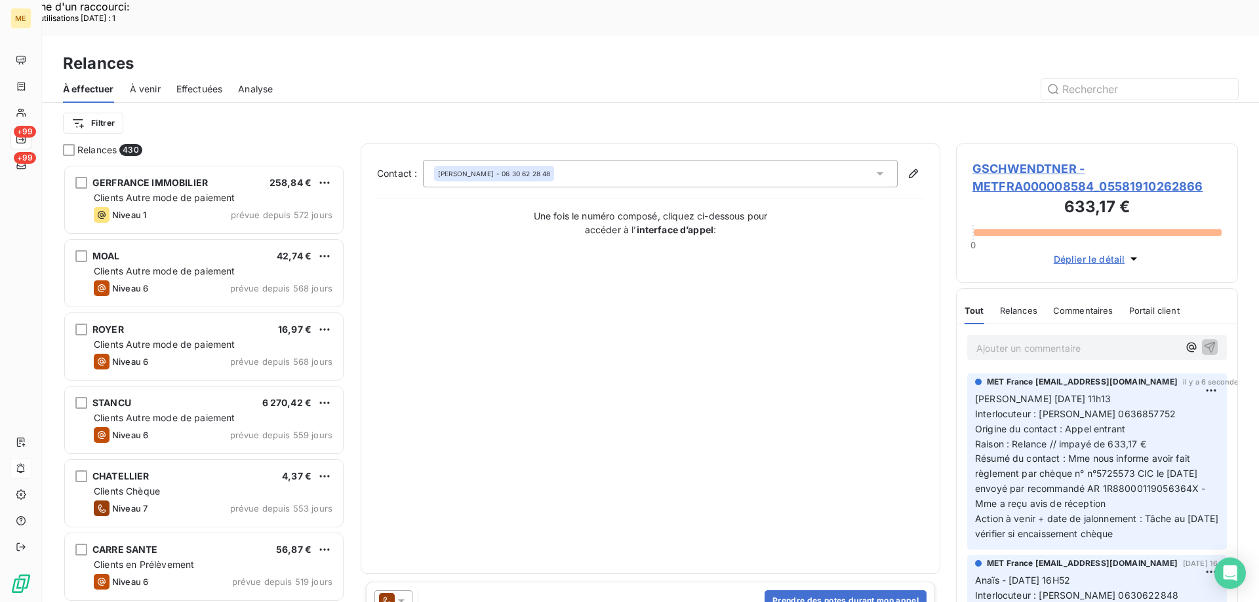
click at [691, 160] on div "CLAUDE GSCHWENDTNER - 06 30 62 28 48" at bounding box center [660, 174] width 475 height 28
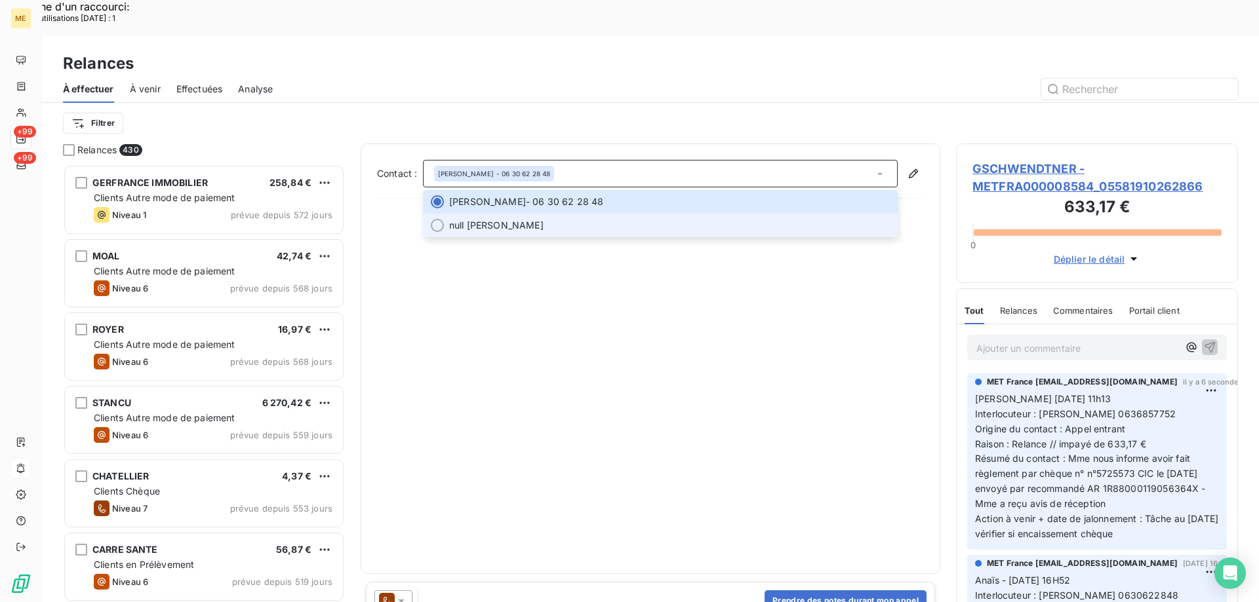
click at [438, 219] on div at bounding box center [437, 225] width 13 height 13
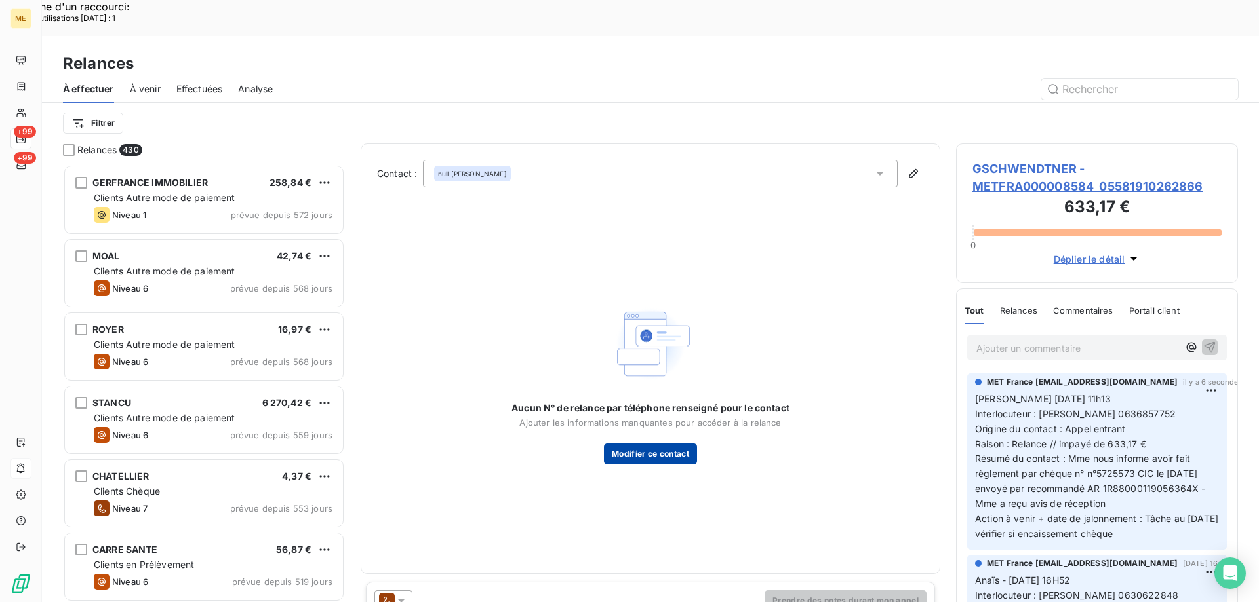
click at [658, 444] on button "Modifier ce contact" at bounding box center [650, 454] width 93 height 21
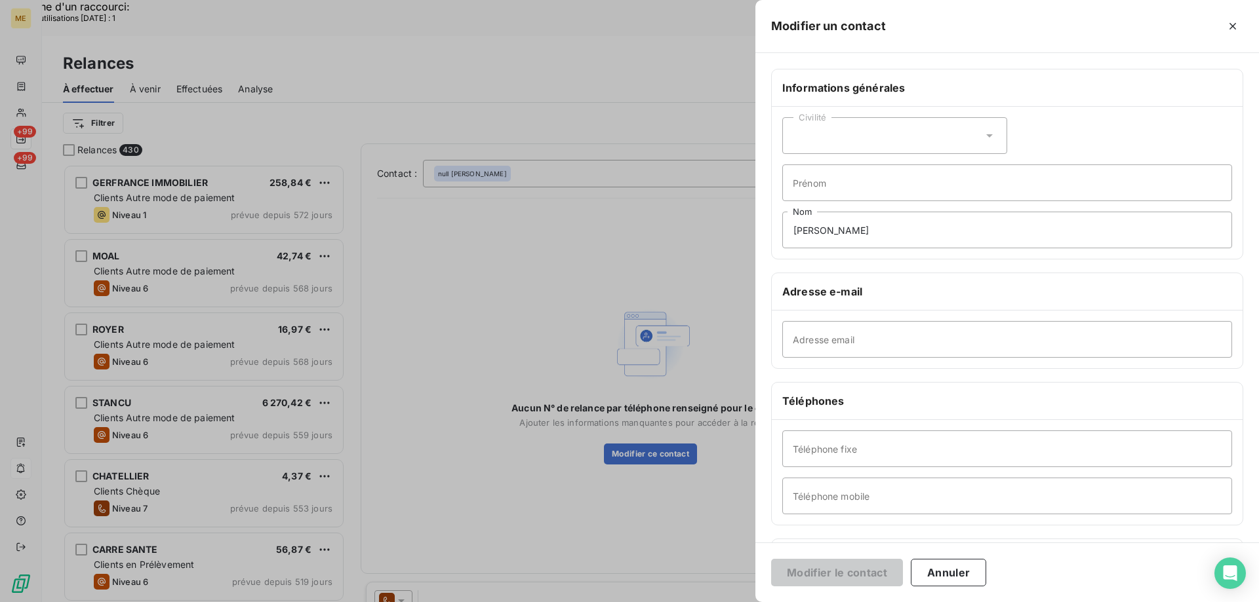
click at [882, 139] on div "Civilité" at bounding box center [894, 135] width 225 height 37
click at [795, 172] on input "radio" at bounding box center [796, 168] width 13 height 13
click at [825, 179] on input "Prénom" at bounding box center [1007, 183] width 450 height 37
click at [826, 185] on input "Prénom" at bounding box center [1007, 183] width 450 height 37
type input "."
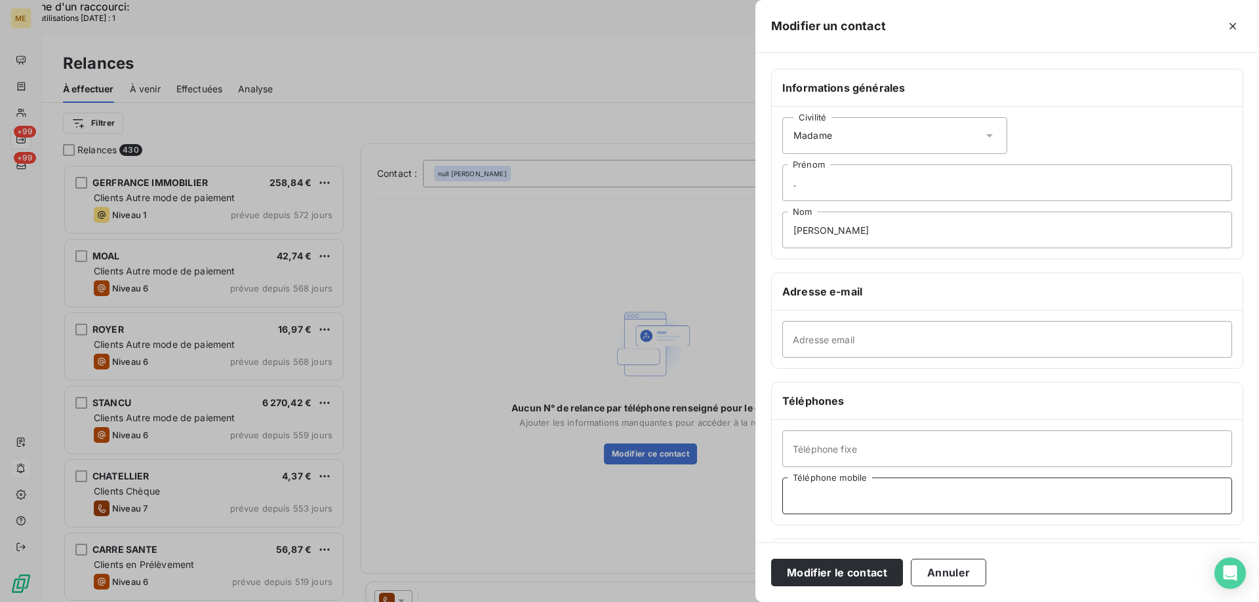
click at [836, 493] on input "Téléphone mobile" at bounding box center [1007, 496] width 450 height 37
click at [815, 493] on input "Téléphone mobile" at bounding box center [1007, 496] width 450 height 37
paste input "0636857752"
type input "0636857752"
click at [830, 572] on button "Modifier le contact" at bounding box center [837, 573] width 132 height 28
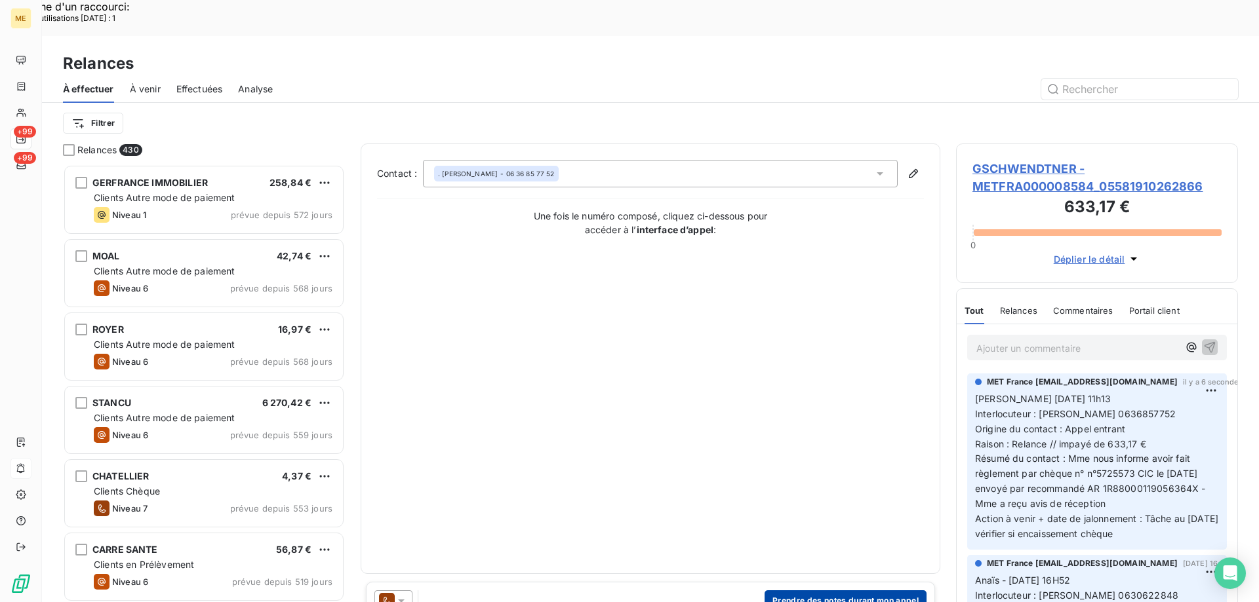
click at [862, 591] on button "Prendre des notes durant mon appel" at bounding box center [845, 601] width 162 height 21
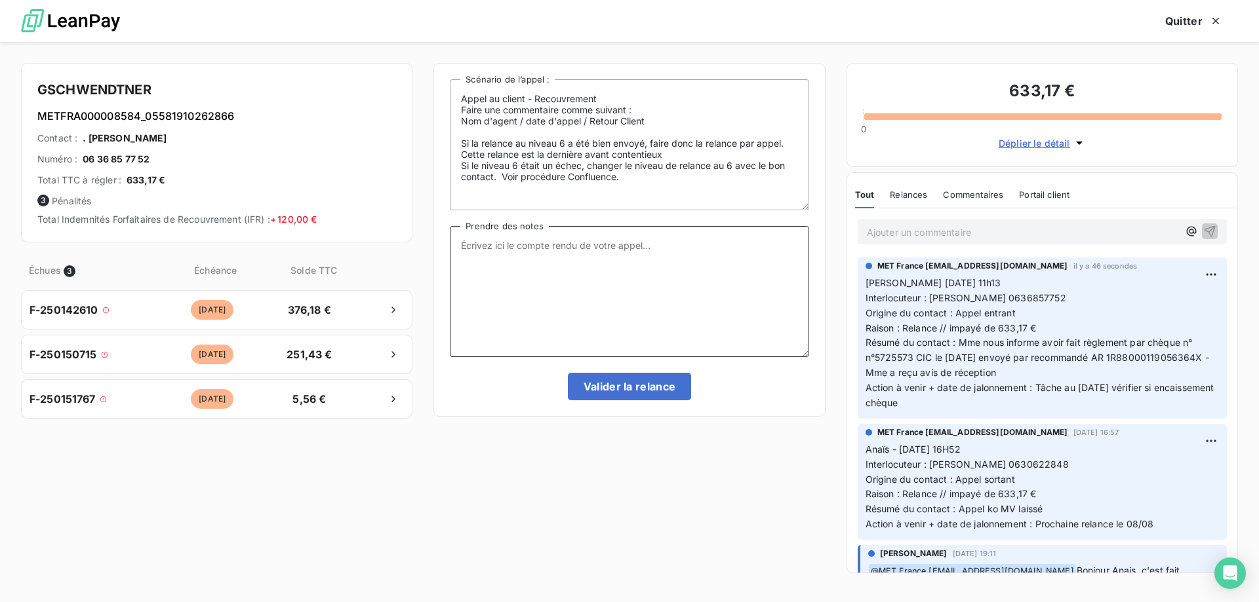
click at [580, 263] on textarea "Prendre des notes" at bounding box center [629, 291] width 359 height 131
click at [589, 257] on textarea "Prendre des notes" at bounding box center [629, 291] width 359 height 131
paste textarea "Anaïs - [DATE] 11h13 Interlocuteur : [PERSON_NAME] [PHONE_NUMBER] Origine du co…"
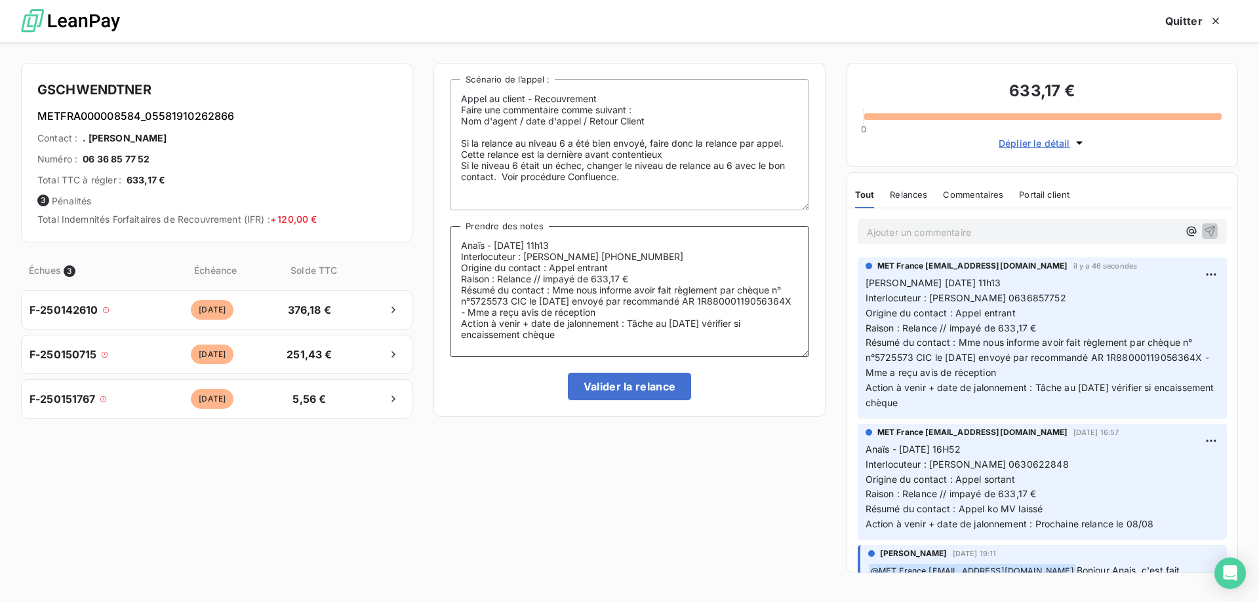
drag, startPoint x: 482, startPoint y: 244, endPoint x: 456, endPoint y: 236, distance: 28.0
click at [456, 236] on textarea "Anaïs - [DATE] 11h13 Interlocuteur : [PERSON_NAME] [PHONE_NUMBER] Origine du co…" at bounding box center [629, 291] width 359 height 131
click at [470, 244] on textarea "s - 11/08/2025 11h13 Interlocuteur : CLAUDE GSCHWENDTNER 0636857752 Origine du …" at bounding box center [629, 291] width 359 height 131
type textarea "Valérie - 11/08/2025 11h13 Interlocuteur : CLAUDE GSCHWENDTNER 0636857752 Origi…"
click at [609, 386] on button "Valider la relance" at bounding box center [630, 387] width 124 height 28
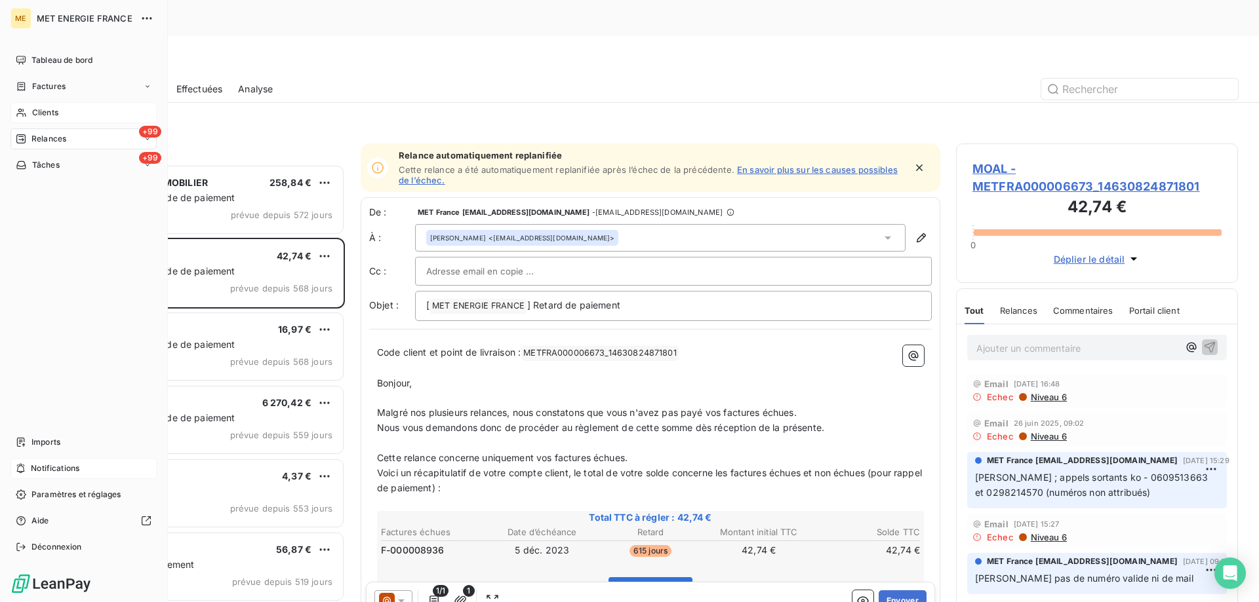
click at [71, 112] on div "Clients" at bounding box center [83, 112] width 146 height 21
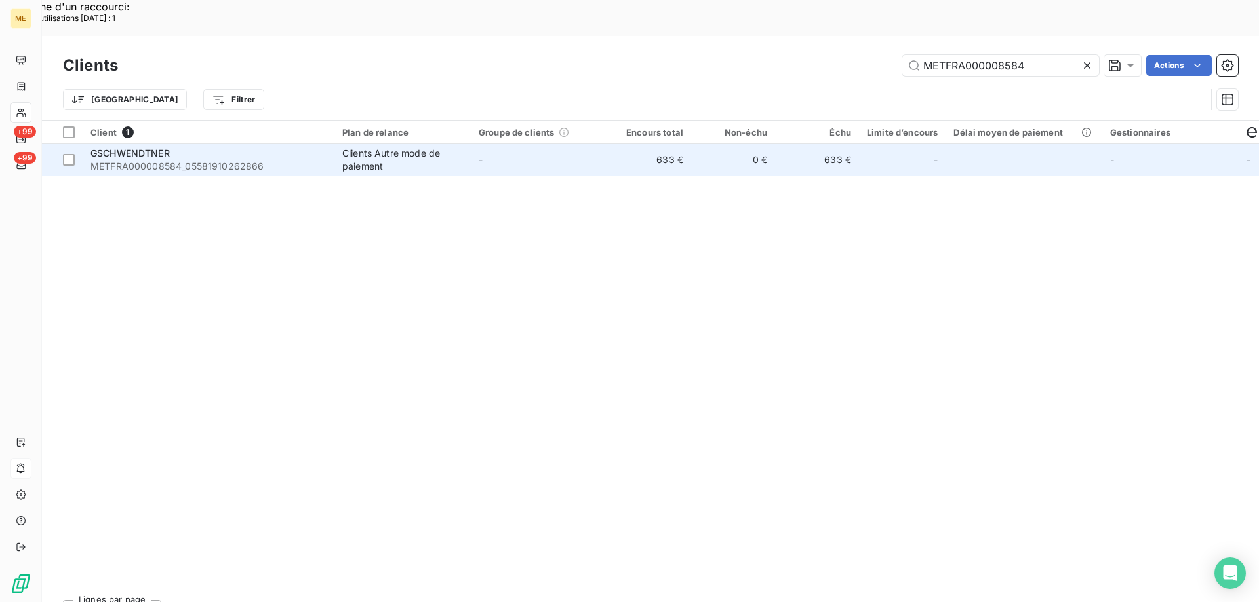
click at [196, 147] on div "GSCHWENDTNER" at bounding box center [208, 153] width 236 height 13
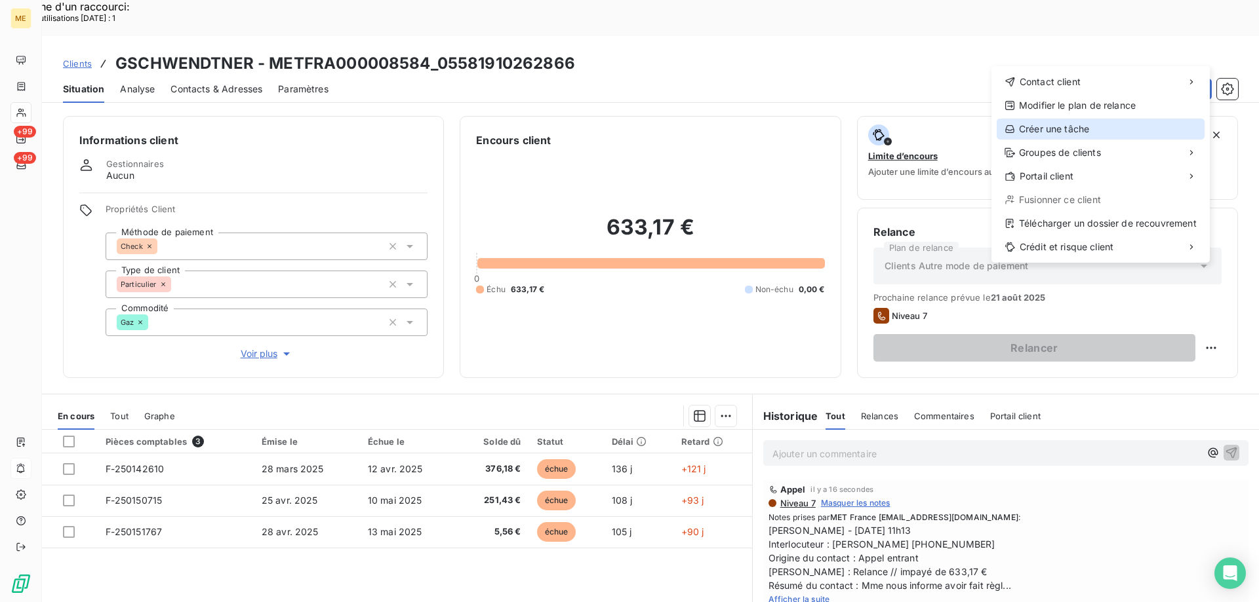
click at [1062, 127] on div "Créer une tâche" at bounding box center [1100, 129] width 208 height 21
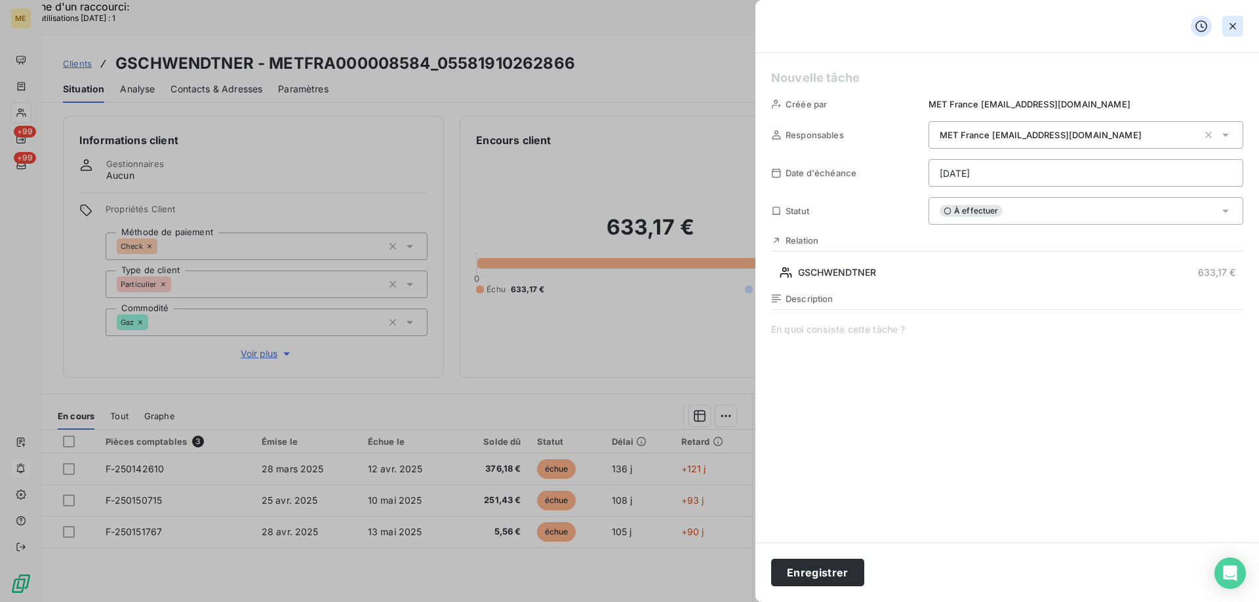
click at [1240, 24] on button "button" at bounding box center [1232, 26] width 21 height 21
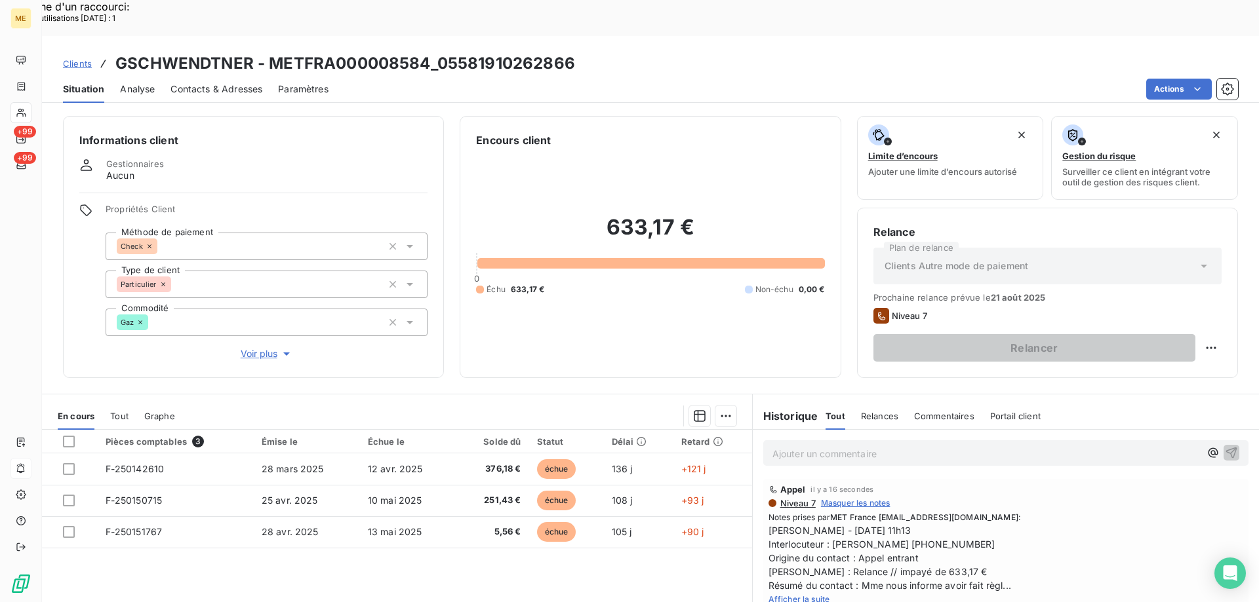
click at [253, 347] on span "Voir plus" at bounding box center [267, 353] width 52 height 13
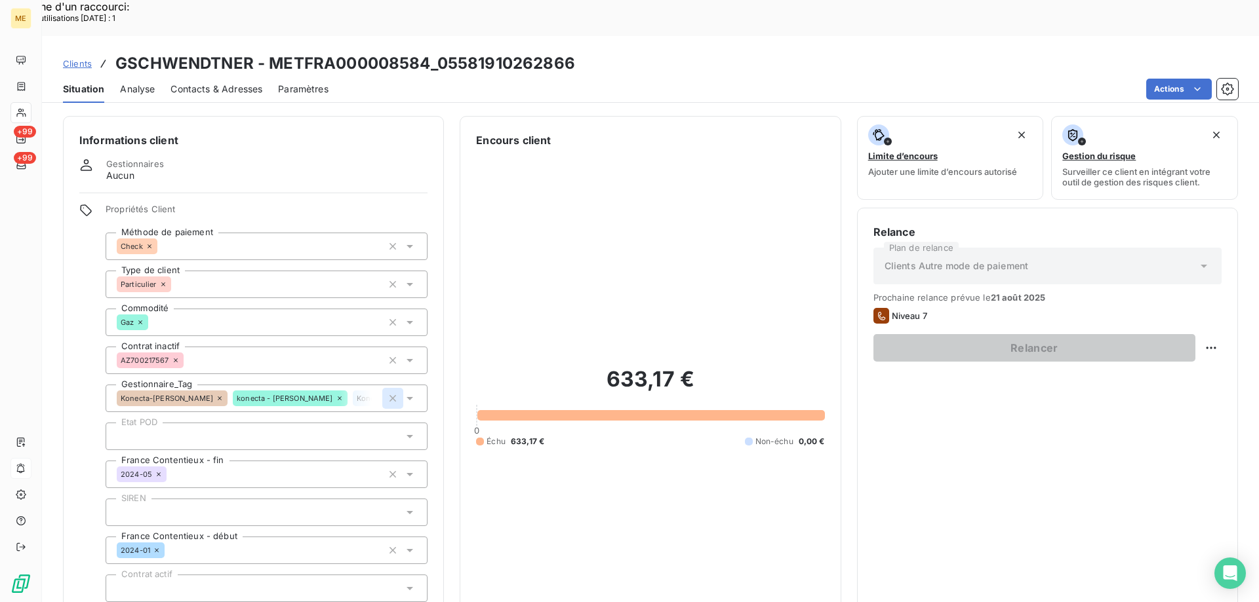
click at [389, 395] on icon "button" at bounding box center [392, 398] width 7 height 7
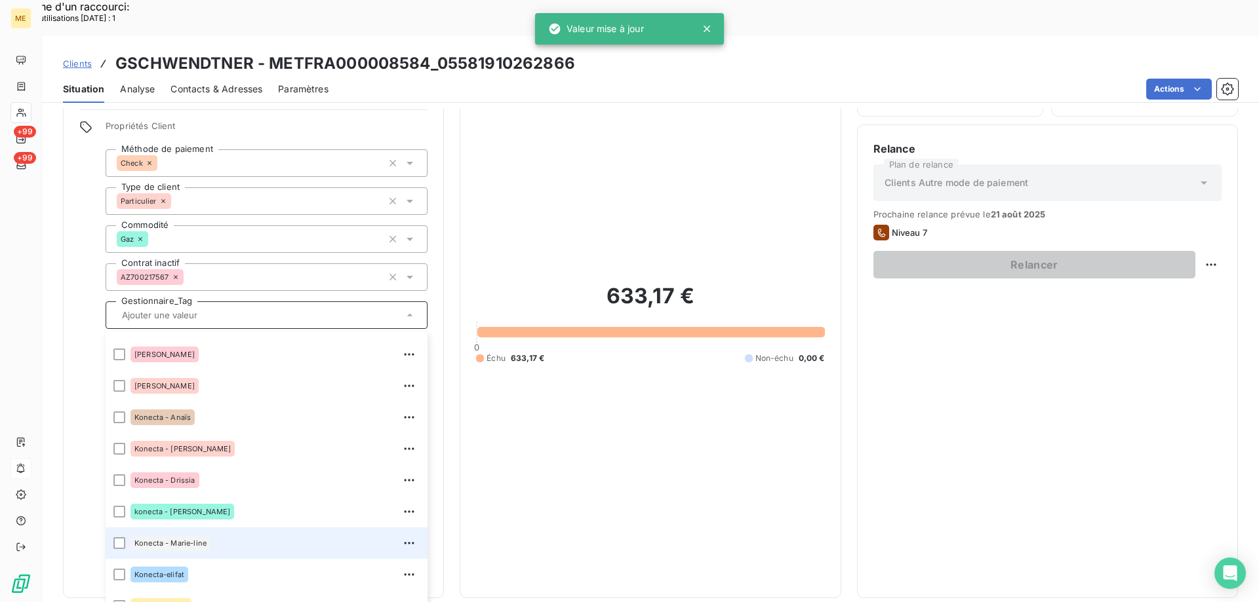
scroll to position [378, 0]
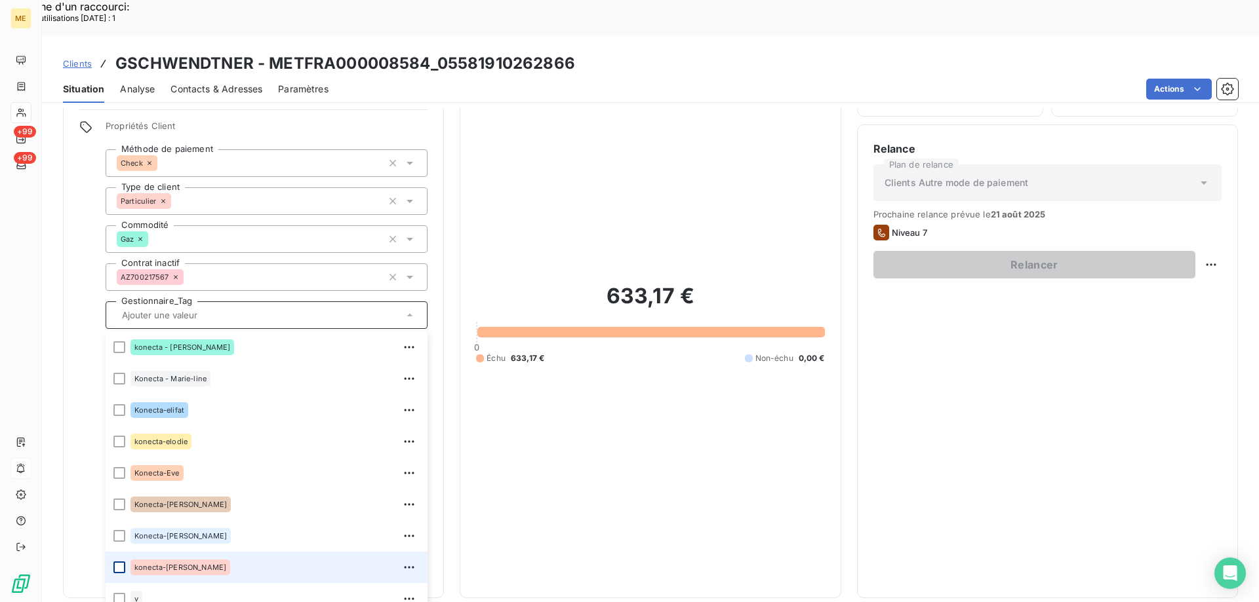
click at [118, 562] on div at bounding box center [119, 568] width 12 height 12
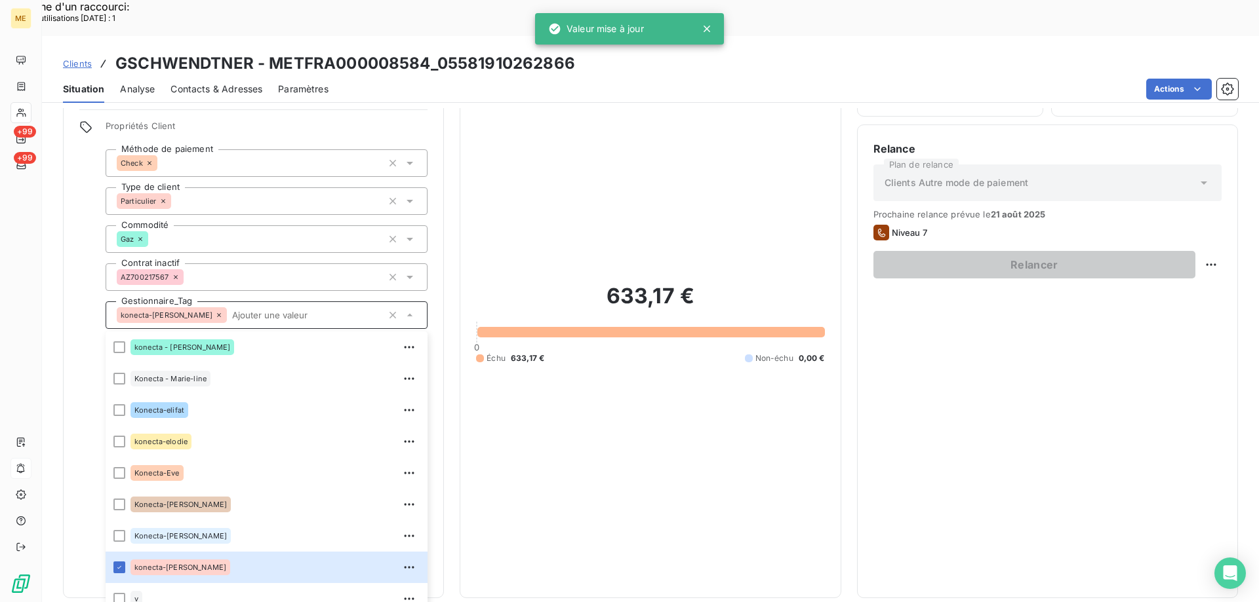
click at [631, 353] on div "Échu 633,17 € Non-échu 0,00 €" at bounding box center [650, 359] width 348 height 12
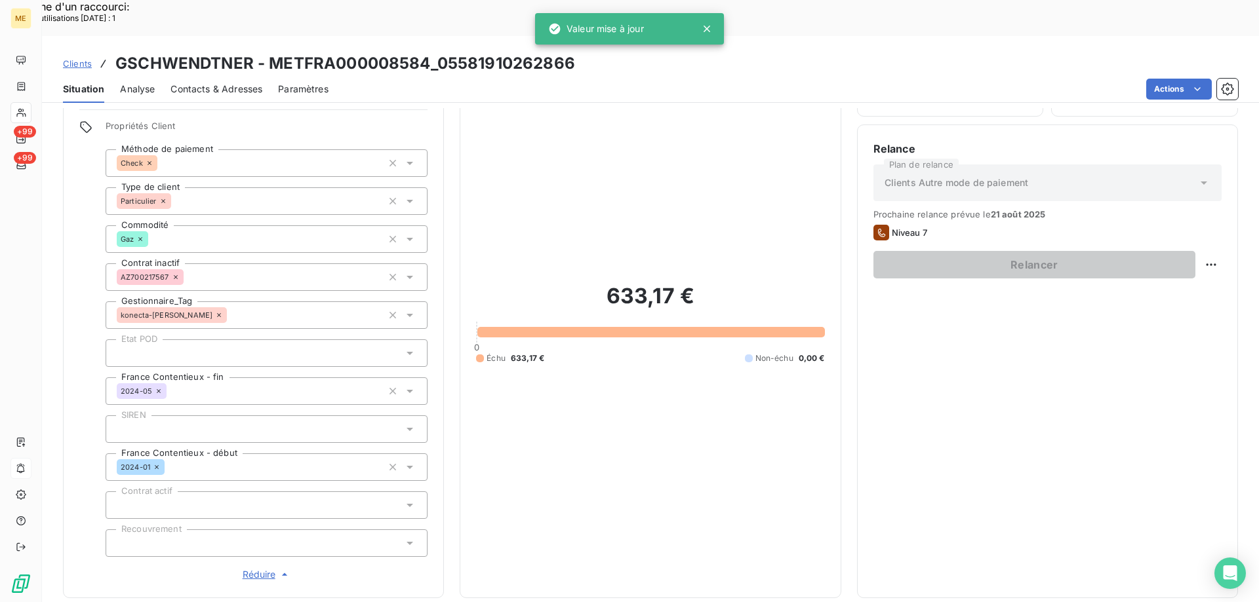
drag, startPoint x: 250, startPoint y: 533, endPoint x: 490, endPoint y: 498, distance: 242.5
click at [252, 568] on span "Réduire" at bounding box center [267, 574] width 49 height 13
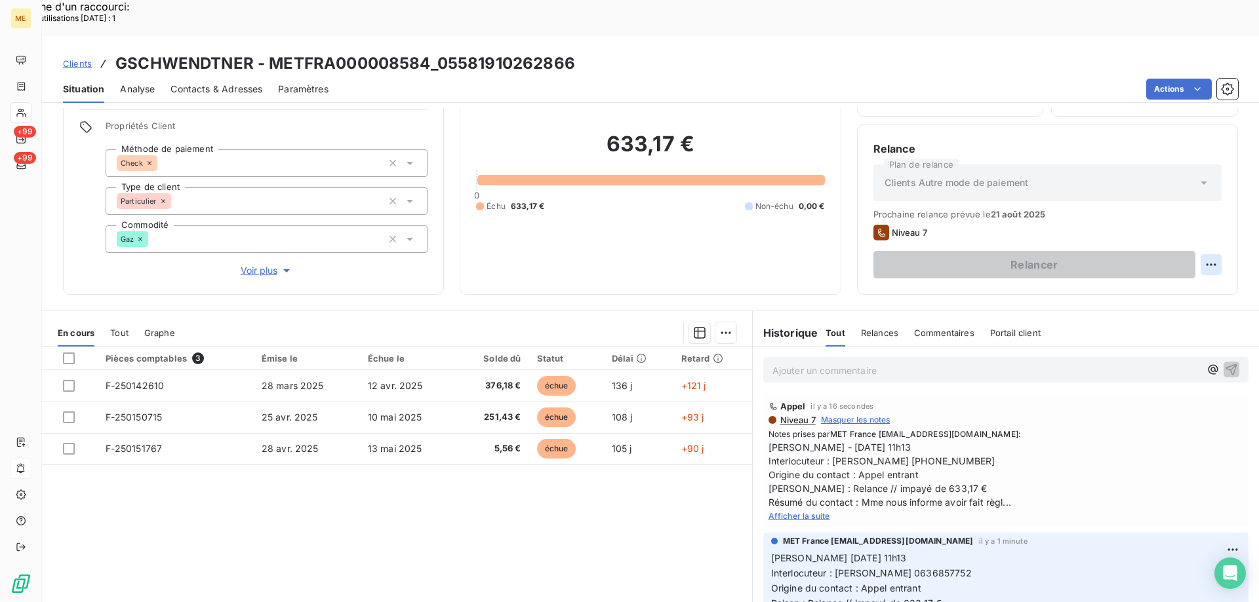
click at [1150, 259] on div "Replanifier cette action" at bounding box center [1146, 257] width 117 height 21
select select "7"
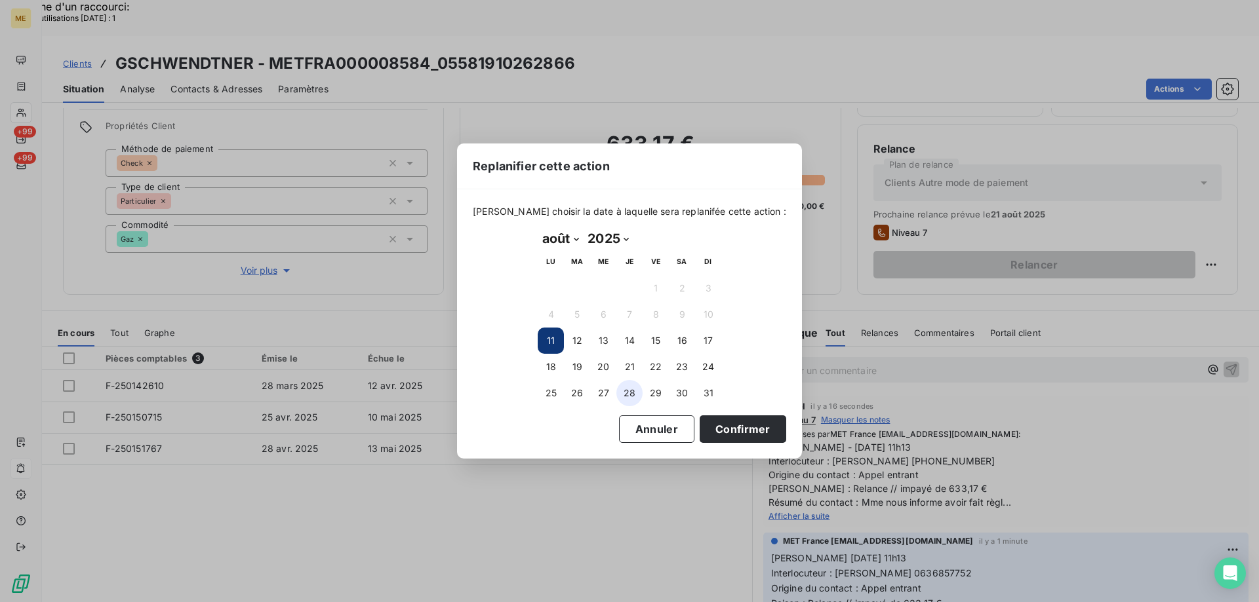
click at [629, 395] on button "28" at bounding box center [629, 393] width 26 height 26
click at [711, 433] on button "Confirmer" at bounding box center [742, 430] width 87 height 28
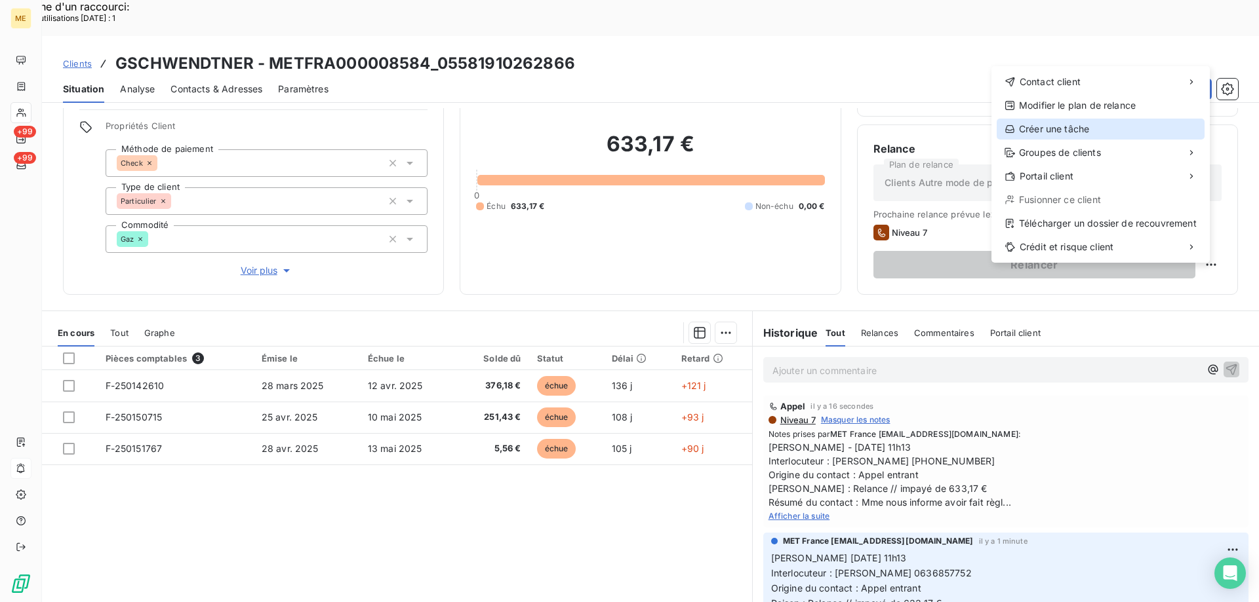
click at [1040, 127] on div "Créer une tâche" at bounding box center [1100, 129] width 208 height 21
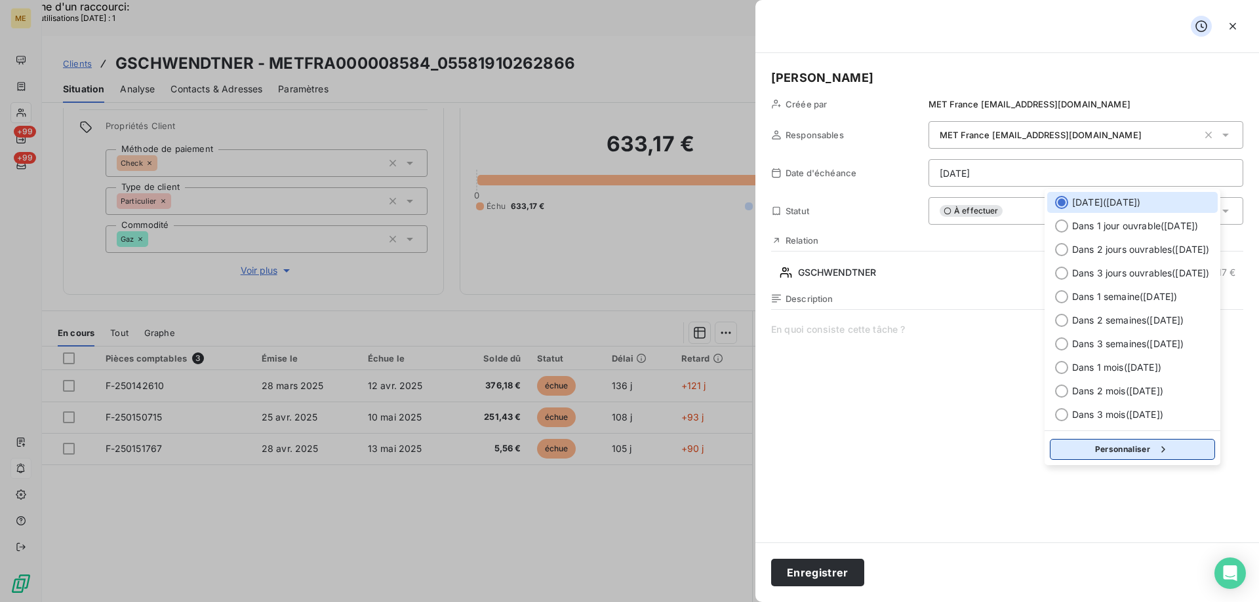
click at [1093, 448] on button "Personnaliser" at bounding box center [1131, 449] width 165 height 21
select select "7"
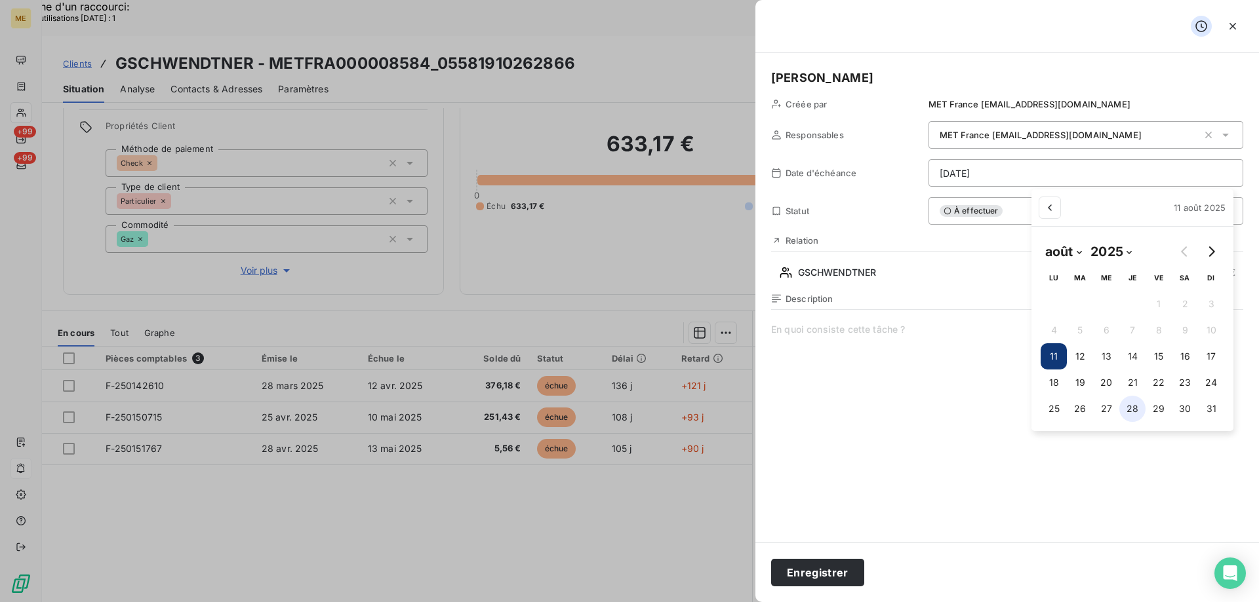
click at [1132, 411] on button "28" at bounding box center [1132, 409] width 26 height 26
type input "28/08/2025"
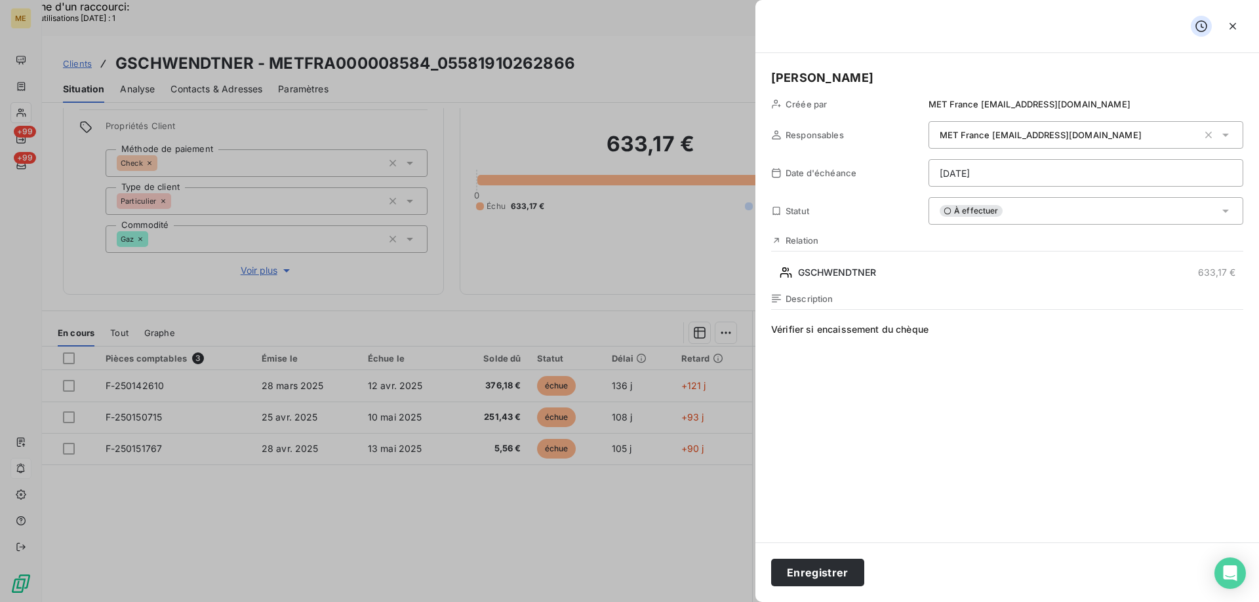
click at [951, 334] on span "Vérifier si encaissement du chèque" at bounding box center [1007, 449] width 472 height 252
click at [1013, 332] on span "Vérifier si encaissement du chèque n°5725573 CIC" at bounding box center [1007, 449] width 472 height 252
click at [821, 570] on button "Enregistrer" at bounding box center [817, 573] width 93 height 28
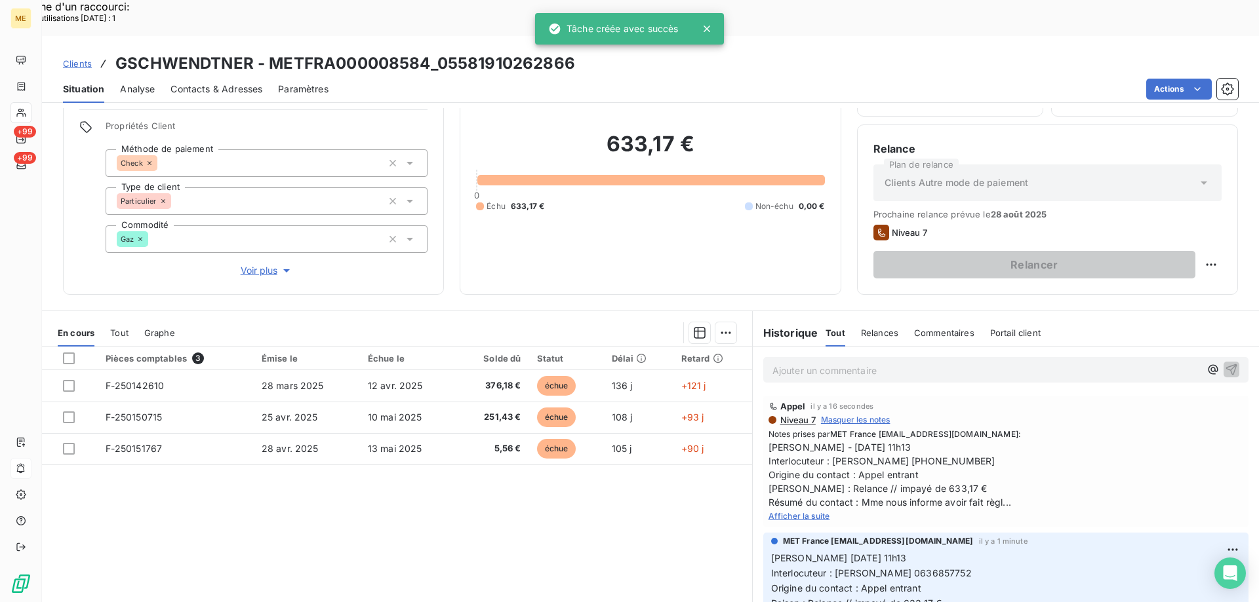
drag, startPoint x: 490, startPoint y: 465, endPoint x: 62, endPoint y: 469, distance: 428.1
click at [484, 464] on div "Pièces comptables 3 Émise le Échue le Solde dû Statut Délai Retard F-250142610 …" at bounding box center [397, 473] width 710 height 252
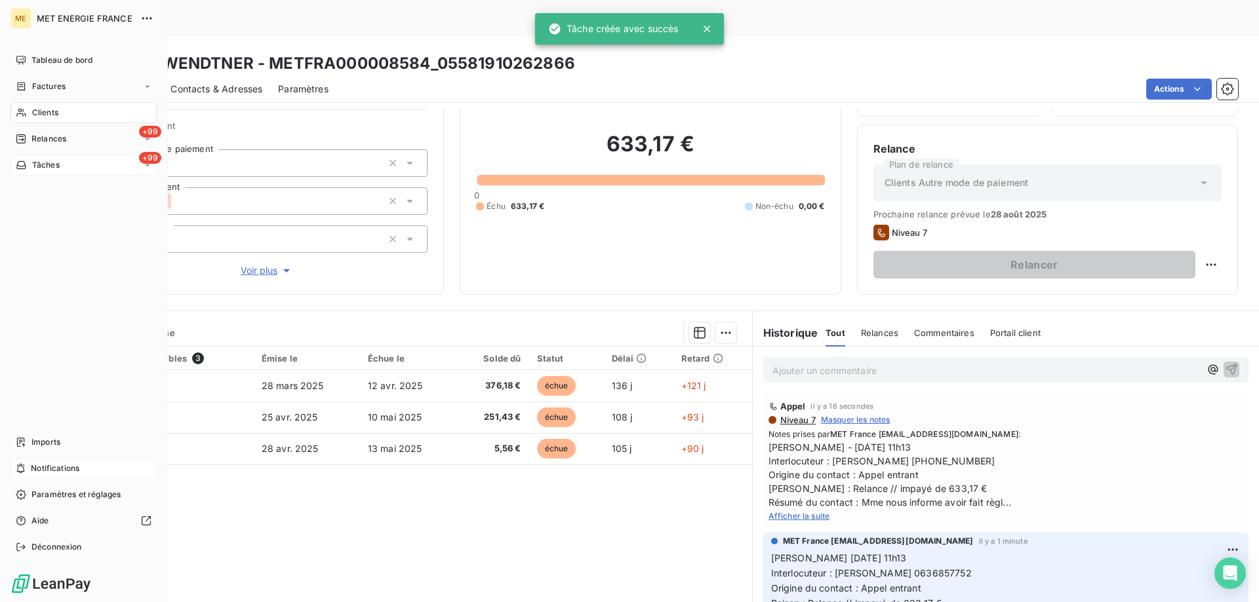
click at [84, 165] on div "+99 Tâches" at bounding box center [83, 165] width 146 height 21
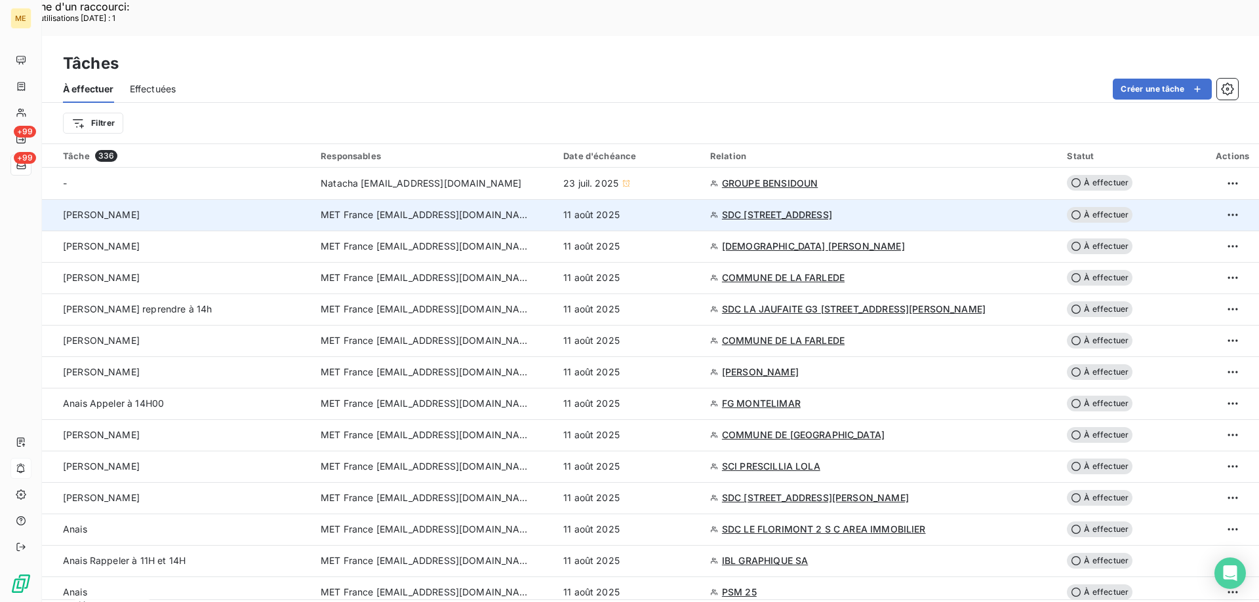
click at [789, 208] on span "SDC [STREET_ADDRESS]" at bounding box center [777, 214] width 110 height 13
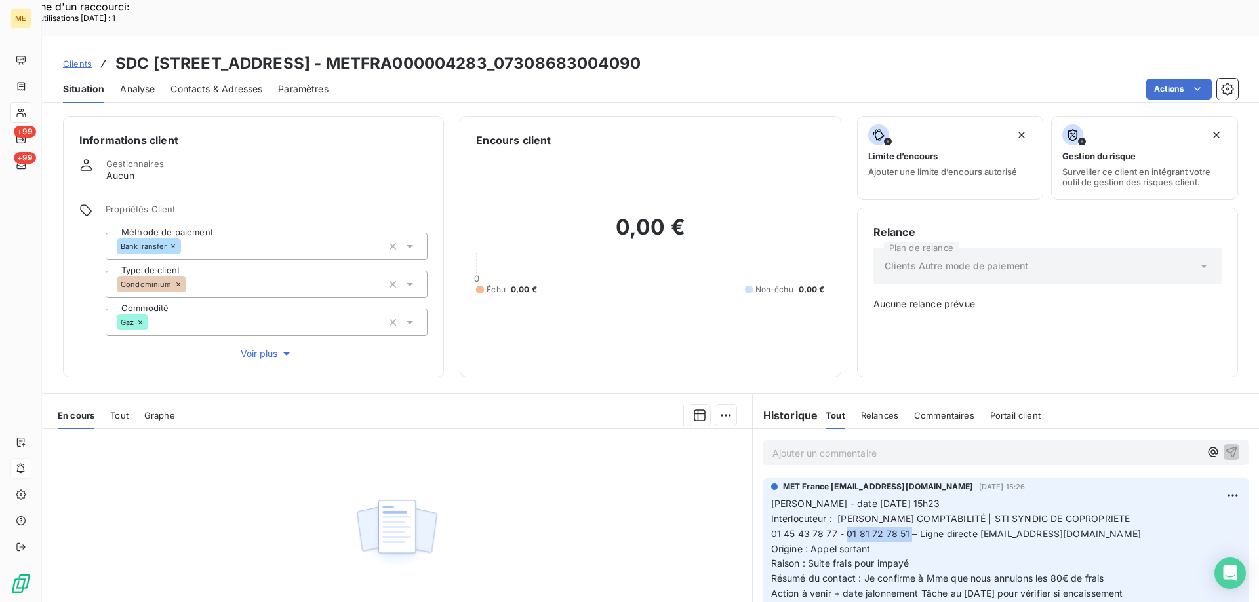
drag, startPoint x: 840, startPoint y: 486, endPoint x: 903, endPoint y: 495, distance: 63.6
click at [903, 497] on p "Valérie - date 31/07/2025 15h23 Interlocuteur : Aurore GRAUSS COMPTABILITÉ | ST…" at bounding box center [1005, 557] width 469 height 120
copy span "01 81 72 78 51"
click at [1095, 503] on p "Valérie - date 31/07/2025 15h23 Interlocuteur : Aurore GRAUSS COMPTABILITÉ | ST…" at bounding box center [1005, 557] width 469 height 120
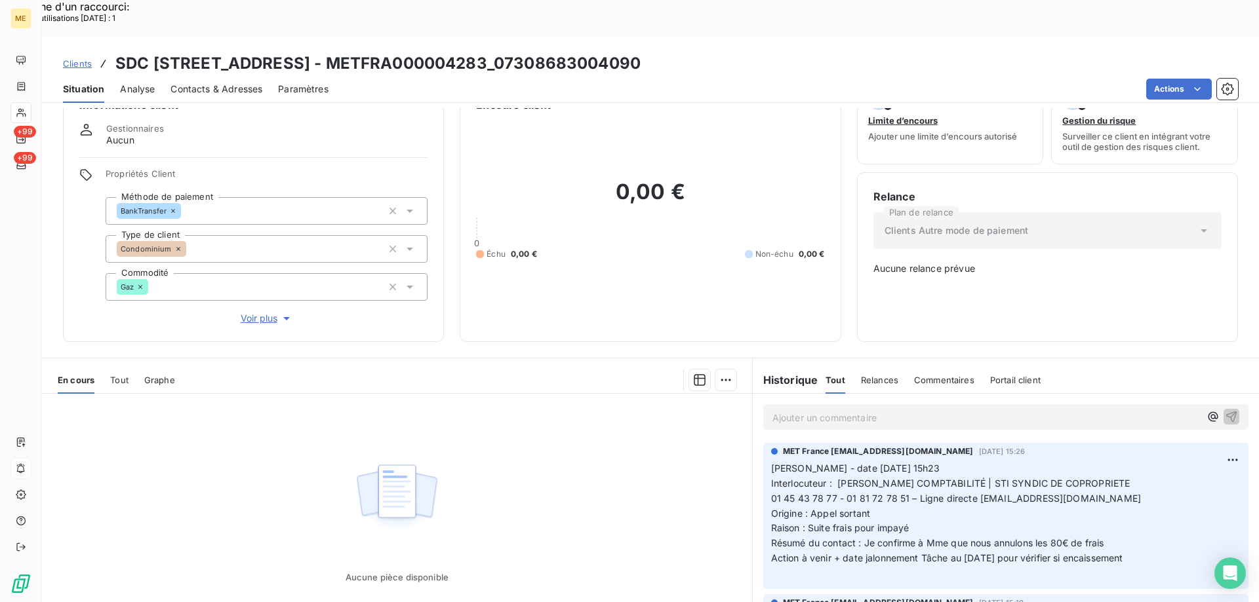
scroll to position [8, 0]
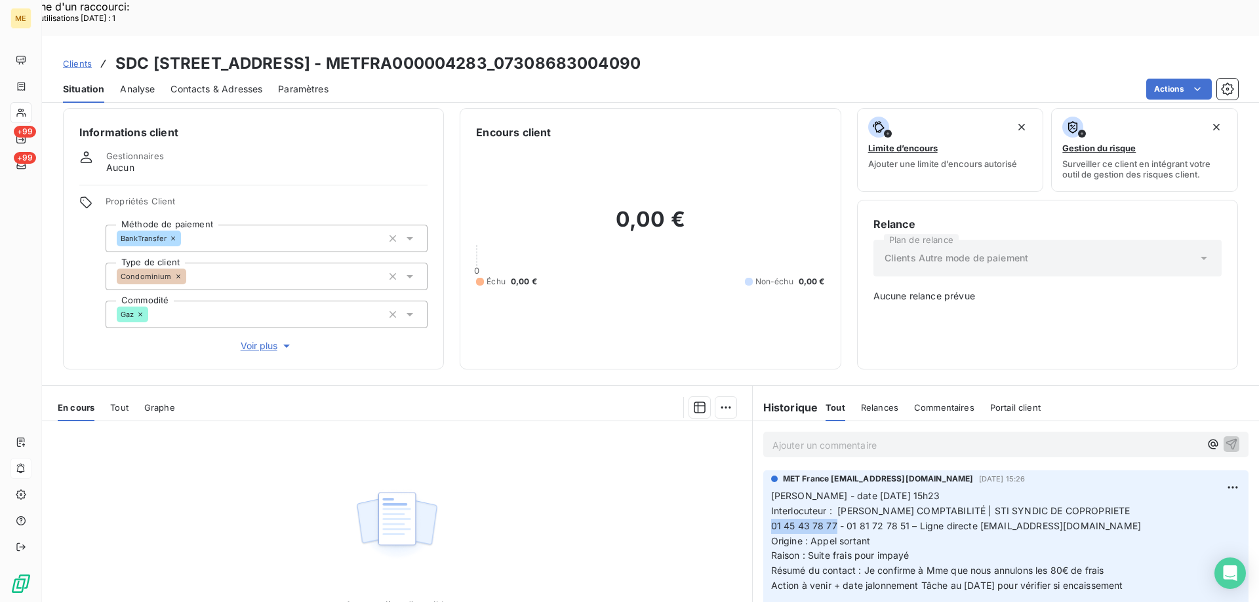
drag, startPoint x: 829, startPoint y: 481, endPoint x: 768, endPoint y: 478, distance: 60.4
click at [763, 478] on div "MET France [EMAIL_ADDRESS][DOMAIN_NAME] [DATE] 15:26 [PERSON_NAME] - date [DATE…" at bounding box center [1005, 544] width 485 height 146
copy span "01 45 43 78 77"
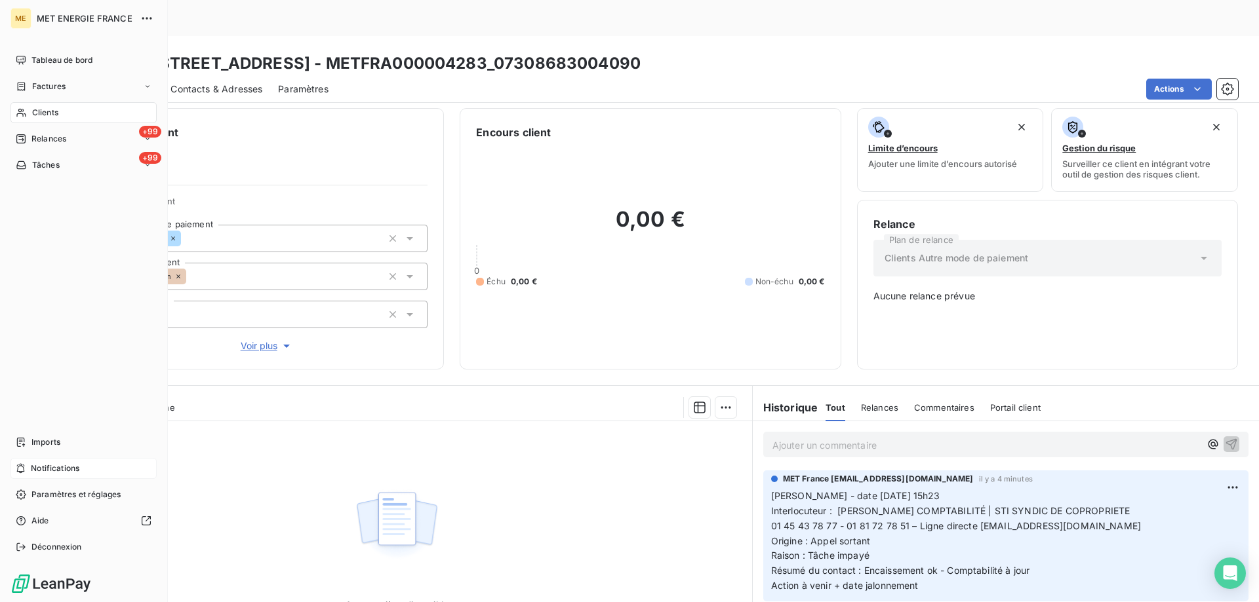
click at [49, 115] on span "Clients" at bounding box center [45, 113] width 26 height 12
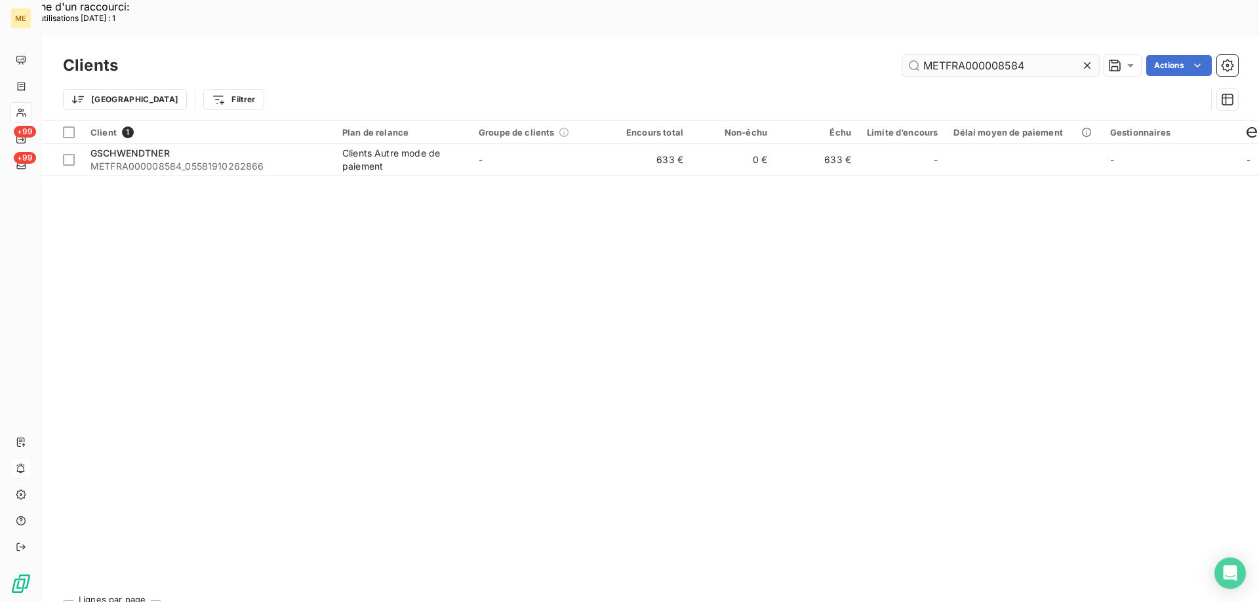
click at [1086, 59] on icon at bounding box center [1086, 65] width 13 height 13
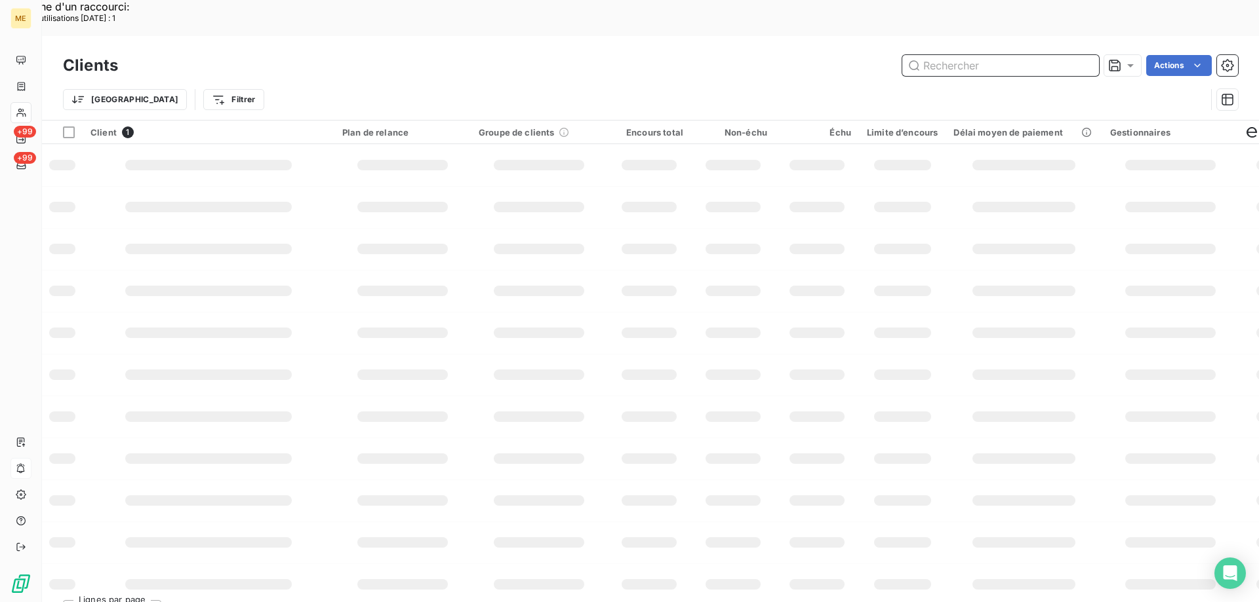
click at [1032, 55] on input "text" at bounding box center [1000, 65] width 197 height 21
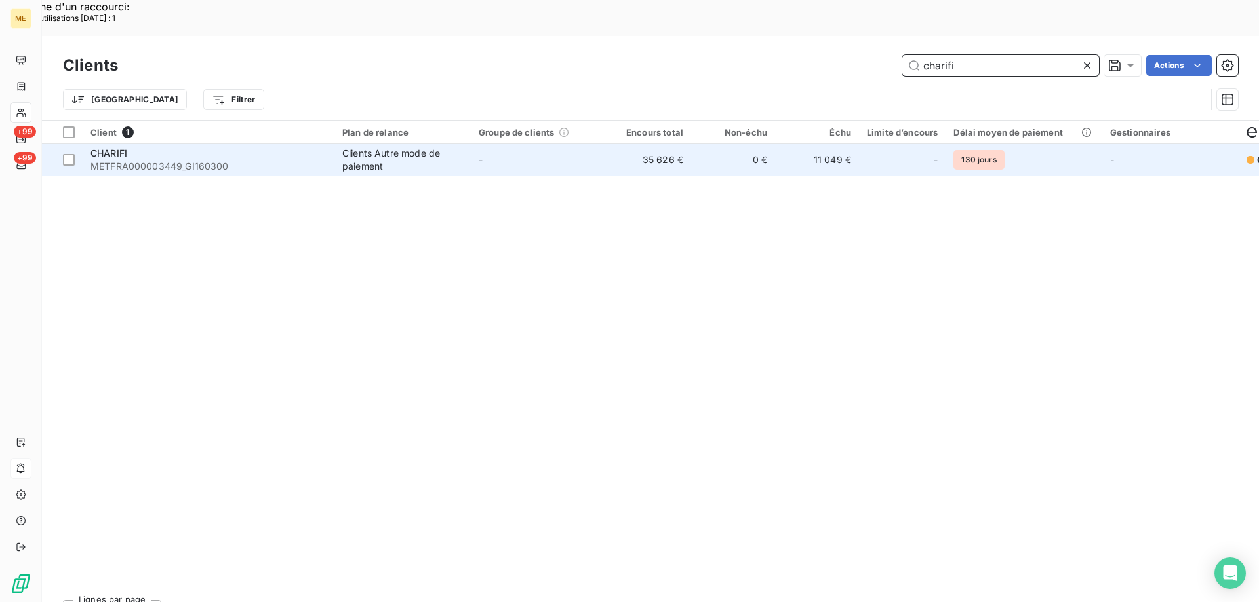
type input "charifi"
click at [107, 147] on span "CHARIFI" at bounding box center [108, 152] width 37 height 11
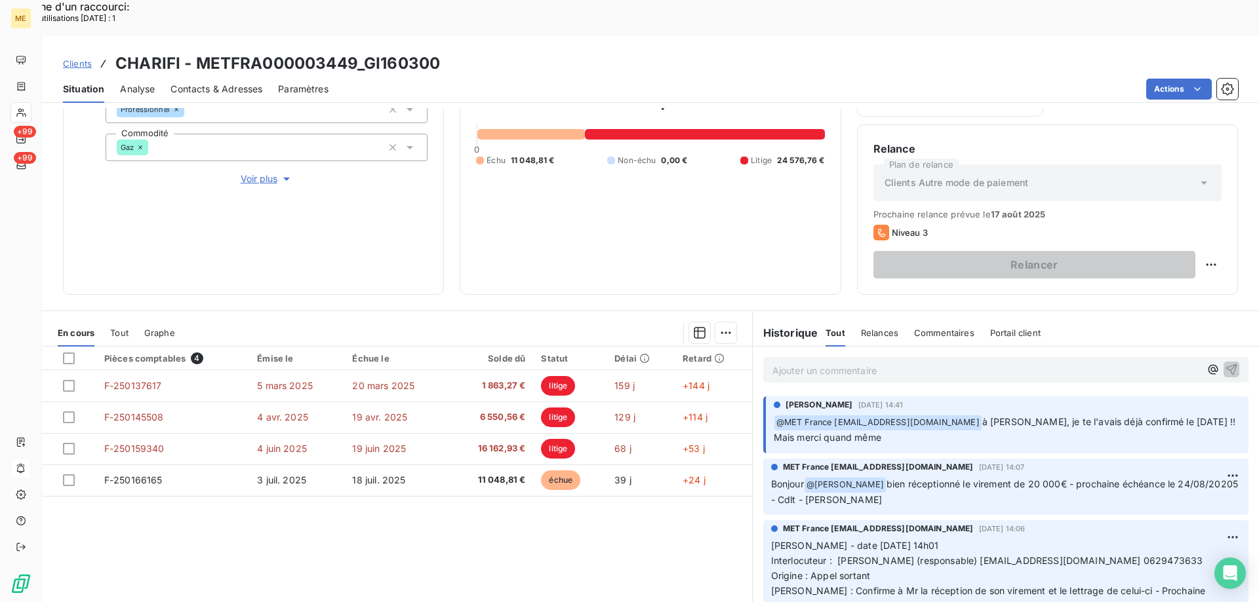
scroll to position [66, 0]
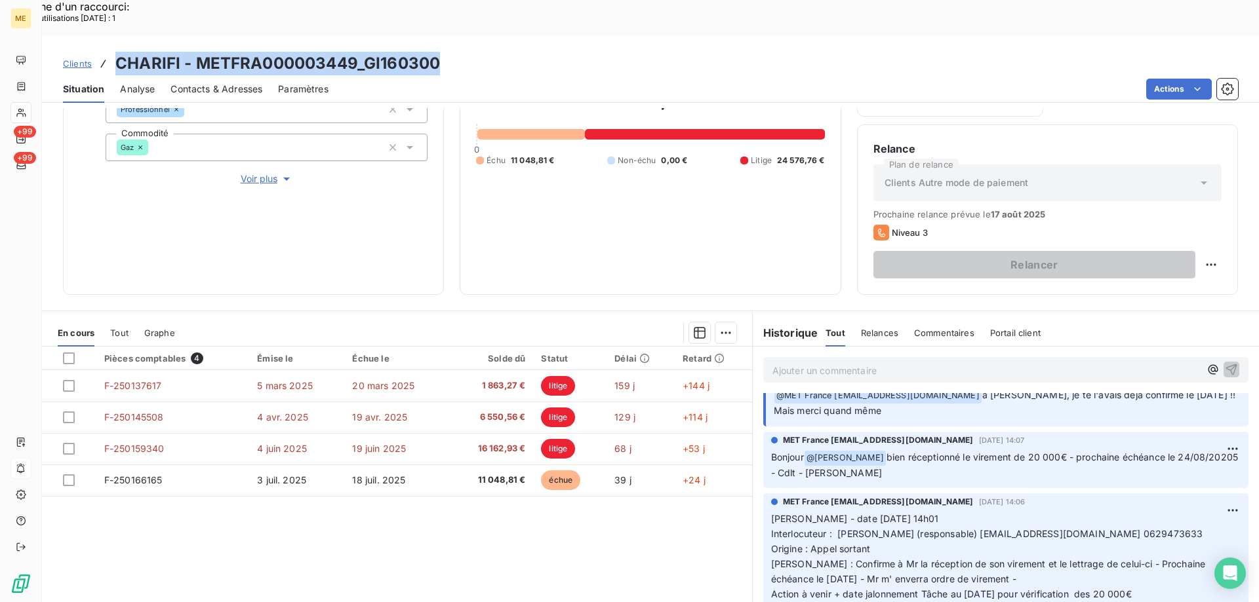
drag, startPoint x: 115, startPoint y: 20, endPoint x: 440, endPoint y: 31, distance: 324.7
click at [440, 52] on div "Clients CHARIFI - METFRA000003449_GI160300" at bounding box center [650, 64] width 1217 height 24
copy h3 "CHARIFI - METFRA000003449_GI160300"
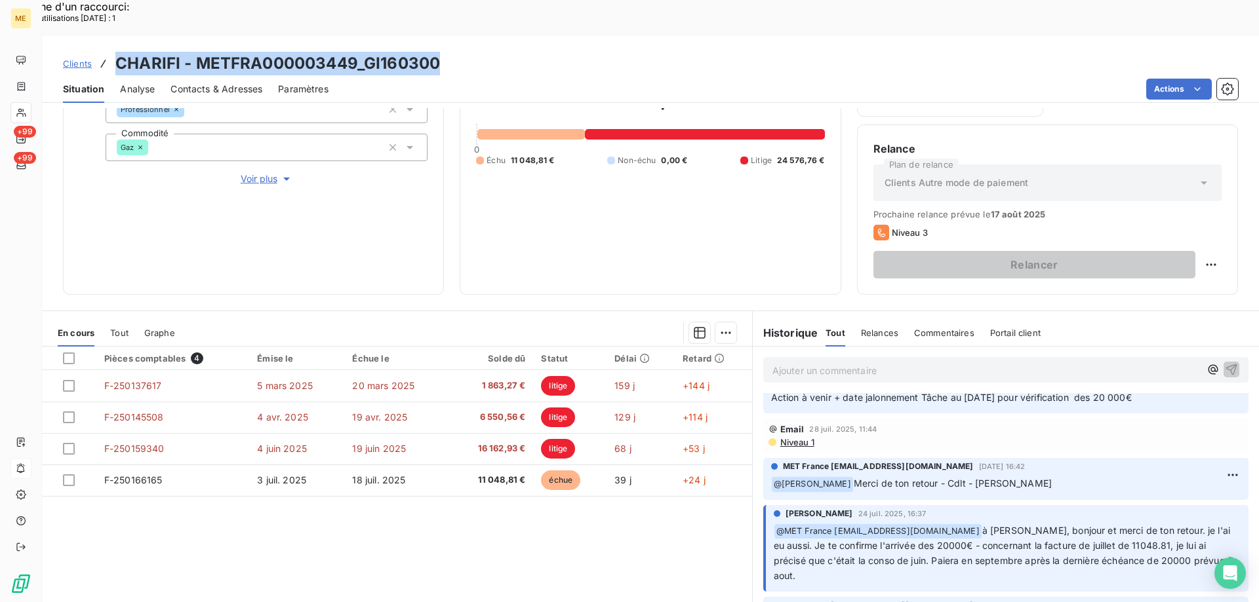
click at [548, 52] on div "Clients CHARIFI - METFRA000003449_GI160300" at bounding box center [650, 64] width 1217 height 24
drag, startPoint x: 193, startPoint y: 24, endPoint x: 354, endPoint y: 16, distance: 160.8
click at [354, 52] on h3 "CHARIFI - METFRA000003449_GI160300" at bounding box center [277, 64] width 324 height 24
copy h3 "METFRA000003449"
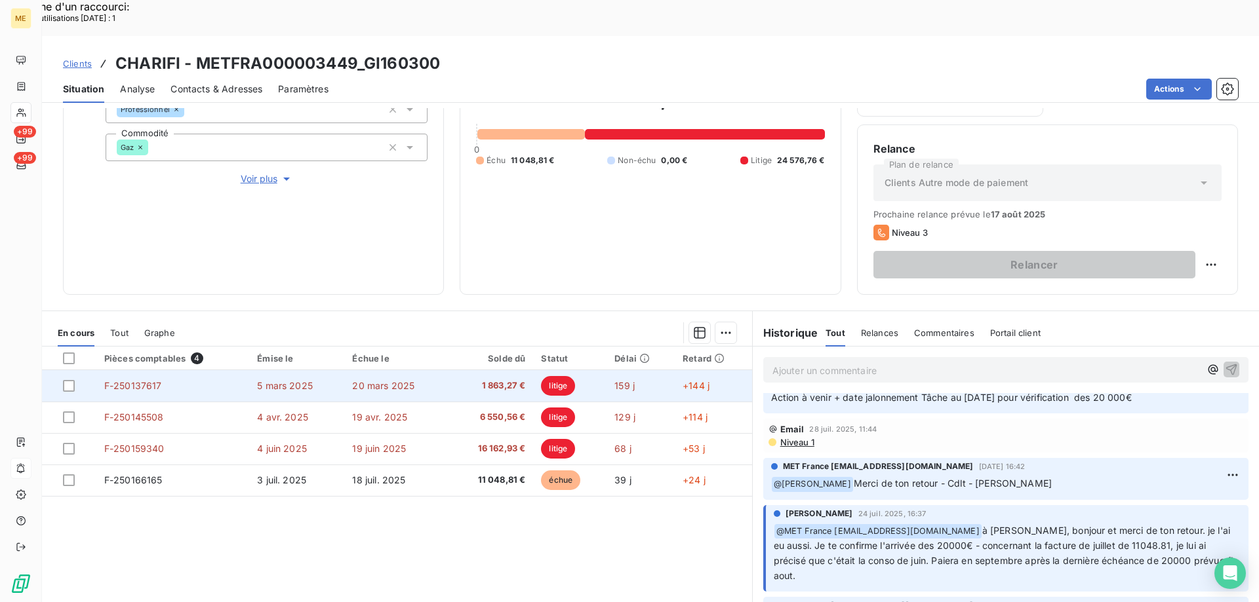
click at [134, 380] on span "F-250137617" at bounding box center [133, 385] width 58 height 11
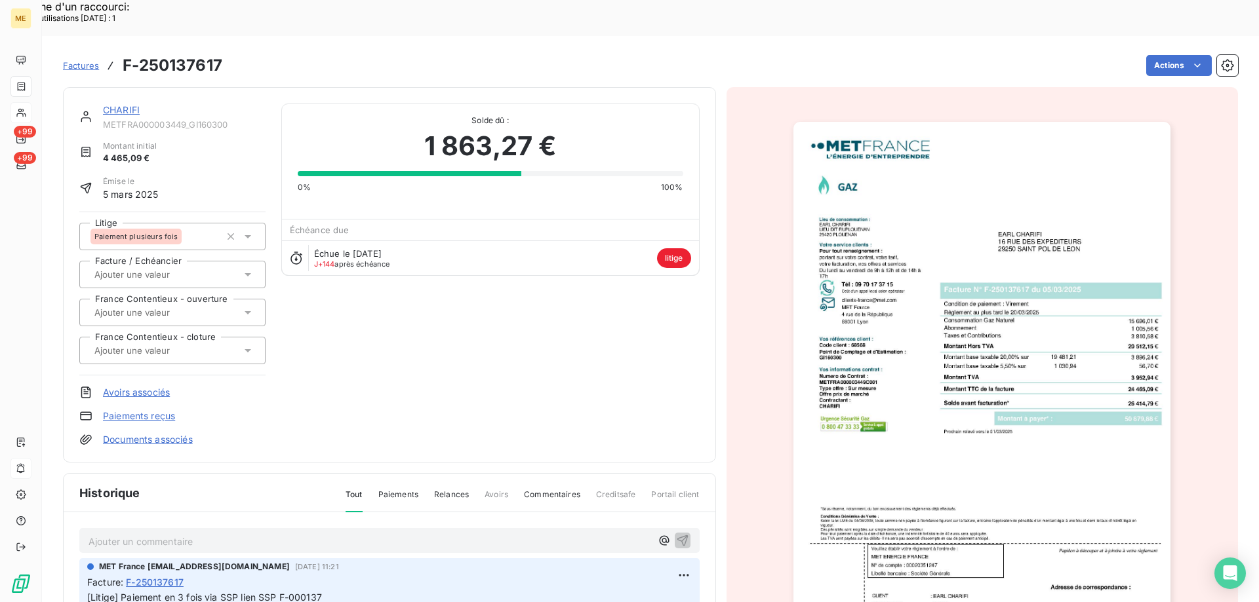
click at [914, 199] on img "button" at bounding box center [981, 389] width 377 height 534
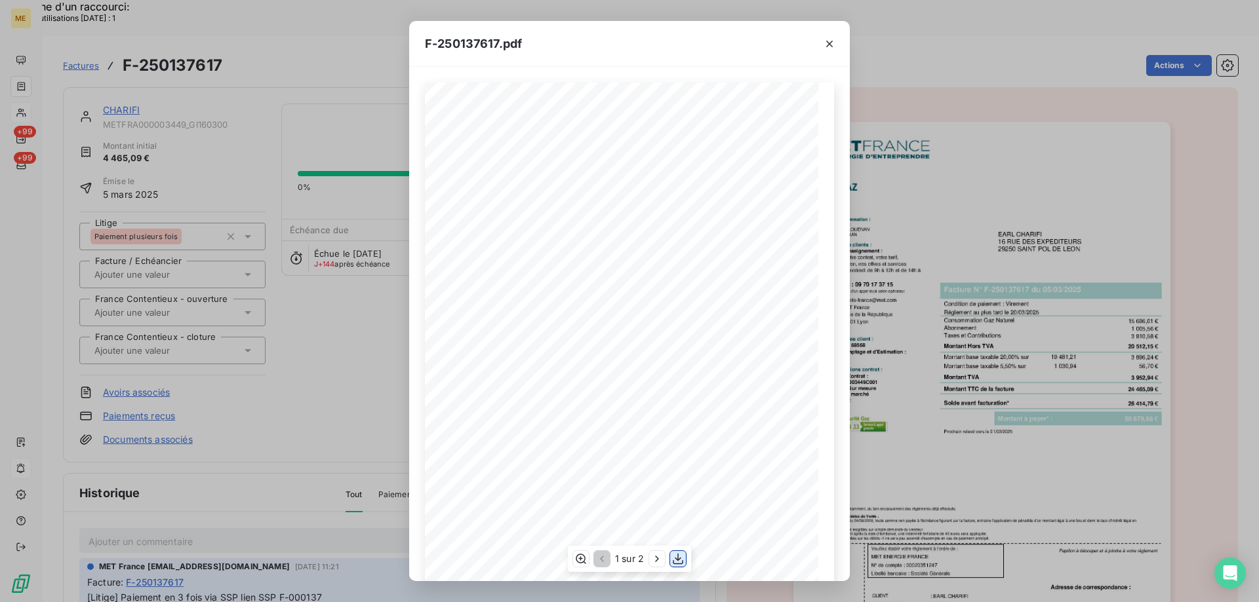
click at [676, 560] on icon "button" at bounding box center [678, 559] width 10 height 11
click at [827, 45] on icon "button" at bounding box center [829, 44] width 7 height 7
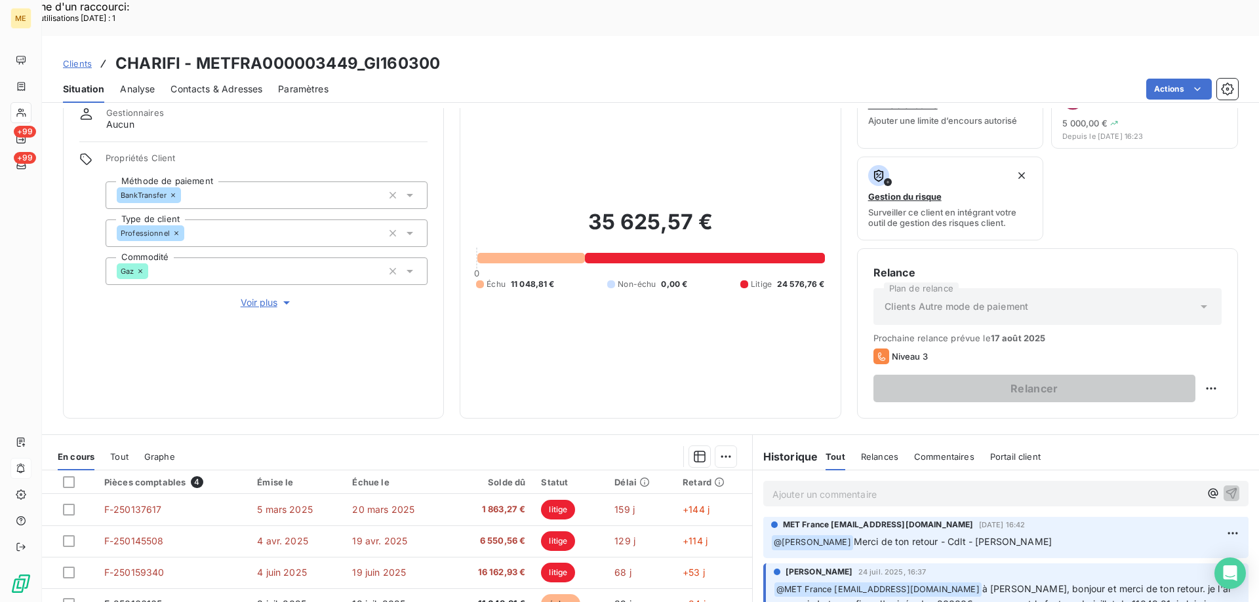
scroll to position [175, 0]
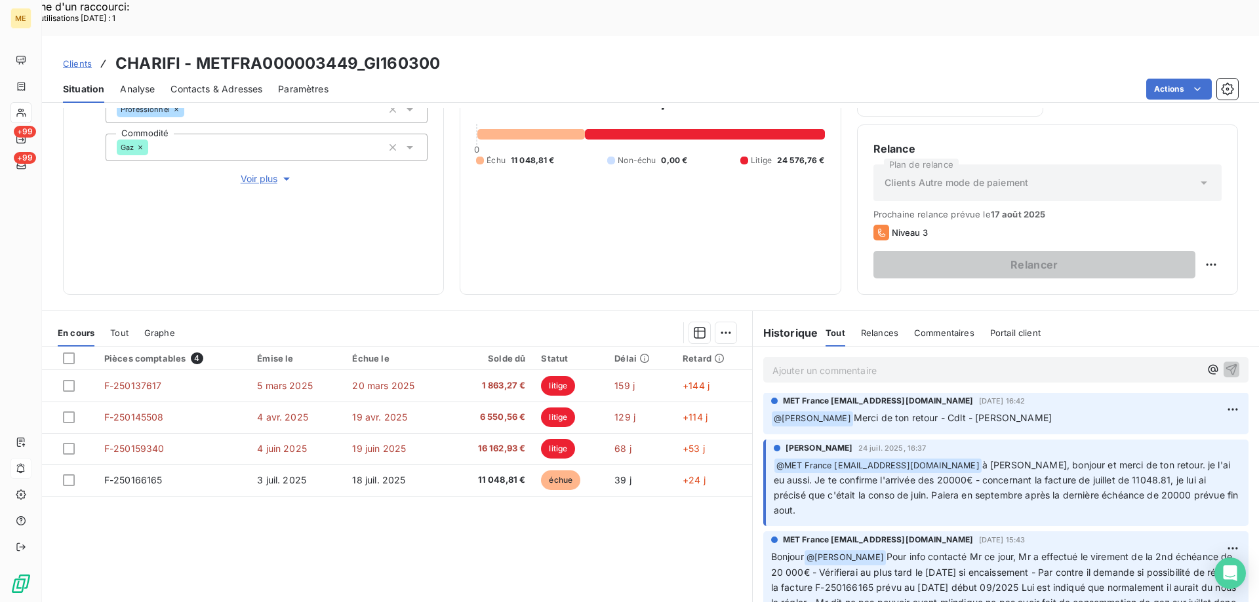
click at [459, 524] on div "Pièces comptables 4 Émise le Échue le Solde dû Statut Délai Retard F-250137617 …" at bounding box center [397, 473] width 710 height 252
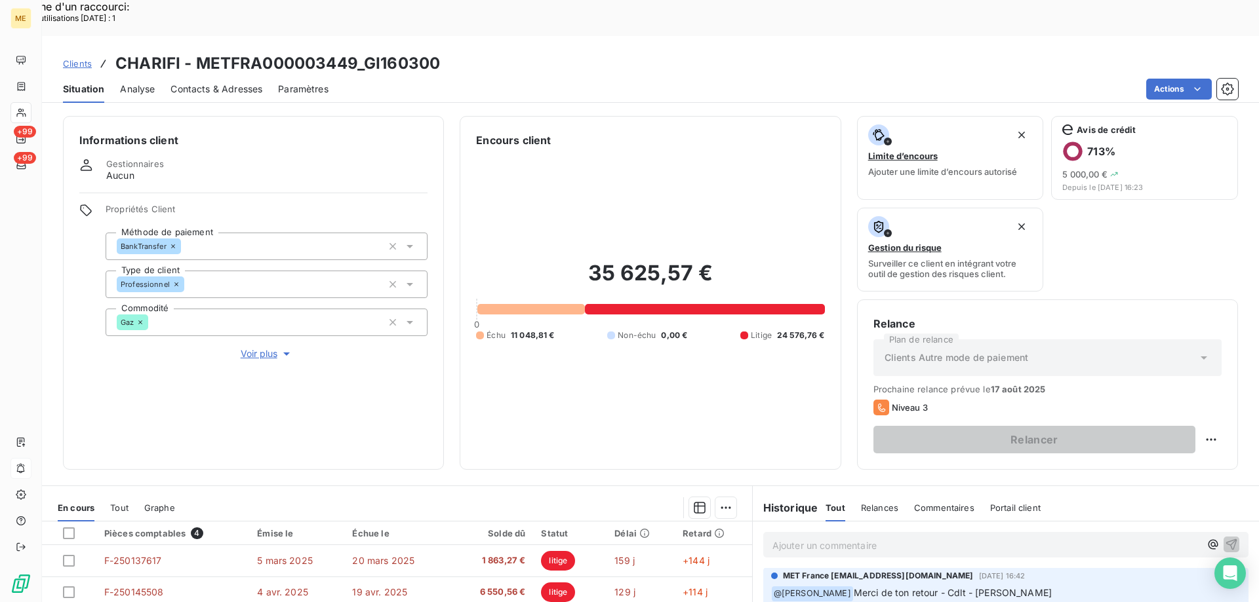
click at [261, 347] on span "Voir plus" at bounding box center [267, 353] width 52 height 13
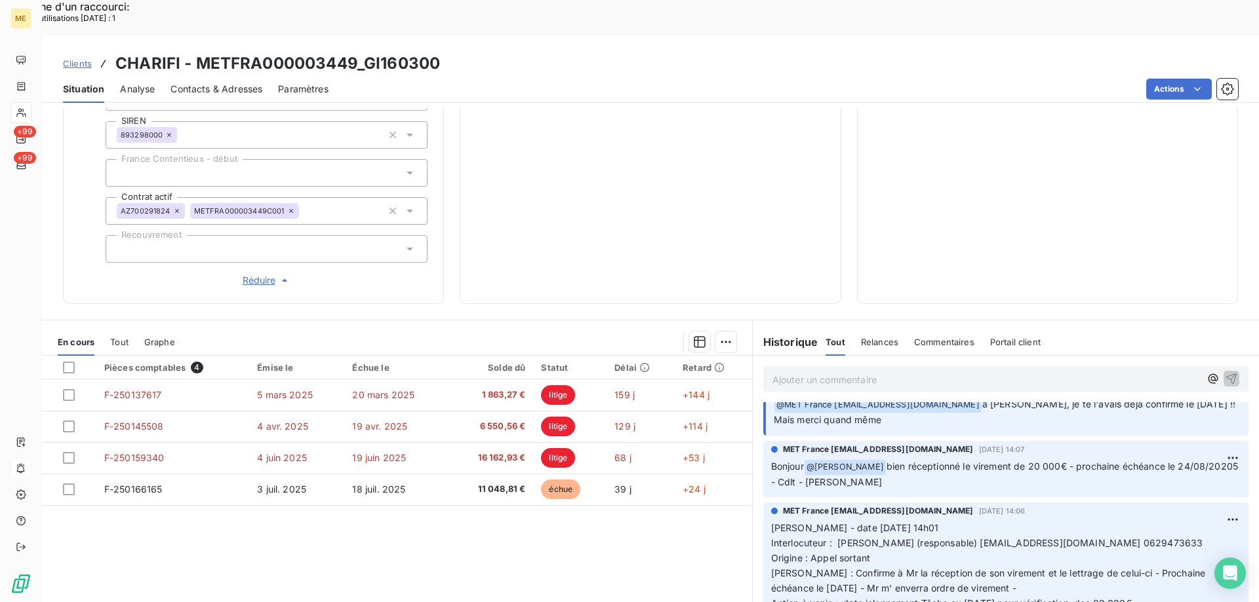
scroll to position [131, 0]
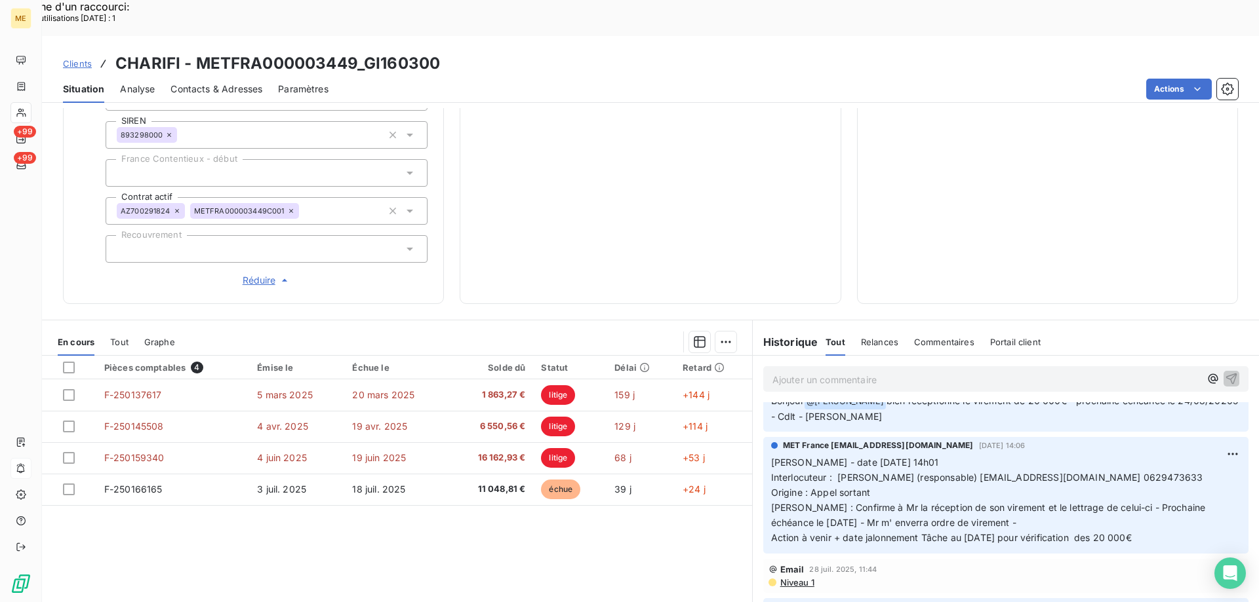
drag, startPoint x: 1158, startPoint y: 492, endPoint x: 768, endPoint y: 416, distance: 397.2
click at [771, 456] on p "Valérie - date 28/07/2025 14h01 Interlocuteur : Mr Lhoussaine Charifi (responsa…" at bounding box center [1005, 501] width 469 height 90
copy p "Valérie - date 28/07/2025 14h01 Interlocuteur : Mr Lhoussaine Charifi (responsa…"
click at [792, 372] on p "Ajouter un commentaire ﻿" at bounding box center [985, 380] width 427 height 16
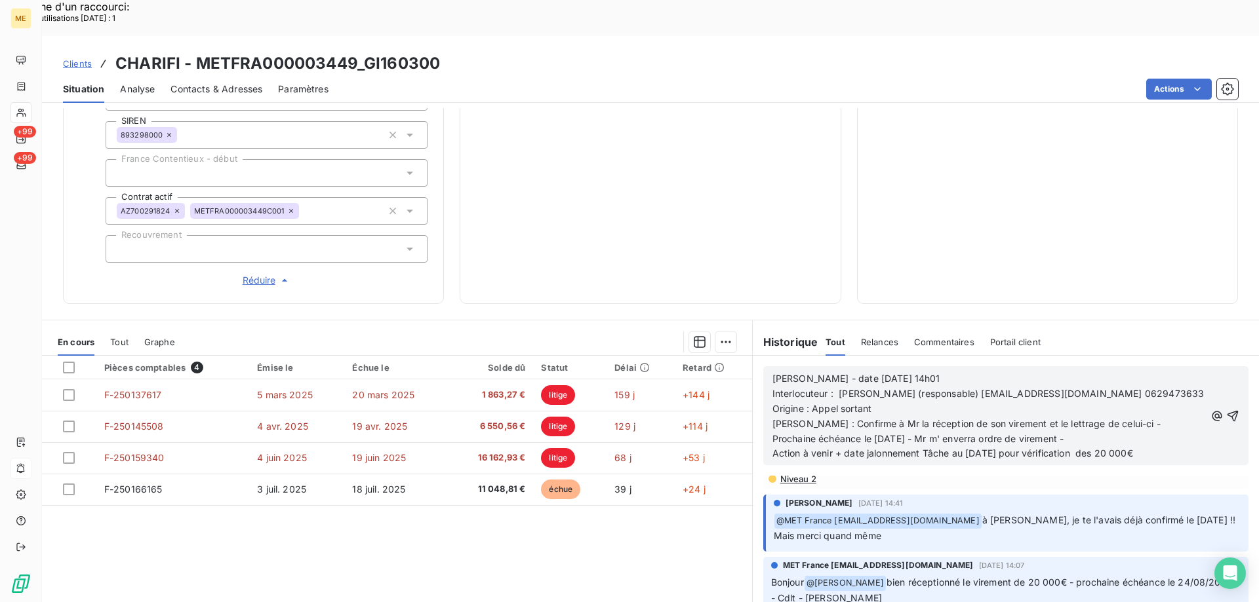
scroll to position [0, 0]
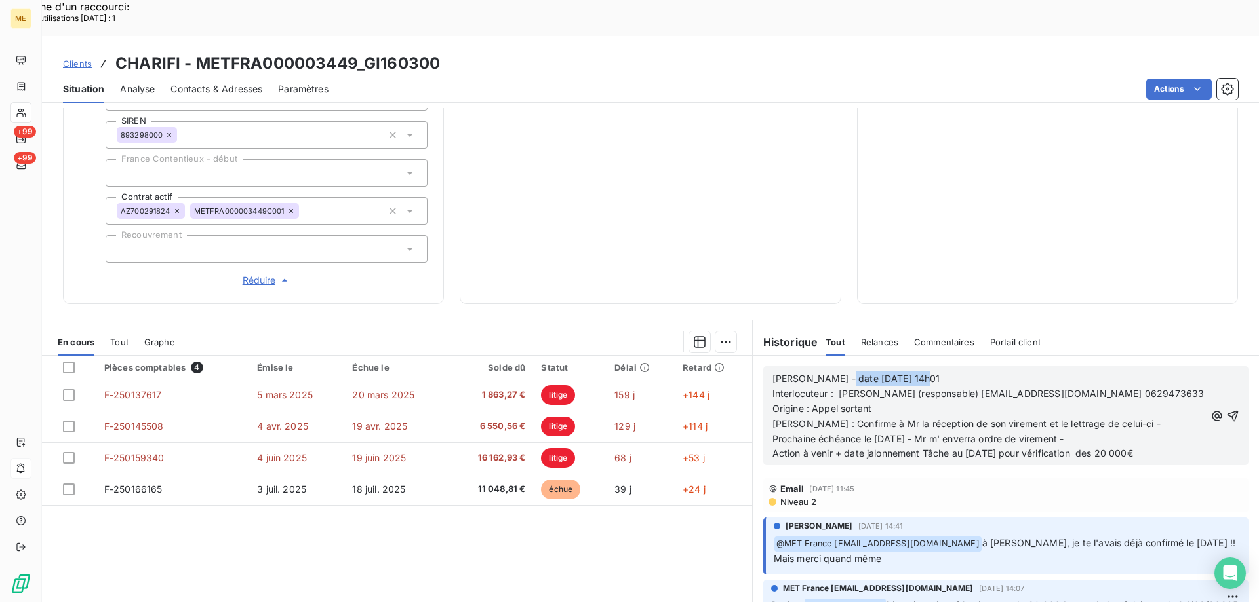
drag, startPoint x: 829, startPoint y: 334, endPoint x: 928, endPoint y: 326, distance: 99.3
click at [924, 372] on p "Valérie - date 28/07/2025 14h01" at bounding box center [988, 379] width 433 height 15
drag, startPoint x: 836, startPoint y: 378, endPoint x: 875, endPoint y: 376, distance: 39.4
click at [875, 402] on p "Origine : Appel sortant" at bounding box center [988, 409] width 433 height 15
drag, startPoint x: 804, startPoint y: 395, endPoint x: 1170, endPoint y: 393, distance: 366.4
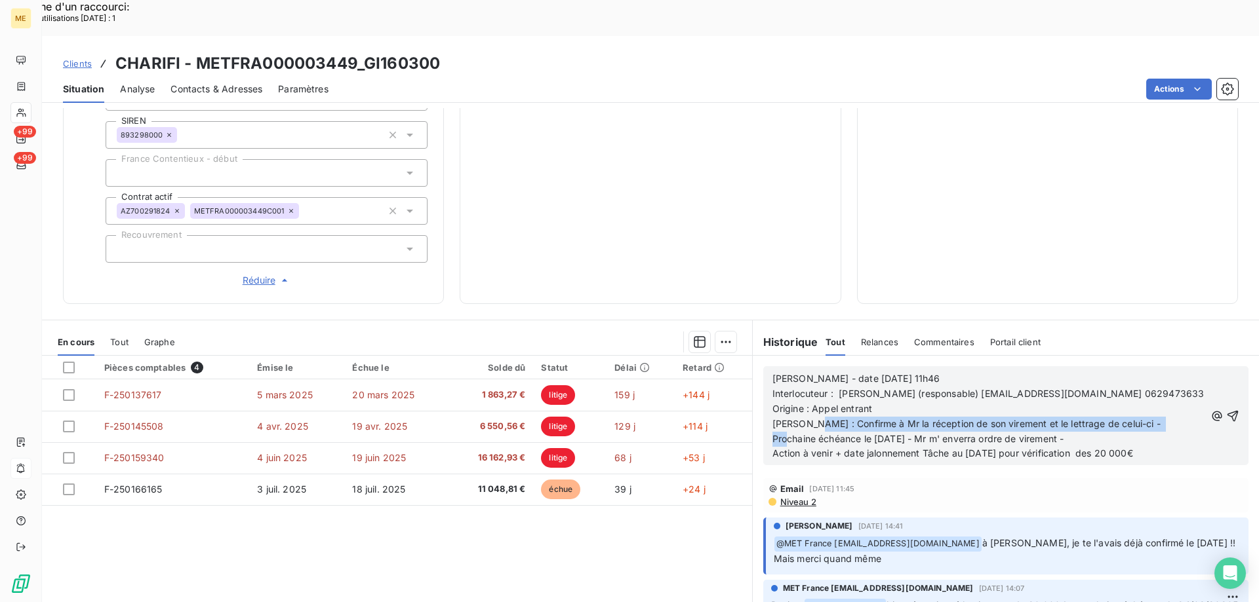
click at [1170, 417] on p "Raison : Confirme à Mr la réception de son virement et le lettrage de celui-ci …" at bounding box center [988, 432] width 433 height 30
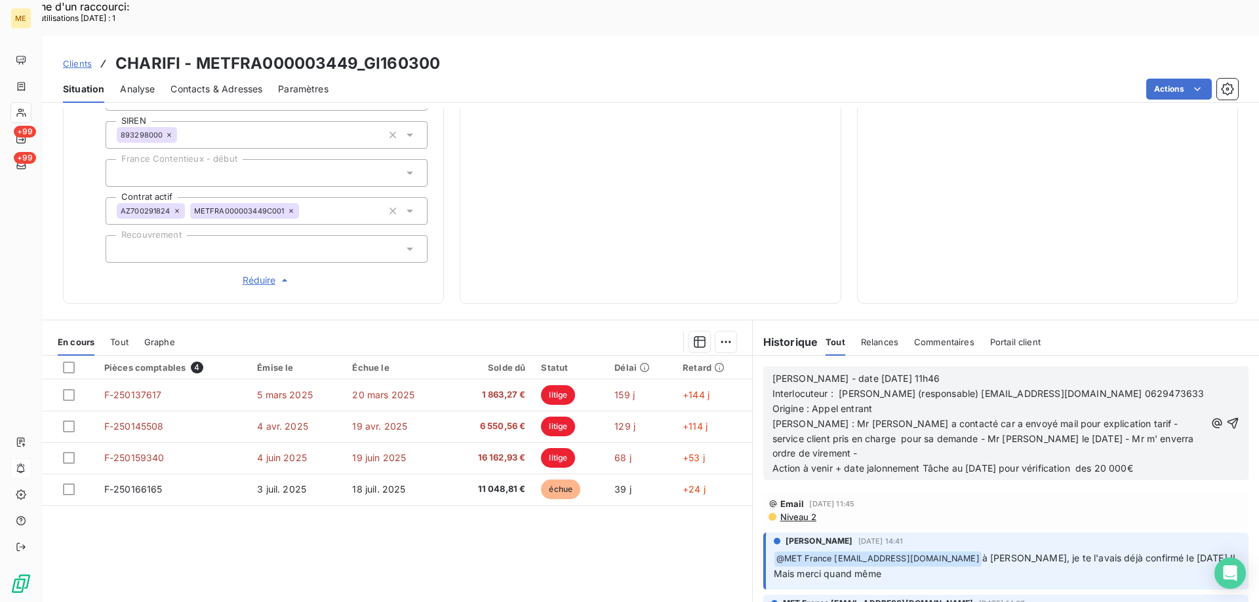
click at [884, 418] on span "Raison : Mr nous a contacté car a envoyé mail pour explication tarif - service …" at bounding box center [984, 438] width 424 height 41
click at [996, 418] on span "Raison : Mr nous a contacté car a envoyé mail pour explication tarif - service …" at bounding box center [976, 438] width 408 height 41
drag, startPoint x: 768, startPoint y: 422, endPoint x: 875, endPoint y: 421, distance: 106.9
click at [875, 421] on span "Raison : Mr nous a contacté car a envoyé mail pour explication tarif - service …" at bounding box center [988, 438] width 432 height 41
click at [1226, 417] on icon "button" at bounding box center [1232, 423] width 13 height 13
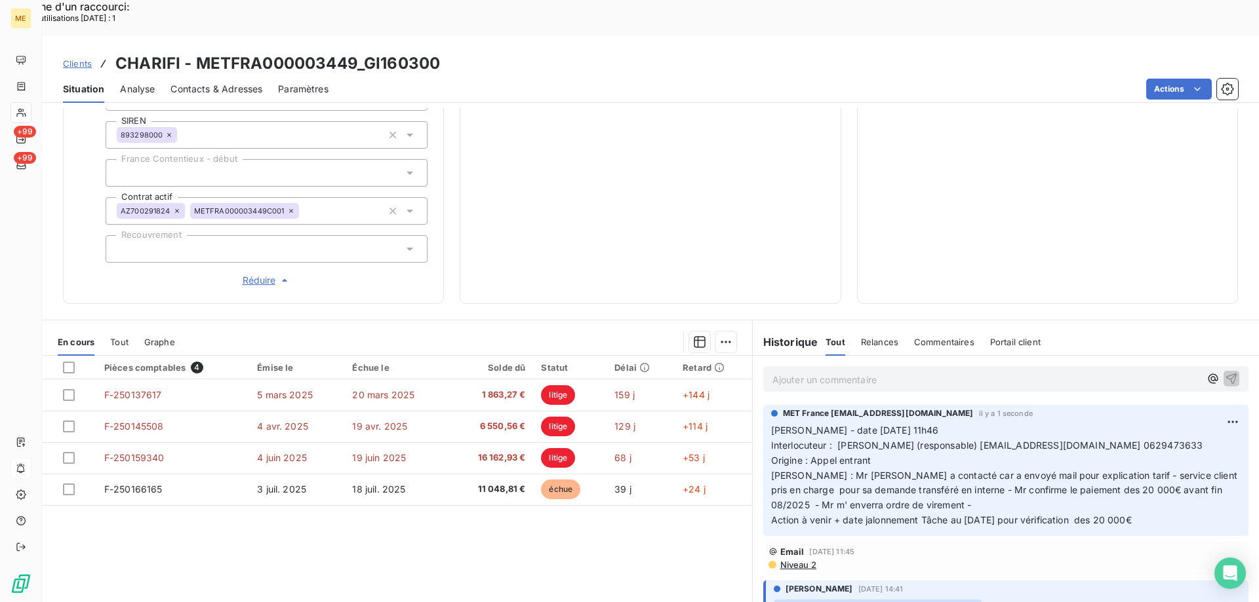
click at [918, 372] on p "Ajouter un commentaire ﻿" at bounding box center [985, 380] width 427 height 16
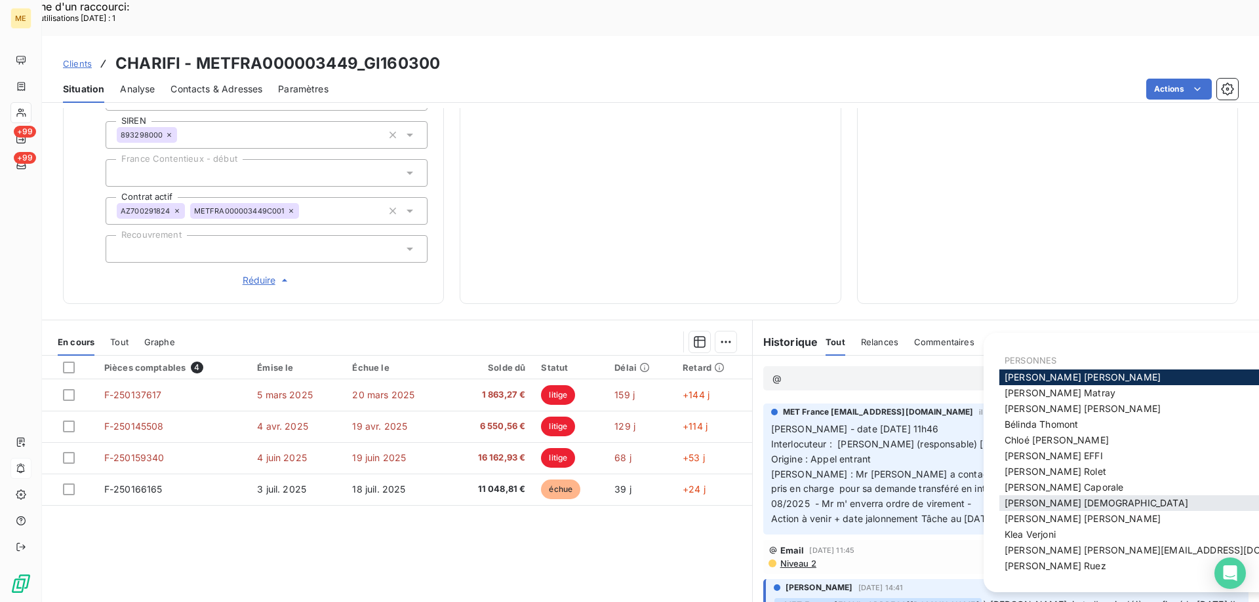
click at [1040, 503] on span "Géraldine Moutafis" at bounding box center [1096, 503] width 184 height 11
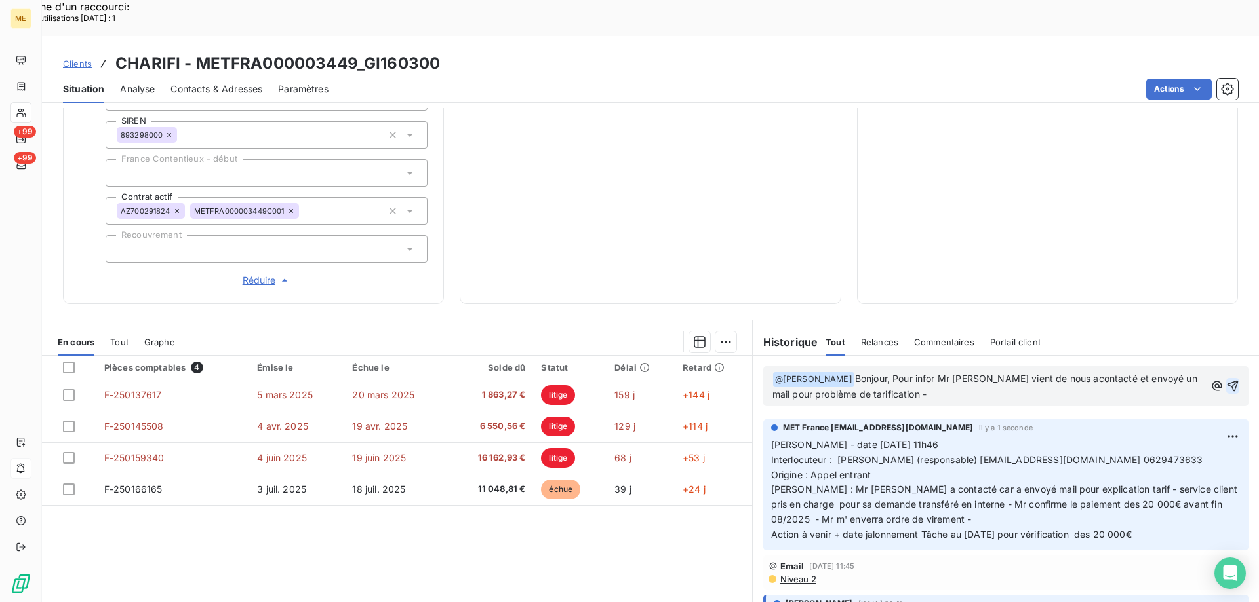
click at [937, 373] on span "Bonjour, Pour infor Mr CHARIFI vient de nous acontacté et envoyé un mail pour p…" at bounding box center [985, 386] width 427 height 27
click at [1093, 373] on span "Bonjour, Pour info Mr CHARIFI vient de nous contacté et envoyé un mail pour pro…" at bounding box center [981, 386] width 419 height 27
click at [1142, 373] on span "Bonjour, Pour info Mr CHARIFI vient de nous contacter et envoyé un mail pour pr…" at bounding box center [984, 386] width 425 height 27
click at [929, 372] on p "﻿ @ Géraldine Moutafis ﻿ Bonjour, Pour info Mr CHARIFI vient de nous contacter …" at bounding box center [988, 387] width 433 height 31
click at [1103, 373] on span "Bonjour, Pour info Mr CHARIFI vient de nous contacter et envoyer un mail pour p…" at bounding box center [986, 386] width 428 height 27
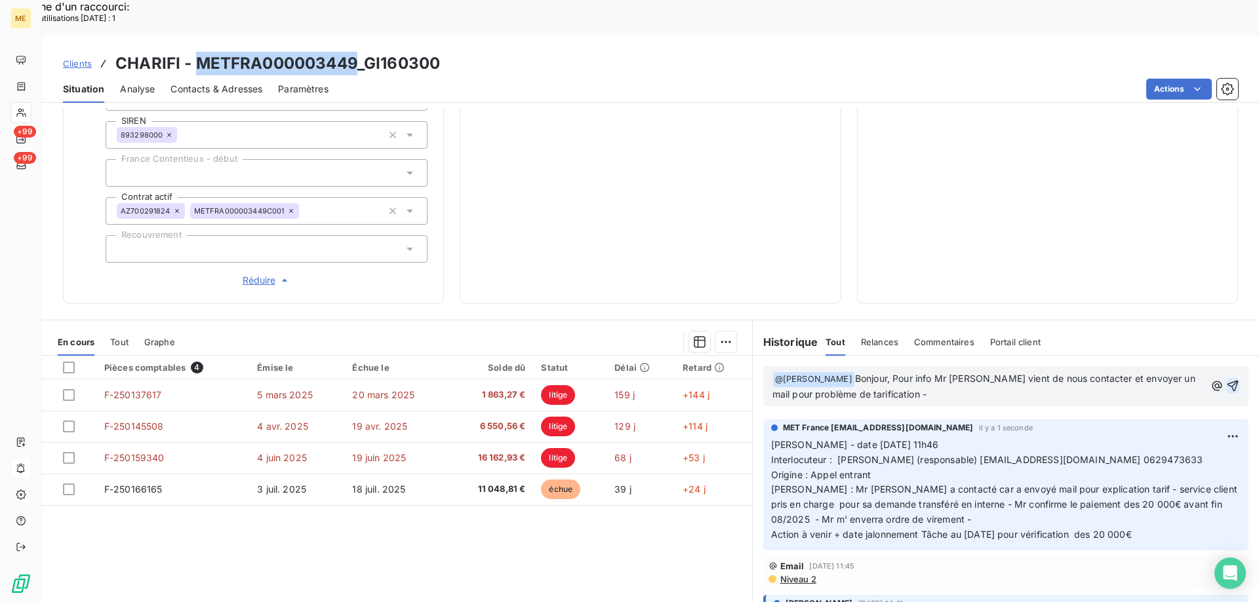
drag, startPoint x: 196, startPoint y: 27, endPoint x: 355, endPoint y: 32, distance: 158.7
click at [355, 52] on h3 "CHARIFI - METFRA000003449_GI160300" at bounding box center [277, 64] width 324 height 24
copy h3 "METFRA000003449"
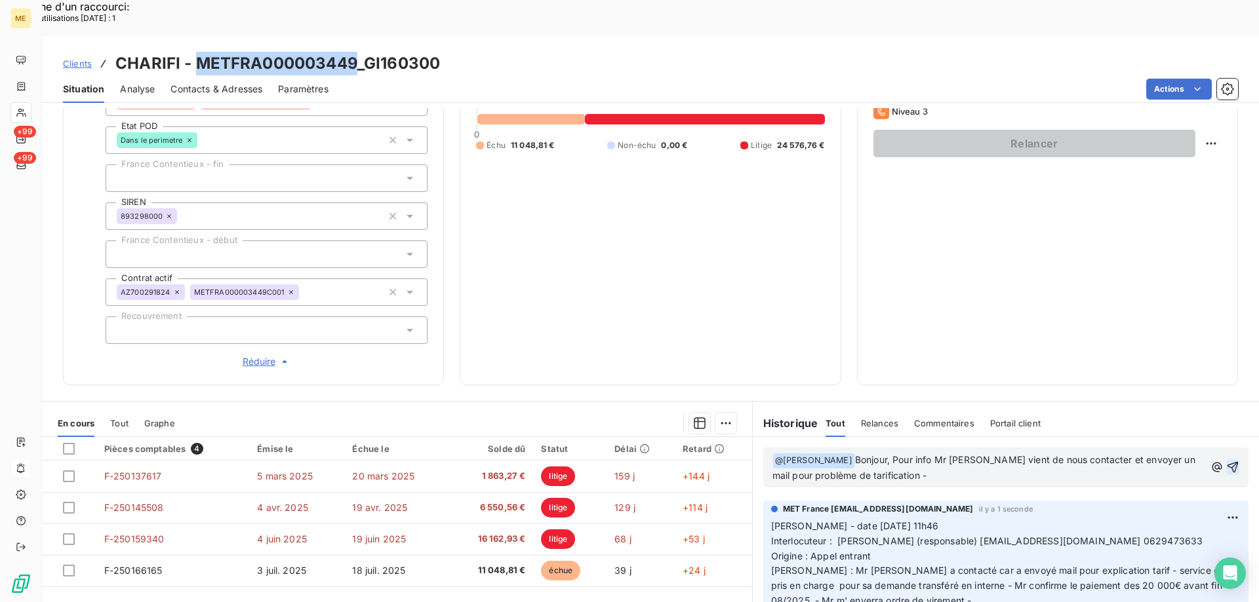
scroll to position [378, 0]
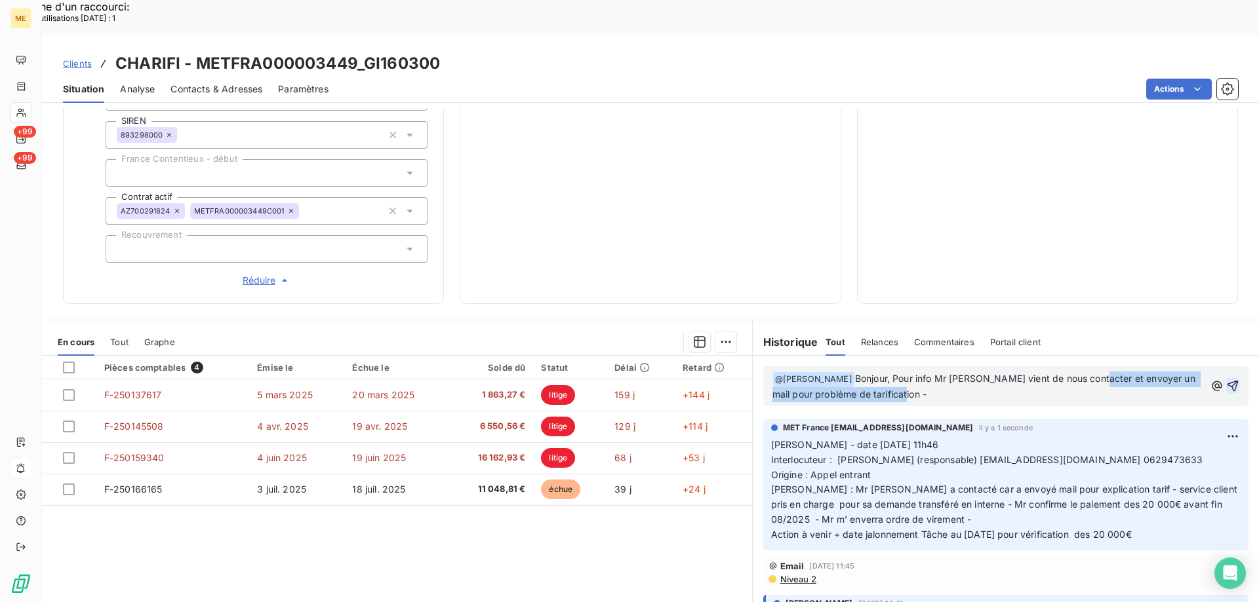
drag, startPoint x: 1099, startPoint y: 333, endPoint x: 1005, endPoint y: 346, distance: 95.3
click at [967, 372] on p "﻿ @ Géraldine Moutafis ﻿ Bonjour, Pour info Mr CHARIFI vient de nous contacter …" at bounding box center [988, 387] width 433 height 31
drag, startPoint x: 1005, startPoint y: 346, endPoint x: 1018, endPoint y: 350, distance: 13.7
click at [1006, 372] on p "﻿ @ Géraldine Moutafis ﻿ Bonjour, Pour info Mr CHARIFI vient de nous contacter …" at bounding box center [988, 387] width 433 height 31
click at [1068, 372] on p "﻿ @ Géraldine Moutafis ﻿ Bonjour, Pour info Mr CHARIFI vient de nous contacter …" at bounding box center [988, 387] width 433 height 31
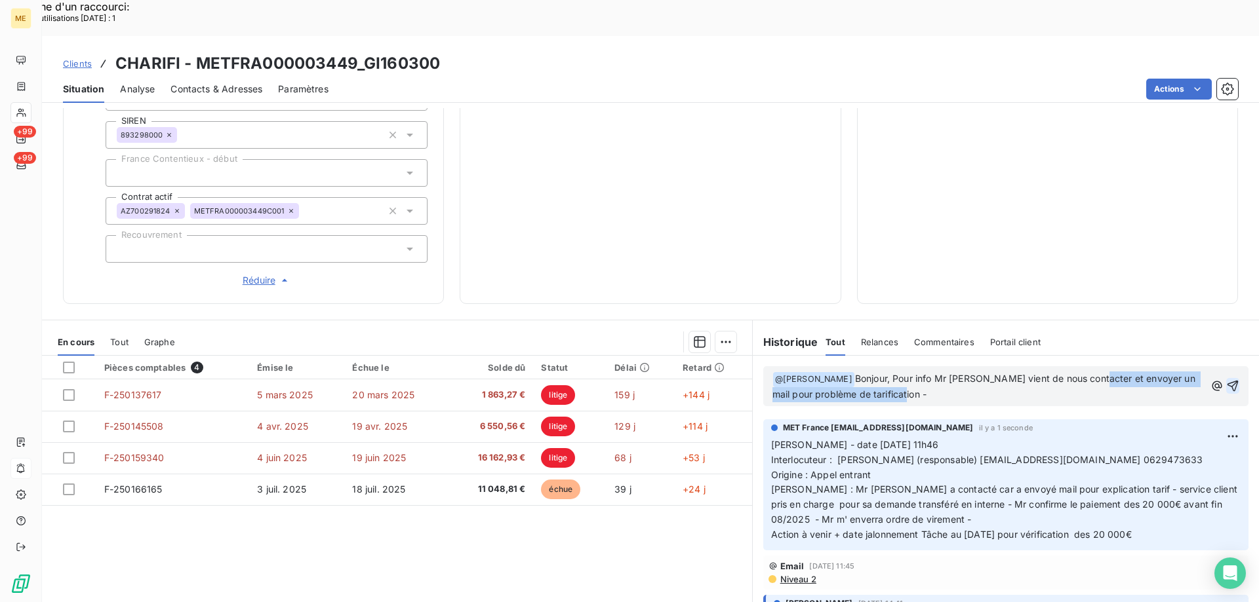
click at [933, 372] on p "﻿ @ Géraldine Moutafis ﻿ Bonjour, Pour info Mr CHARIFI vient de nous contacter …" at bounding box center [988, 387] width 433 height 31
click at [896, 373] on span "Bonjour, Pour info Mr CHARIFI vient de nous contacter et envoyer un mail pour p…" at bounding box center [984, 386] width 425 height 27
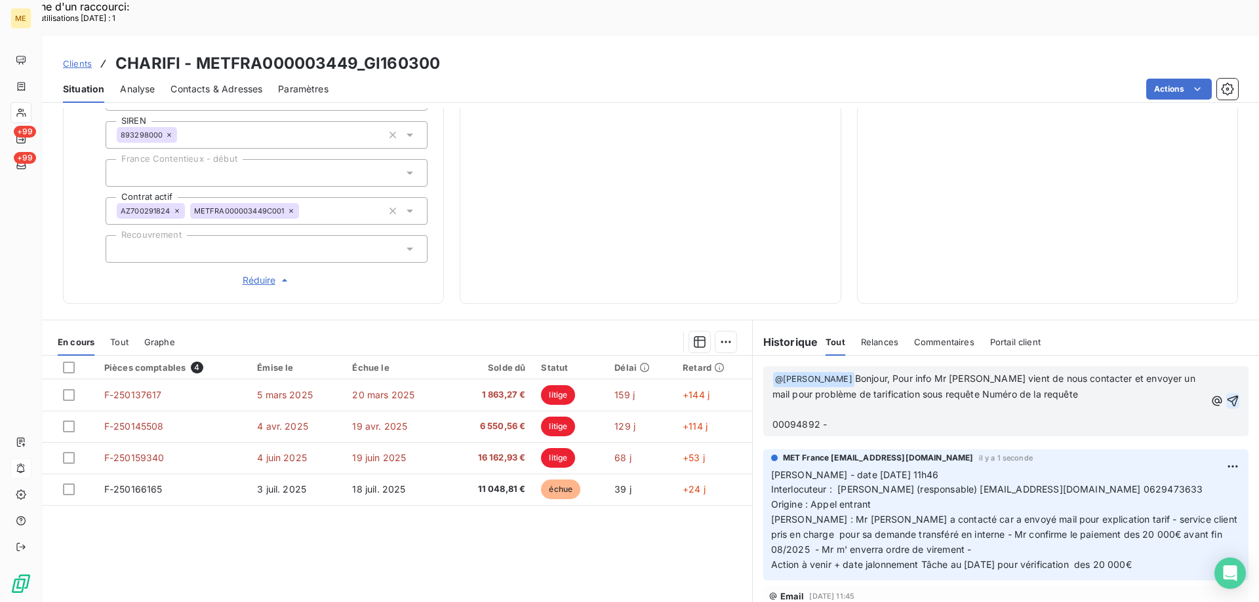
click at [772, 419] on span "00094892 -" at bounding box center [799, 424] width 55 height 11
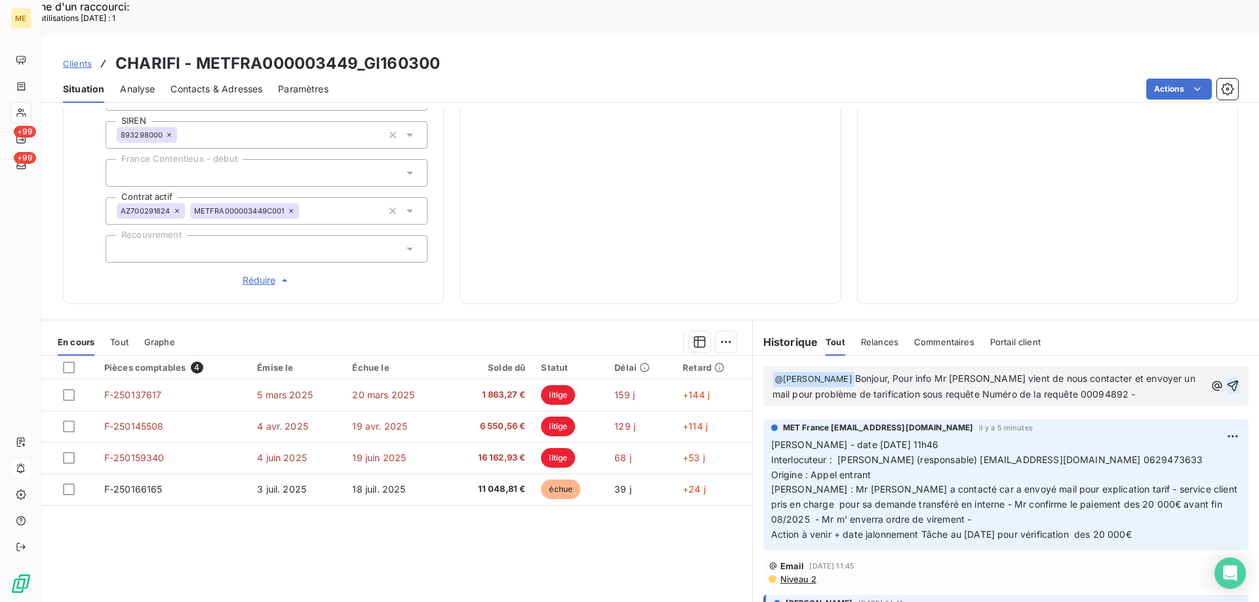
click at [1133, 366] on div "﻿ @ Géraldine Moutafis ﻿ Bonjour, Pour info Mr CHARIFI vient de nous contacter …" at bounding box center [1005, 386] width 485 height 40
click at [1137, 372] on p "﻿ @ Géraldine Moutafis ﻿ Bonjour, Pour info Mr CHARIFI vient de nous contacter …" at bounding box center [988, 387] width 433 height 31
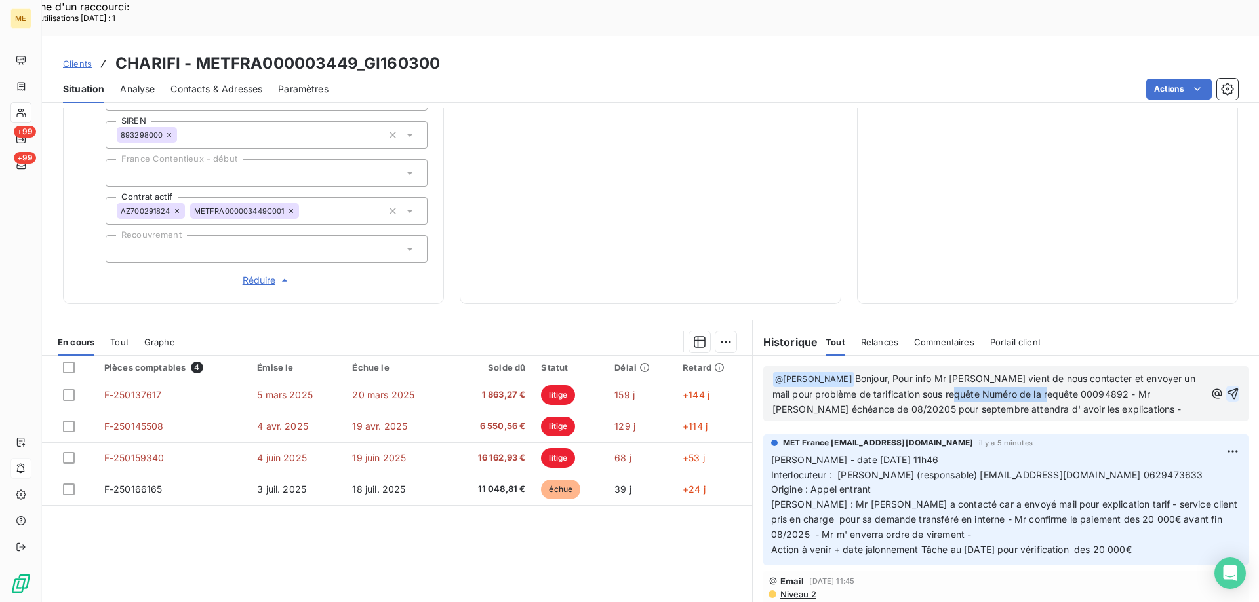
drag, startPoint x: 959, startPoint y: 349, endPoint x: 1055, endPoint y: 349, distance: 95.7
click at [1055, 373] on span "Bonjour, Pour info Mr CHARIFI vient de nous contacter et envoyer un mail pour p…" at bounding box center [984, 394] width 425 height 42
click at [1007, 372] on p "﻿ @ Géraldine Moutafis ﻿ Bonjour, Pour info Mr CHARIFI vient de nous contacter …" at bounding box center [988, 395] width 433 height 46
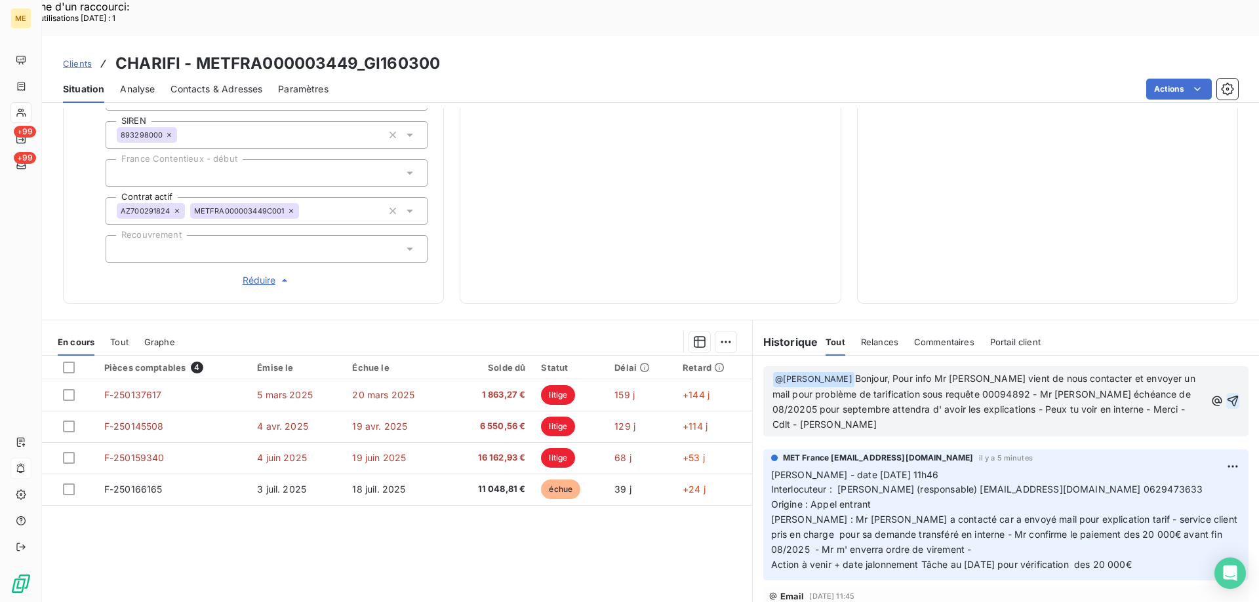
click at [1227, 396] on icon "button" at bounding box center [1232, 401] width 11 height 11
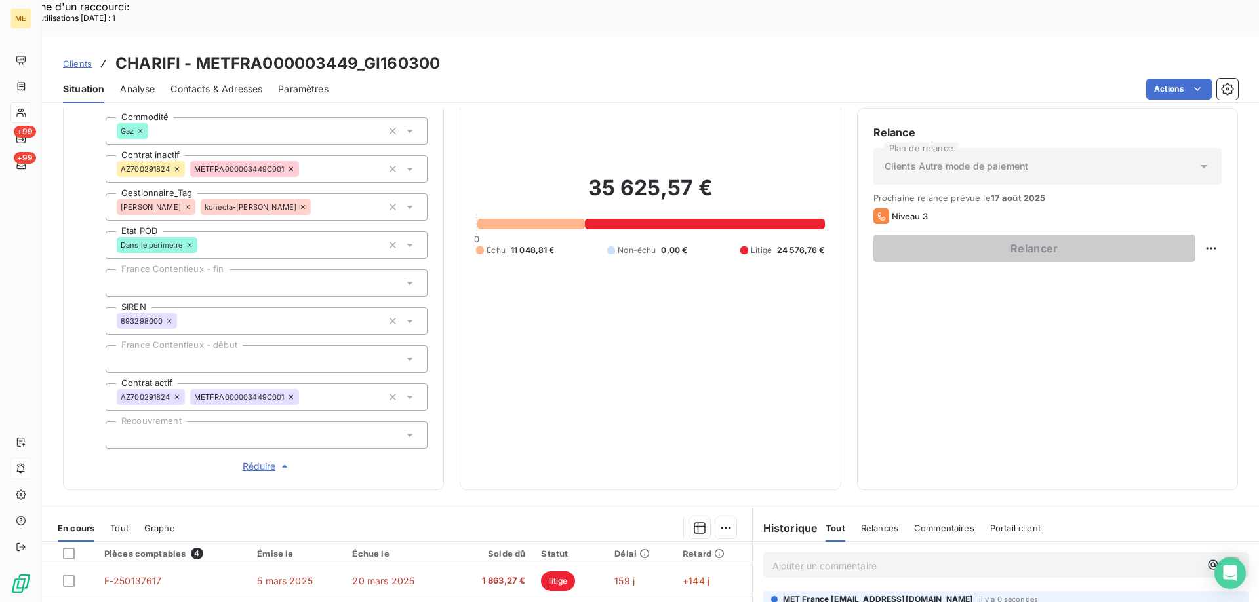
scroll to position [181, 0]
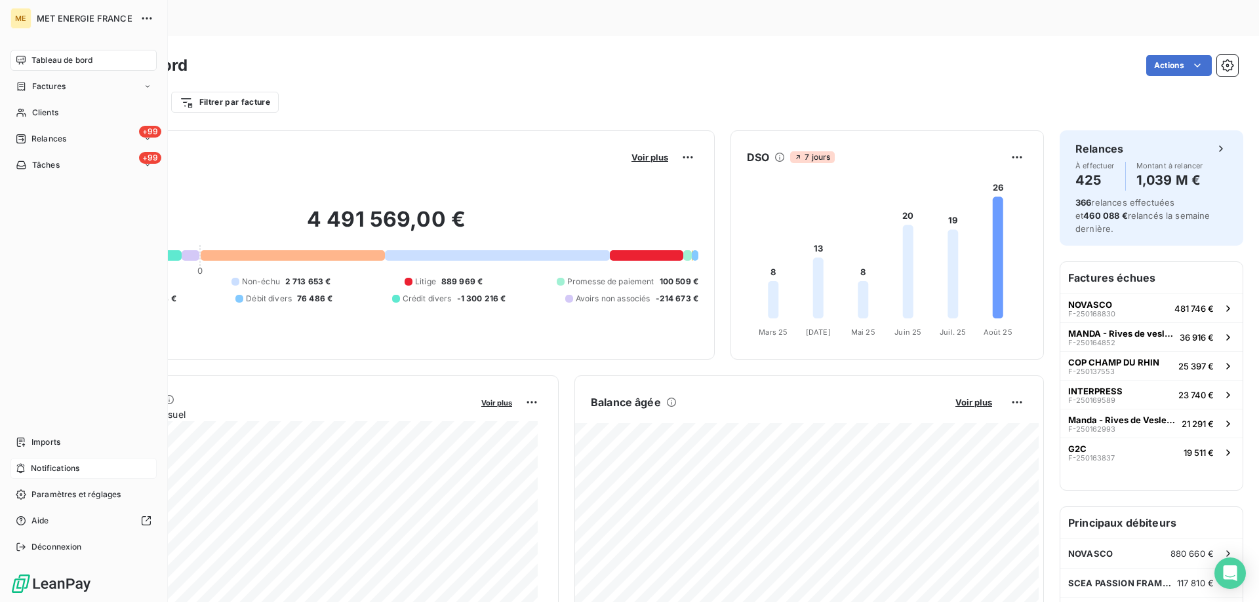
click at [81, 466] on div "Notifications" at bounding box center [83, 468] width 146 height 21
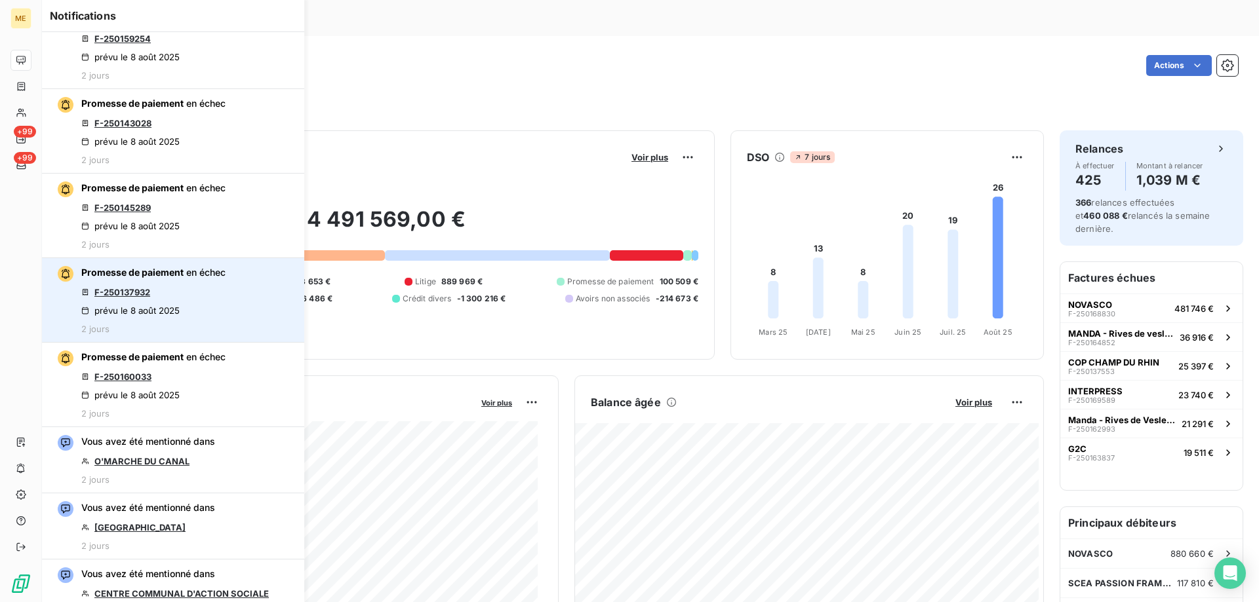
scroll to position [1180, 0]
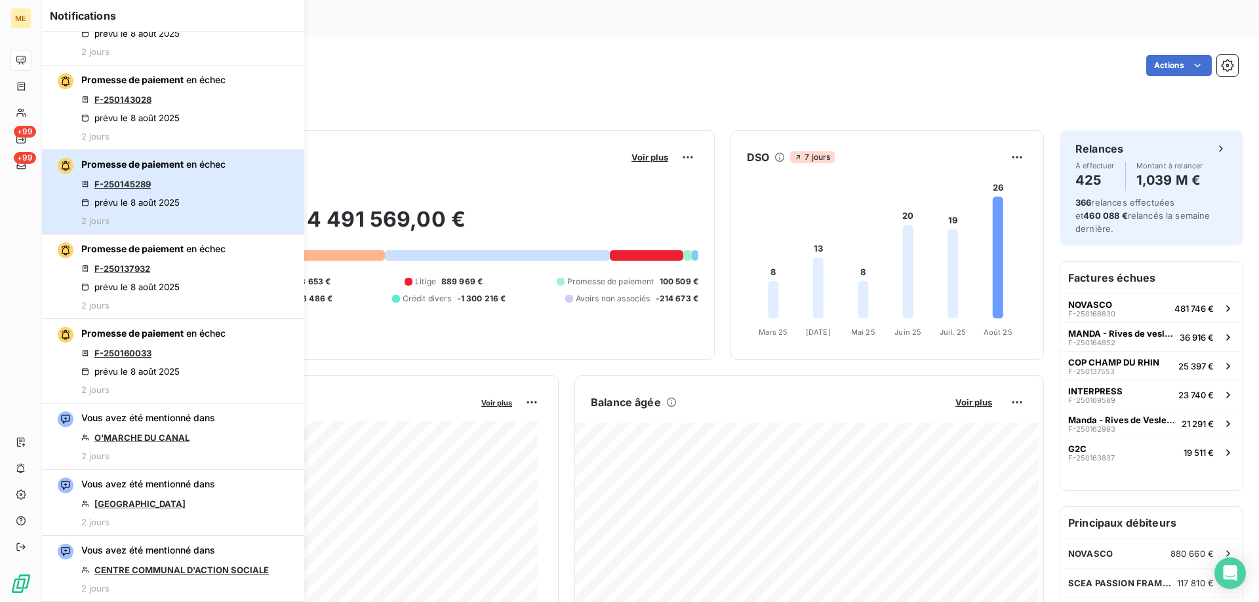
click at [199, 185] on div "Promesse de paiement en échec F-250145289 prévu le [DATE] 2 jours" at bounding box center [153, 192] width 144 height 68
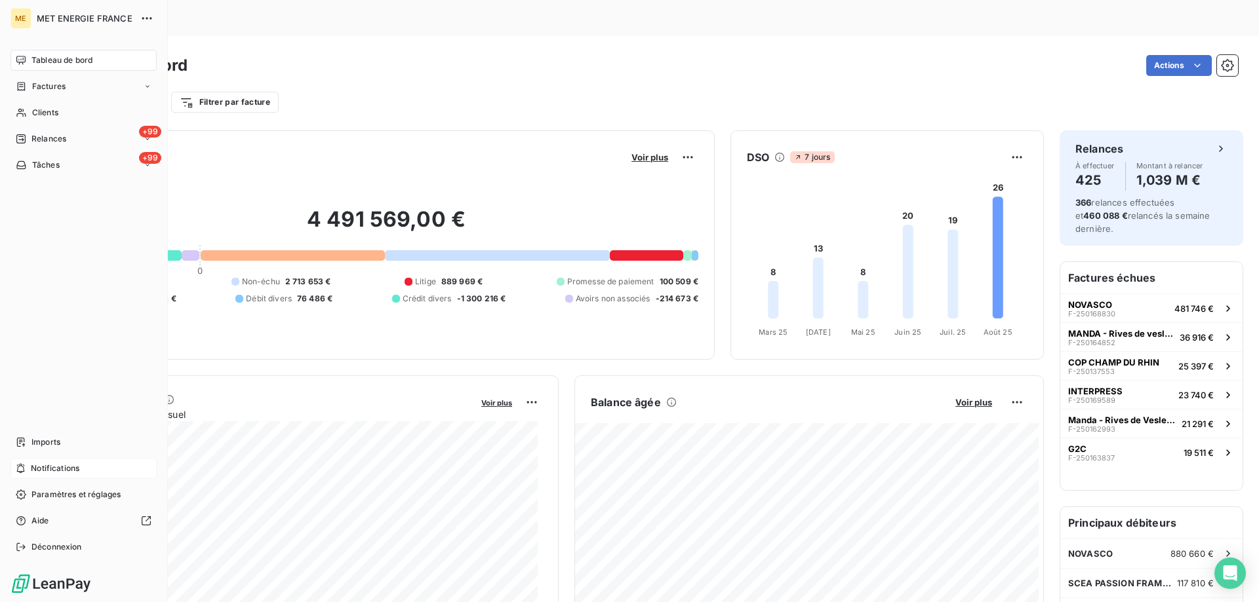
click at [73, 468] on span "Notifications" at bounding box center [55, 469] width 49 height 12
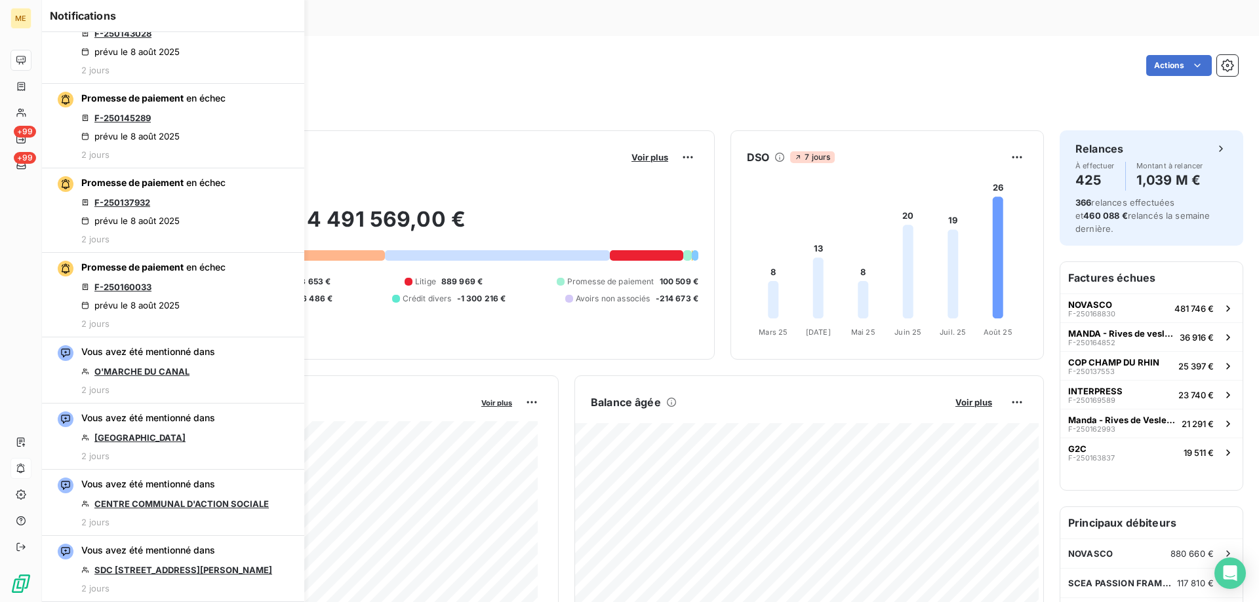
scroll to position [1245, 0]
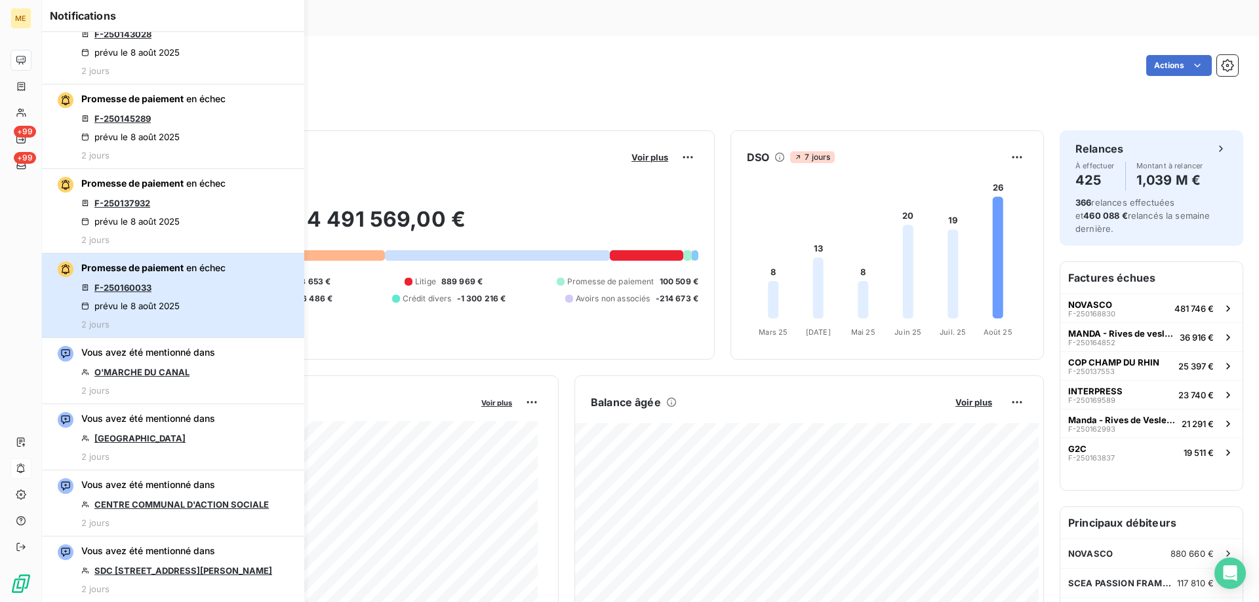
click at [218, 292] on div "Promesse de paiement en échec F-250160033 prévu le [DATE] 2 jours" at bounding box center [153, 296] width 144 height 68
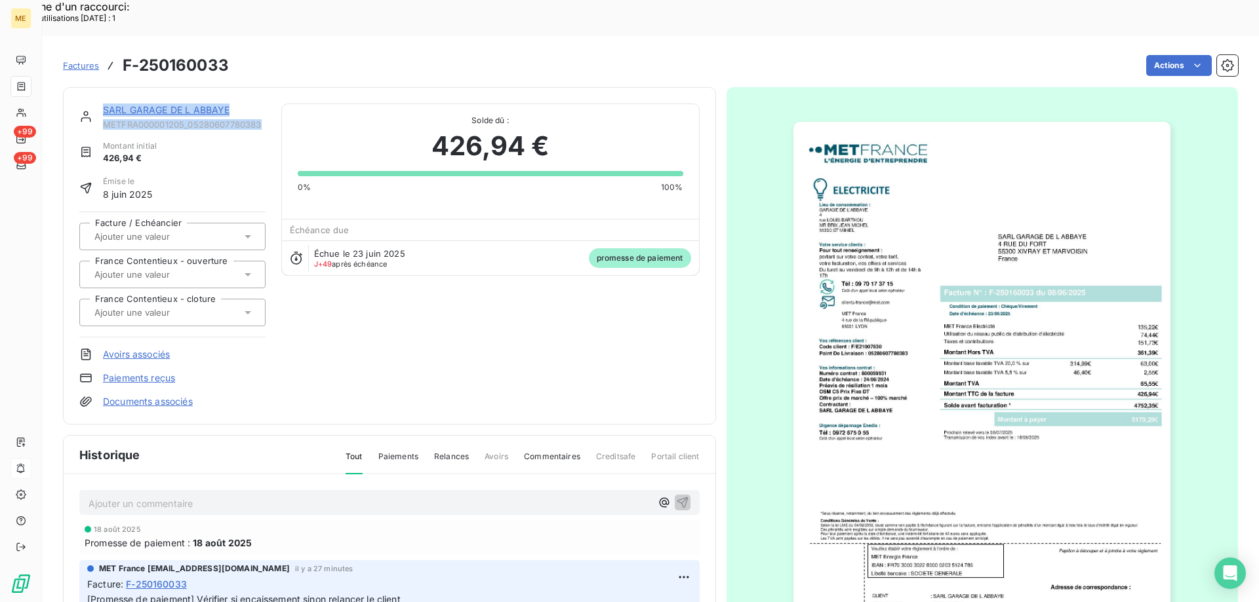
drag, startPoint x: 100, startPoint y: 69, endPoint x: 263, endPoint y: 92, distance: 164.2
click at [263, 104] on div "SARL GARAGE DE L ABBAYE METFRA000001205_05280607780383" at bounding box center [172, 117] width 186 height 26
copy div "SARL GARAGE DE L ABBAYE METFRA000001205_05280607780383"
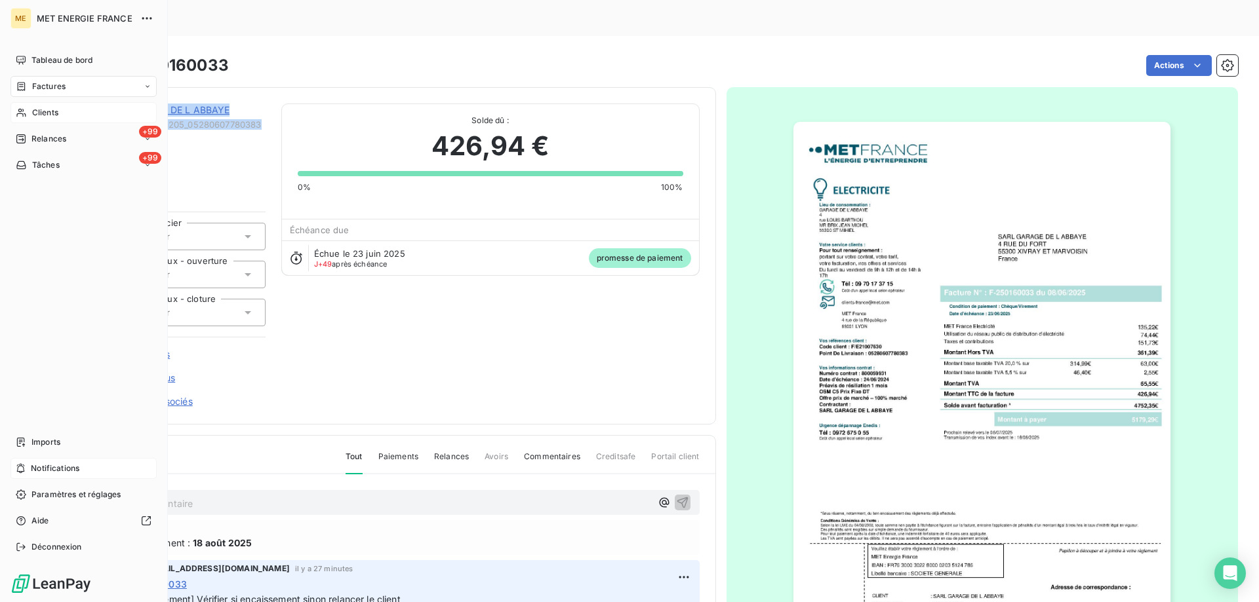
click at [90, 110] on div "Clients" at bounding box center [83, 112] width 146 height 21
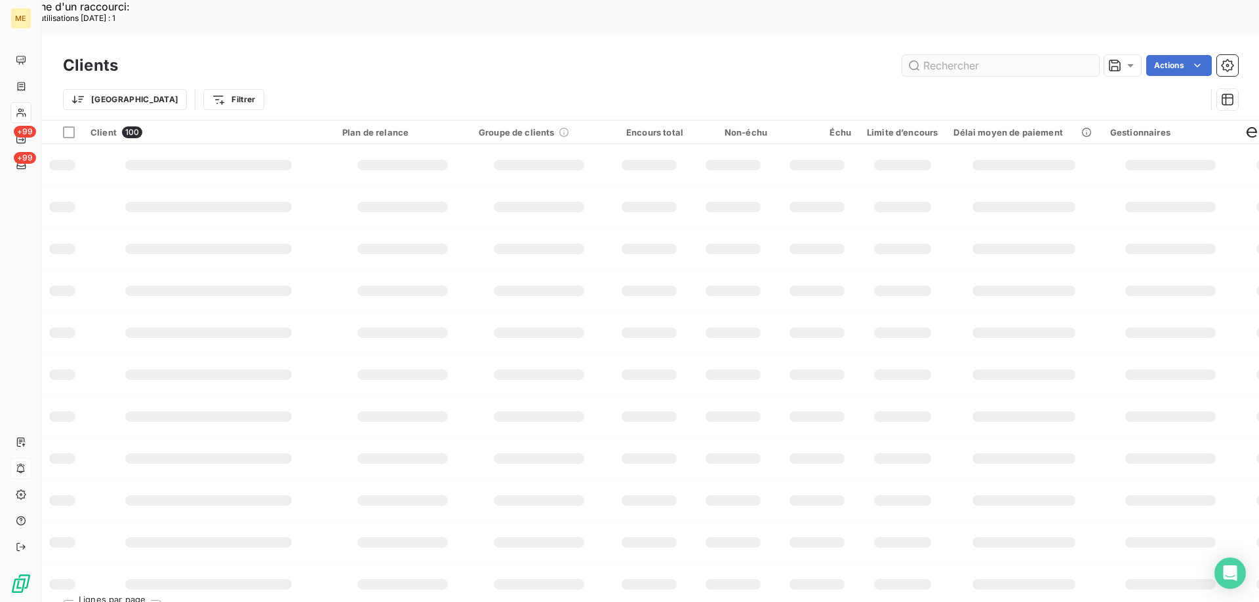
click at [946, 55] on input "text" at bounding box center [1000, 65] width 197 height 21
click at [937, 55] on input "text" at bounding box center [1000, 65] width 197 height 21
click at [929, 55] on input "text" at bounding box center [1000, 65] width 197 height 21
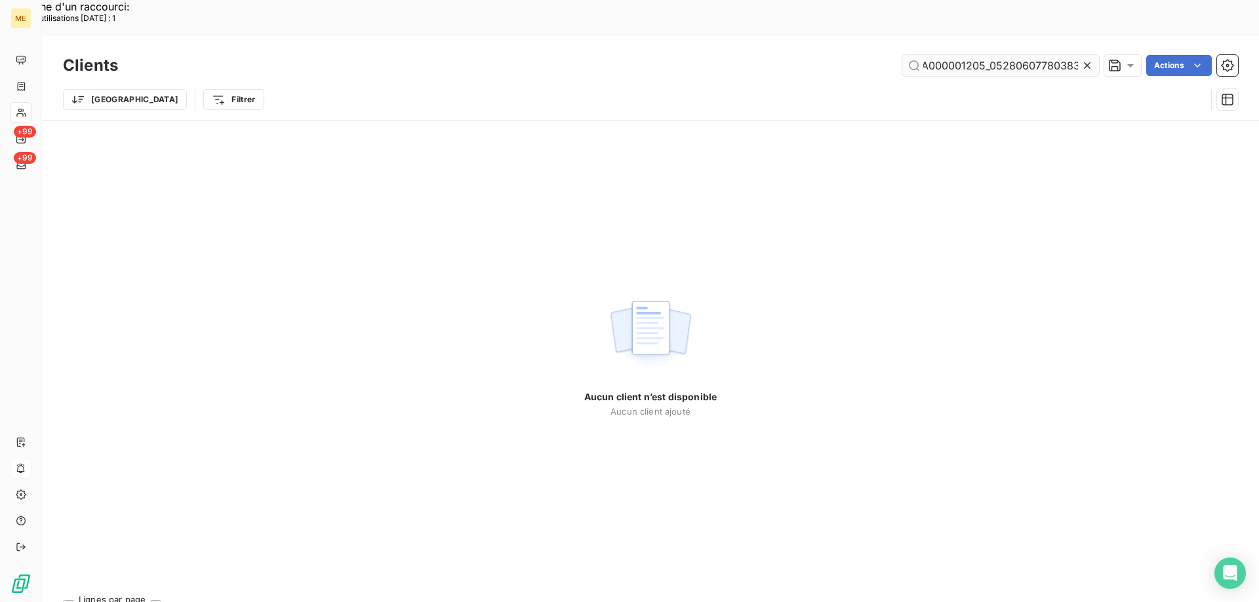
scroll to position [0, 184]
drag, startPoint x: 985, startPoint y: 32, endPoint x: 1077, endPoint y: 24, distance: 92.2
click at [1077, 55] on input "SARL GARAGE DE L ABBAYE METFRA000001205_05280607780383" at bounding box center [1000, 65] width 197 height 21
drag, startPoint x: 973, startPoint y: 28, endPoint x: 881, endPoint y: 25, distance: 92.5
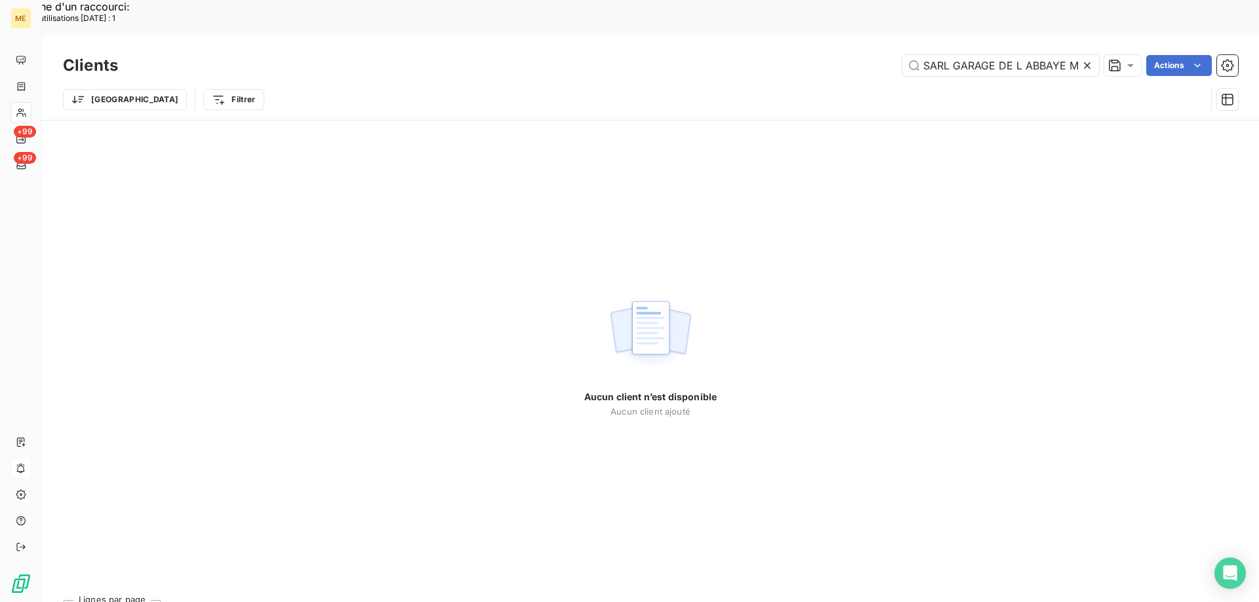
click at [881, 55] on div "SARL GARAGE DE L ABBAYE METFRA000001205 Actions" at bounding box center [686, 65] width 1104 height 21
click at [926, 55] on input "METFRA000001205" at bounding box center [1000, 65] width 197 height 21
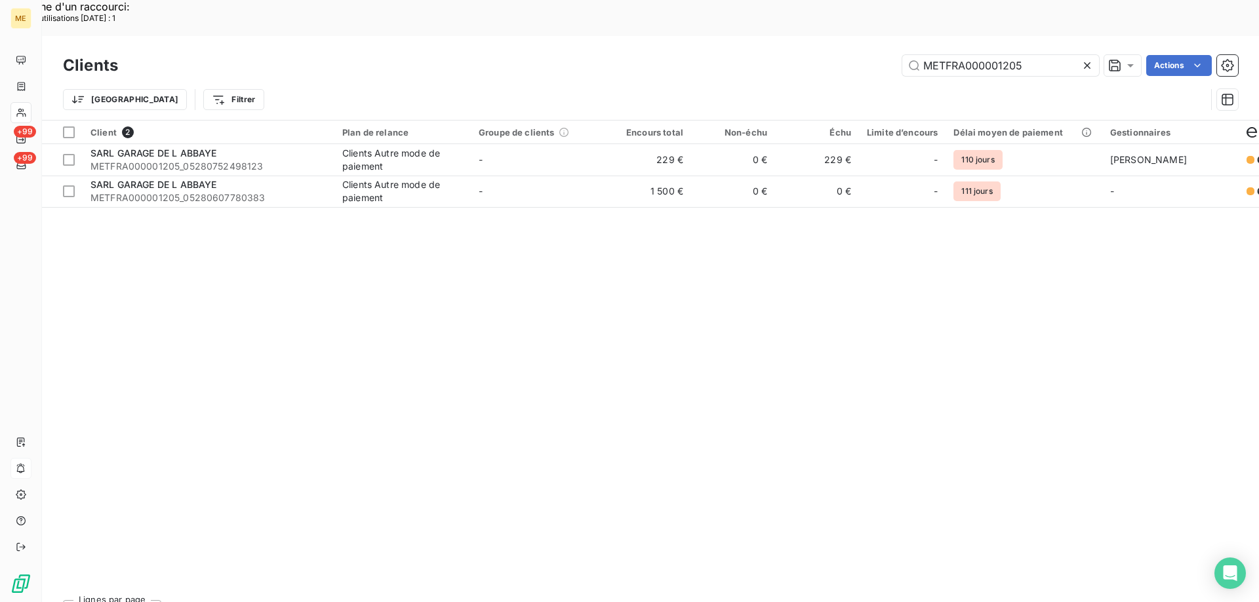
type input "METFRA000001205"
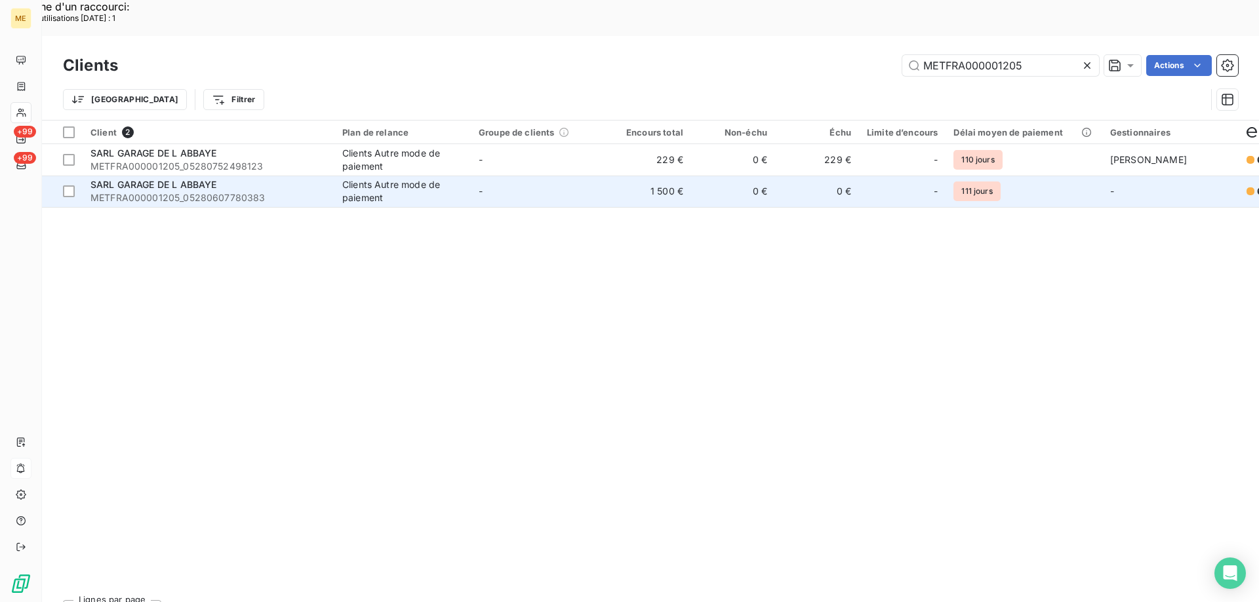
click at [224, 178] on div "SARL GARAGE DE L ABBAYE" at bounding box center [208, 184] width 236 height 13
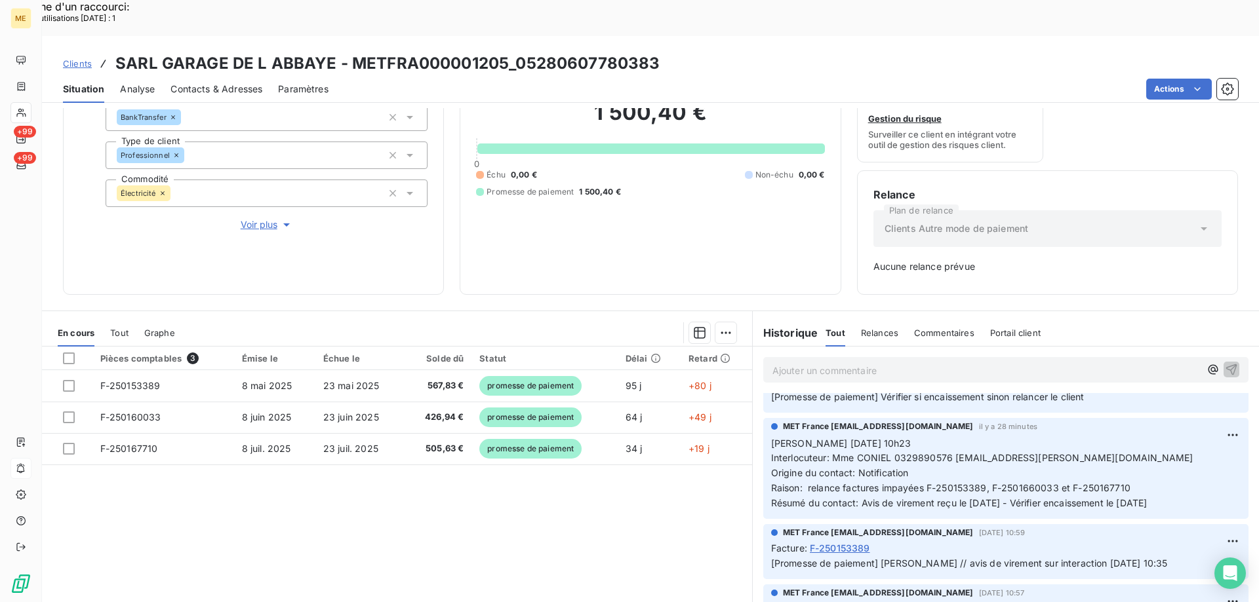
scroll to position [131, 0]
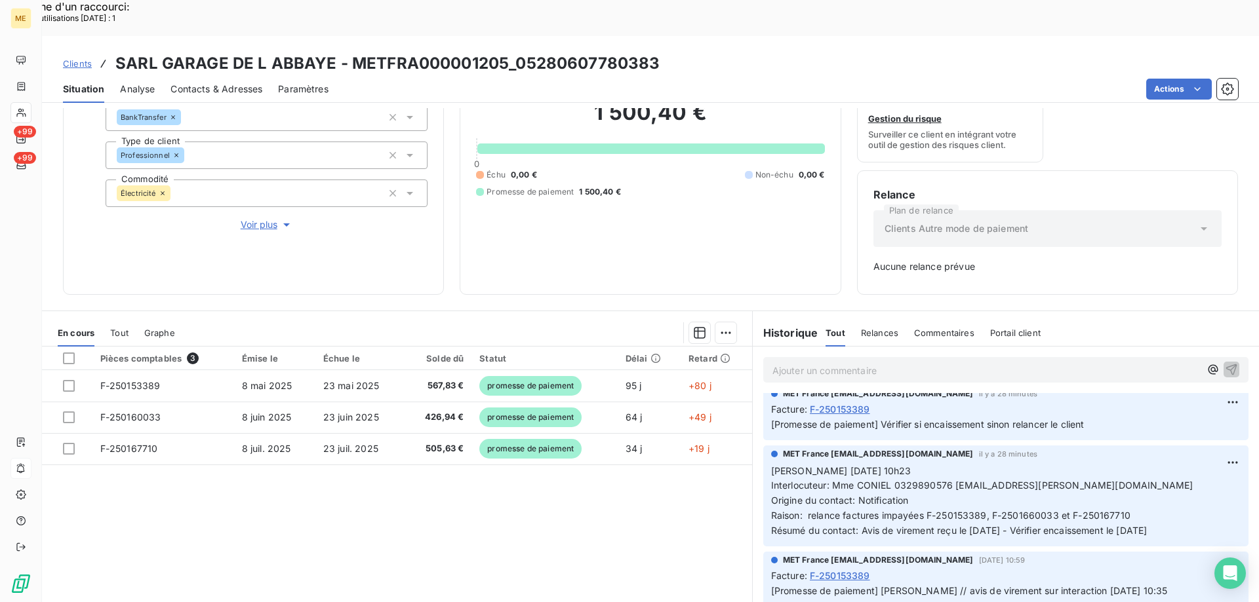
click at [909, 480] on span "Interlocuteur: Mme CONIEL 0329890576 [EMAIL_ADDRESS][PERSON_NAME][DOMAIN_NAME]" at bounding box center [982, 485] width 422 height 11
click at [910, 480] on span "Interlocuteur: Mme CONIEL 0329890576 [EMAIL_ADDRESS][PERSON_NAME][DOMAIN_NAME]" at bounding box center [982, 485] width 422 height 11
copy span "0329890576"
drag, startPoint x: 1177, startPoint y: 491, endPoint x: 769, endPoint y: 433, distance: 411.8
click at [771, 464] on p "[PERSON_NAME] [DATE] 10h23 Interlocuteur: Mme CONIEL 0329890576 [EMAIL_ADDRESS]…" at bounding box center [1005, 501] width 469 height 75
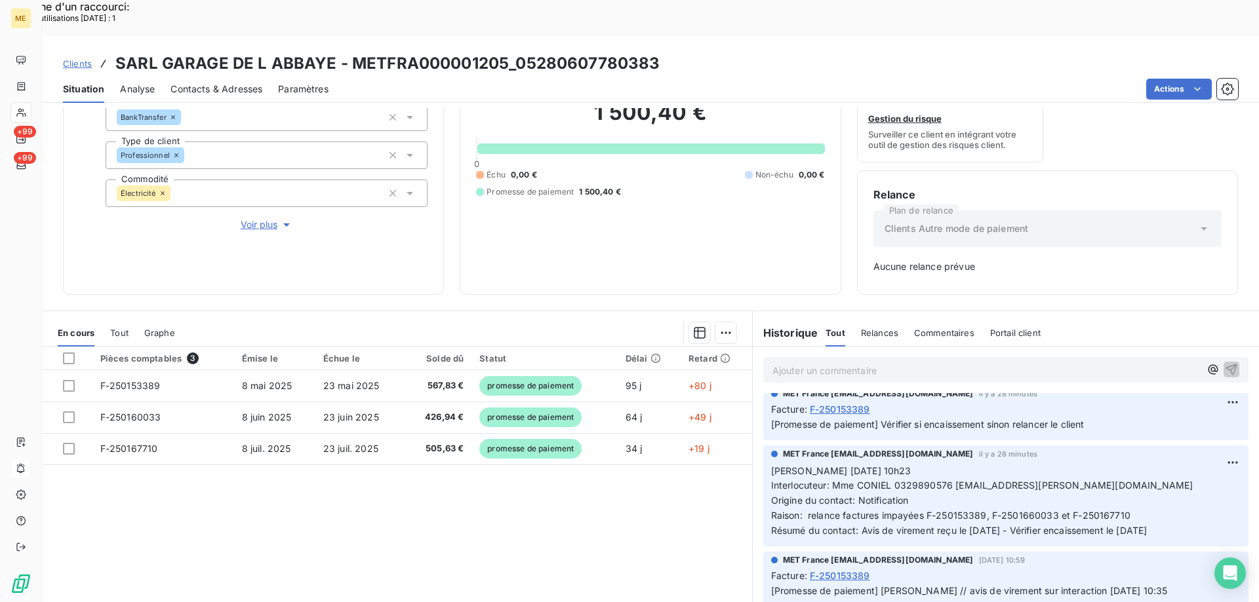
click at [661, 499] on div "Pièces comptables 3 Émise le Échue le Solde dû Statut Délai Retard F-250153389 …" at bounding box center [397, 473] width 710 height 252
drag, startPoint x: 767, startPoint y: 435, endPoint x: 1114, endPoint y: 492, distance: 351.3
click at [1156, 489] on p "[PERSON_NAME] [DATE] 10h23 Interlocuteur: Mme CONIEL 0329890576 [EMAIL_ADDRESS]…" at bounding box center [1005, 501] width 469 height 75
drag, startPoint x: 1091, startPoint y: 478, endPoint x: 1203, endPoint y: 477, distance: 112.1
click at [1202, 477] on p "[PERSON_NAME] [DATE] 10h23 Interlocuteur: Mme CONIEL 0329890576 [EMAIL_ADDRESS]…" at bounding box center [1005, 501] width 469 height 75
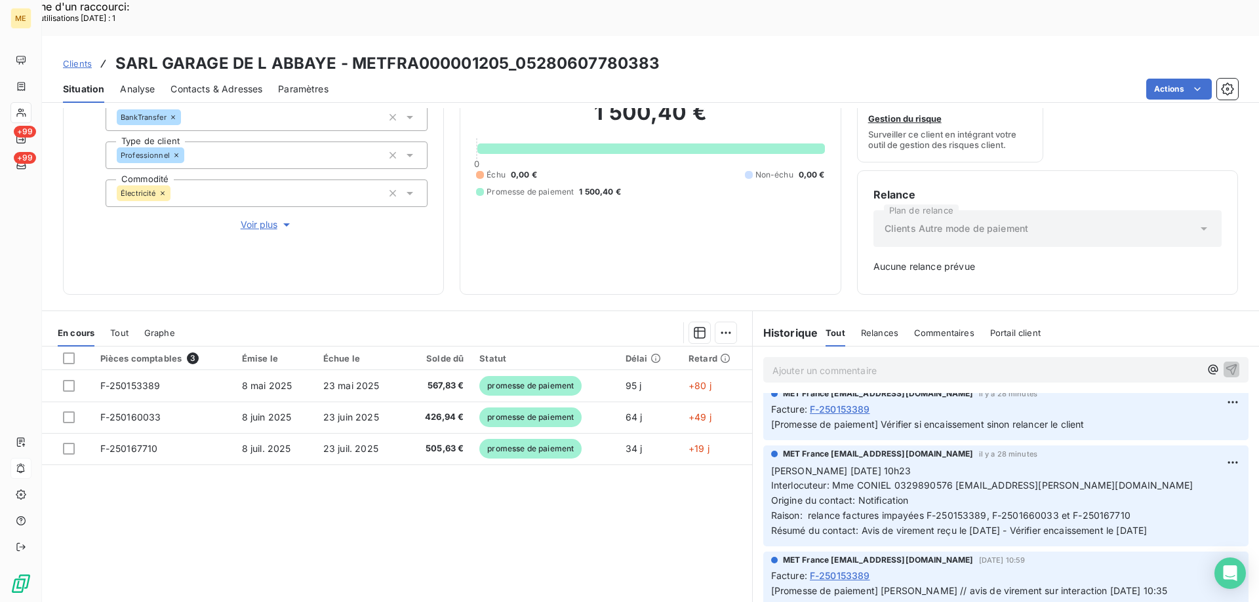
drag, startPoint x: 1190, startPoint y: 501, endPoint x: 762, endPoint y: 431, distance: 434.5
click at [763, 446] on div "MET France [EMAIL_ADDRESS][DOMAIN_NAME] il y a 28 minutes [PERSON_NAME] [DATE] …" at bounding box center [1005, 496] width 485 height 101
copy p "[PERSON_NAME] [DATE] 10h23 Interlocuteur: Mme CONIEL 0329890576 [EMAIL_ADDRESS]…"
click at [782, 362] on p "Ajouter un commentaire ﻿" at bounding box center [985, 370] width 427 height 16
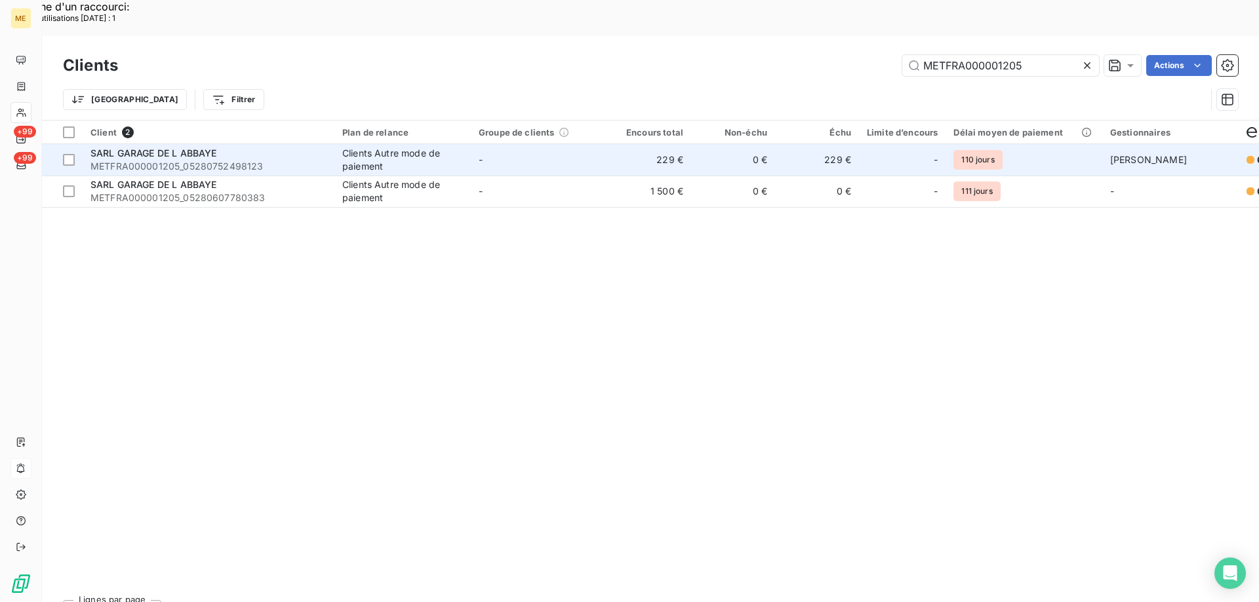
click at [187, 147] on span "SARL GARAGE DE L ABBAYE" at bounding box center [153, 152] width 126 height 11
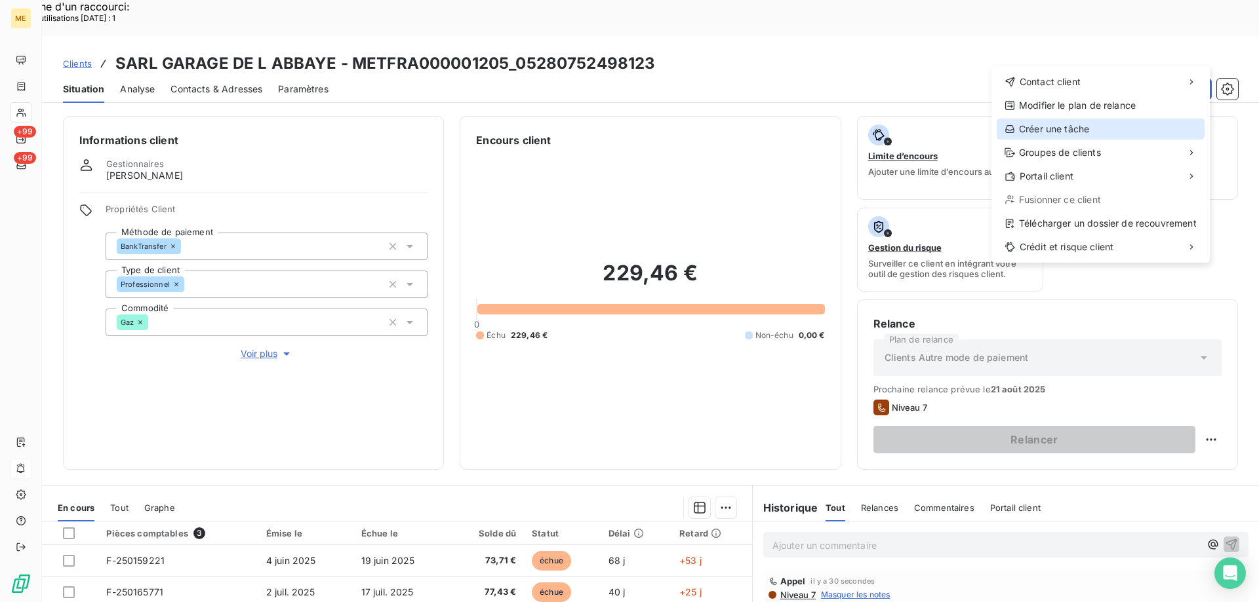
click at [1085, 127] on div "Créer une tâche" at bounding box center [1100, 129] width 208 height 21
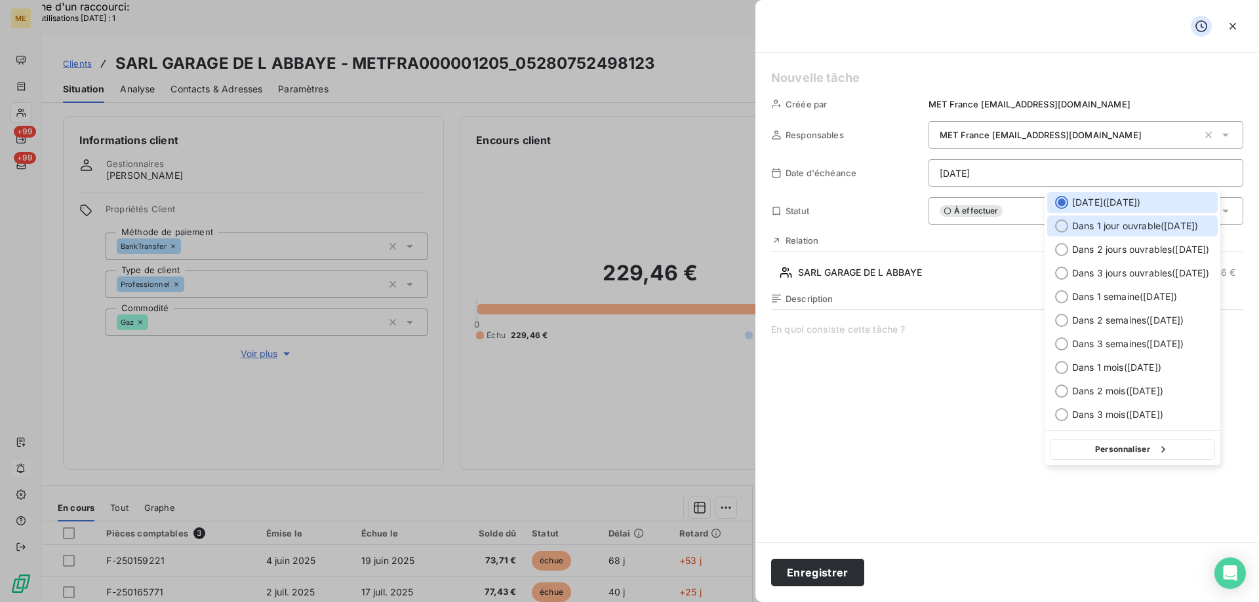
click at [1059, 227] on div at bounding box center [1061, 226] width 13 height 13
type input "[DATE]"
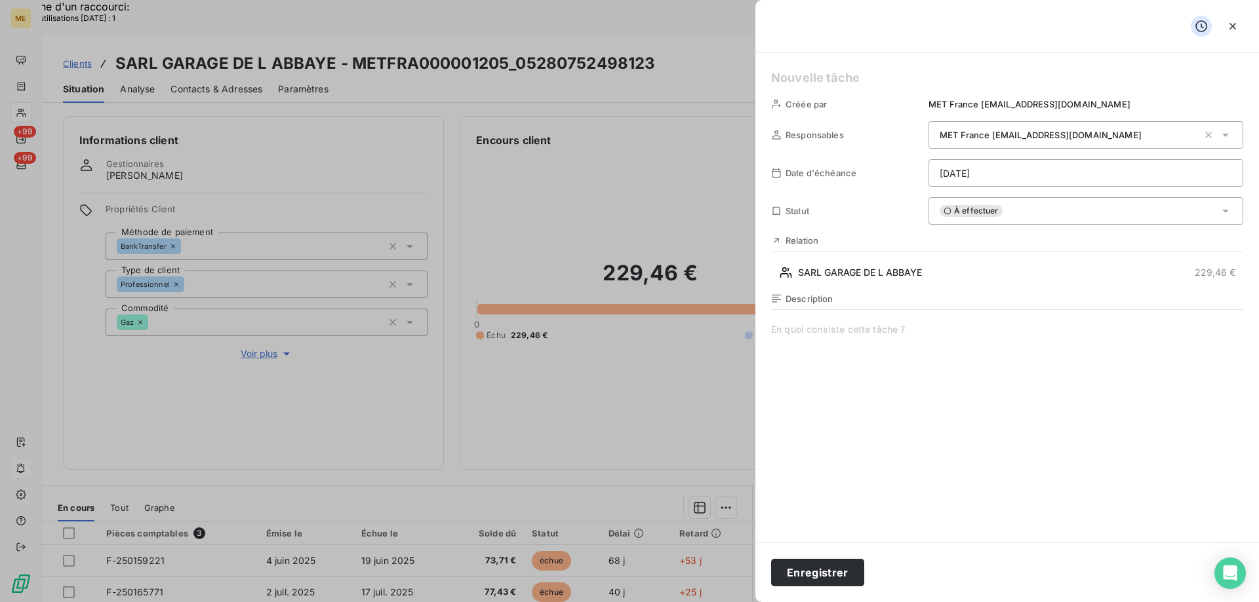
click at [803, 77] on h5 at bounding box center [1007, 78] width 472 height 18
click at [813, 326] on span at bounding box center [1007, 449] width 472 height 252
click at [848, 79] on h5 "[PERSON_NAME]" at bounding box center [1007, 78] width 472 height 18
click at [796, 330] on span at bounding box center [1007, 449] width 472 height 252
click at [802, 570] on button "Enregistrer" at bounding box center [817, 573] width 93 height 28
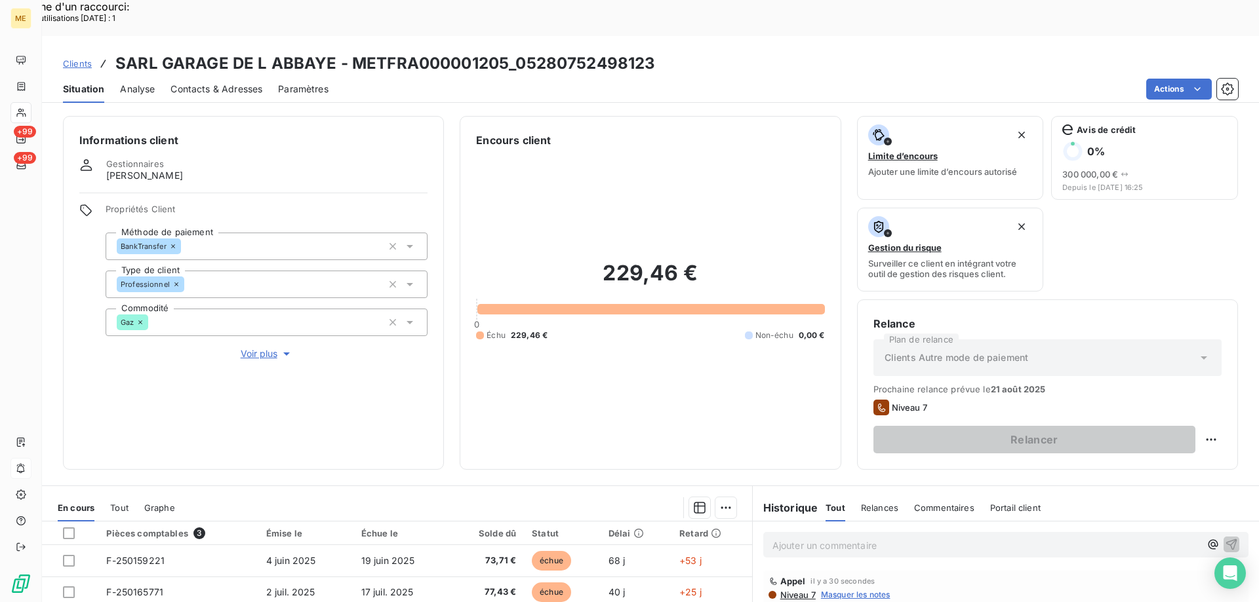
scroll to position [66, 0]
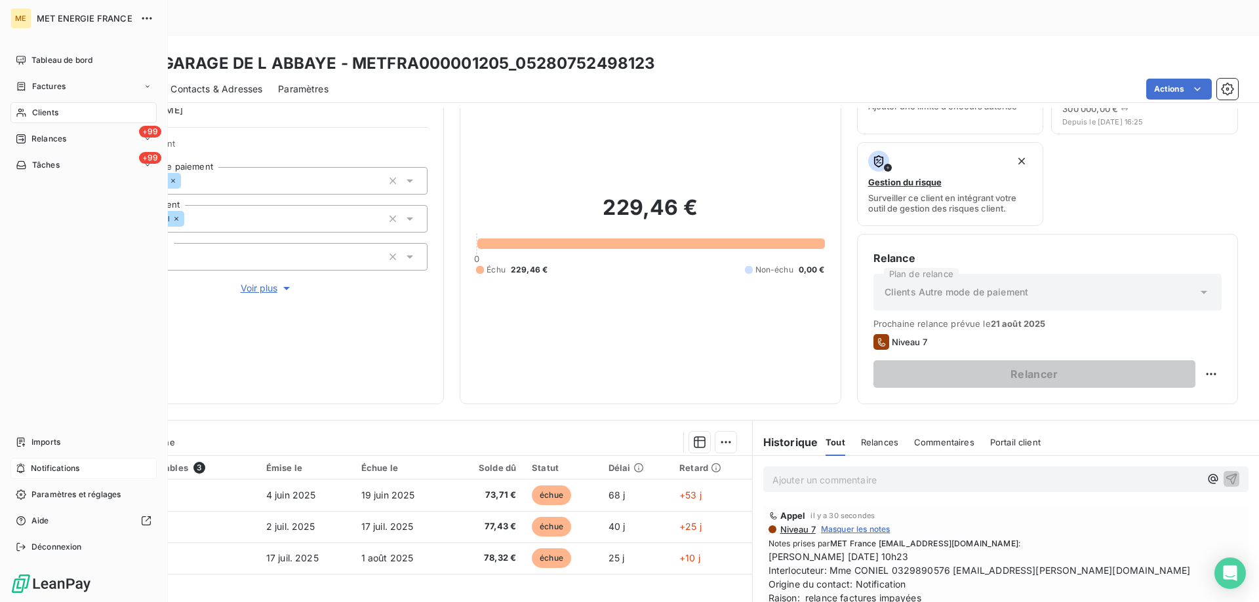
click at [73, 471] on span "Notifications" at bounding box center [55, 469] width 49 height 12
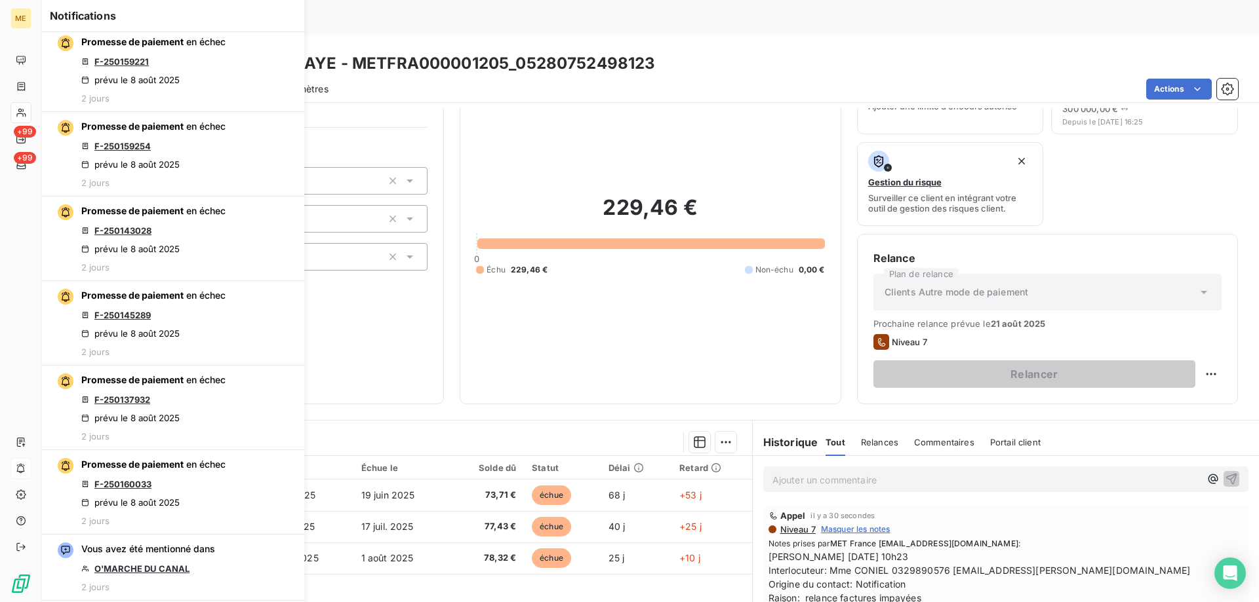
scroll to position [983, 0]
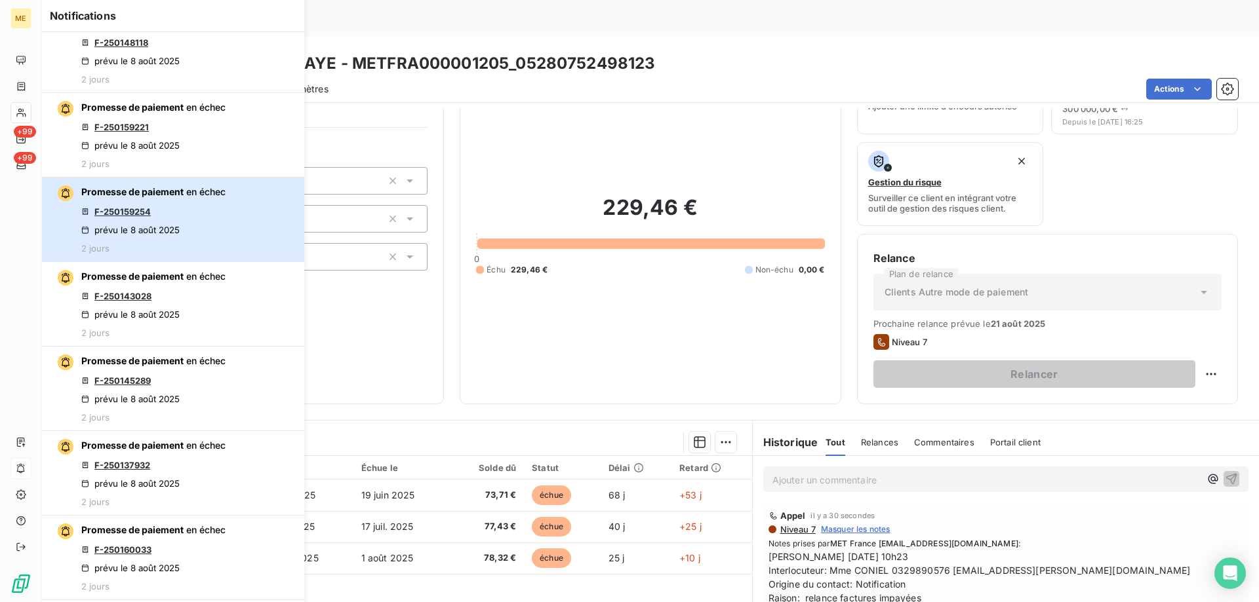
click at [198, 210] on div "Promesse de paiement en échec F-250159254 prévu le [DATE] 2 jours" at bounding box center [153, 220] width 144 height 68
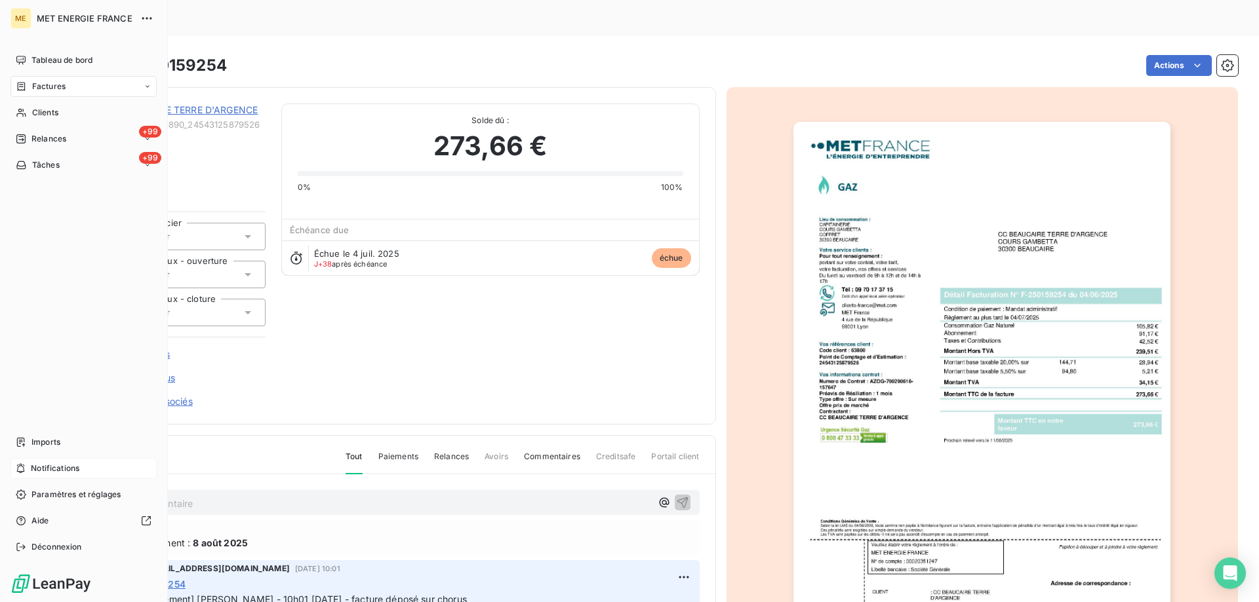
click at [93, 467] on div "Notifications" at bounding box center [83, 468] width 146 height 21
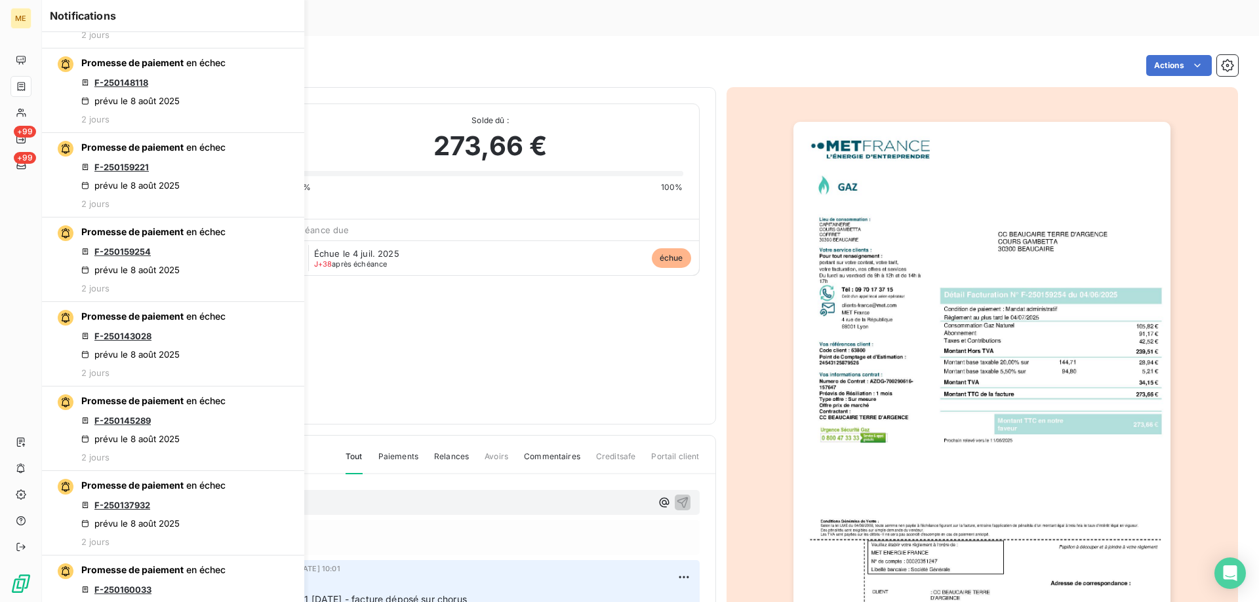
scroll to position [983, 0]
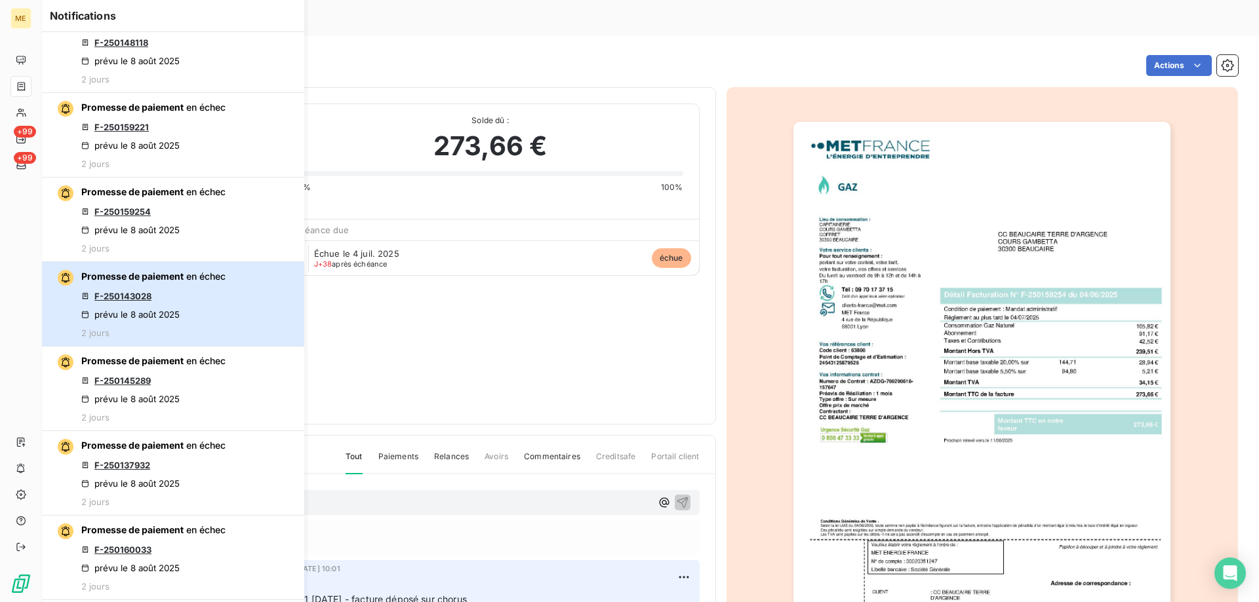
click at [203, 299] on div "Promesse de paiement en échec F-250143028 prévu le [DATE] 2 jours" at bounding box center [153, 304] width 144 height 68
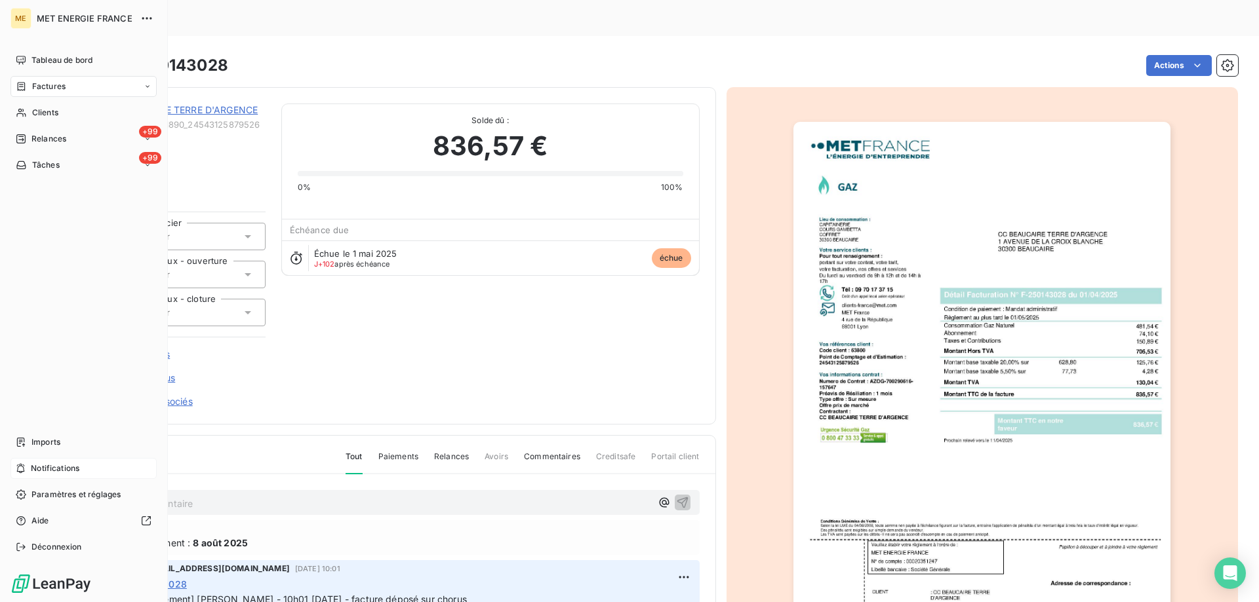
click at [104, 468] on div "Notifications" at bounding box center [83, 468] width 146 height 21
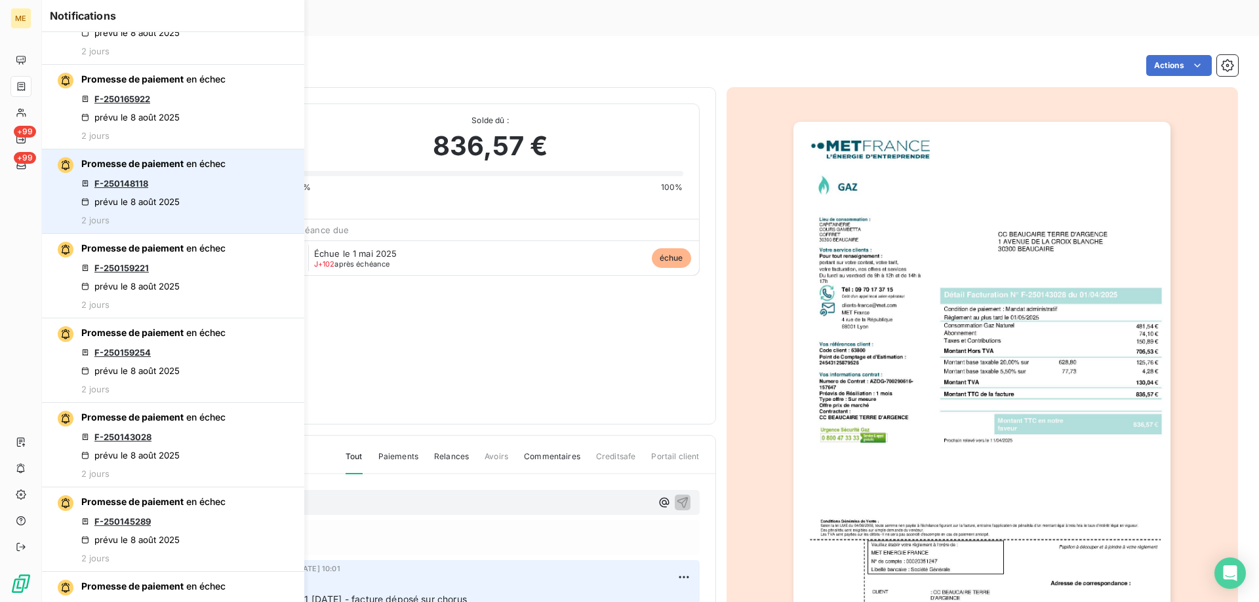
scroll to position [852, 0]
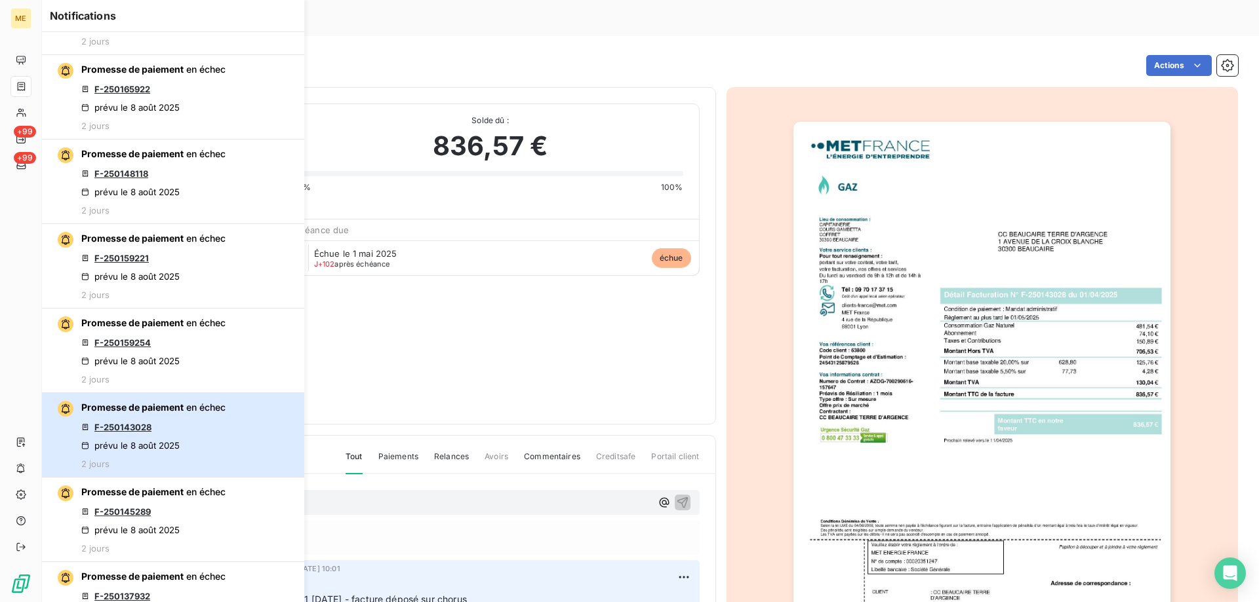
click at [216, 439] on div "Promesse de paiement en échec F-250143028 prévu le [DATE] 2 jours" at bounding box center [153, 435] width 144 height 68
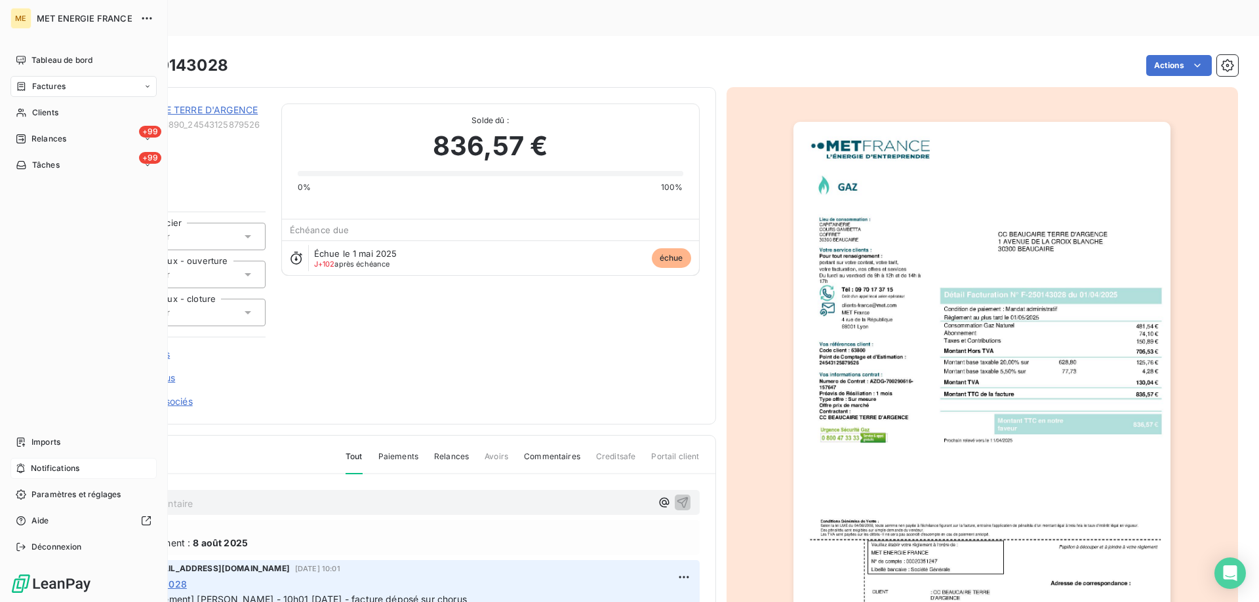
click at [64, 469] on span "Notifications" at bounding box center [55, 469] width 49 height 12
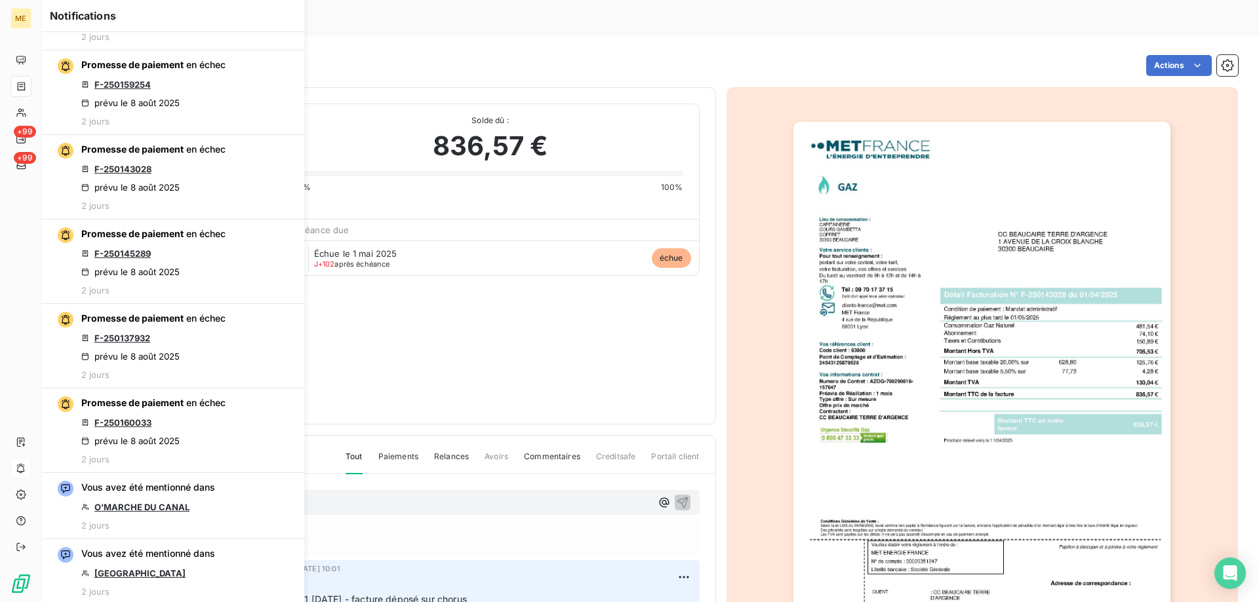
scroll to position [1114, 0]
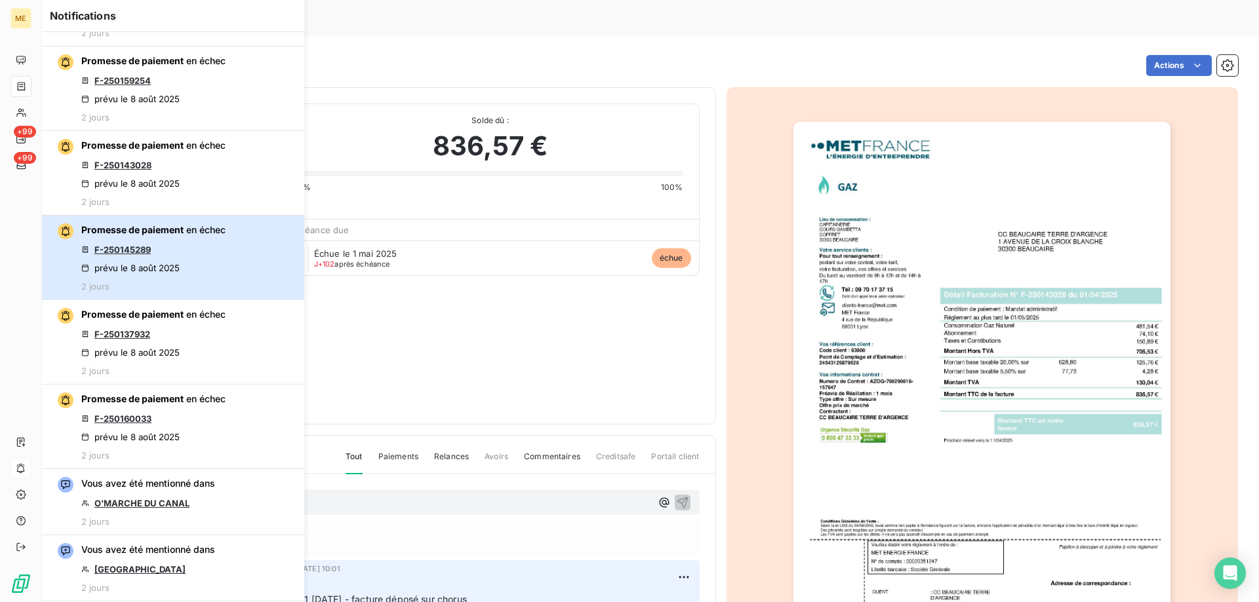
click at [200, 247] on div "Promesse de paiement en échec F-250145289 prévu le [DATE] 2 jours" at bounding box center [153, 258] width 144 height 68
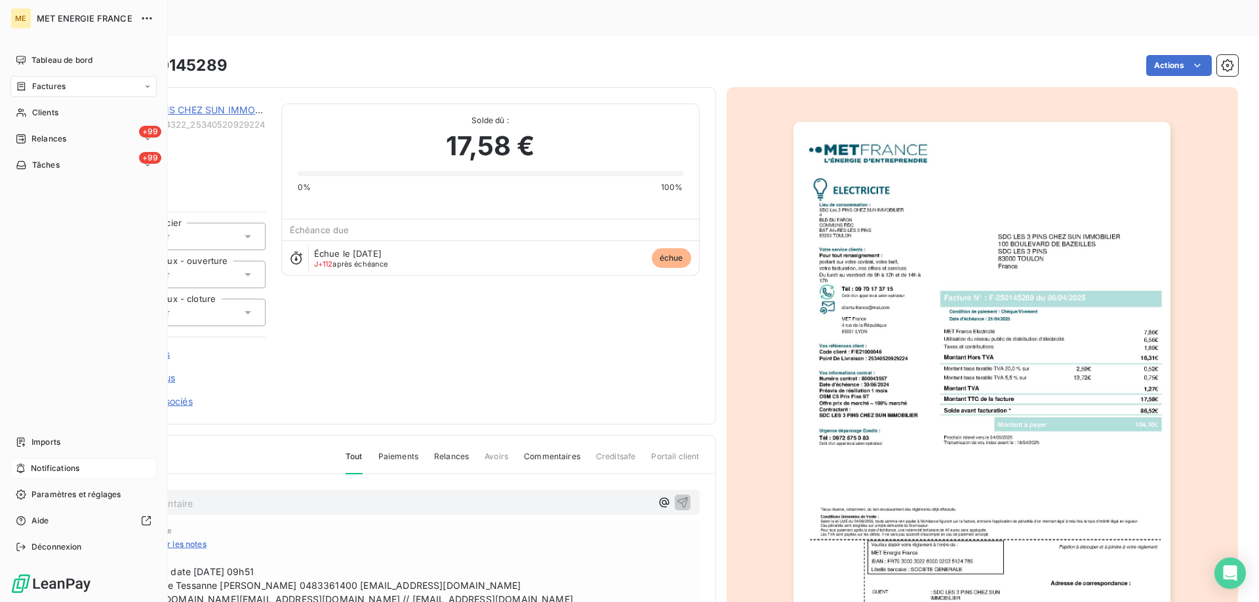
click at [101, 475] on div "Notifications" at bounding box center [83, 468] width 146 height 21
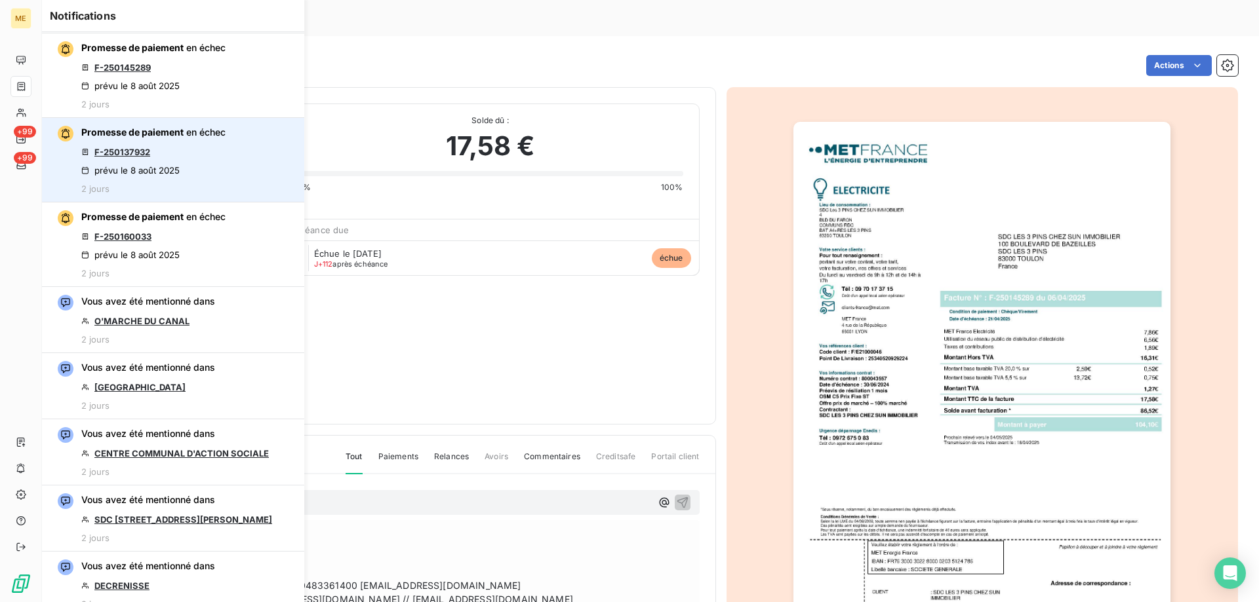
scroll to position [1309, 0]
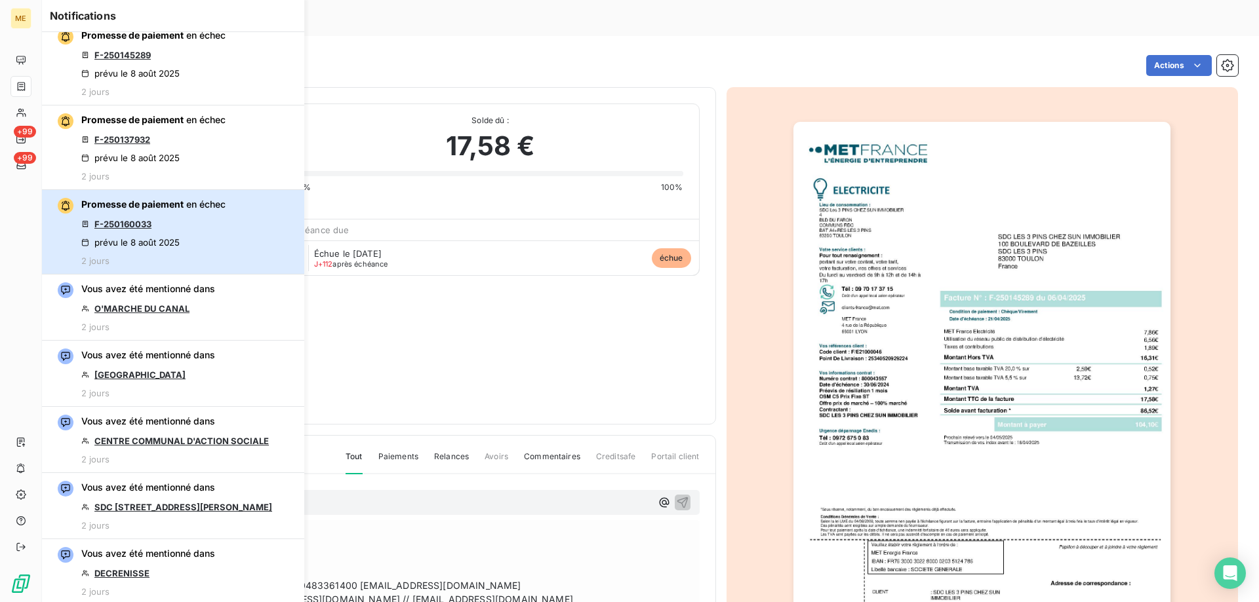
click at [197, 227] on div "Promesse de paiement en échec F-250160033 prévu le [DATE] 2 jours" at bounding box center [153, 232] width 144 height 68
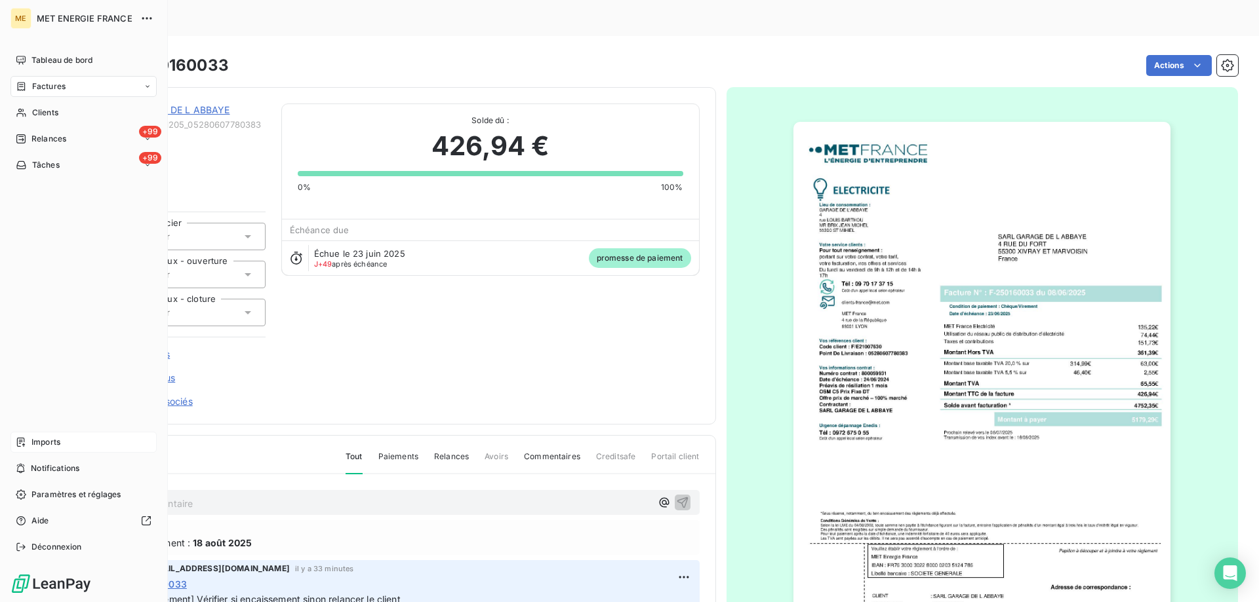
click at [92, 443] on div "Imports" at bounding box center [83, 442] width 146 height 21
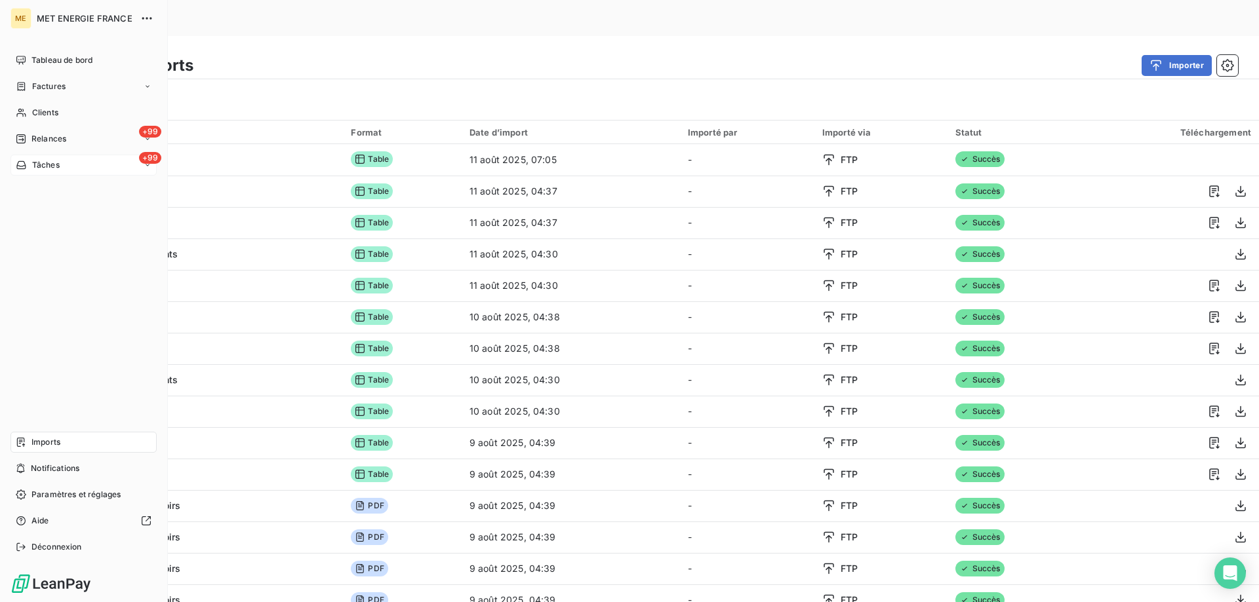
click at [89, 159] on div "+99 Tâches" at bounding box center [83, 165] width 146 height 21
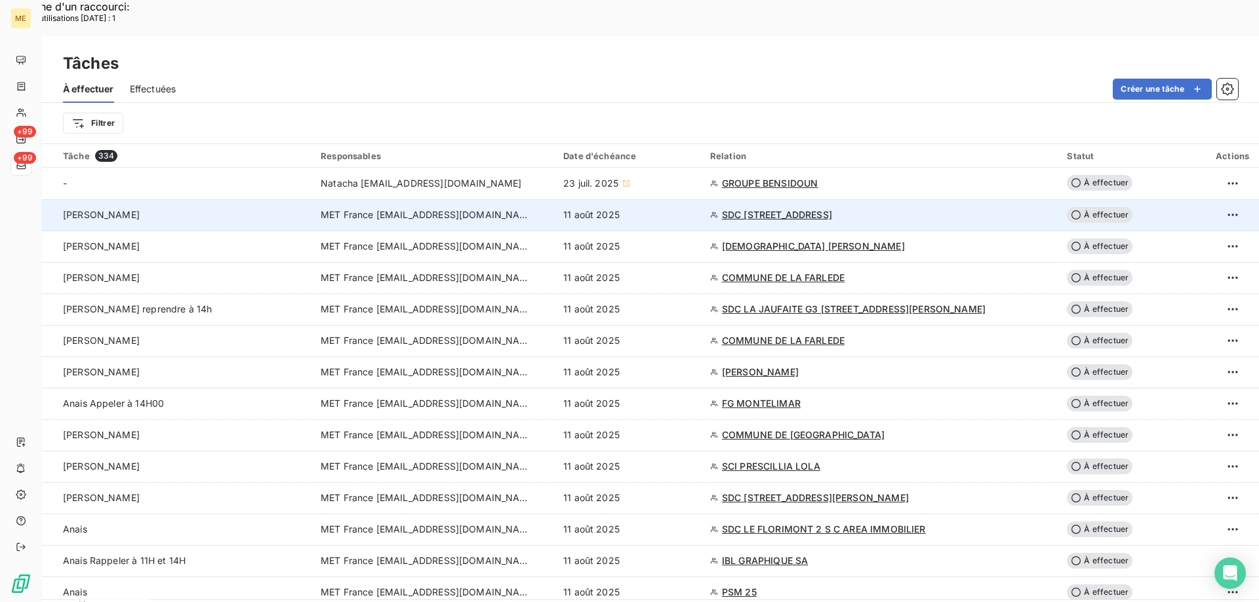
click at [798, 208] on span "SDC [STREET_ADDRESS]" at bounding box center [777, 214] width 110 height 13
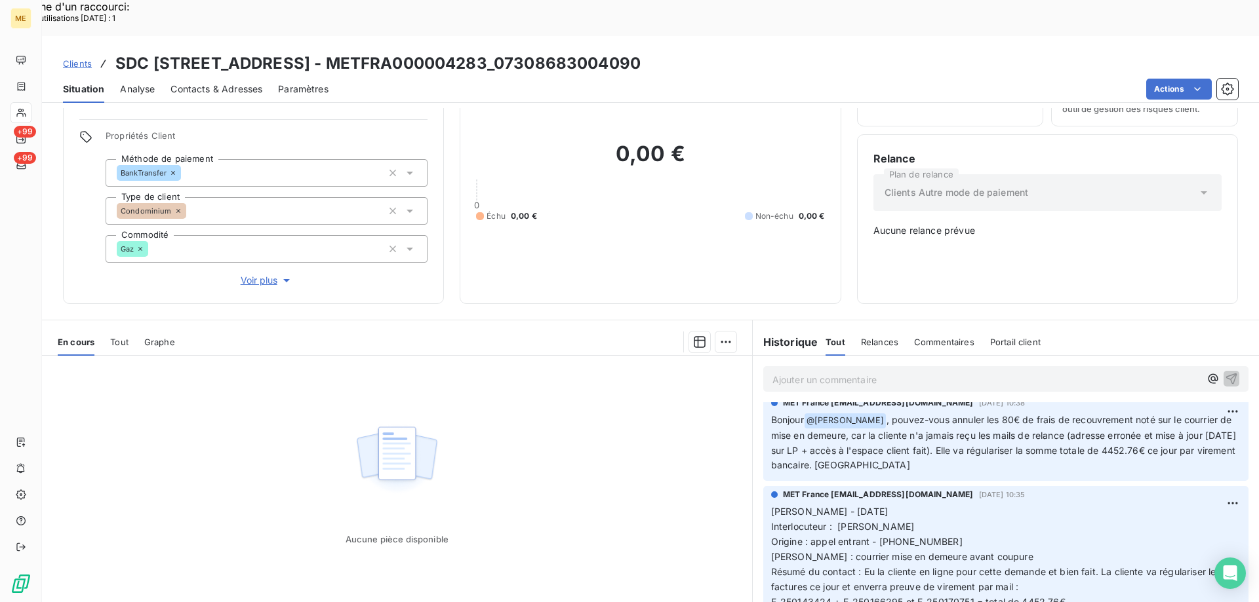
scroll to position [524, 0]
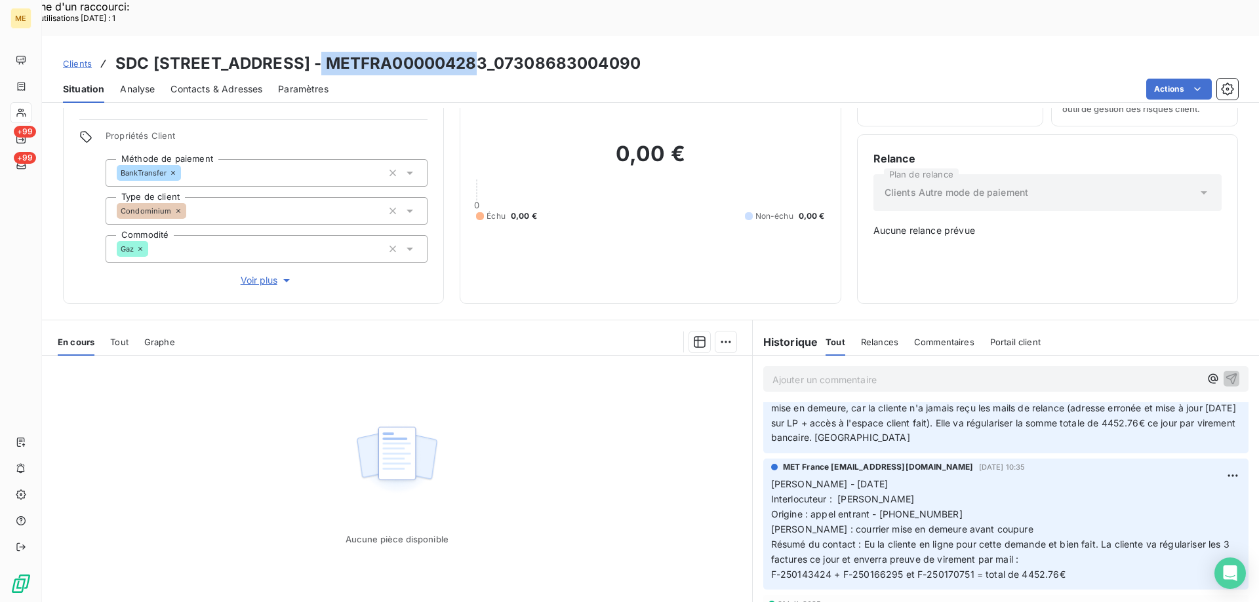
drag, startPoint x: 307, startPoint y: 26, endPoint x: 465, endPoint y: 30, distance: 158.7
click at [465, 52] on h3 "SDC [STREET_ADDRESS] - METFRA000004283_07308683004090" at bounding box center [377, 64] width 525 height 24
copy h3 "METFRA000004283"
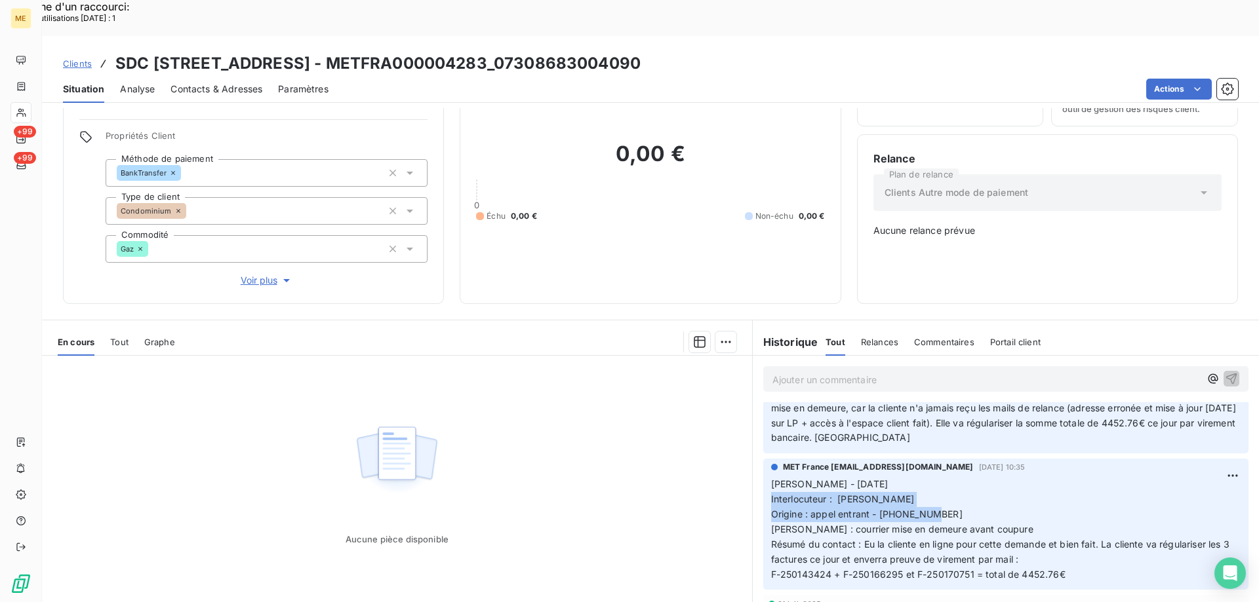
drag, startPoint x: 929, startPoint y: 468, endPoint x: 751, endPoint y: 453, distance: 178.9
click at [752, 456] on div "MET France [EMAIL_ADDRESS][DOMAIN_NAME] [DATE] 10:35 Cindy - [DATE] Interlocute…" at bounding box center [1005, 524] width 506 height 136
copy p "Interlocuteur : [PERSON_NAME] Origine : appel entrant - [PHONE_NUMBER]"
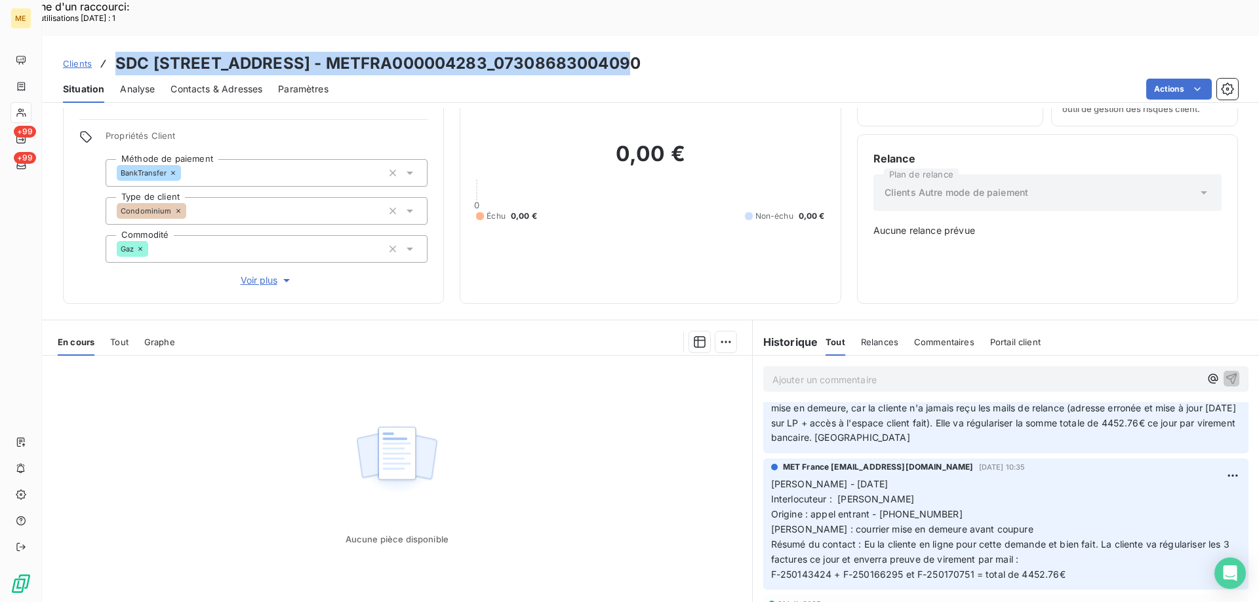
drag, startPoint x: 117, startPoint y: 24, endPoint x: 634, endPoint y: 22, distance: 516.5
click at [634, 52] on div "Clients SDC [STREET_ADDRESS]" at bounding box center [650, 64] width 1217 height 24
copy h3 "SDC [STREET_ADDRESS] - METFRA000004283_07308683004090"
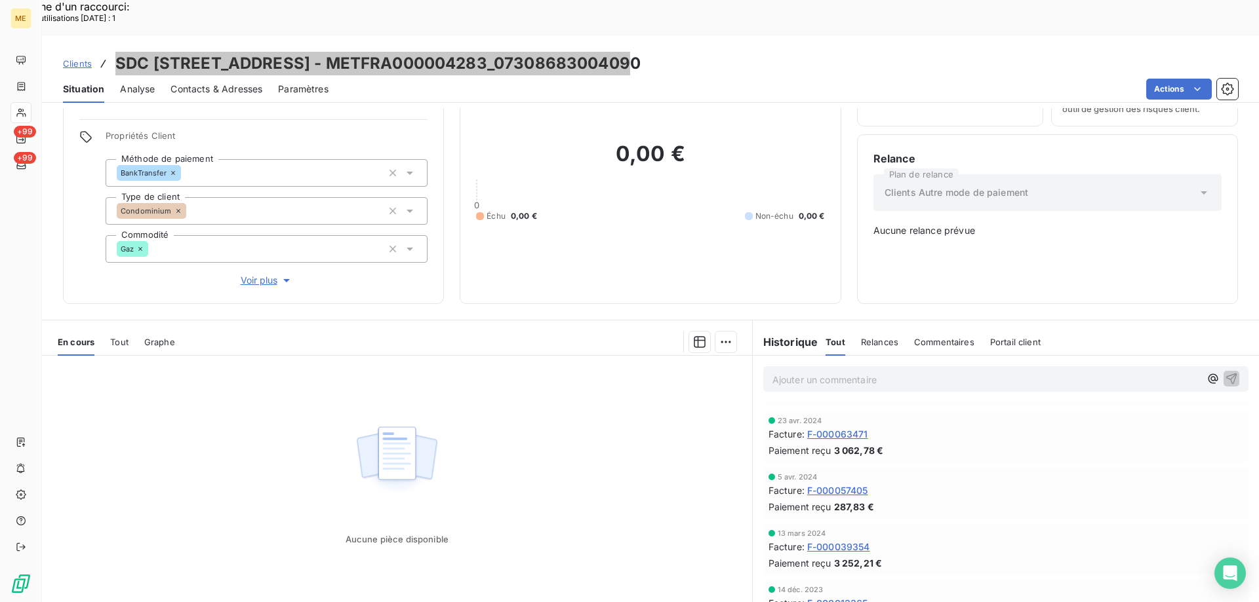
scroll to position [1684, 0]
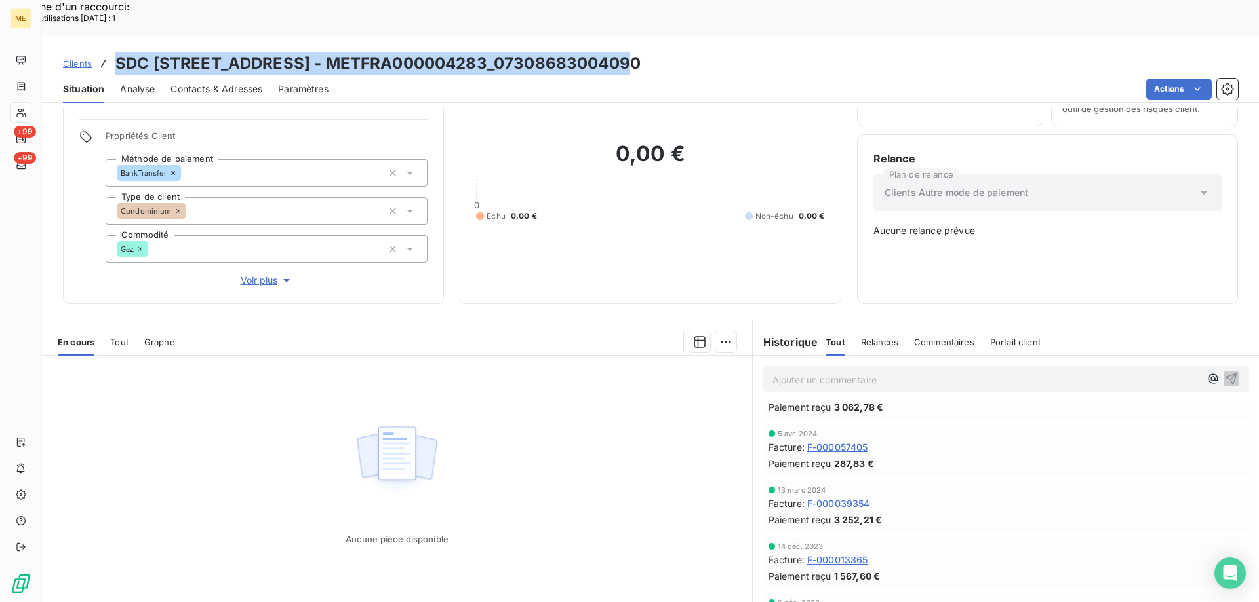
click at [933, 430] on div "5 avr. 2024" at bounding box center [1005, 434] width 475 height 8
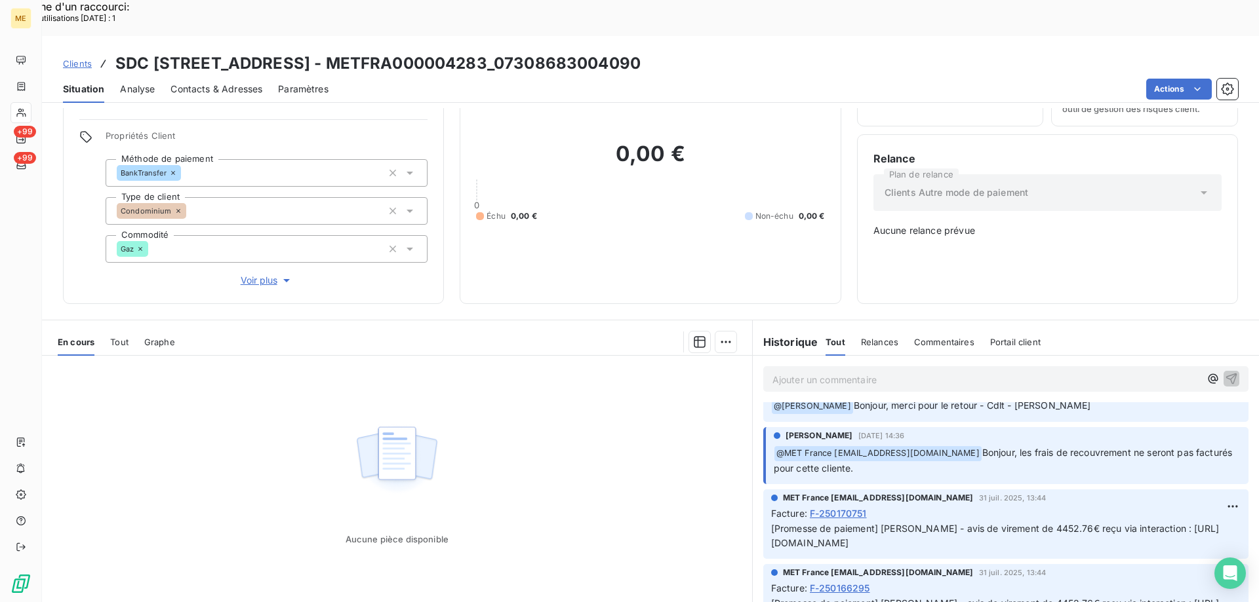
scroll to position [0, 0]
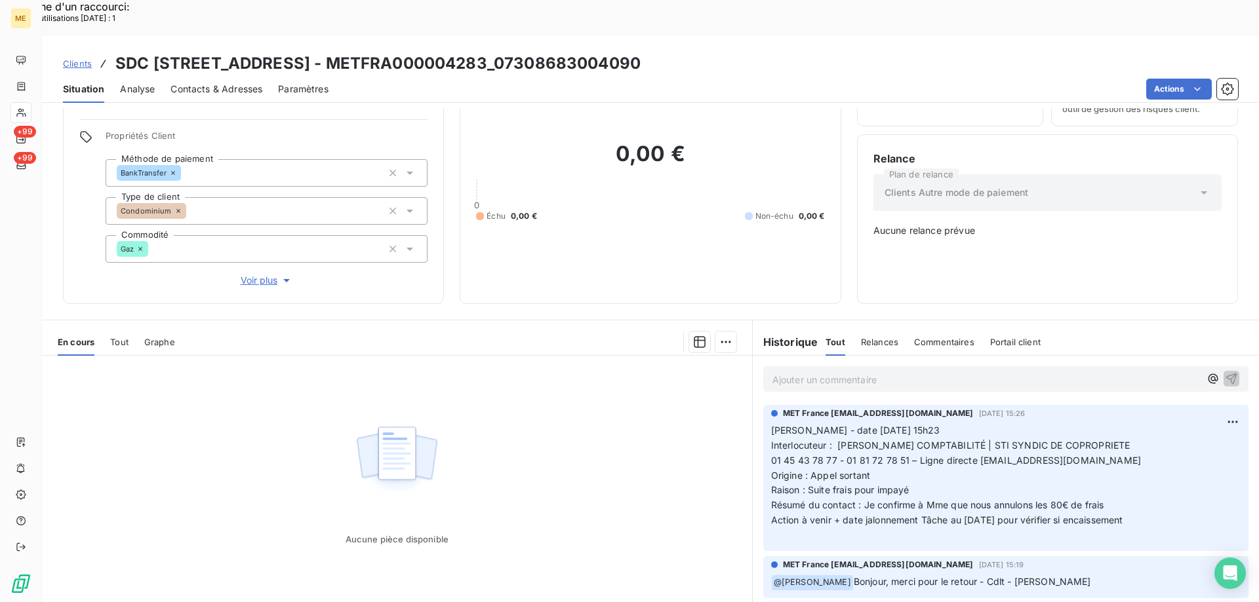
drag, startPoint x: 1141, startPoint y: 475, endPoint x: 762, endPoint y: 380, distance: 390.6
click at [763, 405] on div "MET France [EMAIL_ADDRESS][DOMAIN_NAME] [DATE] 15:26 [PERSON_NAME] - date [DATE…" at bounding box center [1005, 478] width 485 height 146
copy p "[PERSON_NAME] - date [DATE] 15h23 Interlocuteur : [PERSON_NAME] COMPTABILITÉ | …"
click at [805, 372] on p "Ajouter un commentaire ﻿" at bounding box center [985, 380] width 427 height 16
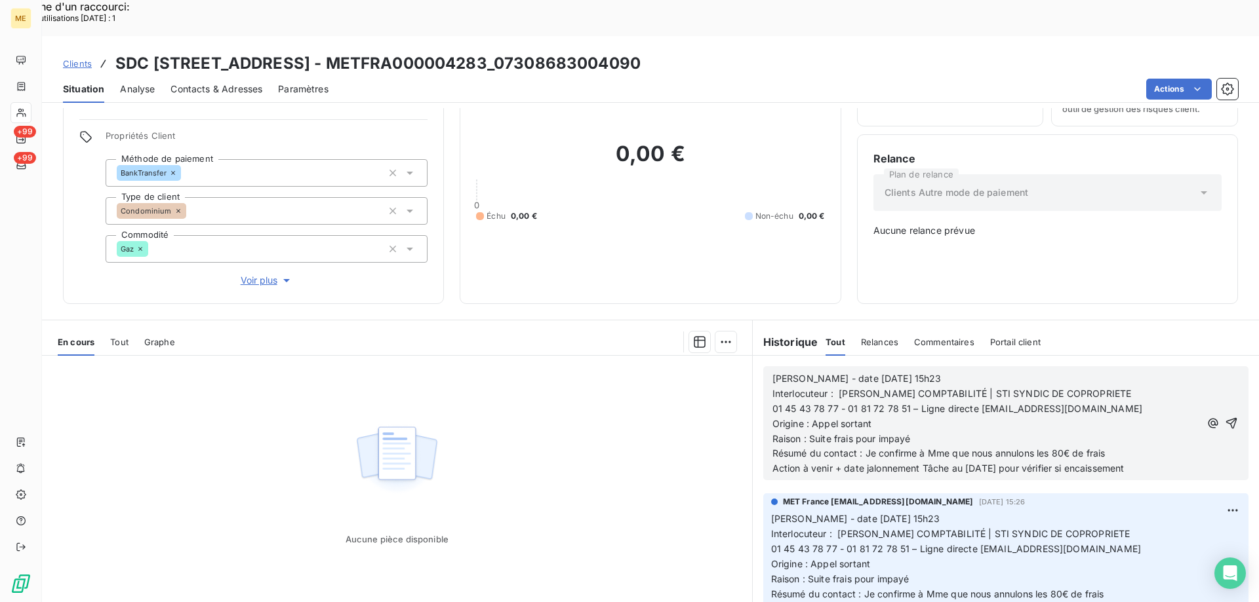
drag, startPoint x: 804, startPoint y: 391, endPoint x: 914, endPoint y: 388, distance: 110.8
click at [914, 432] on p "Raison : Suite frais pour impayé" at bounding box center [985, 439] width 427 height 15
drag, startPoint x: 863, startPoint y: 412, endPoint x: 1123, endPoint y: 404, distance: 261.0
click at [1125, 446] on p "Résumé du contact : Je confirme à Mme que nous annulons les 80€ de frais" at bounding box center [985, 453] width 427 height 15
drag, startPoint x: 916, startPoint y: 421, endPoint x: 1146, endPoint y: 429, distance: 229.6
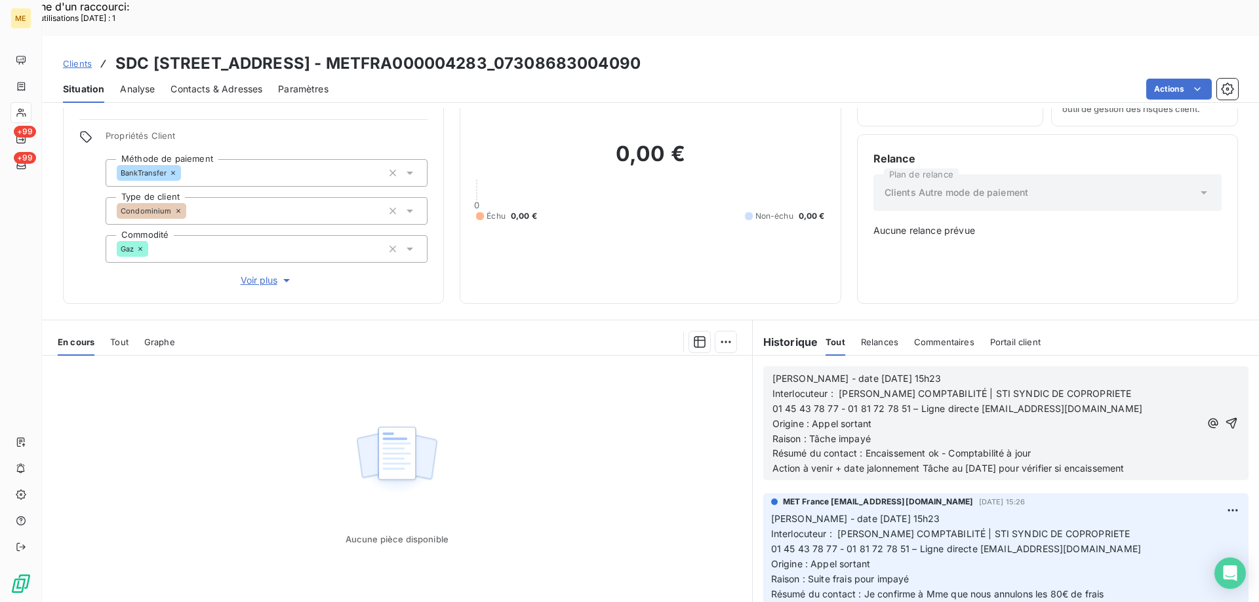
click at [1146, 461] on p "Action à venir + date jalonnement Tâche au [DATE] pour vérifier si encaissement" at bounding box center [985, 468] width 427 height 15
click at [1224, 417] on icon "button" at bounding box center [1230, 423] width 13 height 13
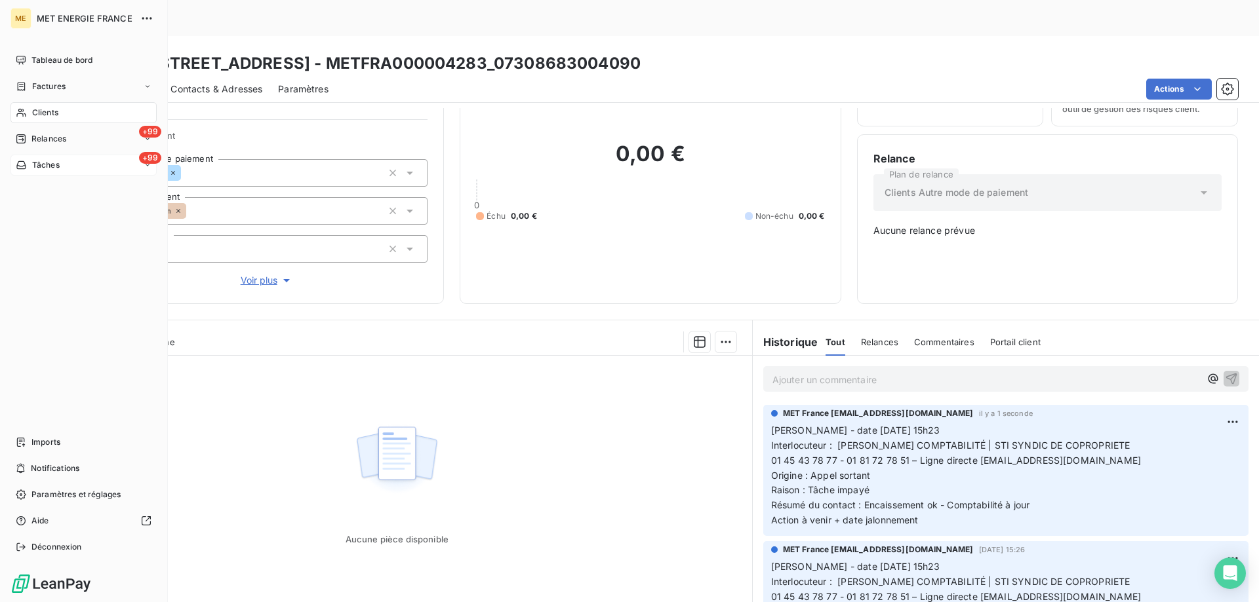
click at [90, 172] on div "+99 Tâches" at bounding box center [83, 165] width 146 height 21
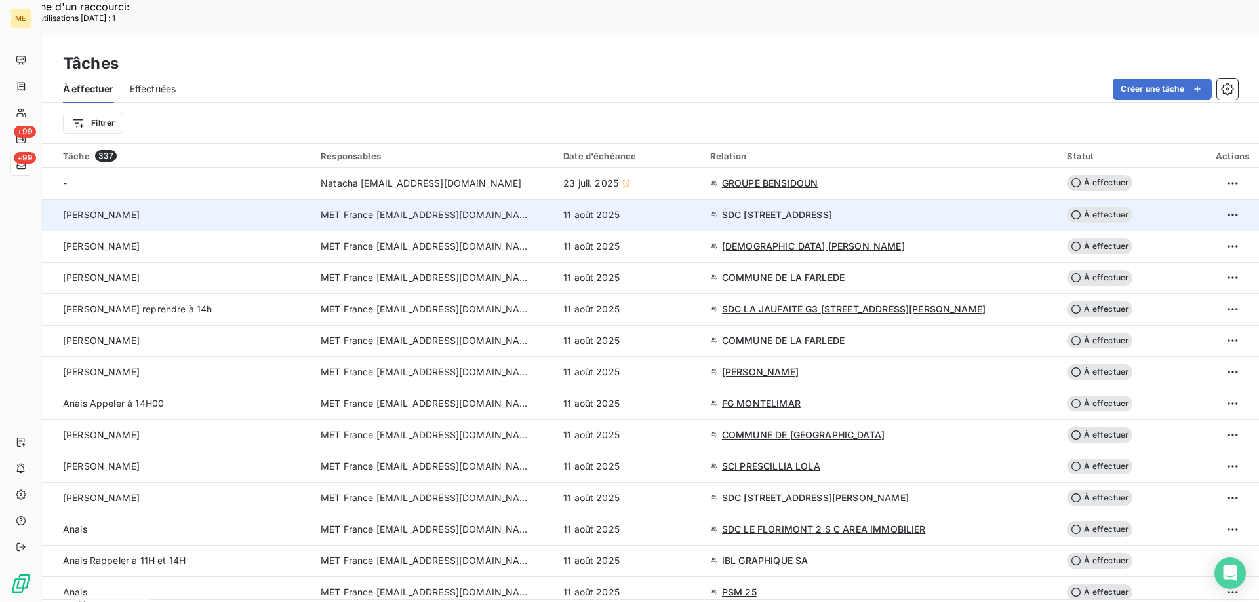
click at [1089, 207] on span "À effectuer" at bounding box center [1099, 215] width 66 height 16
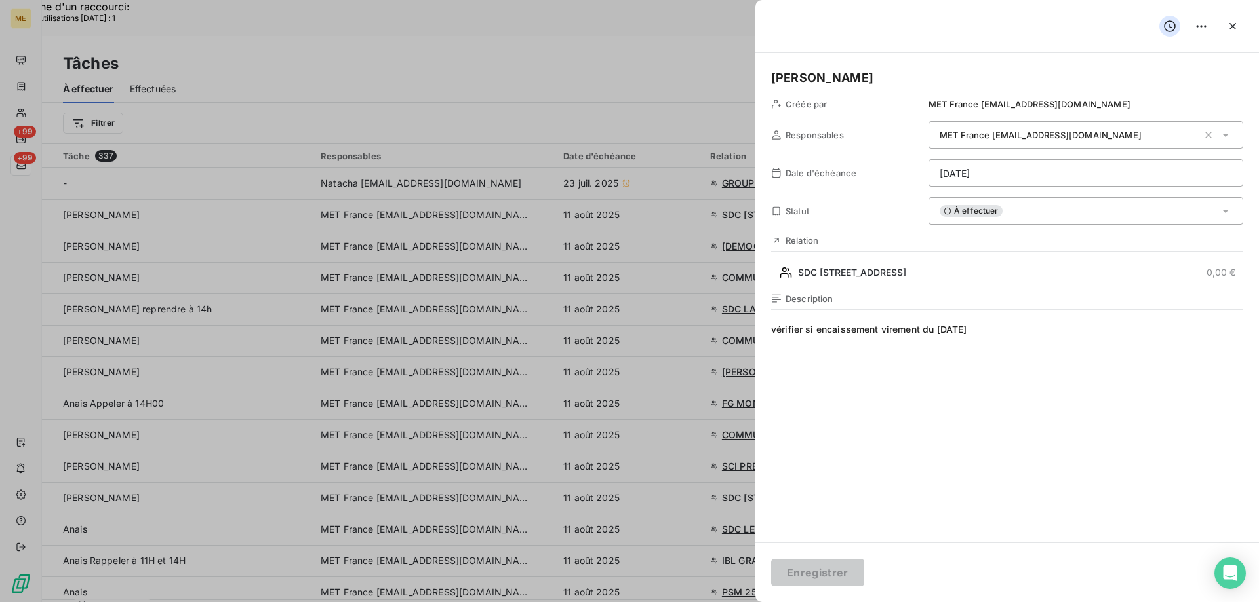
click at [967, 209] on span "À effectuer" at bounding box center [970, 211] width 63 height 12
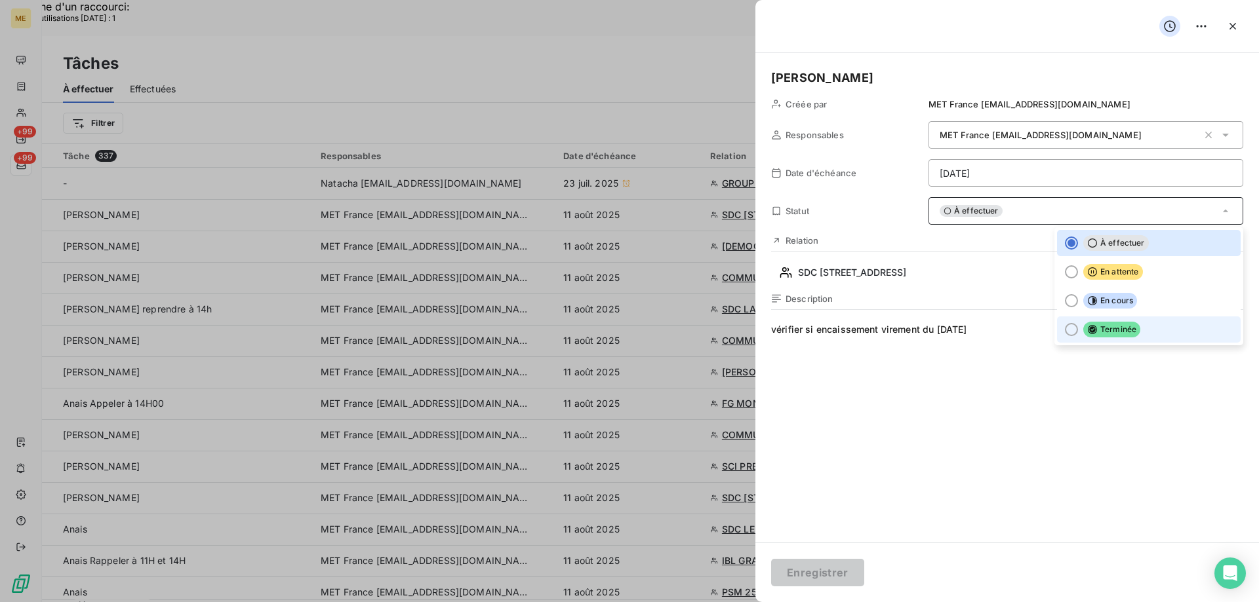
click at [1064, 332] on div at bounding box center [1070, 329] width 13 height 13
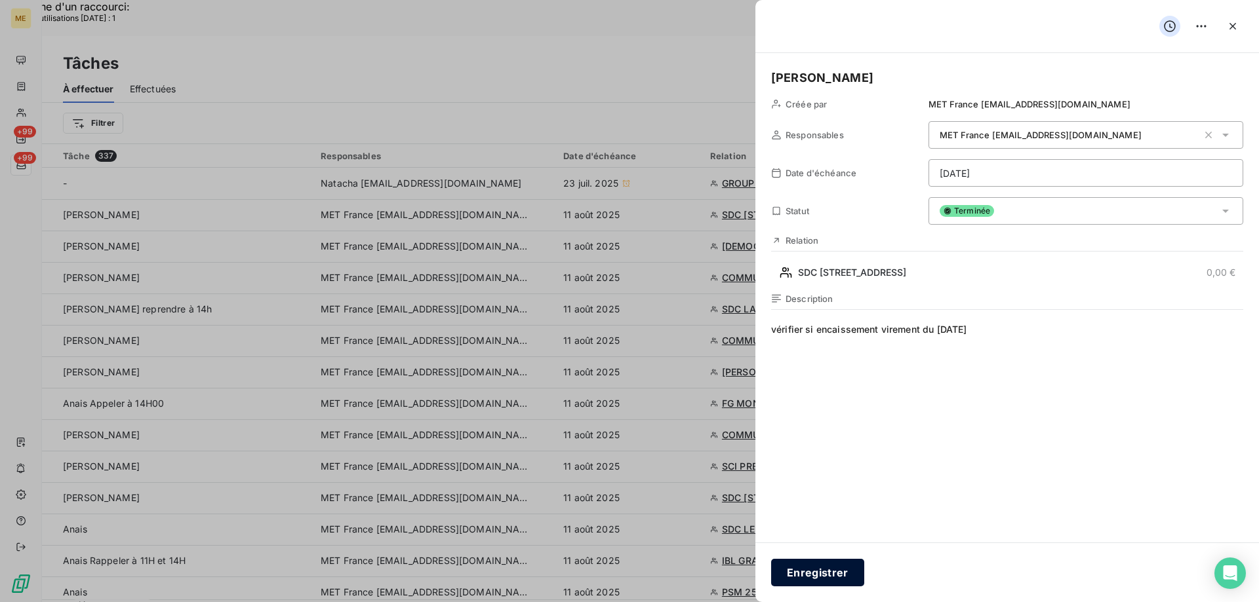
click at [830, 574] on button "Enregistrer" at bounding box center [817, 573] width 93 height 28
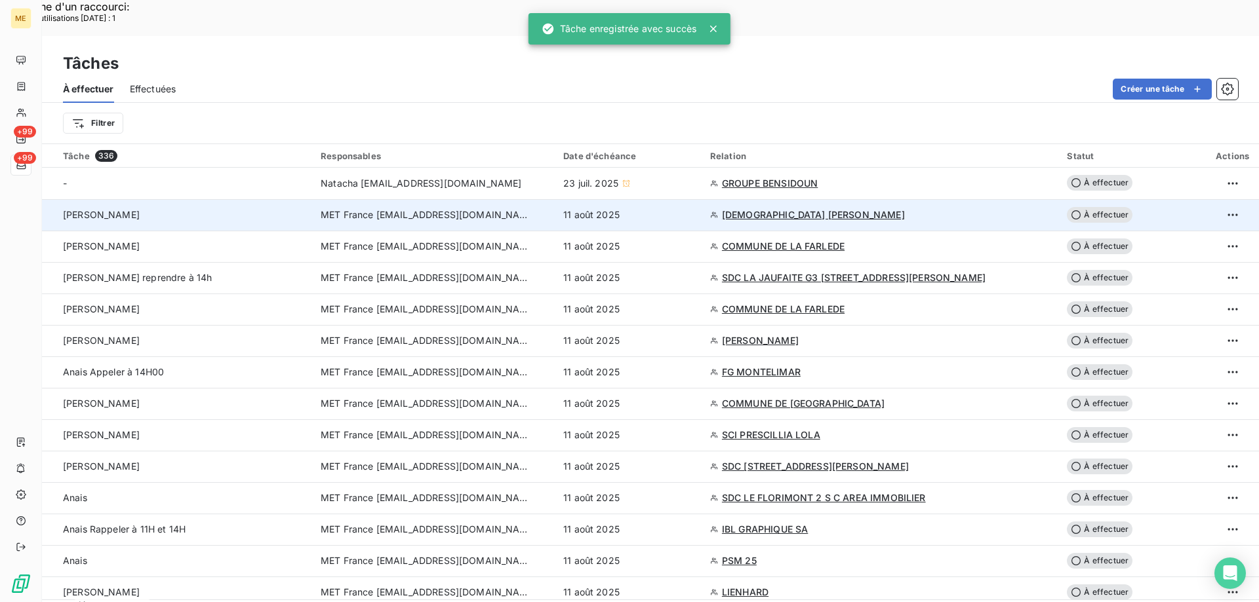
click at [808, 208] on span "[DEMOGRAPHIC_DATA] [PERSON_NAME]" at bounding box center [813, 214] width 183 height 13
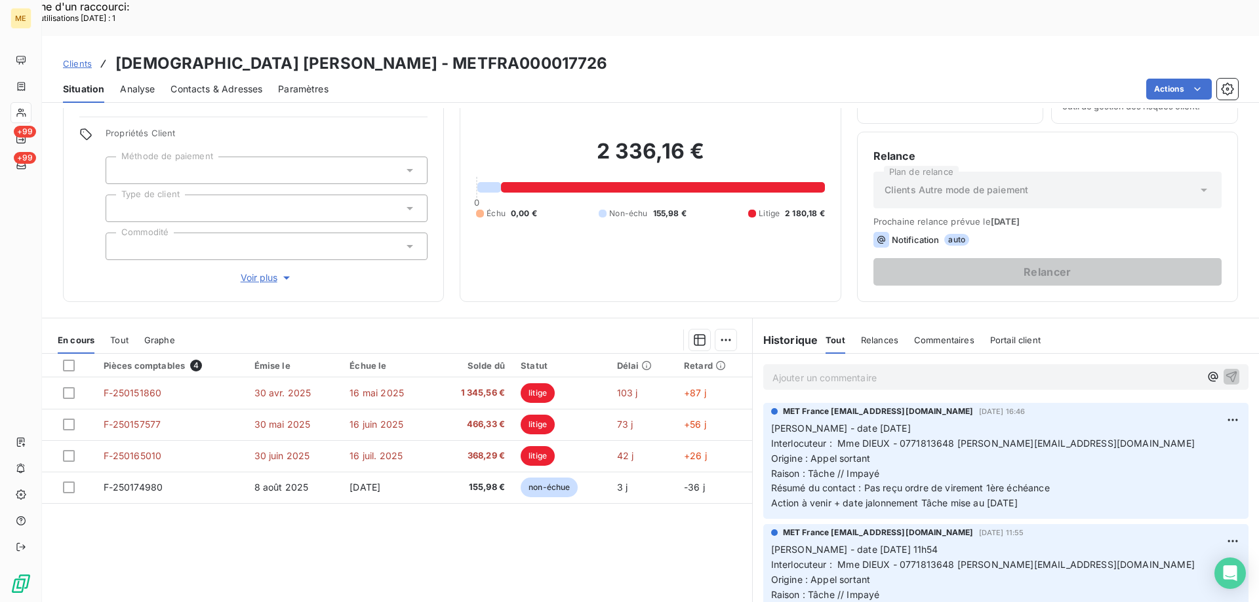
scroll to position [83, 0]
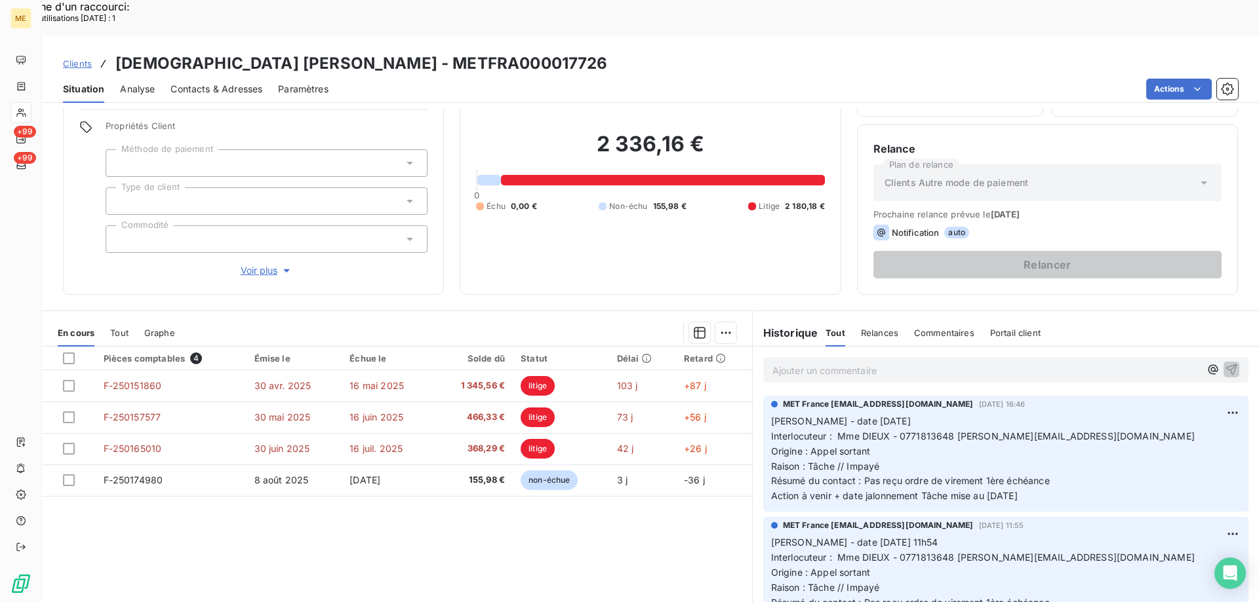
drag, startPoint x: 120, startPoint y: 22, endPoint x: 659, endPoint y: 26, distance: 539.5
click at [608, 52] on h3 "[DEMOGRAPHIC_DATA] [PERSON_NAME] - METFRA000017726" at bounding box center [361, 64] width 492 height 24
copy h3 "[DEMOGRAPHIC_DATA] [PERSON_NAME] - METFRA000017726"
drag, startPoint x: 445, startPoint y: 531, endPoint x: 457, endPoint y: 527, distance: 12.4
click at [446, 530] on div "Pièces comptables 4 Émise le Échue le Solde dû Statut Délai Retard F-250151860 …" at bounding box center [397, 473] width 710 height 252
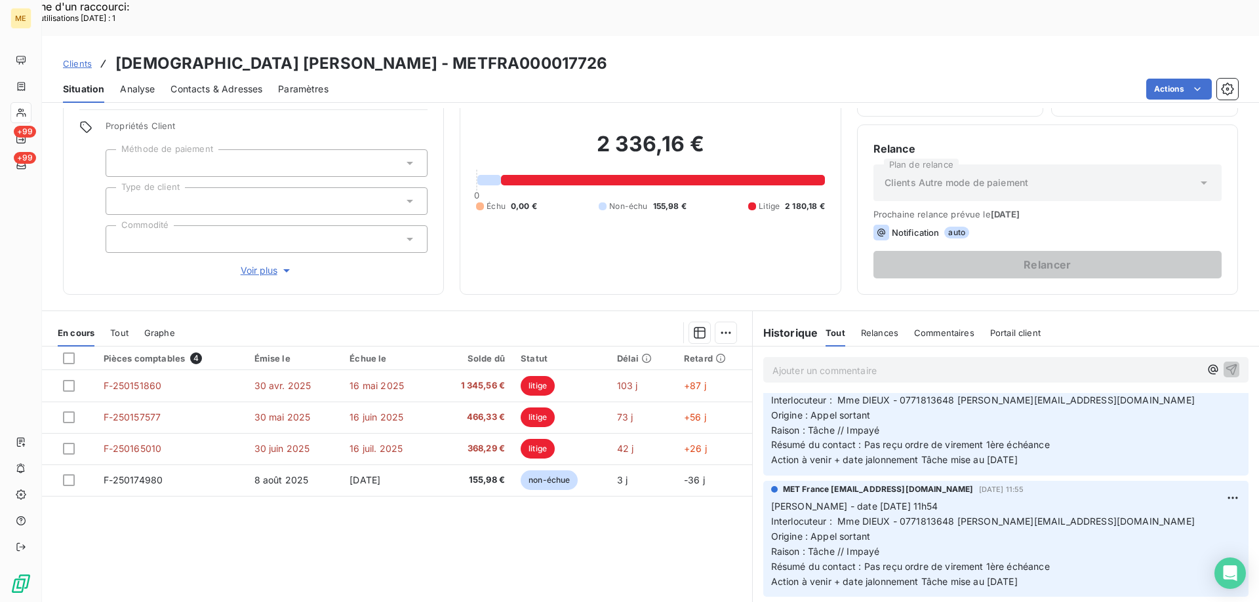
scroll to position [0, 0]
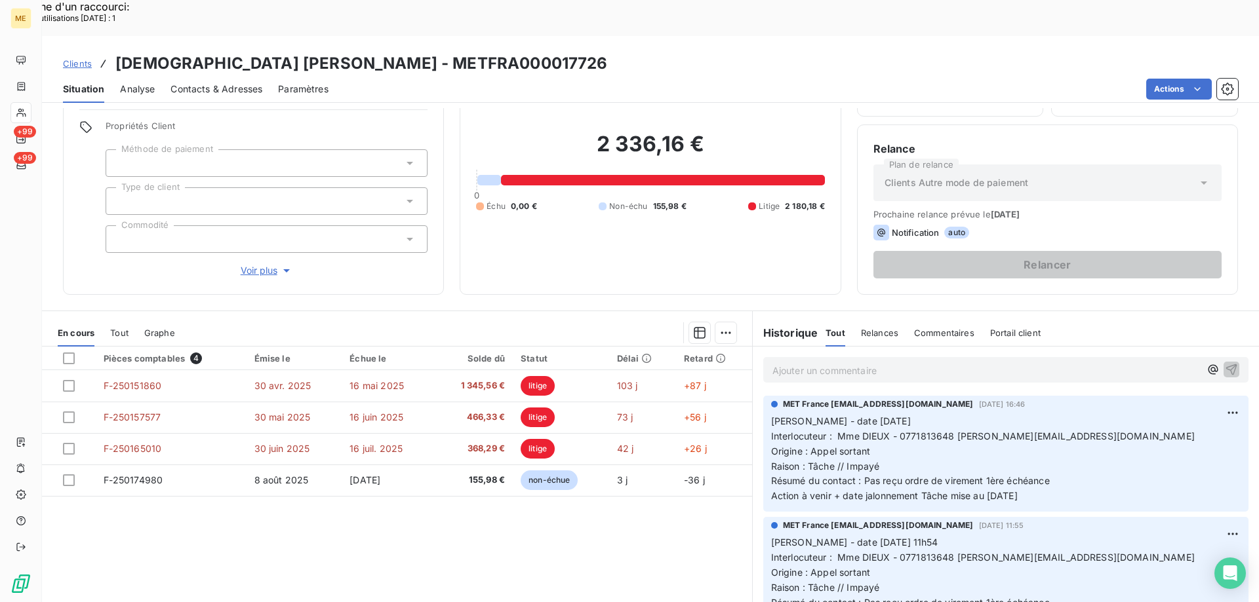
click at [605, 522] on div "Pièces comptables 4 Émise le Échue le Solde dû Statut Délai Retard F-250151860 …" at bounding box center [397, 473] width 710 height 252
click at [910, 431] on span "Interlocuteur : Mme DIEUX - 0771813648 [PERSON_NAME][EMAIL_ADDRESS][DOMAIN_NAME]" at bounding box center [982, 436] width 423 height 11
copy span "0771813648"
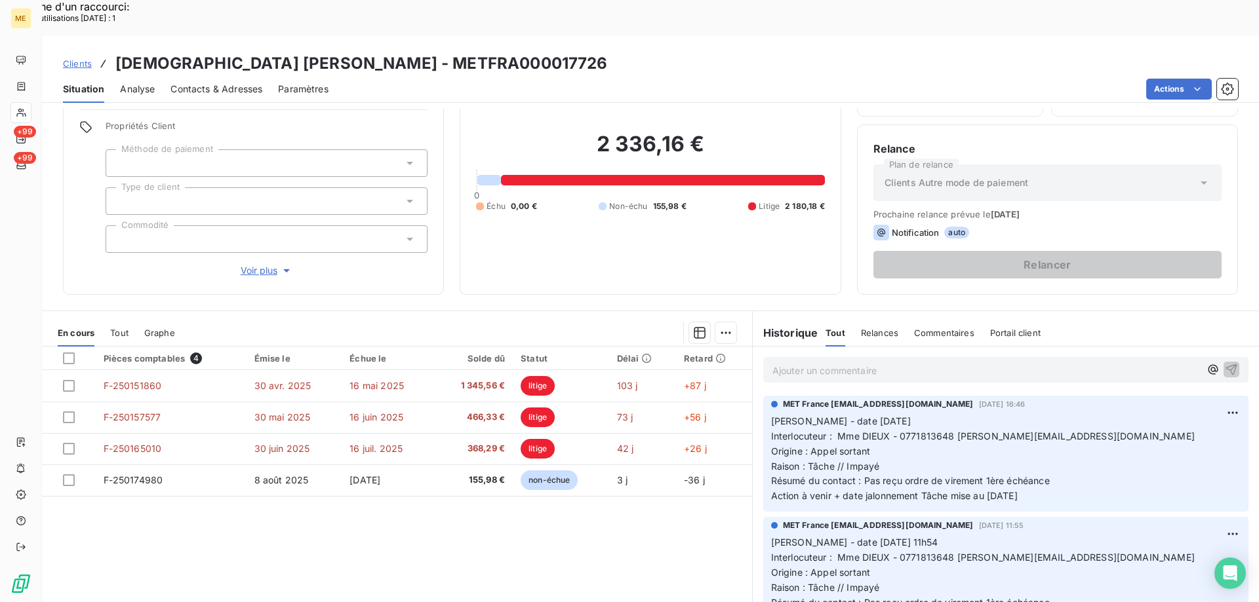
click at [483, 491] on div "Pièces comptables 4 Émise le Échue le Solde dû Statut Délai Retard F-250151860 …" at bounding box center [397, 473] width 710 height 252
click at [256, 264] on span "Voir plus" at bounding box center [267, 270] width 52 height 13
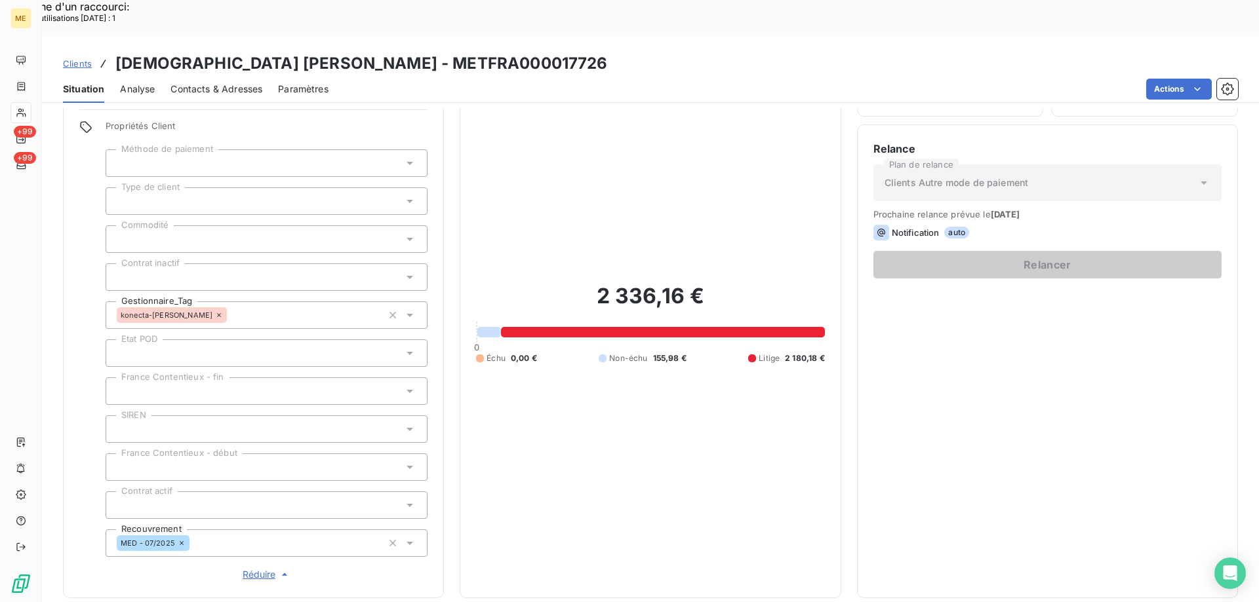
click at [253, 568] on span "Réduire" at bounding box center [267, 574] width 49 height 13
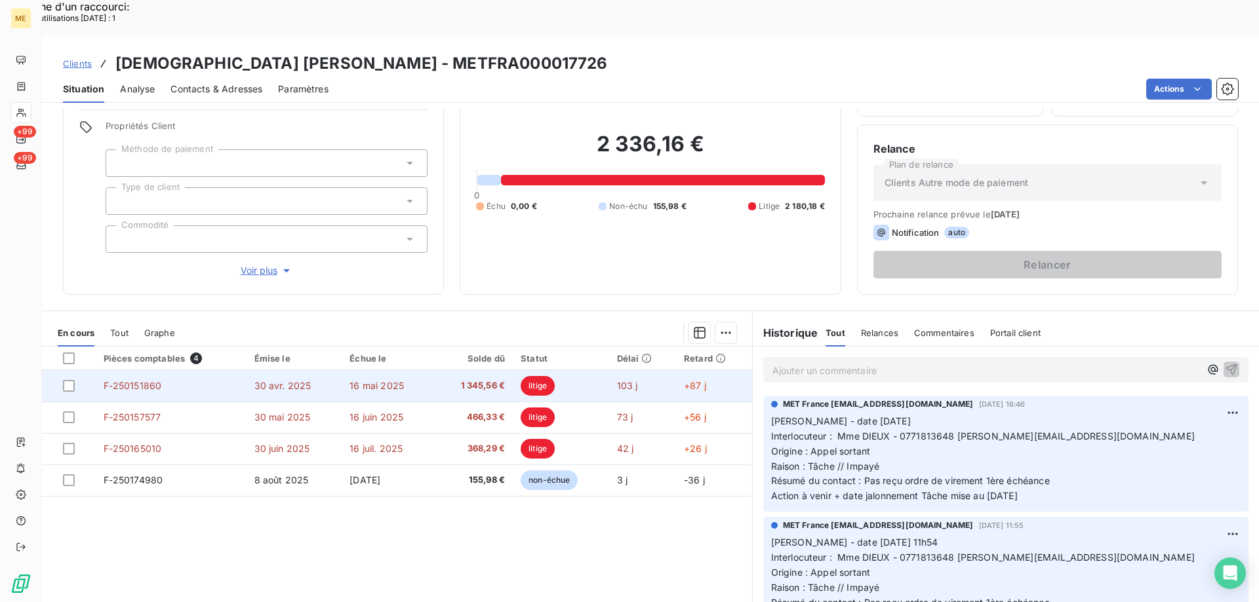
click at [134, 380] on span "F-250151860" at bounding box center [133, 385] width 58 height 11
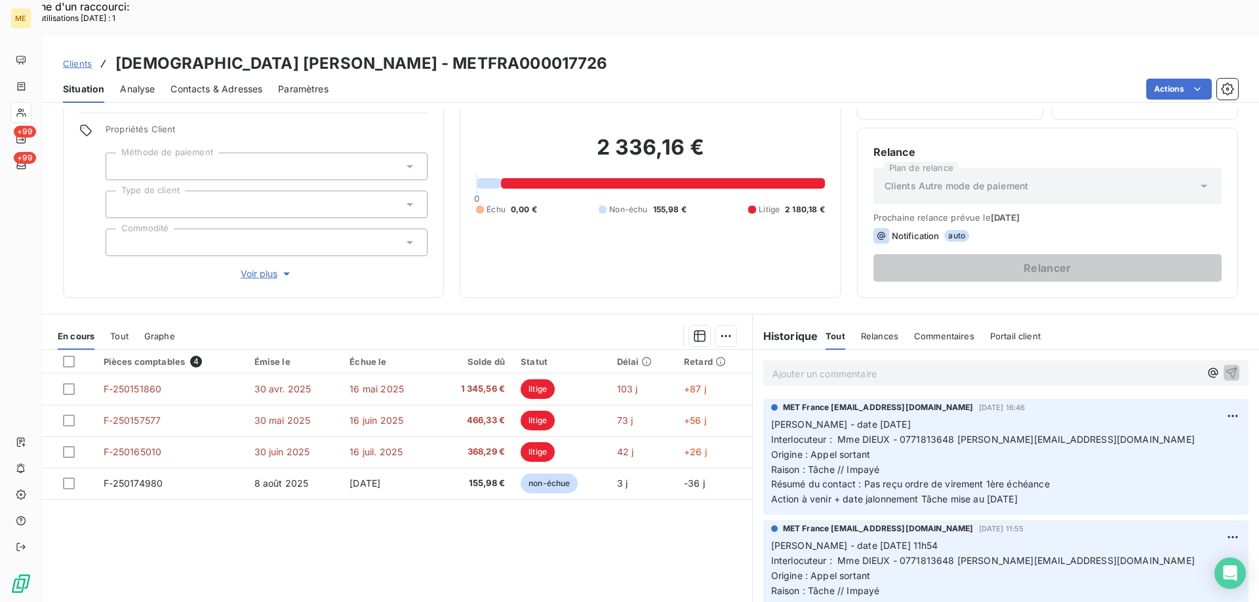
scroll to position [83, 0]
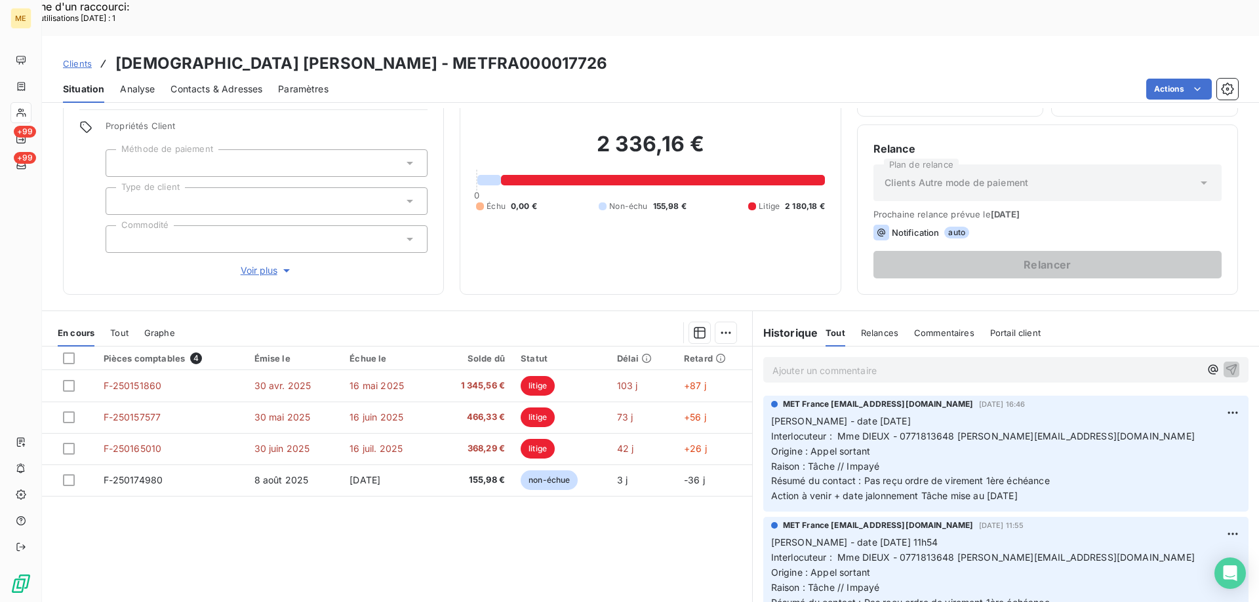
drag, startPoint x: 1045, startPoint y: 460, endPoint x: 767, endPoint y: 378, distance: 289.7
click at [771, 414] on p "[PERSON_NAME] - date [DATE] Interlocuteur : Mme DIEUX - 0771813648 [PERSON_NAME…" at bounding box center [1005, 459] width 469 height 90
copy p "[PERSON_NAME] - date [DATE] Interlocuteur : Mme DIEUX - 0771813648 [PERSON_NAME…"
click at [779, 362] on p "Ajouter un commentaire ﻿" at bounding box center [985, 370] width 427 height 16
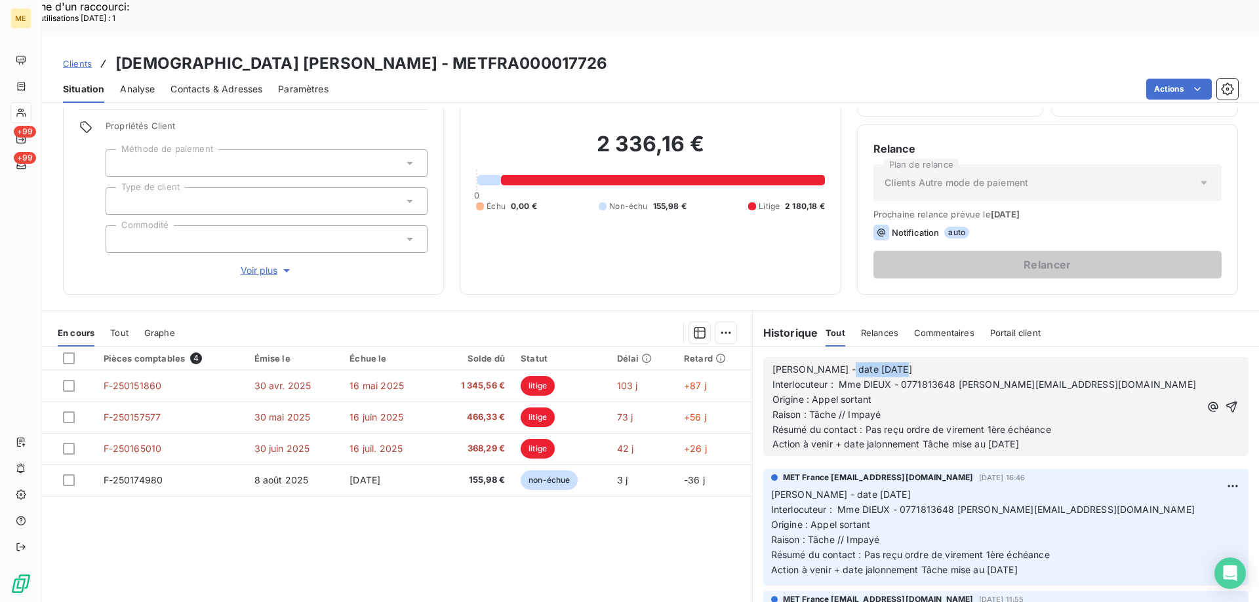
drag, startPoint x: 833, startPoint y: 333, endPoint x: 943, endPoint y: 337, distance: 110.2
click at [943, 362] on p "[PERSON_NAME] - date [DATE]" at bounding box center [985, 369] width 427 height 15
click at [1064, 423] on p "Résumé du contact : Pas reçu ordre de virement 1ère échéance" at bounding box center [985, 430] width 427 height 15
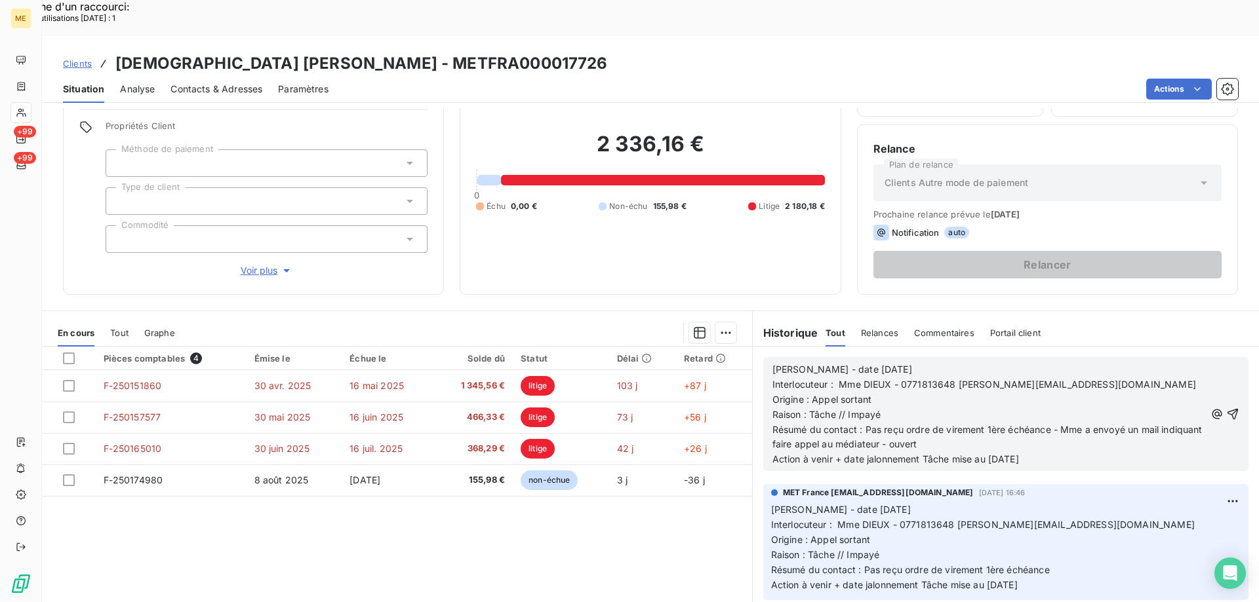
click at [966, 423] on p "Résumé du contact : Pas reçu ordre de virement 1ère échéance - Mme a envoyé un …" at bounding box center [988, 438] width 433 height 30
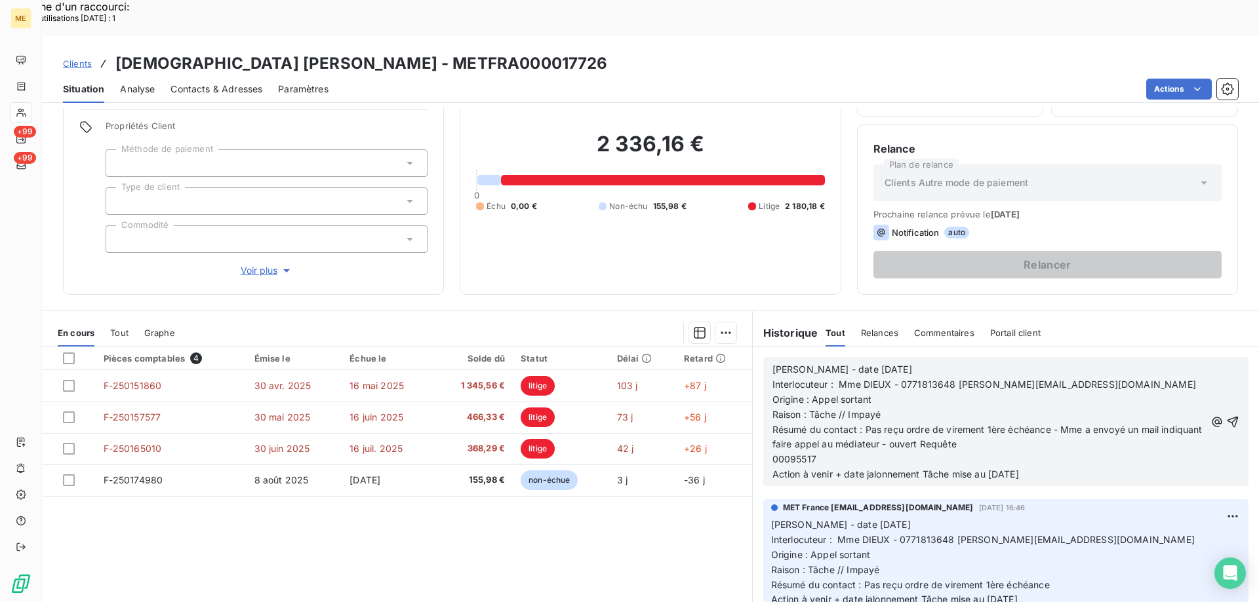
click at [772, 454] on span "00095517" at bounding box center [794, 459] width 44 height 11
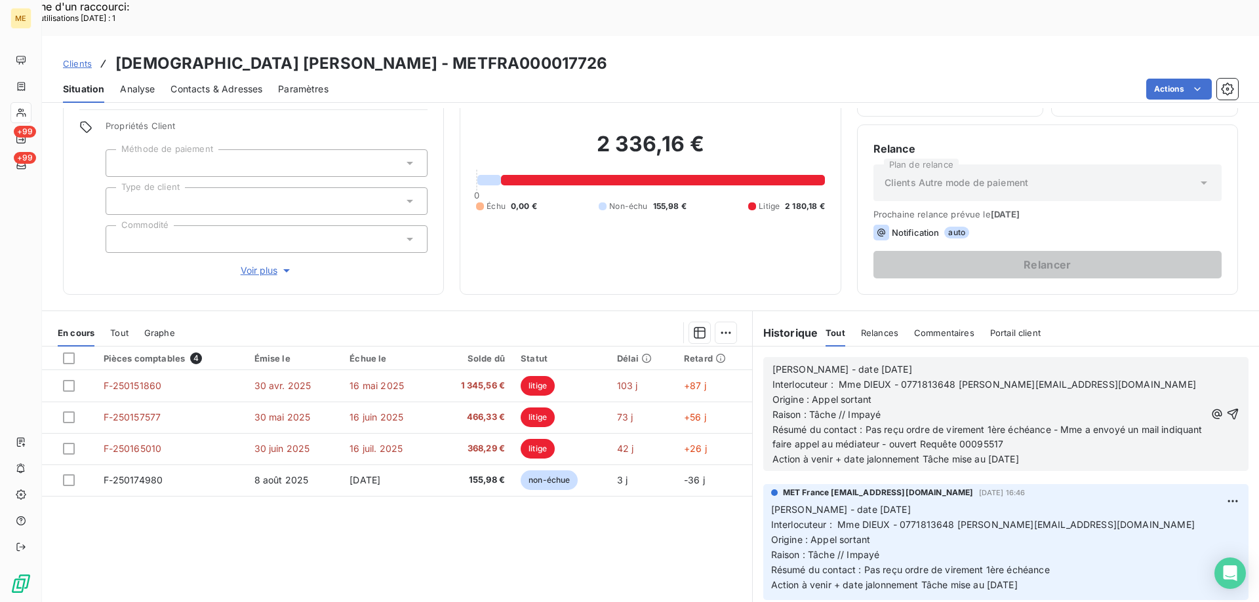
click at [1079, 423] on p "Résumé du contact : Pas reçu ordre de virement 1ère échéance - Mme a envoyé un …" at bounding box center [988, 438] width 433 height 30
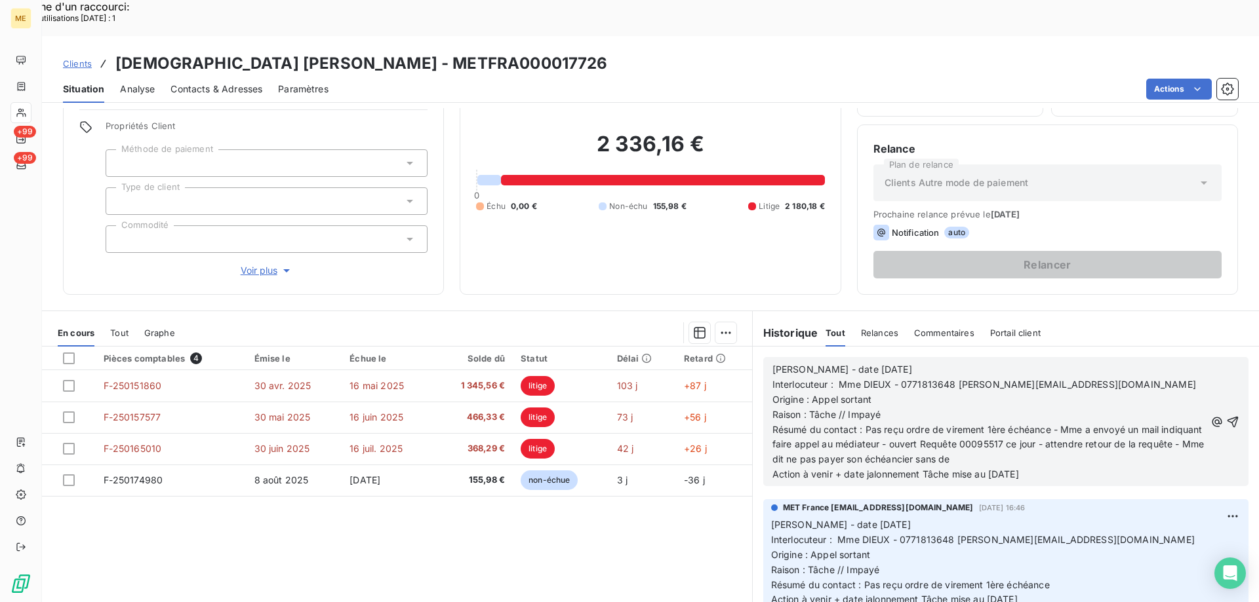
drag, startPoint x: 1021, startPoint y: 424, endPoint x: 811, endPoint y: 425, distance: 209.8
click at [811, 425] on p "Résumé du contact : Pas reçu ordre de virement 1ère échéance - Mme a envoyé un …" at bounding box center [988, 445] width 433 height 45
drag, startPoint x: 983, startPoint y: 440, endPoint x: 1047, endPoint y: 445, distance: 64.5
click at [1047, 467] on p "Action à venir + date jalonnement Tâche mise au [DATE]" at bounding box center [988, 474] width 433 height 15
click at [1045, 467] on p "Action à venir + date jalonnement Tâche mise au [DATE]" at bounding box center [988, 474] width 433 height 15
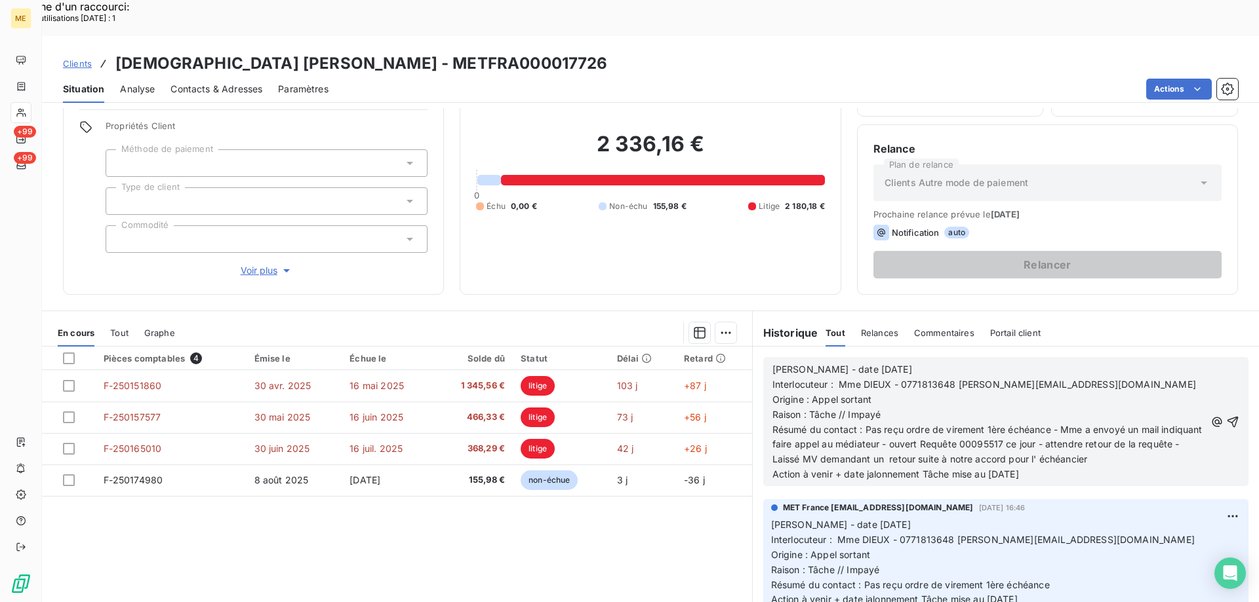
drag, startPoint x: 1038, startPoint y: 440, endPoint x: 985, endPoint y: 436, distance: 53.9
click at [985, 467] on p "Action à venir + date jalonnement Tâche mise au [DATE]" at bounding box center [988, 474] width 433 height 15
click at [1226, 416] on icon "button" at bounding box center [1232, 422] width 13 height 13
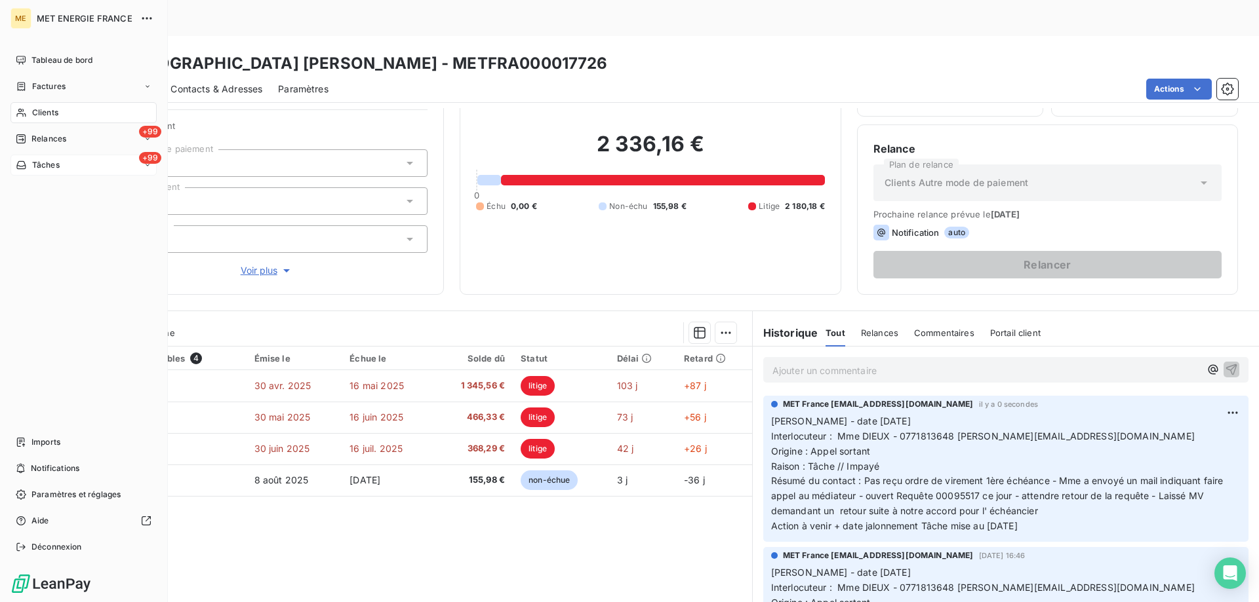
click at [88, 166] on div "+99 Tâches" at bounding box center [83, 165] width 146 height 21
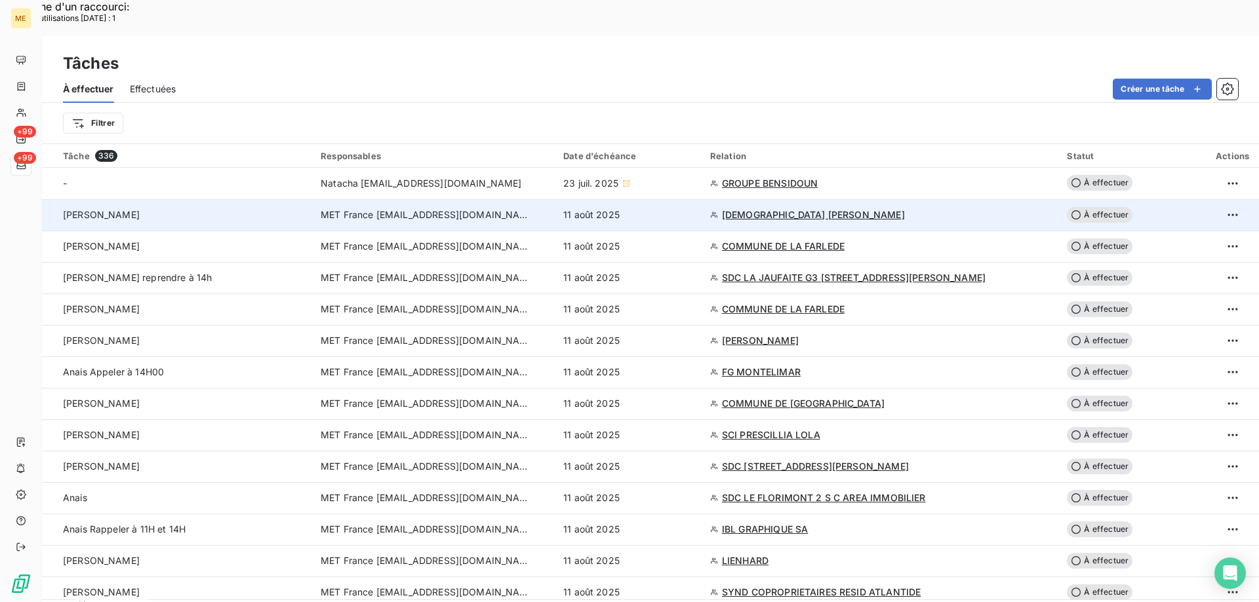
click at [1084, 207] on span "À effectuer" at bounding box center [1099, 215] width 66 height 16
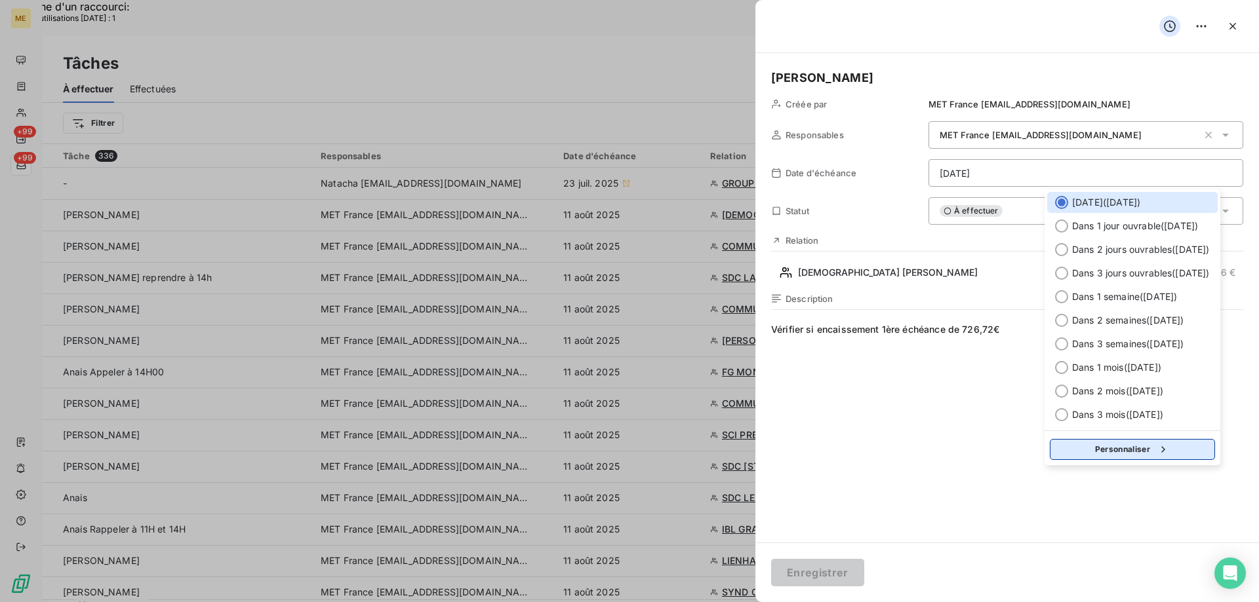
click at [1108, 448] on button "Personnaliser" at bounding box center [1131, 449] width 165 height 21
select select "7"
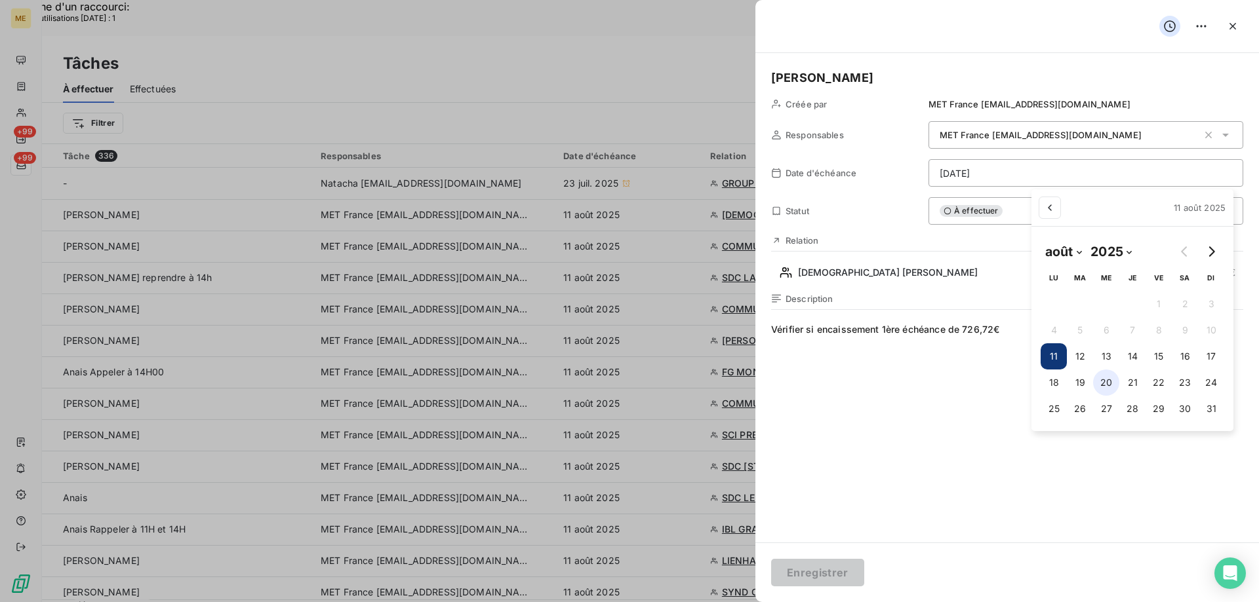
click at [1103, 381] on button "20" at bounding box center [1106, 383] width 26 height 26
type input "[DATE]"
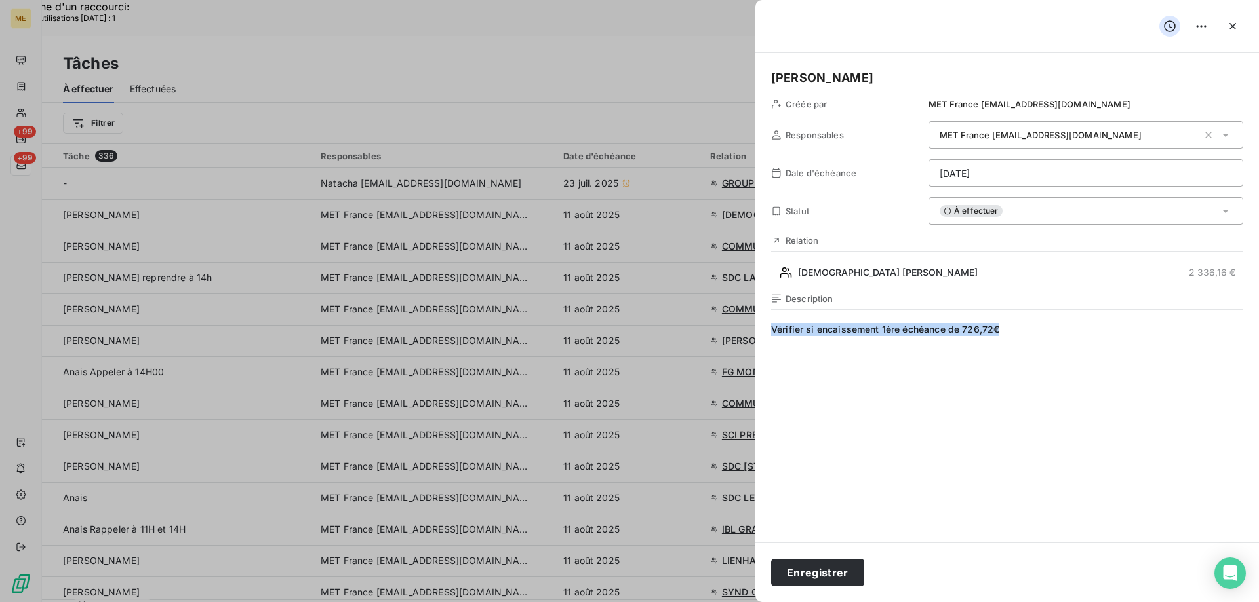
drag, startPoint x: 768, startPoint y: 326, endPoint x: 1047, endPoint y: 334, distance: 278.7
click at [1047, 334] on div "[PERSON_NAME] par MET France [EMAIL_ADDRESS][DOMAIN_NAME] Responsables MET Fran…" at bounding box center [1006, 298] width 503 height 490
click at [816, 574] on button "Enregistrer" at bounding box center [817, 573] width 93 height 28
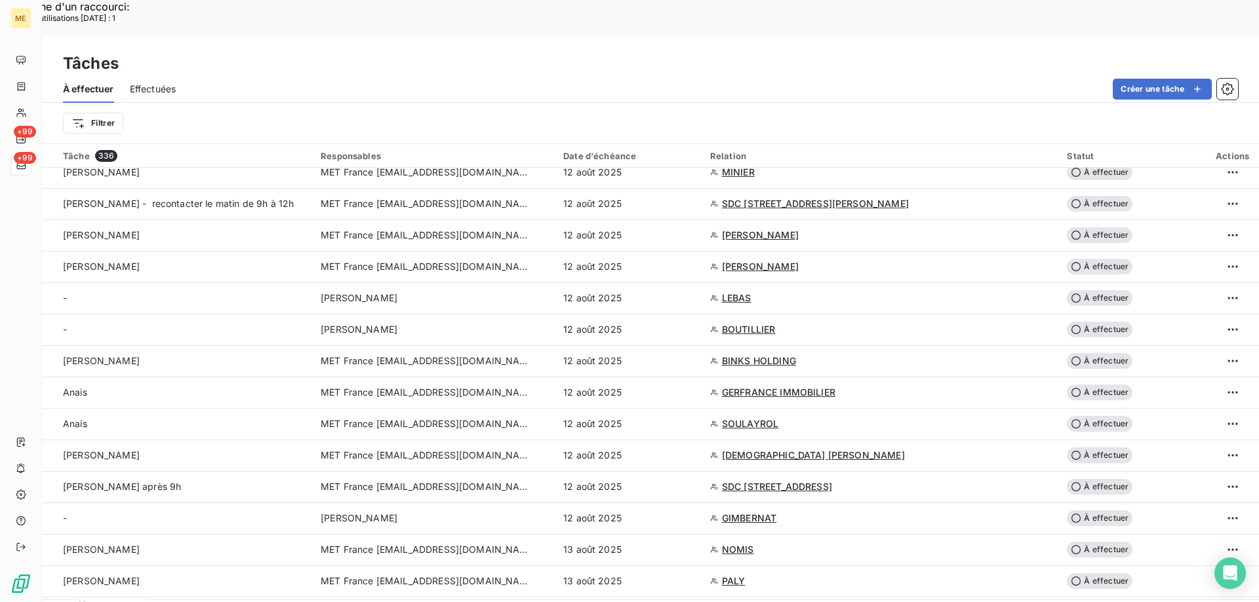
scroll to position [2032, 0]
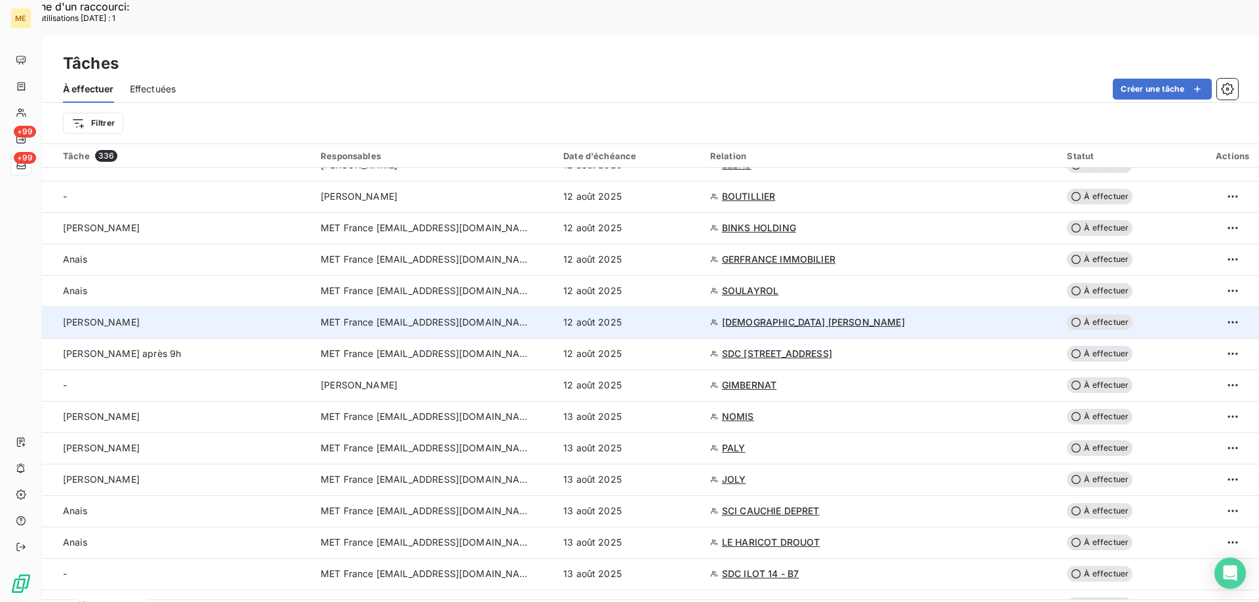
click at [1092, 315] on span "À effectuer" at bounding box center [1099, 323] width 66 height 16
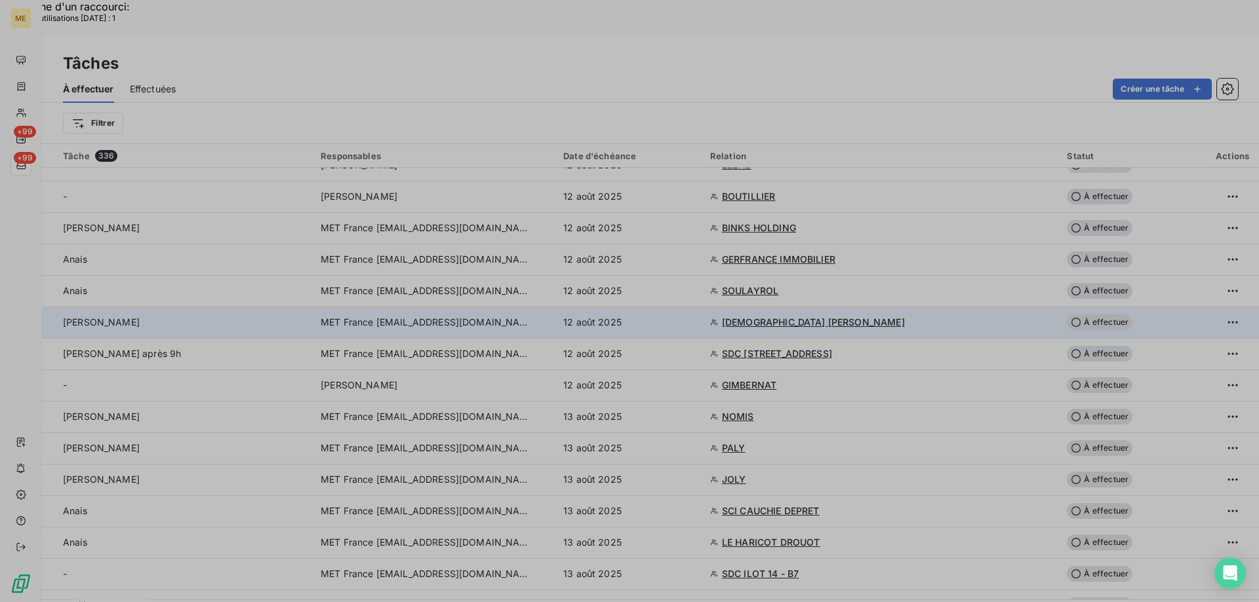
type input "[DATE]"
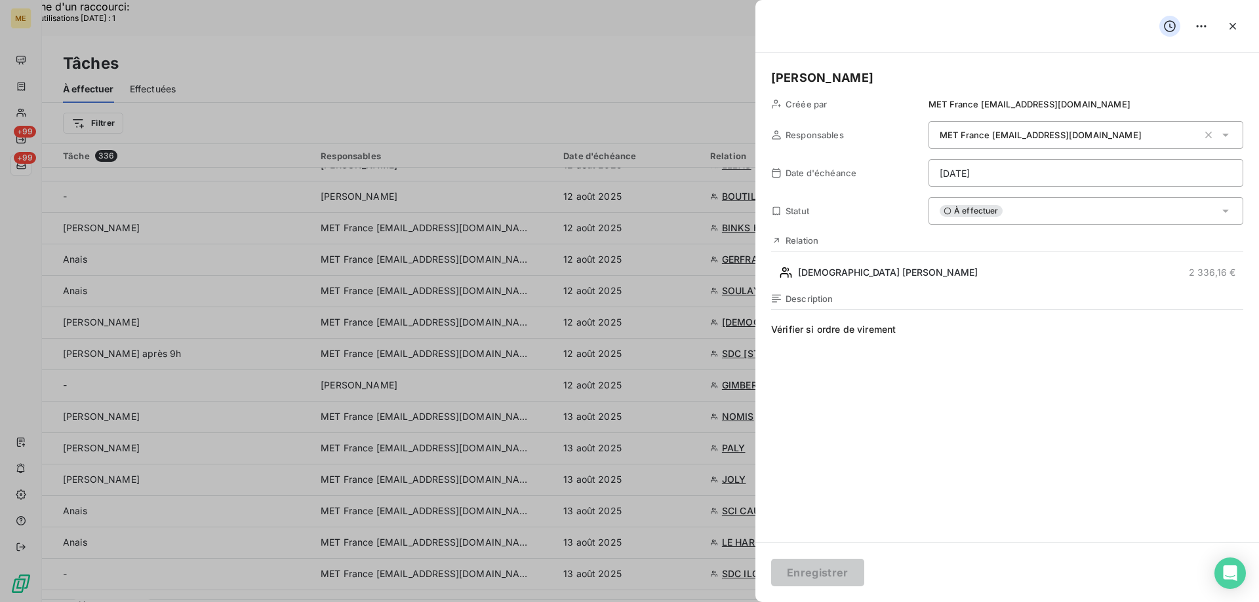
click at [1013, 207] on div "À effectuer" at bounding box center [1085, 211] width 315 height 28
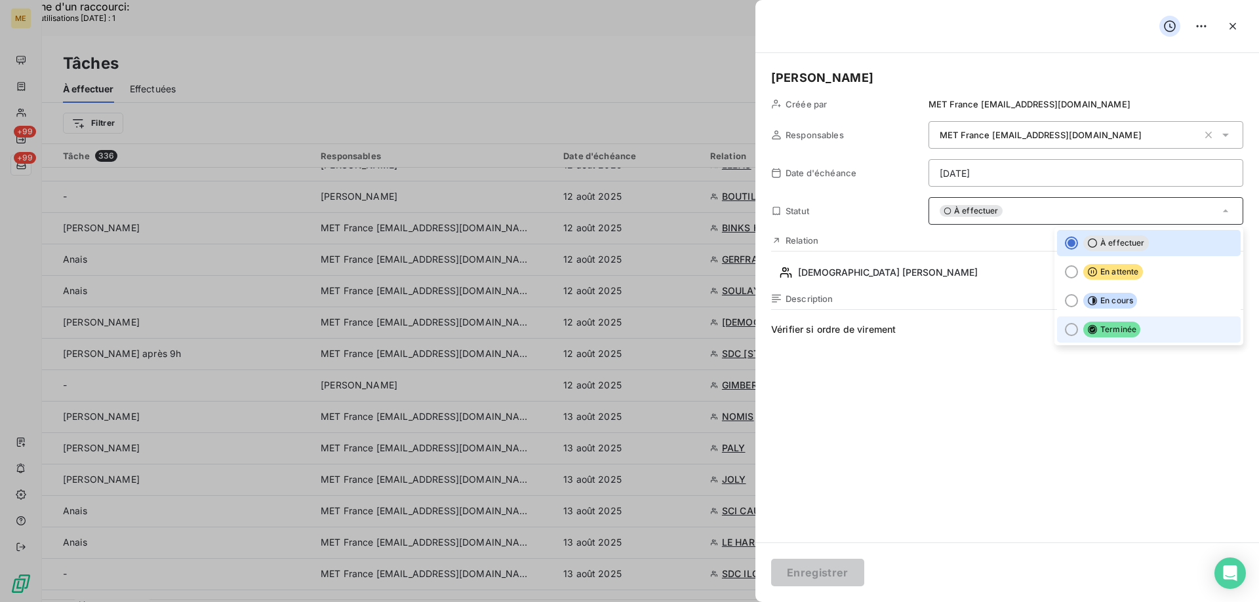
click at [1064, 326] on div at bounding box center [1070, 329] width 13 height 13
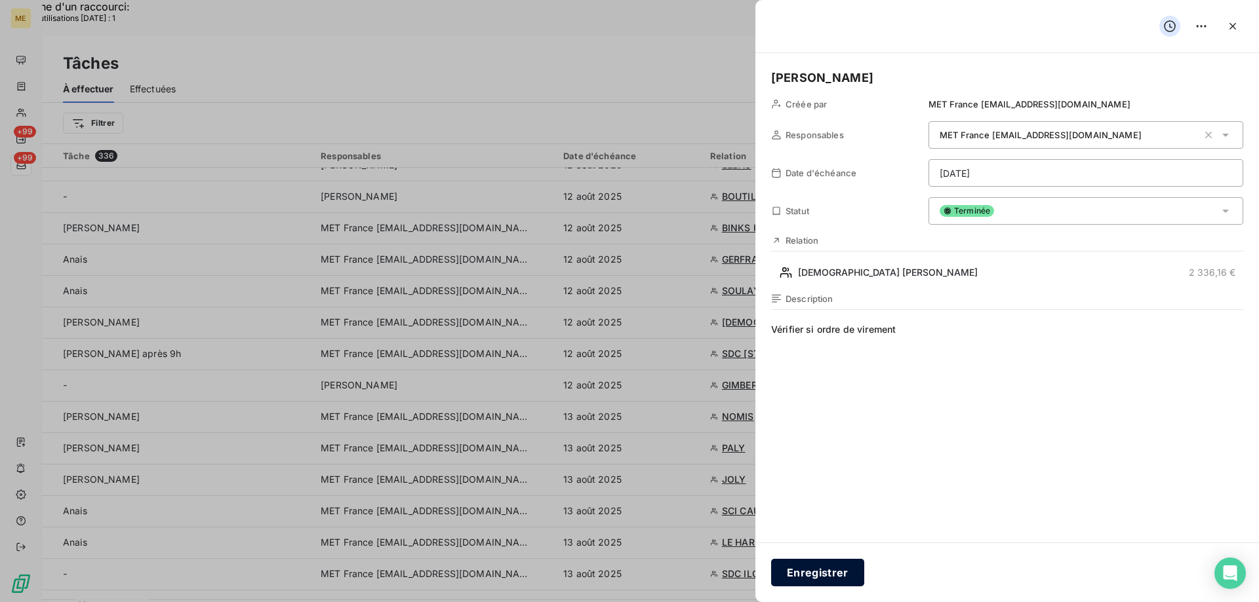
click at [808, 572] on button "Enregistrer" at bounding box center [817, 573] width 93 height 28
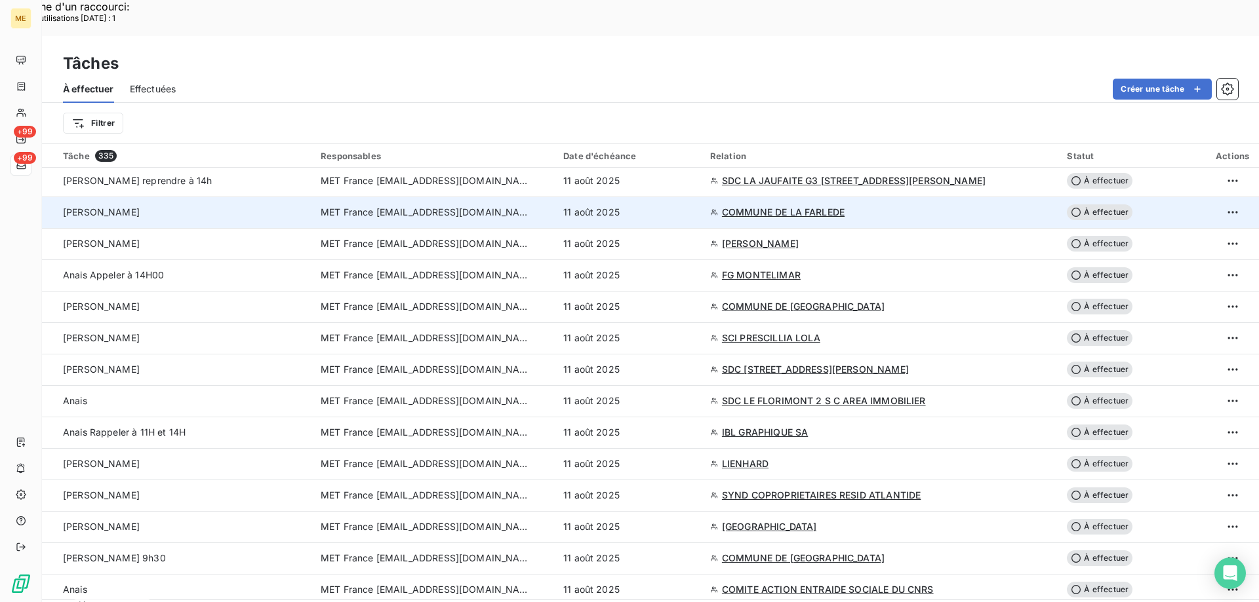
scroll to position [0, 0]
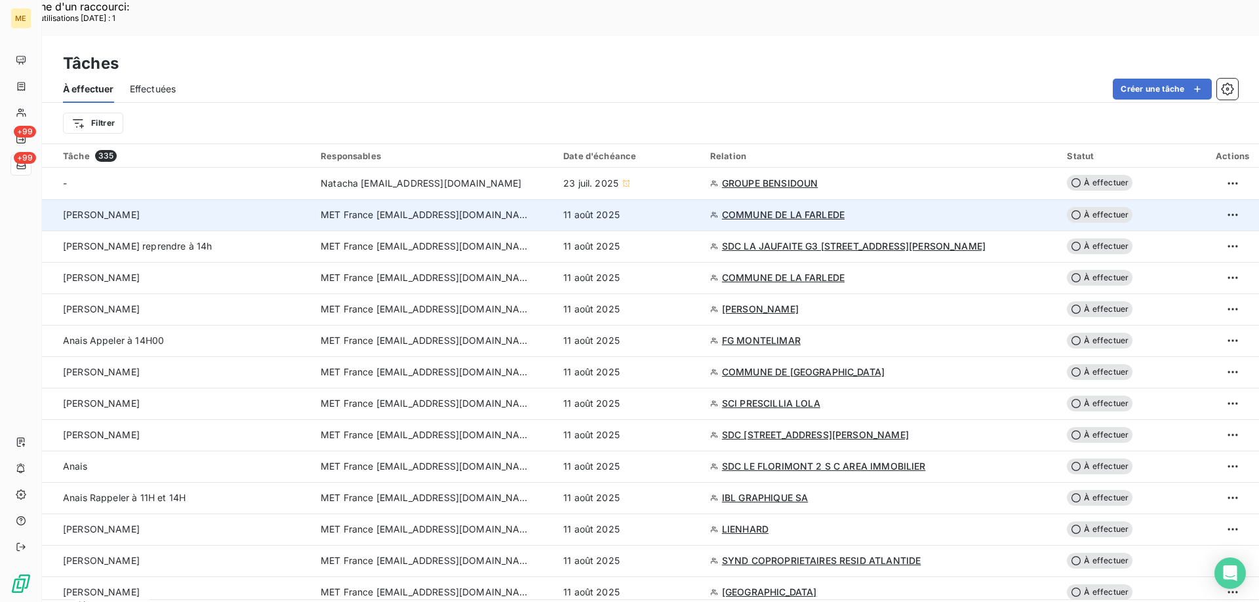
click at [803, 208] on span "COMMUNE DE LA FARLEDE" at bounding box center [783, 214] width 123 height 13
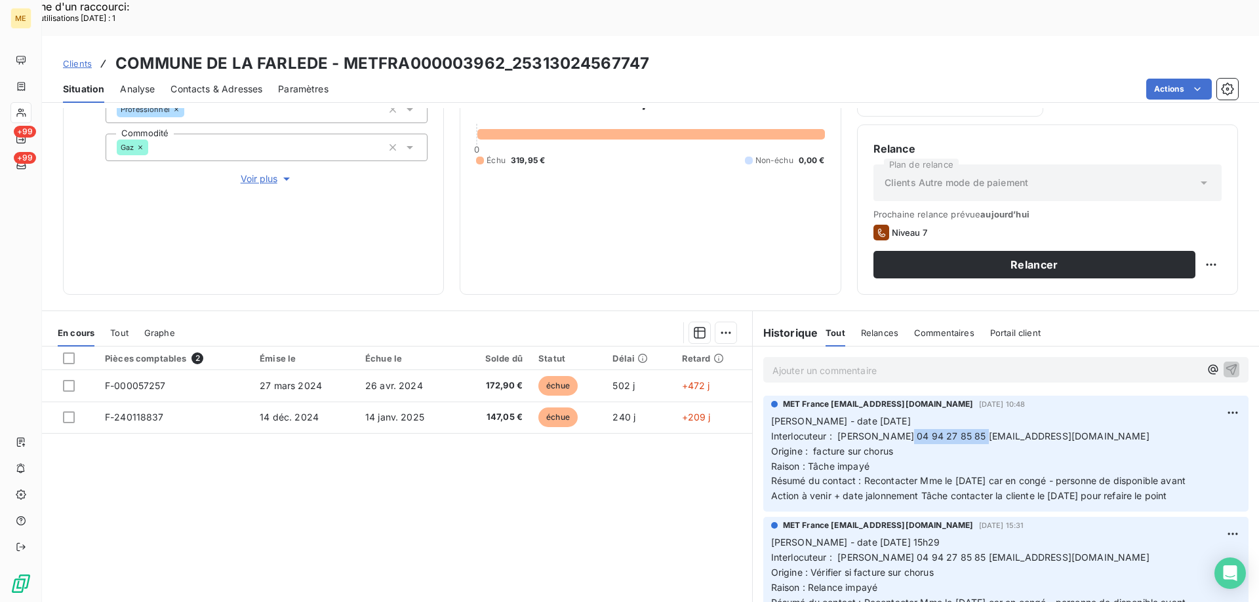
drag, startPoint x: 895, startPoint y: 404, endPoint x: 969, endPoint y: 397, distance: 74.4
click at [969, 431] on span "Interlocuteur : [PERSON_NAME] 04 94 27 85 85 [EMAIL_ADDRESS][DOMAIN_NAME]" at bounding box center [960, 436] width 378 height 11
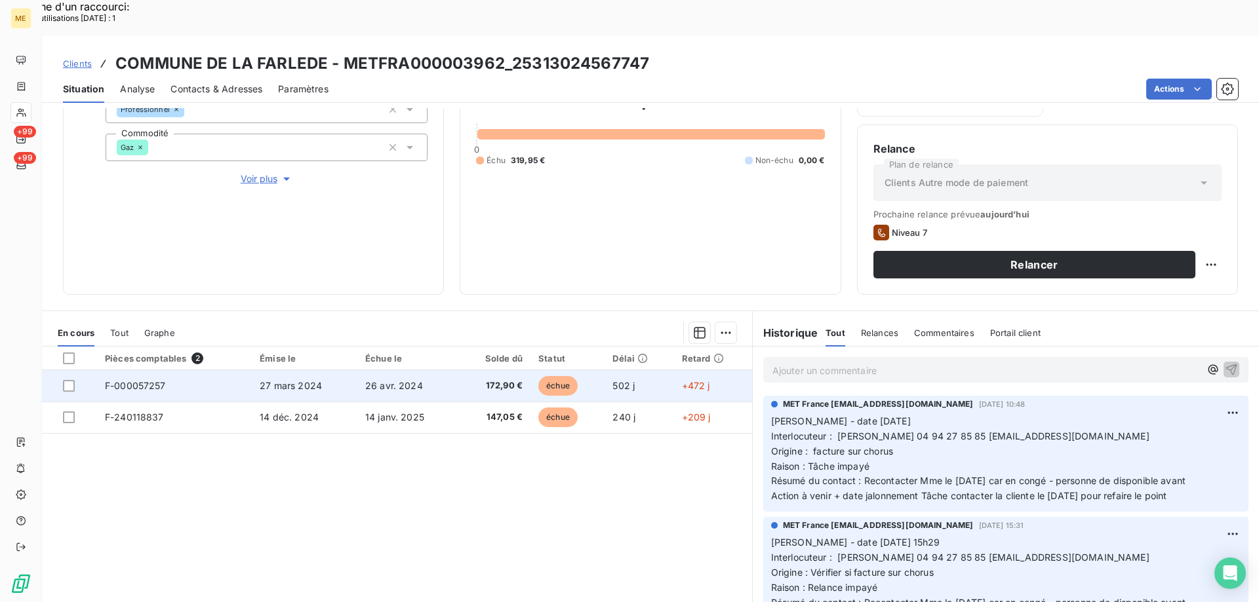
click at [144, 380] on span "F-000057257" at bounding box center [135, 385] width 61 height 11
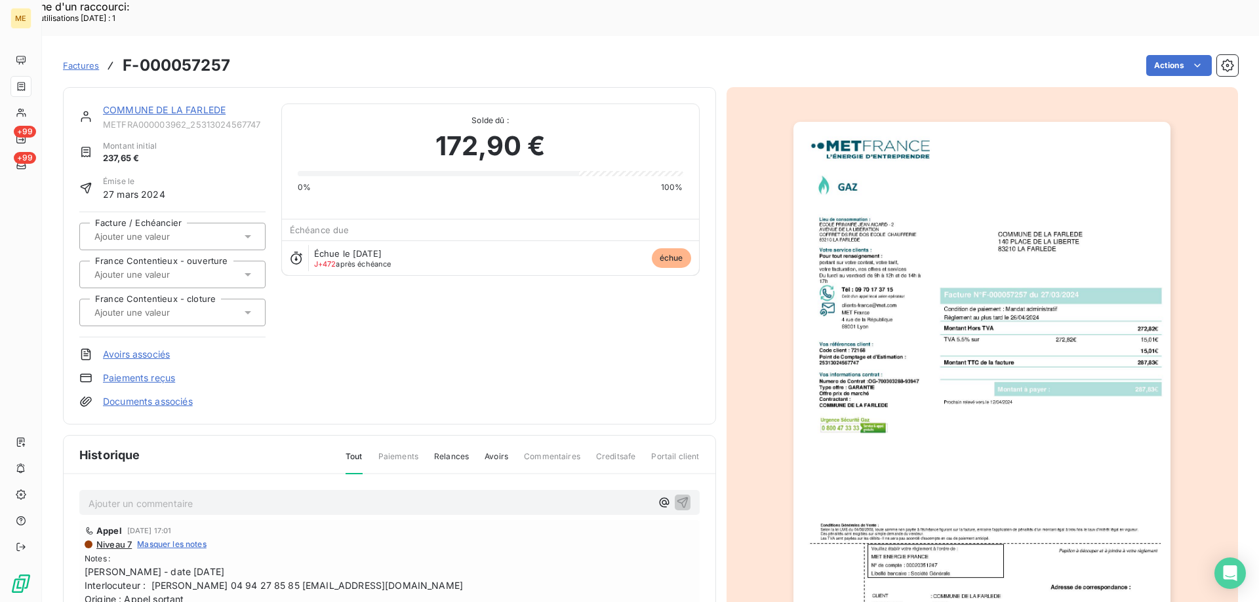
click at [942, 305] on img "button" at bounding box center [981, 389] width 377 height 534
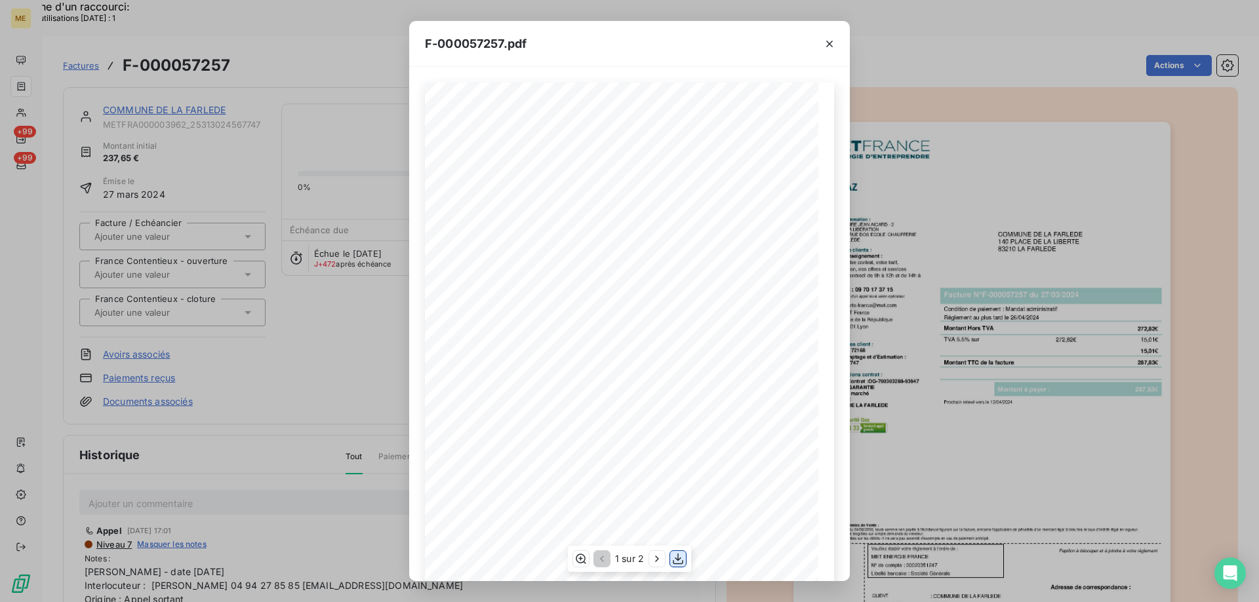
click at [678, 559] on icon "button" at bounding box center [677, 559] width 13 height 13
click at [827, 47] on icon "button" at bounding box center [829, 43] width 13 height 13
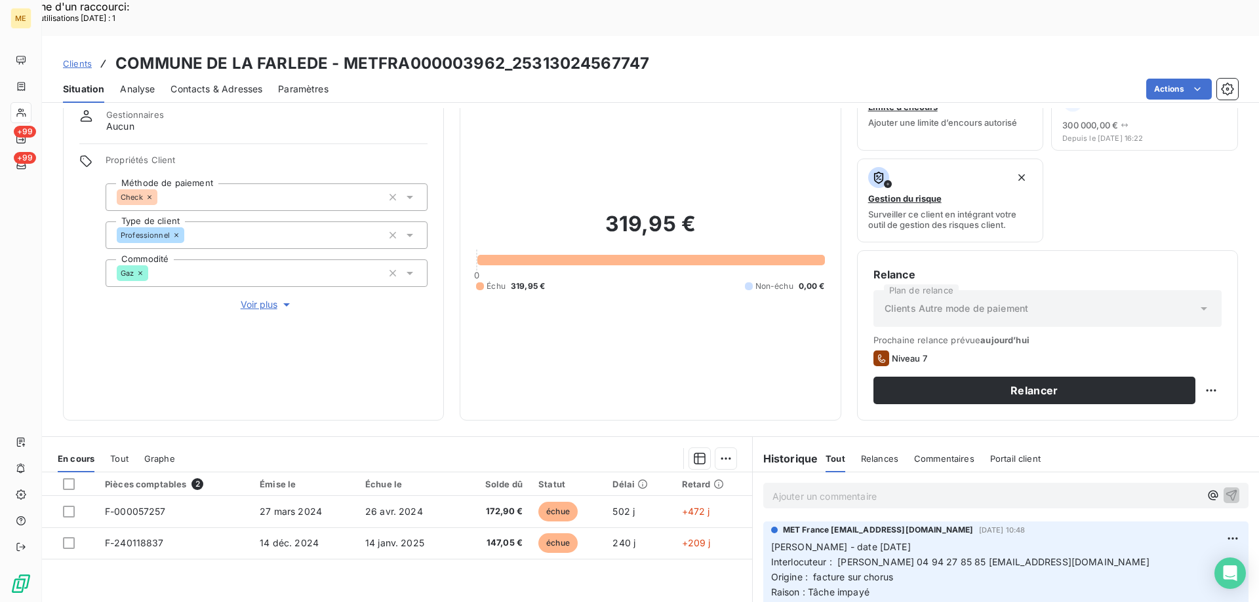
scroll to position [175, 0]
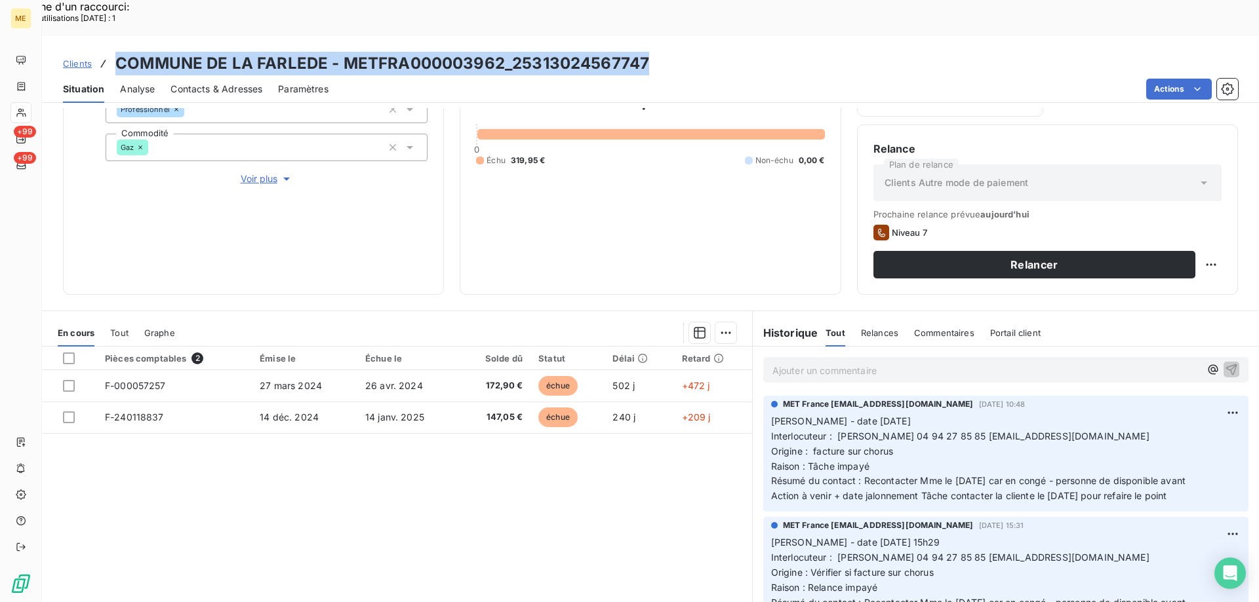
drag, startPoint x: 113, startPoint y: 20, endPoint x: 655, endPoint y: 22, distance: 542.1
click at [655, 52] on div "Clients COMMUNE DE LA FARLEDE - METFRA000003962_25313024567747" at bounding box center [650, 64] width 1217 height 24
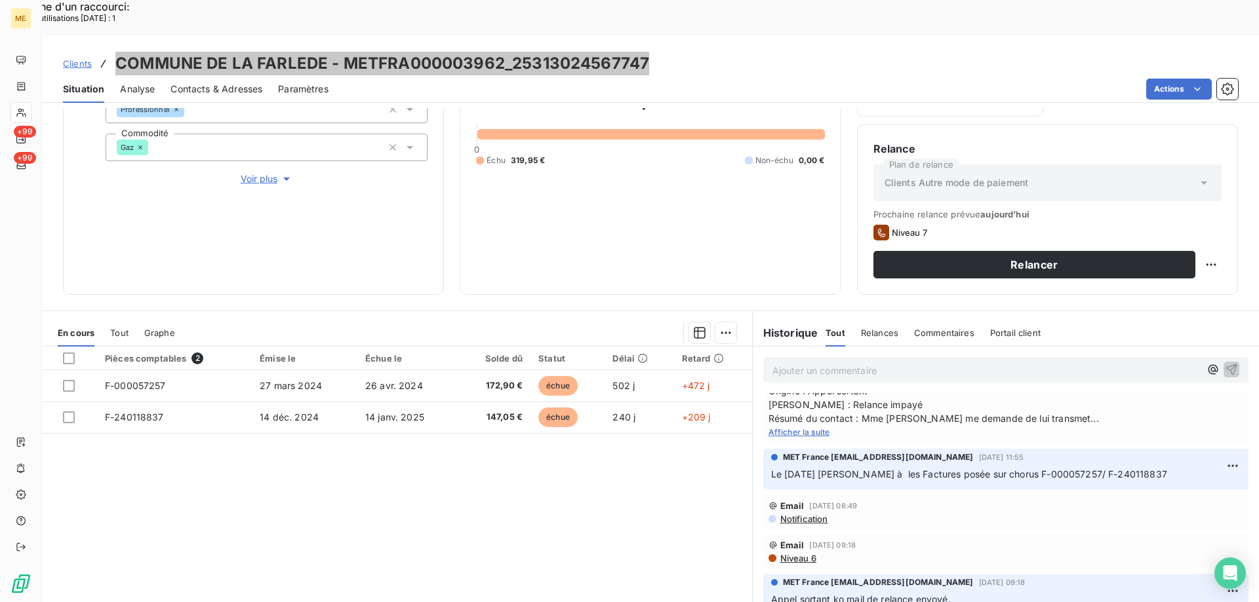
scroll to position [328, 0]
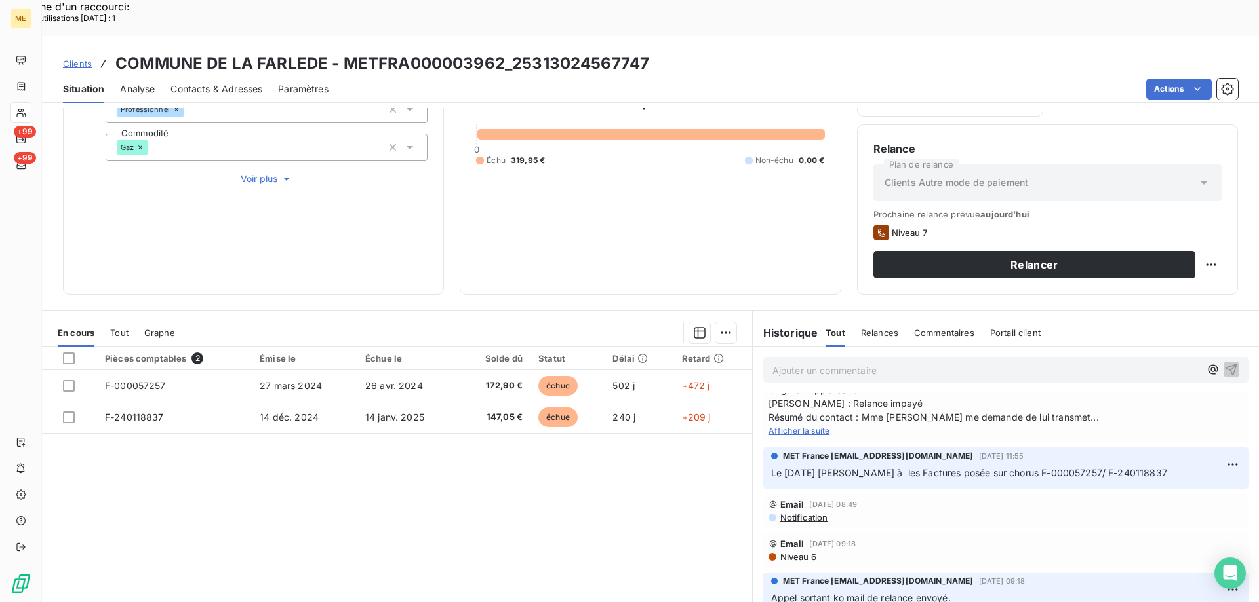
click at [789, 426] on span "Afficher la suite" at bounding box center [799, 431] width 62 height 10
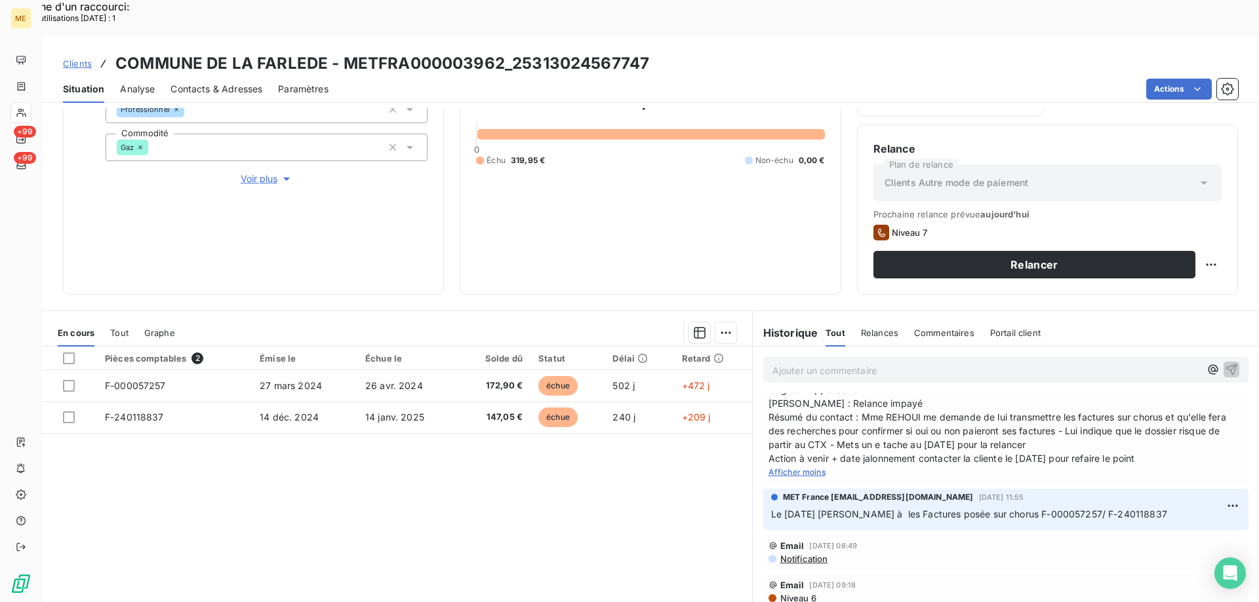
click at [258, 125] on div "Propriétés Client Méthode de paiement Check Type de client Professionnel Commod…" at bounding box center [267, 107] width 322 height 157
click at [258, 172] on span "Voir plus" at bounding box center [267, 178] width 52 height 13
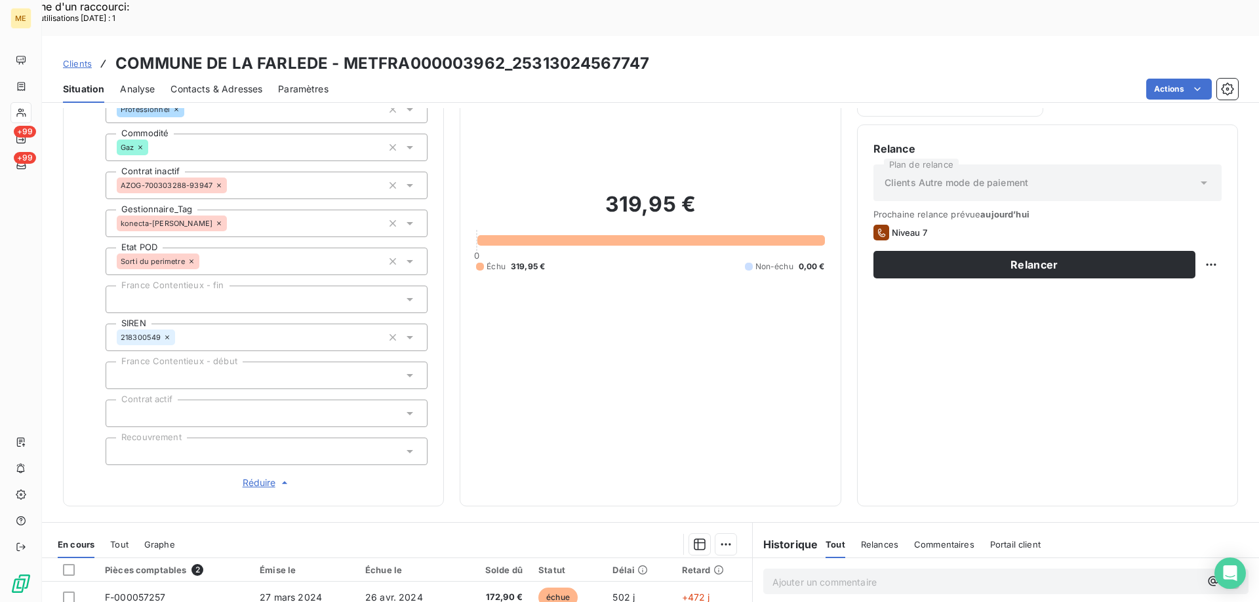
click at [257, 477] on span "Réduire" at bounding box center [267, 483] width 49 height 13
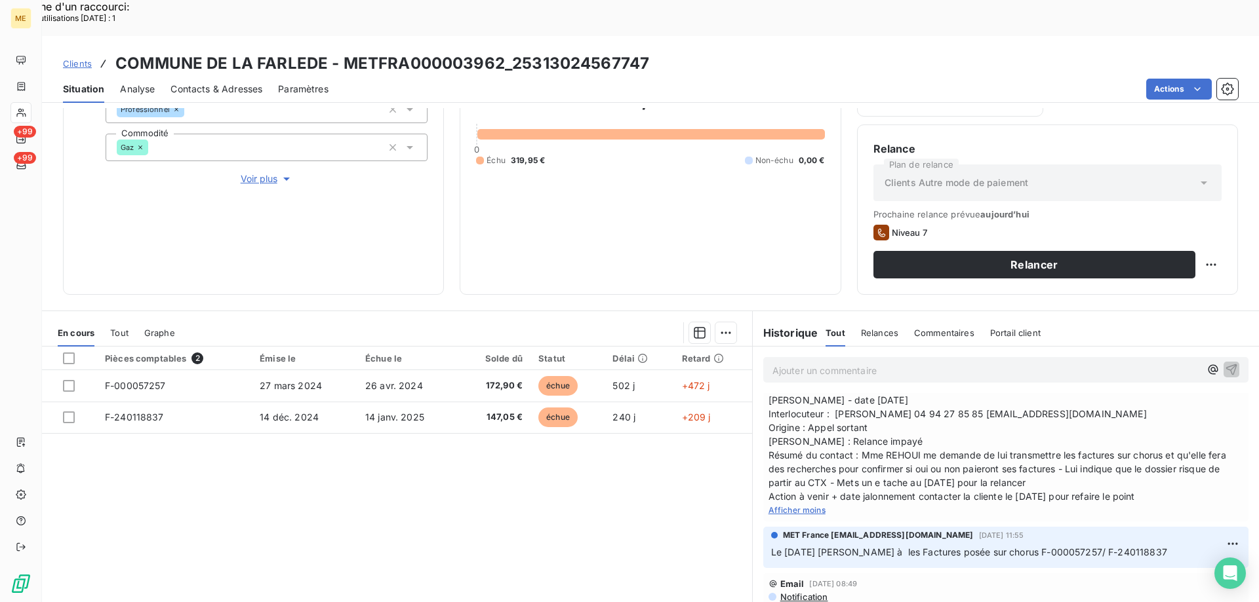
scroll to position [262, 0]
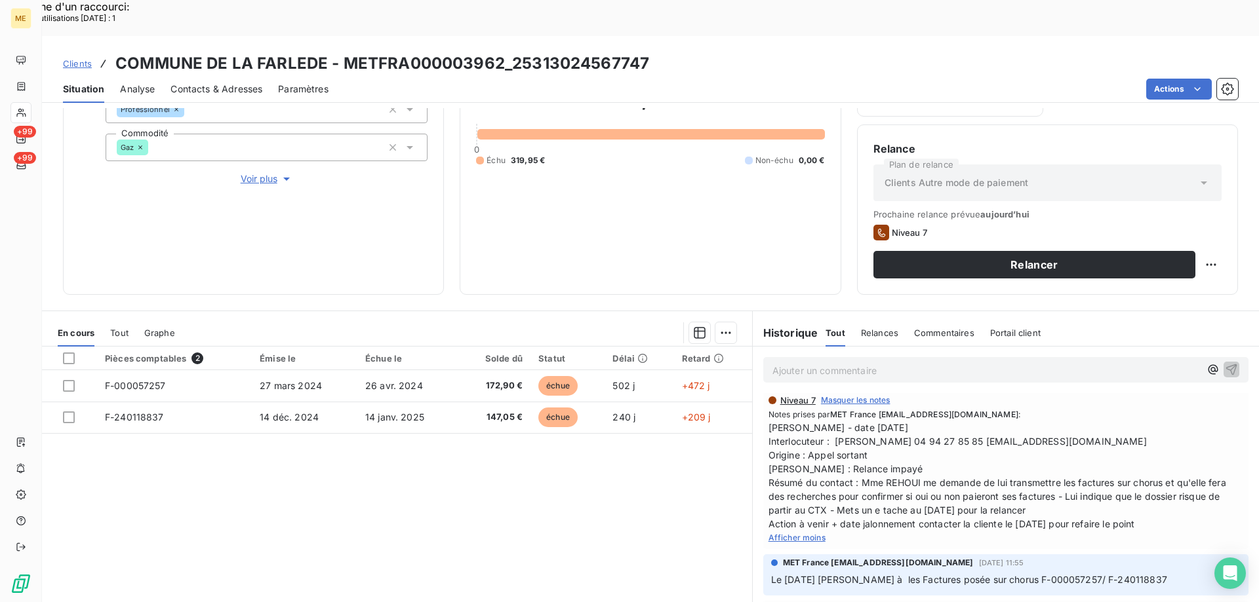
click at [786, 533] on span "Afficher moins" at bounding box center [796, 538] width 57 height 10
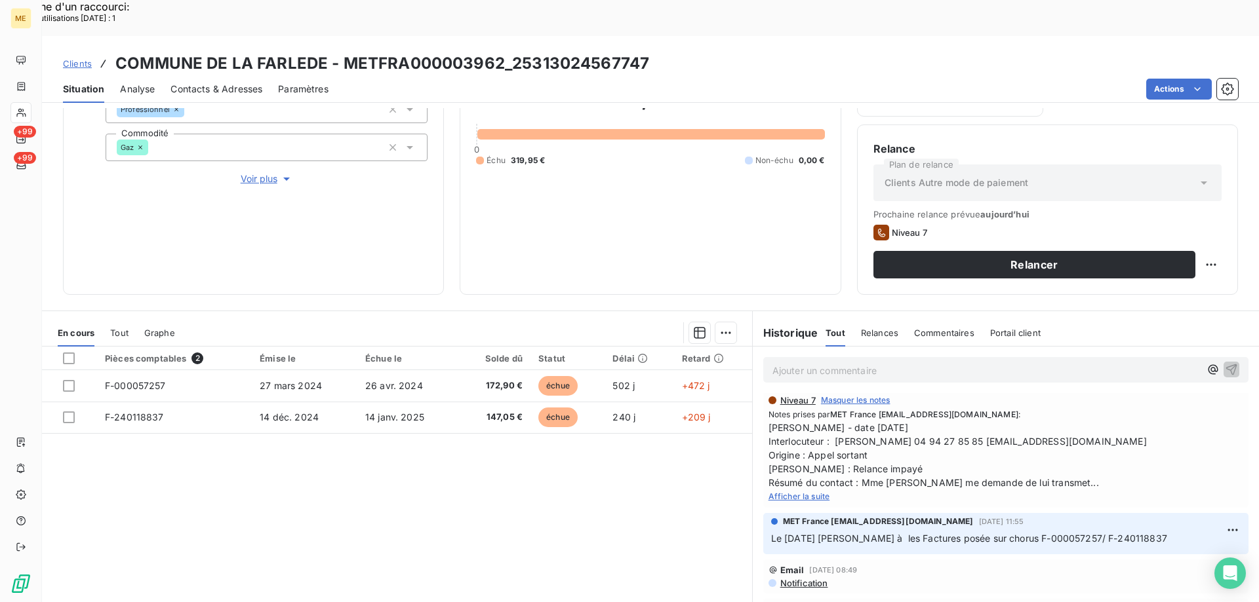
click at [795, 492] on span "Afficher la suite" at bounding box center [799, 497] width 62 height 10
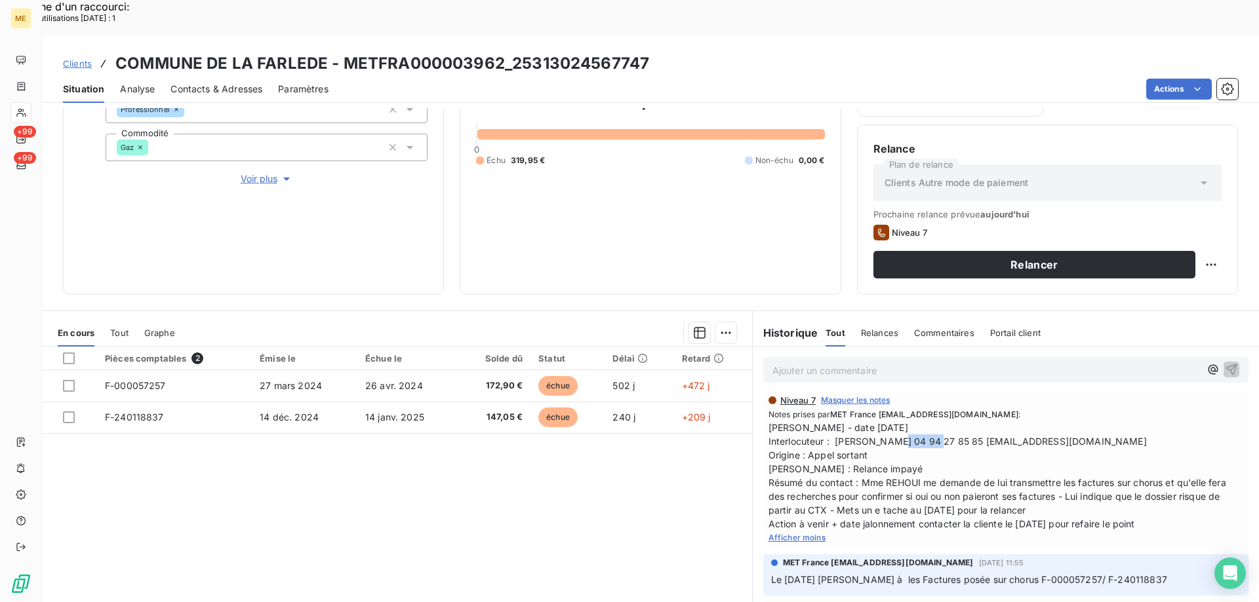
drag, startPoint x: 895, startPoint y: 406, endPoint x: 947, endPoint y: 399, distance: 51.5
click at [943, 421] on span "[PERSON_NAME] - date [DATE] Interlocuteur : [PERSON_NAME] 04 94 27 85 85 [EMAIL…" at bounding box center [1005, 476] width 475 height 110
click at [947, 421] on span "[PERSON_NAME] - date [DATE] Interlocuteur : [PERSON_NAME] 04 94 27 85 85 [EMAIL…" at bounding box center [1005, 476] width 475 height 110
click at [895, 421] on span "[PERSON_NAME] - date [DATE] Interlocuteur : [PERSON_NAME] 04 94 27 85 85 [EMAIL…" at bounding box center [1005, 476] width 475 height 110
drag, startPoint x: 829, startPoint y: 404, endPoint x: 1061, endPoint y: 408, distance: 232.1
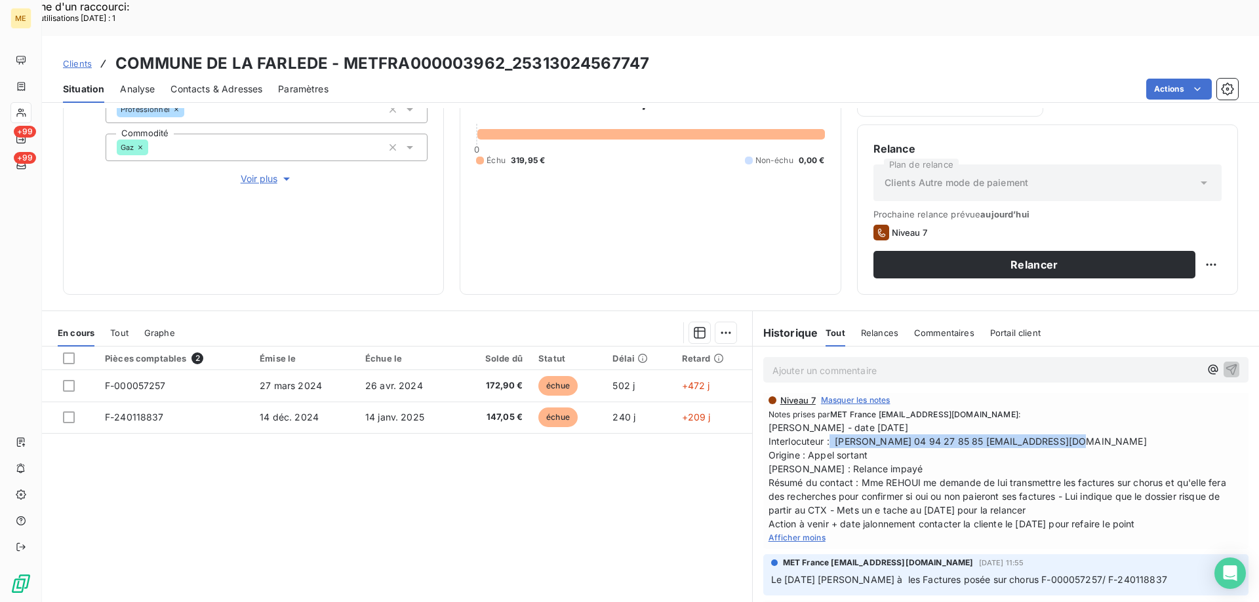
click at [1061, 421] on span "[PERSON_NAME] - date [DATE] Interlocuteur : [PERSON_NAME] 04 94 27 85 85 [EMAIL…" at bounding box center [1005, 476] width 475 height 110
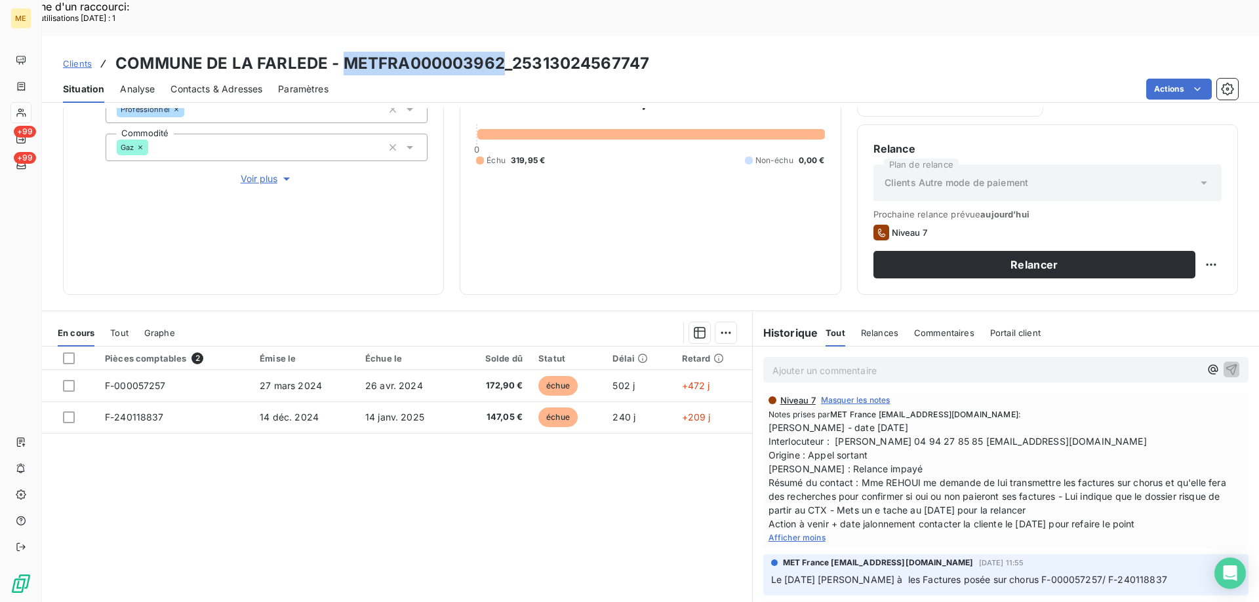
drag, startPoint x: 344, startPoint y: 18, endPoint x: 499, endPoint y: 26, distance: 155.5
click at [499, 52] on h3 "COMMUNE DE LA FARLEDE - METFRA000003962_25313024567747" at bounding box center [382, 64] width 534 height 24
drag, startPoint x: 491, startPoint y: 26, endPoint x: 482, endPoint y: 27, distance: 9.2
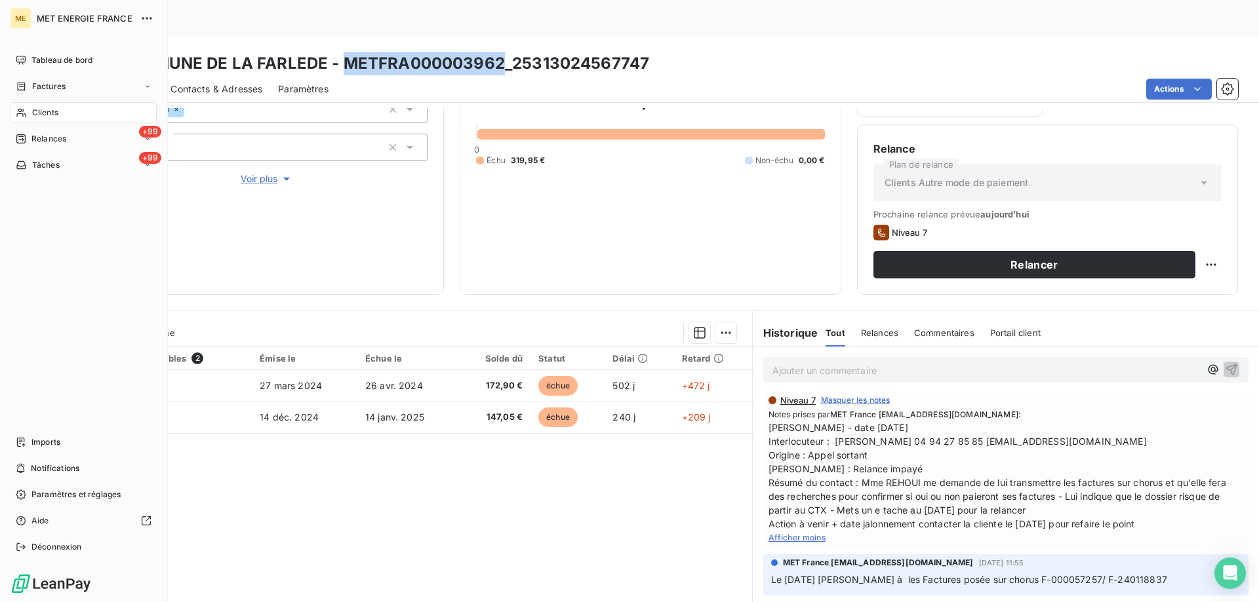
click at [66, 112] on div "Clients" at bounding box center [83, 112] width 146 height 21
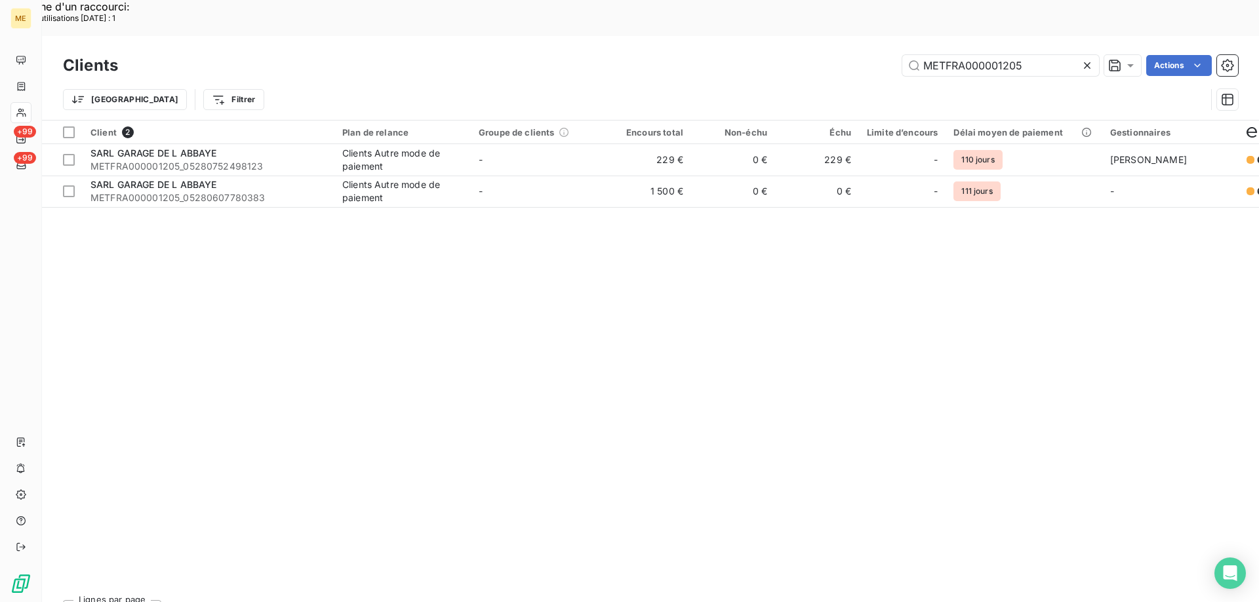
click at [1082, 59] on icon at bounding box center [1086, 65] width 13 height 13
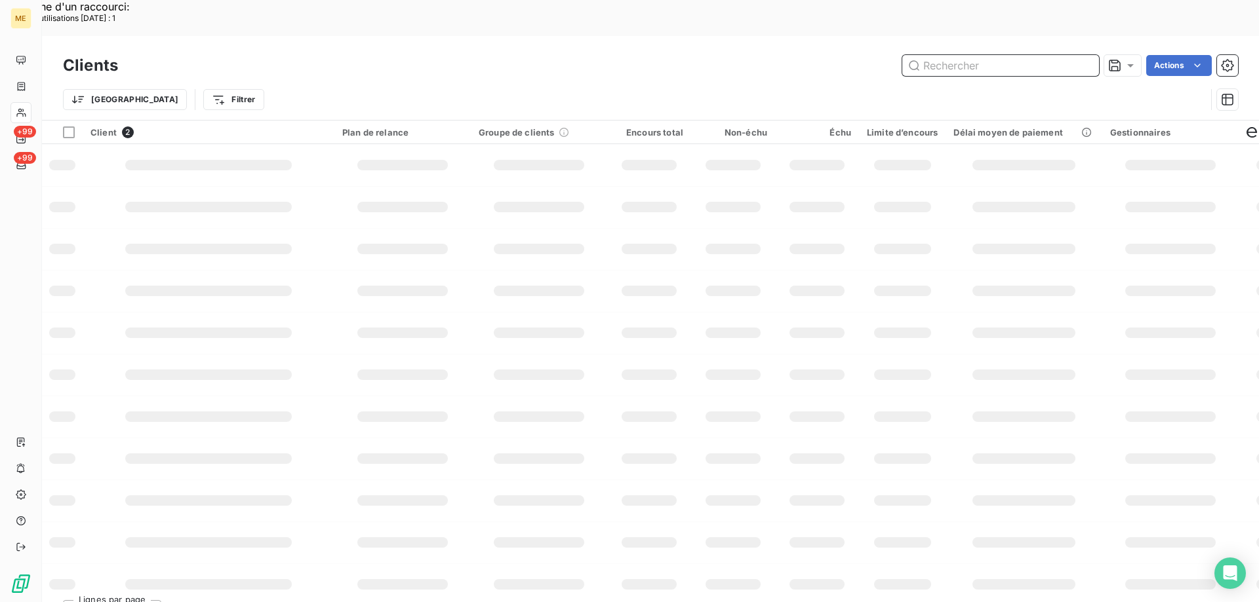
paste input "METFRA000013821"
type input "METFRA000013821"
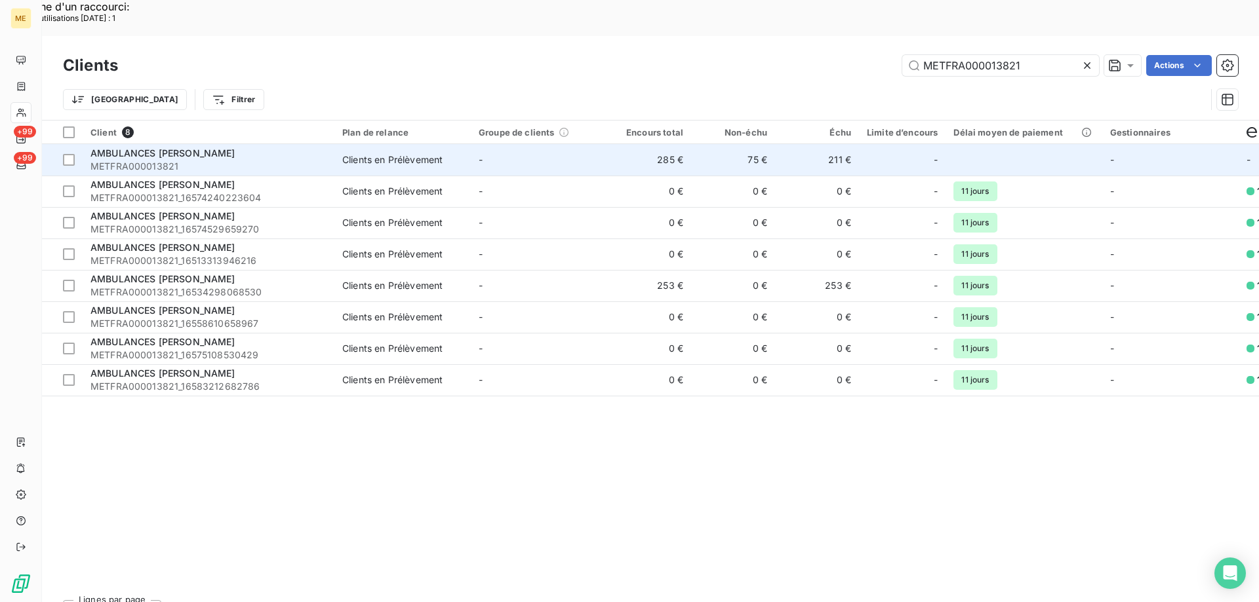
click at [176, 147] on span "AMBULANCES [PERSON_NAME]" at bounding box center [162, 152] width 145 height 11
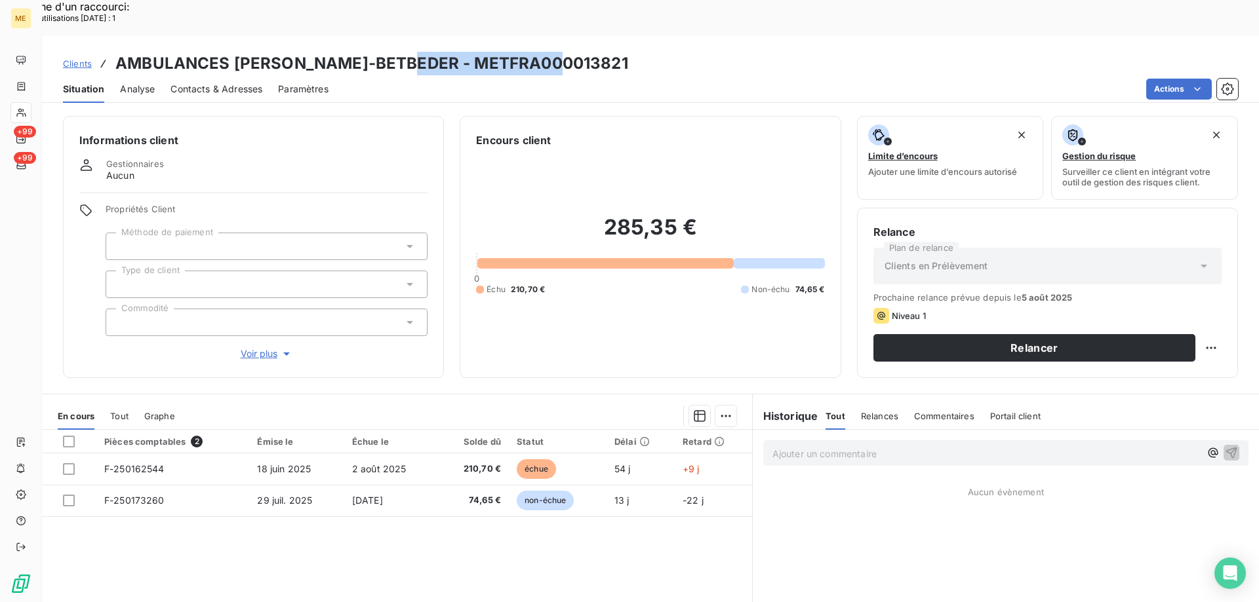
drag, startPoint x: 398, startPoint y: 26, endPoint x: 553, endPoint y: 18, distance: 155.5
click at [553, 52] on div "Clients AMBULANCES [PERSON_NAME]-BETBEDER - METFRA000013821" at bounding box center [650, 64] width 1217 height 24
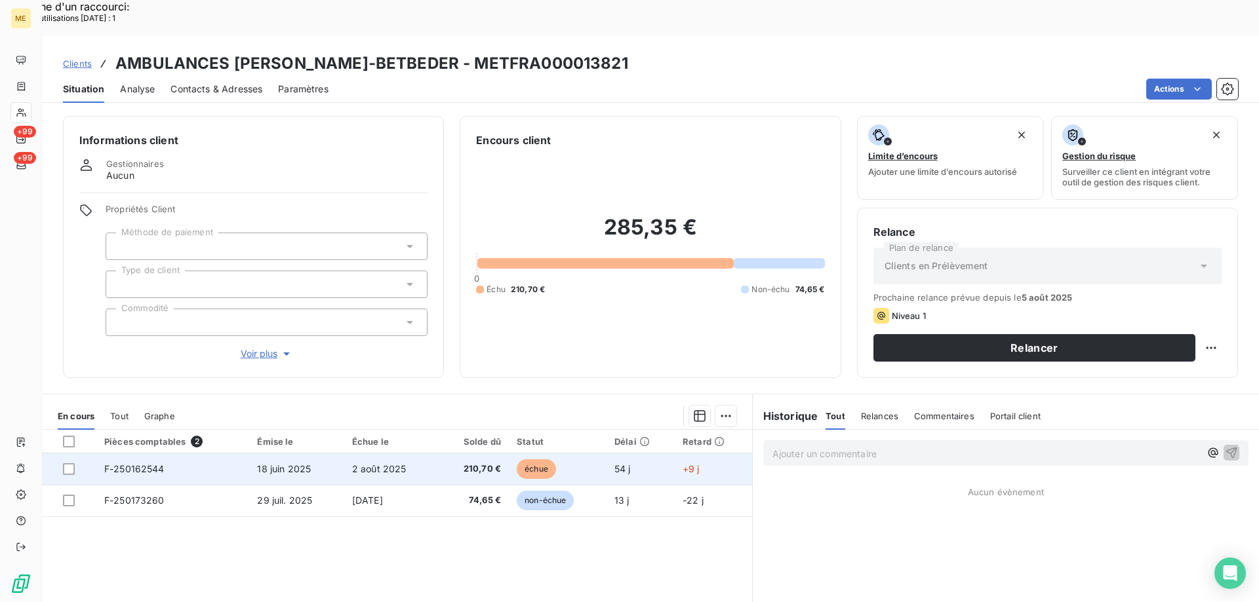
click at [138, 463] on span "F-250162544" at bounding box center [134, 468] width 60 height 11
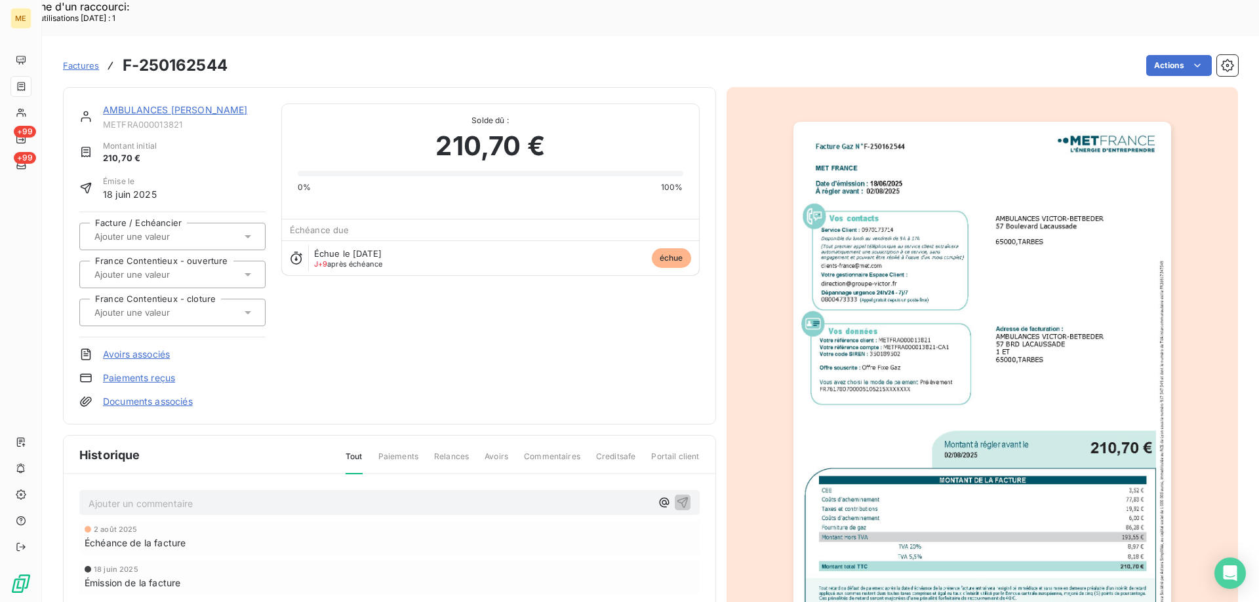
click at [1010, 248] on img "button" at bounding box center [982, 389] width 378 height 534
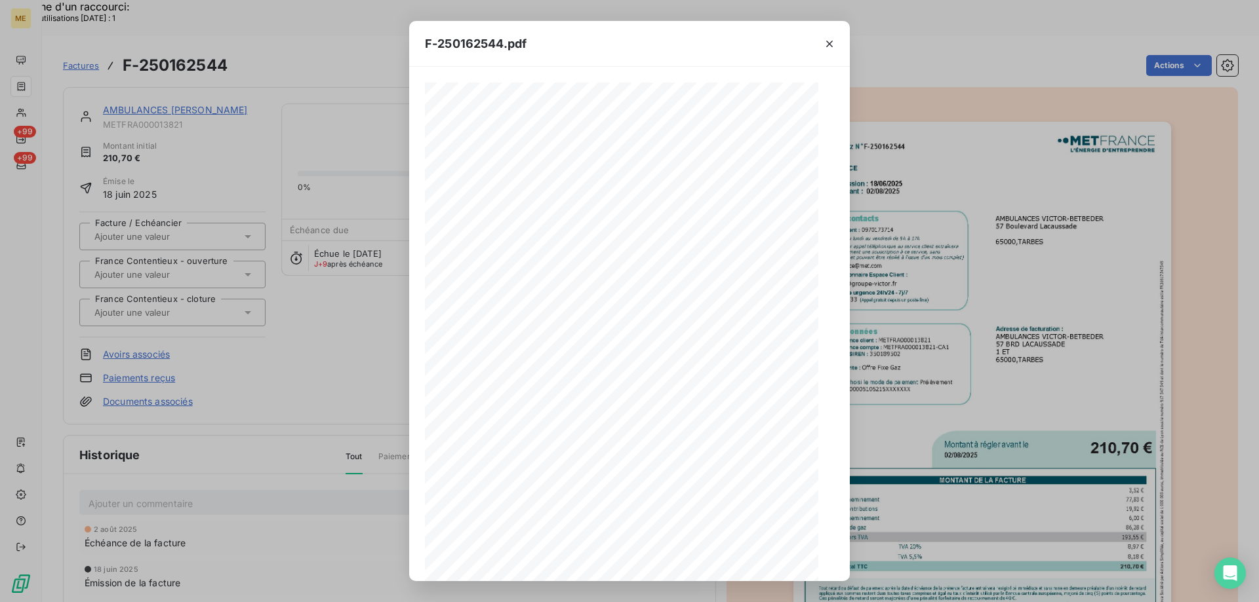
click at [690, 519] on div at bounding box center [629, 369] width 409 height 573
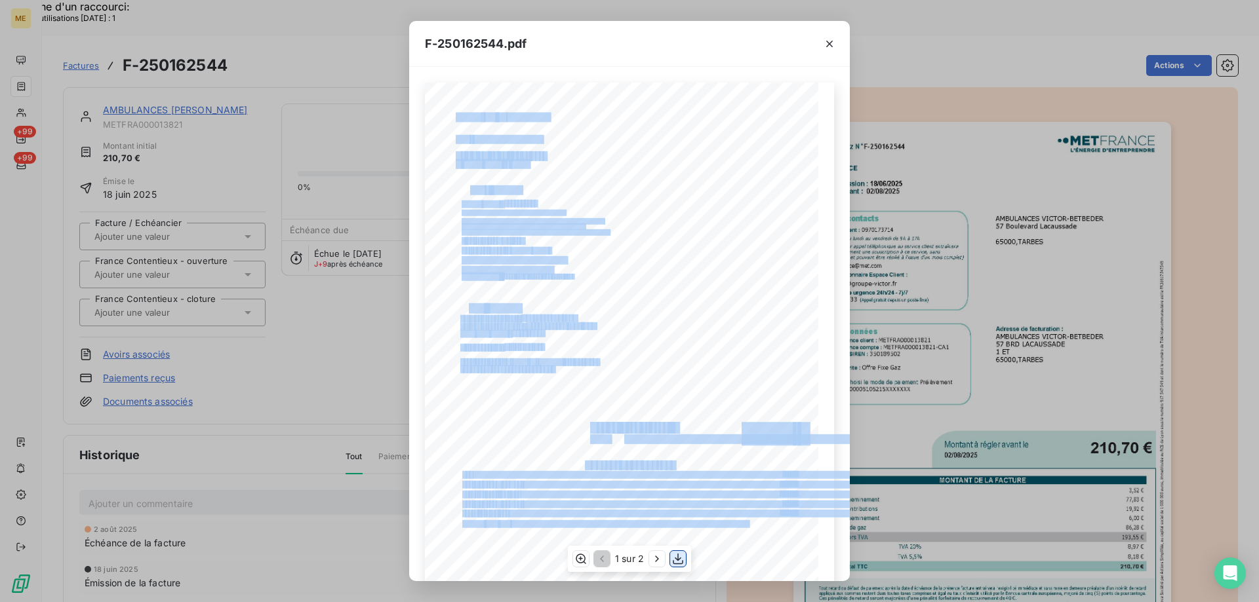
click at [675, 558] on icon "button" at bounding box center [678, 559] width 10 height 11
click at [827, 43] on icon "button" at bounding box center [829, 43] width 13 height 13
click at [827, 45] on icon "button" at bounding box center [829, 43] width 13 height 13
click at [300, 24] on div "F-250162544.pdf Facture Gaz N° F-250162544 MET Energie France 4, rue de la Répu…" at bounding box center [629, 301] width 1259 height 602
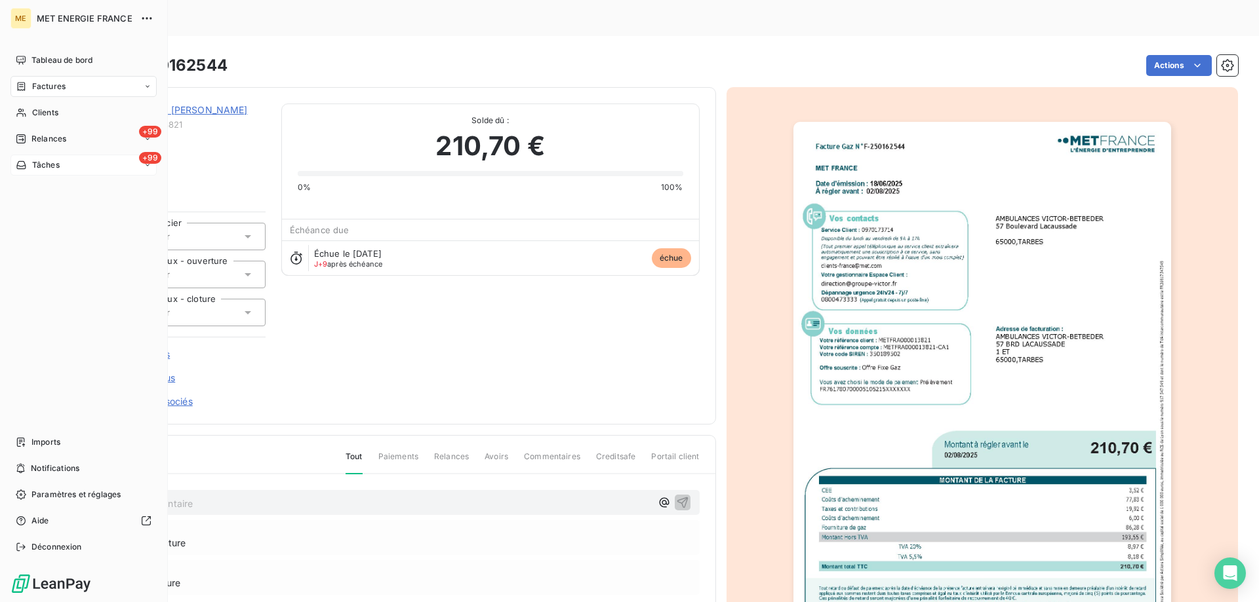
click at [62, 165] on div "+99 Tâches" at bounding box center [83, 165] width 146 height 21
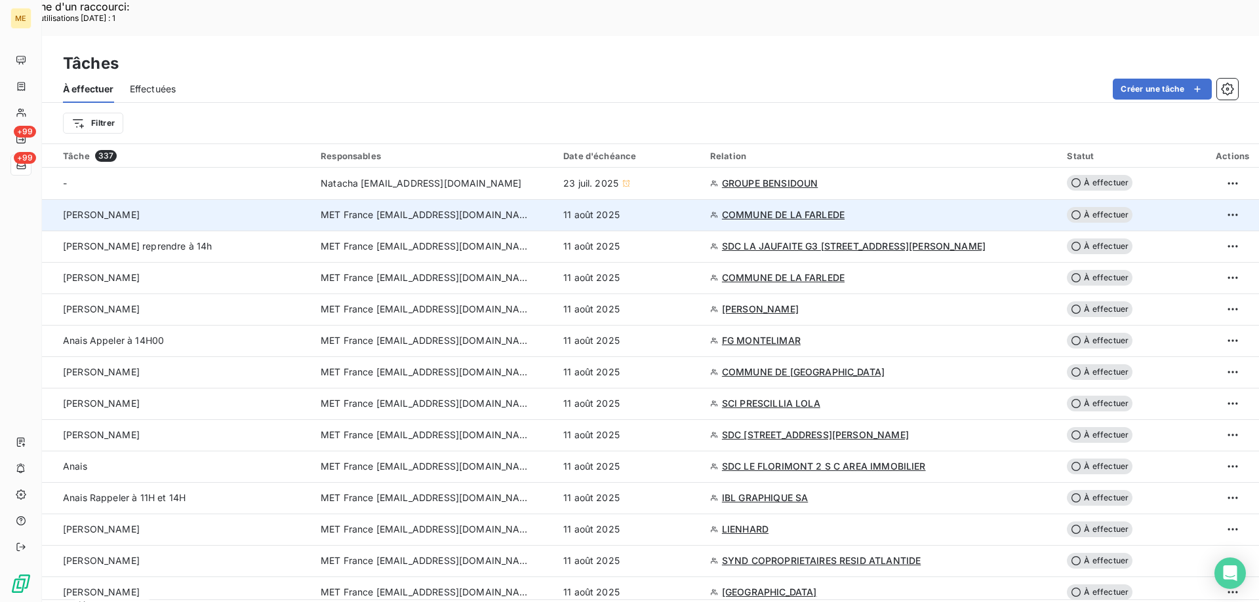
click at [791, 208] on span "COMMUNE DE LA FARLEDE" at bounding box center [783, 214] width 123 height 13
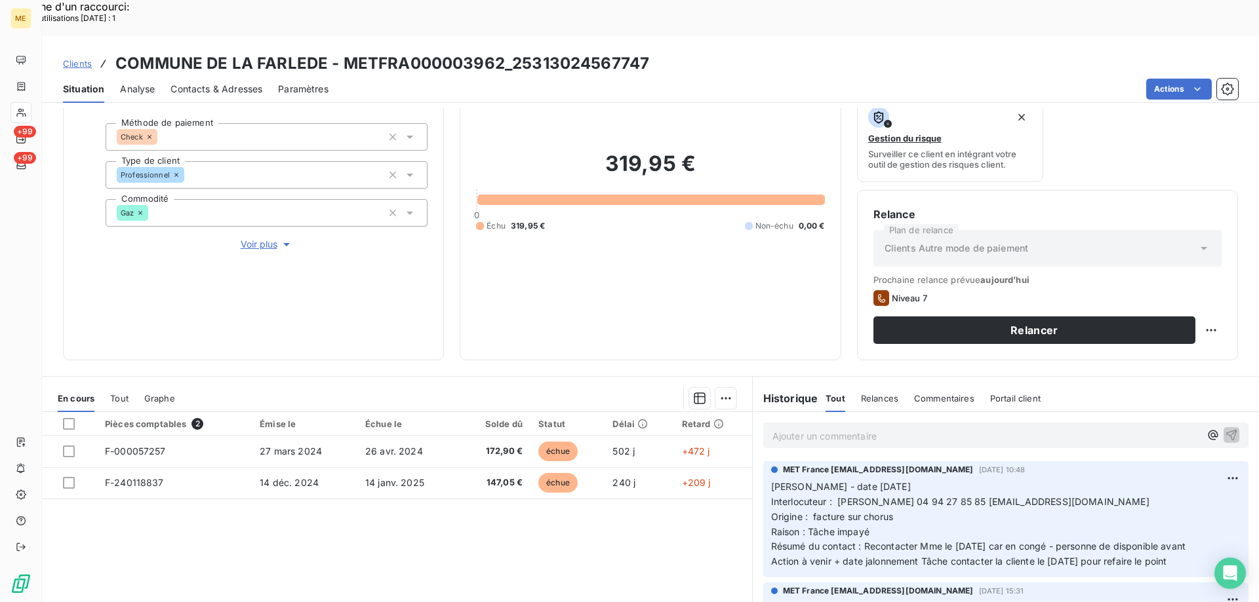
scroll to position [175, 0]
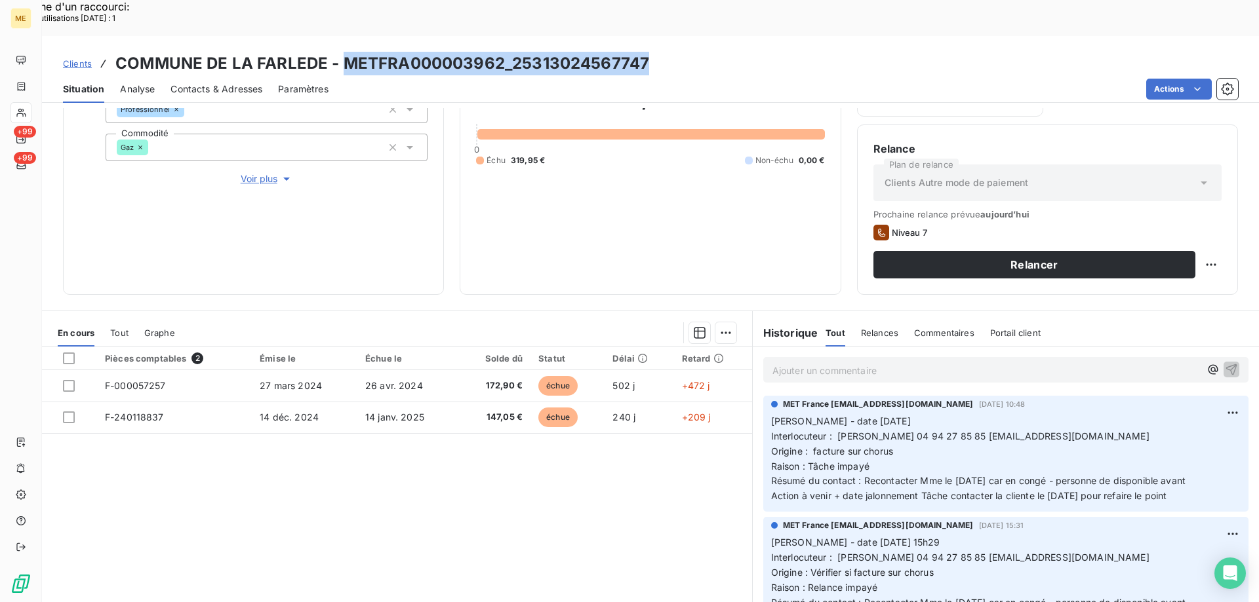
drag, startPoint x: 344, startPoint y: 27, endPoint x: 644, endPoint y: 9, distance: 300.7
click at [644, 36] on div "Clients COMMUNE DE LA FARLEDE - METFRA000003962_25313024567747 Situation Analys…" at bounding box center [650, 69] width 1217 height 67
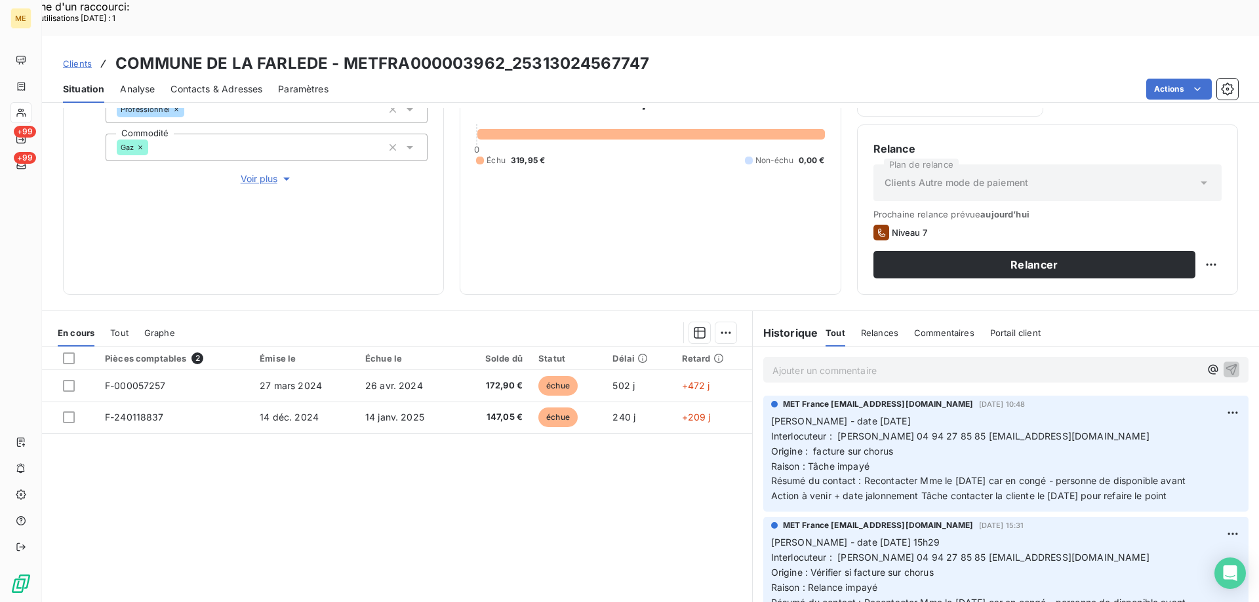
drag, startPoint x: 393, startPoint y: 447, endPoint x: 400, endPoint y: 427, distance: 20.7
click at [393, 446] on div "Pièces comptables 2 Émise le Échue le Solde dû Statut Délai Retard F-000057257 …" at bounding box center [397, 473] width 710 height 252
drag, startPoint x: 502, startPoint y: 24, endPoint x: 341, endPoint y: 24, distance: 161.2
click at [341, 52] on h3 "COMMUNE DE LA FARLEDE - METFRA000003962_25313024567747" at bounding box center [382, 64] width 534 height 24
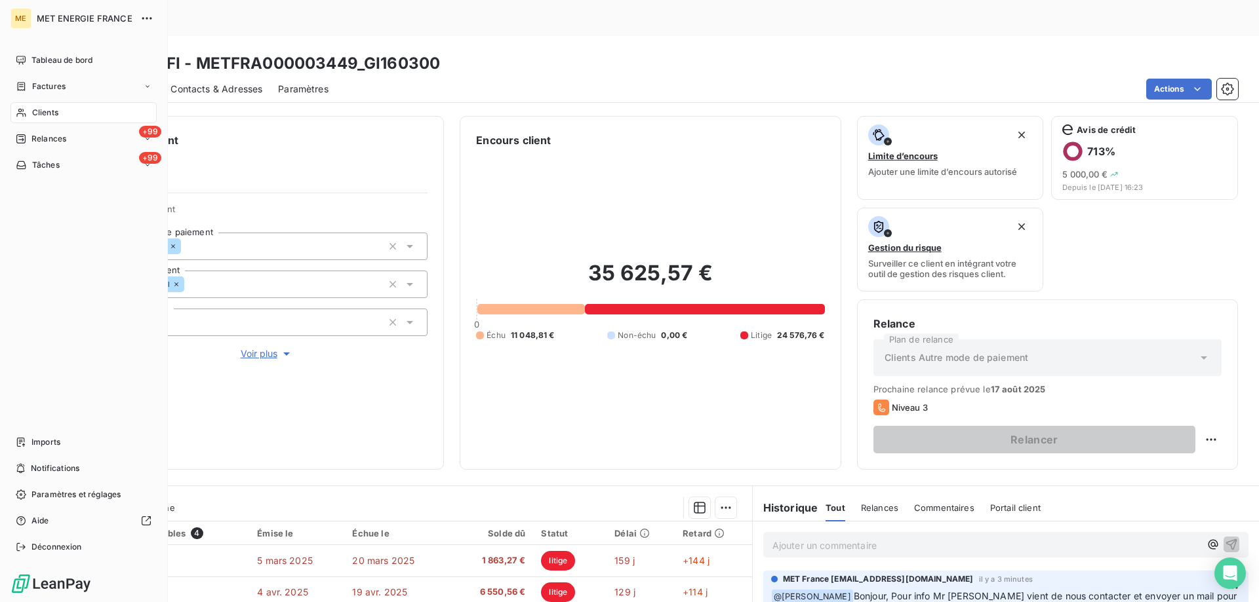
click at [66, 110] on div "Clients" at bounding box center [83, 112] width 146 height 21
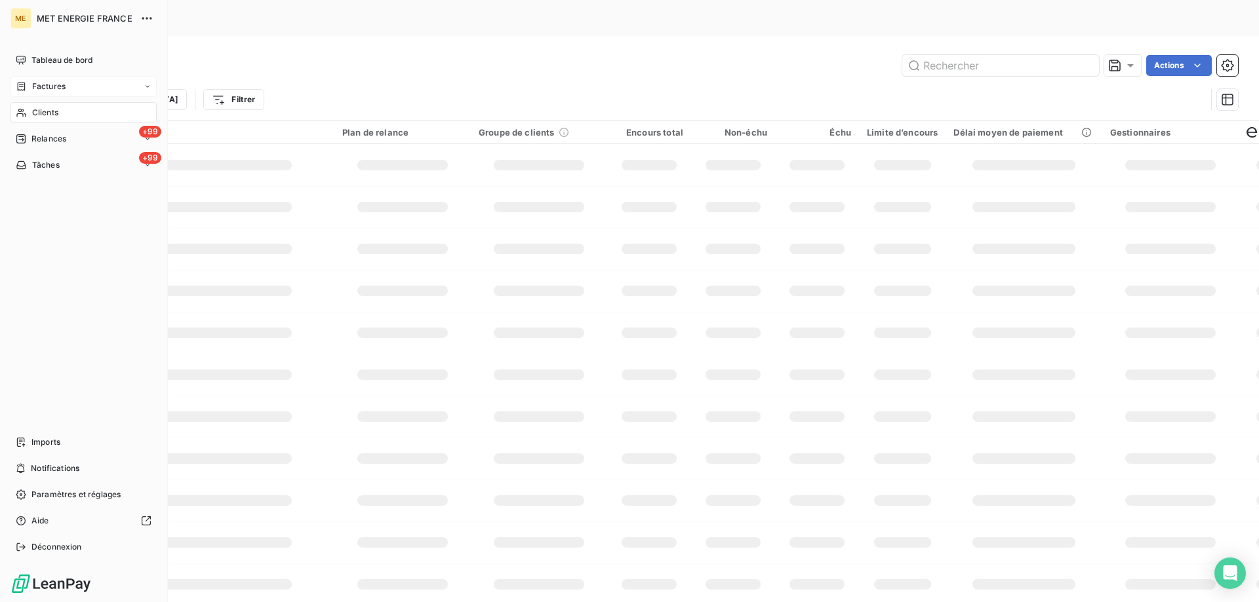
click at [57, 82] on span "Factures" at bounding box center [48, 87] width 33 height 12
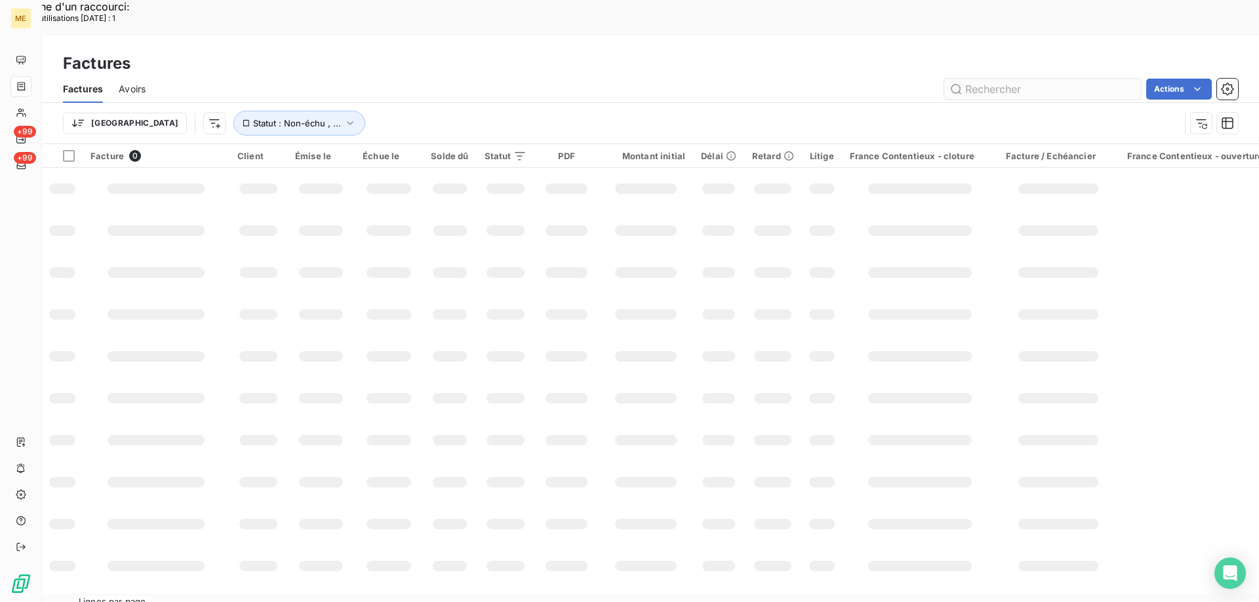
click at [975, 79] on input "text" at bounding box center [1042, 89] width 197 height 21
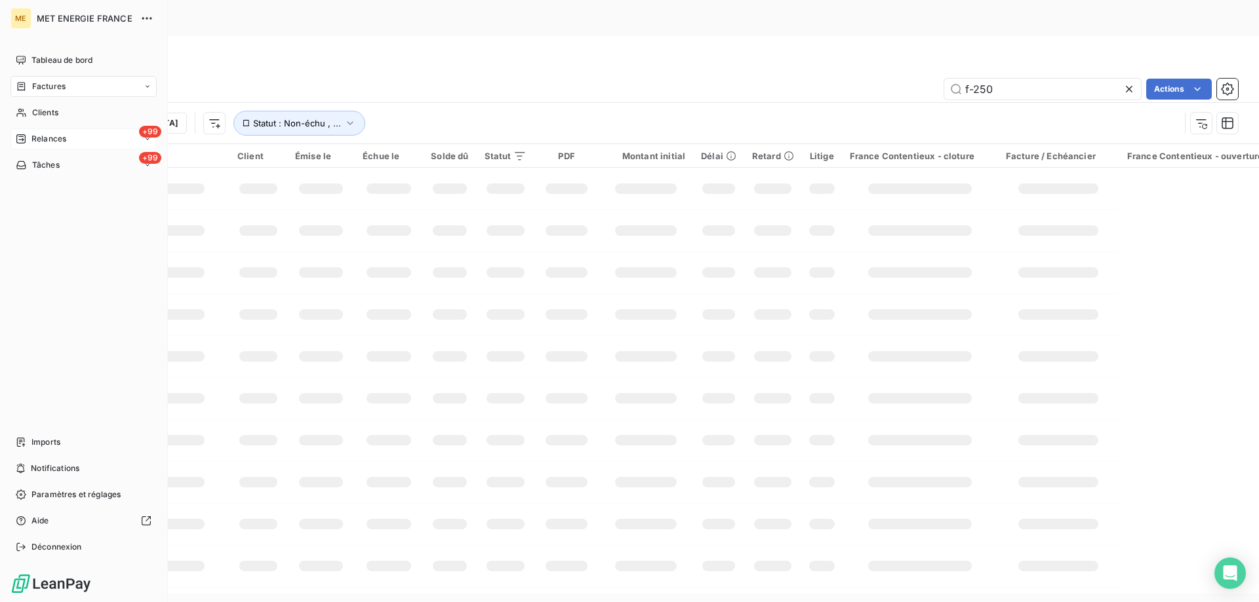
type input "f-250"
click at [73, 138] on div "+99 Relances" at bounding box center [83, 138] width 146 height 21
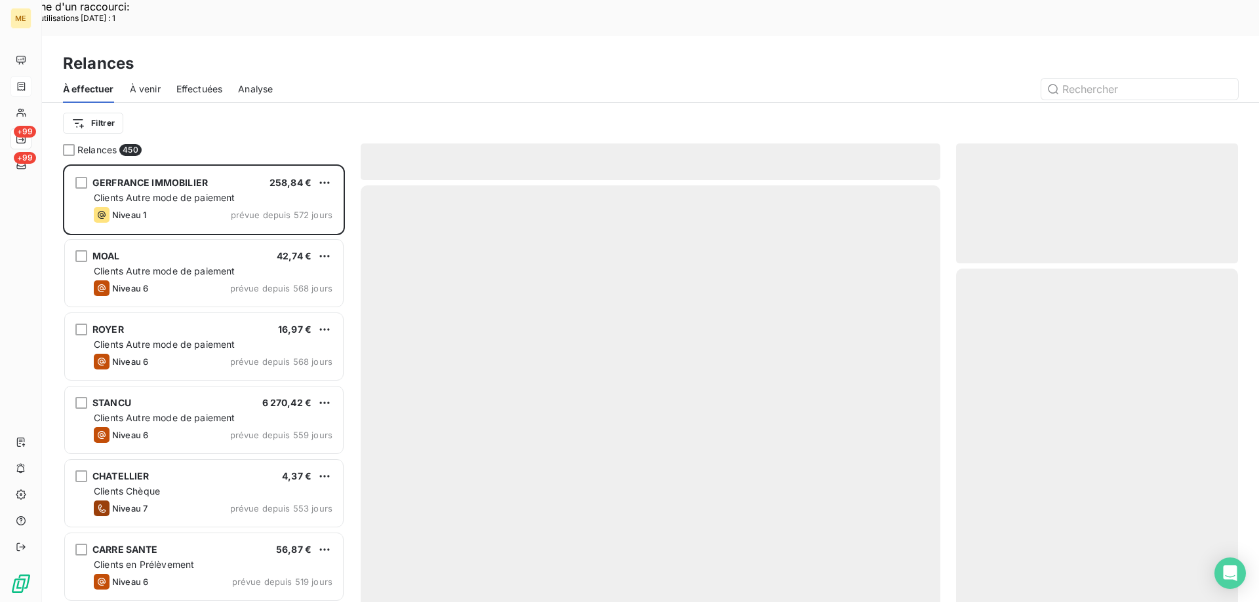
scroll to position [464, 272]
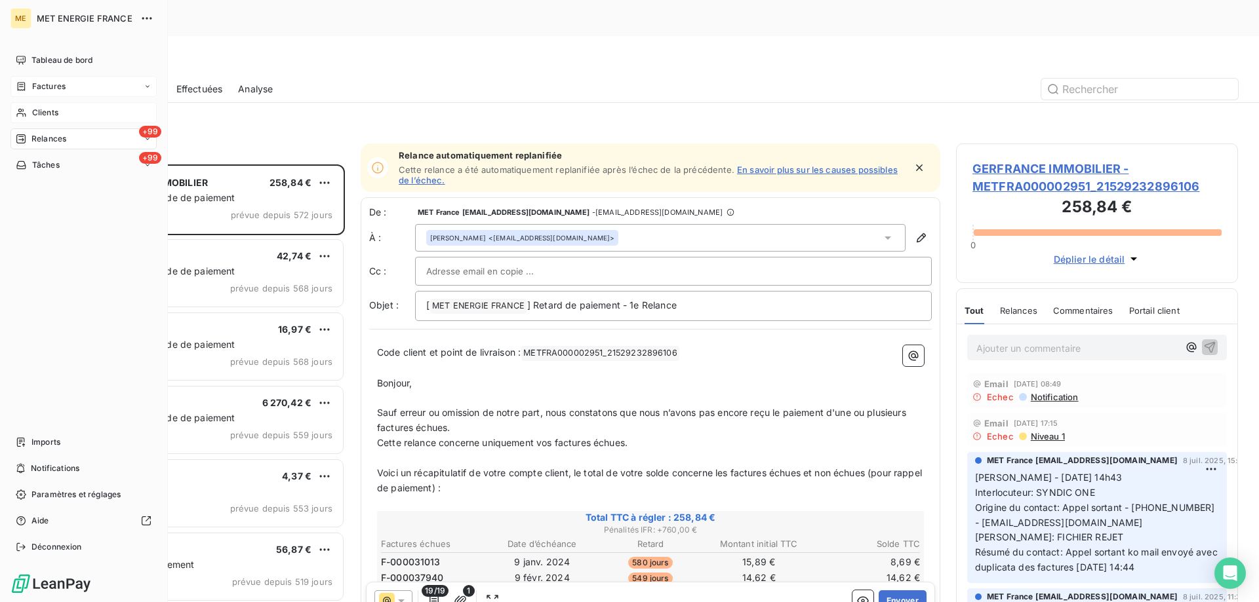
click at [77, 109] on div "Clients" at bounding box center [83, 112] width 146 height 21
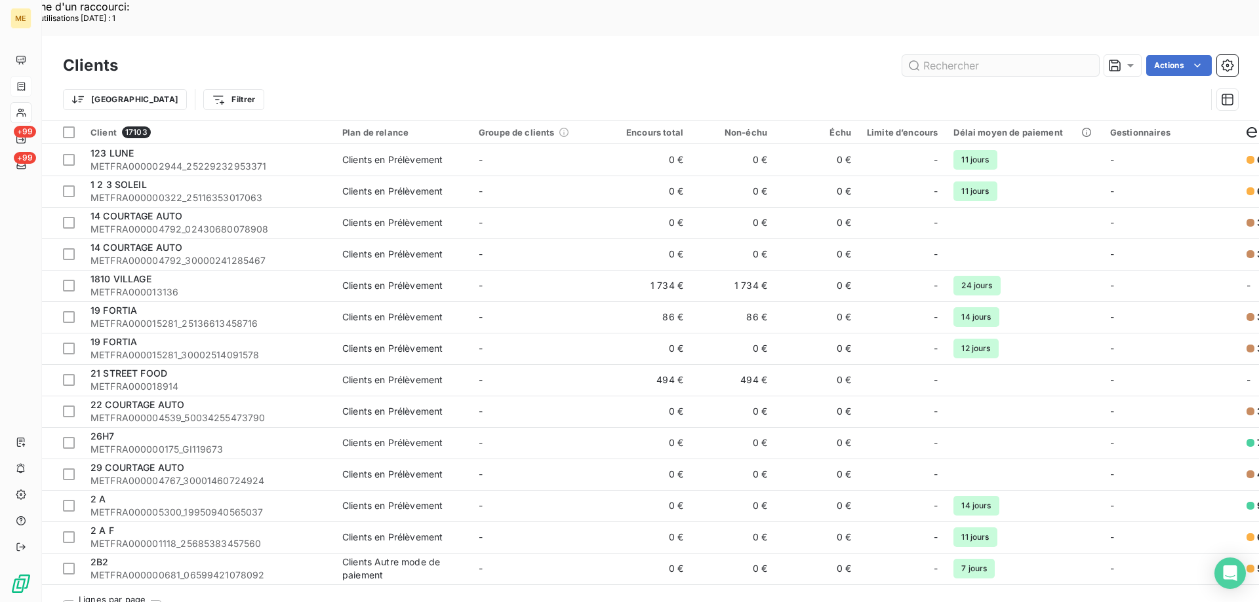
click at [947, 55] on input "text" at bounding box center [1000, 65] width 197 height 21
click at [937, 55] on input "text" at bounding box center [1000, 65] width 197 height 21
type input "a"
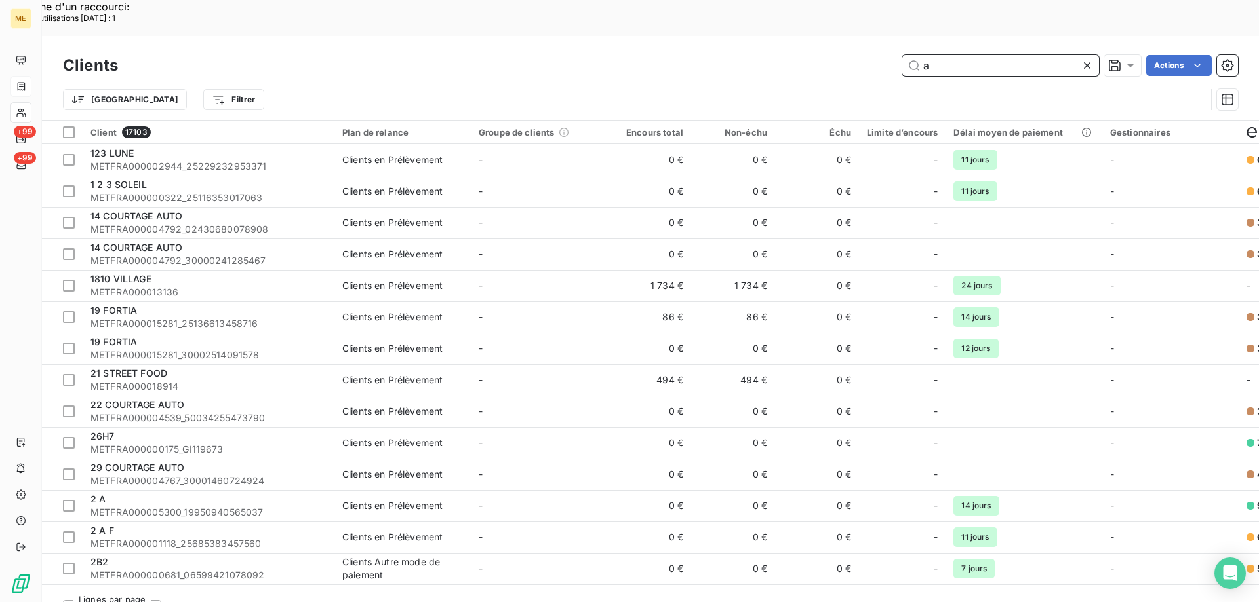
click at [945, 55] on input "a" at bounding box center [1000, 65] width 197 height 21
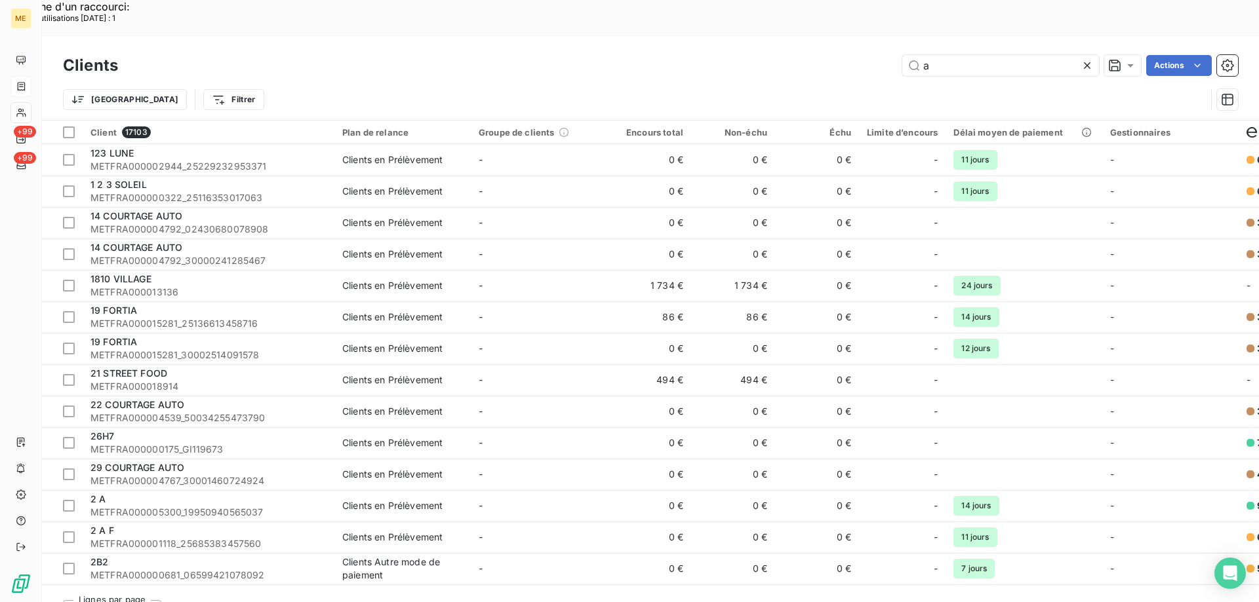
click at [939, 55] on input "a" at bounding box center [1000, 65] width 197 height 21
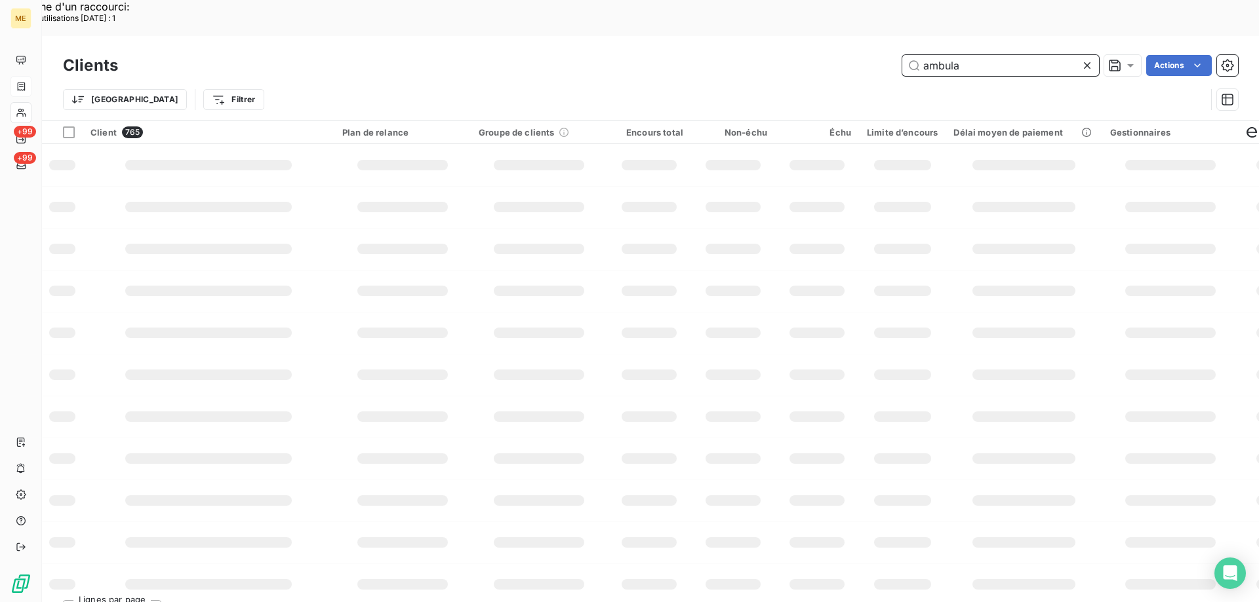
click at [956, 55] on input "ambula" at bounding box center [1000, 65] width 197 height 21
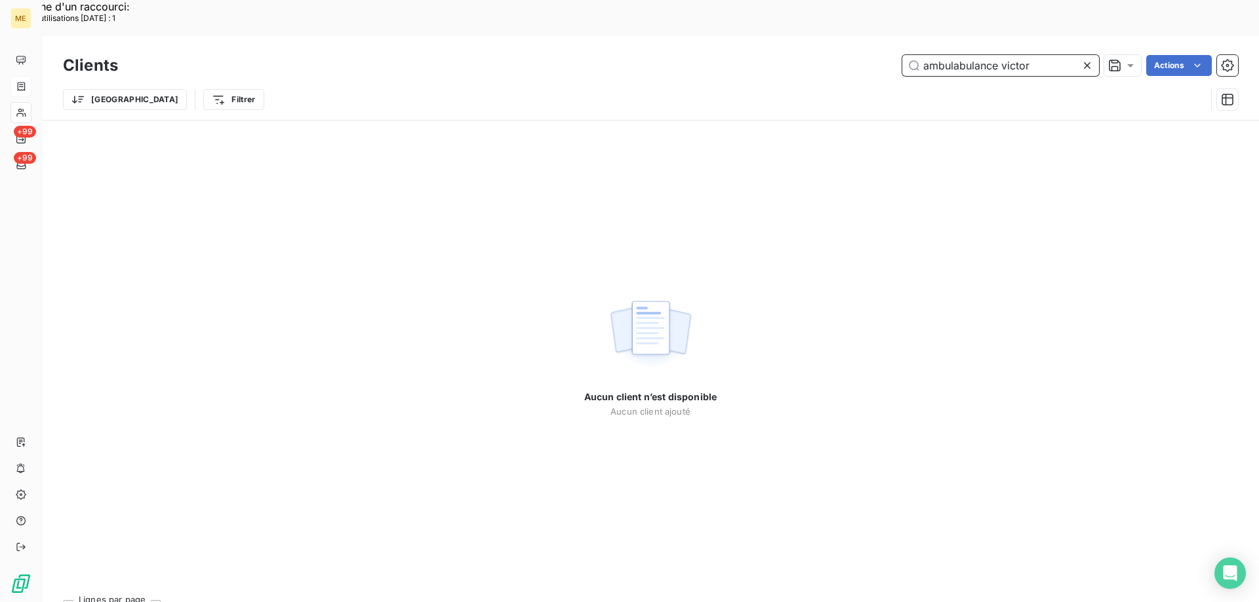
click at [969, 55] on input "ambulabulance victor" at bounding box center [1000, 65] width 197 height 21
click at [1012, 55] on input "ambulance victor" at bounding box center [1000, 65] width 197 height 21
click at [1040, 55] on input "ambulance victor-betveere" at bounding box center [1000, 65] width 197 height 21
drag, startPoint x: 1029, startPoint y: 25, endPoint x: 1065, endPoint y: 26, distance: 36.1
click at [1065, 55] on input "ambulance victor-betvere" at bounding box center [1000, 65] width 197 height 21
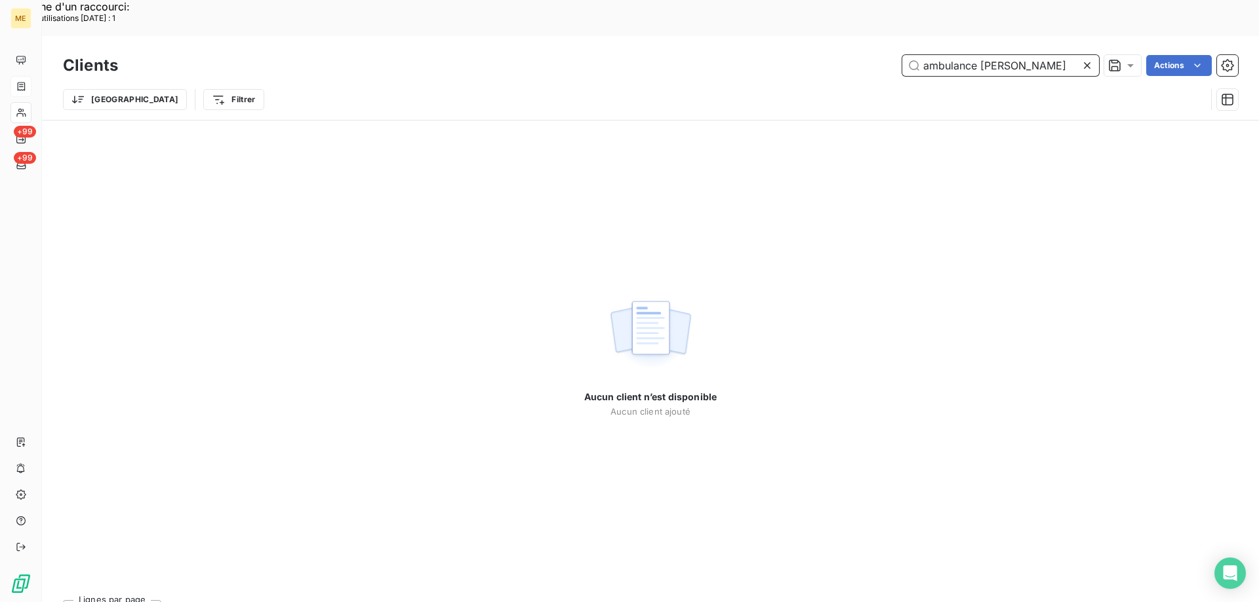
type input "ambulance victor-betbeder"
click at [1085, 59] on icon at bounding box center [1086, 65] width 13 height 13
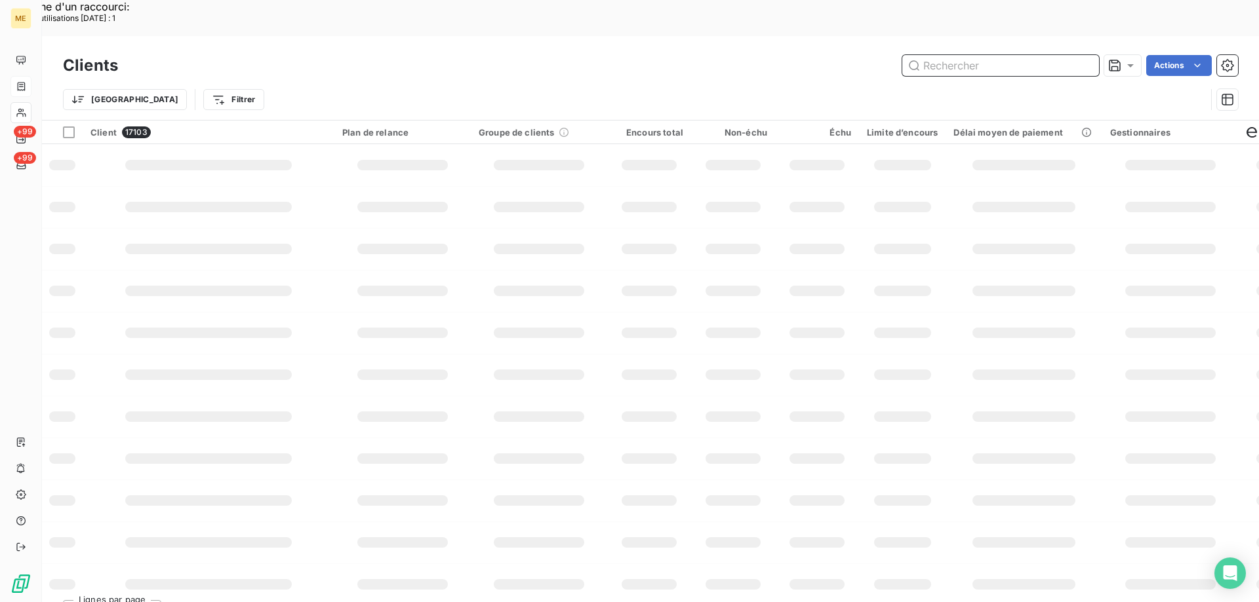
click at [994, 55] on input "text" at bounding box center [1000, 65] width 197 height 21
paste input "AMBULANCES [PERSON_NAME]"
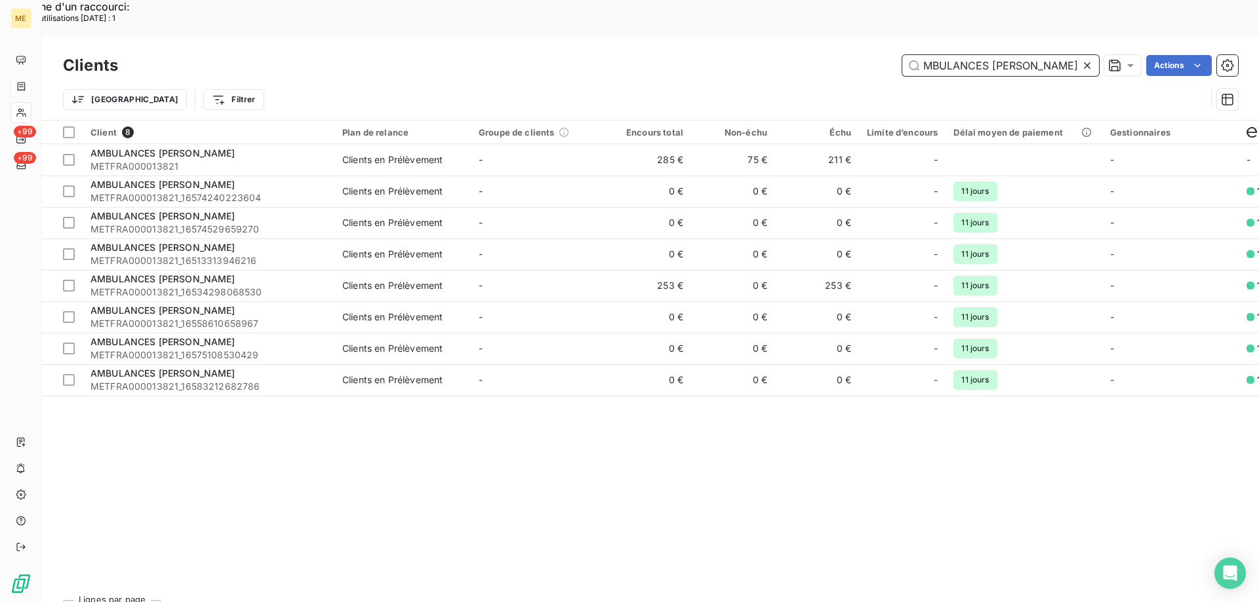
type input "AMBULANCES [PERSON_NAME]"
drag, startPoint x: 940, startPoint y: 31, endPoint x: 604, endPoint y: 391, distance: 493.0
click at [604, 391] on div "Client 8 Plan de relance Groupe de clients Encours total Non-échu Échu Limite d…" at bounding box center [650, 355] width 1217 height 469
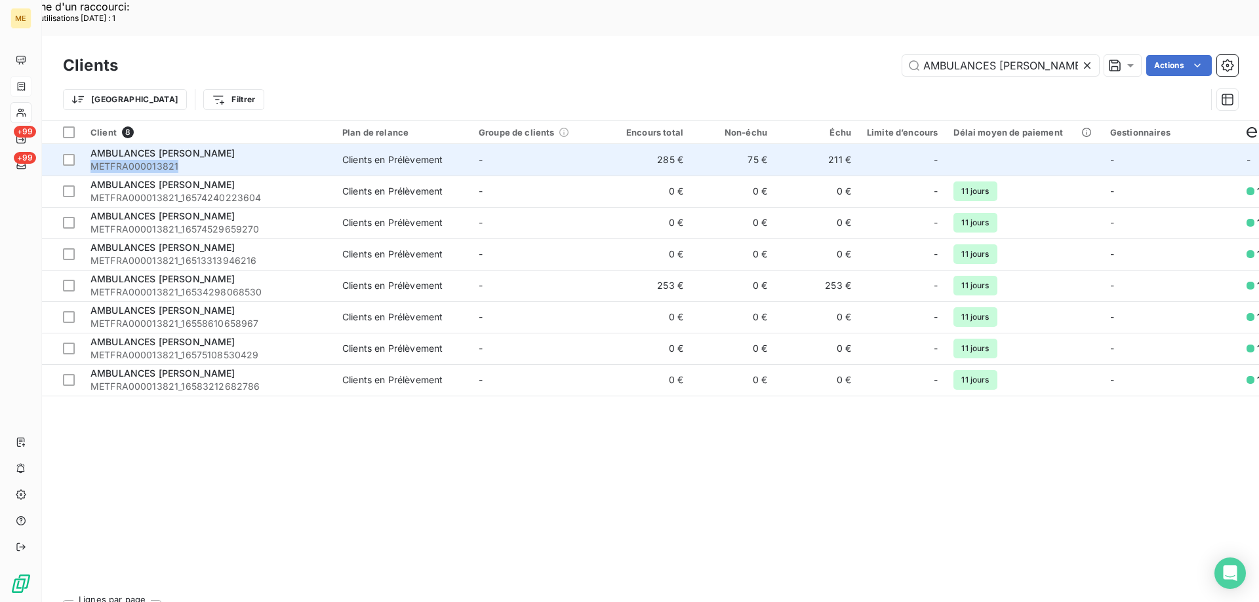
drag, startPoint x: 195, startPoint y: 125, endPoint x: 91, endPoint y: 127, distance: 103.6
click at [91, 160] on span "METFRA000013821" at bounding box center [208, 166] width 236 height 13
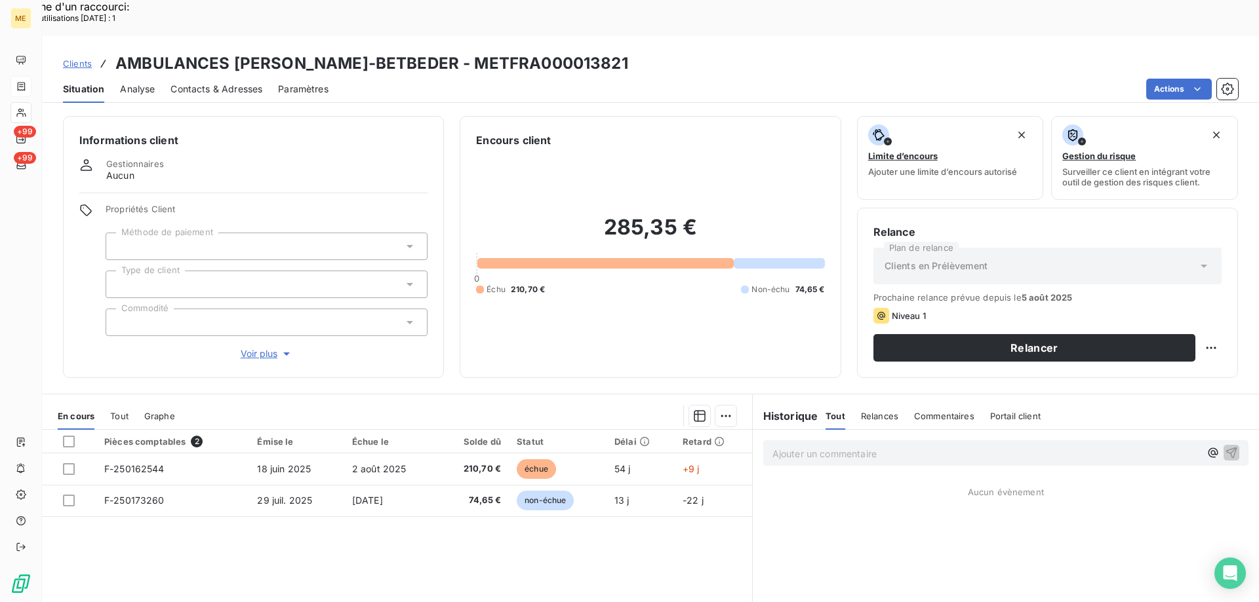
drag, startPoint x: 91, startPoint y: 127, endPoint x: 650, endPoint y: 22, distance: 568.1
click at [650, 52] on div "Clients AMBULANCES VICTOR-BETBEDER - METFRA000013821" at bounding box center [650, 64] width 1217 height 24
drag, startPoint x: 398, startPoint y: 24, endPoint x: 549, endPoint y: 29, distance: 150.8
click at [549, 52] on h3 "AMBULANCES [PERSON_NAME]-BETBEDER - METFRA000013821" at bounding box center [371, 64] width 513 height 24
drag, startPoint x: 545, startPoint y: 30, endPoint x: 535, endPoint y: 30, distance: 10.5
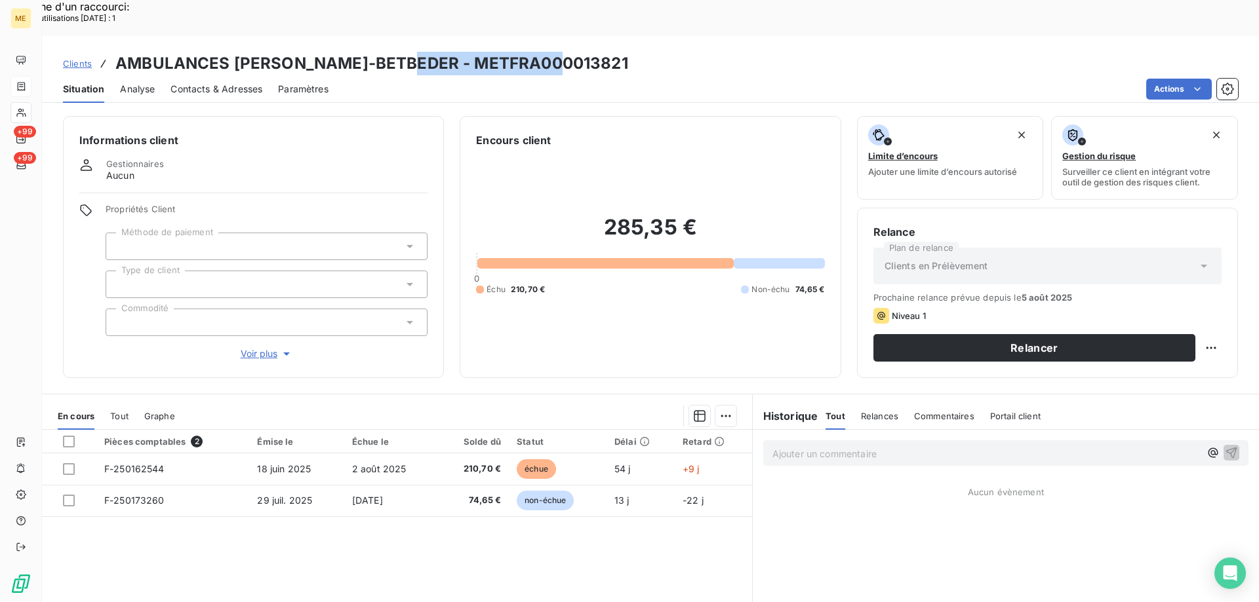
copy h3 "METFRA000013821"
click at [380, 546] on div "Pièces comptables 2 Émise le Échue le Solde dû Statut Délai Retard F-250162544 …" at bounding box center [397, 556] width 710 height 252
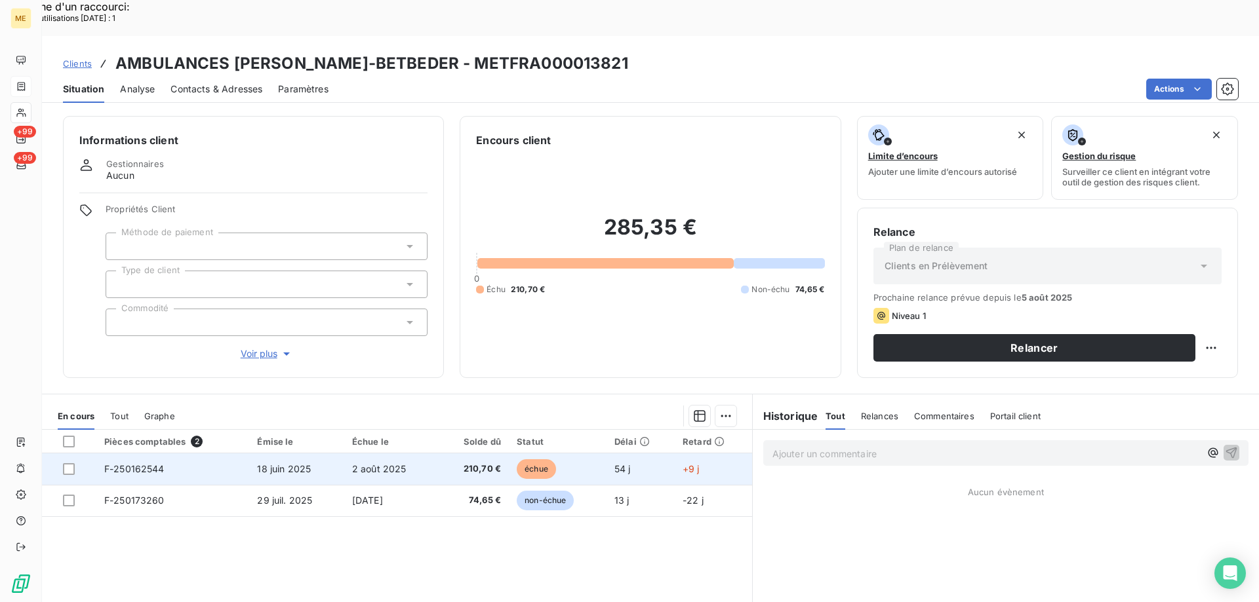
click at [138, 463] on span "F-250162544" at bounding box center [134, 468] width 60 height 11
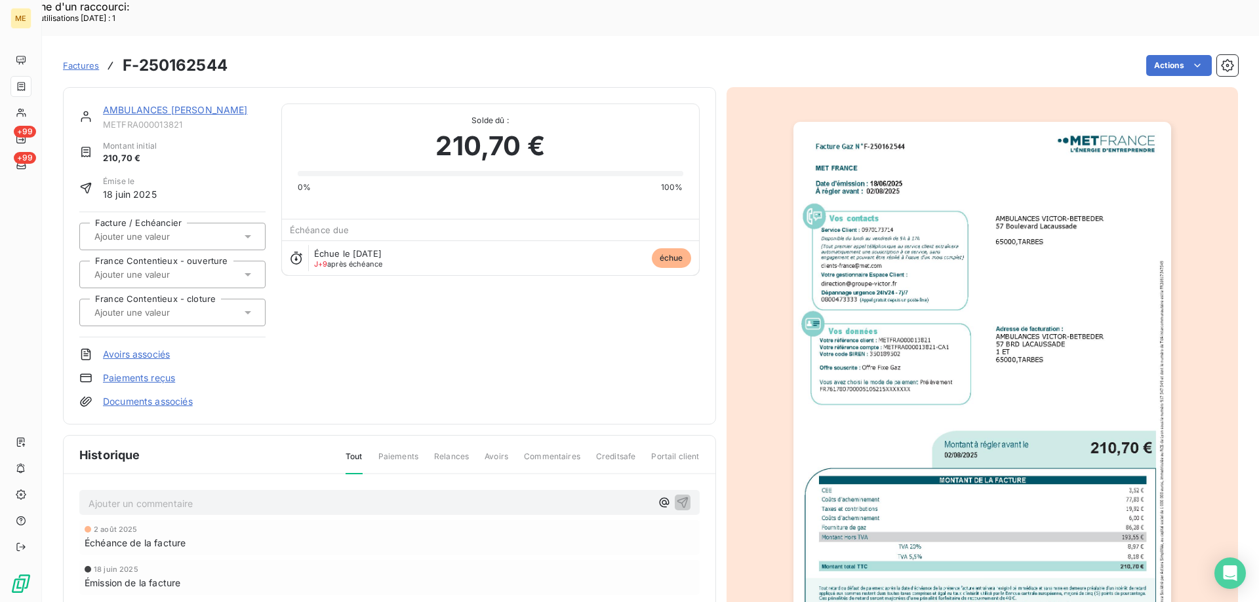
click at [889, 374] on img "button" at bounding box center [982, 389] width 378 height 534
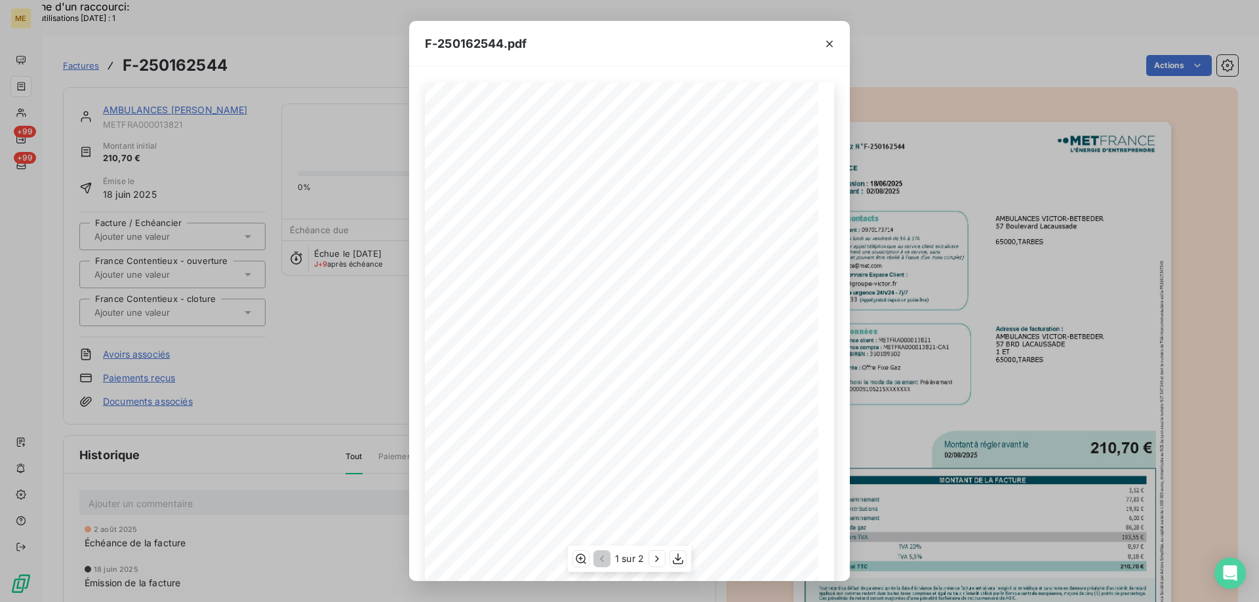
scroll to position [90, 0]
click at [673, 560] on icon "button" at bounding box center [678, 559] width 10 height 11
click at [831, 45] on icon "button" at bounding box center [829, 43] width 13 height 13
click at [830, 45] on icon "button" at bounding box center [829, 44] width 7 height 7
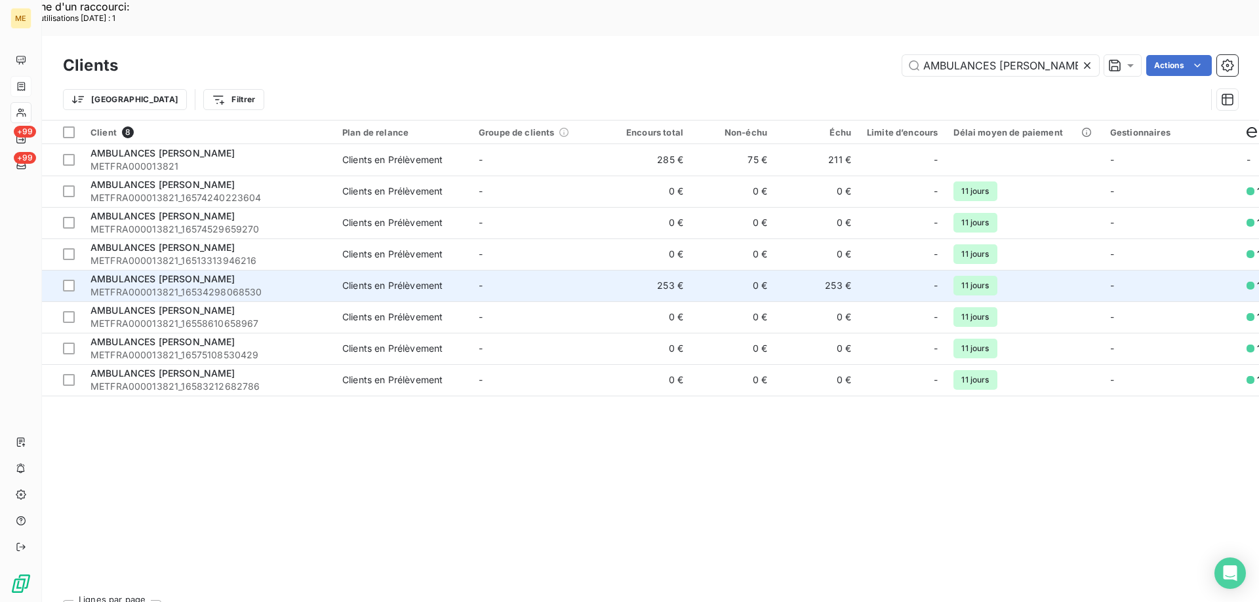
click at [196, 273] on span "AMBULANCES [PERSON_NAME]" at bounding box center [162, 278] width 145 height 11
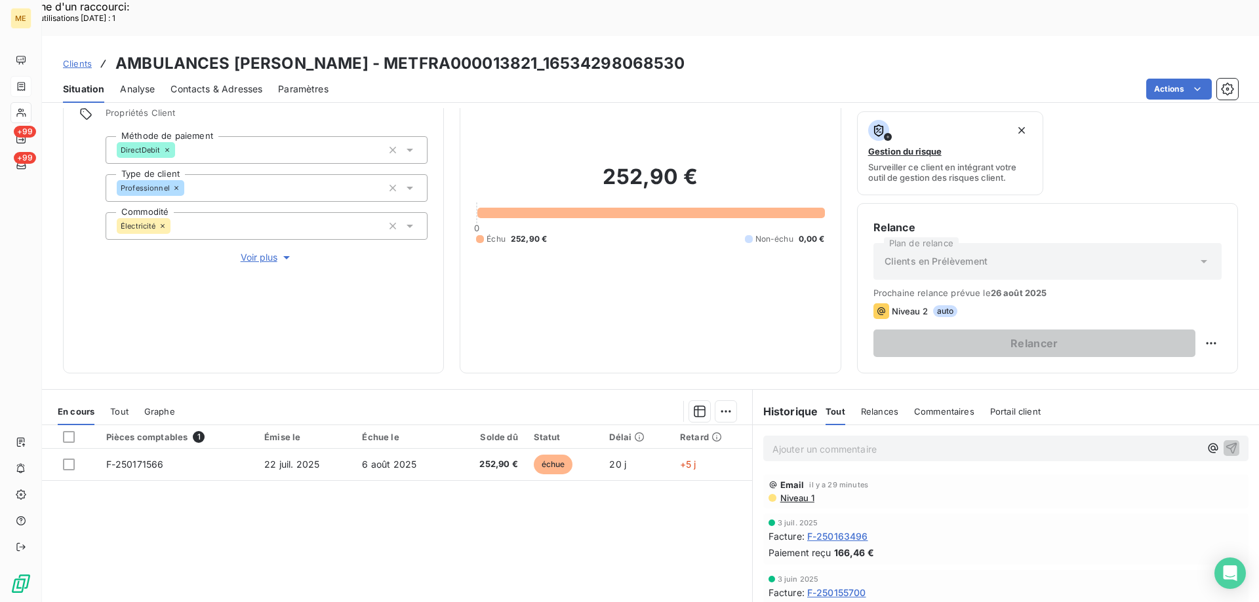
scroll to position [175, 0]
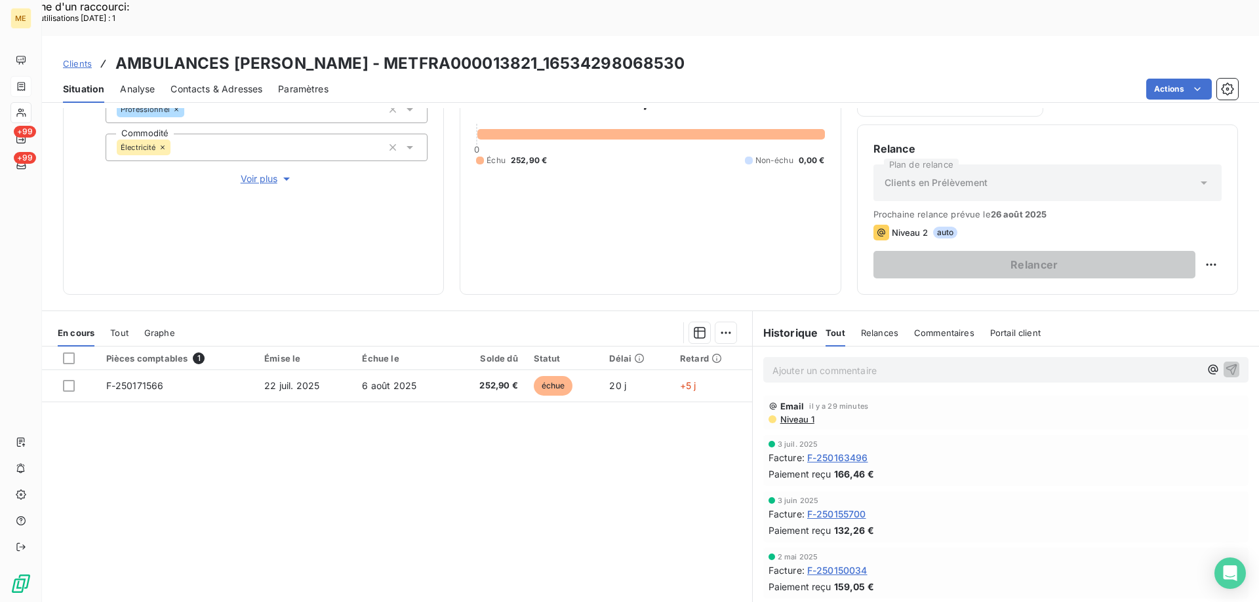
click at [891, 362] on p "Ajouter un commentaire ﻿" at bounding box center [985, 370] width 427 height 16
click at [815, 362] on p "Ajouter un commentaire ﻿" at bounding box center [985, 370] width 427 height 16
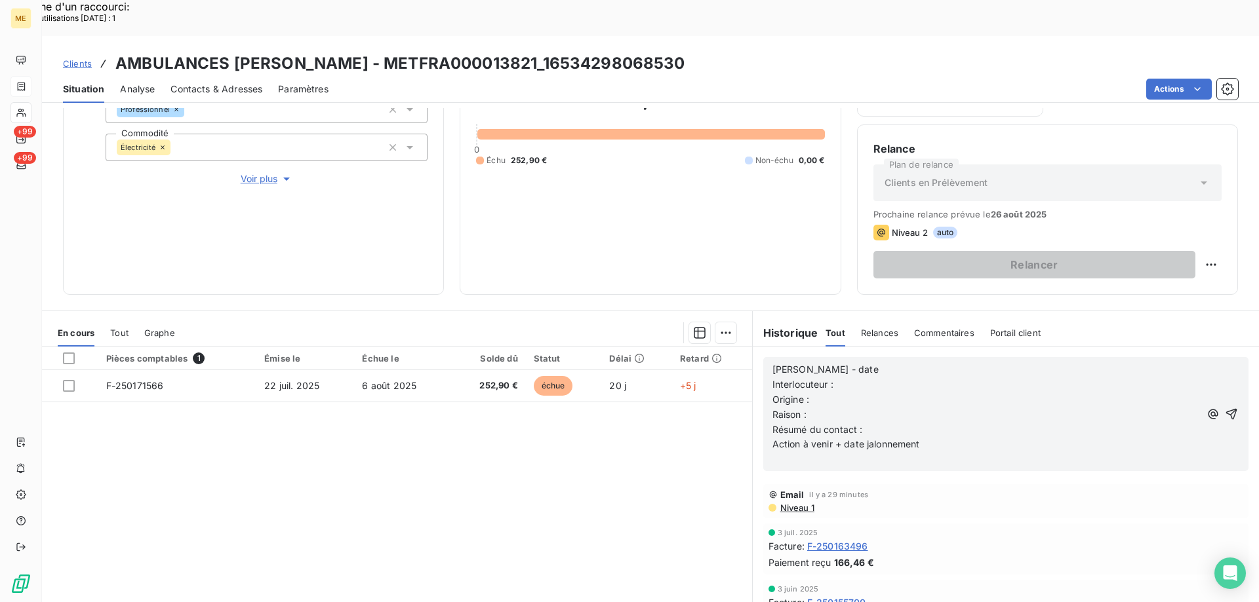
drag, startPoint x: 857, startPoint y: 338, endPoint x: 869, endPoint y: 335, distance: 12.2
click at [859, 362] on p "[PERSON_NAME] - date" at bounding box center [985, 369] width 427 height 15
click at [859, 378] on p "Interlocuteur :" at bounding box center [985, 385] width 427 height 15
drag, startPoint x: 119, startPoint y: 26, endPoint x: 698, endPoint y: 28, distance: 578.8
click at [685, 52] on h3 "AMBULANCES [PERSON_NAME] - METFRA000013821_16534298068530" at bounding box center [400, 64] width 570 height 24
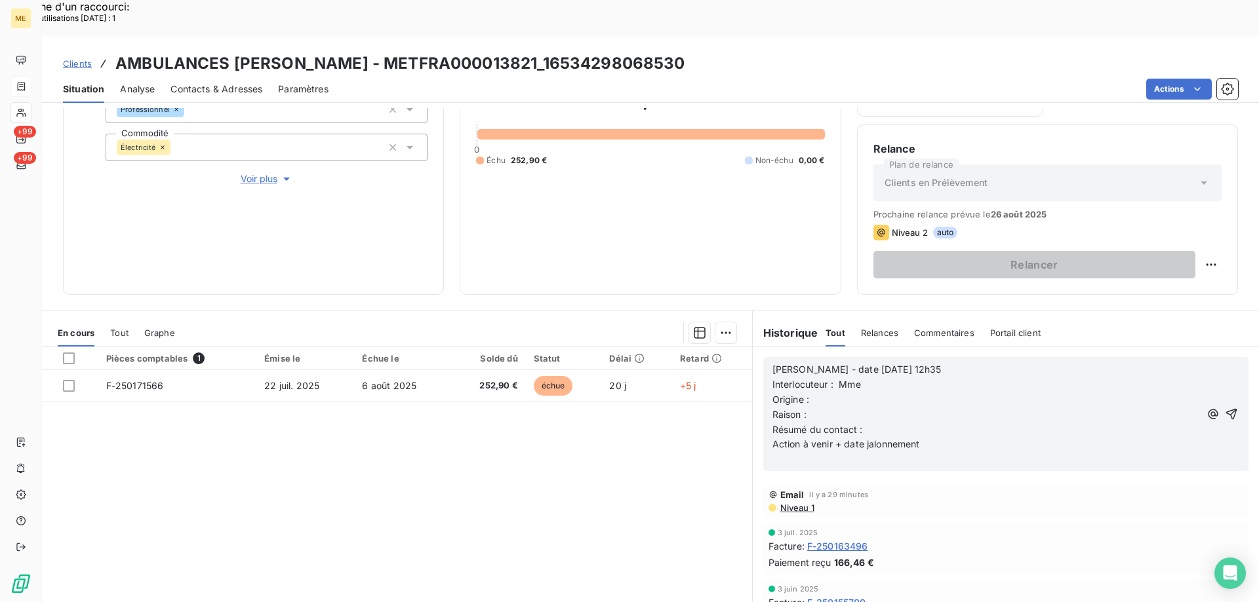
copy h3 "AMBULANCES [PERSON_NAME] - METFRA000013821_16534298068530"
drag, startPoint x: 836, startPoint y: 349, endPoint x: 856, endPoint y: 351, distance: 19.8
click at [856, 379] on span "Interlocuteur : Mme" at bounding box center [816, 384] width 88 height 11
click at [818, 393] on p "Origine :" at bounding box center [985, 400] width 427 height 15
click at [816, 408] on p "Raison :" at bounding box center [985, 415] width 427 height 15
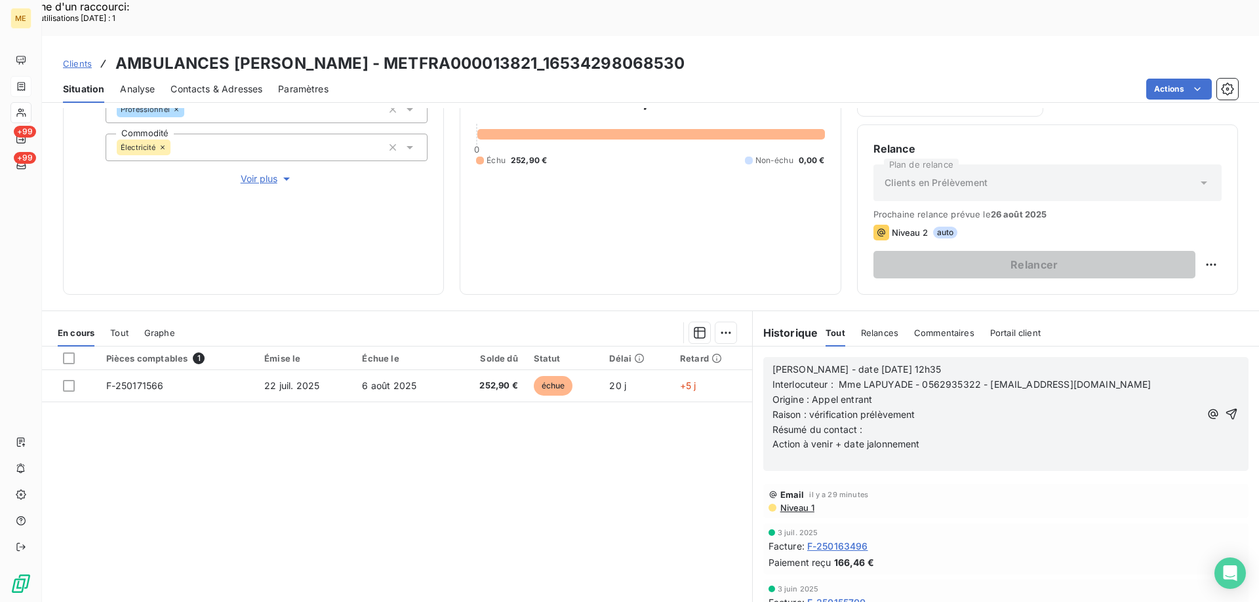
click at [875, 423] on p "Résumé du contact :" at bounding box center [985, 430] width 427 height 15
click at [924, 408] on p "Raison : vérification prélèvement" at bounding box center [985, 415] width 427 height 15
click at [948, 423] on p "Résumé du contact : J' informe Mme" at bounding box center [985, 430] width 427 height 15
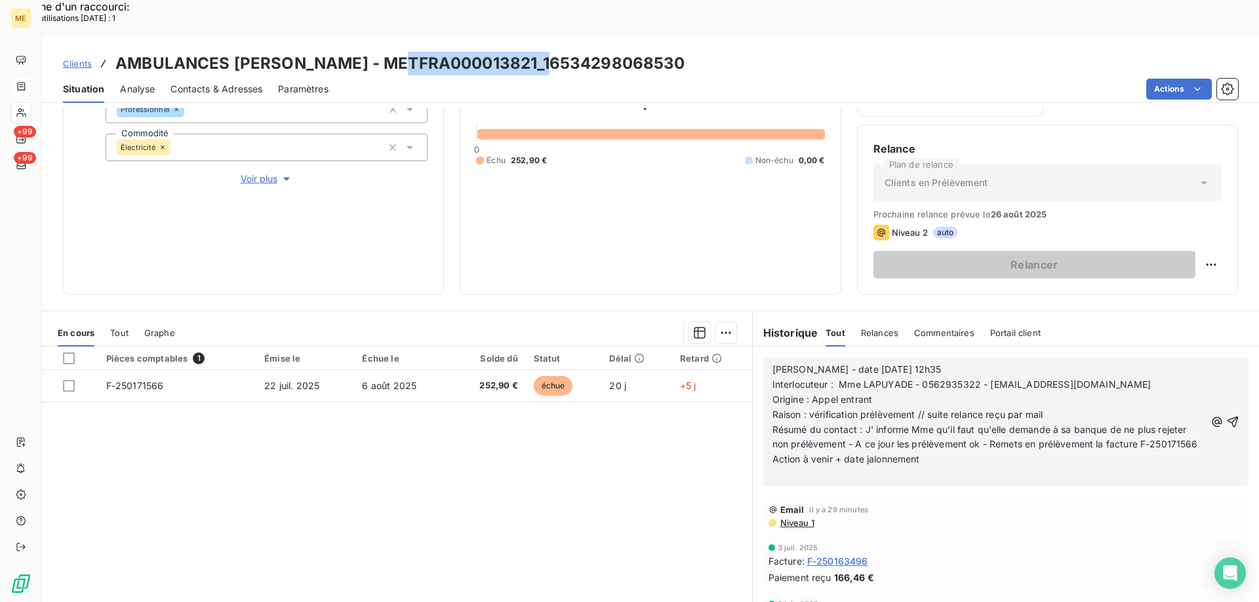
drag, startPoint x: 397, startPoint y: 22, endPoint x: 549, endPoint y: 22, distance: 152.1
click at [549, 52] on h3 "AMBULANCES [PERSON_NAME] - METFRA000013821_16534298068530" at bounding box center [400, 64] width 570 height 24
copy h3 "METFRA000013821"
click at [826, 423] on p "Résumé du contact : J' informe Mme qu'il faut qu'elle demande à sa banque de ne…" at bounding box center [988, 438] width 433 height 30
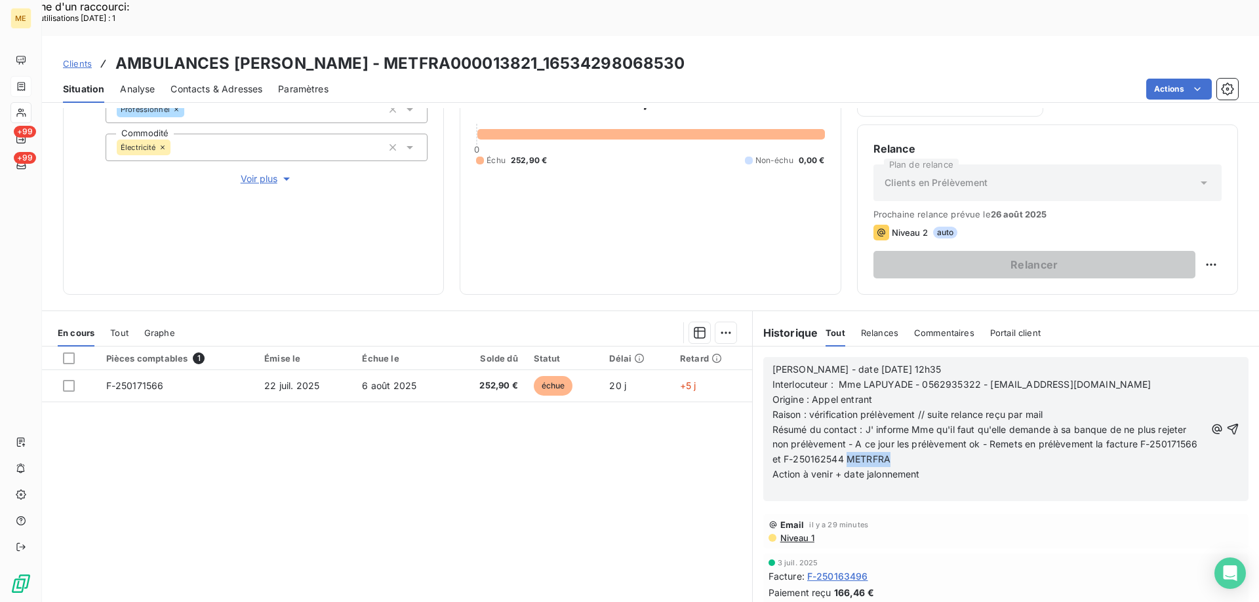
drag, startPoint x: 891, startPoint y: 421, endPoint x: 931, endPoint y: 424, distance: 40.7
click at [931, 424] on span "Résumé du contact : J' informe Mme qu'il faut qu'elle demande à sa banque de ne…" at bounding box center [986, 444] width 428 height 41
click at [1183, 423] on p "Résumé du contact : J' informe Mme qu'il faut qu'elle demande à sa banque de ne…" at bounding box center [988, 445] width 433 height 45
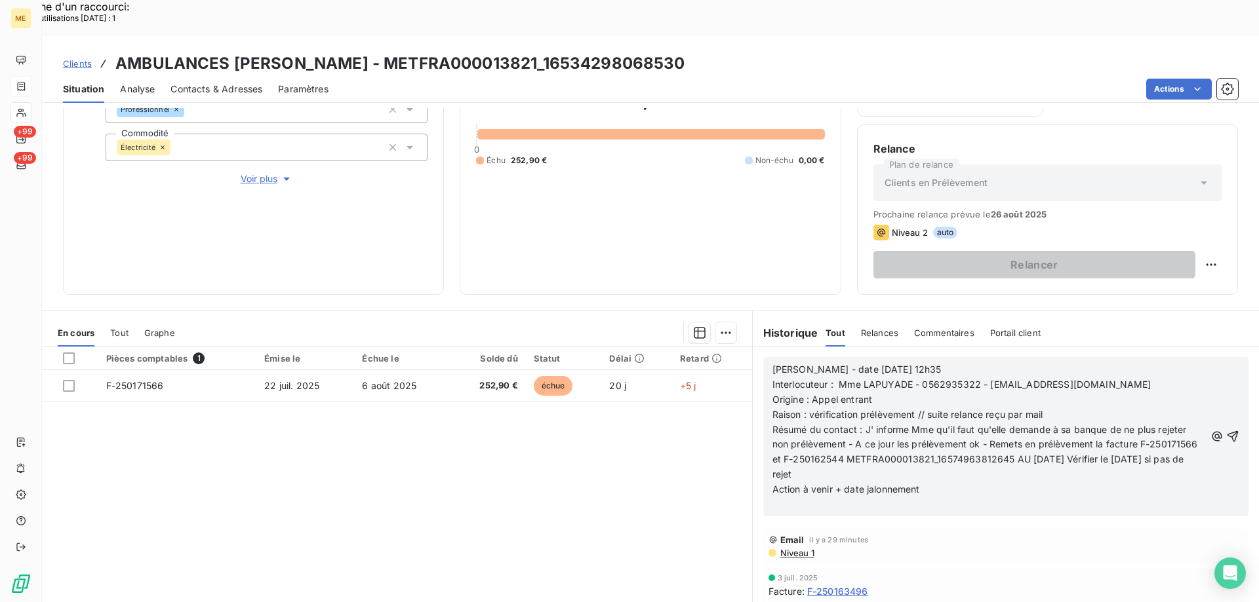
click at [983, 482] on p "Action à venir + date jalonnement" at bounding box center [988, 489] width 433 height 15
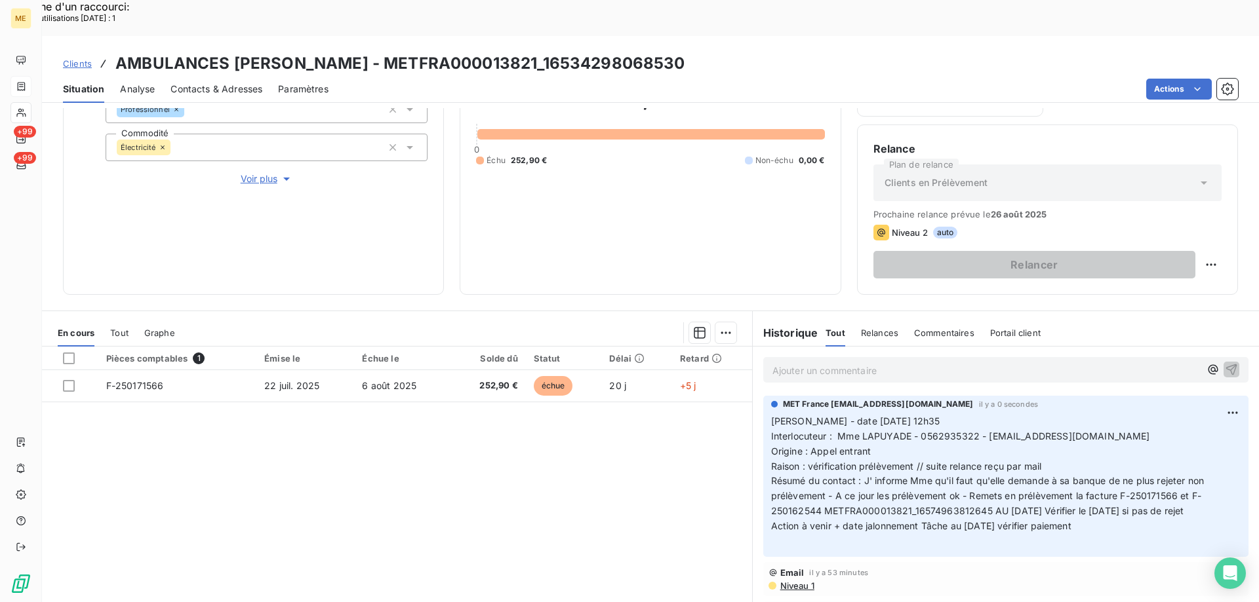
drag, startPoint x: 1104, startPoint y: 491, endPoint x: 763, endPoint y: 380, distance: 358.6
click at [763, 396] on div "MET France met-france@recouvrement.met.com il y a 0 secondes Valérie - date 11/…" at bounding box center [1005, 476] width 485 height 161
copy p "[PERSON_NAME] - date [DATE] 12h35 Interlocuteur : Mme LAPUYADE - 0562935322 - […"
click at [268, 145] on div "Informations client Gestionnaires Aucun Propriétés Client Méthode de paiement D…" at bounding box center [253, 118] width 381 height 354
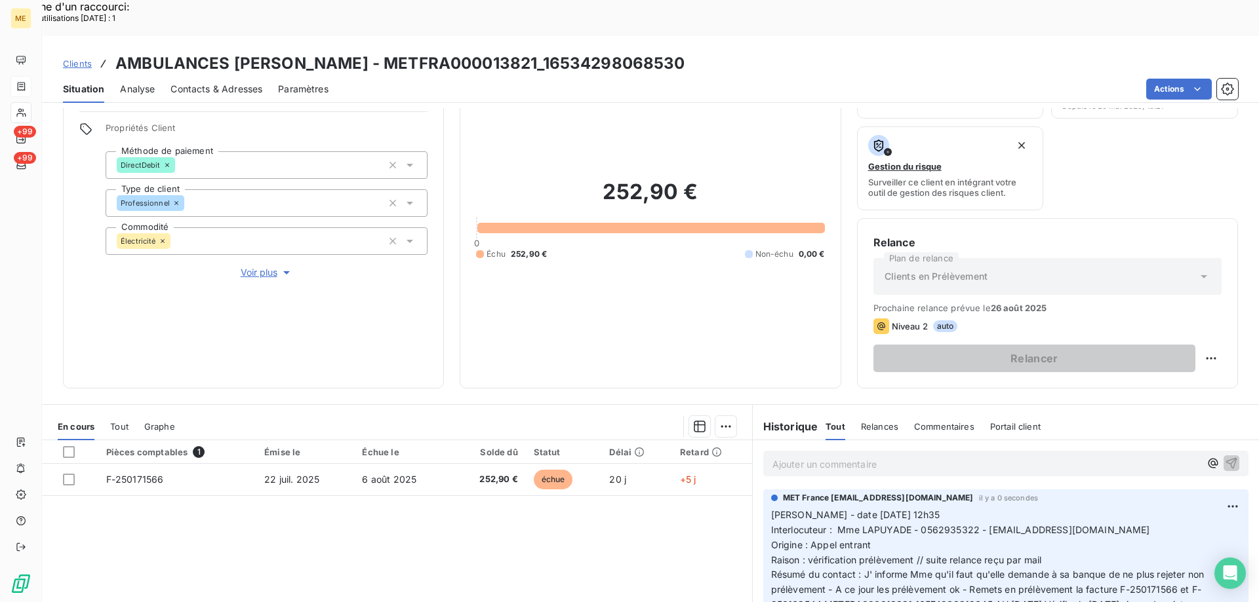
scroll to position [0, 0]
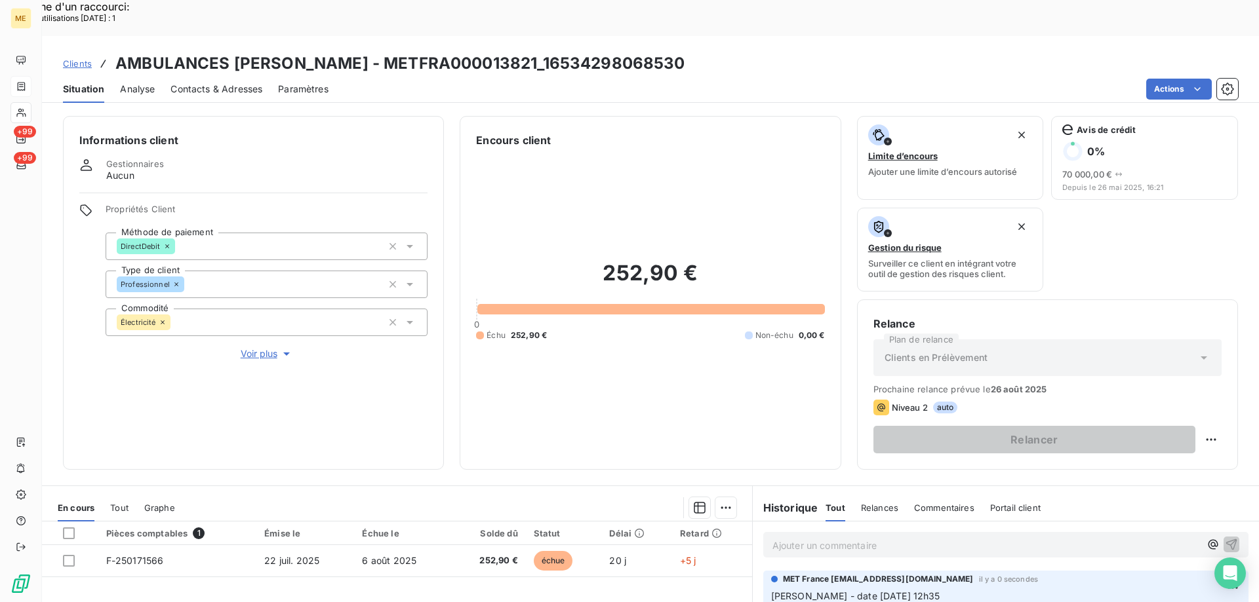
click at [252, 347] on span "Voir plus" at bounding box center [267, 353] width 52 height 13
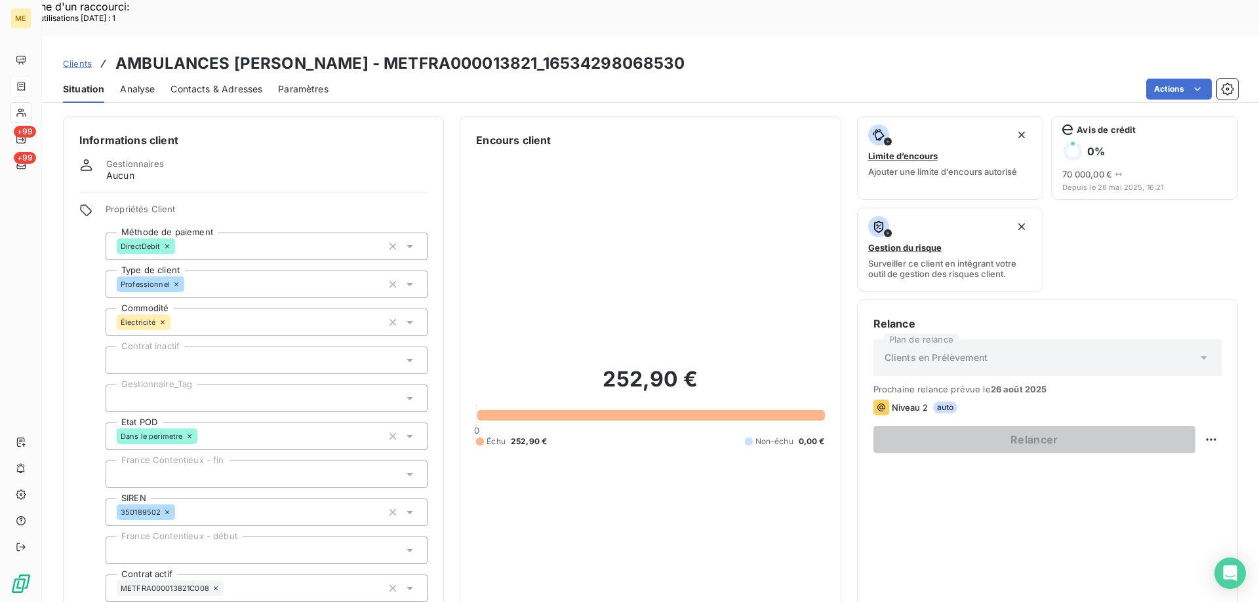
click at [218, 385] on div at bounding box center [267, 399] width 322 height 28
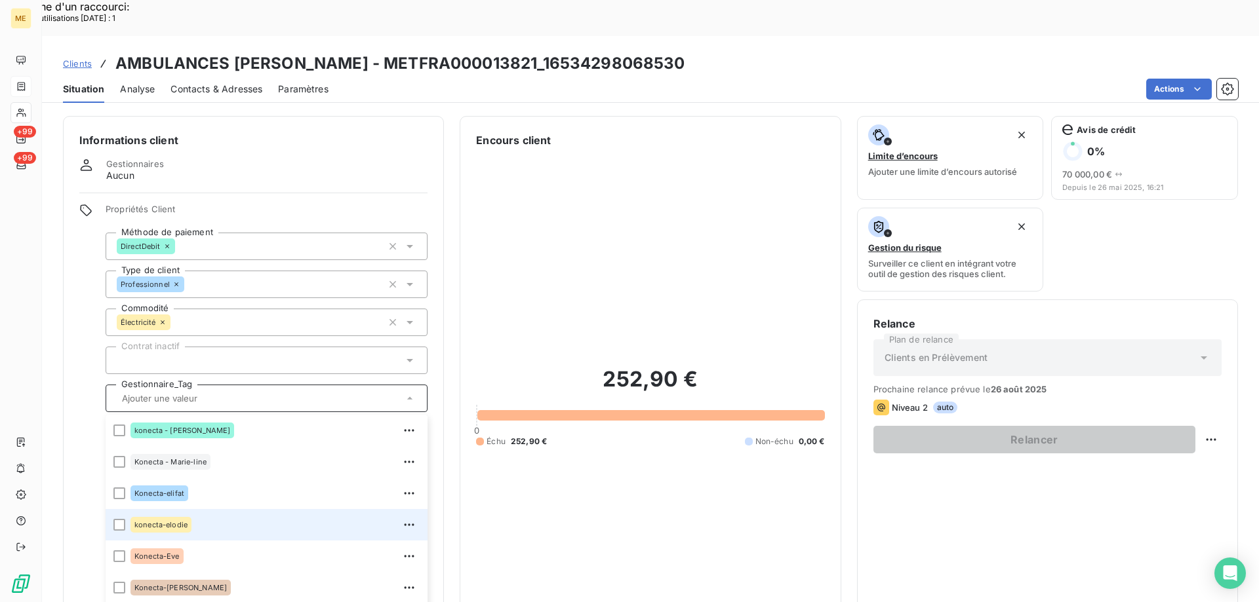
scroll to position [378, 0]
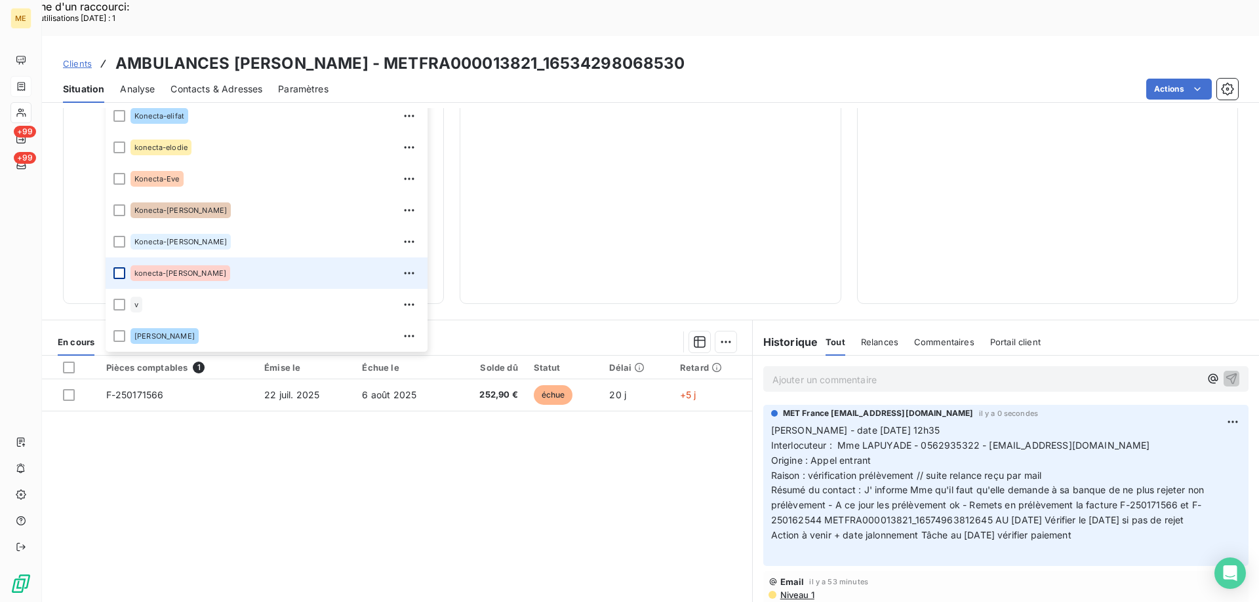
click at [117, 267] on div at bounding box center [119, 273] width 12 height 12
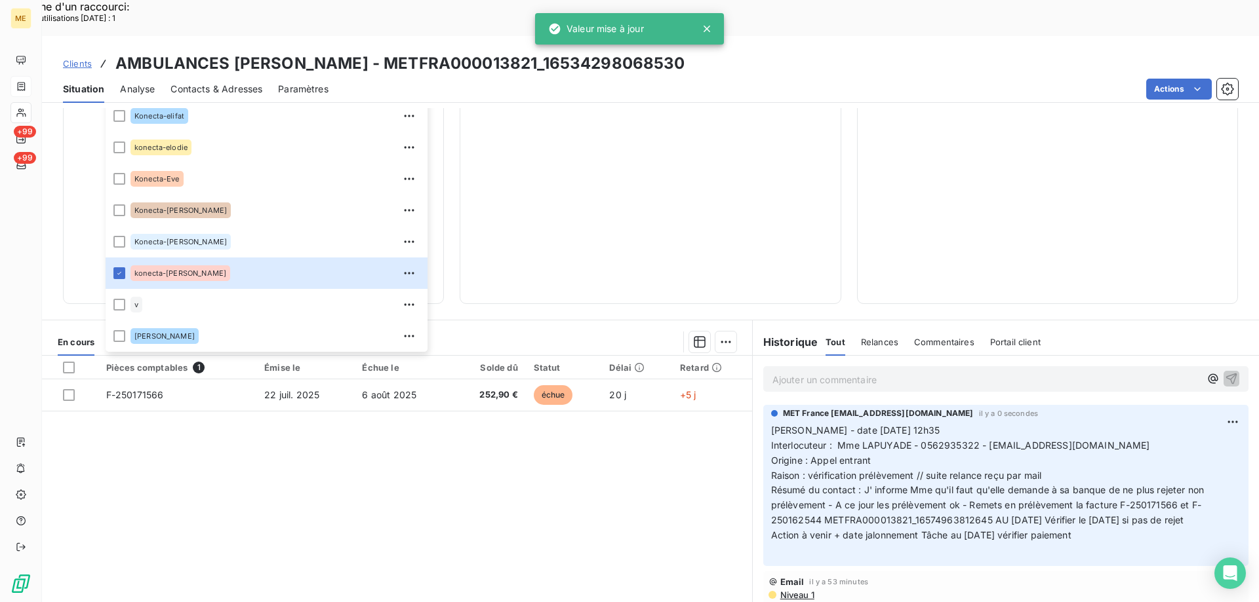
click at [613, 172] on div "252,90 € 0 Échu 252,90 € Non-échu 0,00 €" at bounding box center [650, 29] width 348 height 517
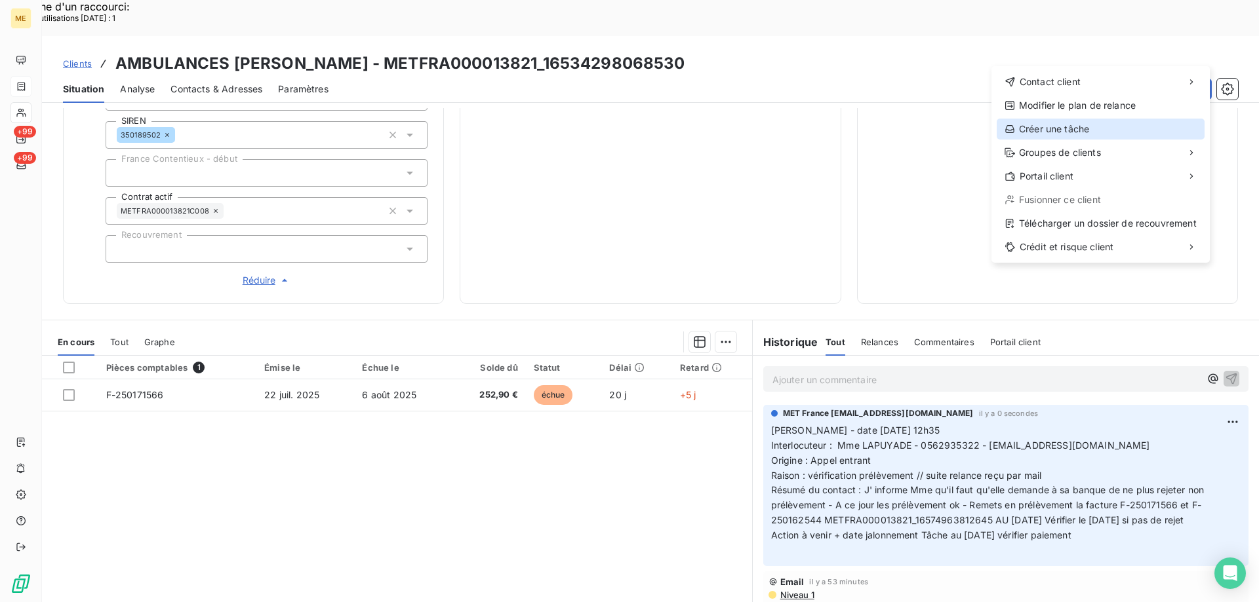
click at [1040, 130] on div "Créer une tâche" at bounding box center [1100, 129] width 208 height 21
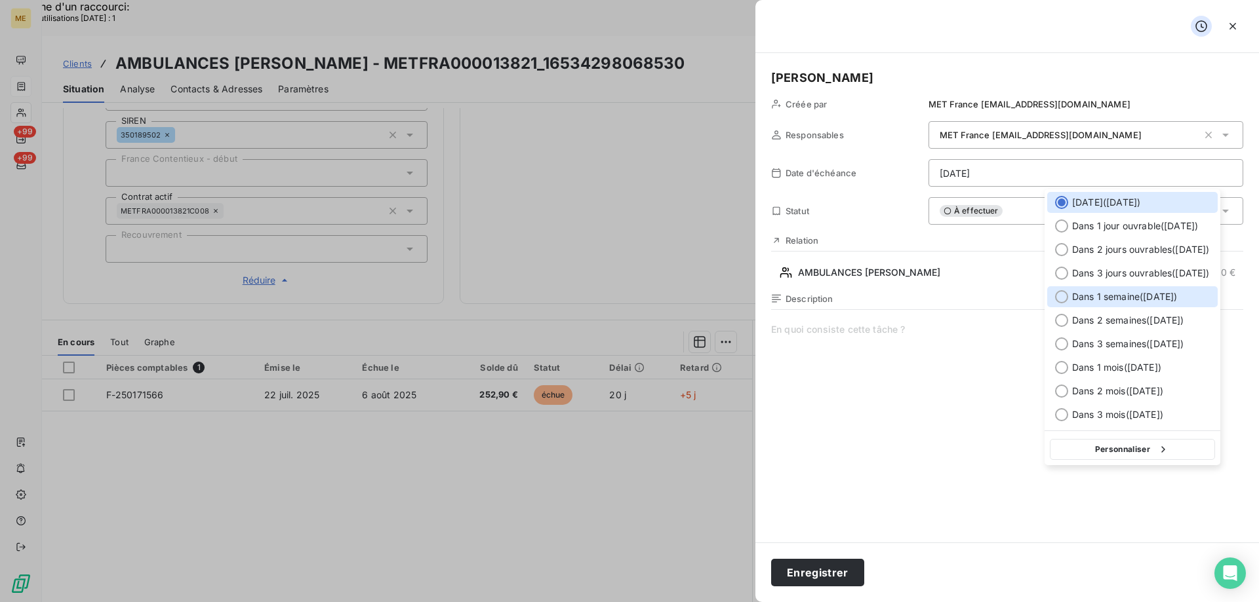
click at [1055, 298] on div at bounding box center [1061, 296] width 13 height 13
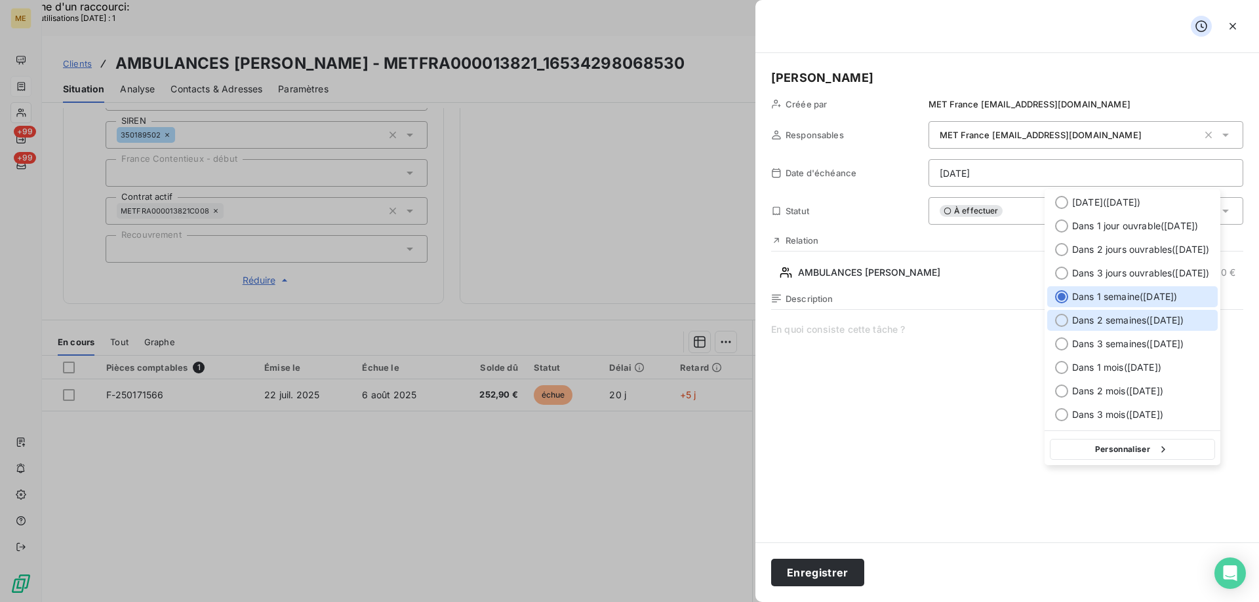
click at [1059, 322] on div at bounding box center [1061, 320] width 13 height 13
type input "[DATE]"
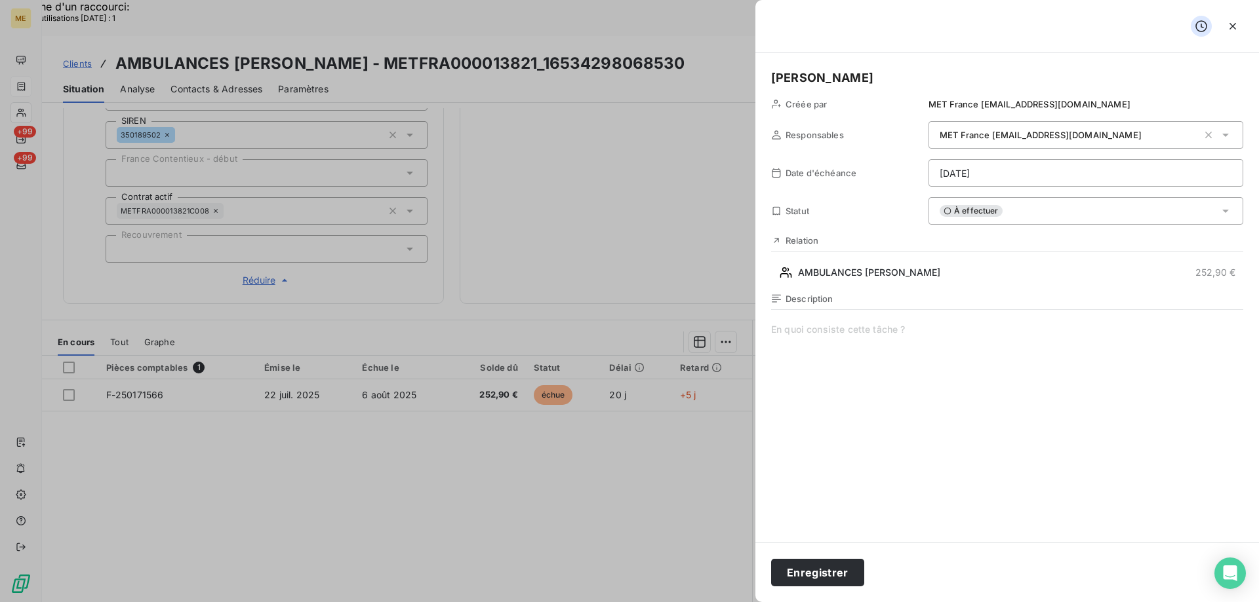
click at [828, 324] on span at bounding box center [1007, 449] width 472 height 252
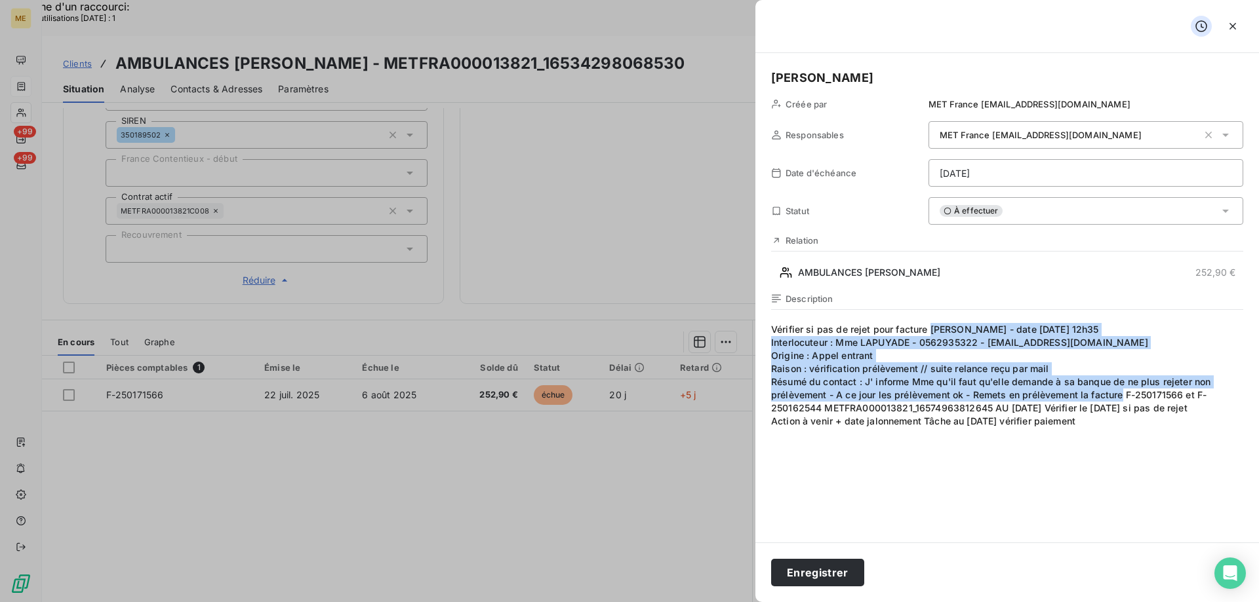
drag, startPoint x: 1121, startPoint y: 395, endPoint x: 930, endPoint y: 323, distance: 203.9
click at [930, 323] on span "Vérifier si pas de rejet pour facture Valérie - date 11/08/2025 12h35  Interlo…" at bounding box center [1007, 449] width 472 height 252
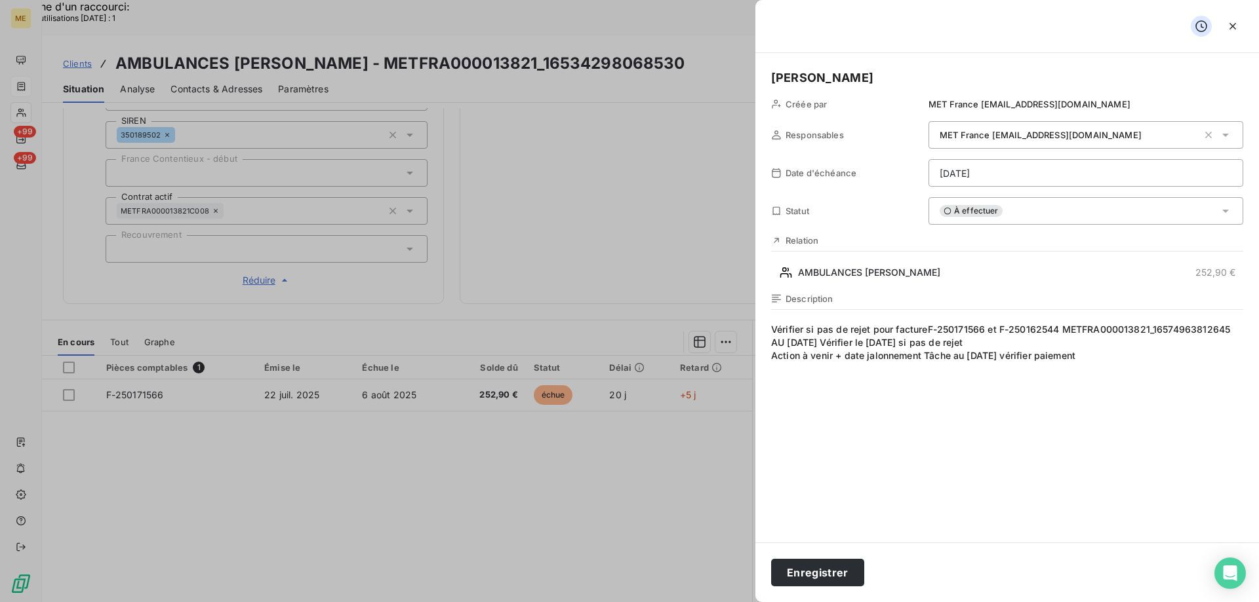
drag, startPoint x: 771, startPoint y: 343, endPoint x: 1163, endPoint y: 365, distance: 392.6
click at [1163, 365] on span "Vérifier si pas de rejet pour facture F-250171566 et F-250162544 METFRA00001382…" at bounding box center [1007, 449] width 472 height 252
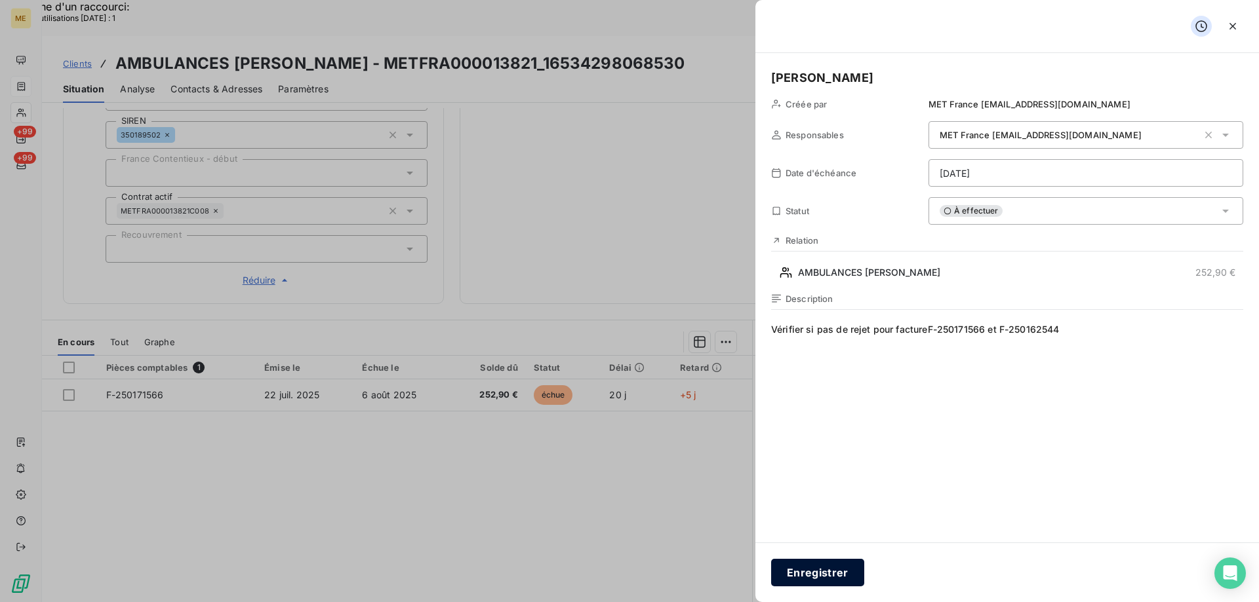
click at [808, 567] on button "Enregistrer" at bounding box center [817, 573] width 93 height 28
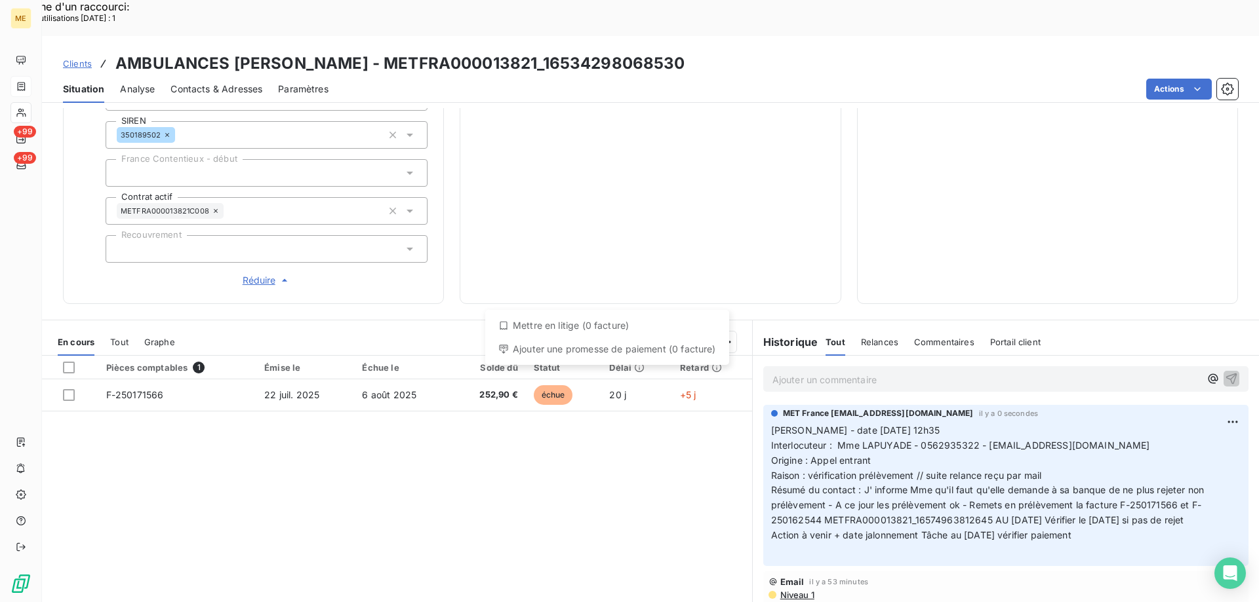
click at [68, 362] on div at bounding box center [69, 368] width 12 height 12
click at [615, 347] on div "Ajouter une promesse de paiement (1 facture)" at bounding box center [607, 349] width 231 height 21
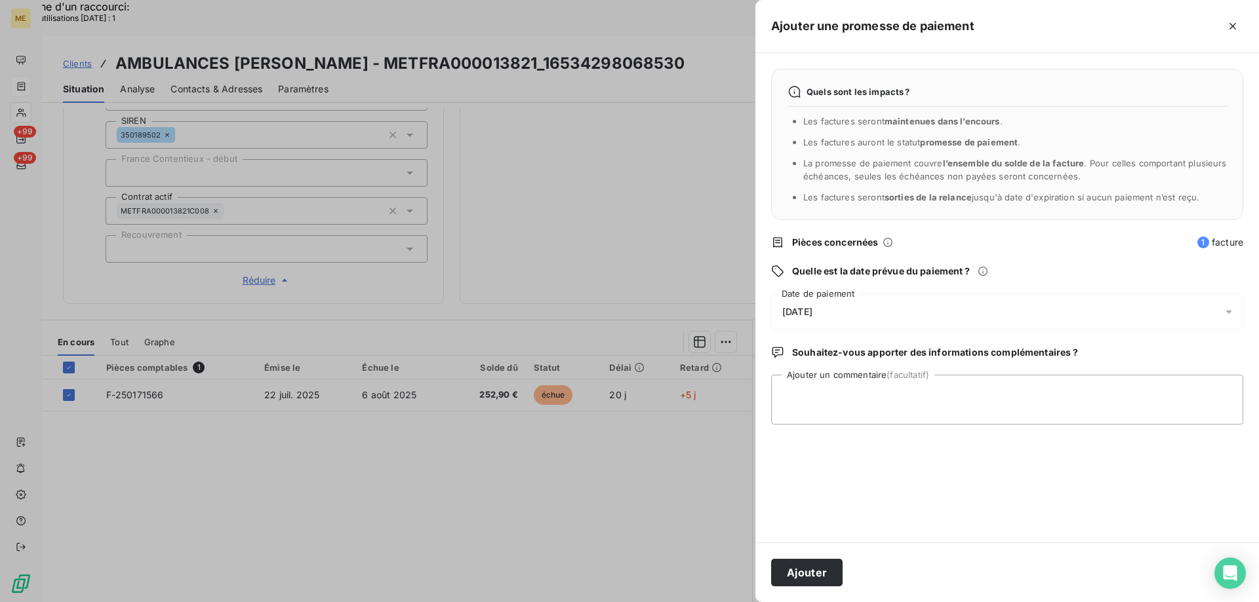
click at [884, 309] on div "12/08/2025" at bounding box center [1007, 312] width 472 height 37
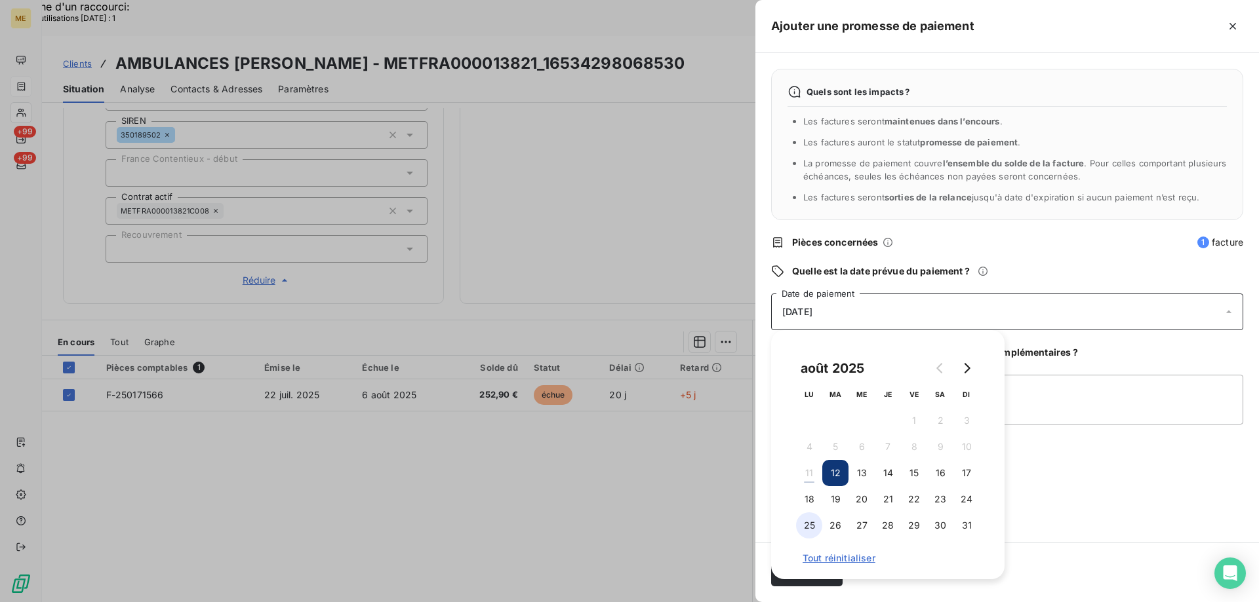
click at [806, 525] on button "25" at bounding box center [809, 526] width 26 height 26
click at [1052, 393] on textarea "Ajouter un commentaire (facultatif)" at bounding box center [1007, 400] width 472 height 50
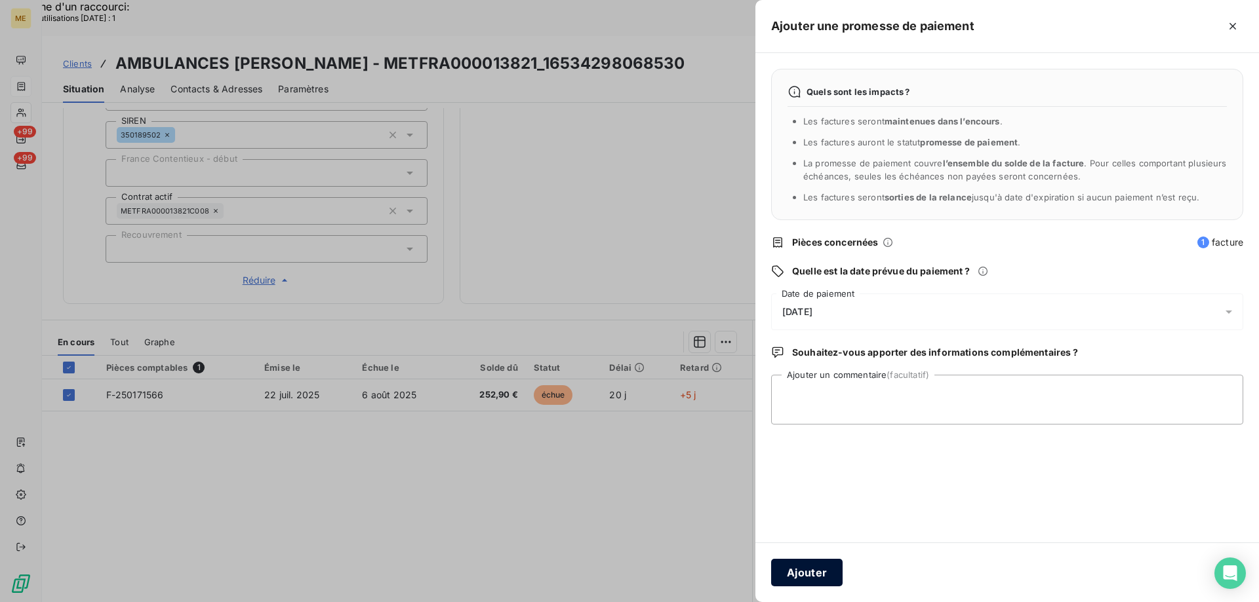
click at [804, 574] on button "Ajouter" at bounding box center [806, 573] width 71 height 28
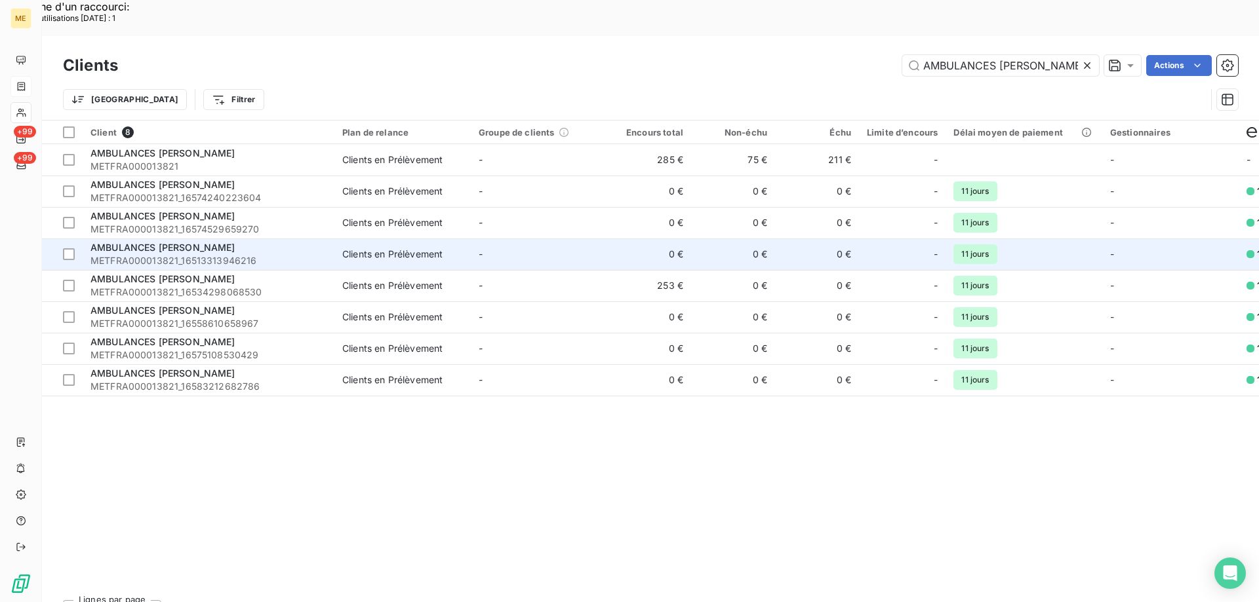
scroll to position [0, 19]
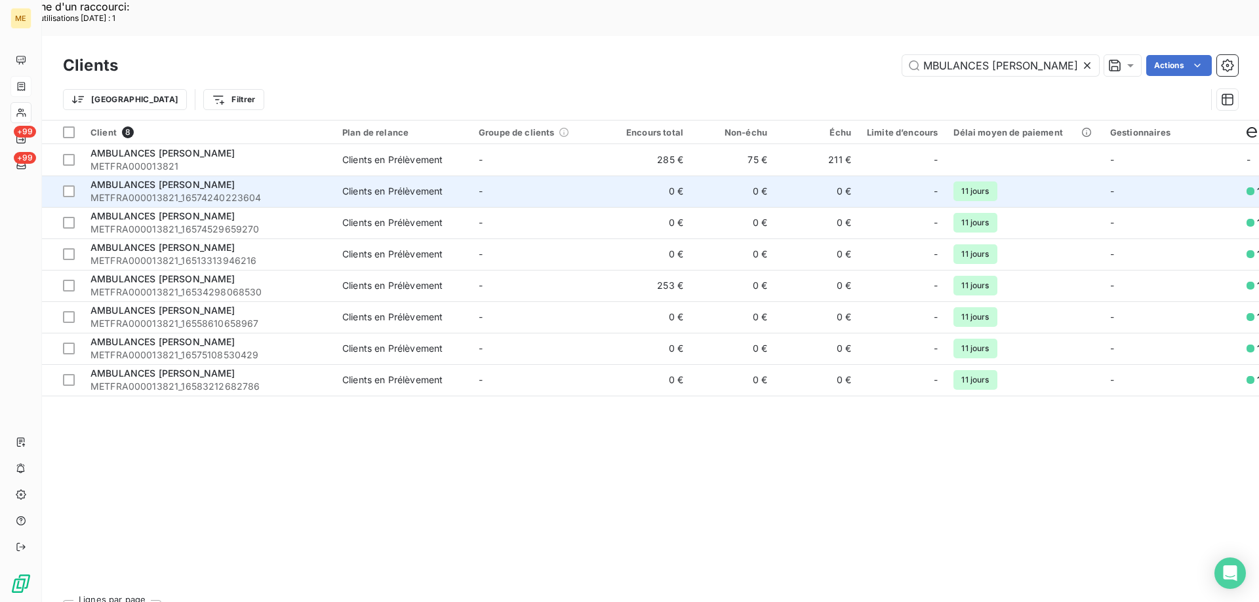
click at [183, 179] on span "AMBULANCES [PERSON_NAME]" at bounding box center [162, 184] width 145 height 11
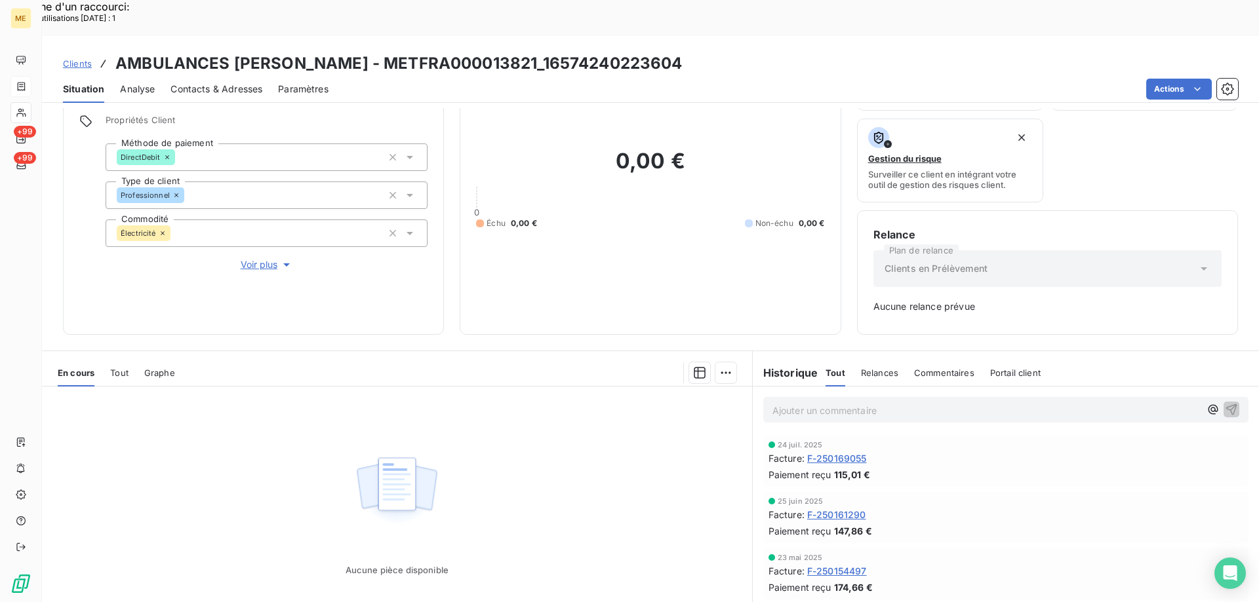
scroll to position [129, 0]
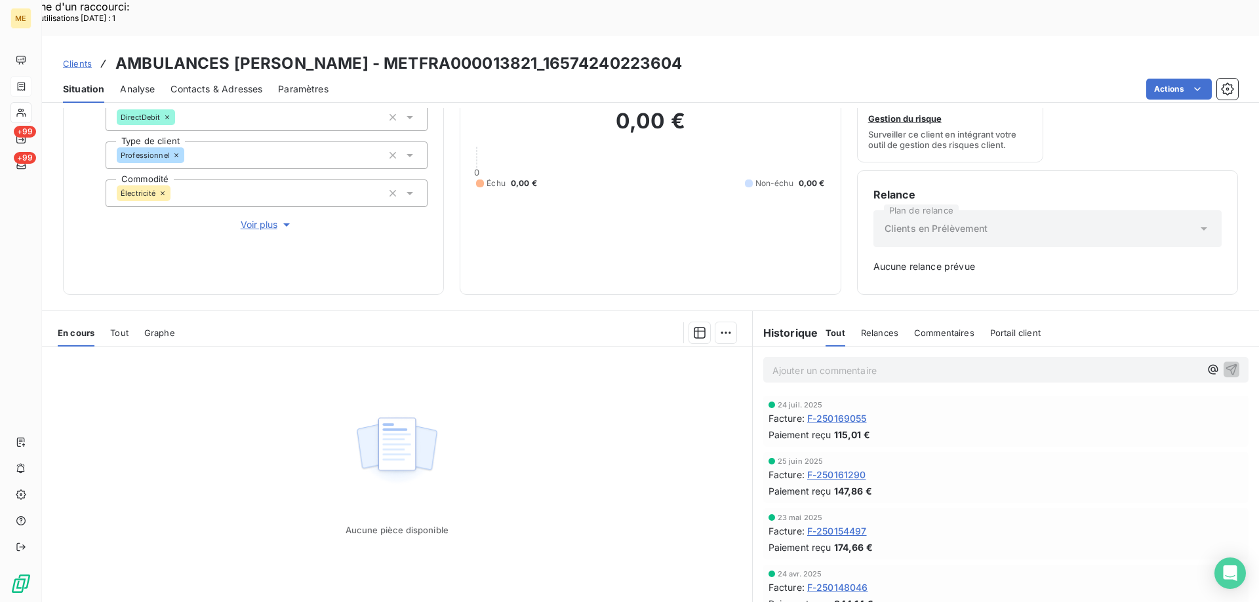
click at [865, 362] on p "Ajouter un commentaire ﻿" at bounding box center [985, 370] width 427 height 16
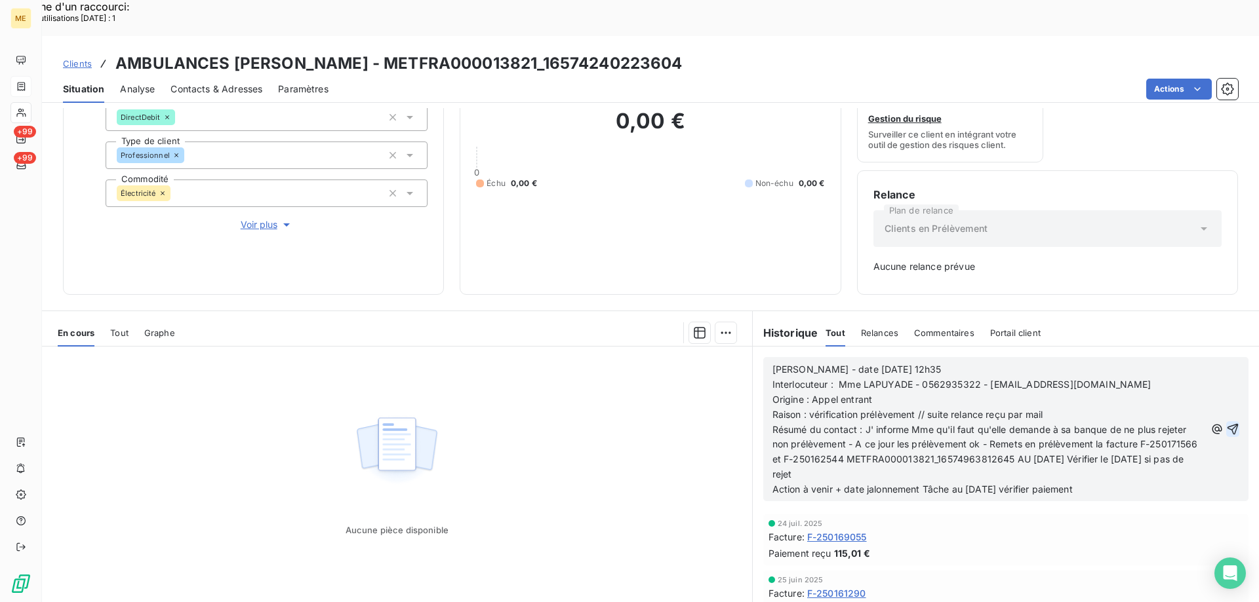
click at [1226, 423] on icon "button" at bounding box center [1232, 429] width 13 height 13
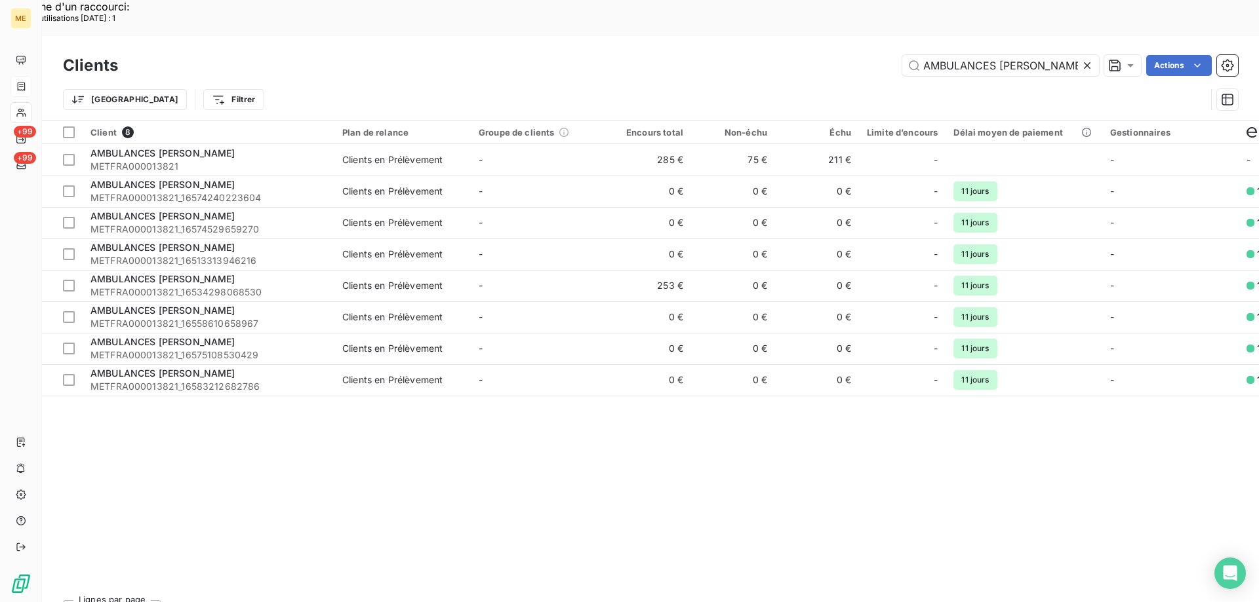
scroll to position [0, 19]
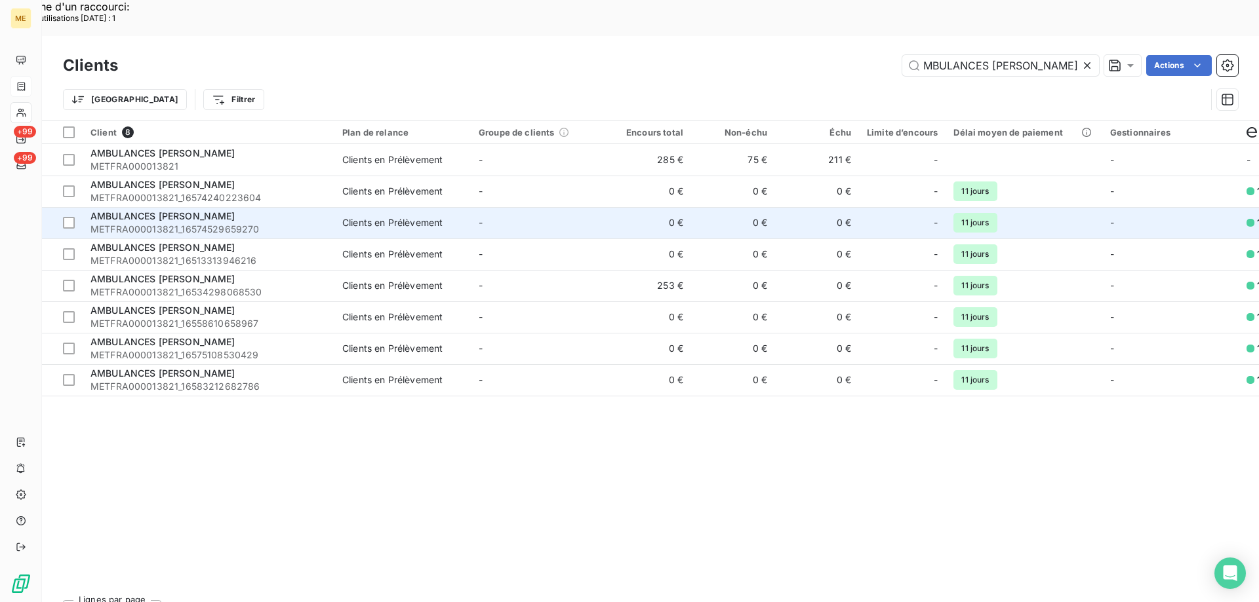
click at [201, 210] on span "AMBULANCES [PERSON_NAME]" at bounding box center [162, 215] width 145 height 11
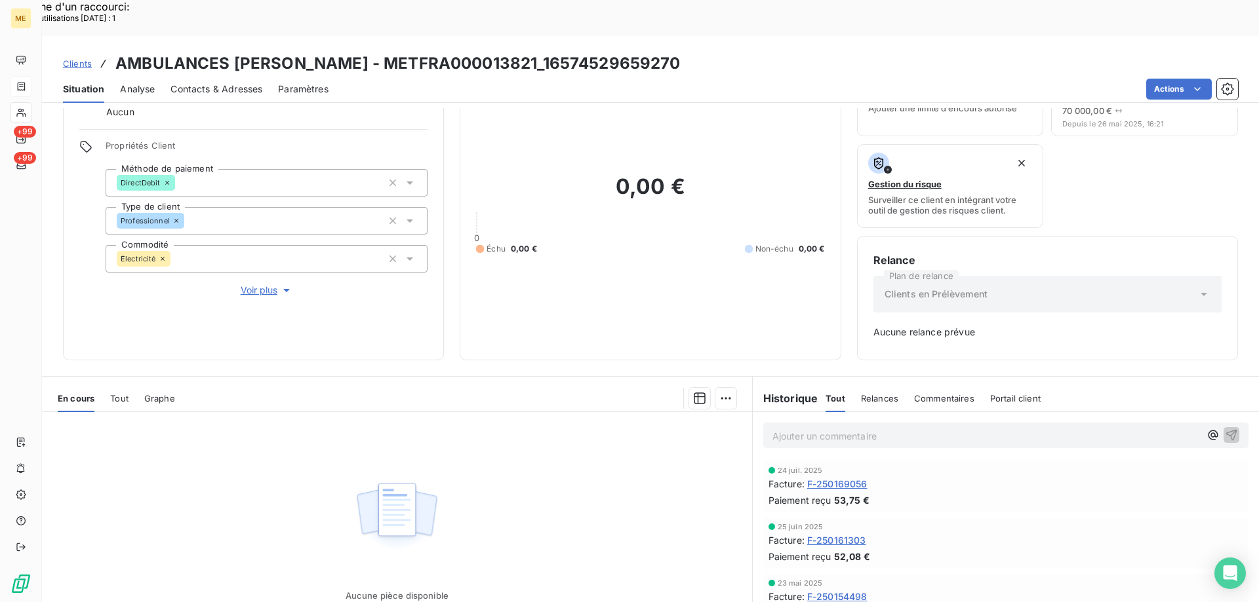
scroll to position [129, 0]
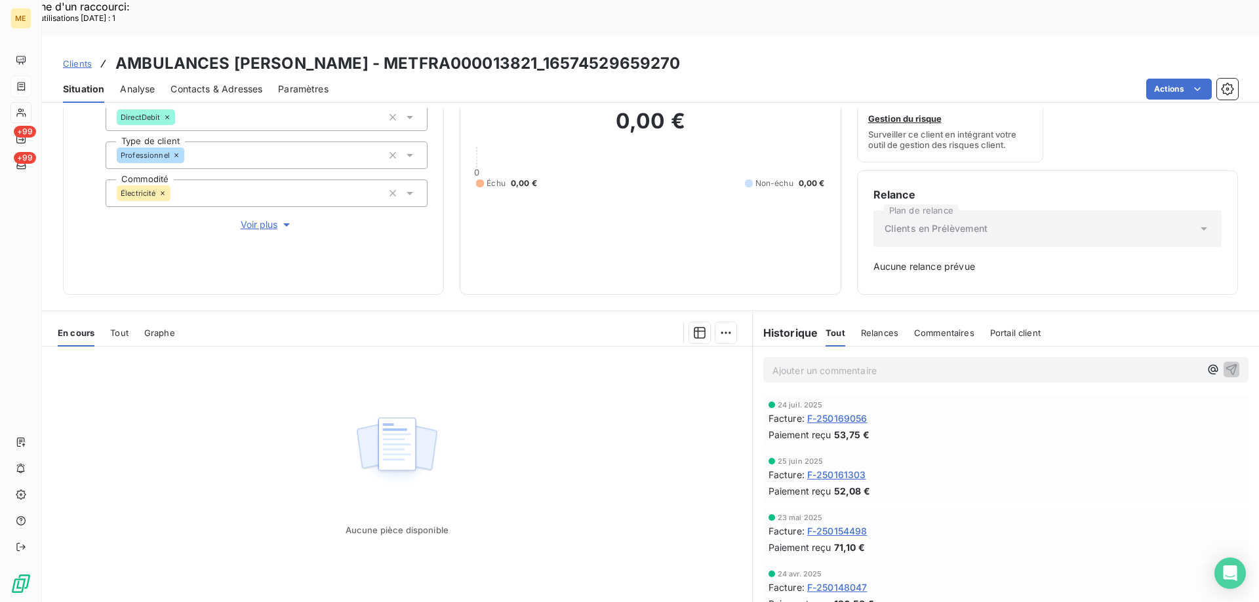
click at [787, 362] on p "Ajouter un commentaire ﻿" at bounding box center [985, 370] width 427 height 16
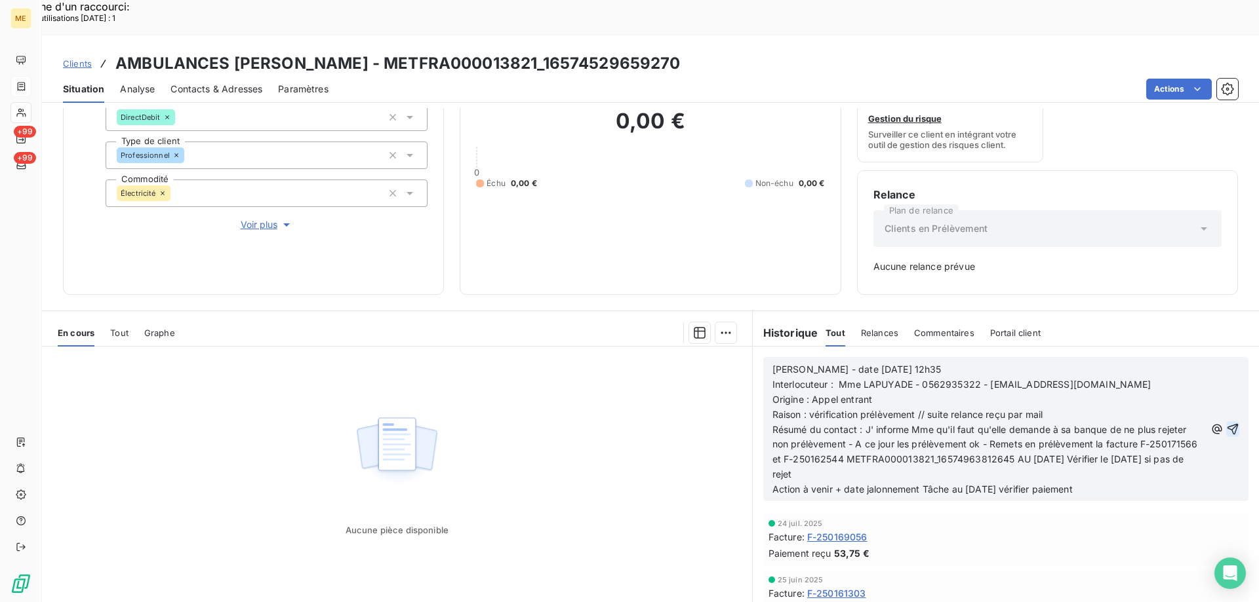
click at [1227, 424] on icon "button" at bounding box center [1232, 429] width 11 height 11
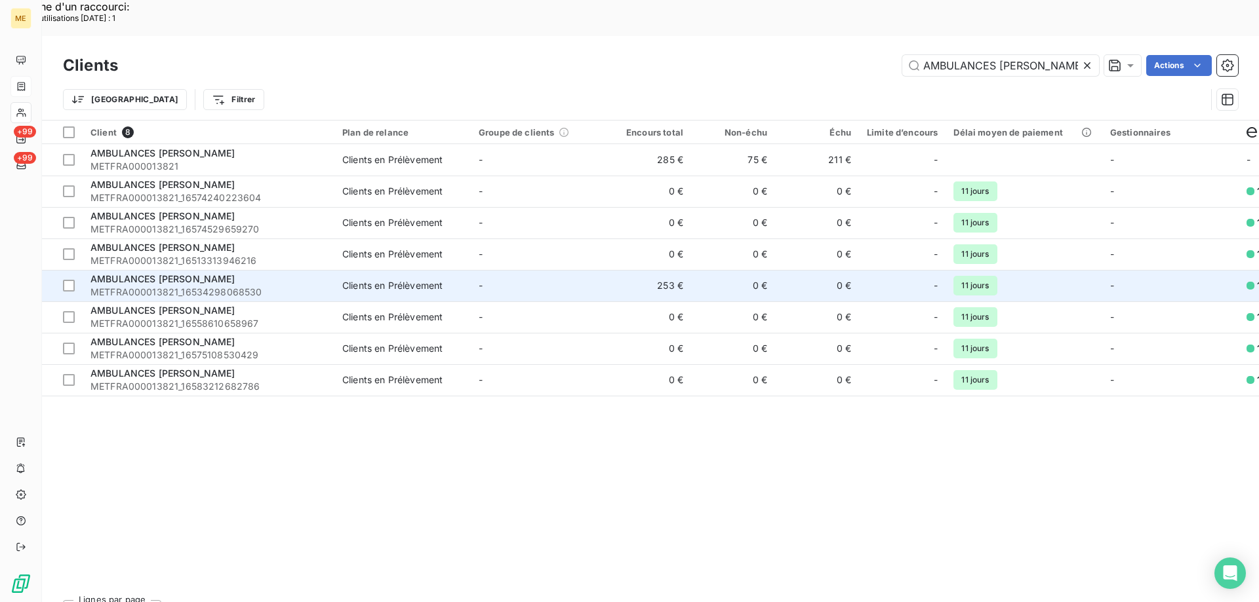
scroll to position [0, 19]
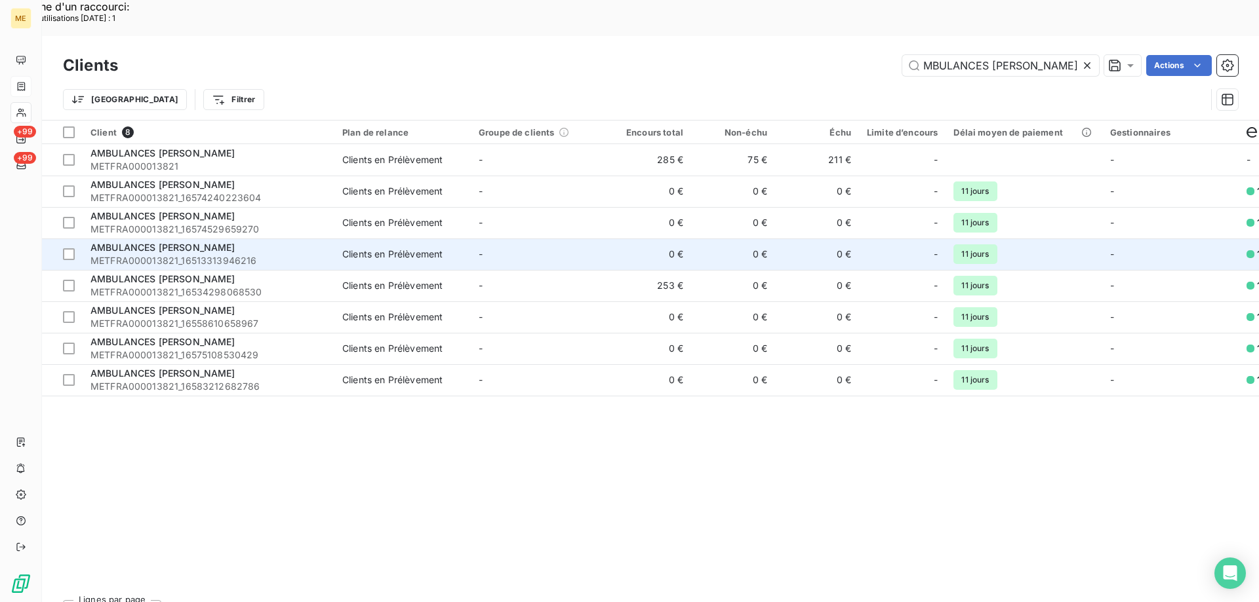
click at [210, 242] on span "AMBULANCES [PERSON_NAME]" at bounding box center [162, 247] width 145 height 11
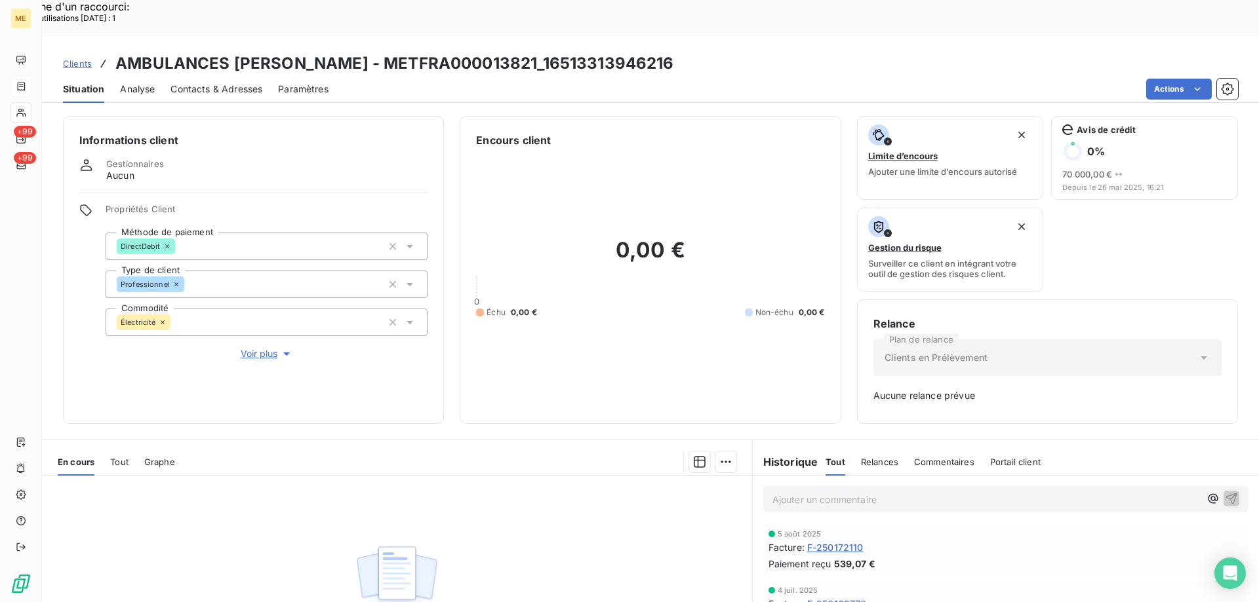
click at [996, 492] on p "Ajouter un commentaire ﻿" at bounding box center [985, 500] width 427 height 16
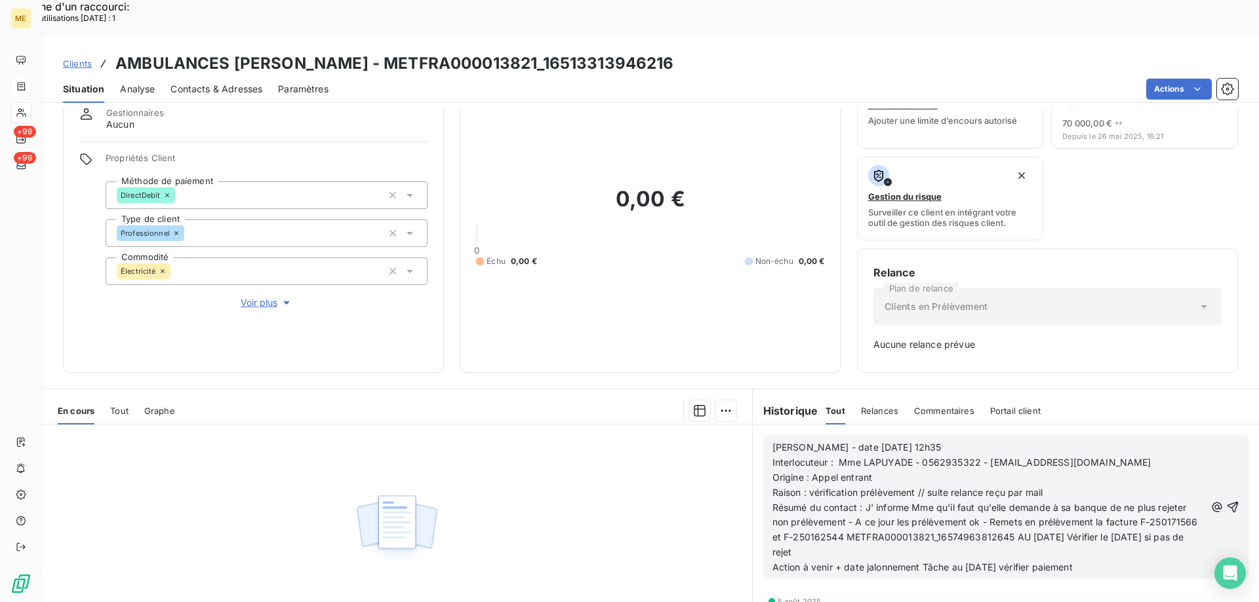
scroll to position [129, 0]
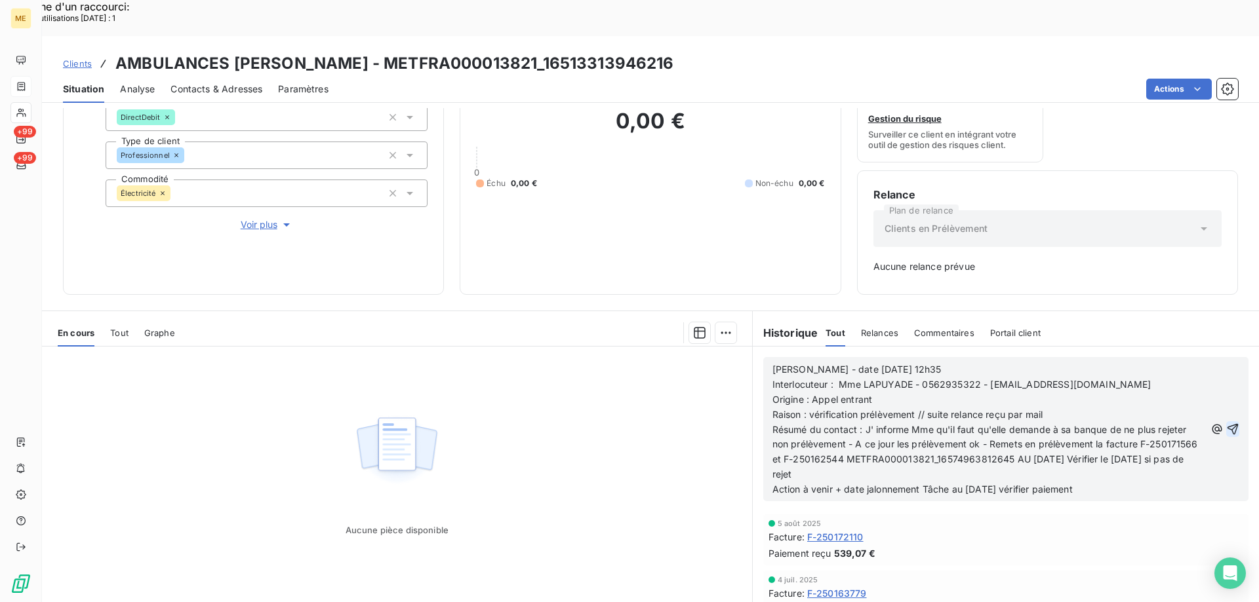
click at [1226, 423] on icon "button" at bounding box center [1232, 429] width 13 height 13
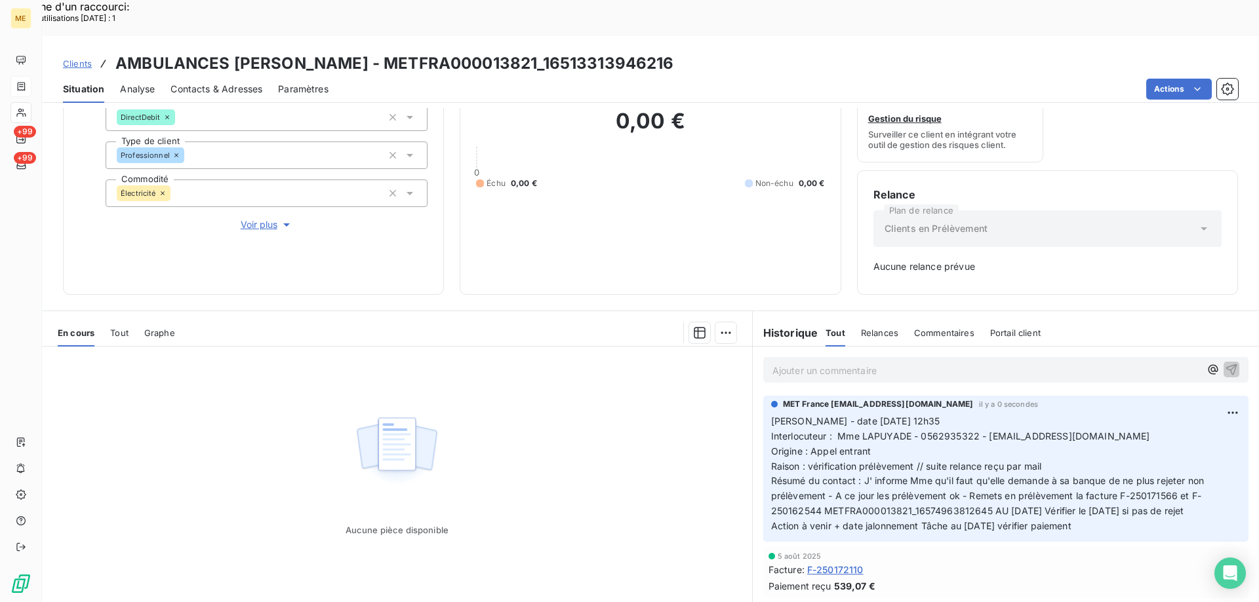
click at [503, 496] on div "Aucune pièce disponible" at bounding box center [397, 473] width 710 height 252
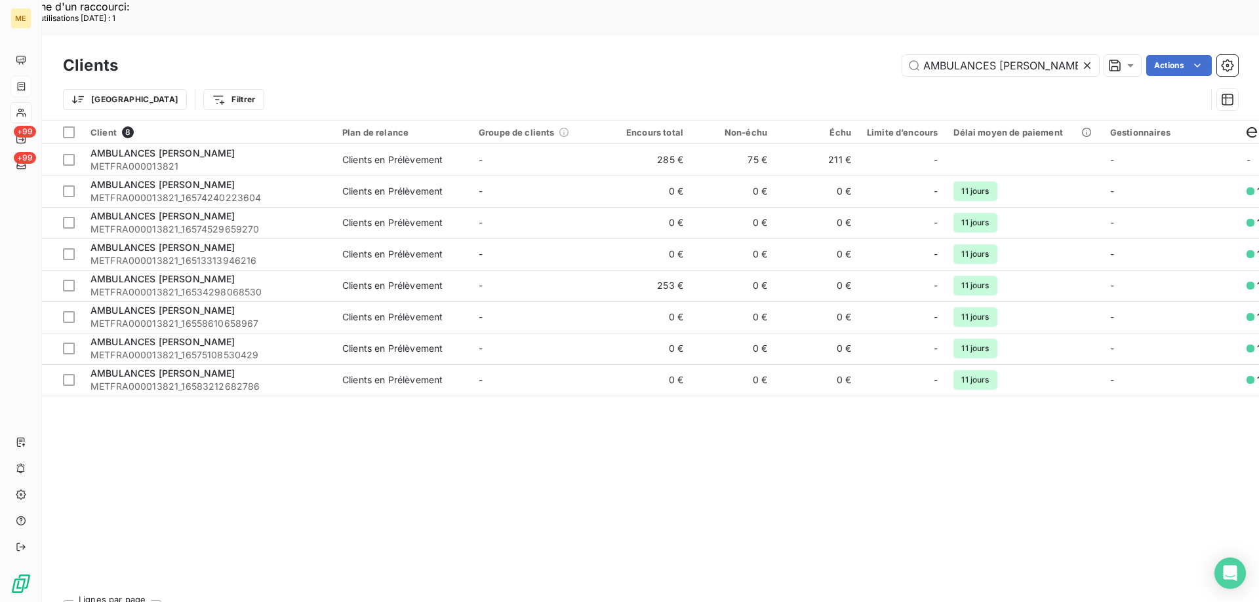
scroll to position [0, 19]
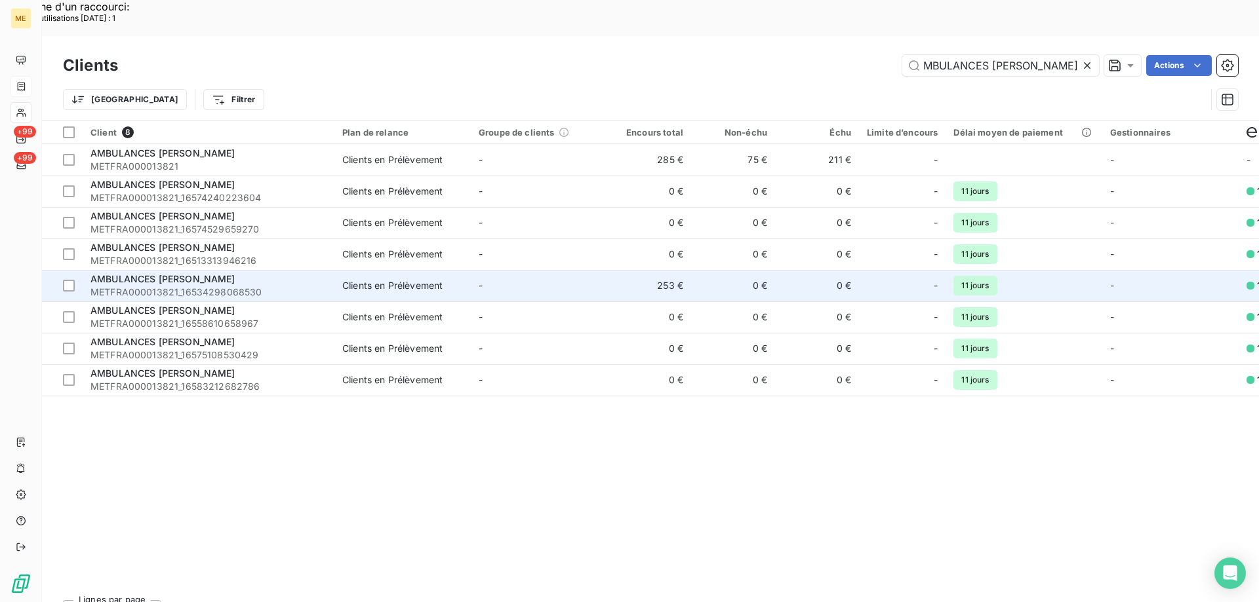
click at [193, 273] on span "AMBULANCES [PERSON_NAME]" at bounding box center [162, 278] width 145 height 11
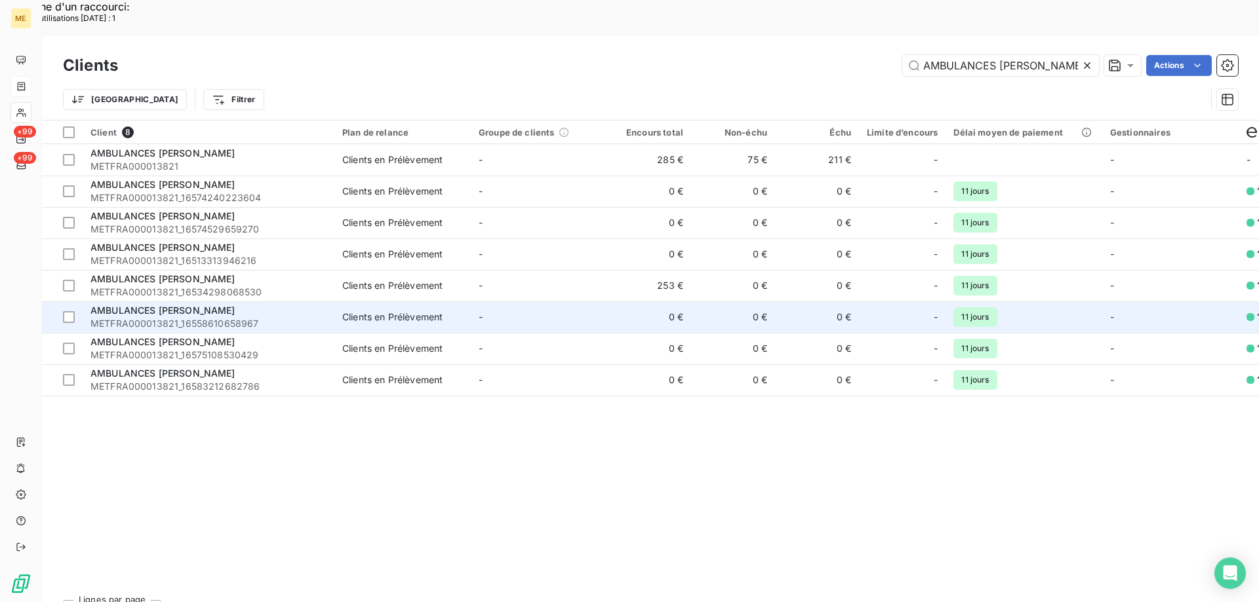
click at [206, 305] on span "AMBULANCES [PERSON_NAME]" at bounding box center [162, 310] width 145 height 11
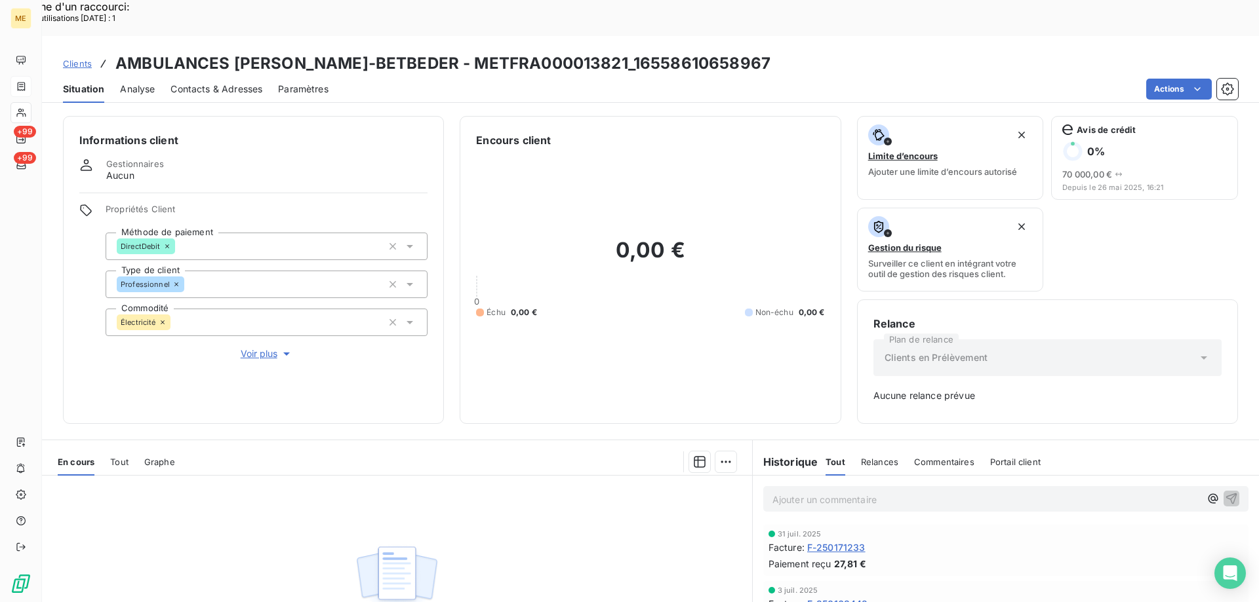
click at [882, 492] on p "Ajouter un commentaire ﻿" at bounding box center [985, 500] width 427 height 16
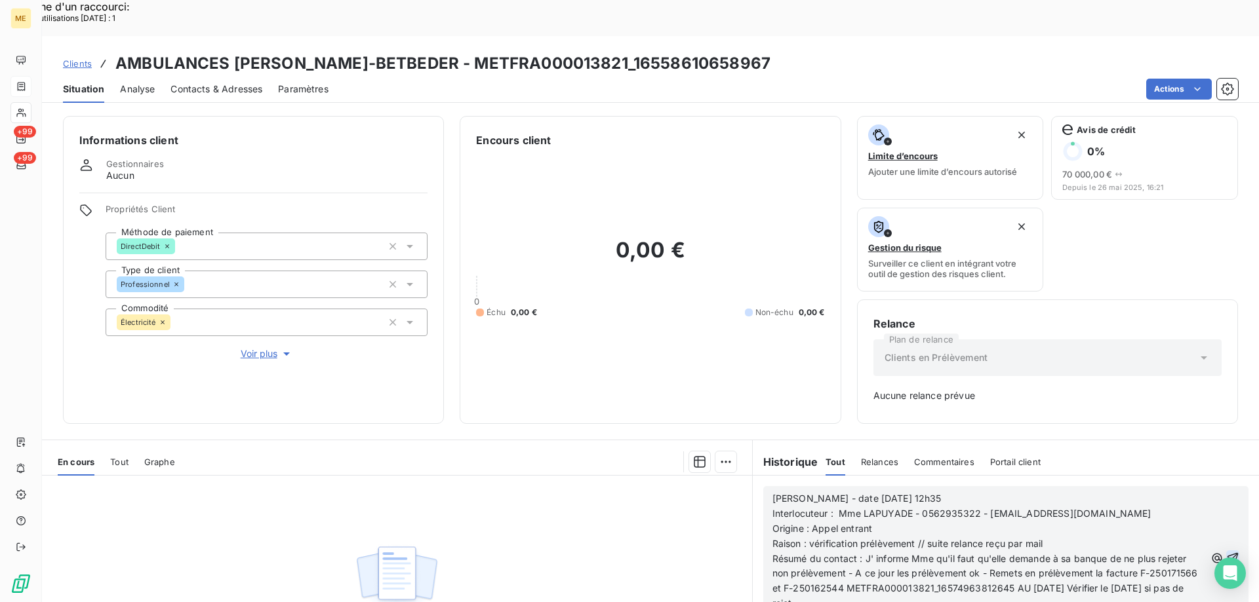
click at [1227, 553] on icon "button" at bounding box center [1232, 558] width 11 height 11
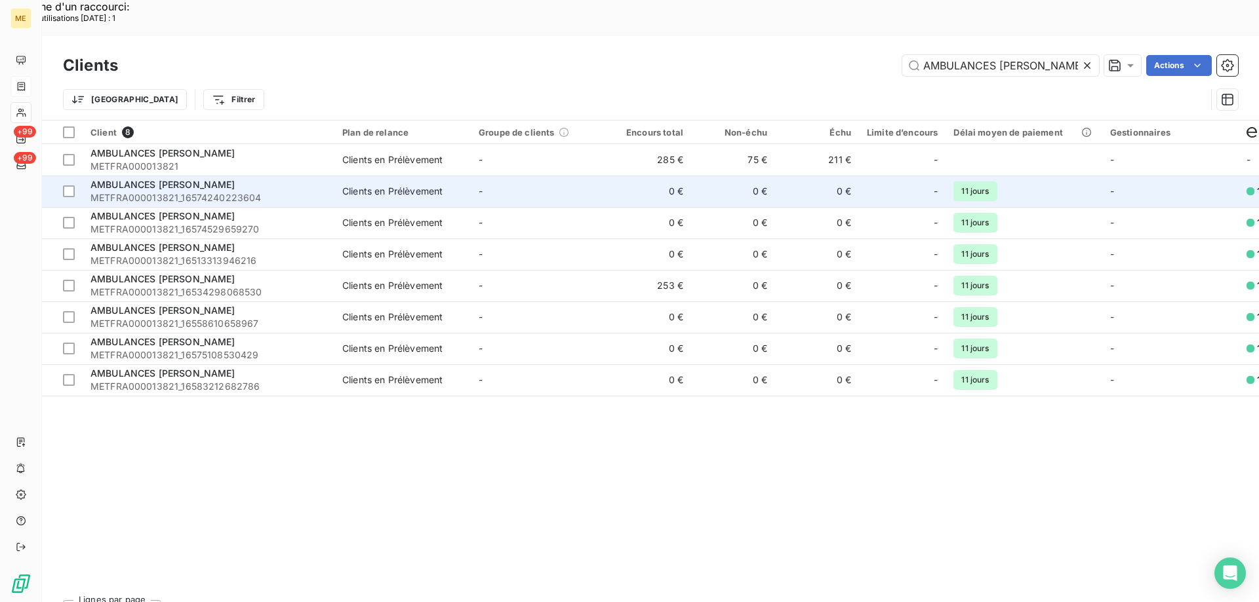
scroll to position [0, 19]
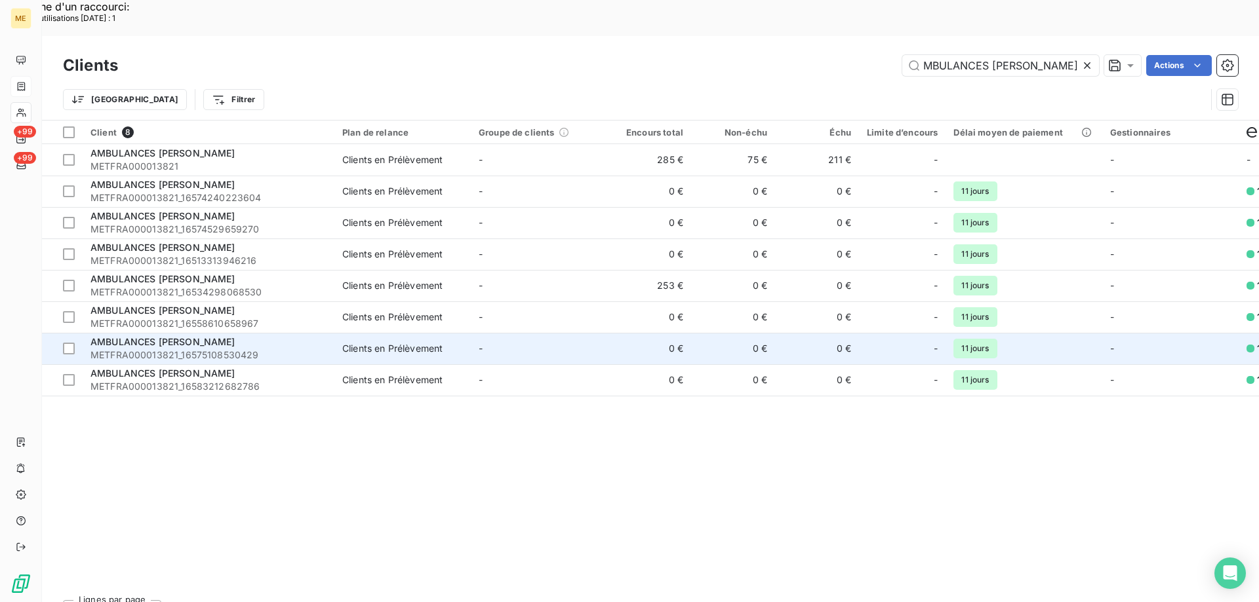
click at [223, 336] on span "AMBULANCES [PERSON_NAME]" at bounding box center [162, 341] width 145 height 11
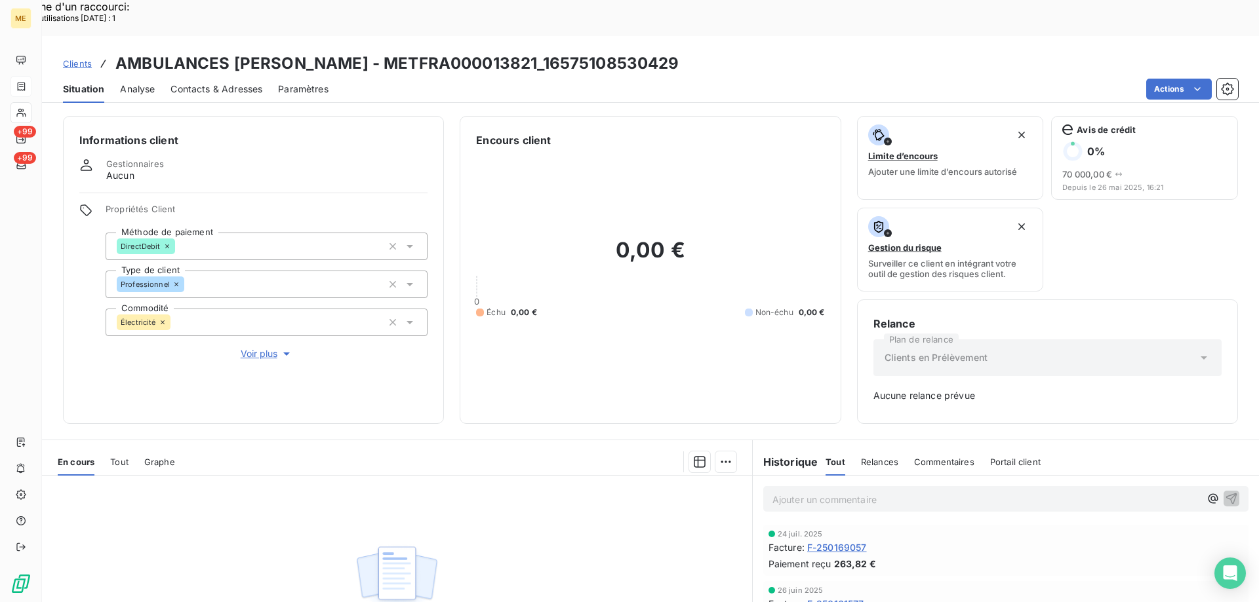
click at [976, 492] on p "Ajouter un commentaire ﻿" at bounding box center [985, 500] width 427 height 16
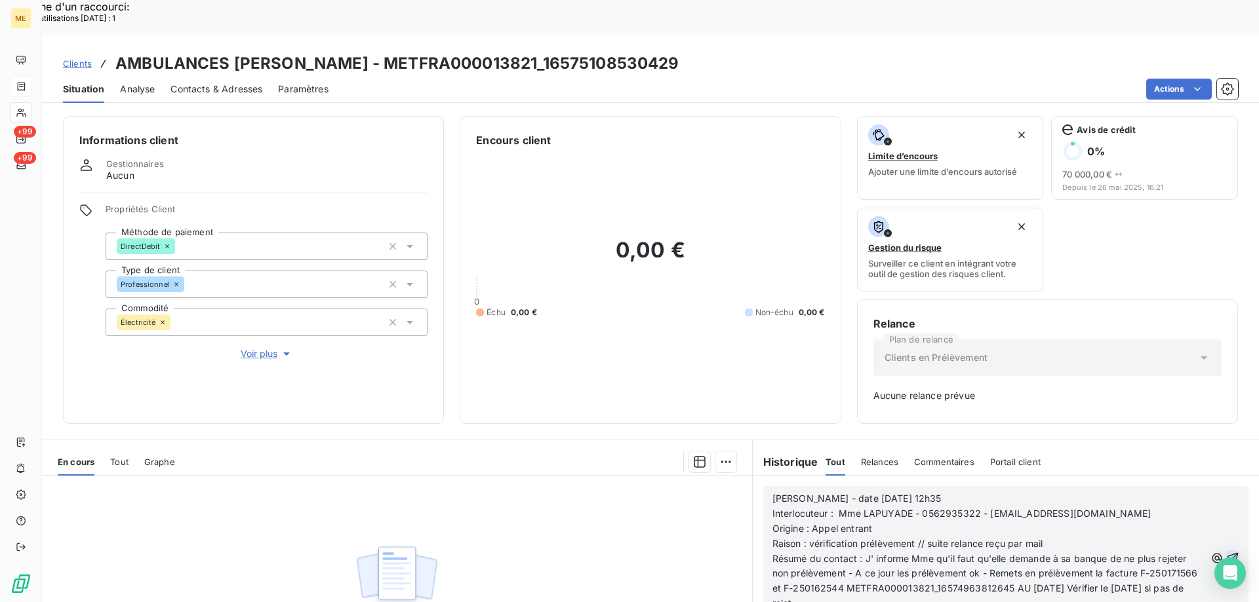
click at [1226, 552] on icon "button" at bounding box center [1232, 558] width 13 height 13
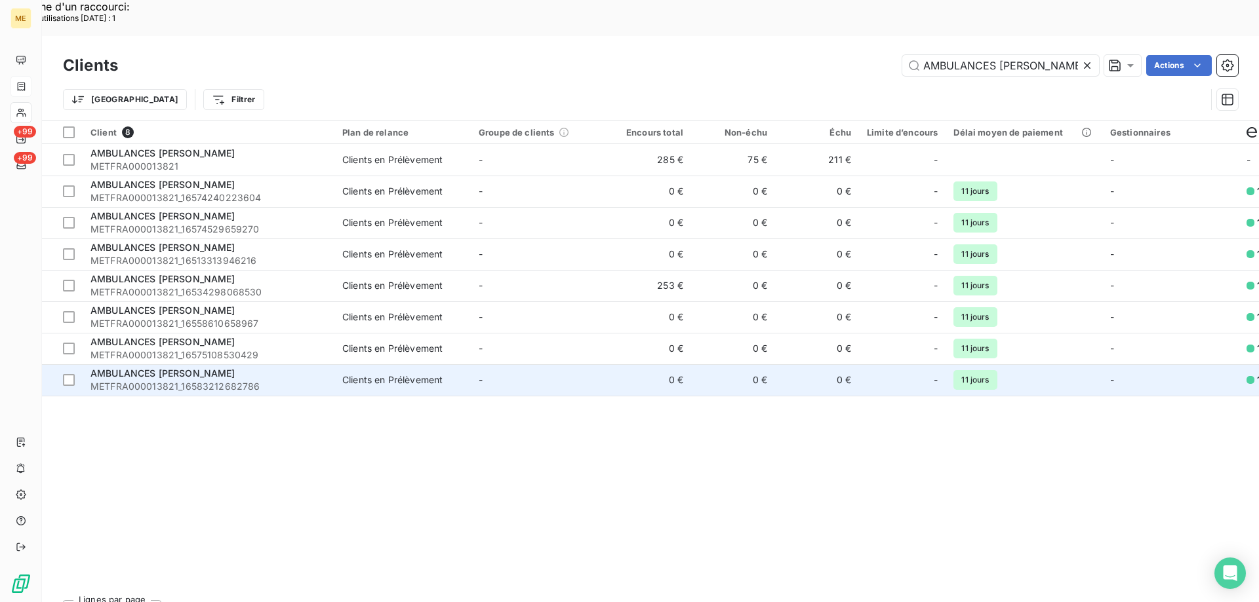
click at [191, 380] on span "METFRA000013821_16583212682786" at bounding box center [208, 386] width 236 height 13
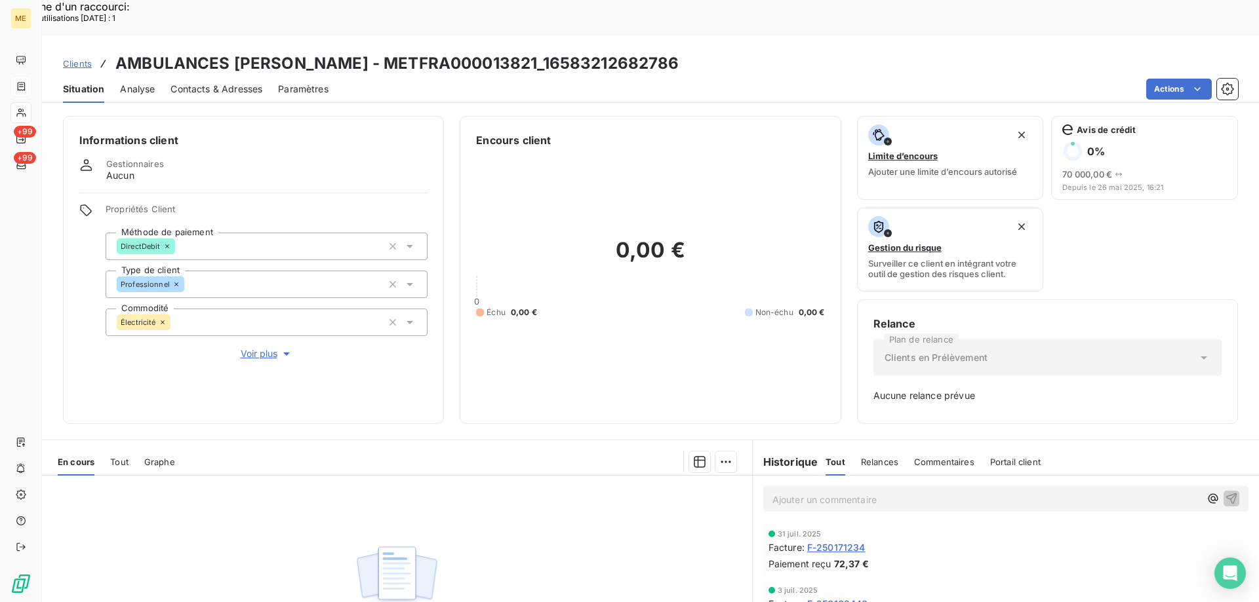
click at [880, 492] on p "Ajouter un commentaire ﻿" at bounding box center [985, 500] width 427 height 16
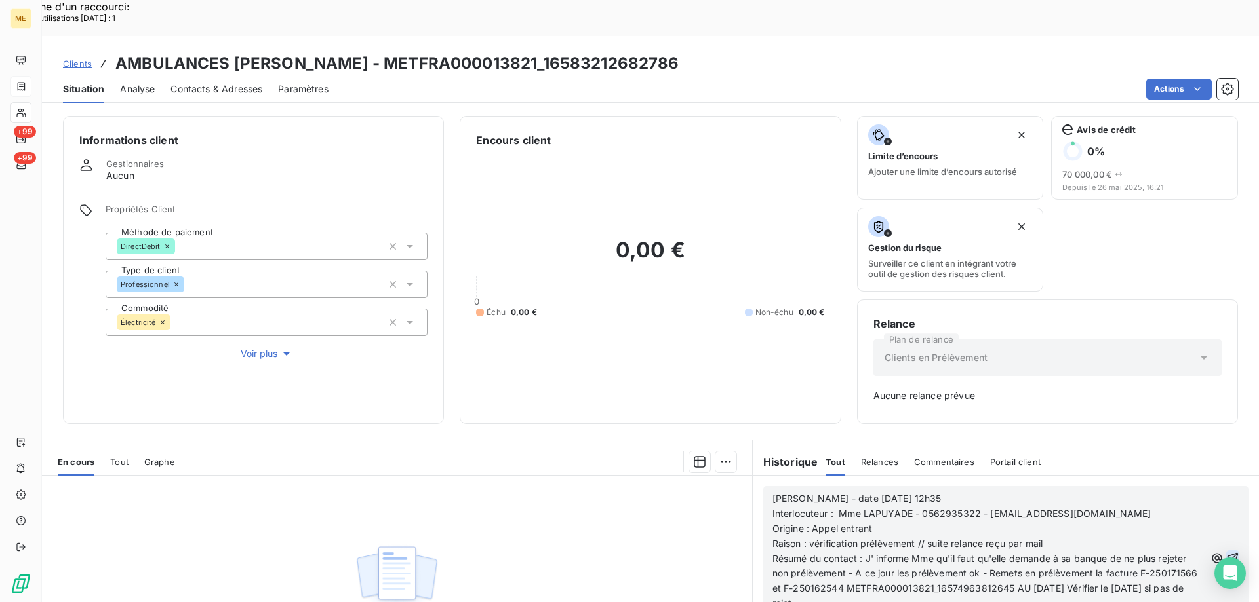
click at [1227, 553] on icon "button" at bounding box center [1232, 558] width 11 height 11
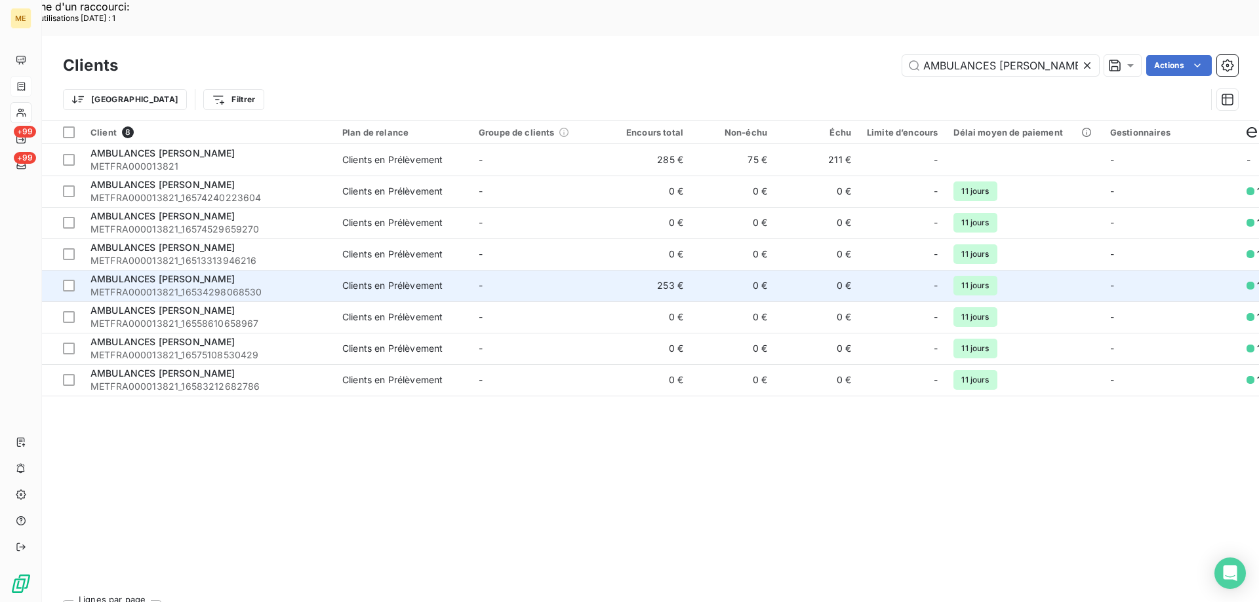
click at [196, 273] on span "AMBULANCES [PERSON_NAME]" at bounding box center [162, 278] width 145 height 11
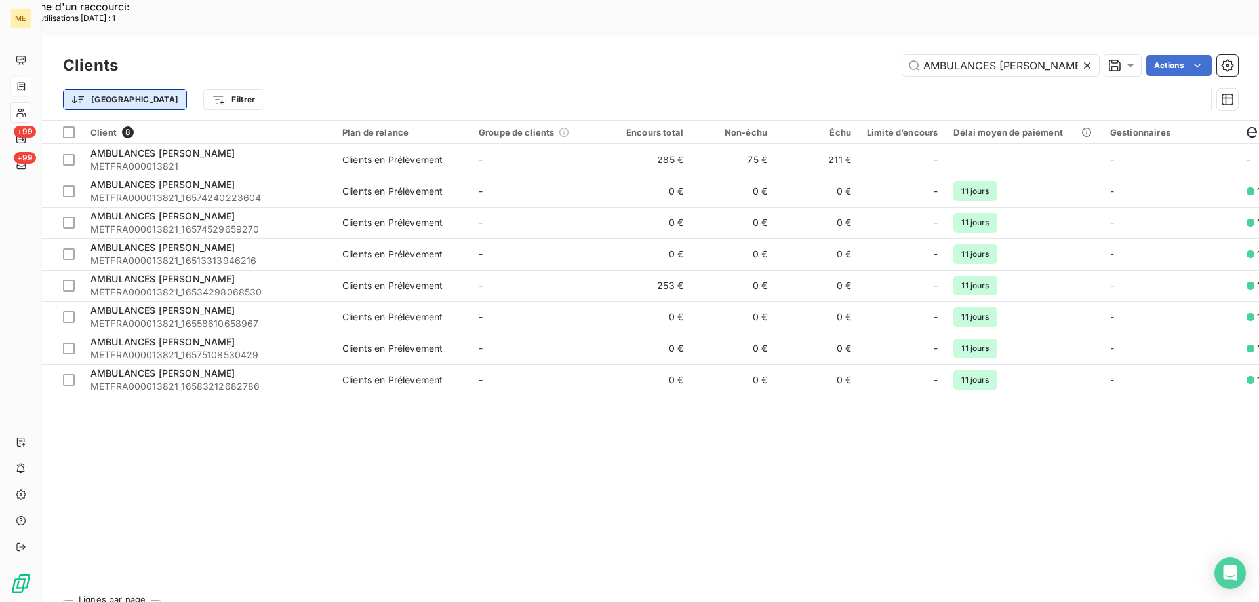
scroll to position [0, 19]
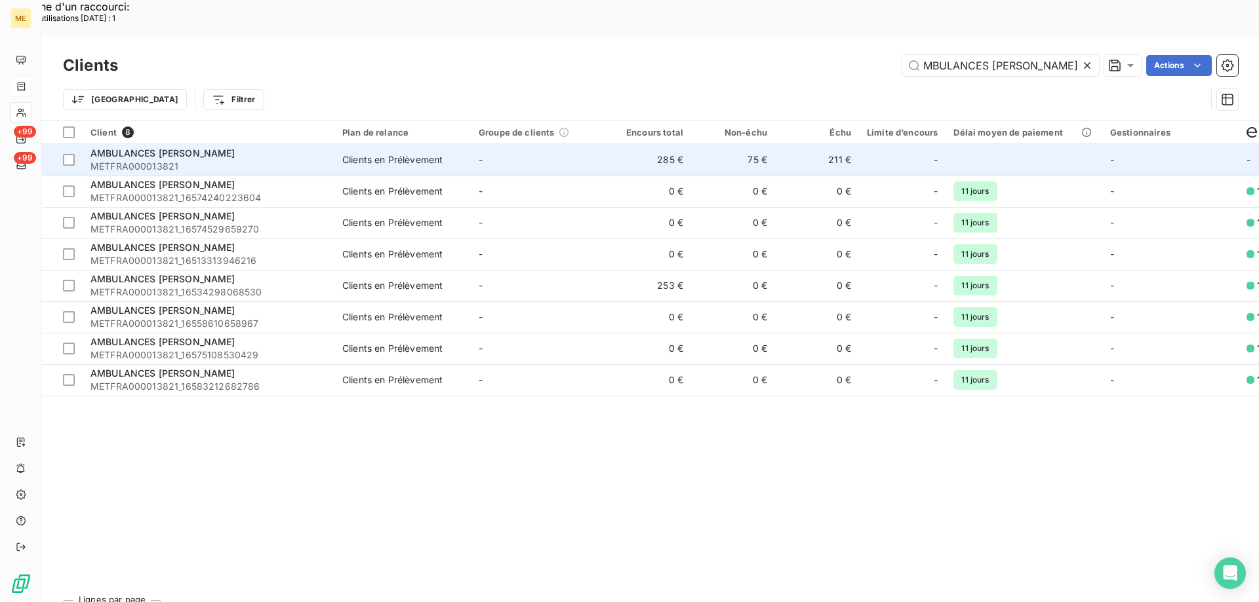
click at [172, 147] on span "AMBULANCES [PERSON_NAME]" at bounding box center [162, 152] width 145 height 11
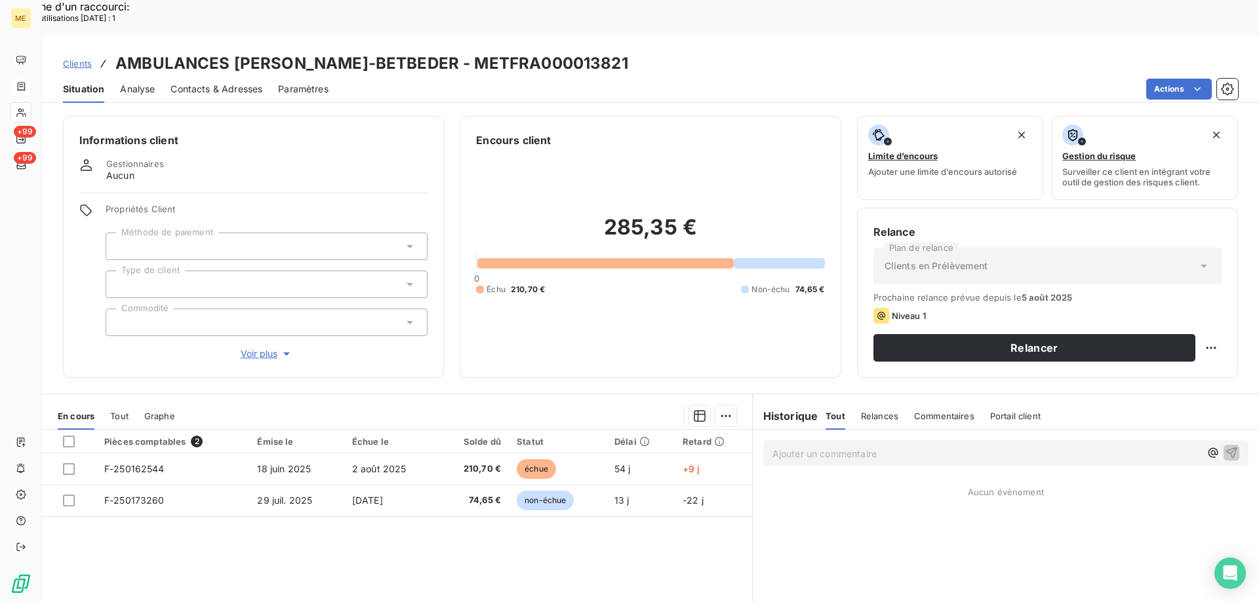
click at [818, 446] on p "Ajouter un commentaire ﻿" at bounding box center [985, 454] width 427 height 16
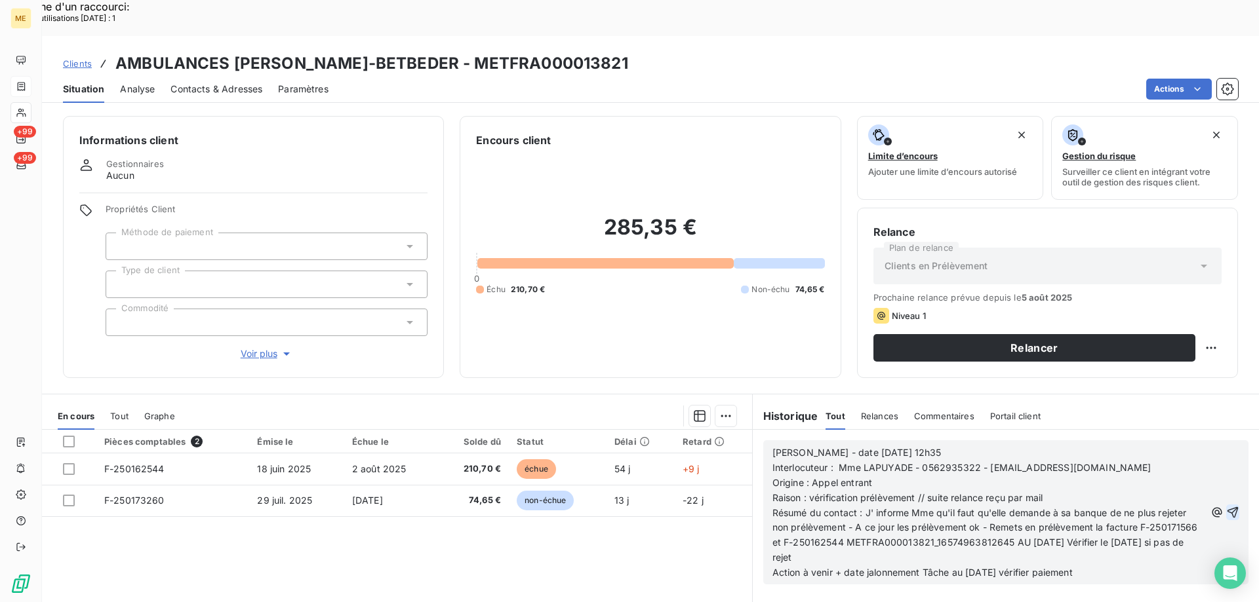
click at [1226, 506] on icon "button" at bounding box center [1232, 512] width 13 height 13
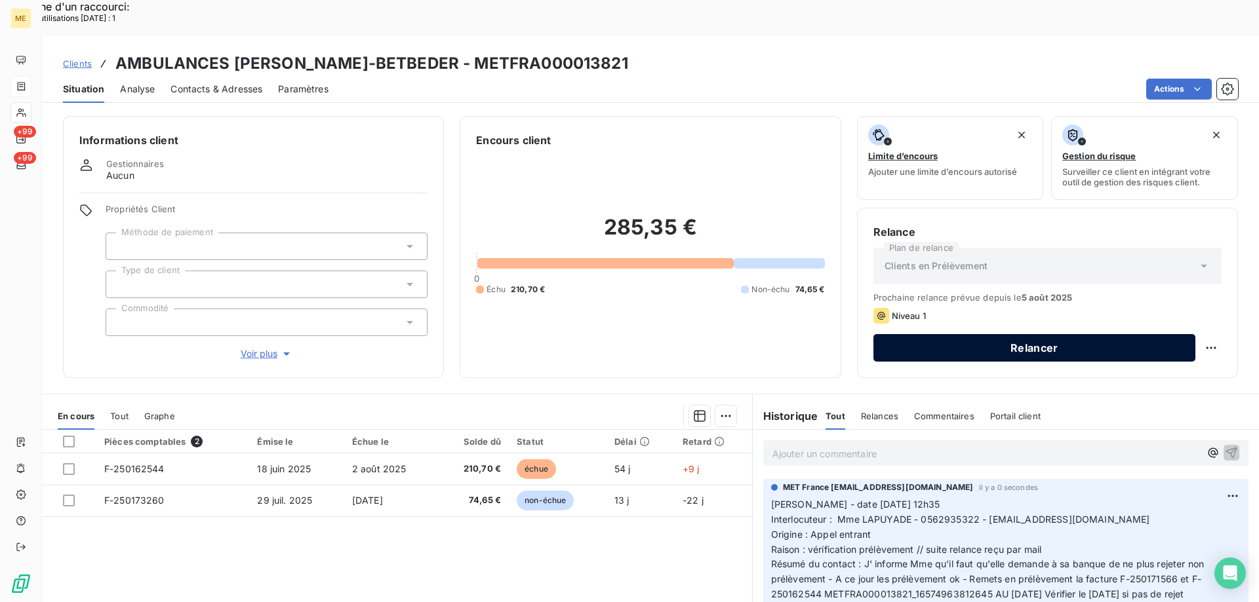
click at [1078, 334] on button "Relancer" at bounding box center [1034, 348] width 322 height 28
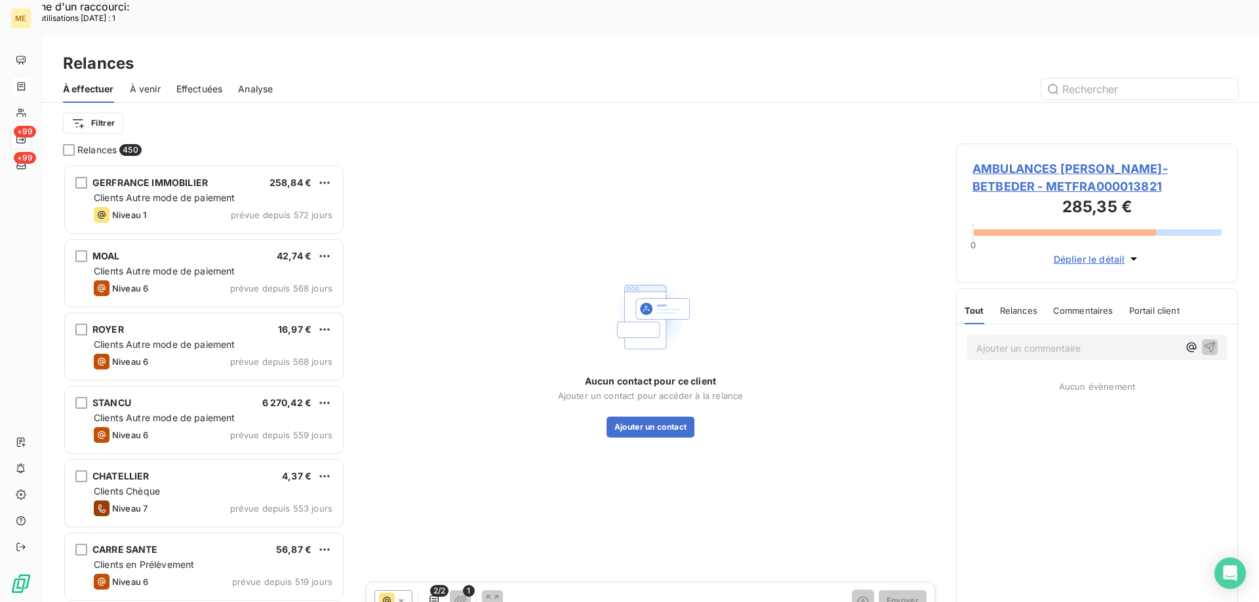
scroll to position [464, 272]
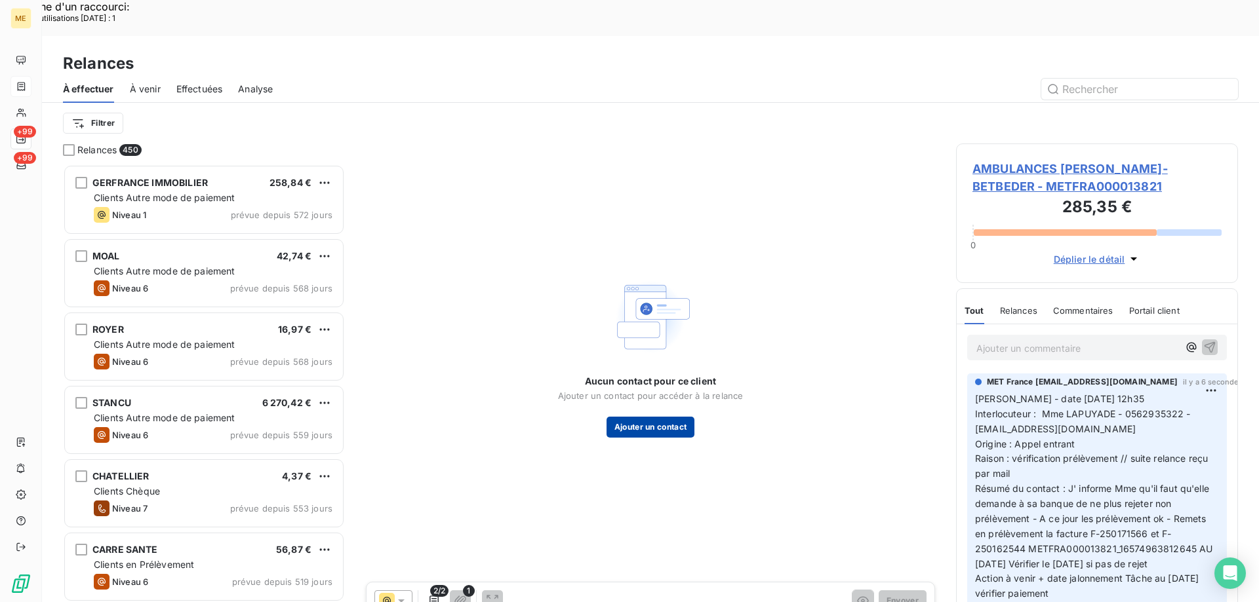
click at [642, 417] on button "Ajouter un contact" at bounding box center [650, 427] width 88 height 21
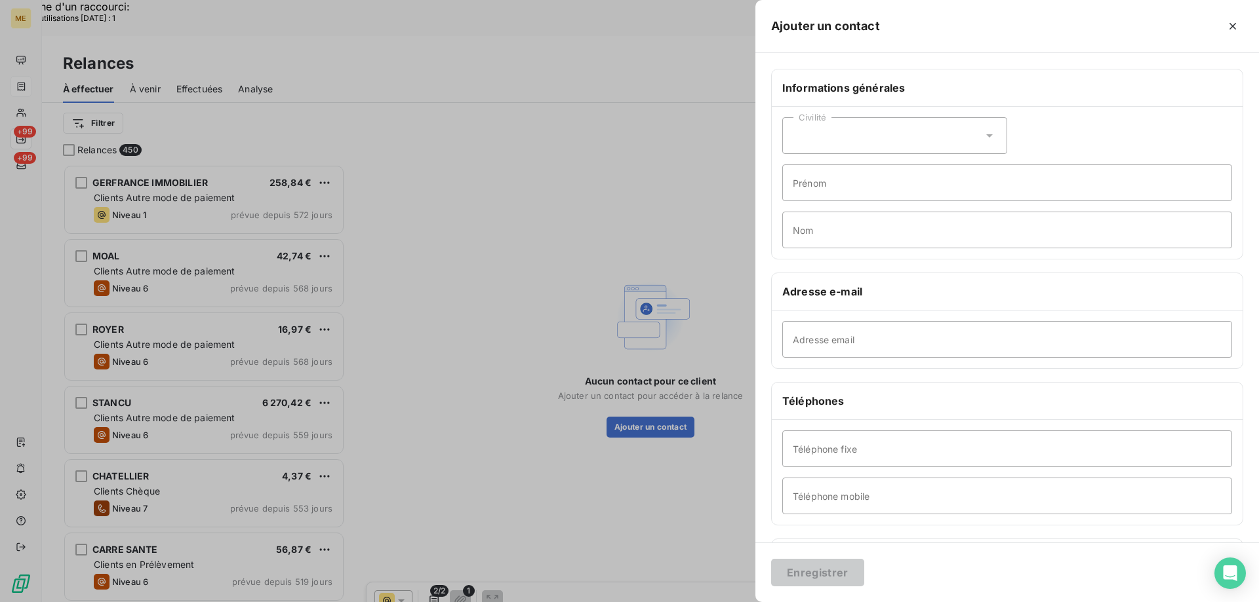
click at [838, 130] on div "Civilité" at bounding box center [894, 135] width 225 height 37
click at [792, 166] on input "radio" at bounding box center [796, 168] width 13 height 13
click at [851, 179] on input "Prénom" at bounding box center [1007, 183] width 450 height 37
type input "sophie"
click at [829, 233] on input "Nom" at bounding box center [1007, 230] width 450 height 37
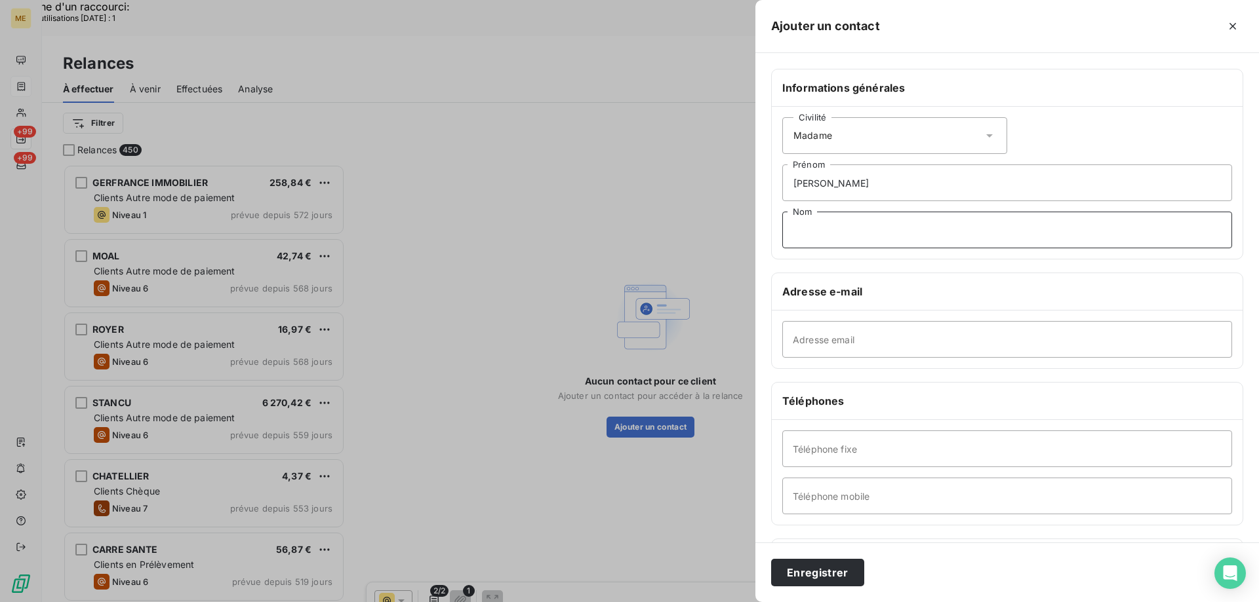
click at [815, 232] on input "Nom" at bounding box center [1007, 230] width 450 height 37
paste input "LAPUYADE"
type input "LAPUYADE"
click at [808, 347] on input "Adresse email" at bounding box center [1007, 339] width 450 height 37
click at [819, 339] on input "Adresse email" at bounding box center [1007, 339] width 450 height 37
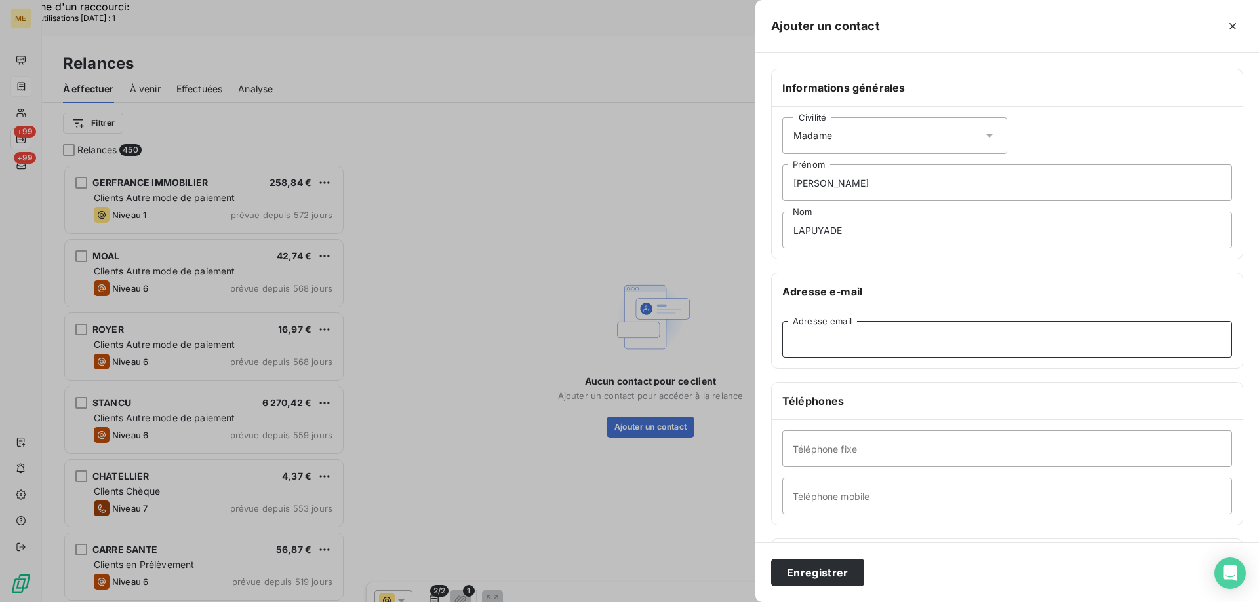
paste input "compta@groupe-victor.fr"
type input "compta@groupe-victor.fr"
click at [818, 450] on input "Téléphone fixe" at bounding box center [1007, 449] width 450 height 37
paste input "0562935322"
type input "0562935322"
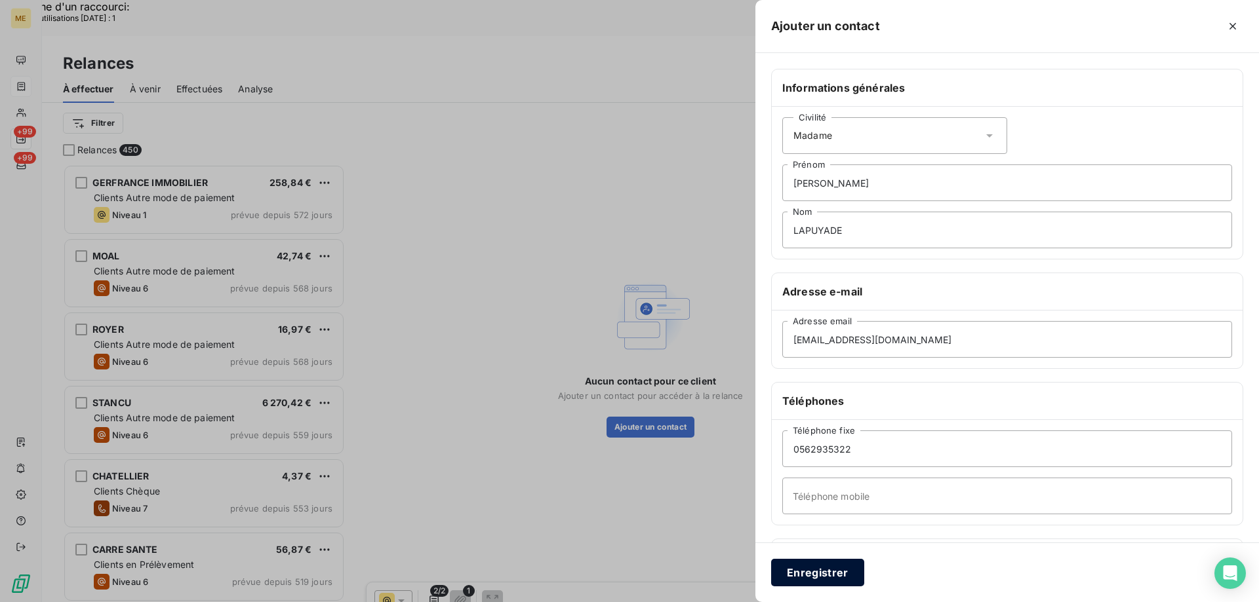
click at [834, 577] on button "Enregistrer" at bounding box center [817, 573] width 93 height 28
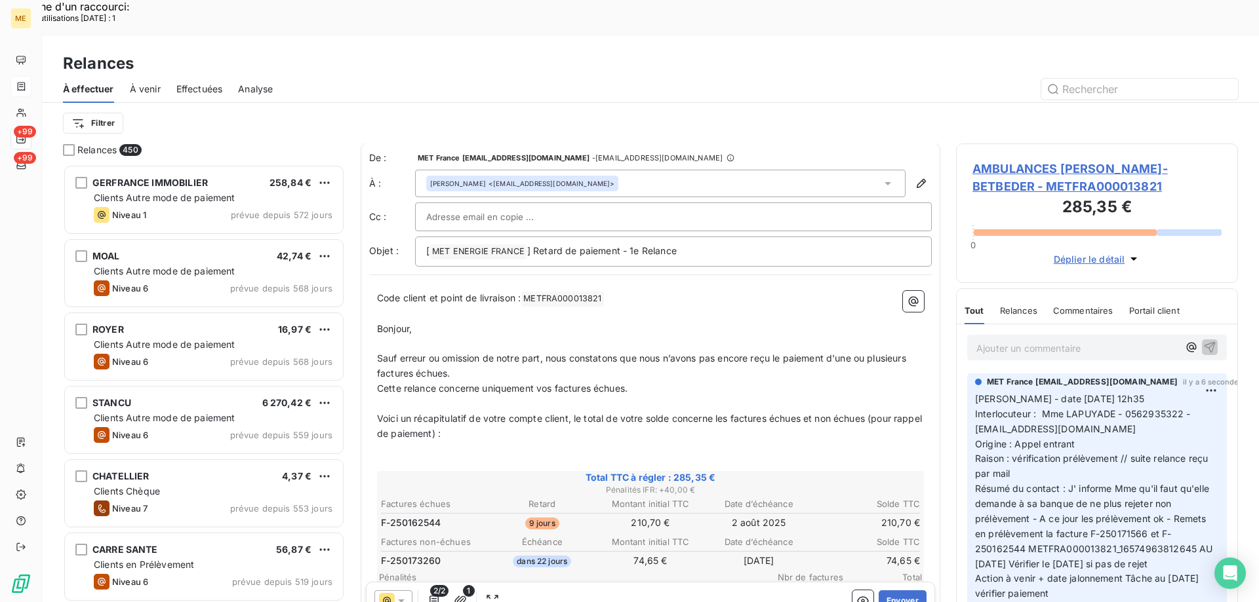
scroll to position [0, 0]
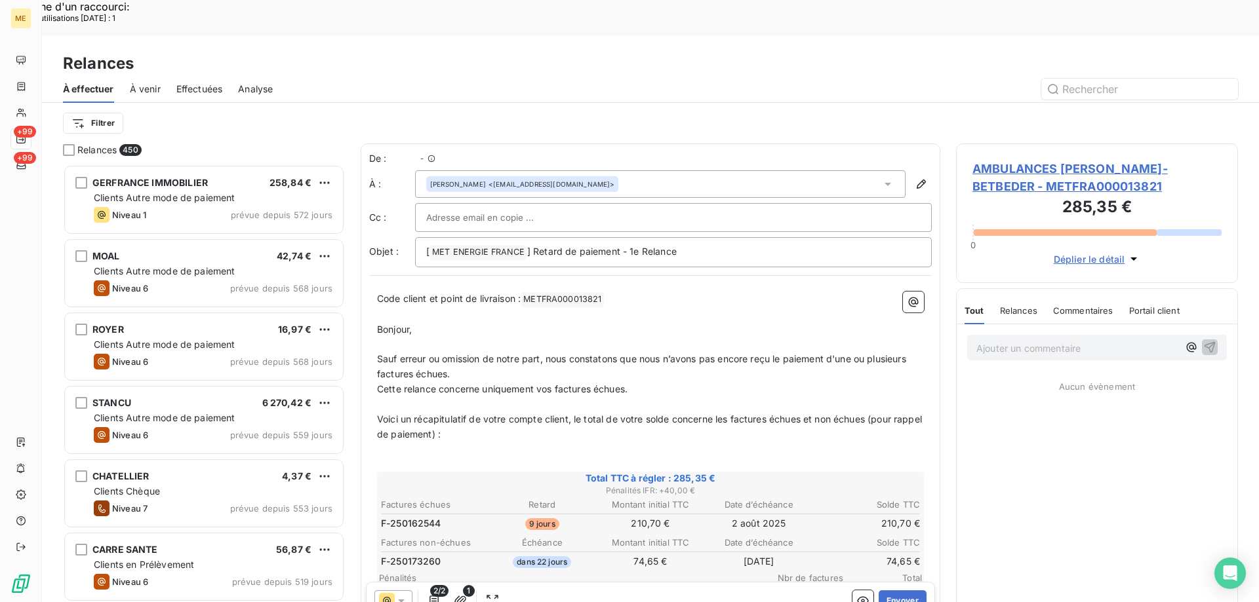
scroll to position [464, 272]
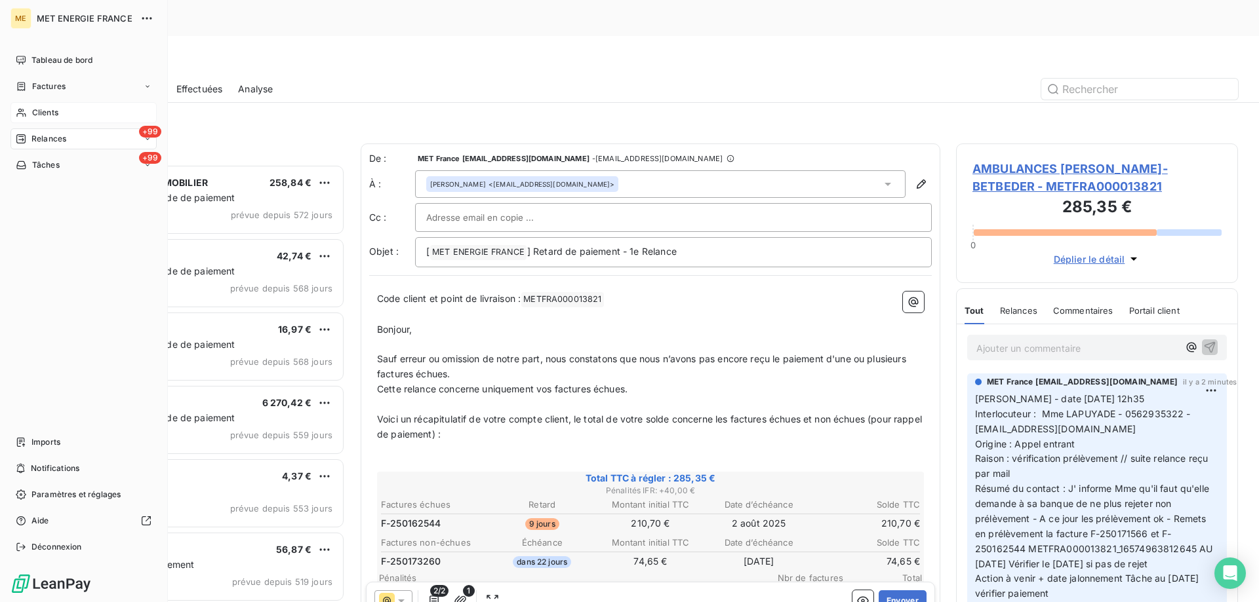
click at [95, 108] on div "Clients" at bounding box center [83, 112] width 146 height 21
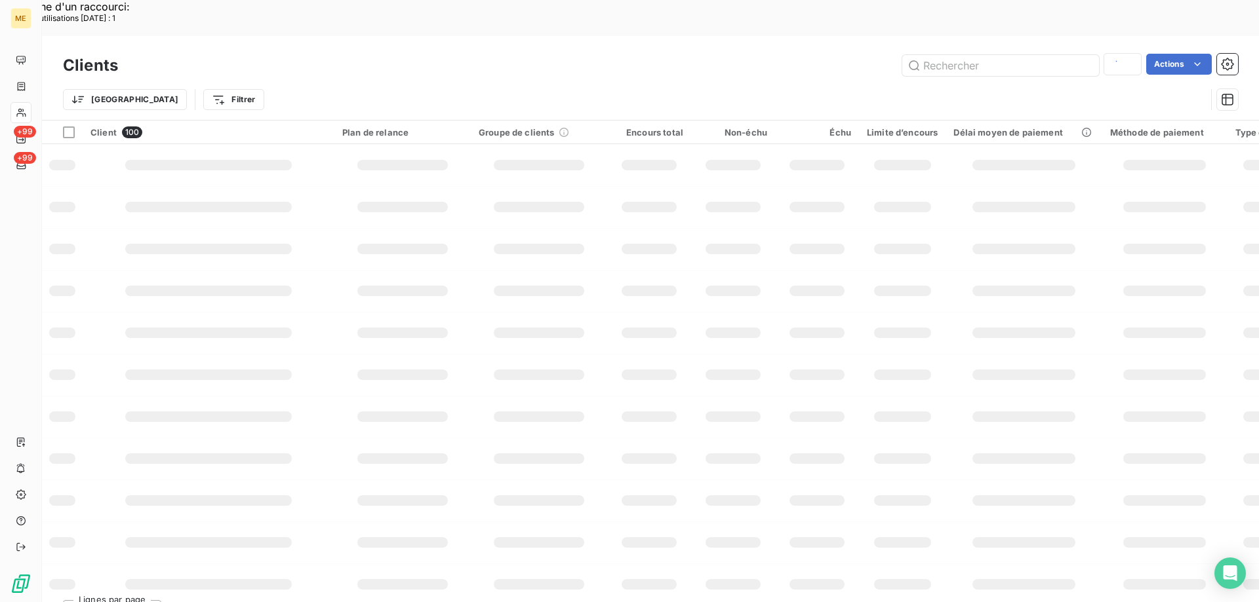
type input "AMBULANCES [PERSON_NAME]"
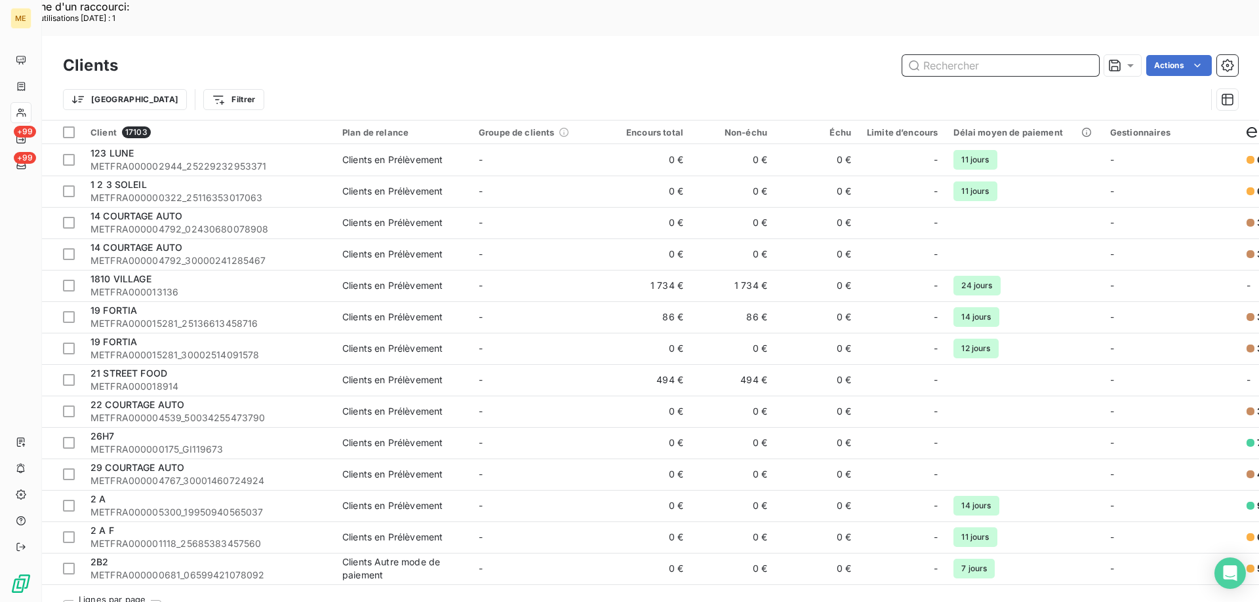
click at [944, 55] on input "text" at bounding box center [1000, 65] width 197 height 21
paste input "METFRA000013821"
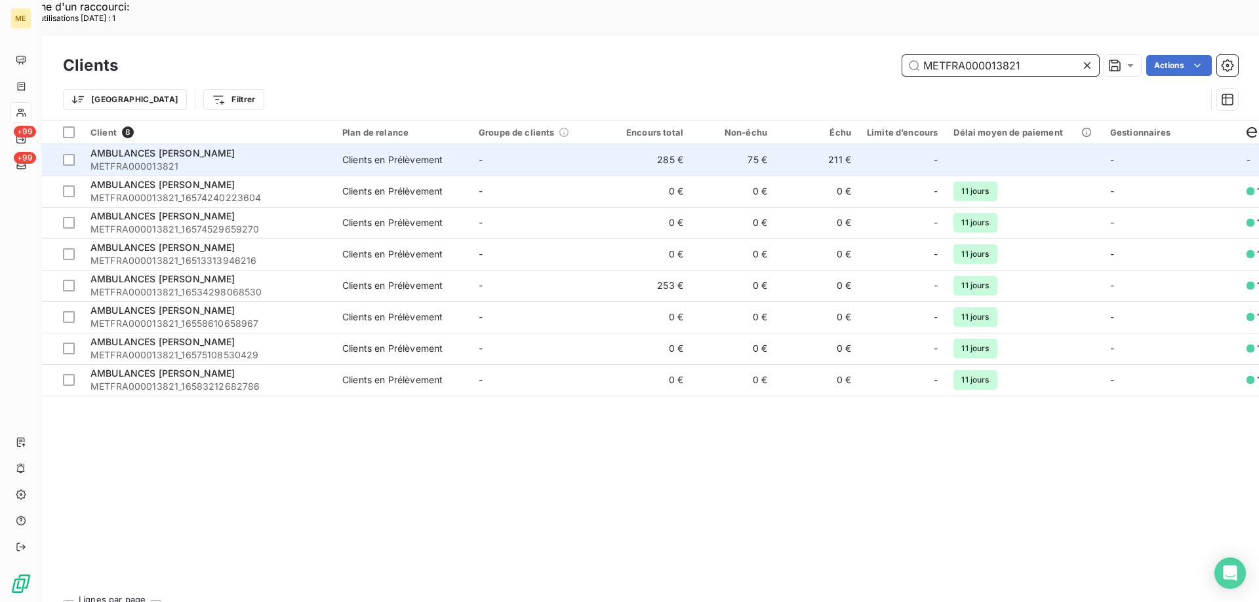
type input "METFRA000013821"
click at [187, 147] on span "AMBULANCES [PERSON_NAME]" at bounding box center [162, 152] width 145 height 11
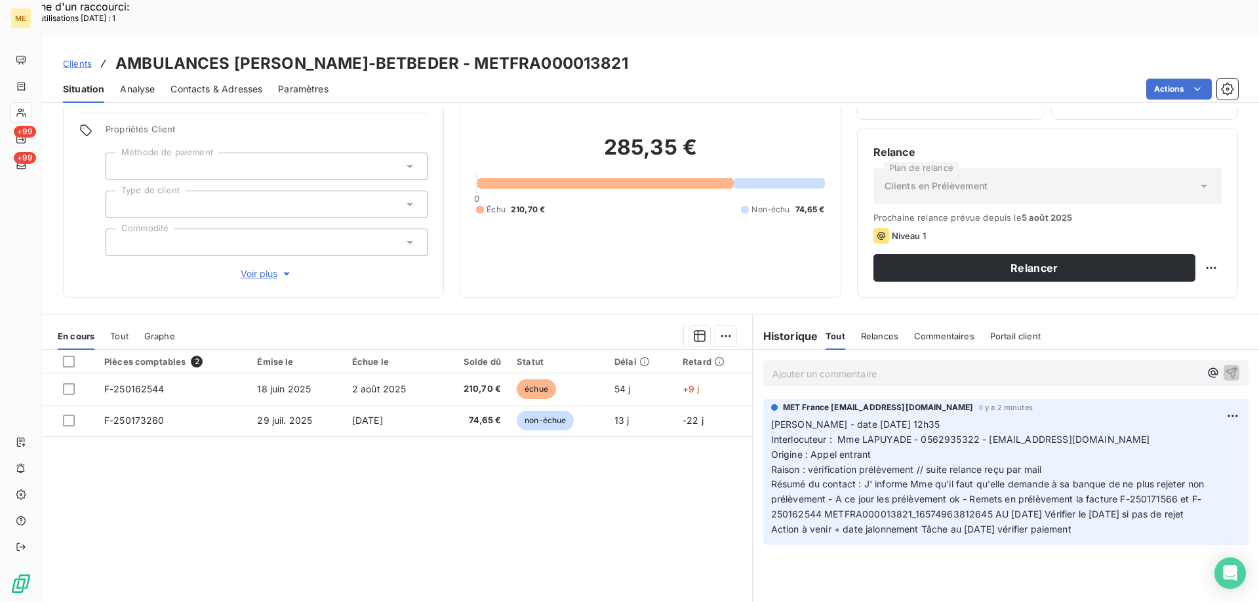
scroll to position [83, 0]
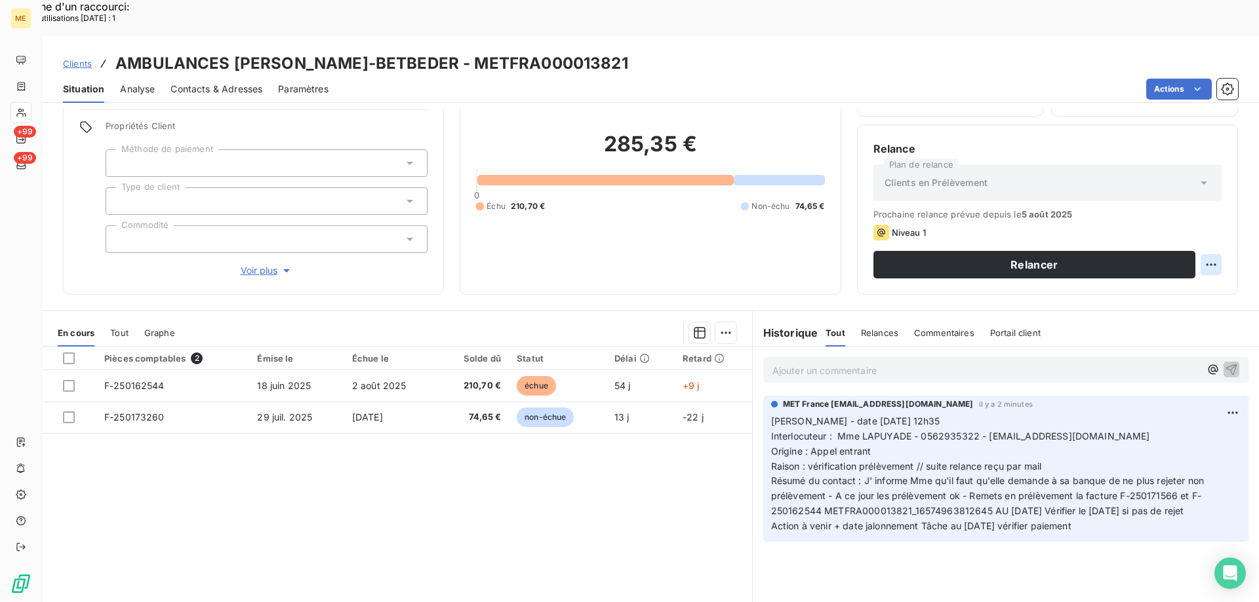
click at [1155, 252] on div "Replanifier cette action" at bounding box center [1146, 257] width 117 height 21
select select "7"
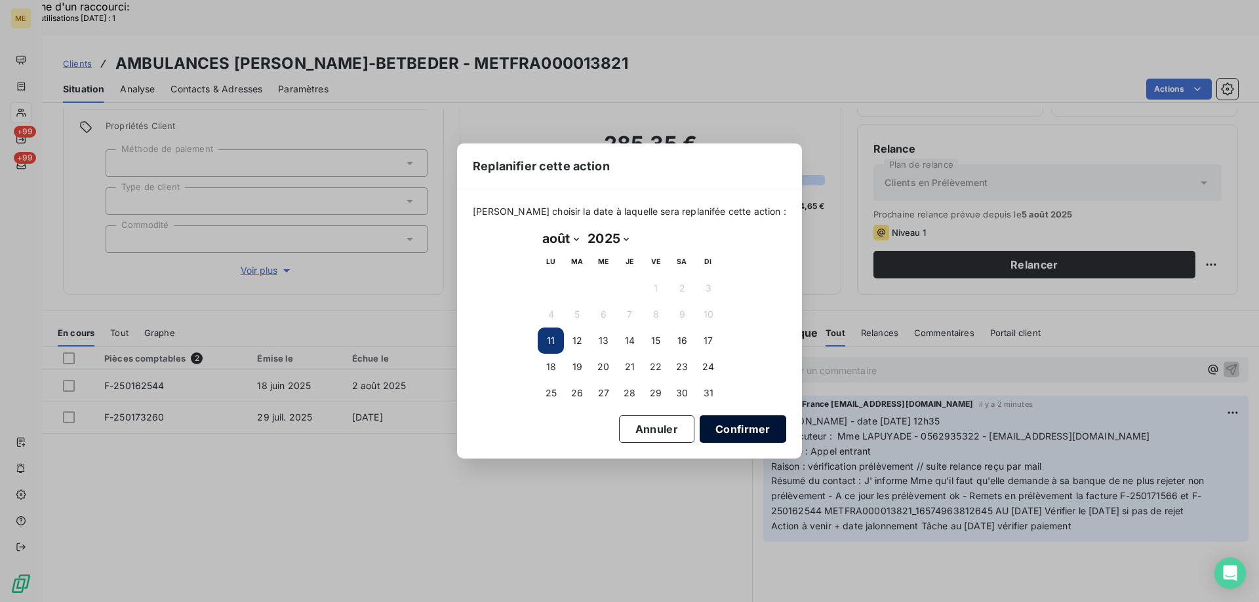
drag, startPoint x: 548, startPoint y: 396, endPoint x: 692, endPoint y: 429, distance: 147.2
click at [551, 396] on button "25" at bounding box center [550, 393] width 26 height 26
click at [722, 431] on button "Confirmer" at bounding box center [742, 430] width 87 height 28
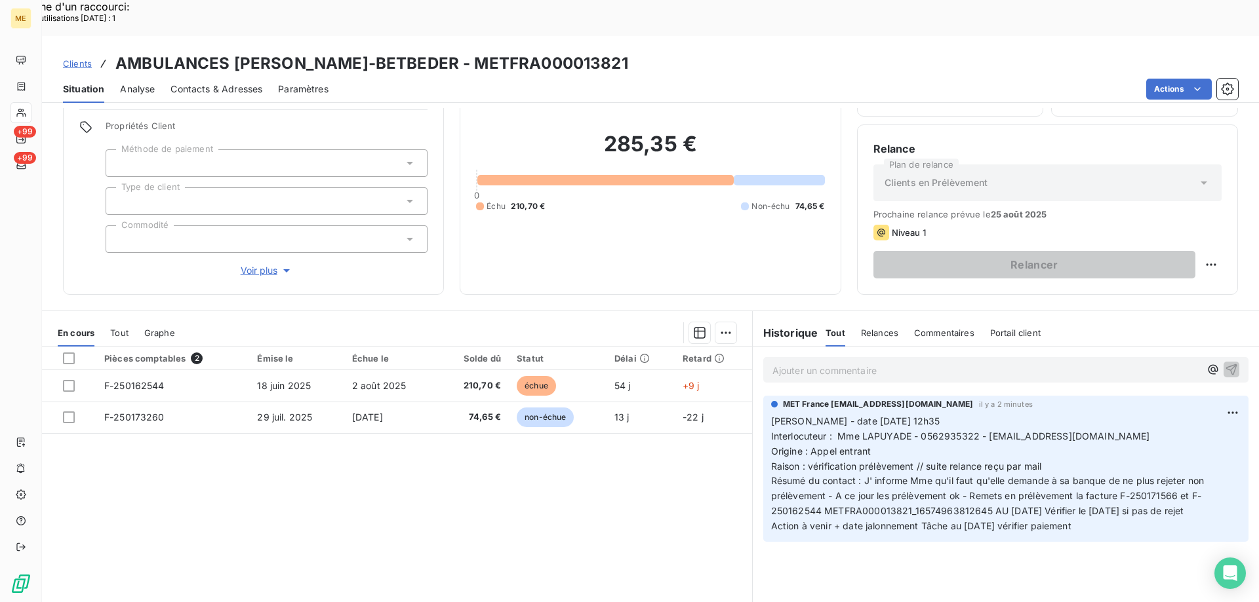
click at [584, 458] on div "Pièces comptables 2 Émise le Échue le Solde dû Statut Délai Retard F-250162544 …" at bounding box center [397, 473] width 710 height 252
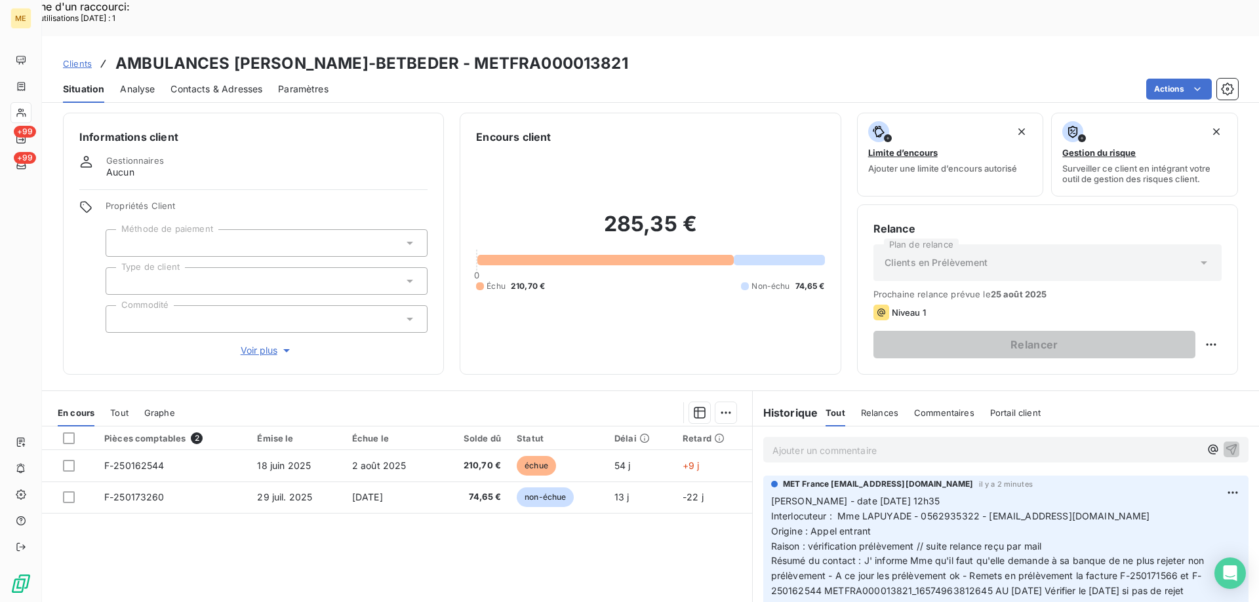
scroll to position [0, 0]
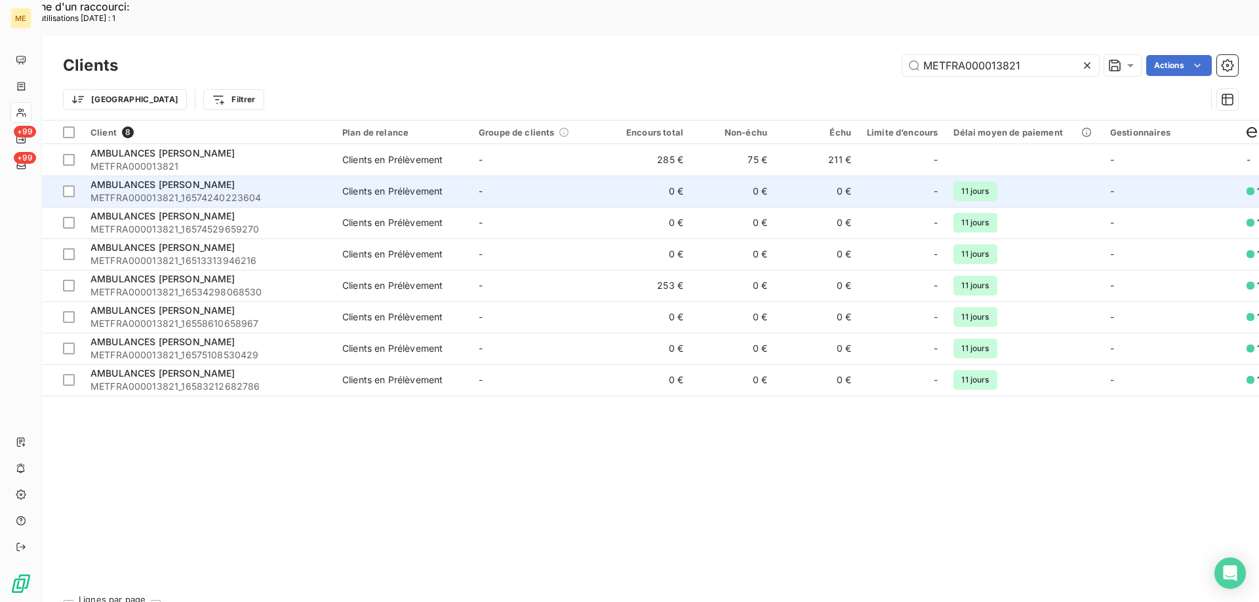
click at [175, 179] on span "AMBULANCES [PERSON_NAME]" at bounding box center [162, 184] width 145 height 11
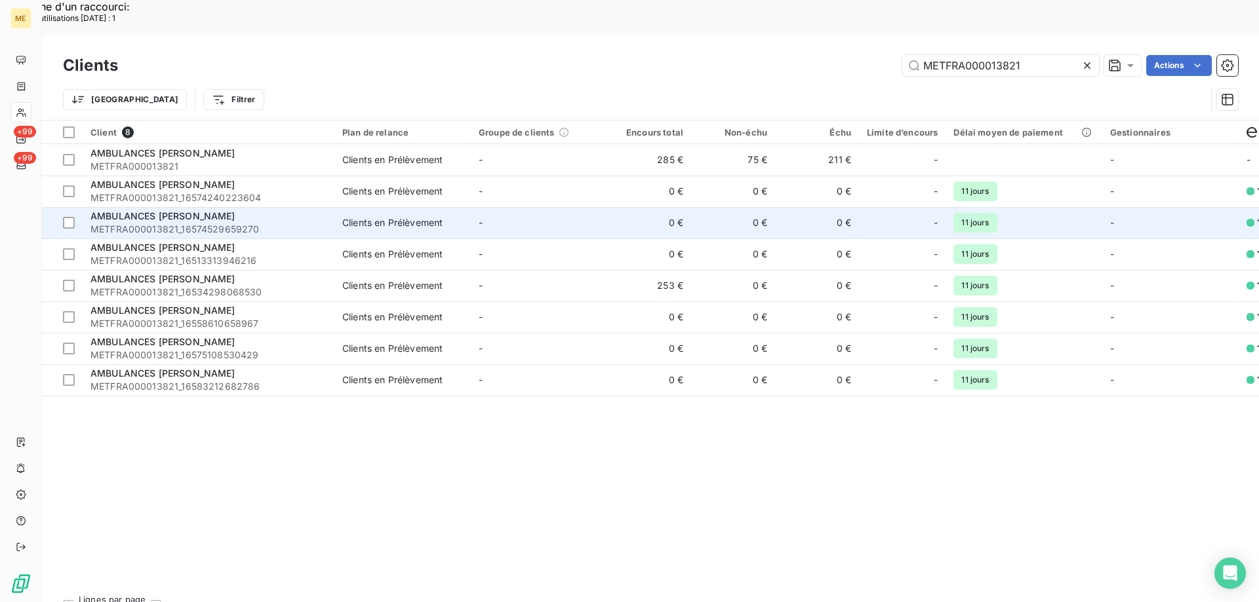
click at [182, 210] on span "AMBULANCES [PERSON_NAME]" at bounding box center [162, 215] width 145 height 11
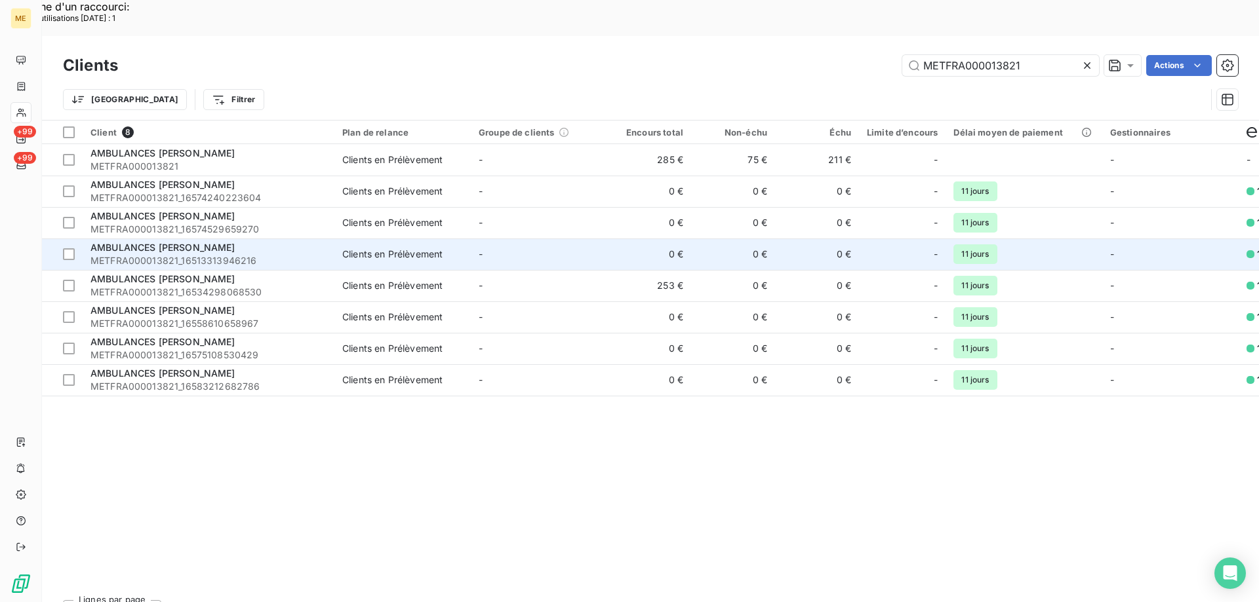
click at [155, 242] on span "AMBULANCES [PERSON_NAME]" at bounding box center [162, 247] width 145 height 11
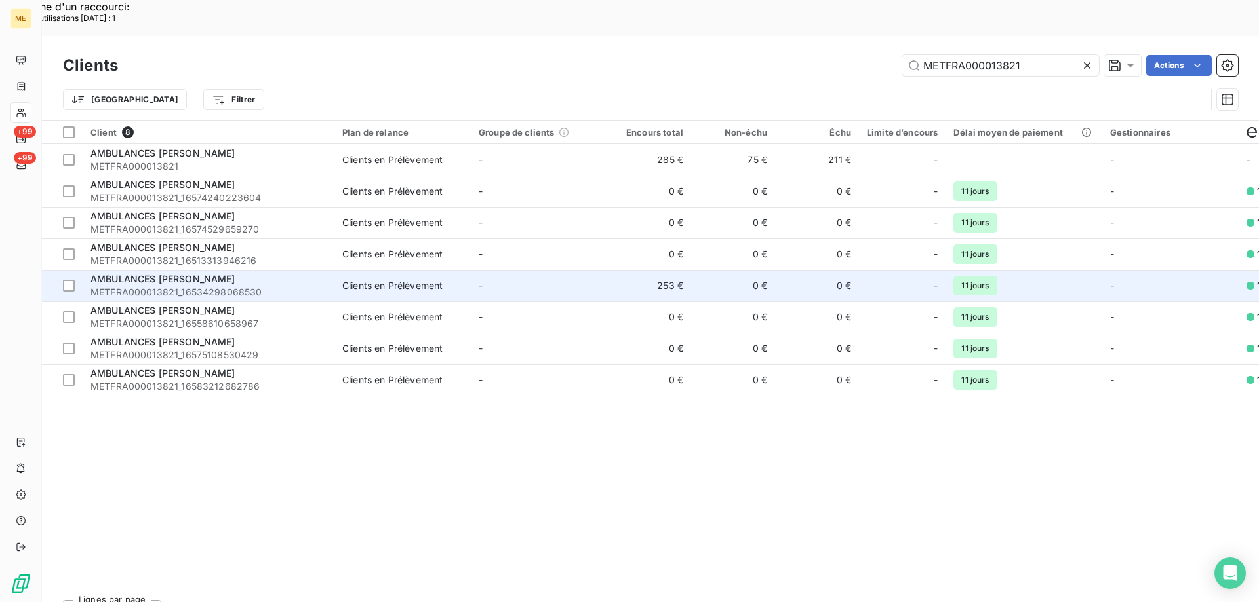
click at [193, 273] on span "AMBULANCES [PERSON_NAME]" at bounding box center [162, 278] width 145 height 11
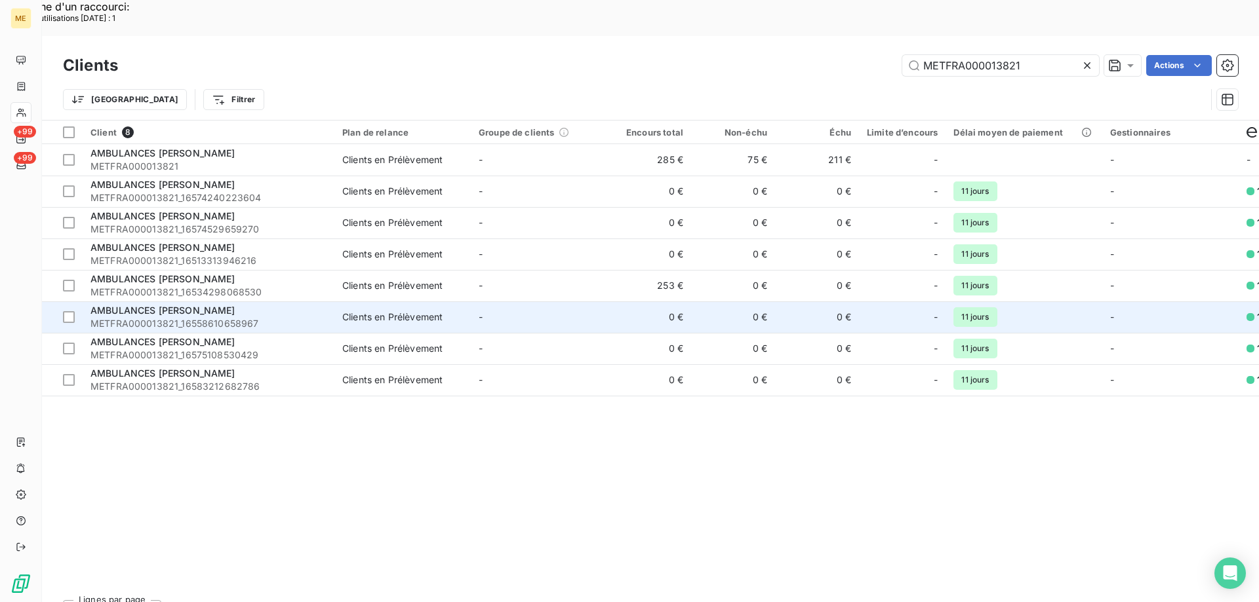
click at [203, 305] on span "AMBULANCES [PERSON_NAME]" at bounding box center [162, 310] width 145 height 11
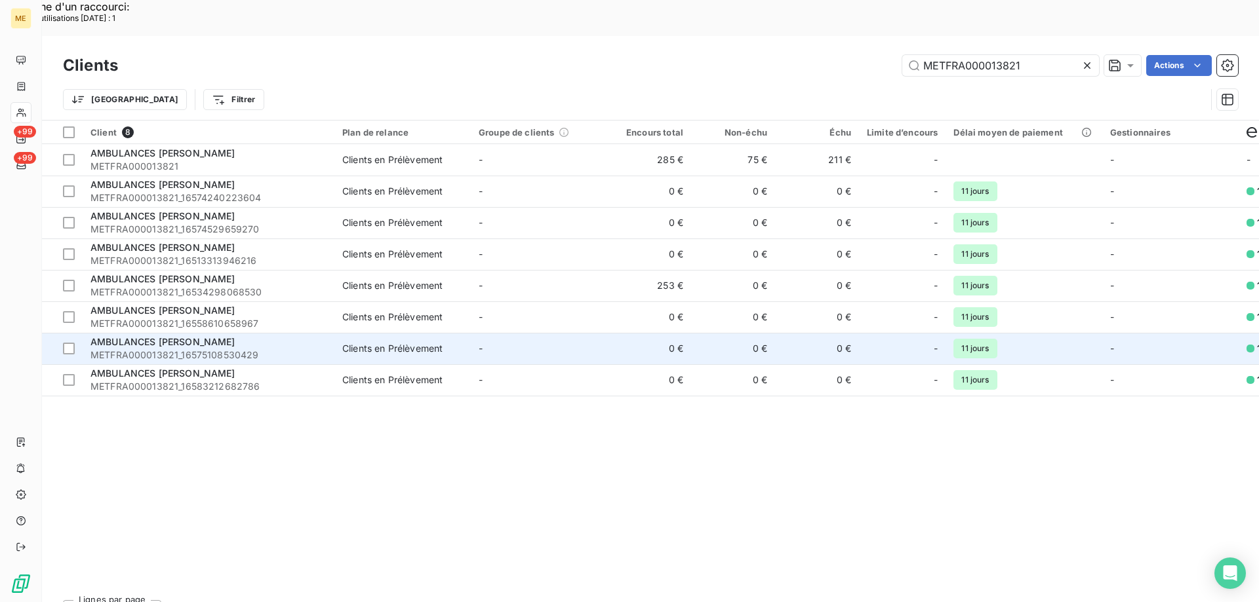
click at [167, 336] on span "AMBULANCES [PERSON_NAME]" at bounding box center [162, 341] width 145 height 11
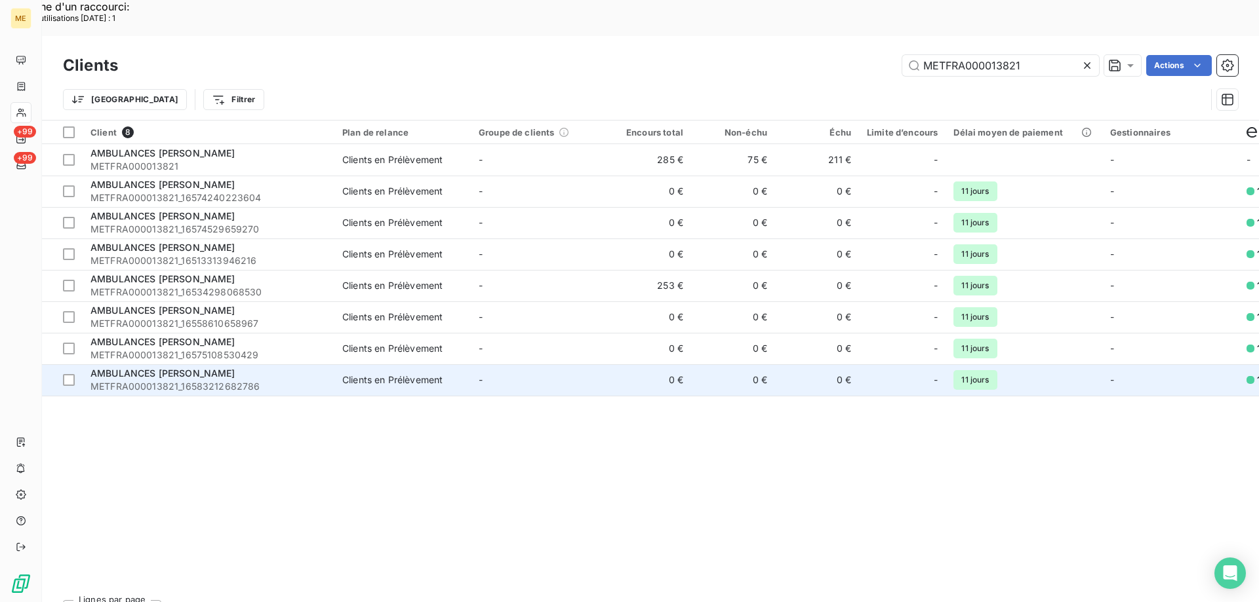
click at [208, 380] on span "METFRA000013821_16583212682786" at bounding box center [208, 386] width 236 height 13
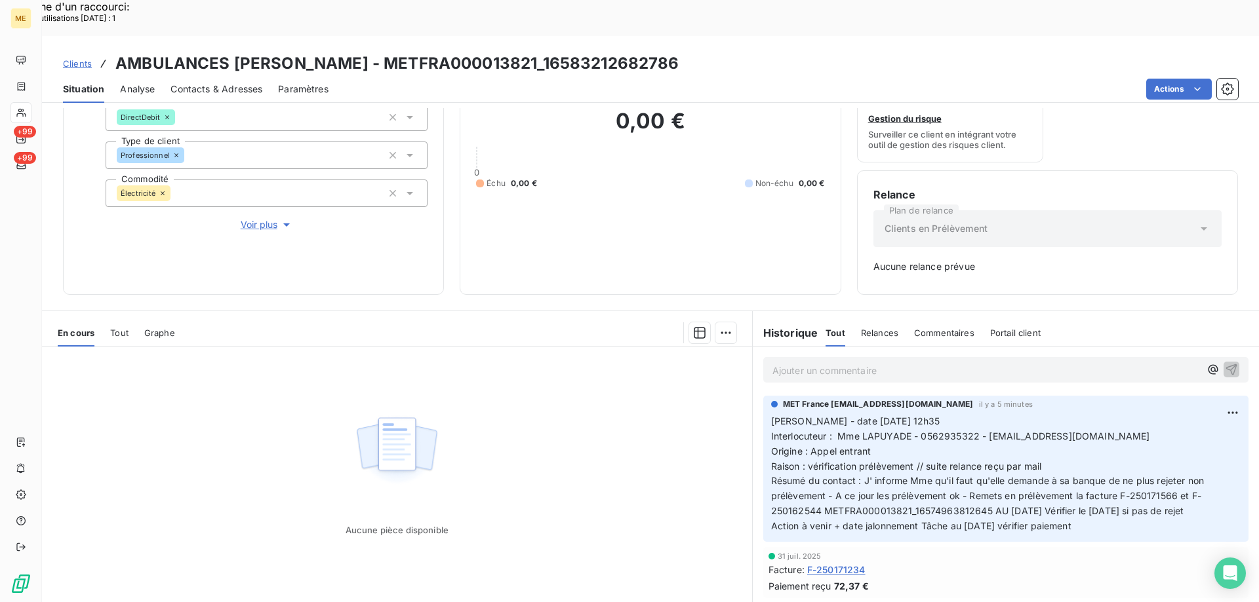
drag, startPoint x: 870, startPoint y: 417, endPoint x: 762, endPoint y: 387, distance: 112.3
click at [763, 396] on div "MET France [EMAIL_ADDRESS][DOMAIN_NAME] il y a 5 minutes [PERSON_NAME] - date […" at bounding box center [1005, 469] width 485 height 146
copy p "[PERSON_NAME] - date [DATE] 12h35 Interlocuteur : Mme LAPUYADE - 0562935322 - […"
drag, startPoint x: 1104, startPoint y: 490, endPoint x: 777, endPoint y: 380, distance: 345.1
click at [771, 414] on p "[PERSON_NAME] - date [DATE] 12h35 Interlocuteur : Mme LAPUYADE - 0562935322 - […" at bounding box center [1005, 474] width 469 height 120
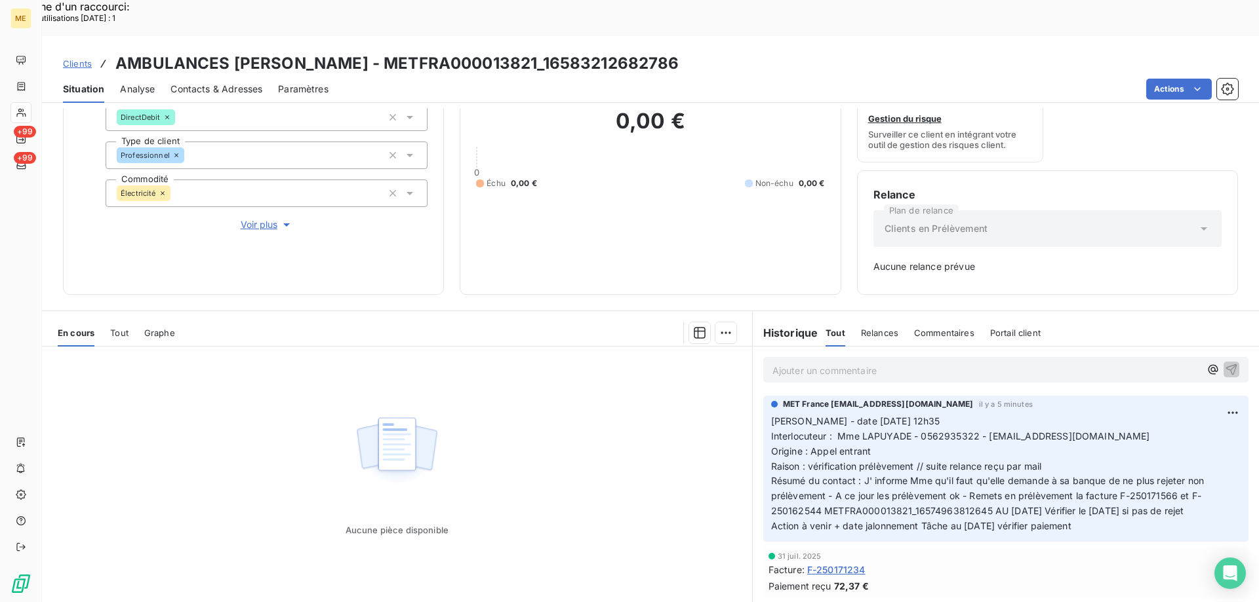
copy p "alérie - date [DATE] 12h35 Interlocuteur : Mme LAPUYADE - 0562935322 - [EMAIL_A…"
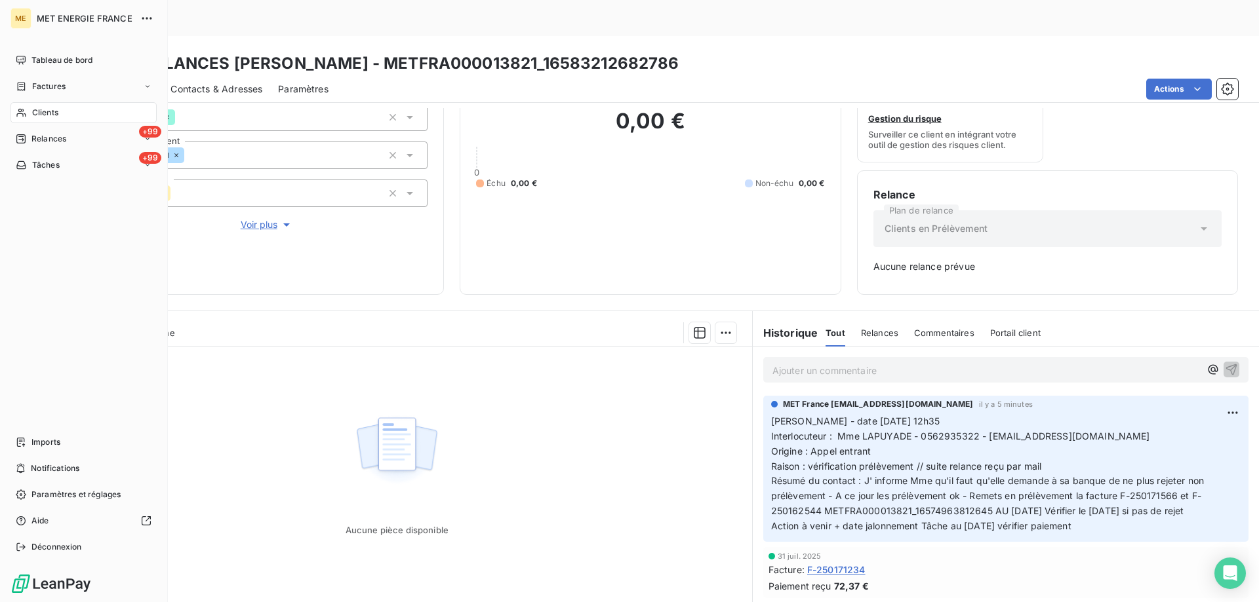
click at [57, 104] on div "Clients" at bounding box center [83, 112] width 146 height 21
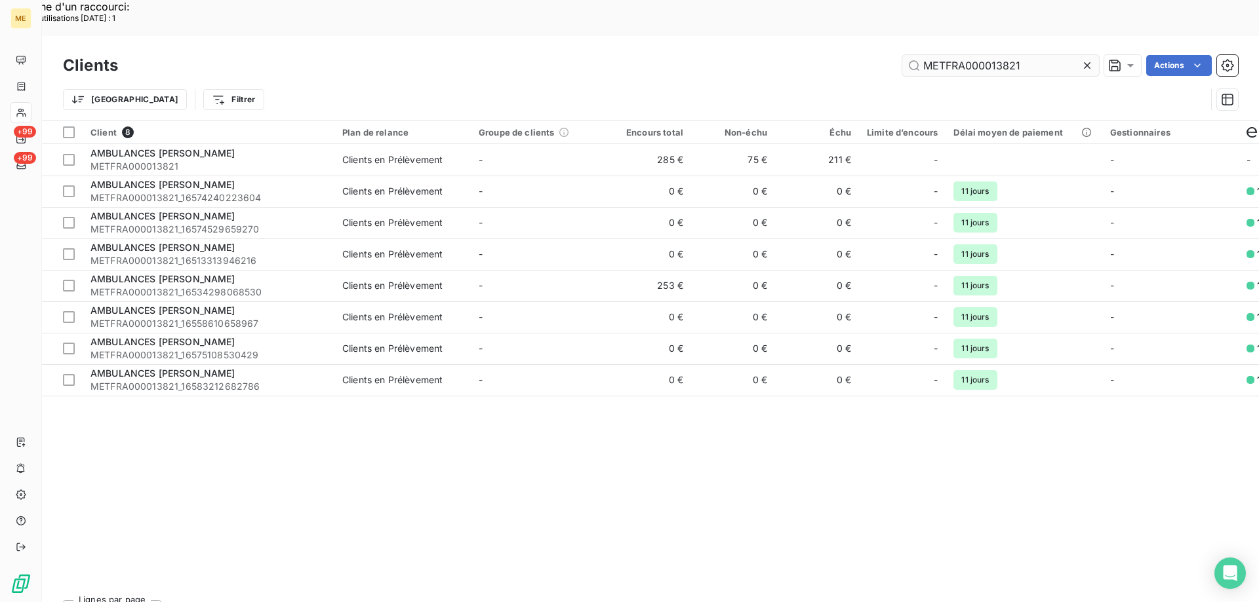
drag, startPoint x: 1085, startPoint y: 30, endPoint x: 1027, endPoint y: 24, distance: 58.7
click at [1085, 62] on icon at bounding box center [1087, 65] width 7 height 7
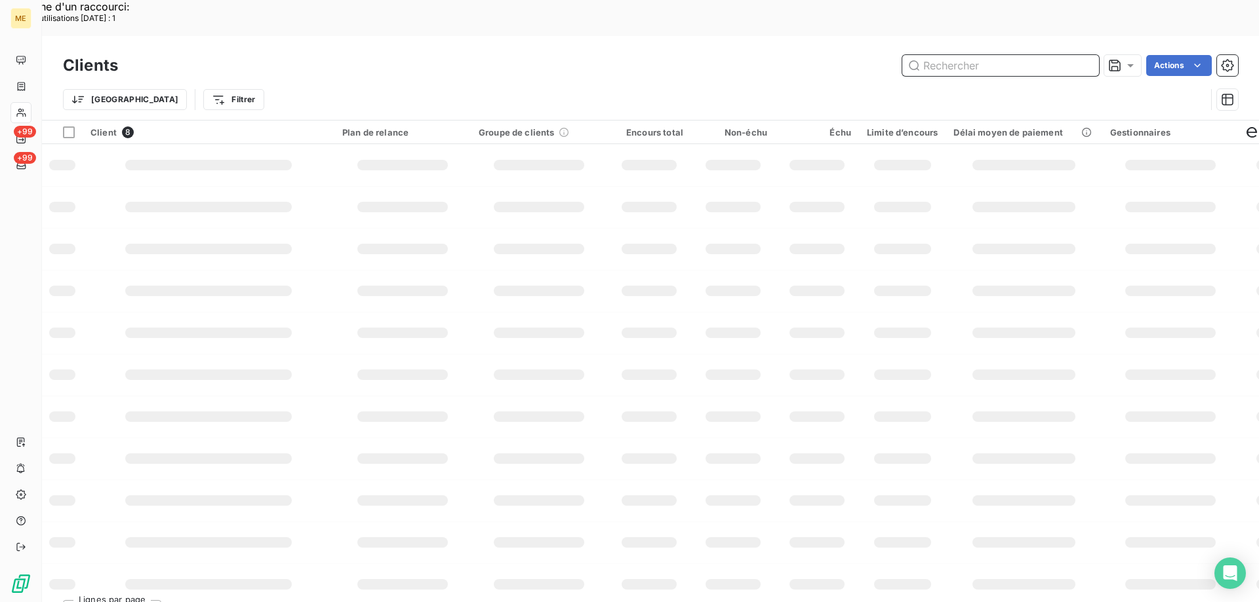
paste input "METFRA000003962"
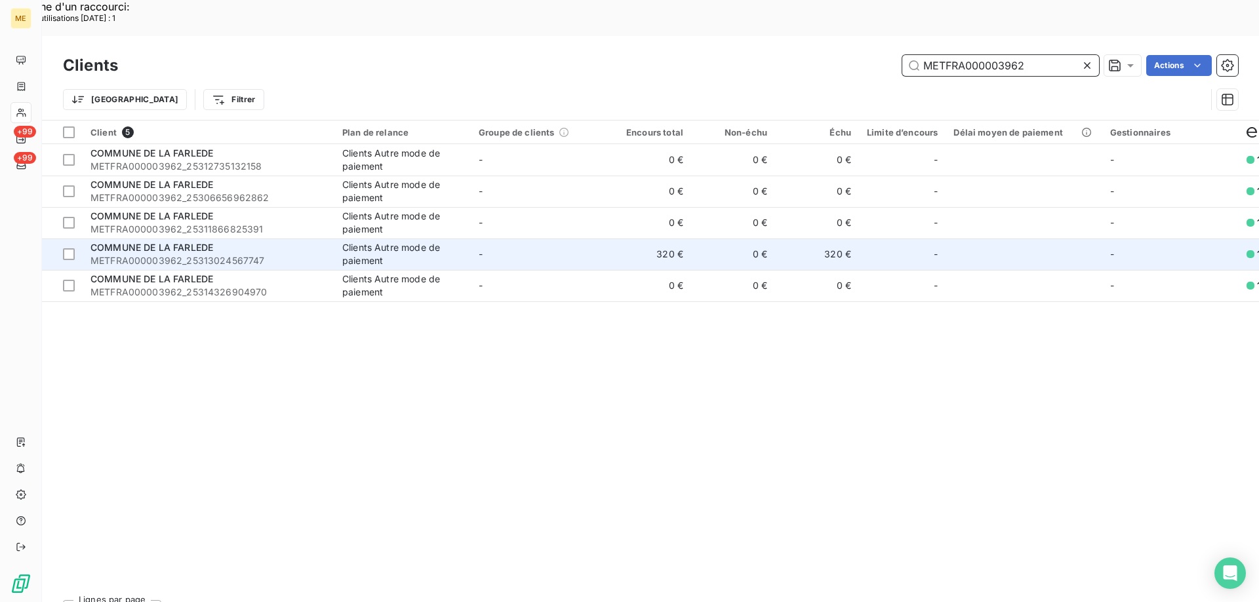
type input "METFRA000003962"
click at [275, 241] on div "COMMUNE DE LA FARLEDE" at bounding box center [208, 247] width 236 height 13
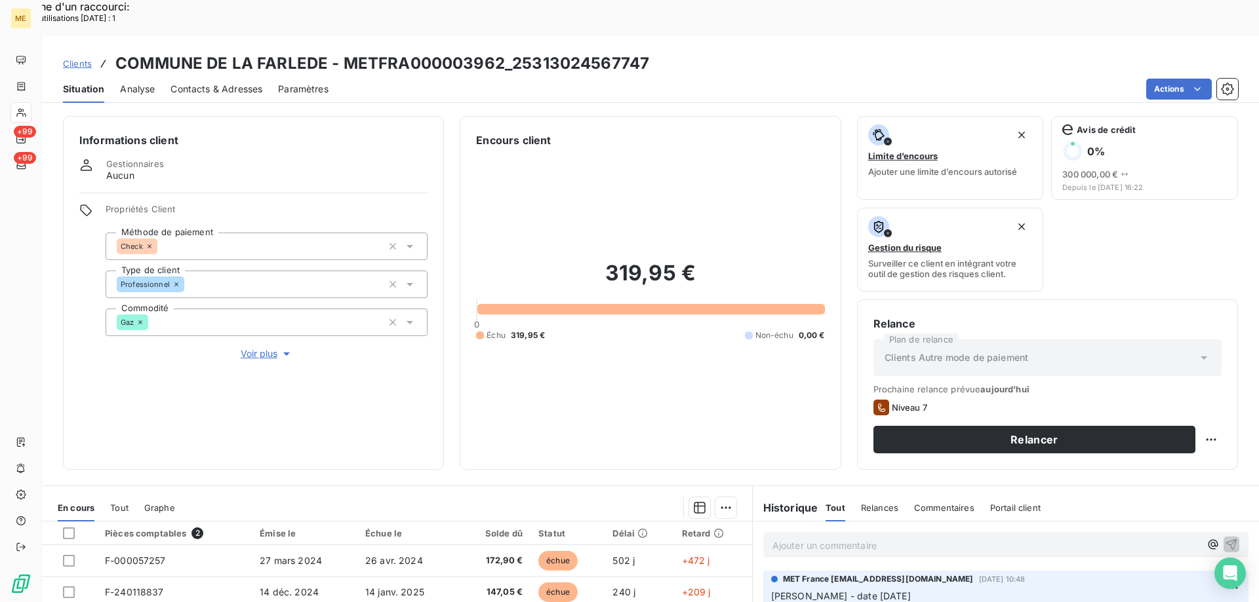
scroll to position [175, 0]
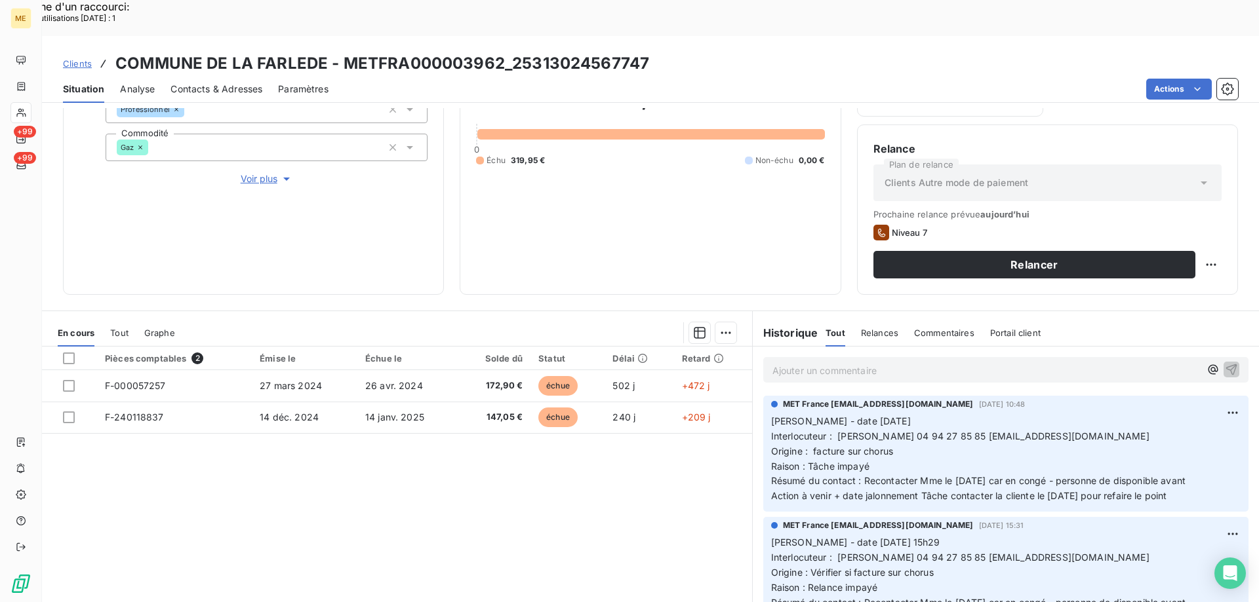
click at [888, 362] on p "Ajouter un commentaire ﻿" at bounding box center [985, 370] width 427 height 16
drag, startPoint x: 1188, startPoint y: 461, endPoint x: 767, endPoint y: 381, distance: 428.9
click at [771, 414] on p "[PERSON_NAME] - date [DATE] Interlocuteur : [PERSON_NAME] 04 94 27 85 85 [EMAIL…" at bounding box center [1005, 459] width 469 height 90
copy p "[PERSON_NAME] - date [DATE] Interlocuteur : [PERSON_NAME] 04 94 27 85 85 [EMAIL…"
click at [779, 362] on p "Ajouter un commentaire ﻿" at bounding box center [985, 370] width 427 height 16
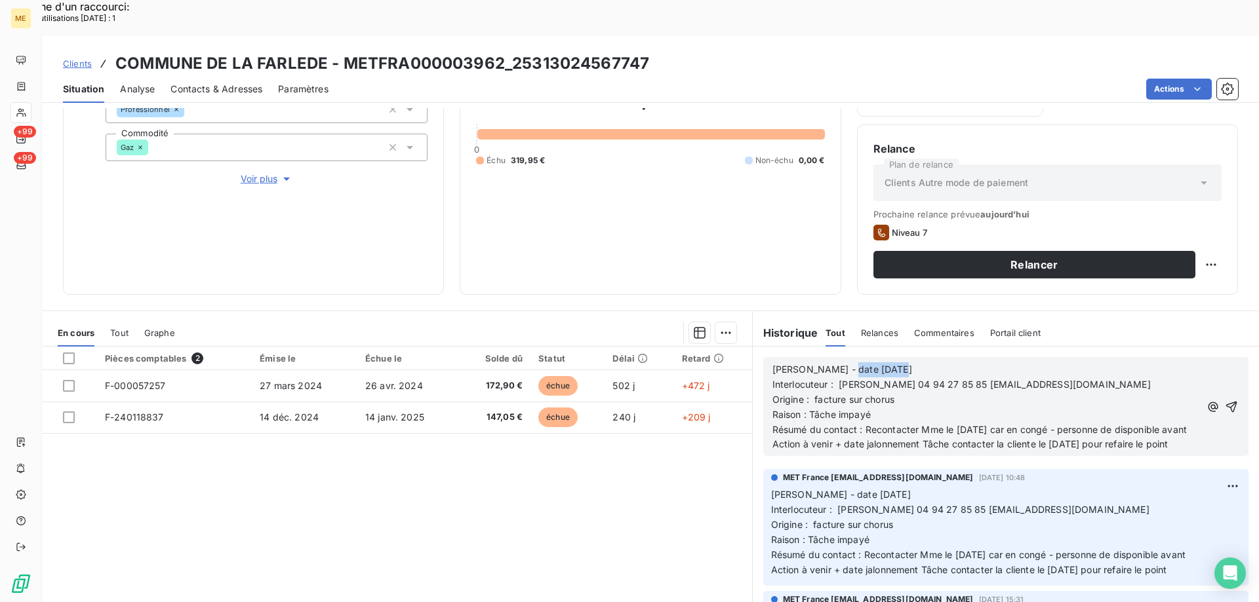
drag, startPoint x: 851, startPoint y: 333, endPoint x: 910, endPoint y: 334, distance: 58.3
click at [910, 362] on p "[PERSON_NAME] - date [DATE]" at bounding box center [985, 369] width 427 height 15
drag, startPoint x: 809, startPoint y: 361, endPoint x: 911, endPoint y: 374, distance: 103.1
click at [906, 393] on p "Origine : facture sur chorus" at bounding box center [985, 400] width 427 height 15
drag, startPoint x: 809, startPoint y: 366, endPoint x: 851, endPoint y: 361, distance: 42.4
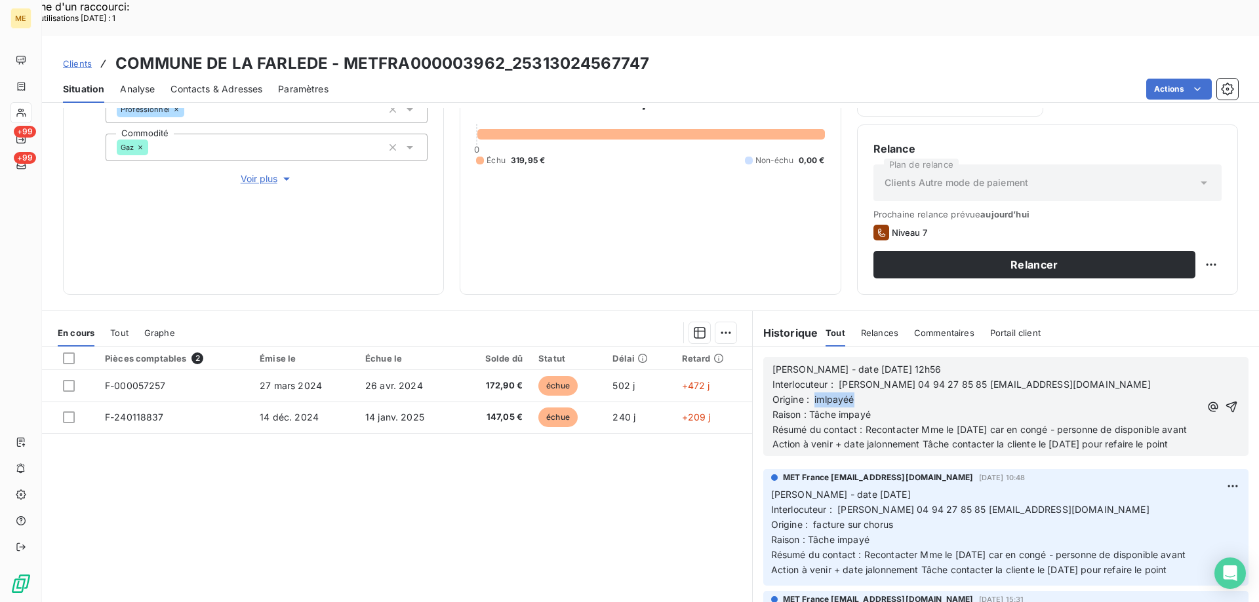
click at [851, 393] on p "Origine : imlpayéé" at bounding box center [985, 400] width 427 height 15
drag, startPoint x: 860, startPoint y: 393, endPoint x: 888, endPoint y: 414, distance: 34.6
click at [888, 423] on p "Résumé du contact : Recontacter Mme le [DATE] car en congé - personne de dispon…" at bounding box center [985, 430] width 427 height 15
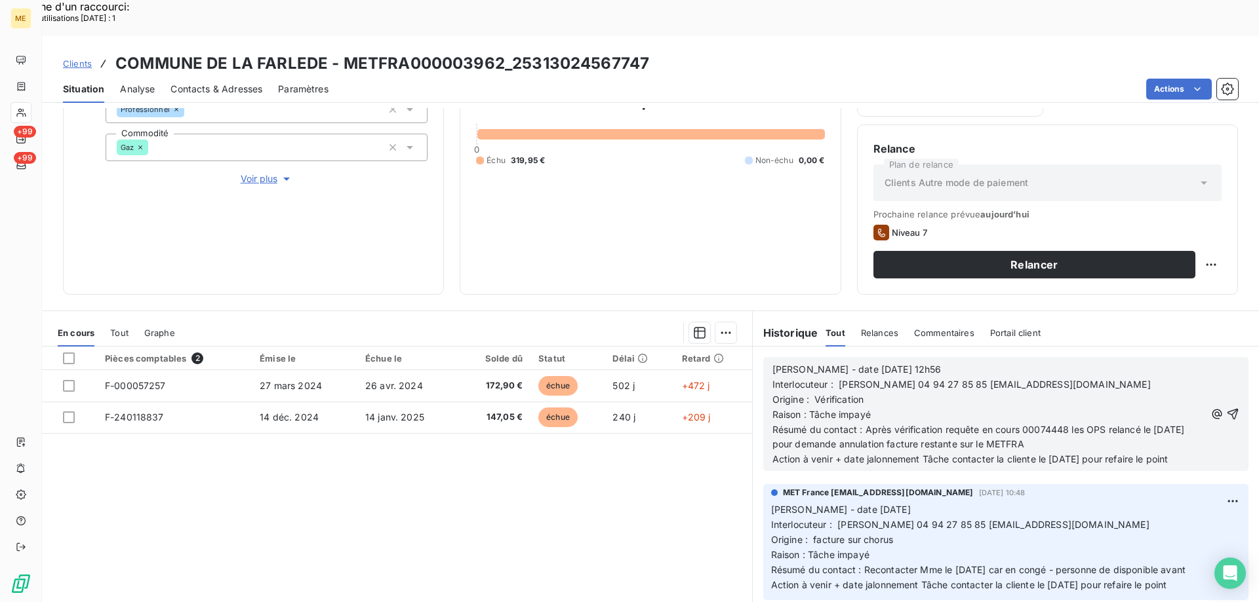
drag, startPoint x: 947, startPoint y: 424, endPoint x: 1192, endPoint y: 421, distance: 245.2
click at [1192, 421] on div "[PERSON_NAME] - date [DATE] 12h56 Interlocuteur : [PERSON_NAME] 04 94 27 85 85 …" at bounding box center [1005, 414] width 467 height 106
click at [1226, 408] on icon "button" at bounding box center [1232, 414] width 13 height 13
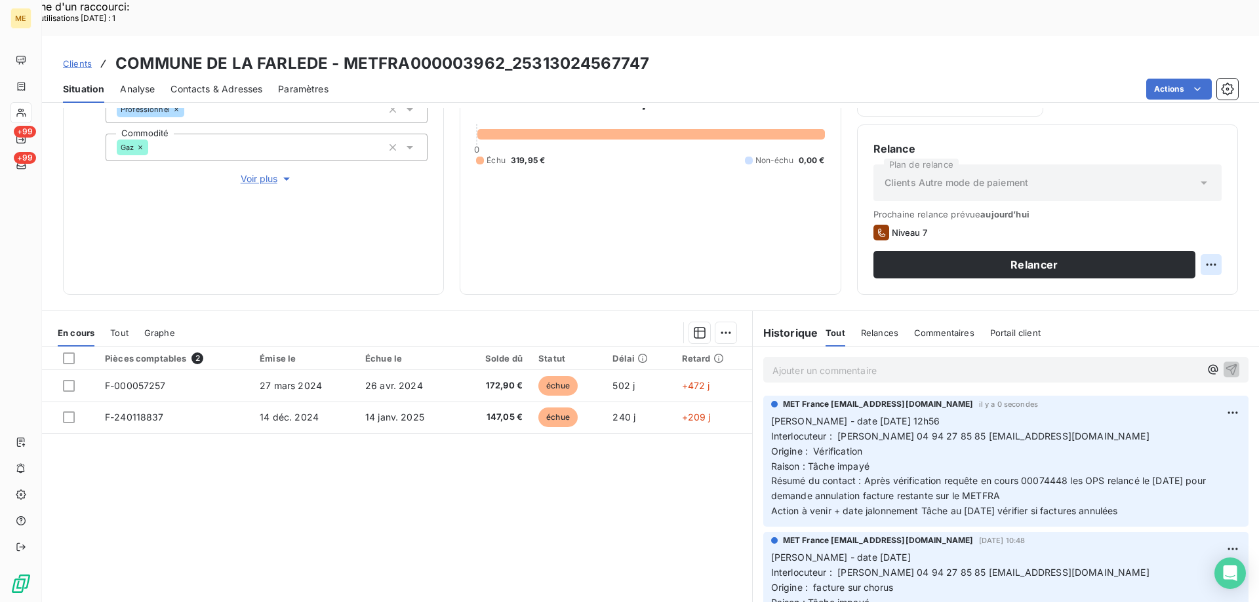
click at [1132, 258] on div "Replanifier cette action" at bounding box center [1146, 257] width 117 height 21
select select "7"
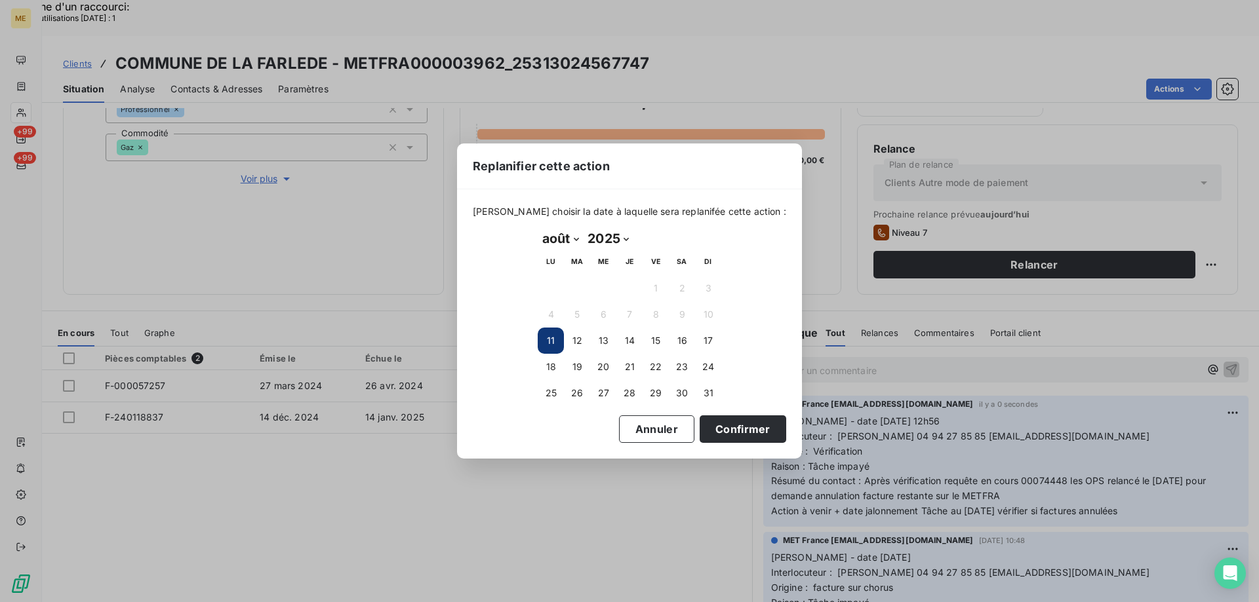
drag, startPoint x: 553, startPoint y: 397, endPoint x: 639, endPoint y: 458, distance: 105.5
click at [553, 397] on button "25" at bounding box center [550, 393] width 26 height 26
click at [724, 428] on button "Confirmer" at bounding box center [742, 430] width 87 height 28
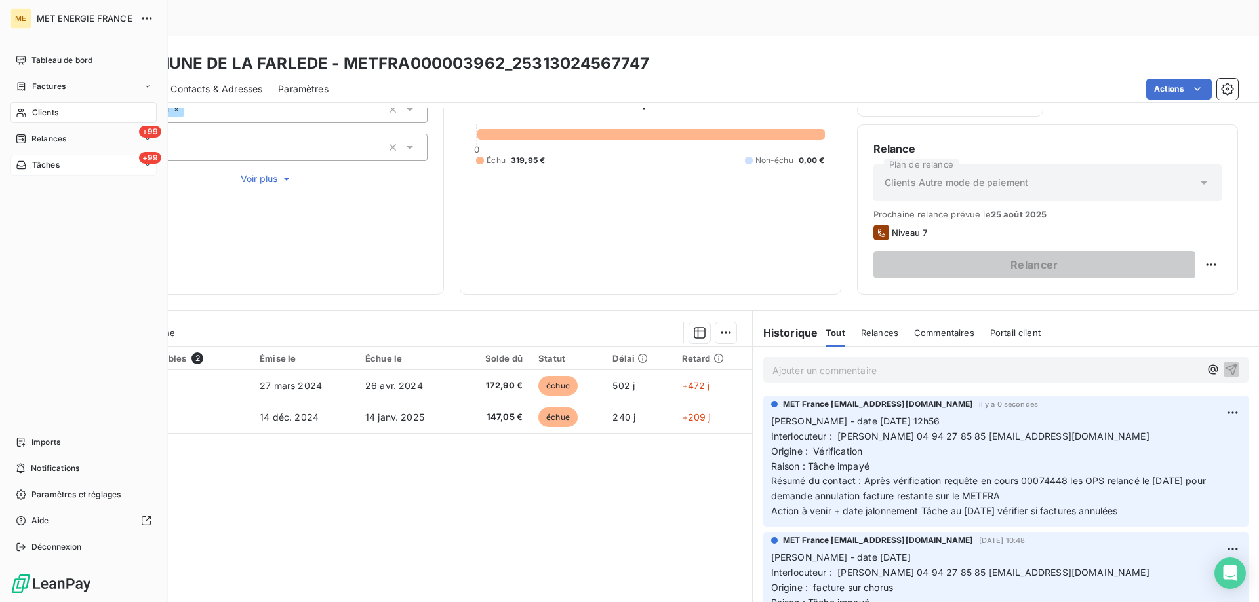
click at [98, 168] on div "+99 Tâches" at bounding box center [83, 165] width 146 height 21
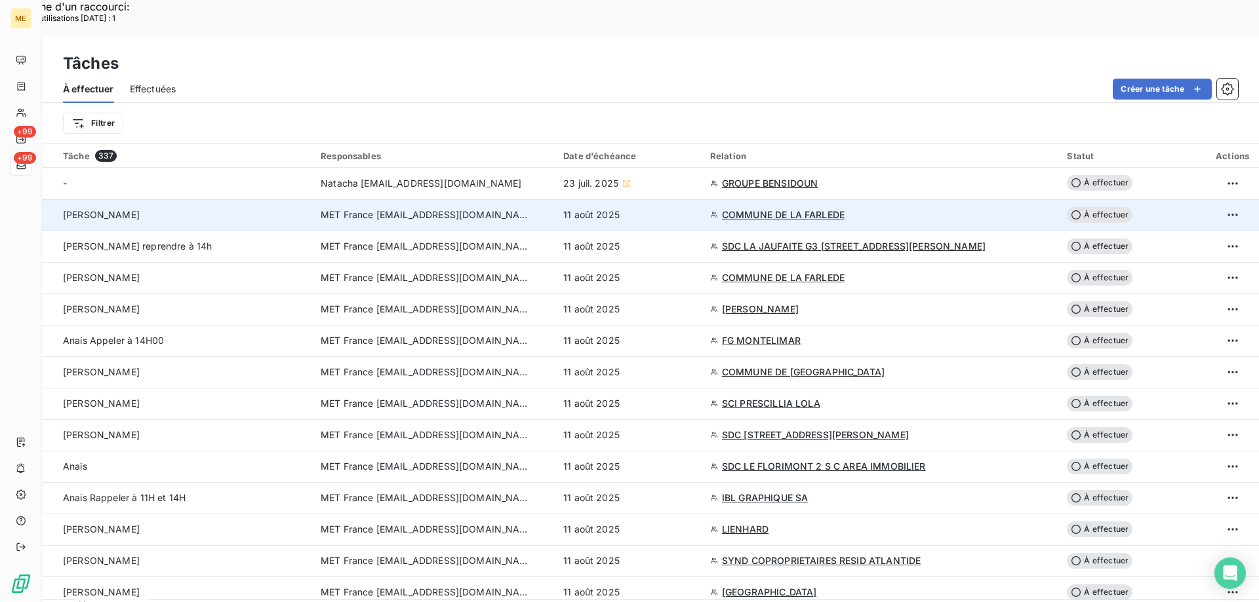
click at [1098, 207] on span "À effectuer" at bounding box center [1099, 215] width 66 height 16
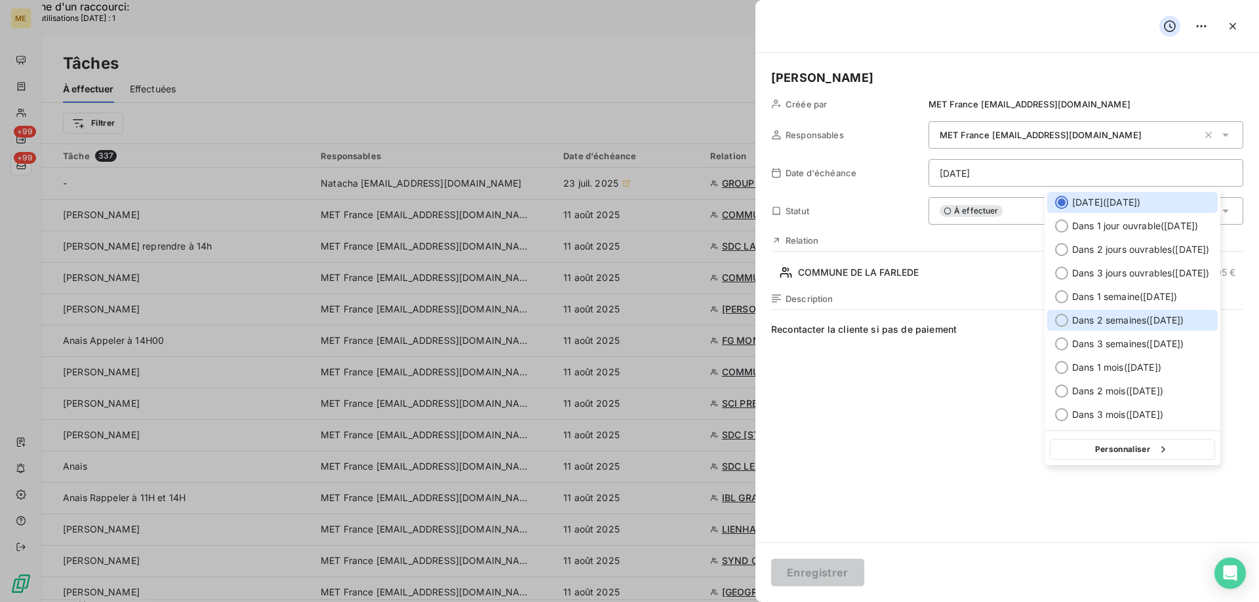
click at [1057, 318] on div at bounding box center [1061, 320] width 13 height 13
type input "[DATE]"
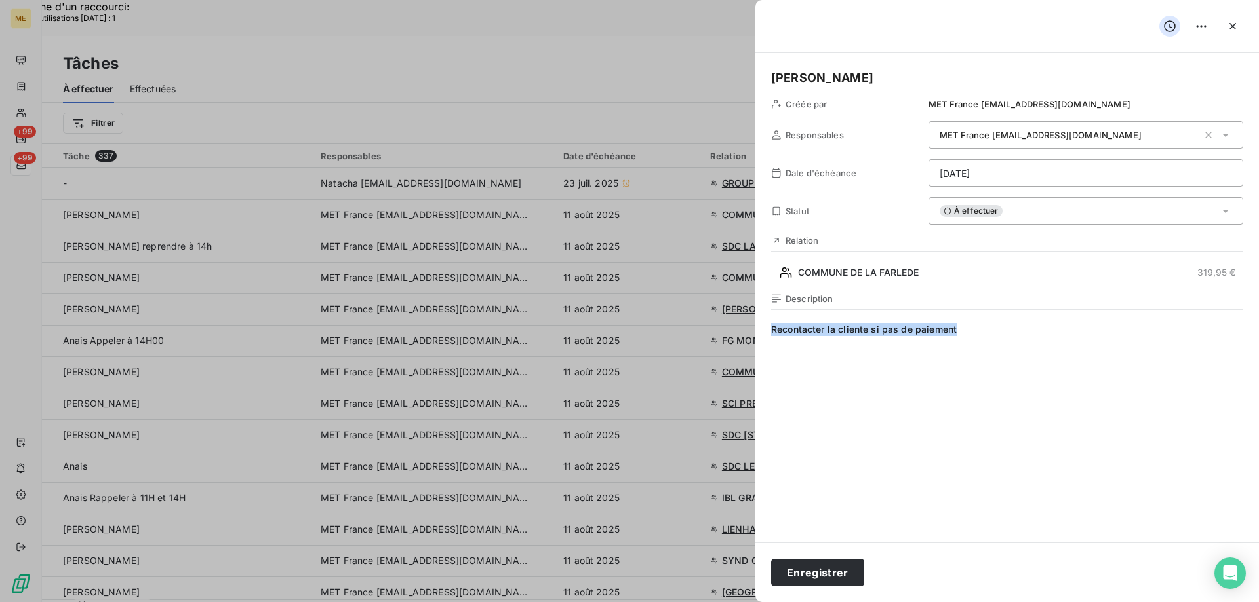
drag, startPoint x: 905, startPoint y: 335, endPoint x: 713, endPoint y: 338, distance: 191.4
click at [822, 574] on button "Enregistrer" at bounding box center [817, 573] width 93 height 28
